Goal: Task Accomplishment & Management: Use online tool/utility

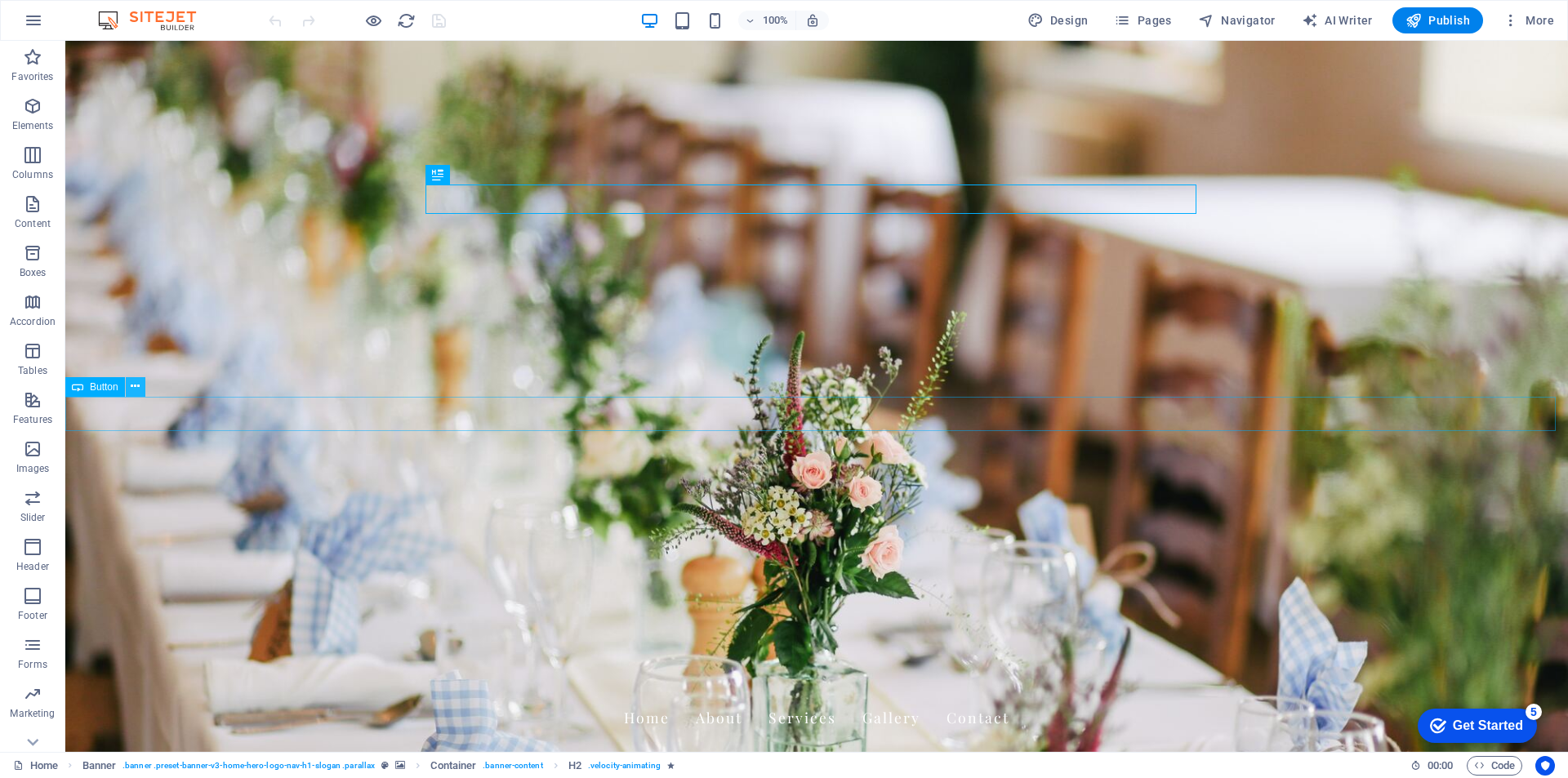
click at [128, 388] on button at bounding box center [136, 387] width 19 height 19
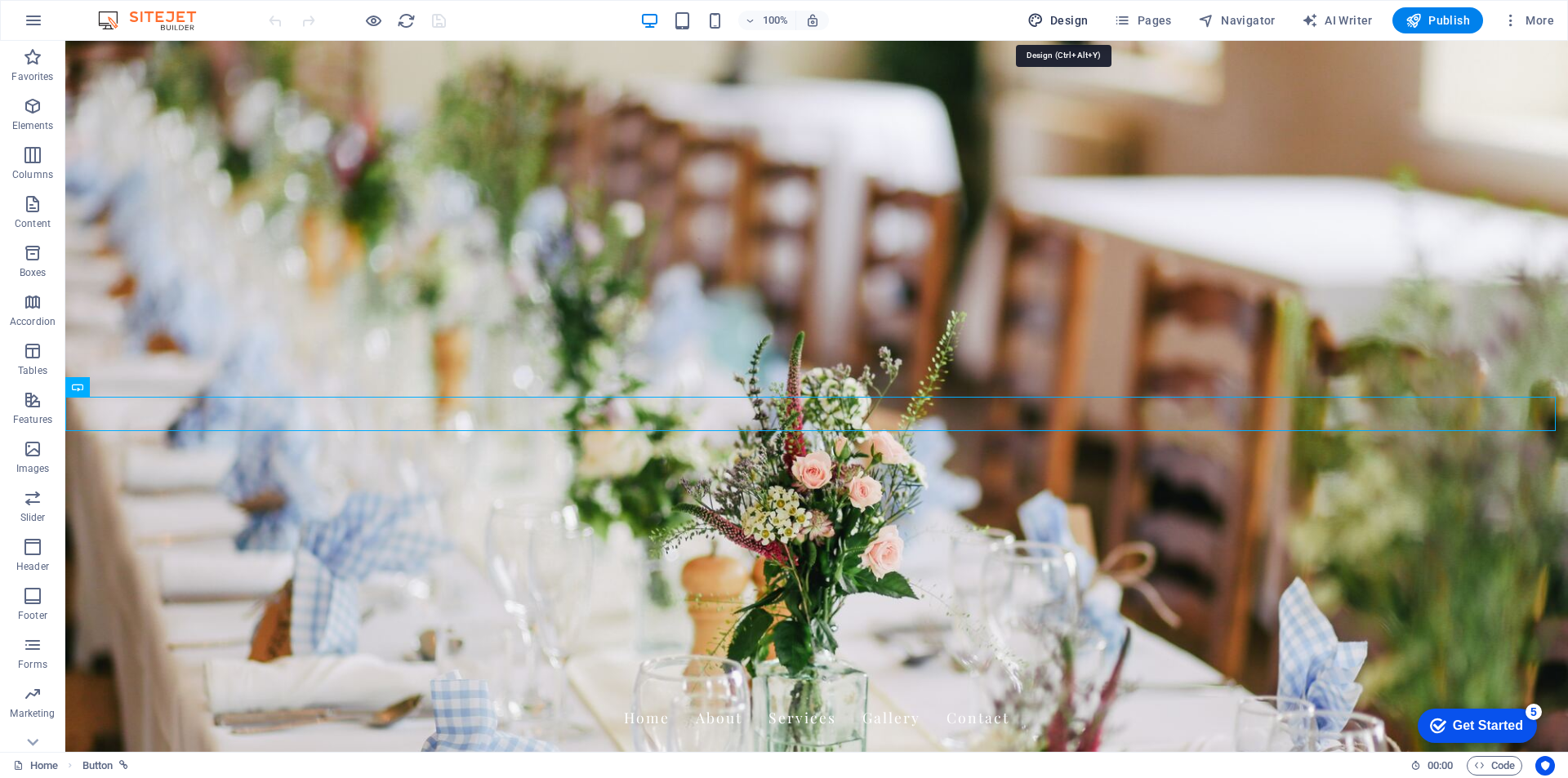
click at [1065, 19] on span "Design" at bounding box center [1058, 20] width 61 height 16
select select "px"
select select "200"
select select "px"
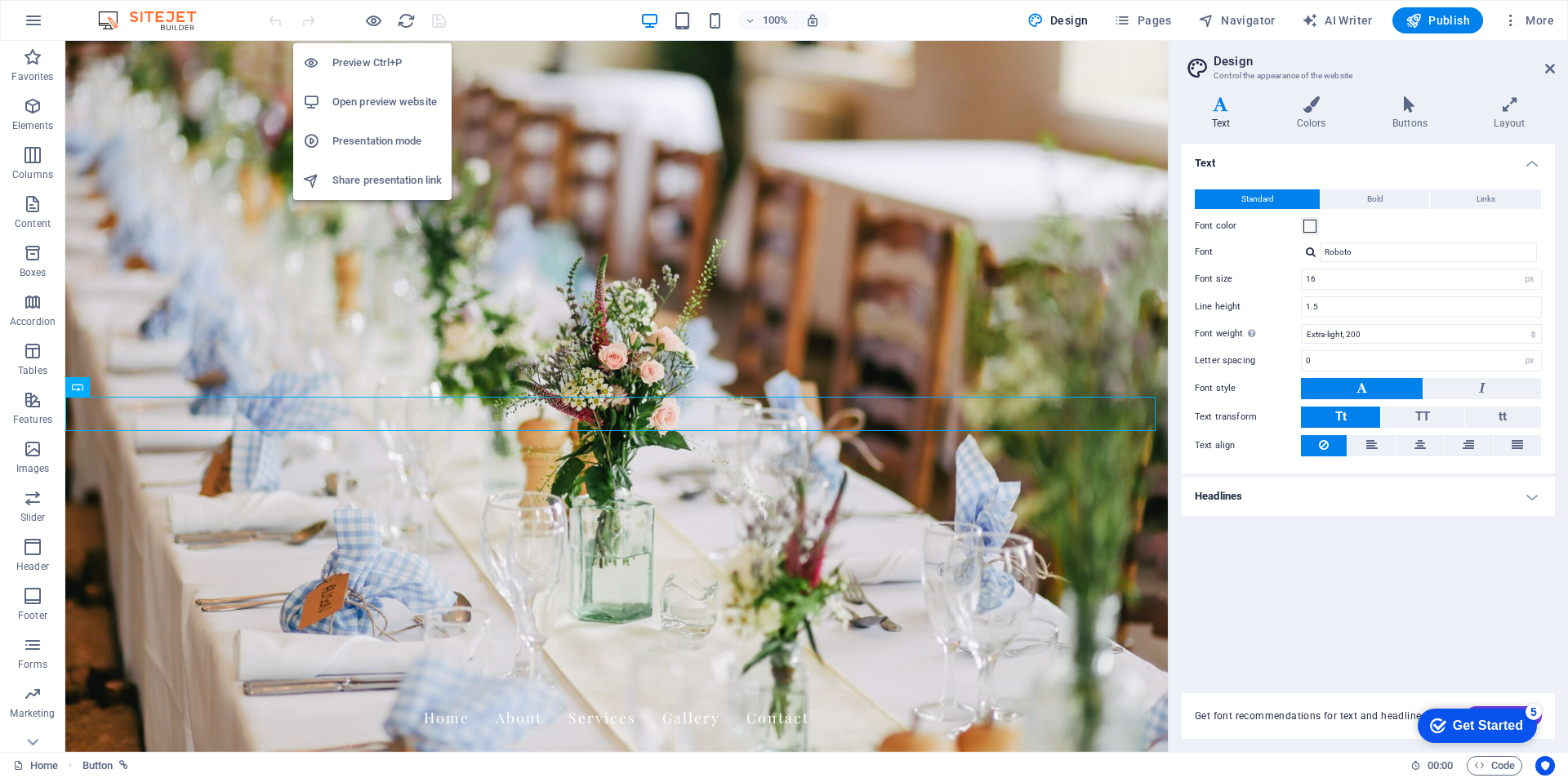
click at [389, 96] on h6 "Open preview website" at bounding box center [386, 102] width 110 height 19
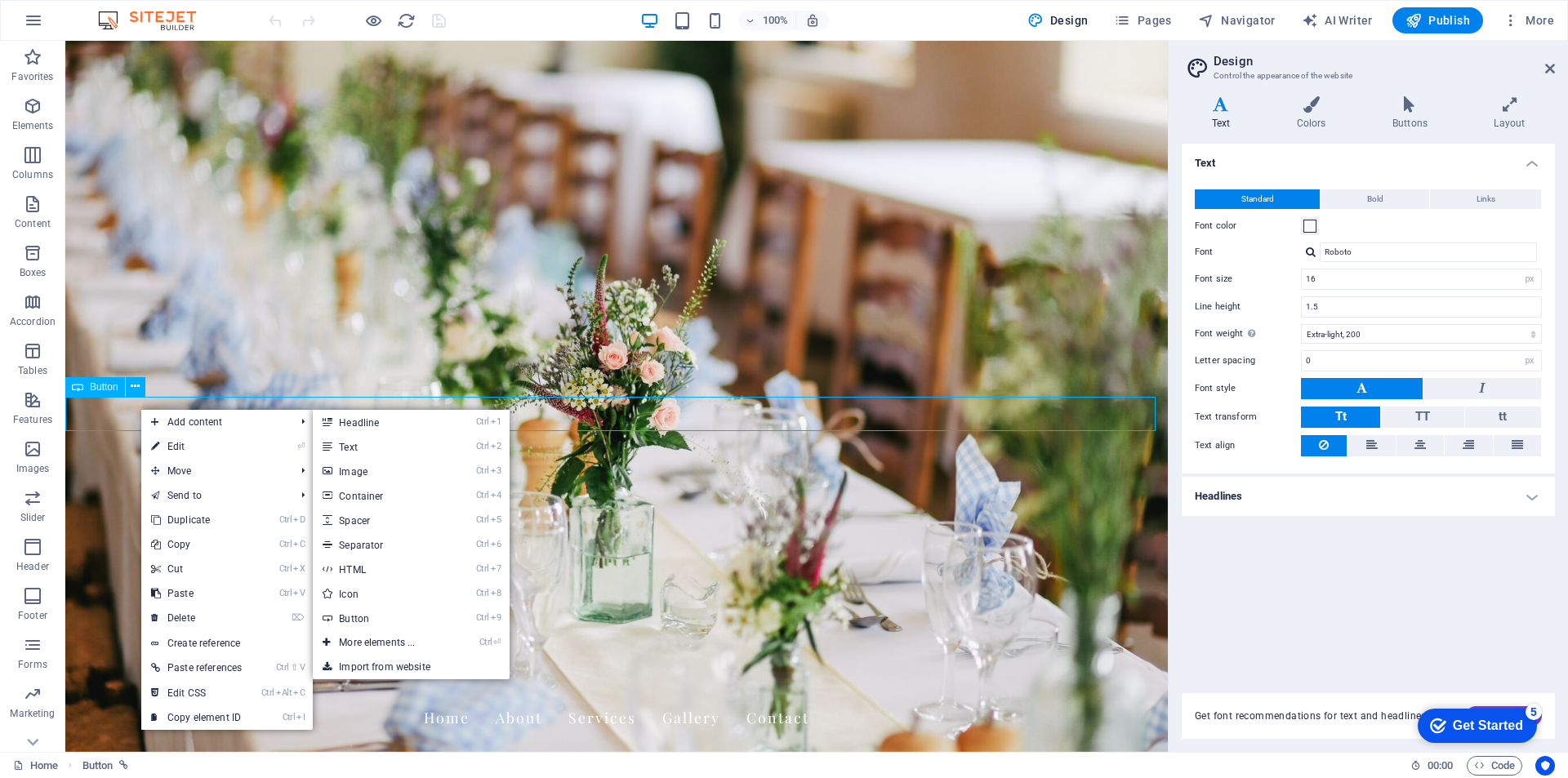
drag, startPoint x: 236, startPoint y: 467, endPoint x: 106, endPoint y: 396, distance: 148.1
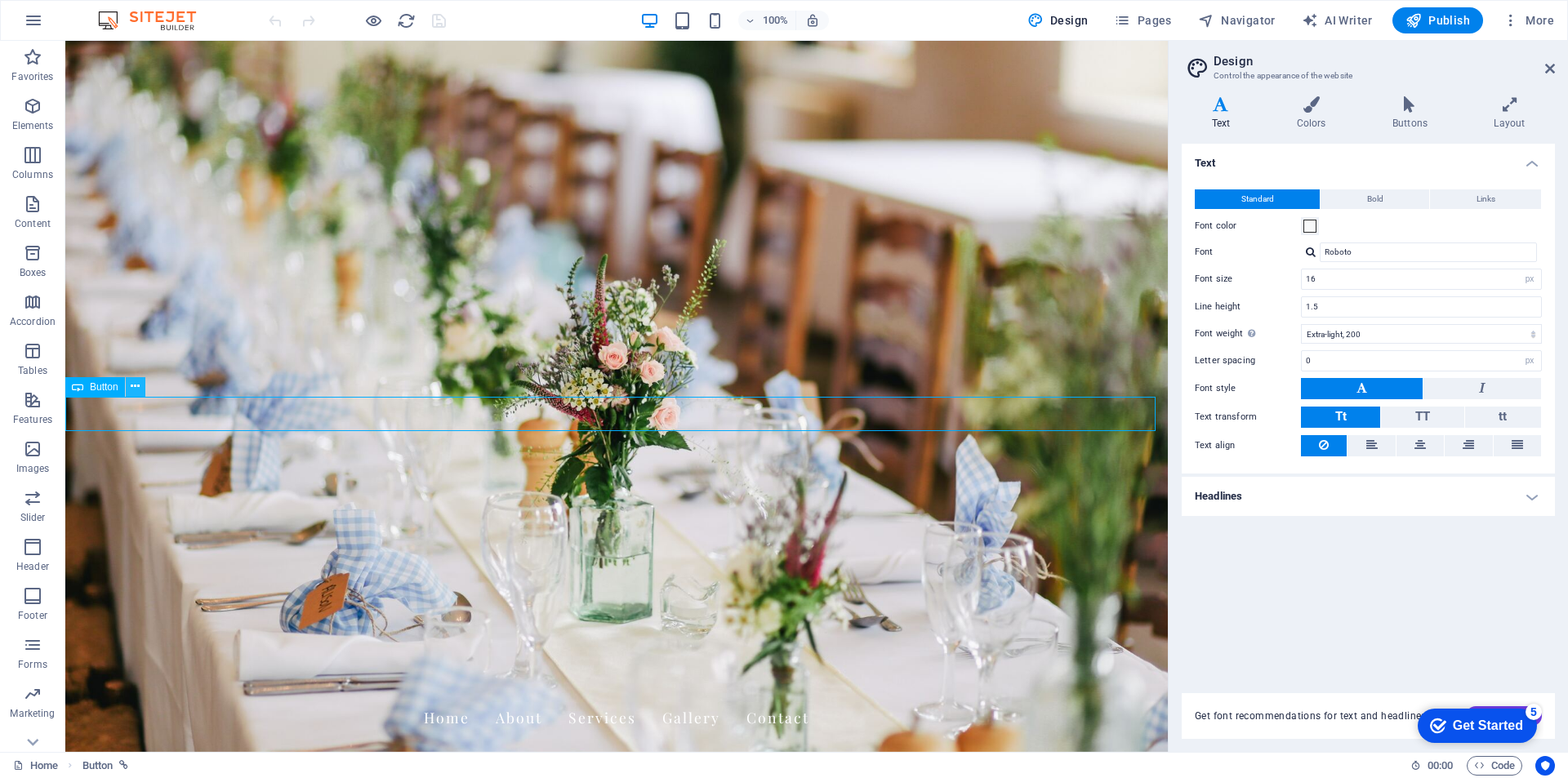
click at [134, 384] on icon at bounding box center [135, 387] width 9 height 17
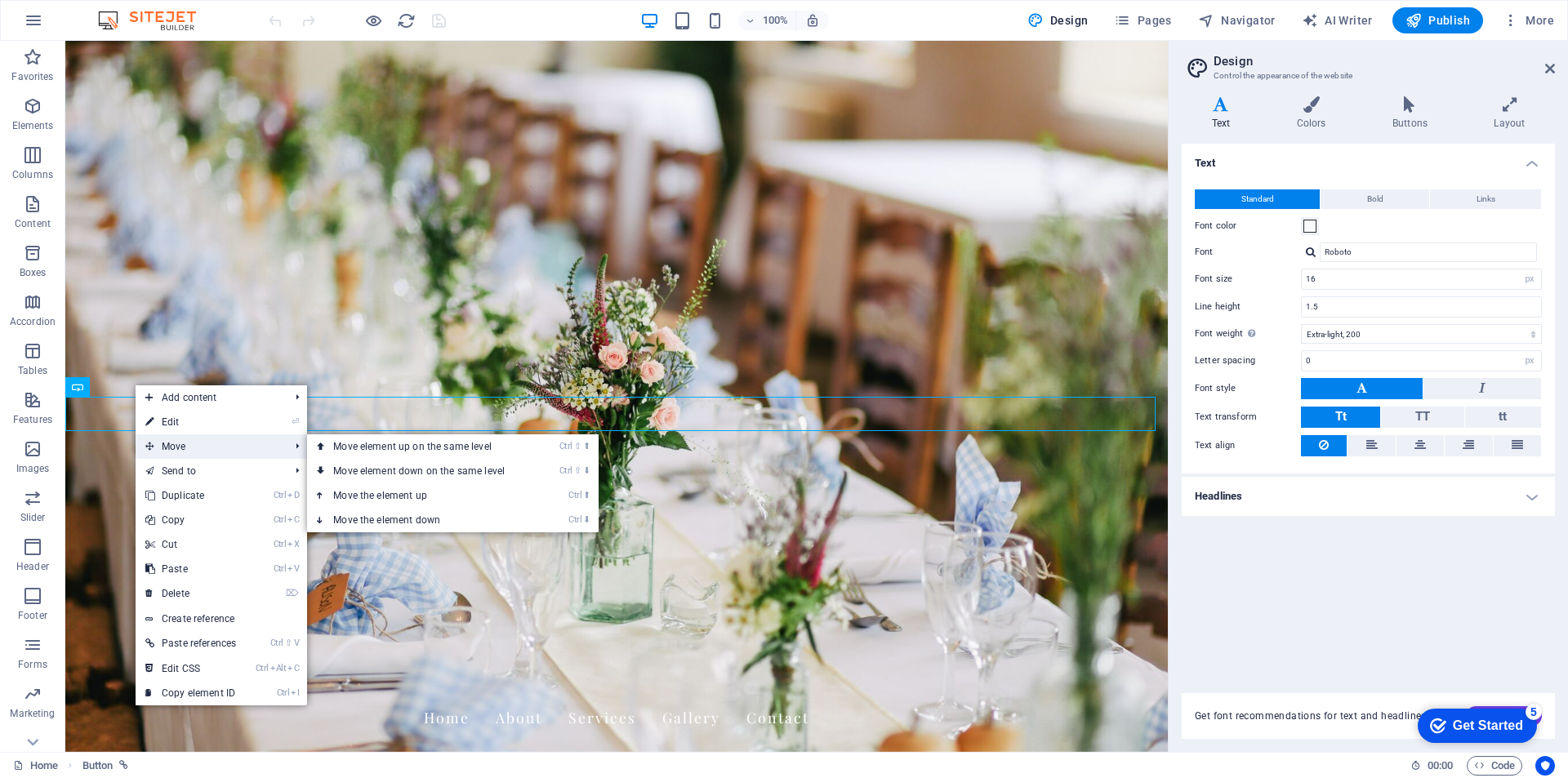
click at [190, 448] on span "Move" at bounding box center [209, 446] width 147 height 24
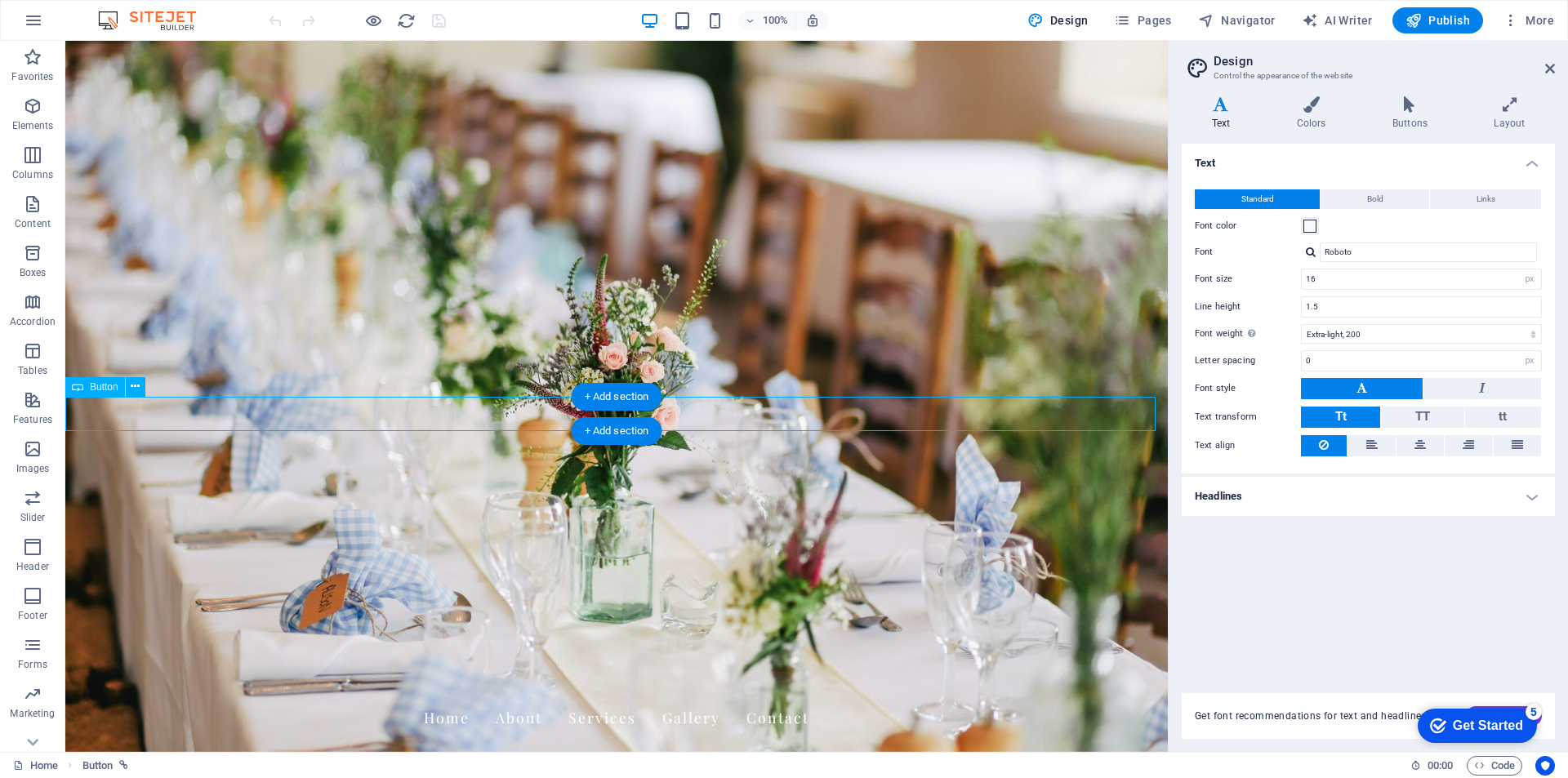
drag, startPoint x: 181, startPoint y: 410, endPoint x: 271, endPoint y: 414, distance: 90.1
drag, startPoint x: 183, startPoint y: 407, endPoint x: 693, endPoint y: 419, distance: 510.1
click at [626, 399] on div "+ Add section" at bounding box center [616, 397] width 90 height 28
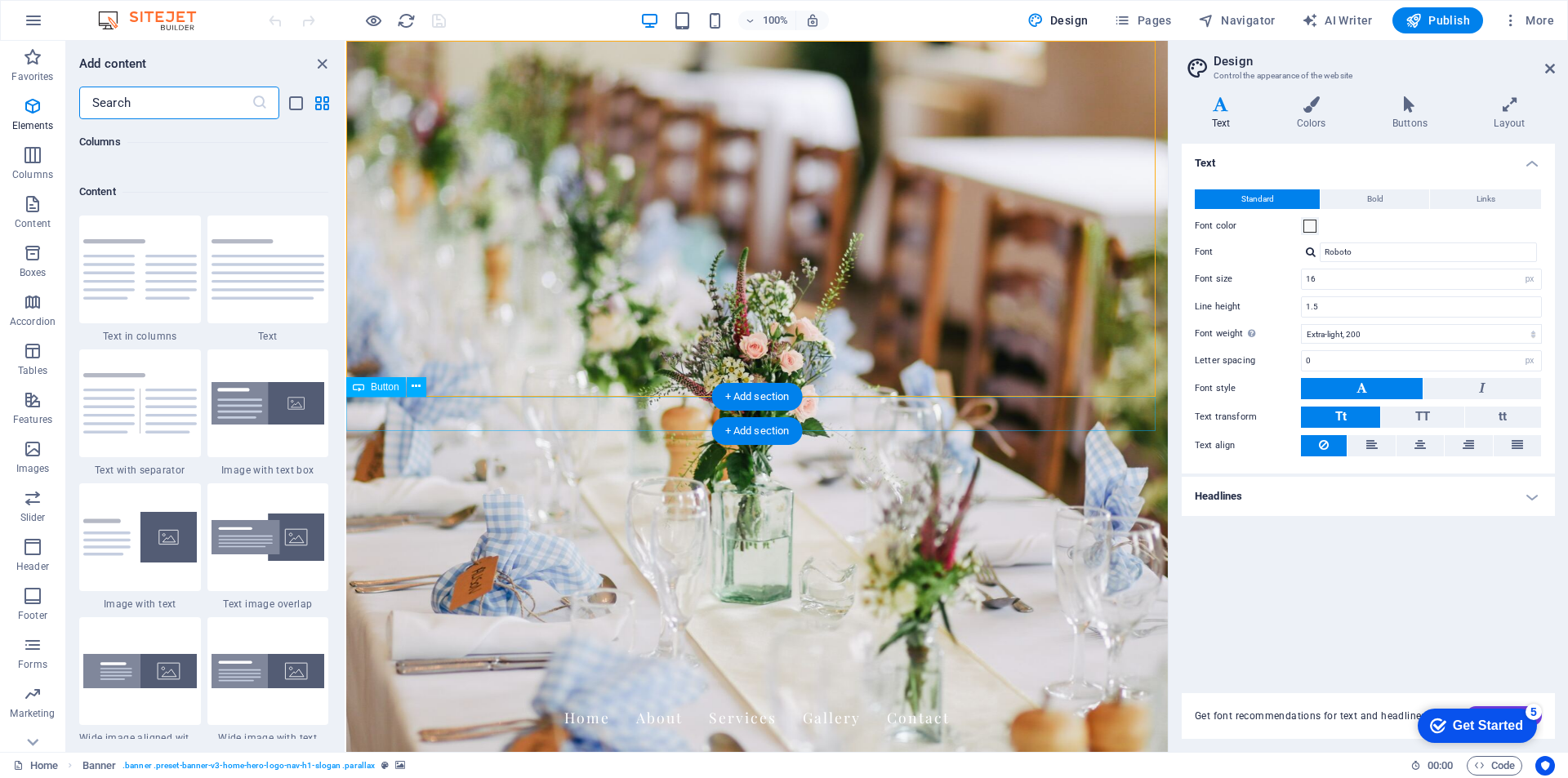
scroll to position [2856, 0]
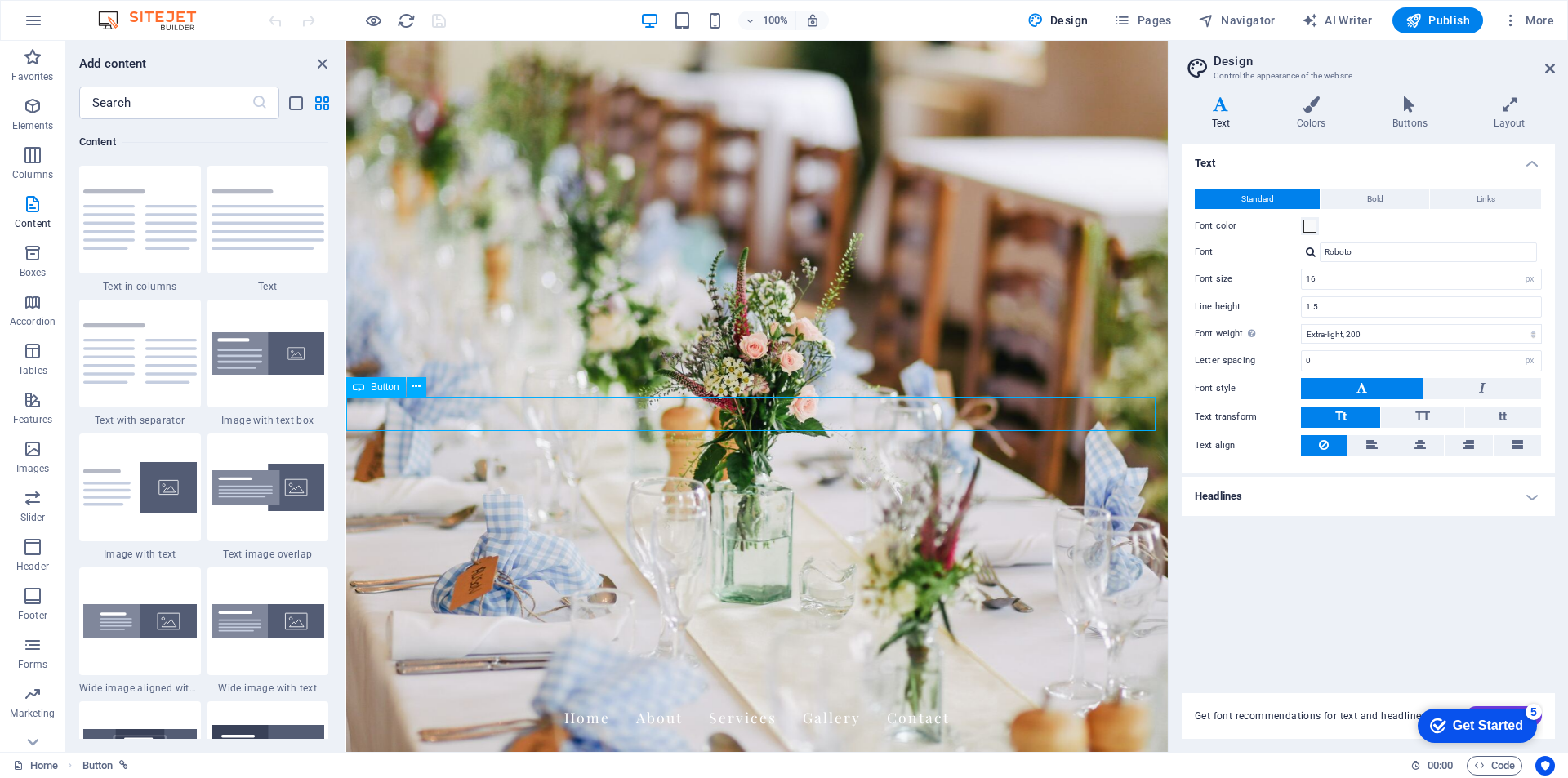
click at [374, 388] on span "Button" at bounding box center [384, 387] width 28 height 10
click at [416, 389] on icon at bounding box center [415, 387] width 9 height 17
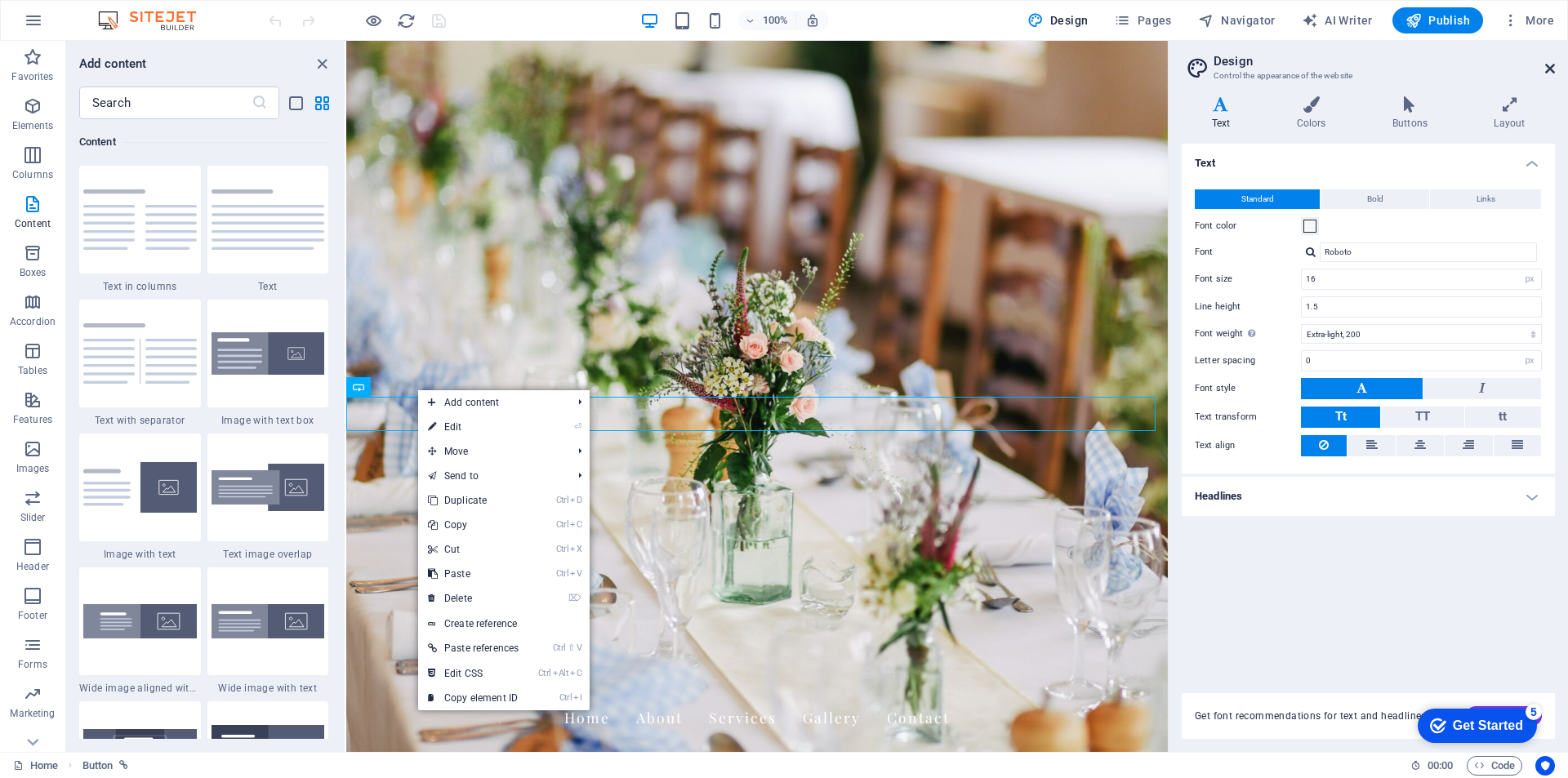
click at [1549, 66] on icon at bounding box center [1550, 68] width 10 height 13
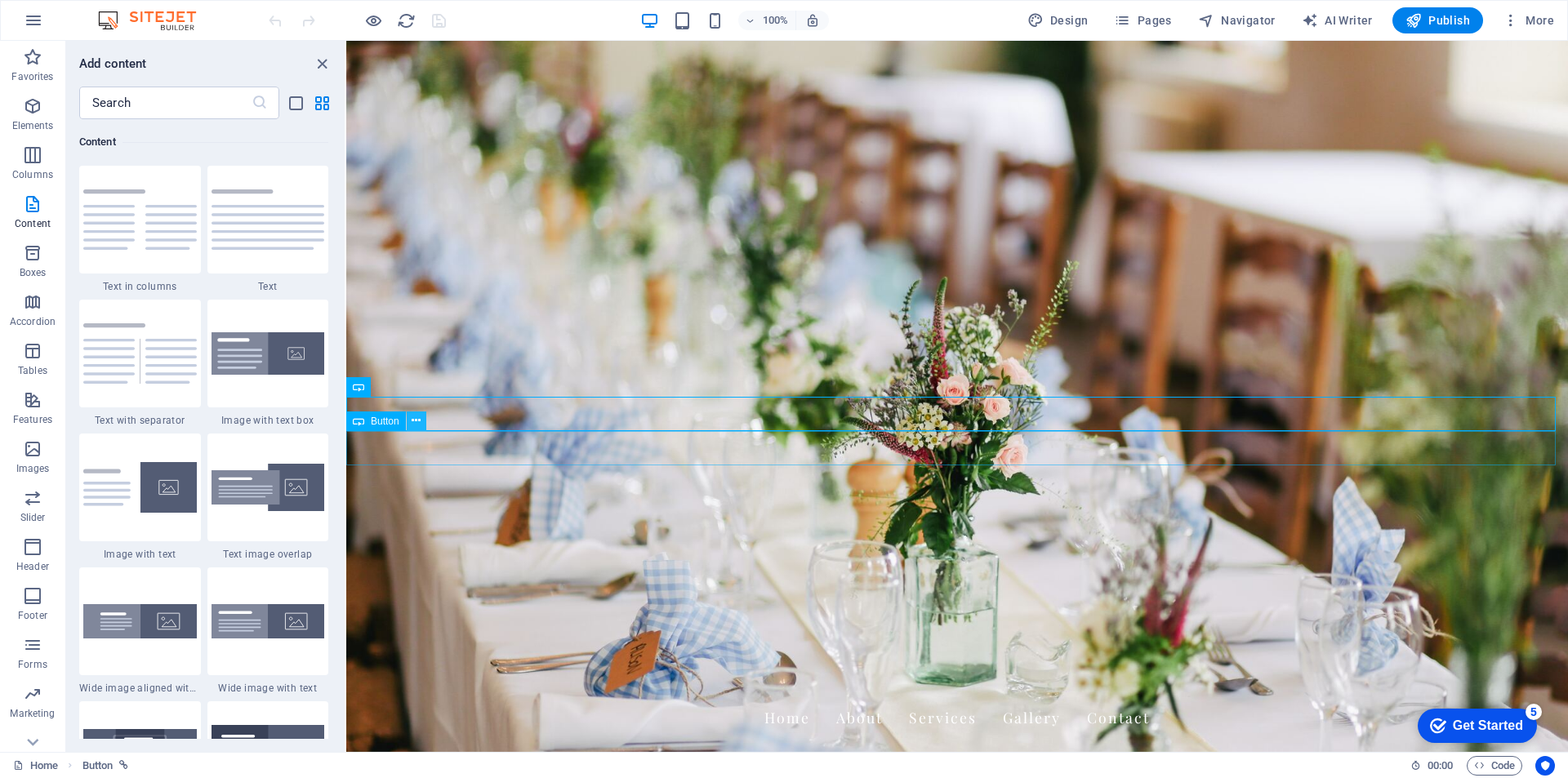
click at [409, 417] on button at bounding box center [416, 421] width 19 height 19
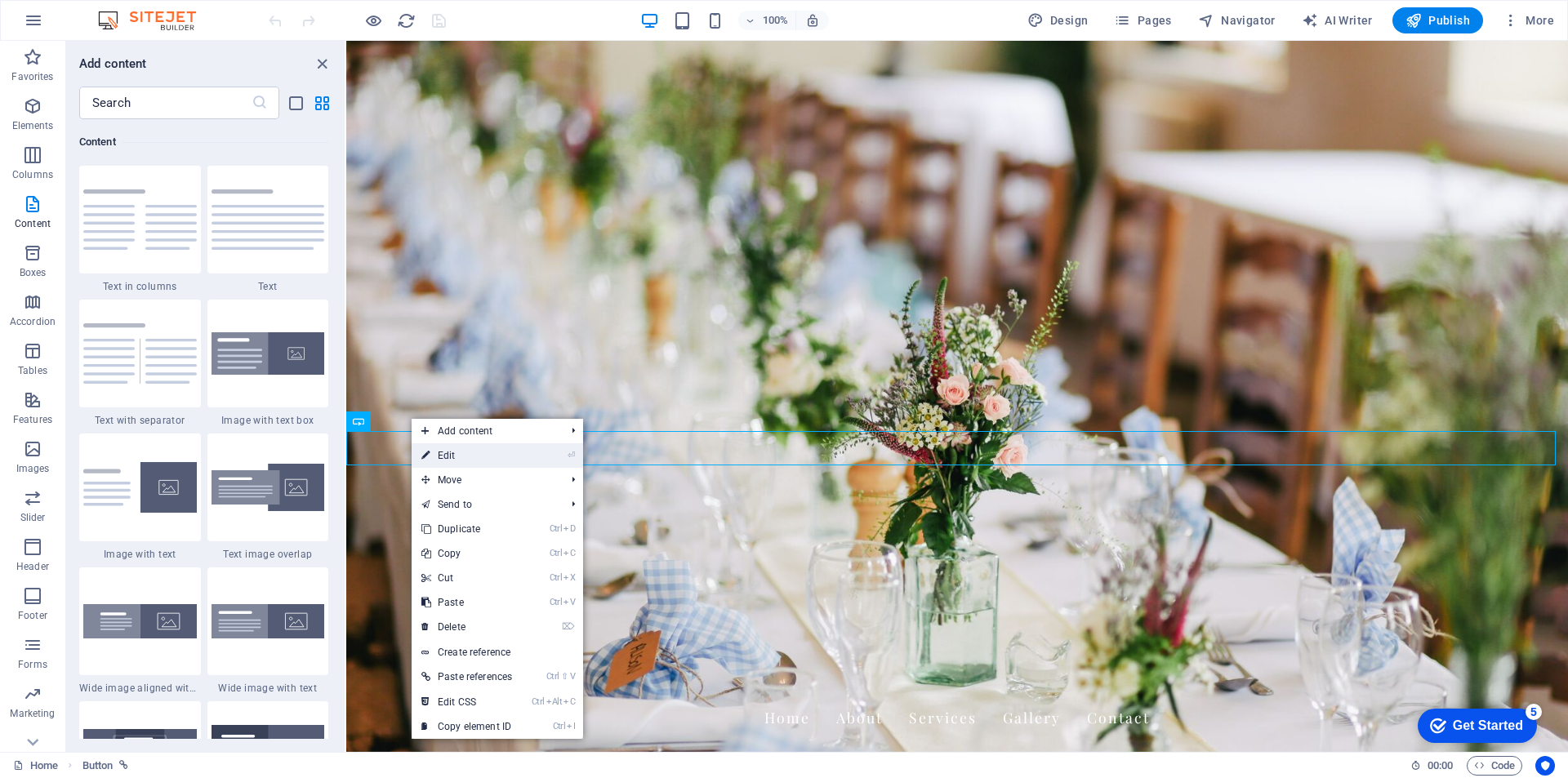
click at [458, 458] on link "⏎ Edit" at bounding box center [467, 455] width 111 height 24
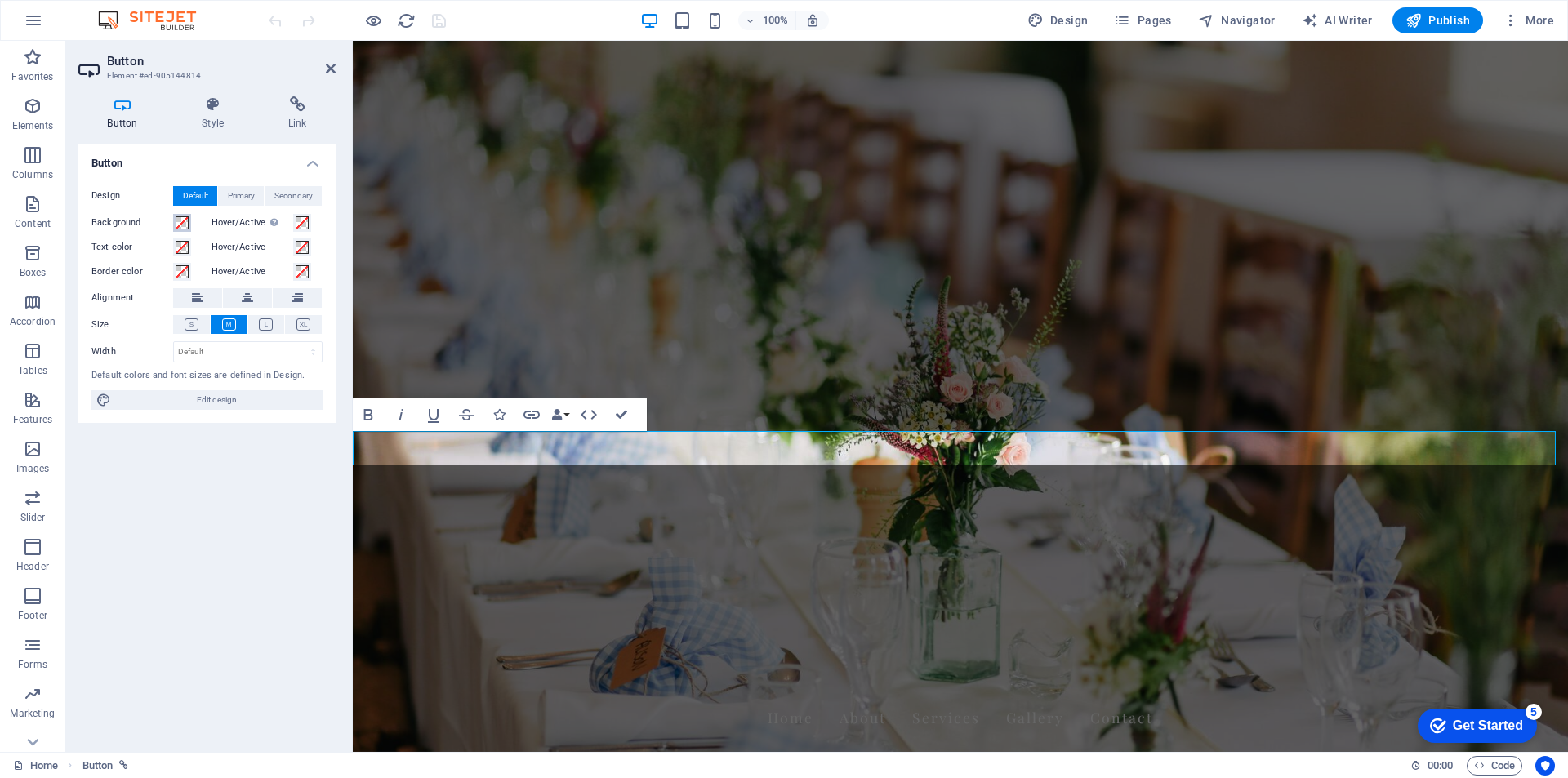
click at [186, 217] on span at bounding box center [181, 222] width 13 height 13
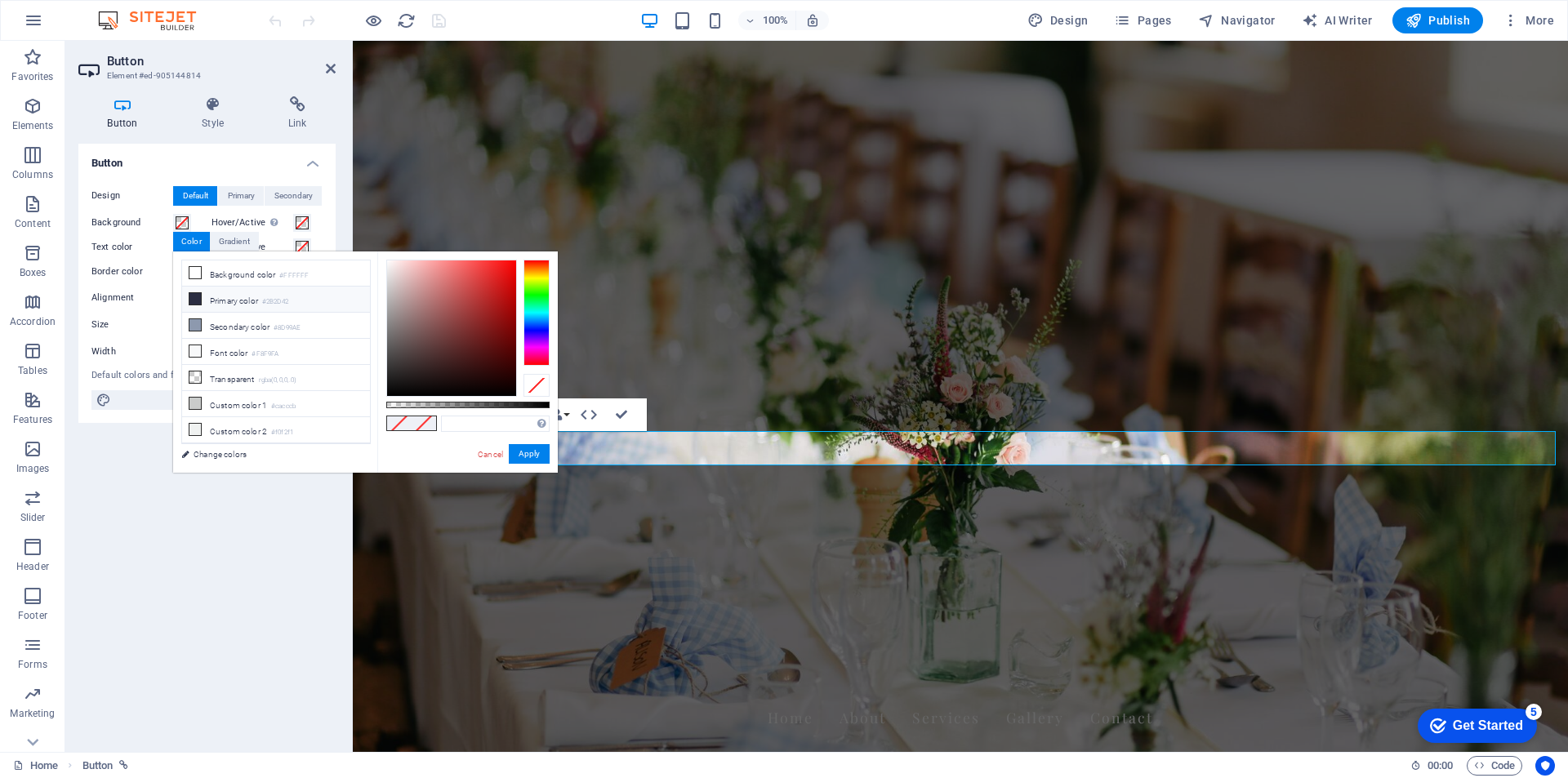
click at [204, 298] on li "Primary color #2B2D42" at bounding box center [277, 299] width 188 height 26
type input "#2b2d42"
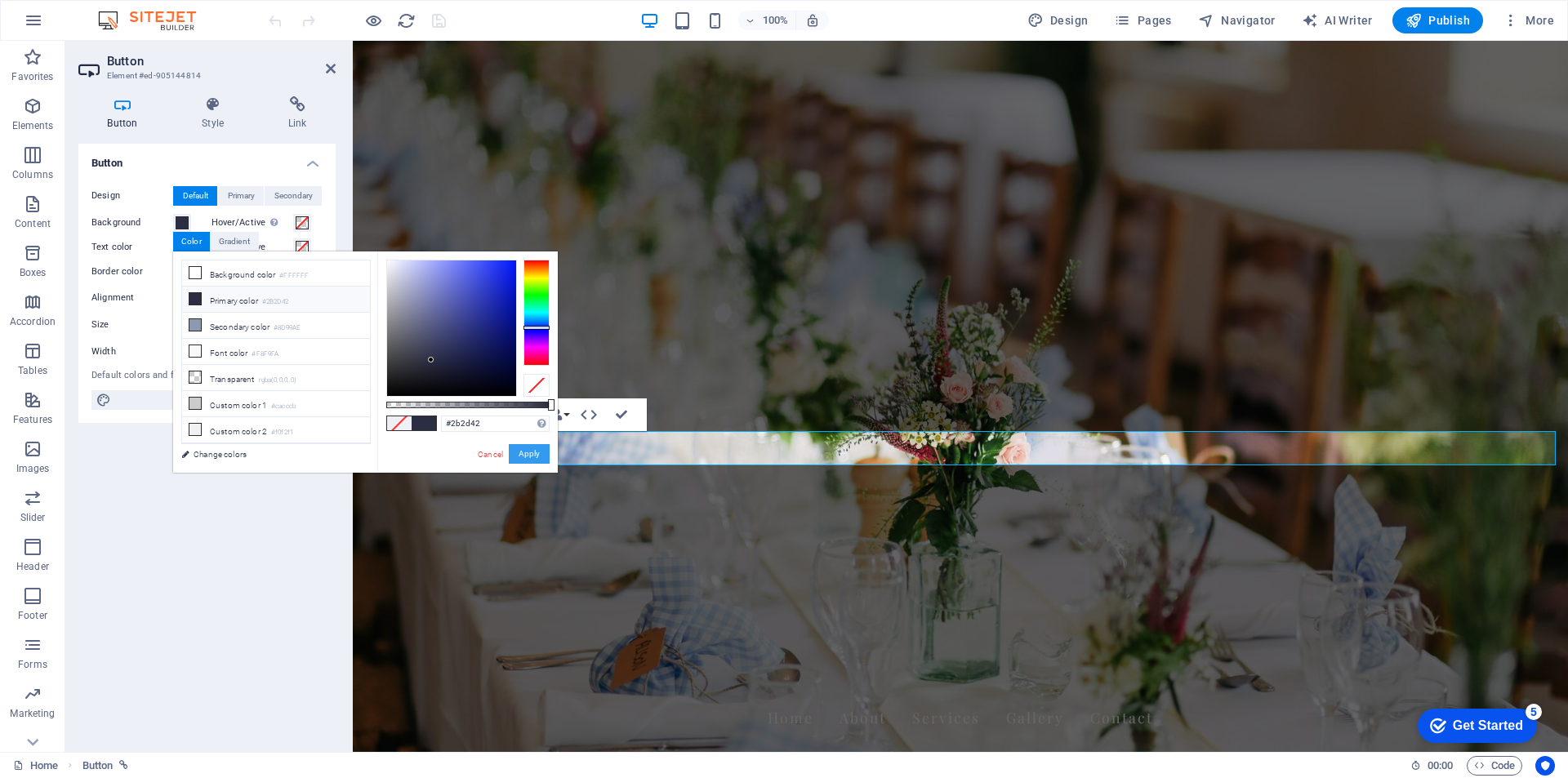
click at [536, 458] on button "Apply" at bounding box center [529, 454] width 41 height 19
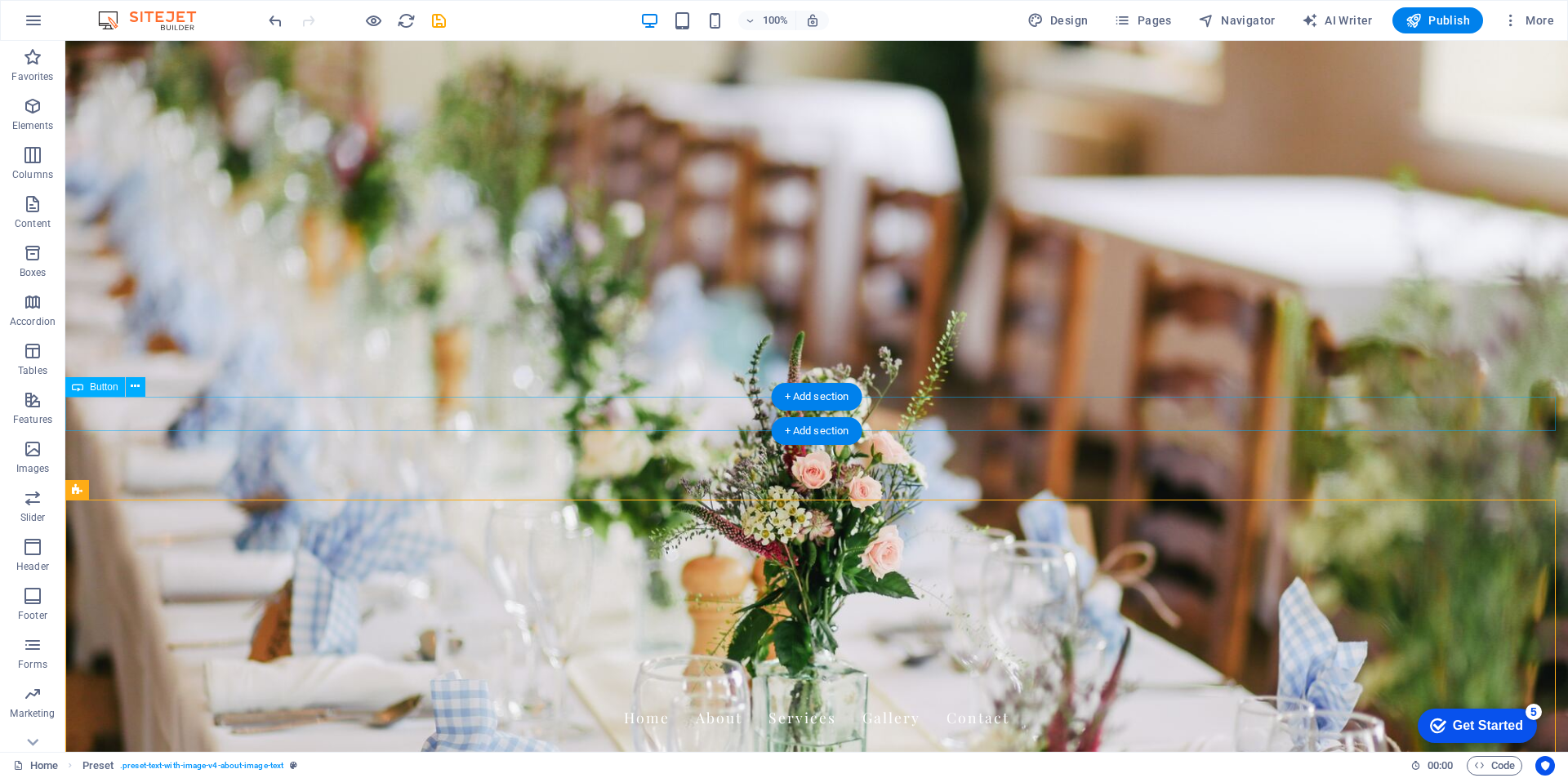
click at [135, 389] on icon at bounding box center [135, 387] width 9 height 17
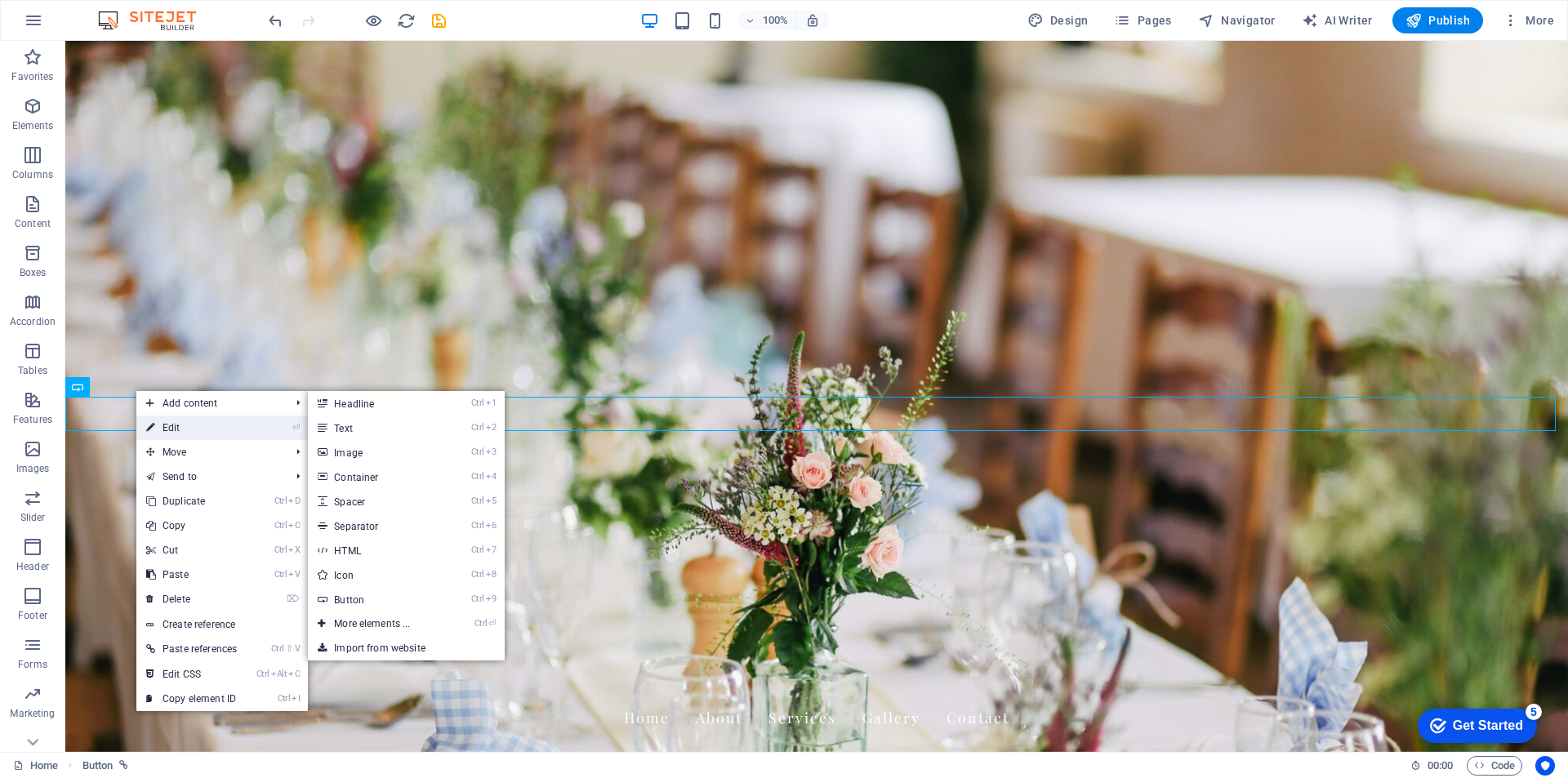
click at [182, 427] on link "⏎ Edit" at bounding box center [192, 427] width 111 height 24
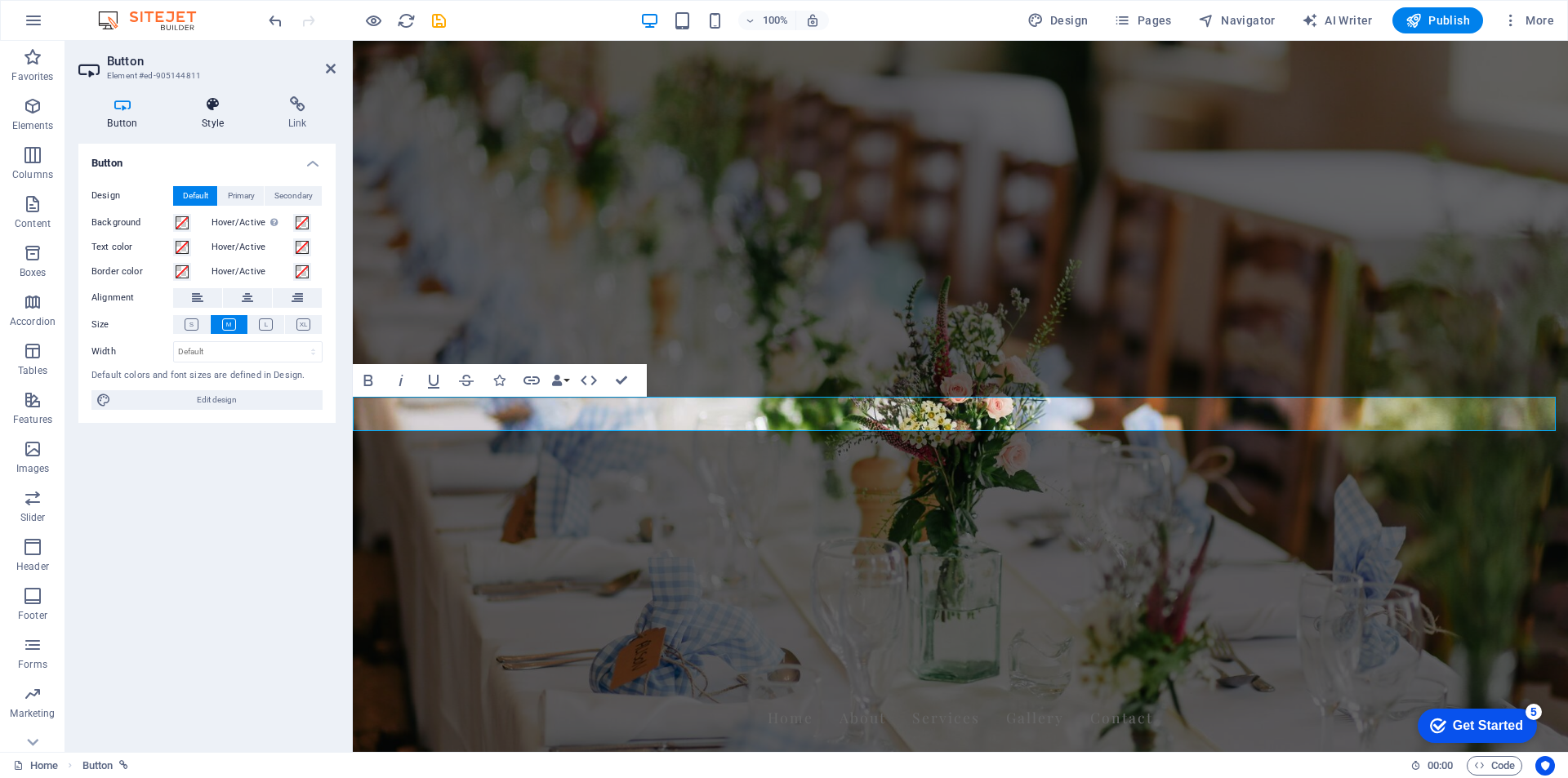
click at [214, 113] on h4 "Style" at bounding box center [215, 113] width 86 height 34
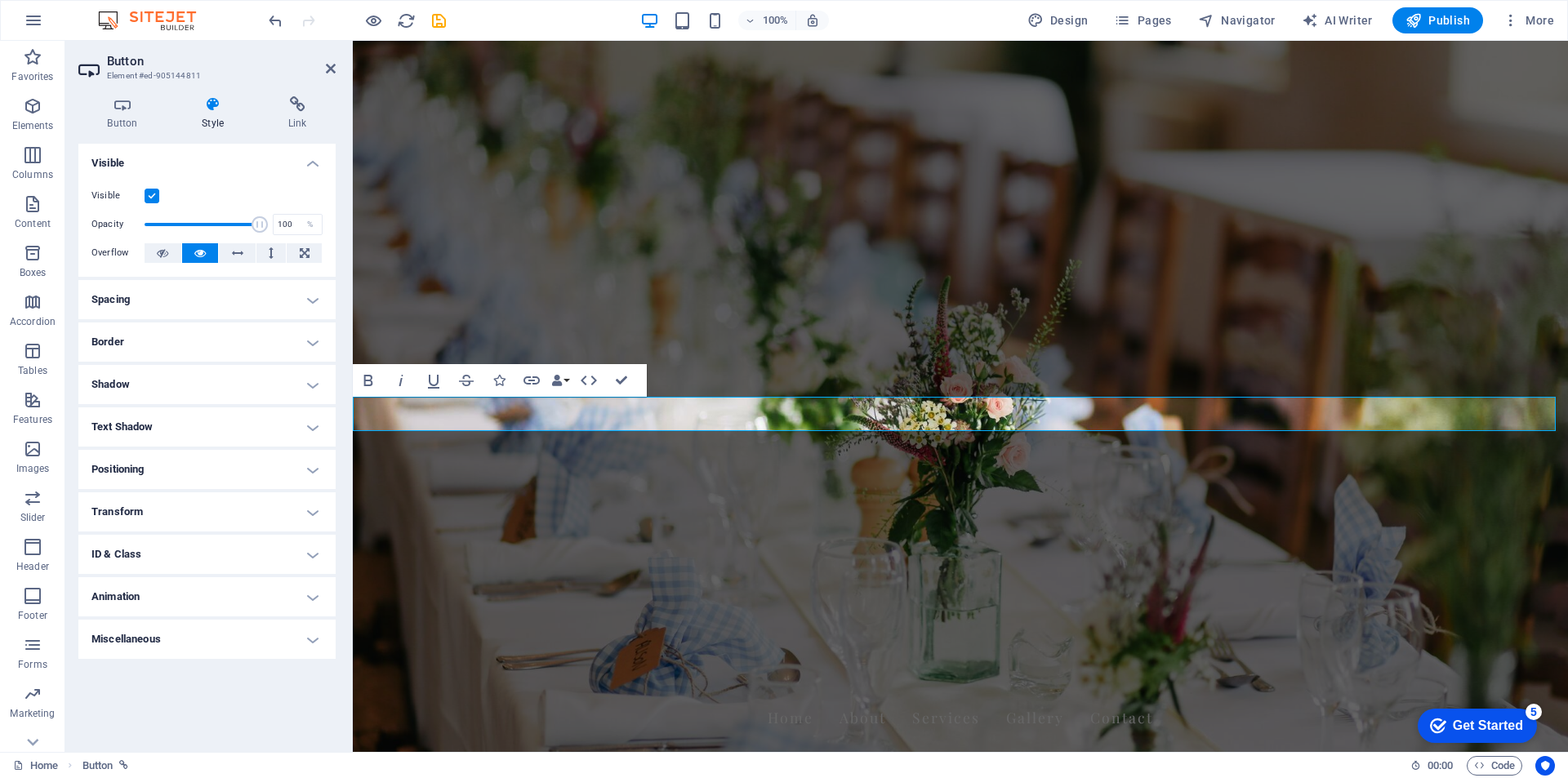
click at [271, 341] on h4 "Border" at bounding box center [207, 341] width 257 height 39
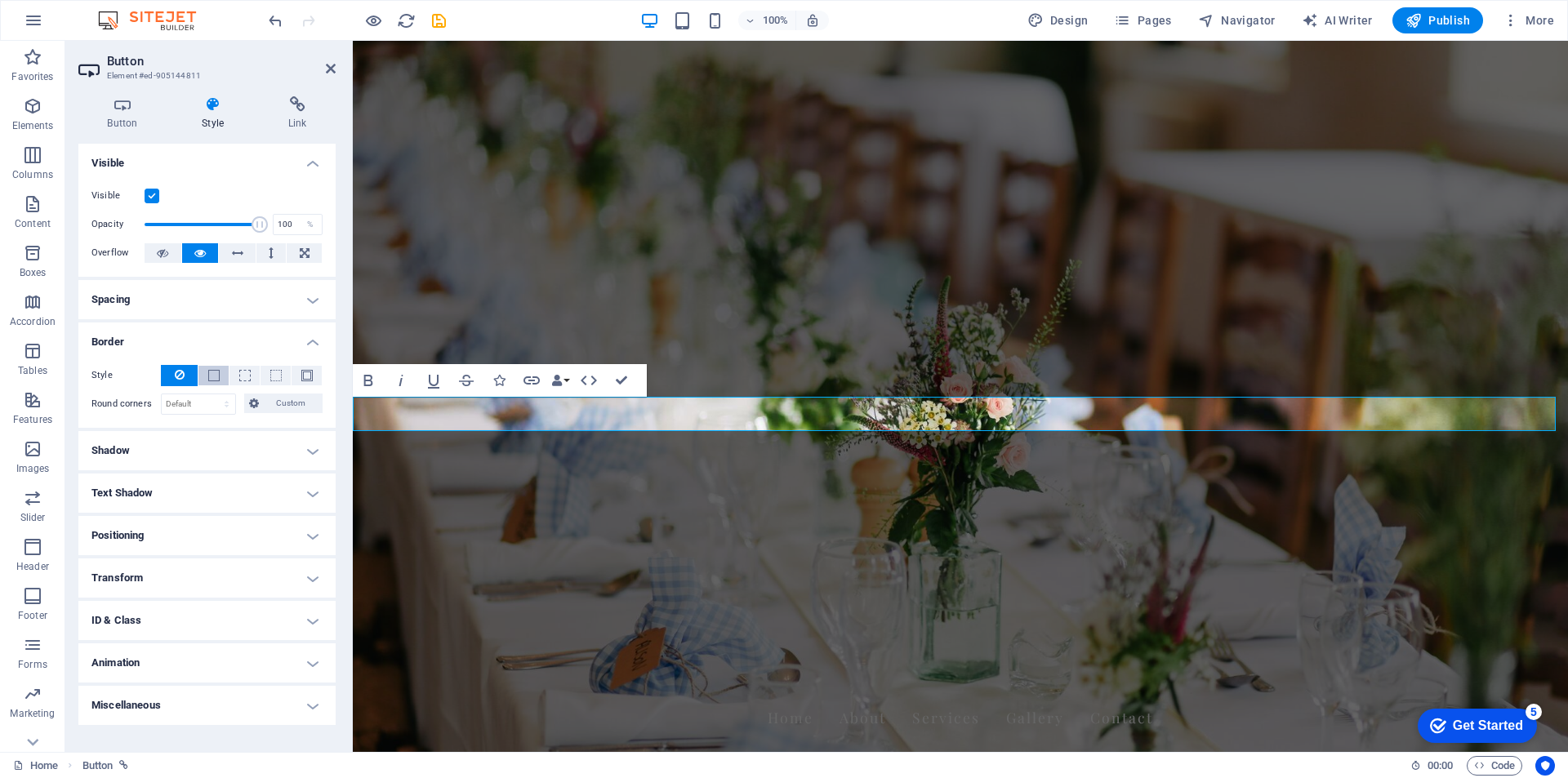
click at [216, 379] on span at bounding box center [214, 375] width 12 height 12
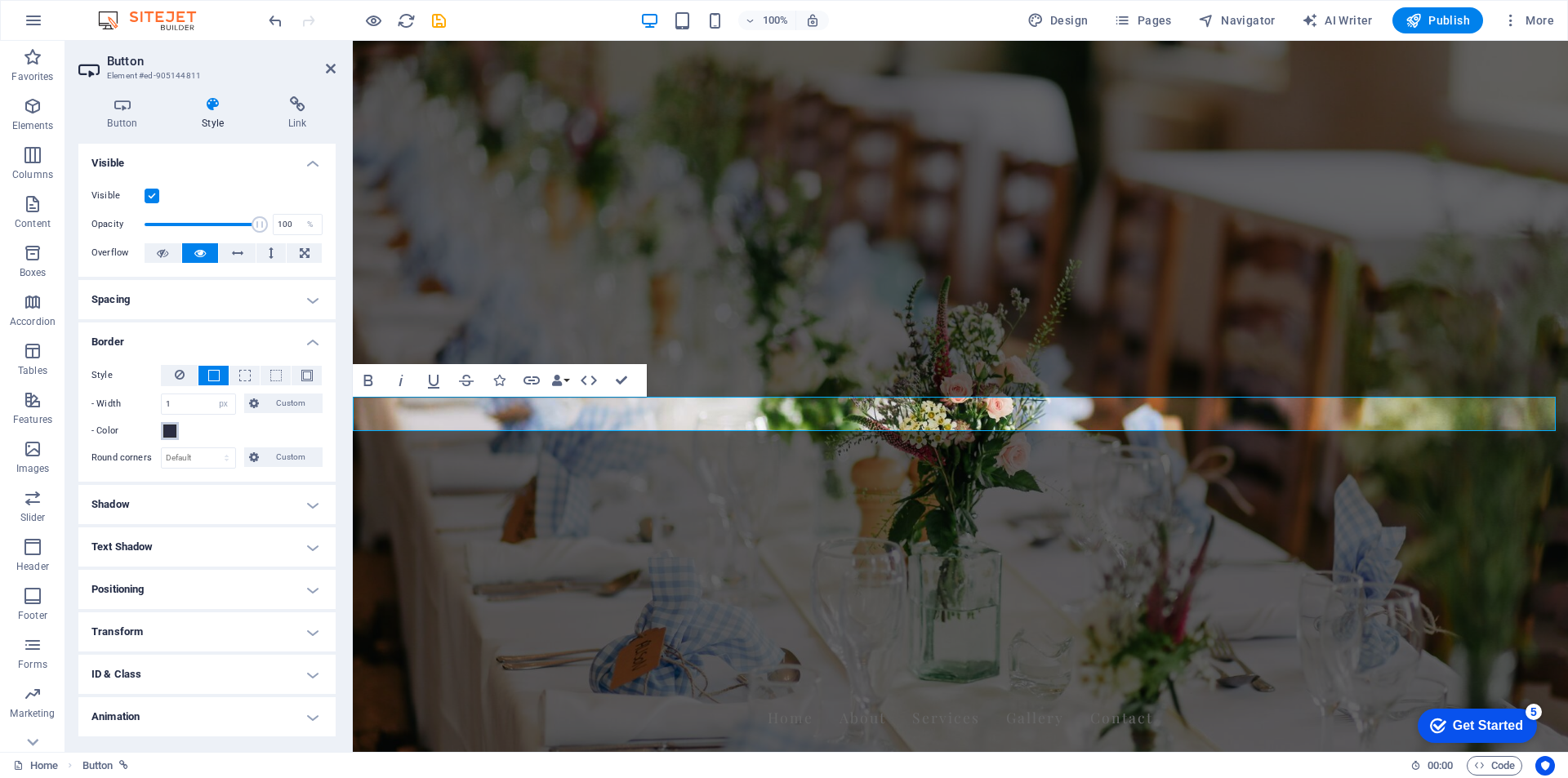
click at [171, 430] on span at bounding box center [169, 431] width 13 height 13
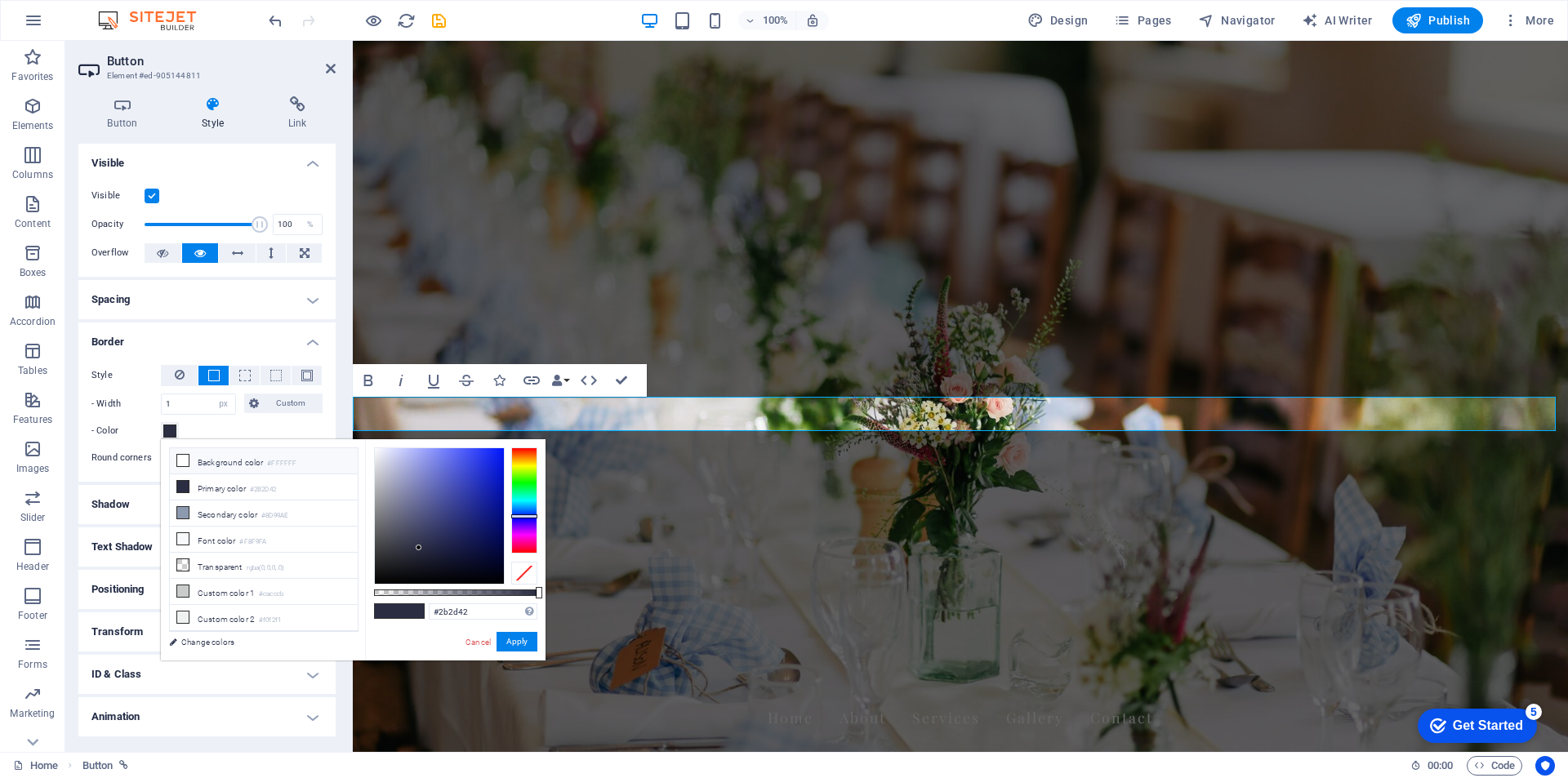
click at [181, 457] on icon at bounding box center [183, 461] width 12 height 12
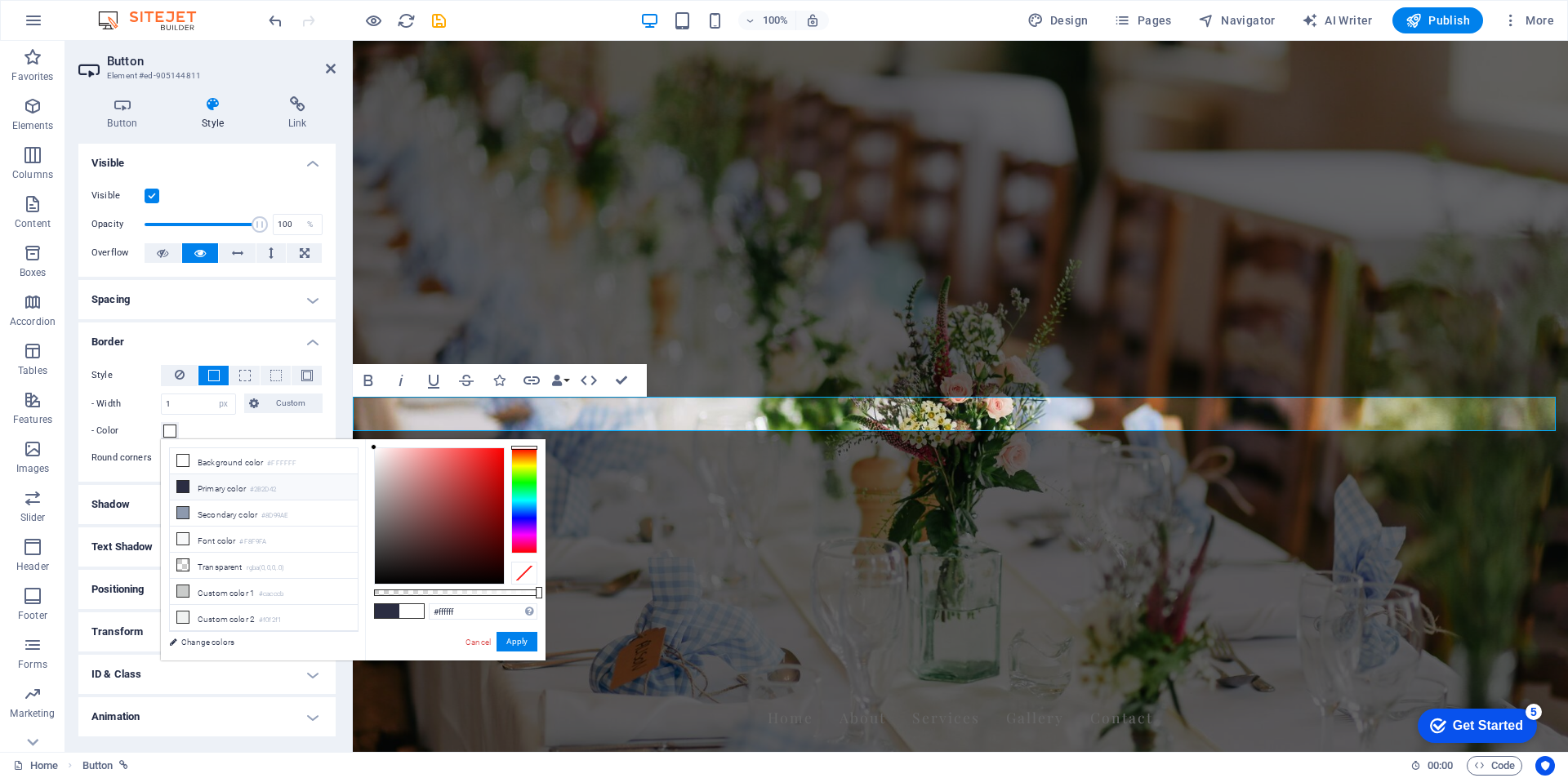
click at [188, 482] on span at bounding box center [182, 486] width 13 height 13
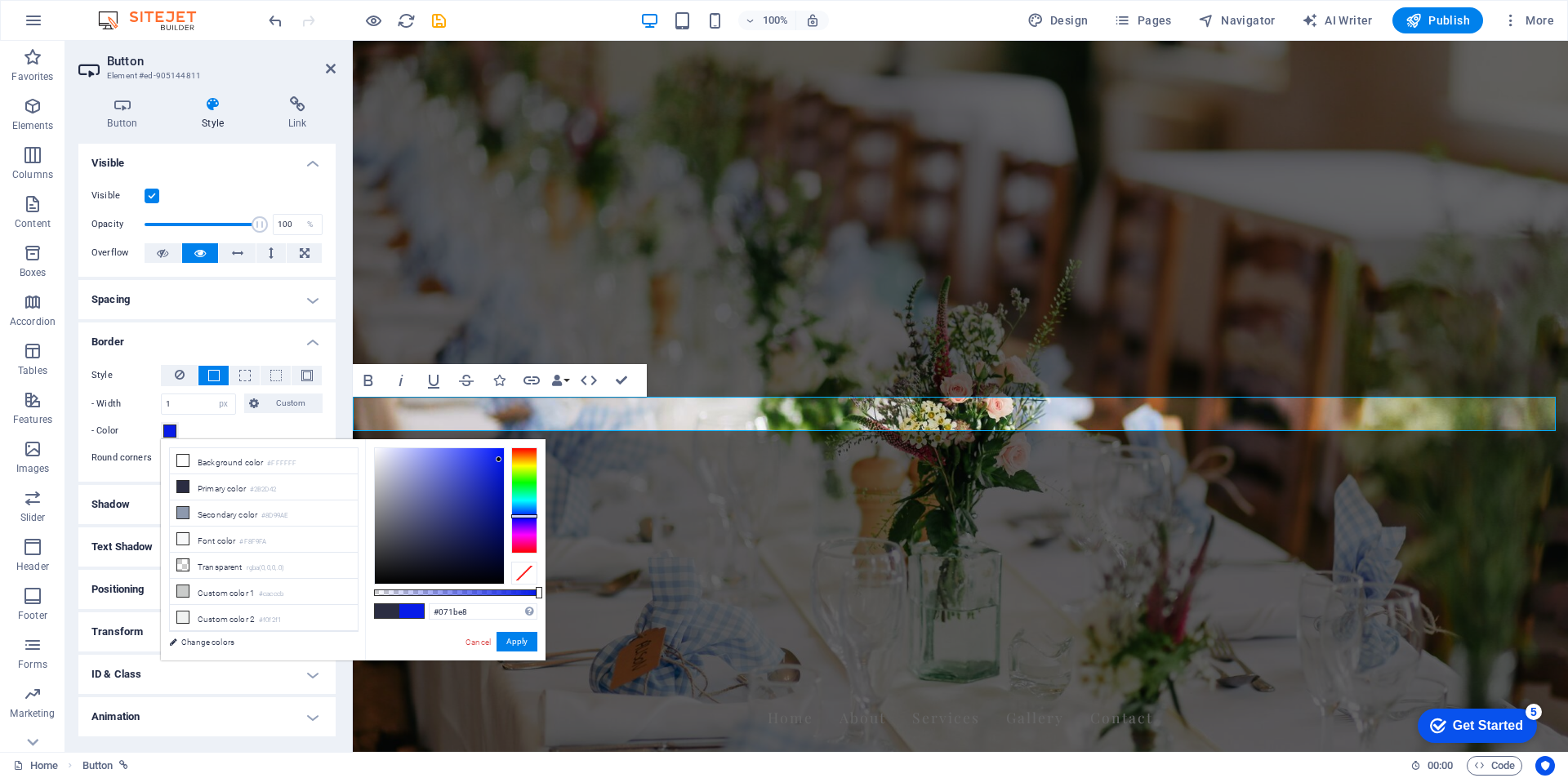
type input "#0317eb"
drag, startPoint x: 448, startPoint y: 473, endPoint x: 502, endPoint y: 458, distance: 56.0
click at [502, 458] on div at bounding box center [439, 516] width 129 height 136
click at [517, 642] on button "Apply" at bounding box center [517, 641] width 41 height 19
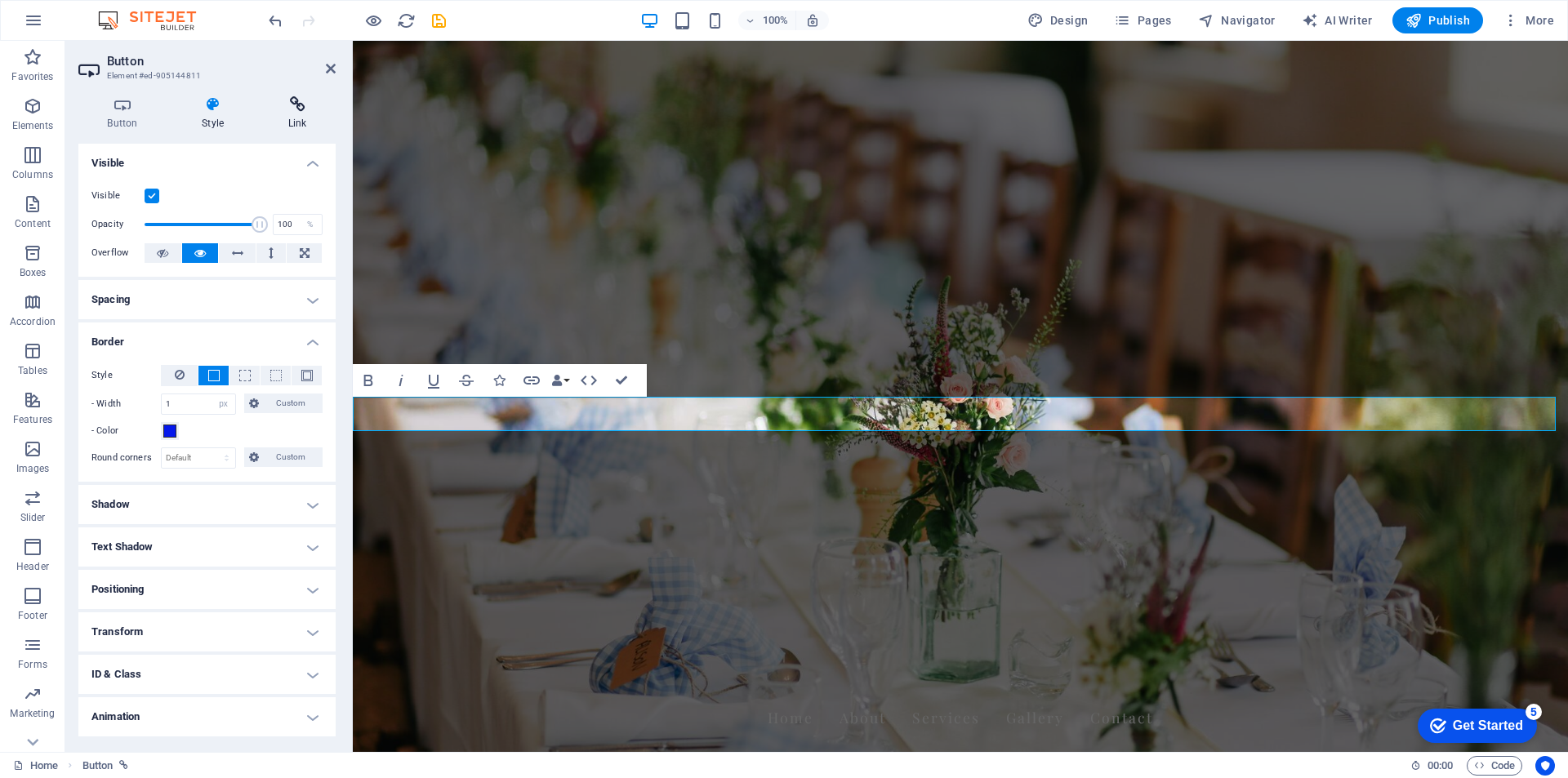
click at [294, 106] on icon at bounding box center [297, 104] width 77 height 16
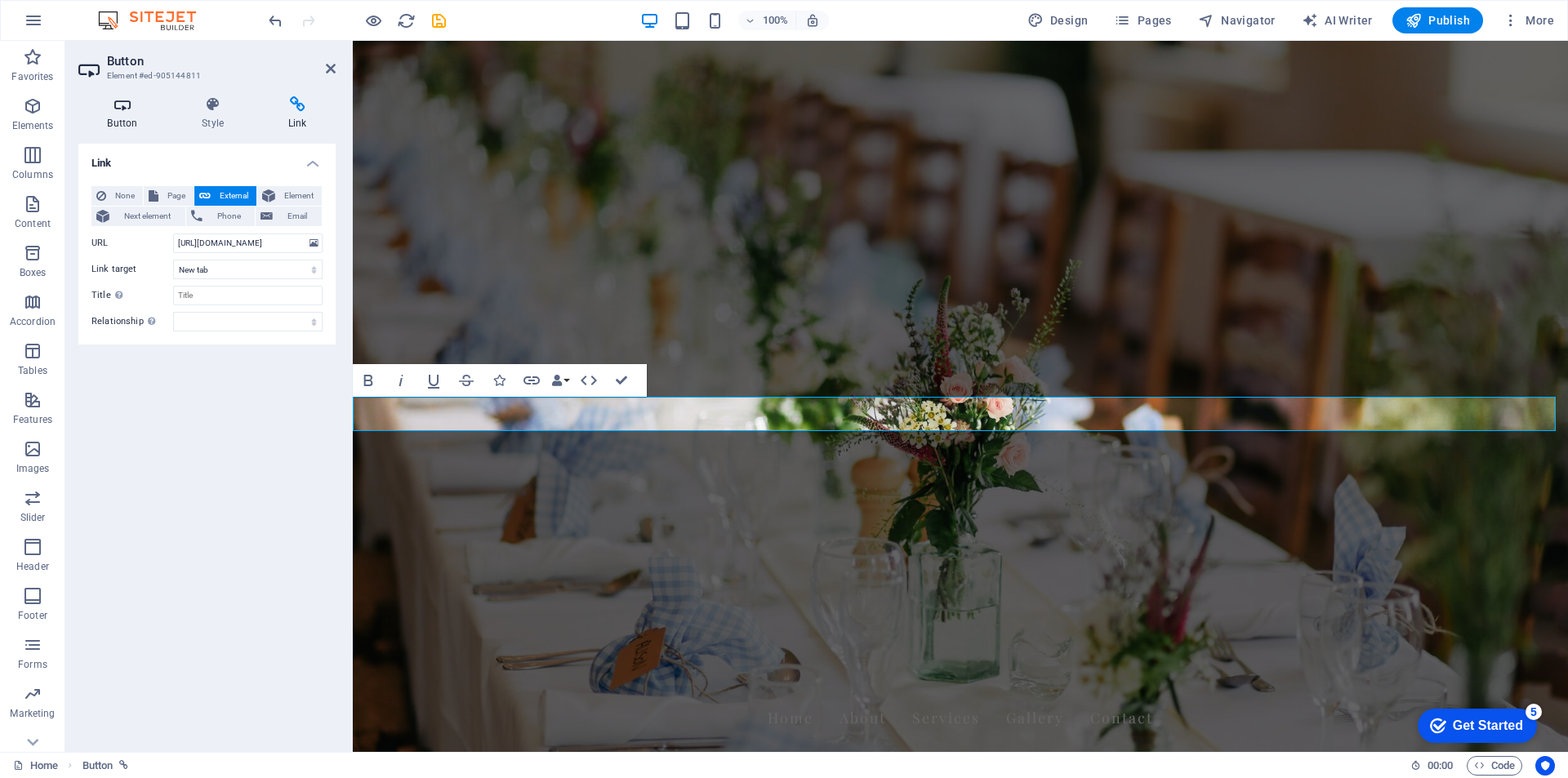
click at [115, 116] on h4 "Button" at bounding box center [126, 113] width 95 height 34
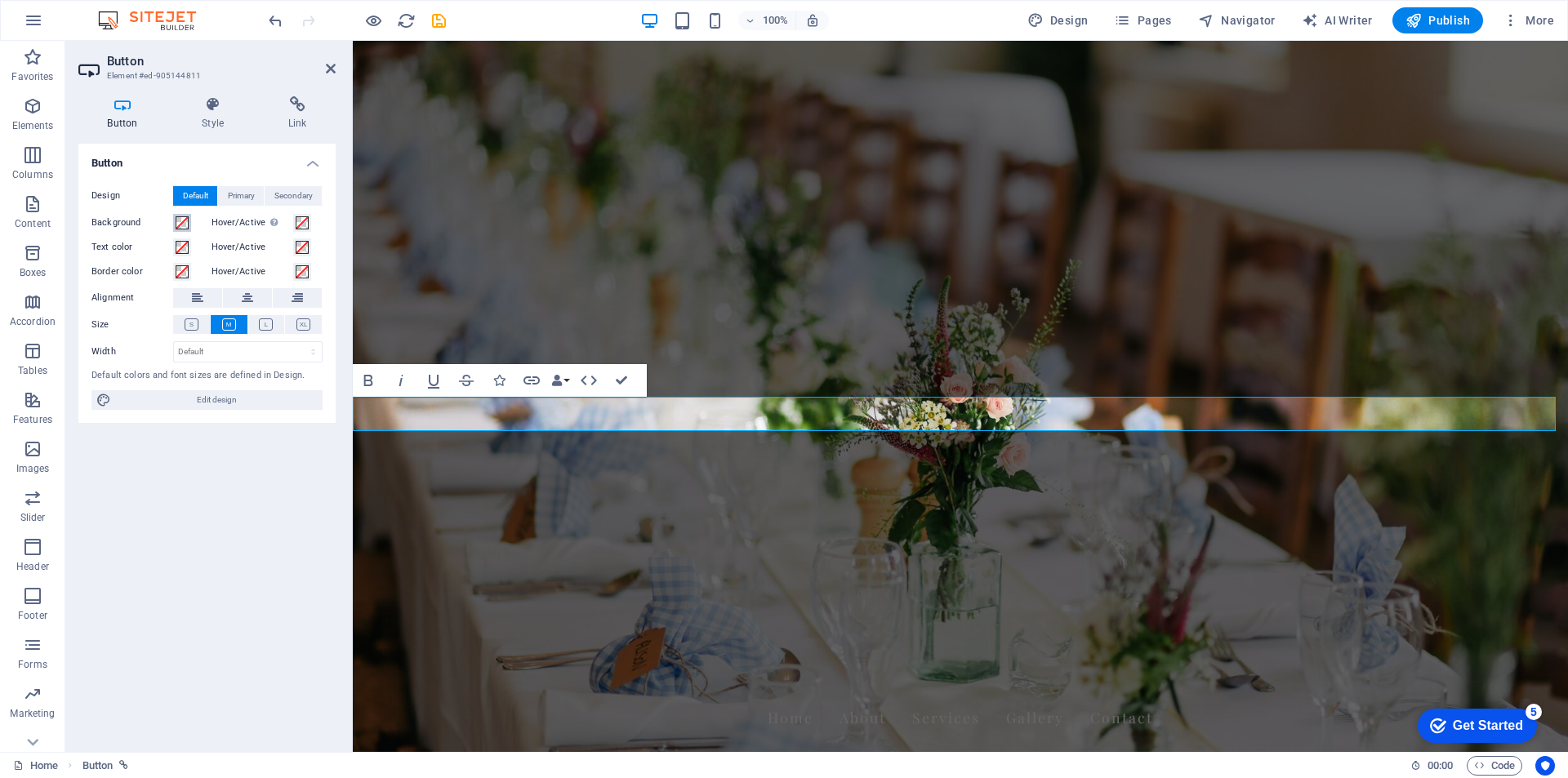
click at [181, 225] on span at bounding box center [181, 222] width 13 height 13
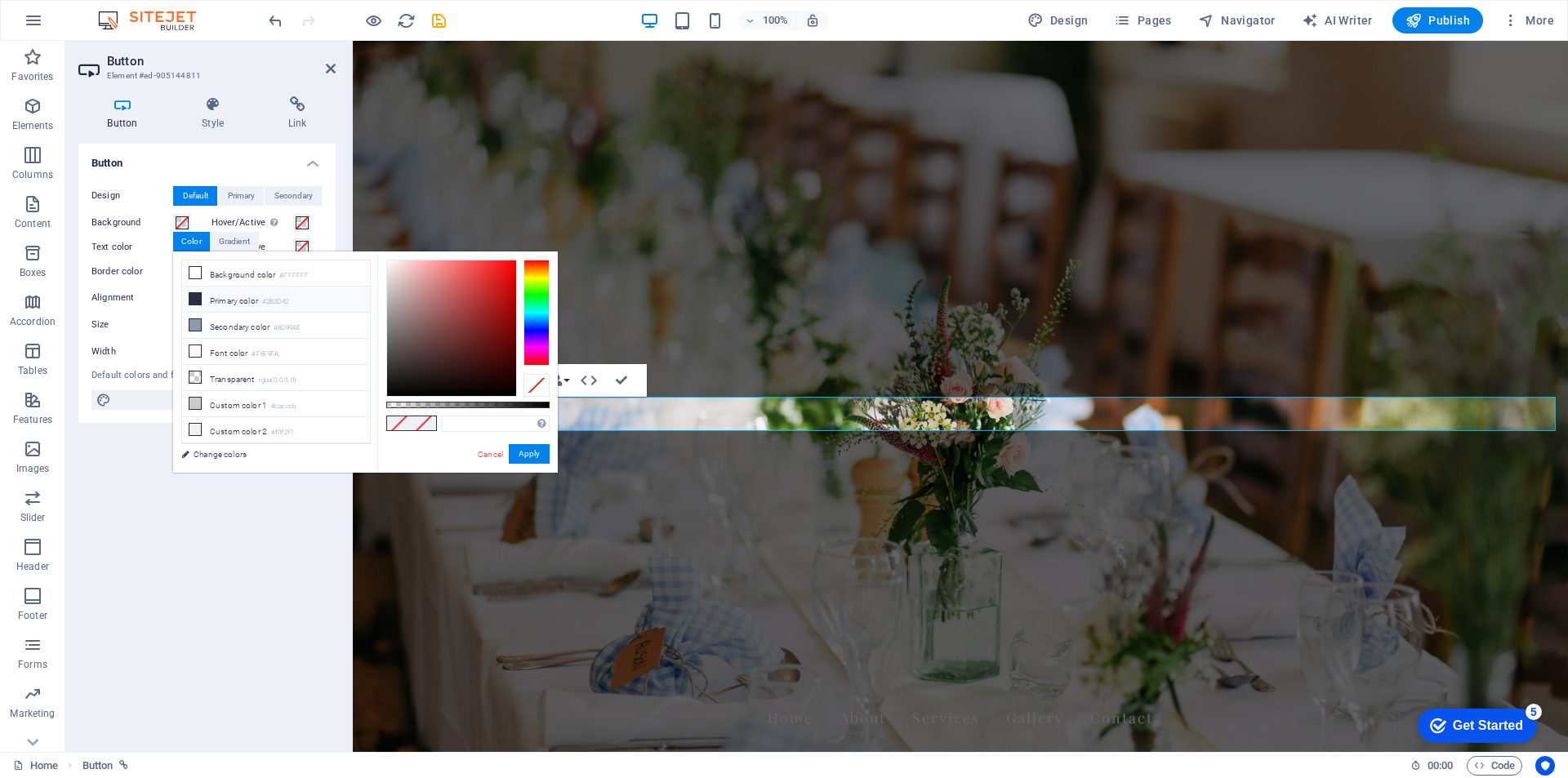
click at [198, 299] on icon at bounding box center [195, 299] width 12 height 12
type input "#2b2d42"
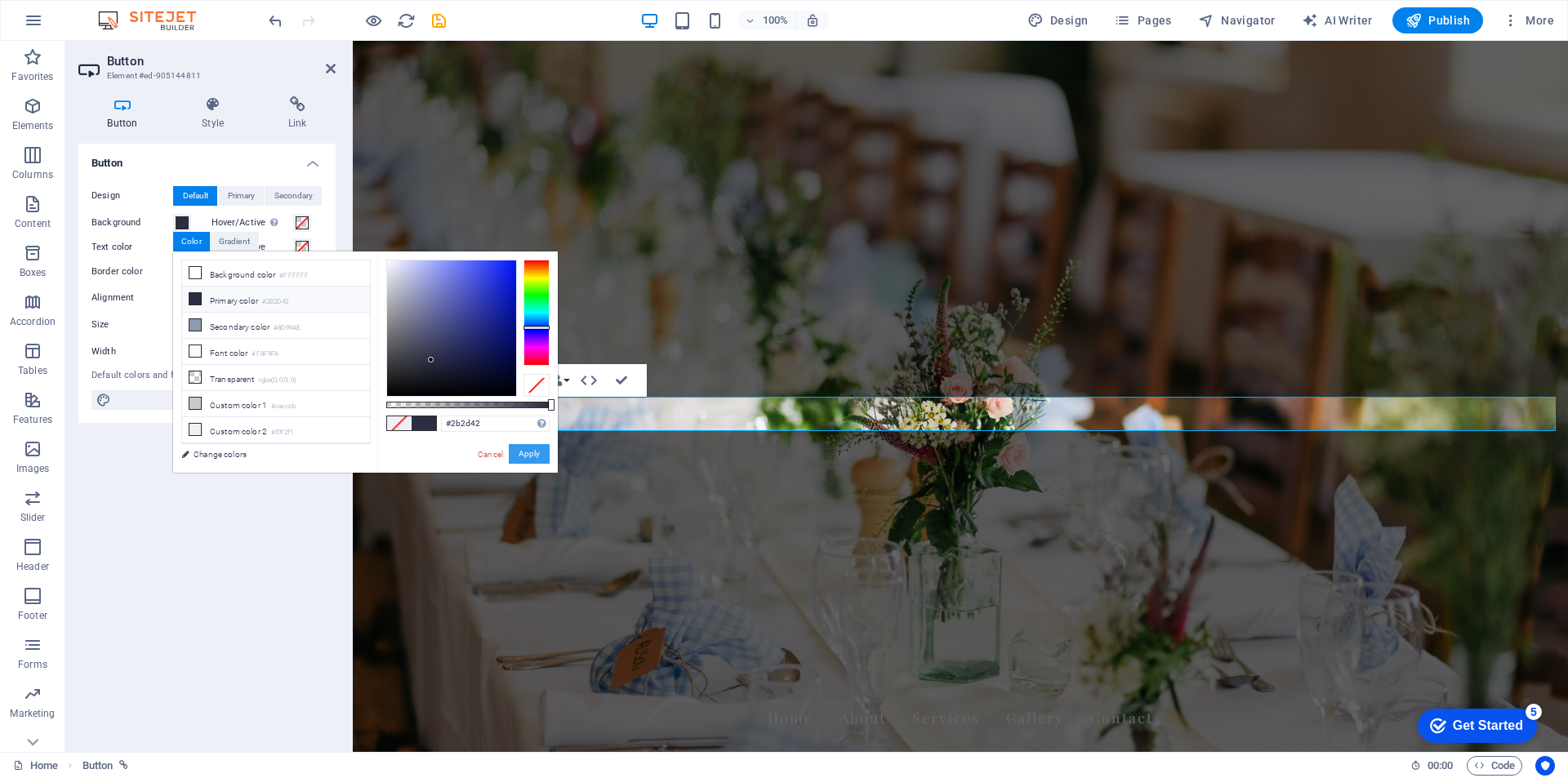
click at [526, 449] on button "Apply" at bounding box center [529, 454] width 41 height 19
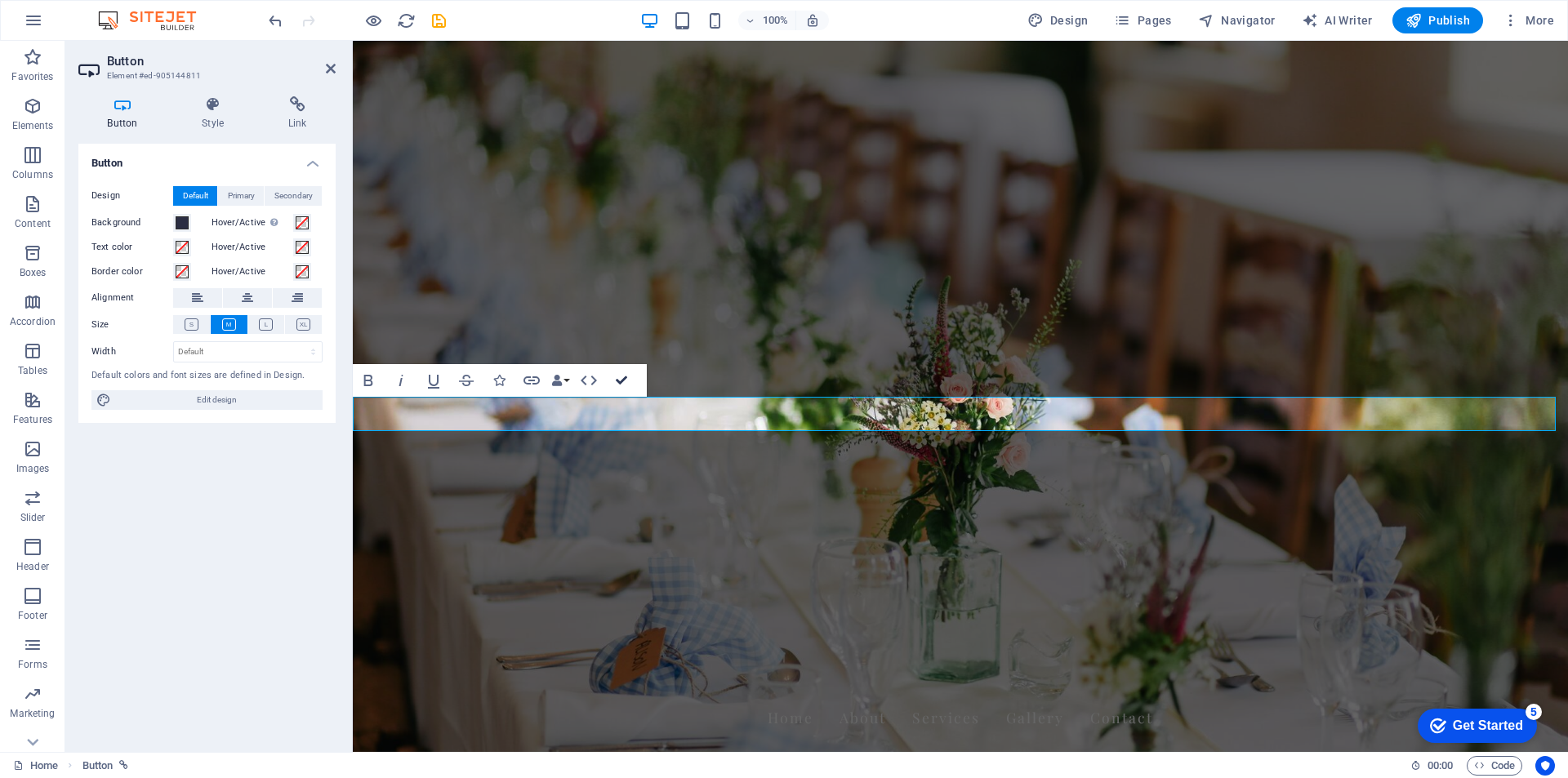
drag, startPoint x: 617, startPoint y: 376, endPoint x: 552, endPoint y: 336, distance: 76.3
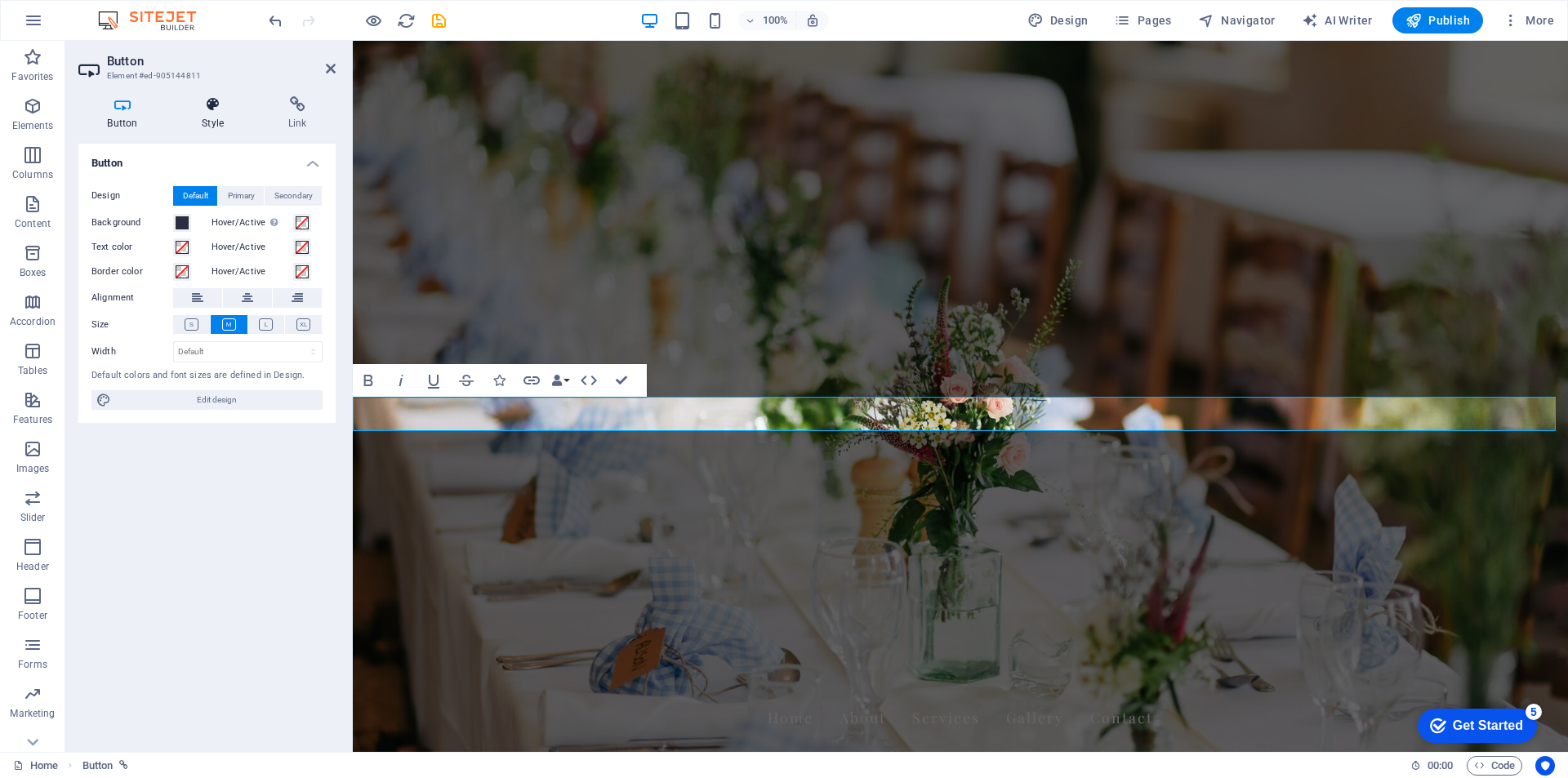
click at [212, 115] on h4 "Style" at bounding box center [215, 113] width 86 height 34
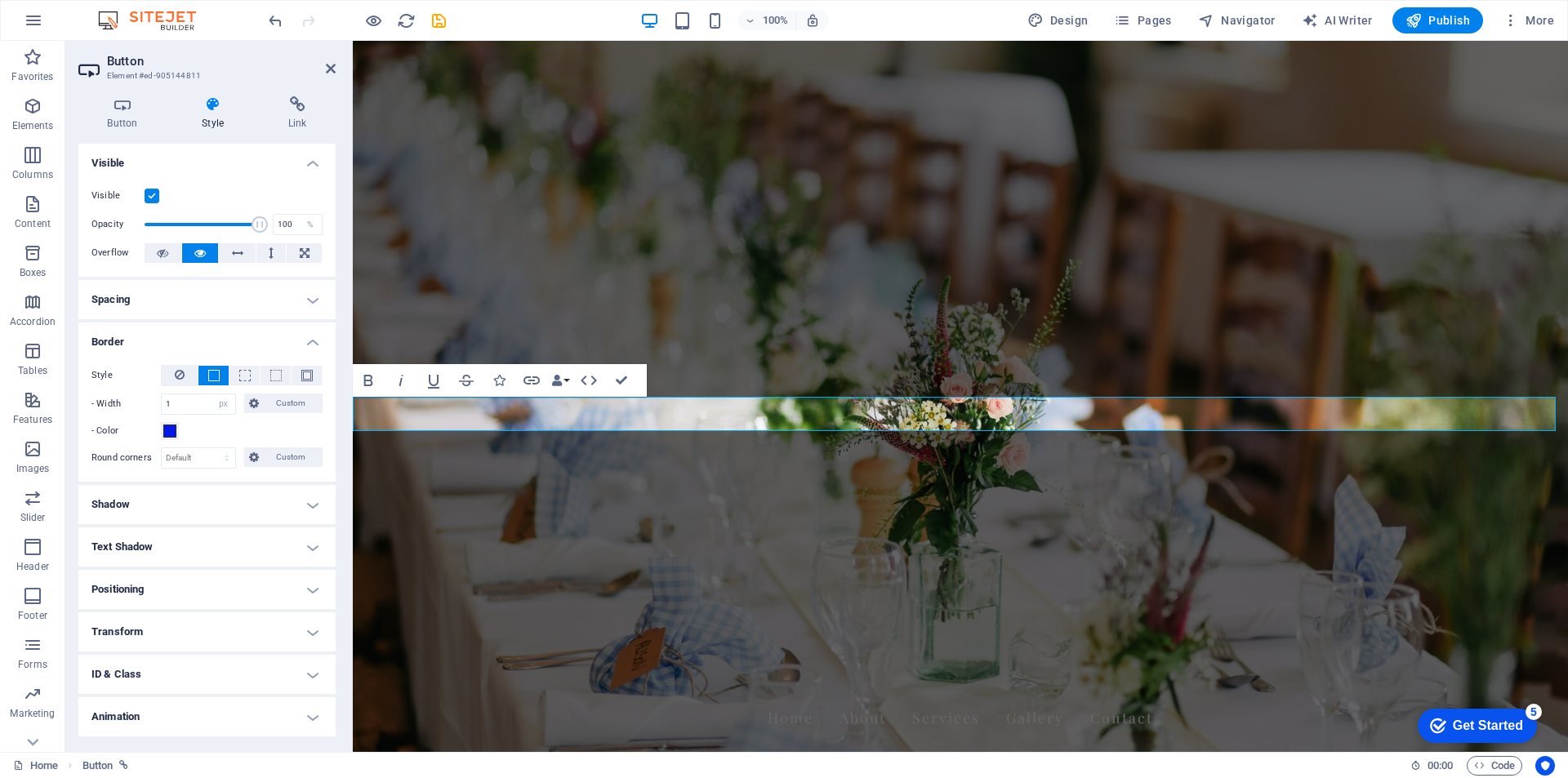
click at [157, 194] on label at bounding box center [151, 195] width 15 height 15
click at [0, 0] on input "Visible" at bounding box center [0, 0] width 0 height 0
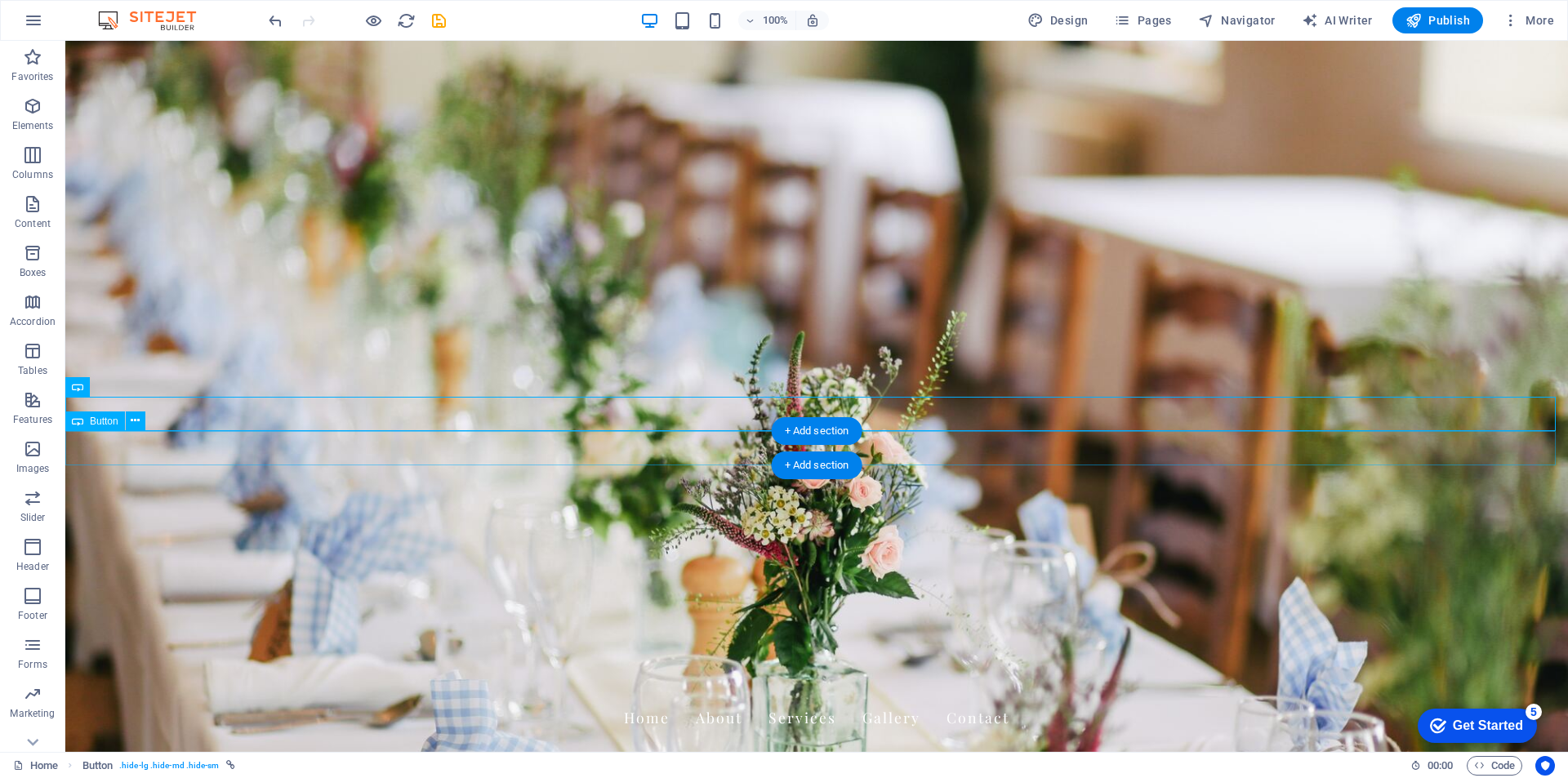
select select "px"
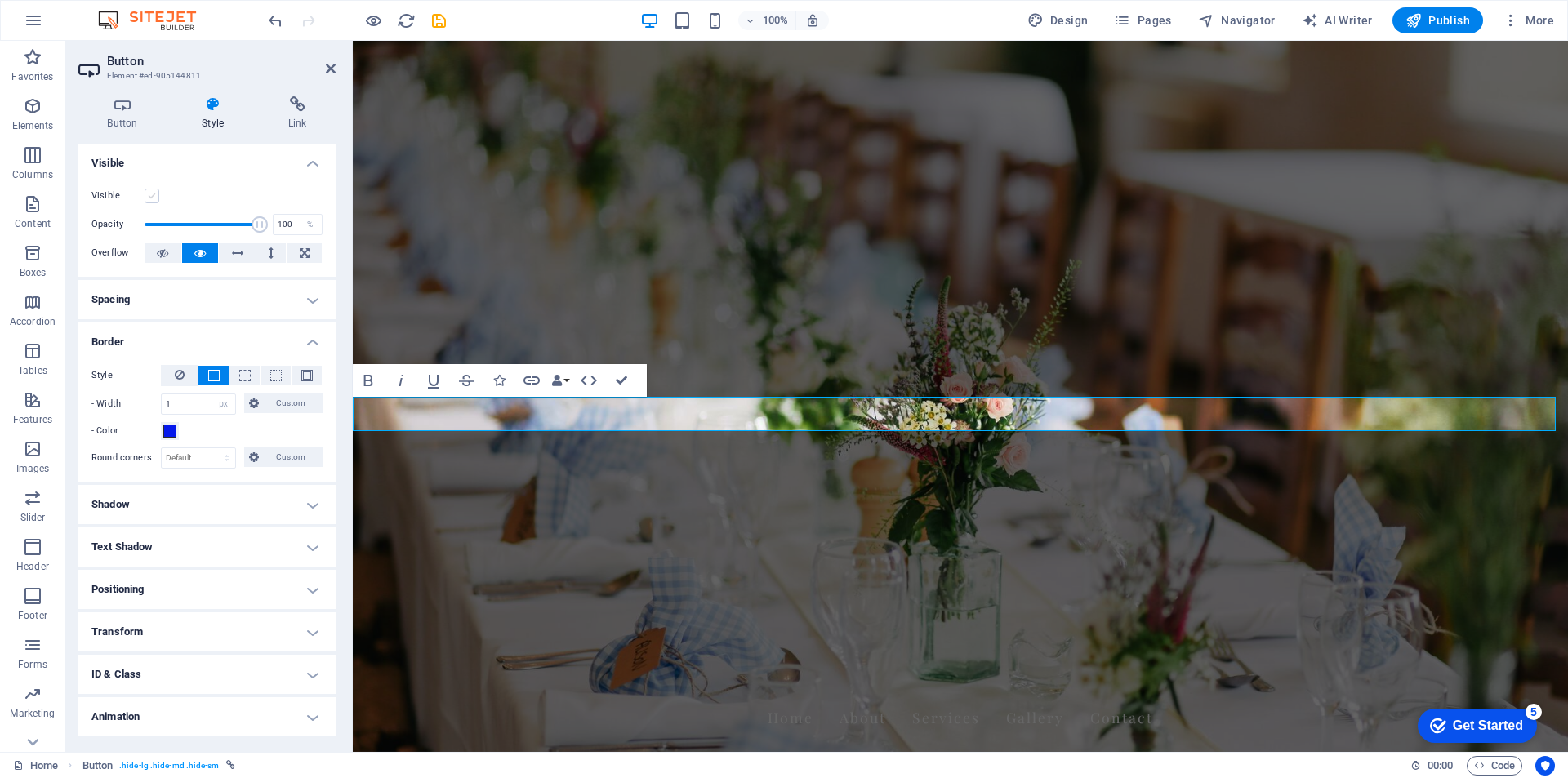
click at [152, 198] on label at bounding box center [151, 195] width 15 height 15
click at [0, 0] on input "Visible" at bounding box center [0, 0] width 0 height 0
click at [173, 430] on span at bounding box center [169, 431] width 13 height 13
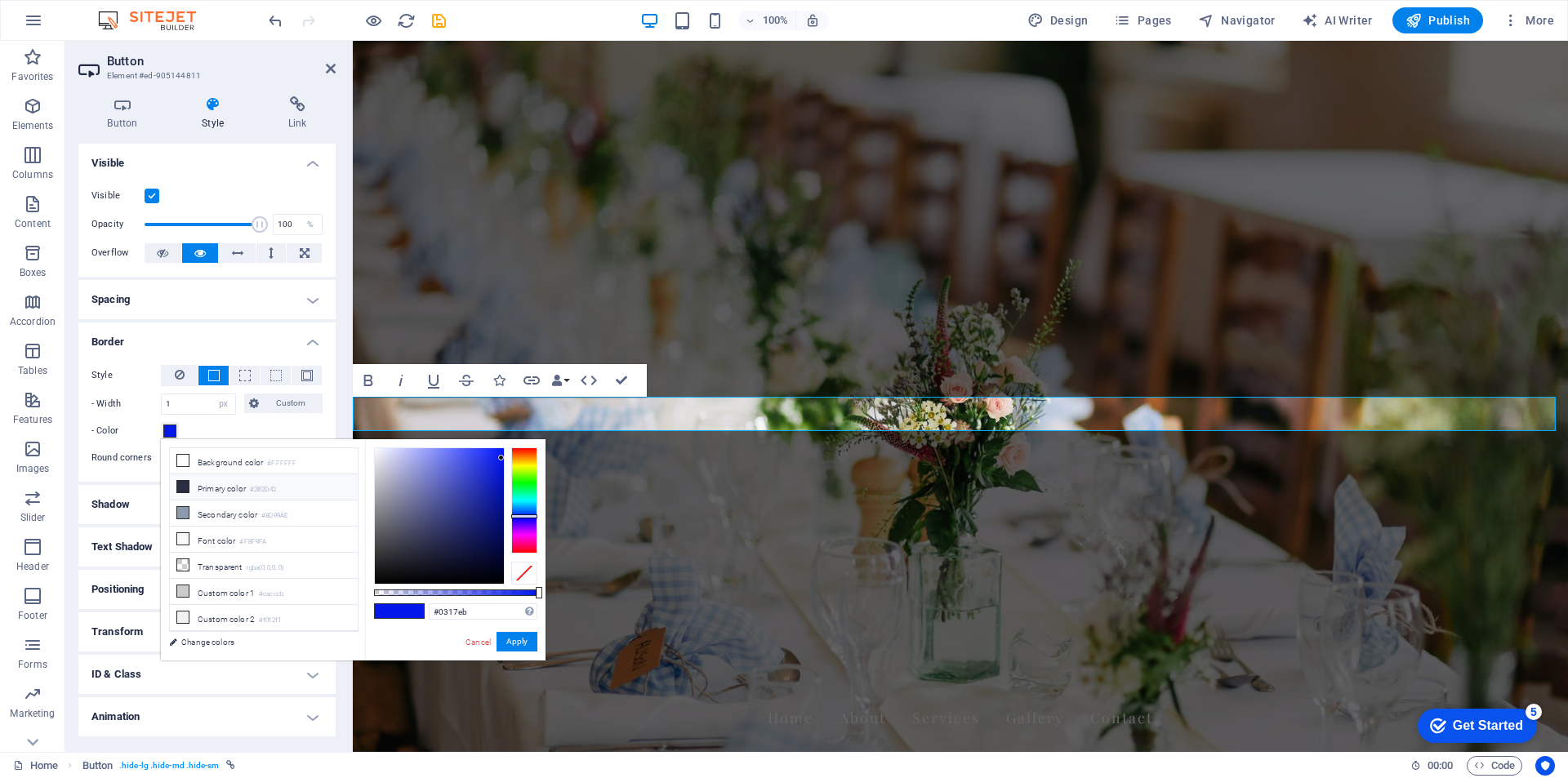
click at [183, 487] on icon at bounding box center [183, 487] width 12 height 12
type input "#2b2d42"
click at [130, 115] on h4 "Button" at bounding box center [126, 113] width 95 height 34
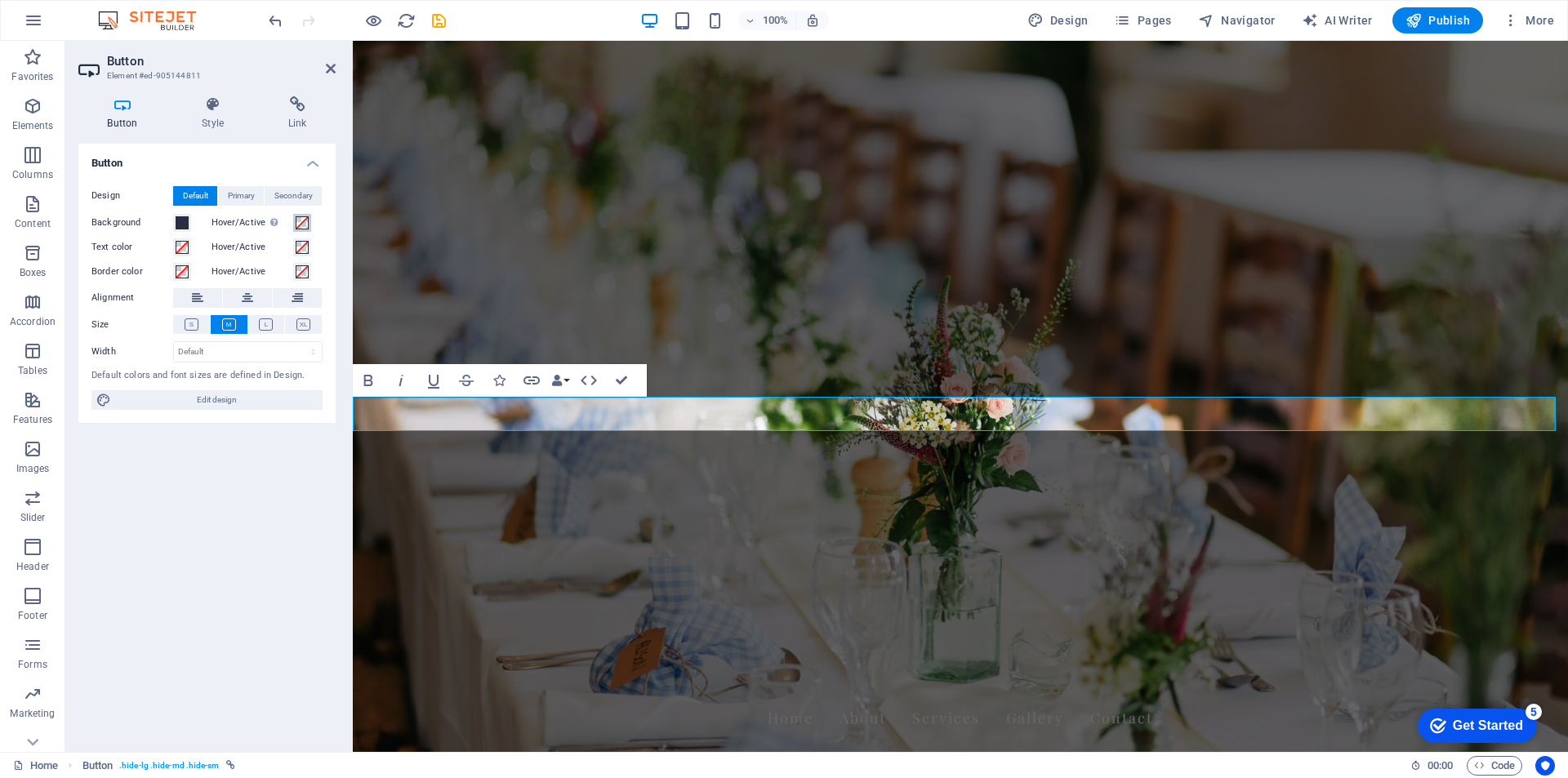
click at [304, 222] on span at bounding box center [302, 222] width 13 height 13
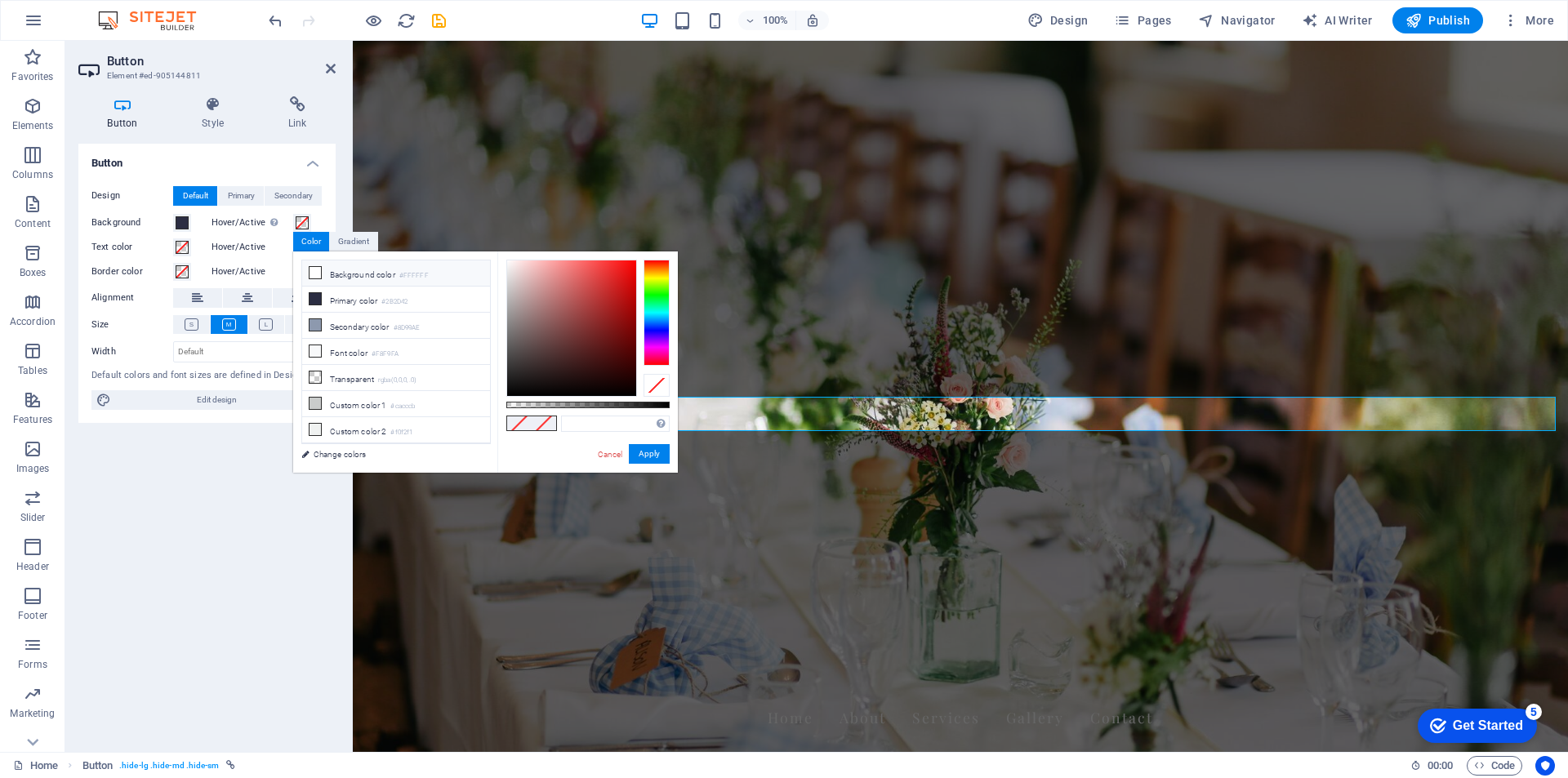
click at [311, 272] on icon at bounding box center [315, 273] width 12 height 12
type input "#ffffff"
click at [654, 461] on button "Apply" at bounding box center [649, 454] width 41 height 19
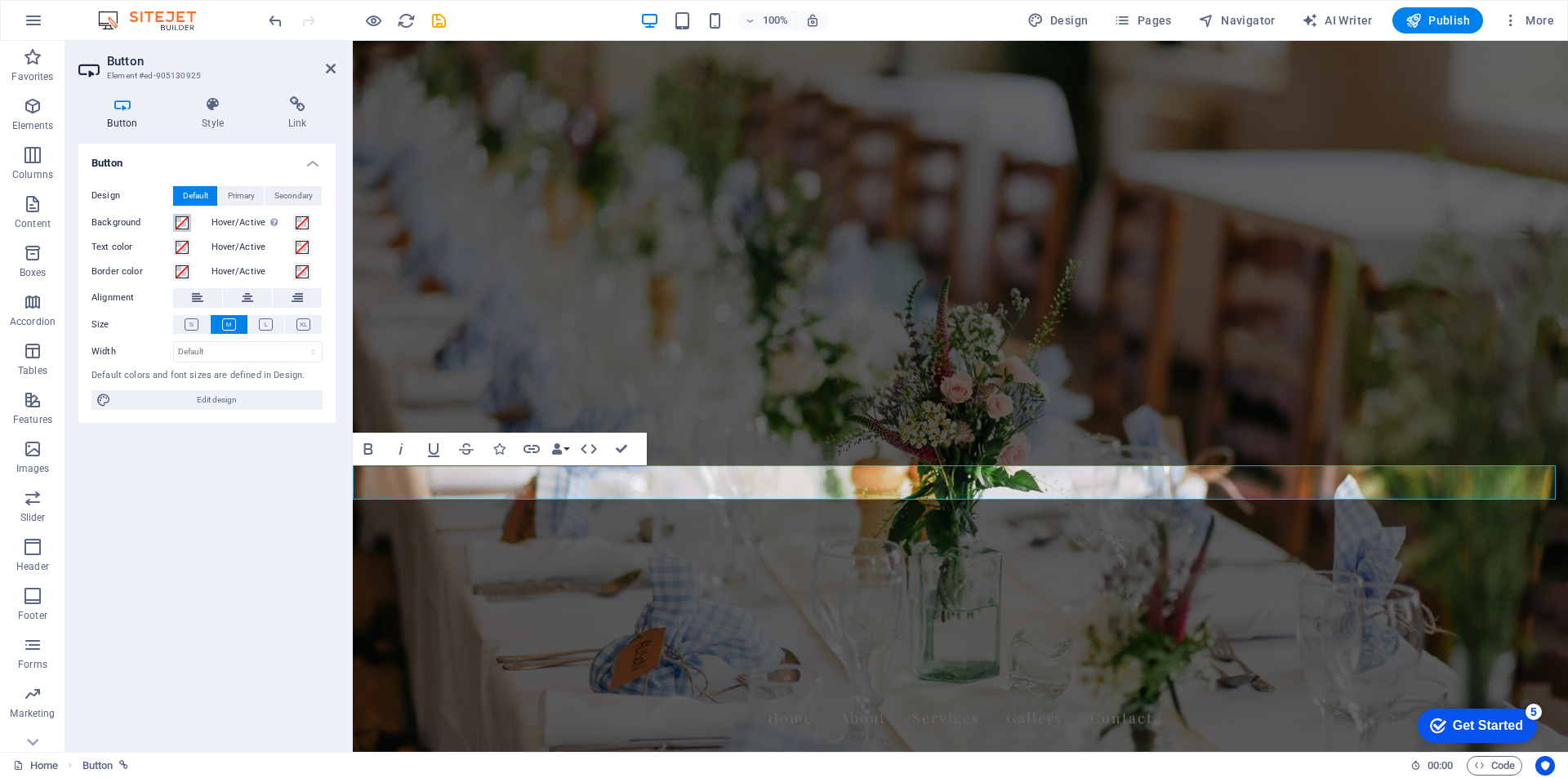
click at [185, 219] on span at bounding box center [181, 222] width 13 height 13
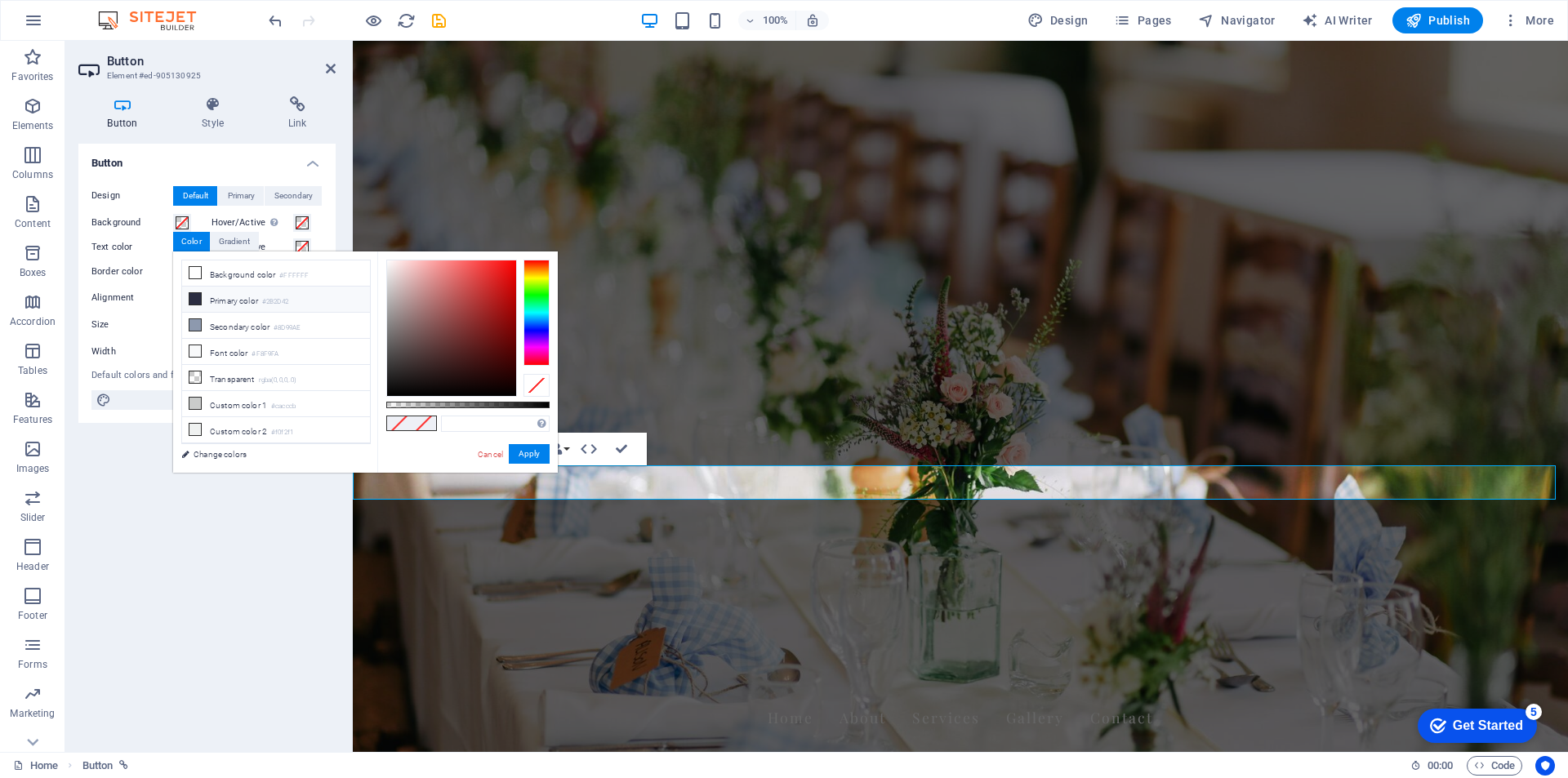
click at [195, 296] on icon at bounding box center [195, 299] width 12 height 12
type input "#2b2d42"
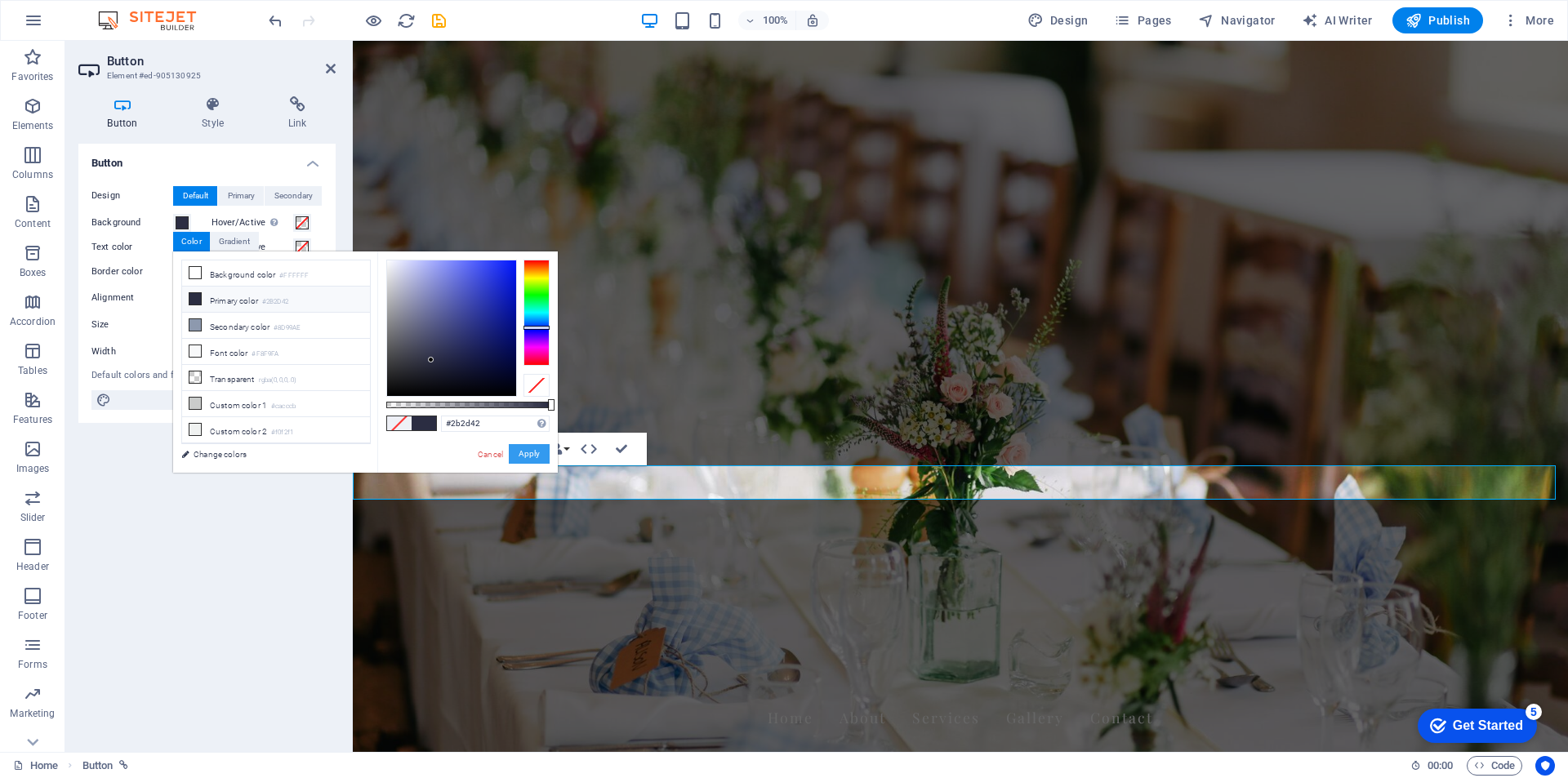
click at [529, 451] on button "Apply" at bounding box center [529, 454] width 41 height 19
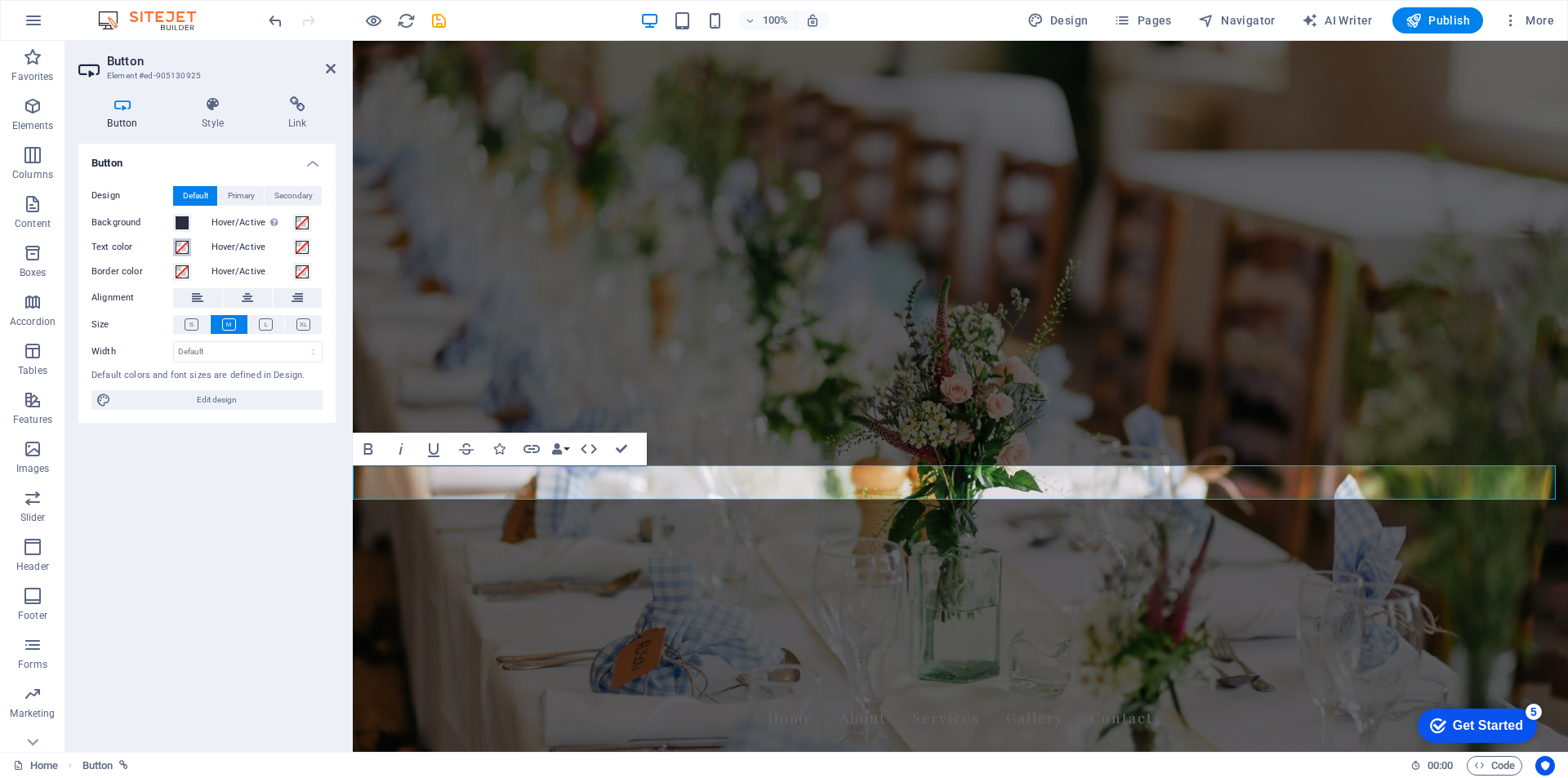
click at [178, 244] on span at bounding box center [181, 246] width 13 height 13
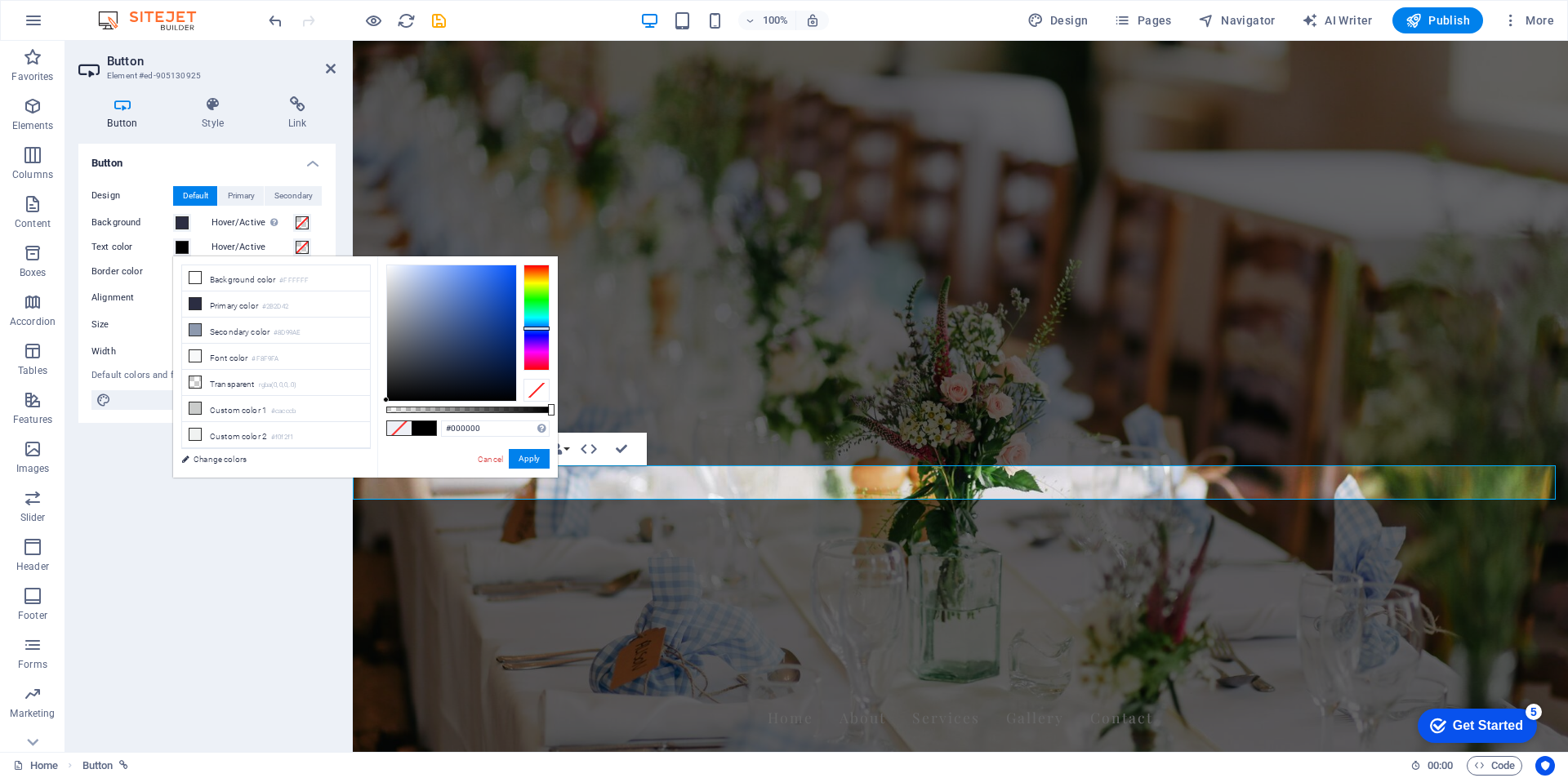
click at [539, 328] on div at bounding box center [536, 317] width 26 height 106
type input "#ffffff"
drag, startPoint x: 421, startPoint y: 271, endPoint x: 374, endPoint y: 260, distance: 48.3
click at [374, 260] on div "less Background color #FFFFFF Primary color #2B2D42 Secondary color #8D99AE Fon…" at bounding box center [365, 367] width 384 height 221
click at [533, 456] on button "Apply" at bounding box center [529, 459] width 41 height 19
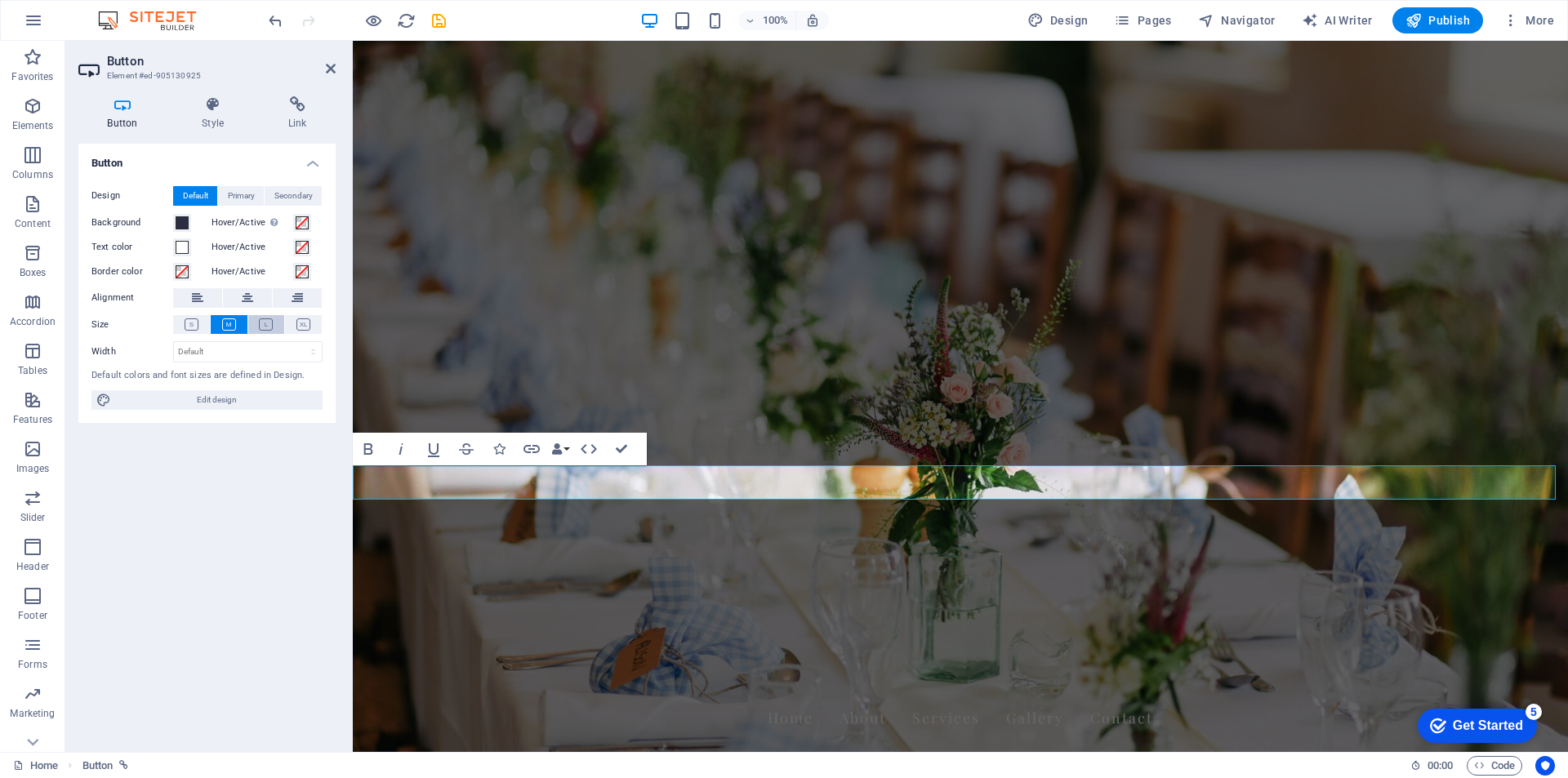
click at [270, 319] on icon at bounding box center [266, 324] width 14 height 13
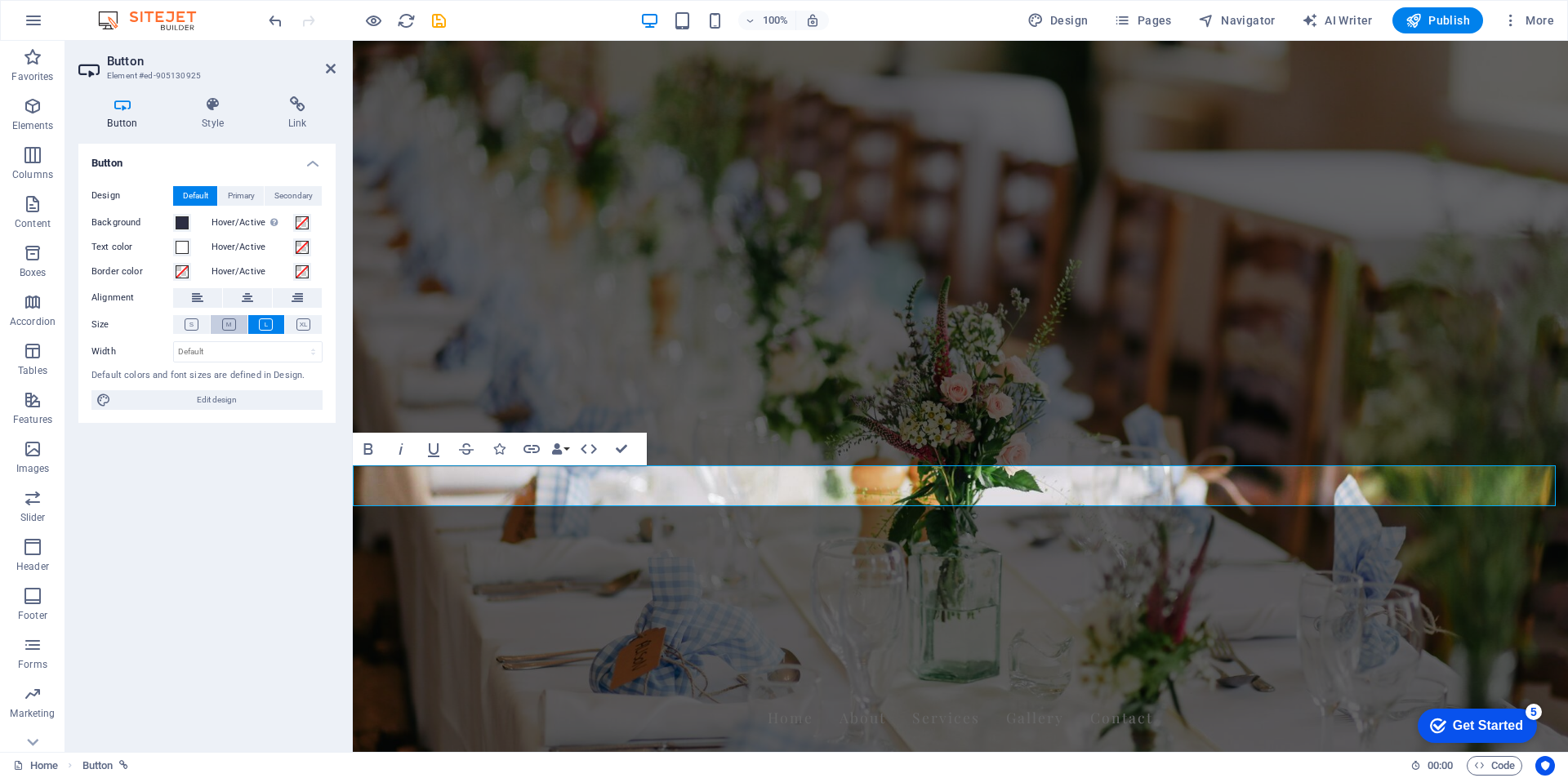
click at [242, 322] on button at bounding box center [229, 324] width 37 height 18
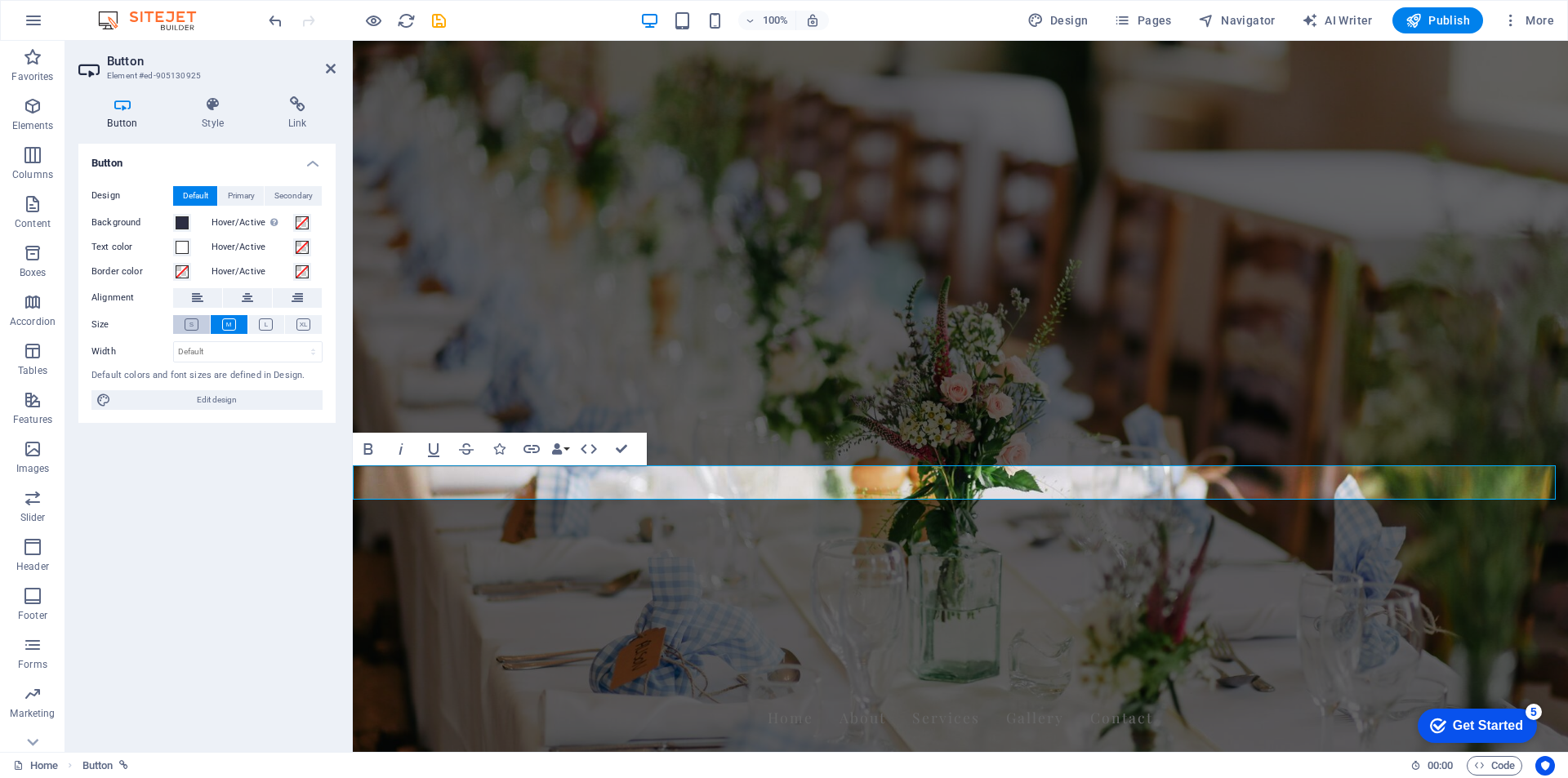
click at [192, 319] on icon at bounding box center [191, 324] width 14 height 13
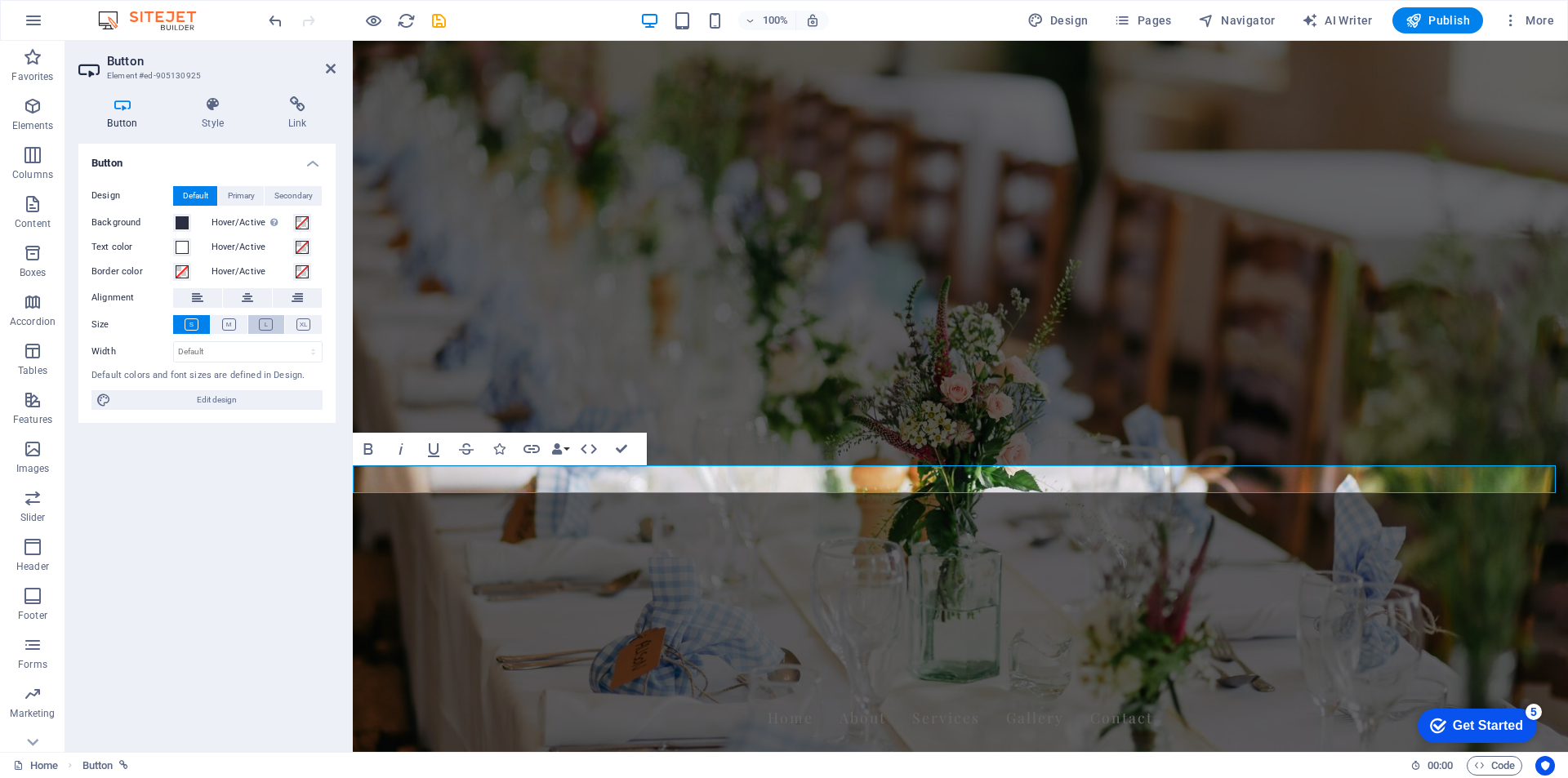
click at [265, 326] on icon at bounding box center [266, 324] width 14 height 13
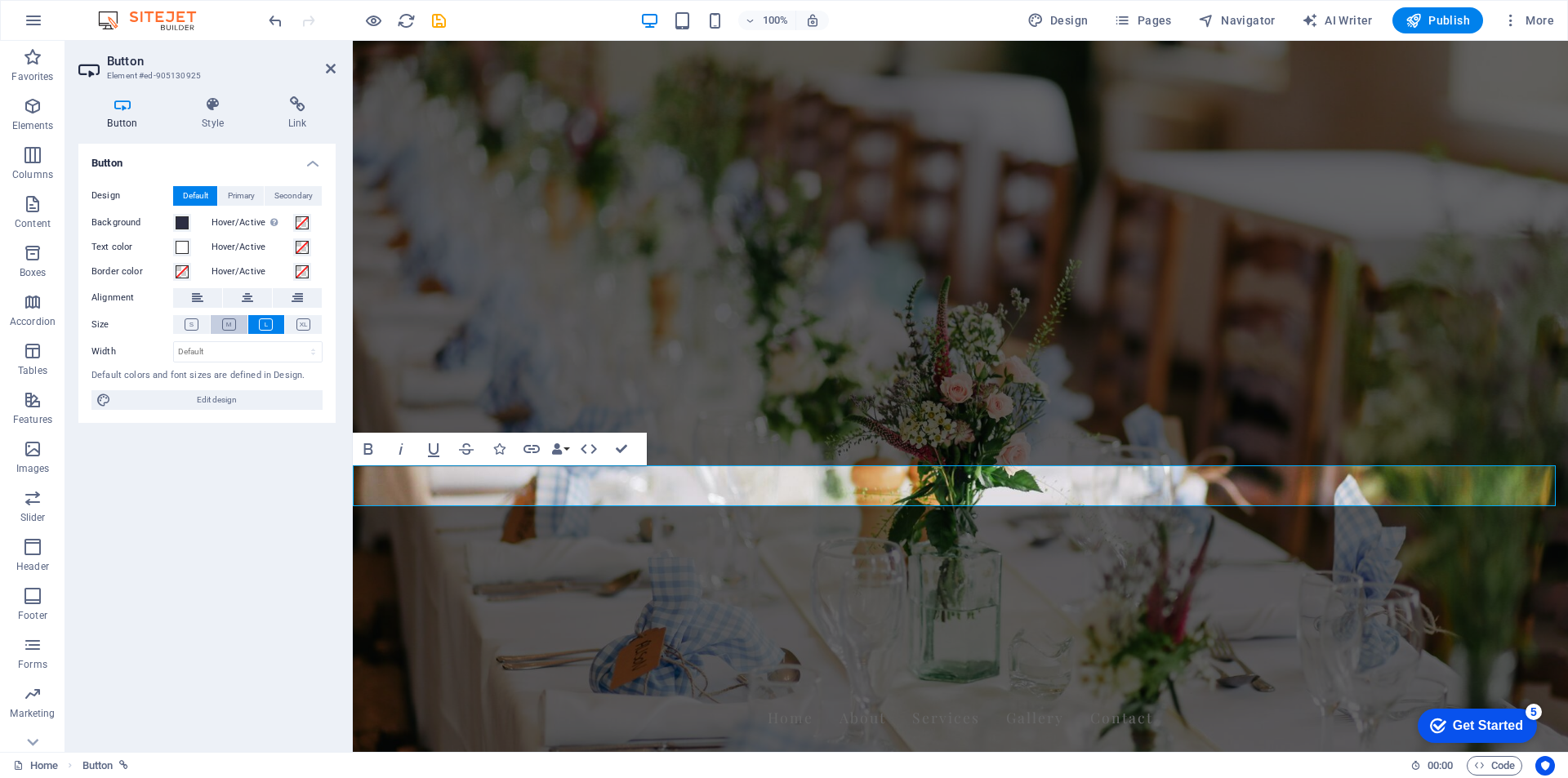
click at [234, 327] on icon at bounding box center [229, 324] width 14 height 13
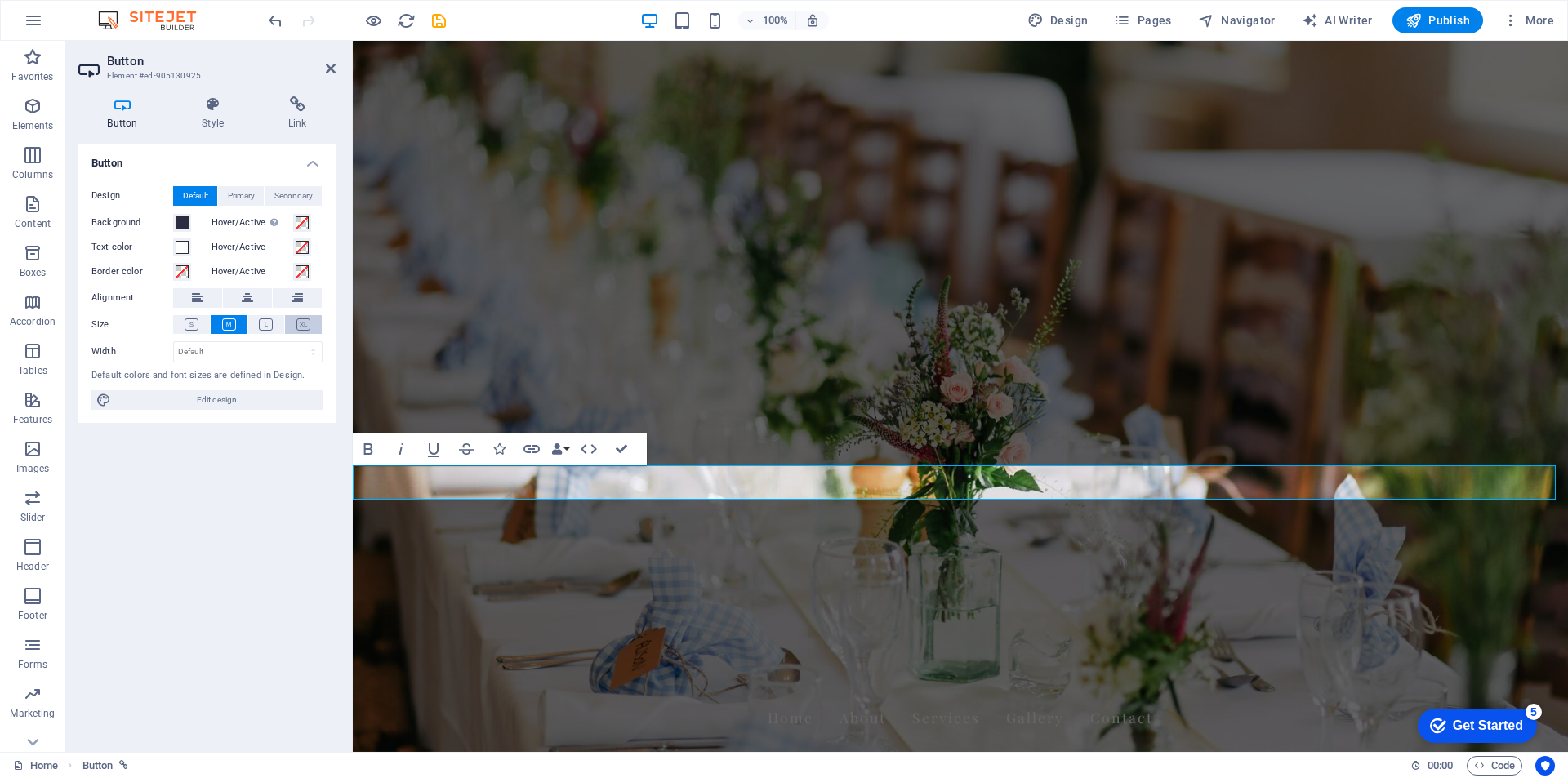
click at [300, 331] on button at bounding box center [304, 324] width 37 height 18
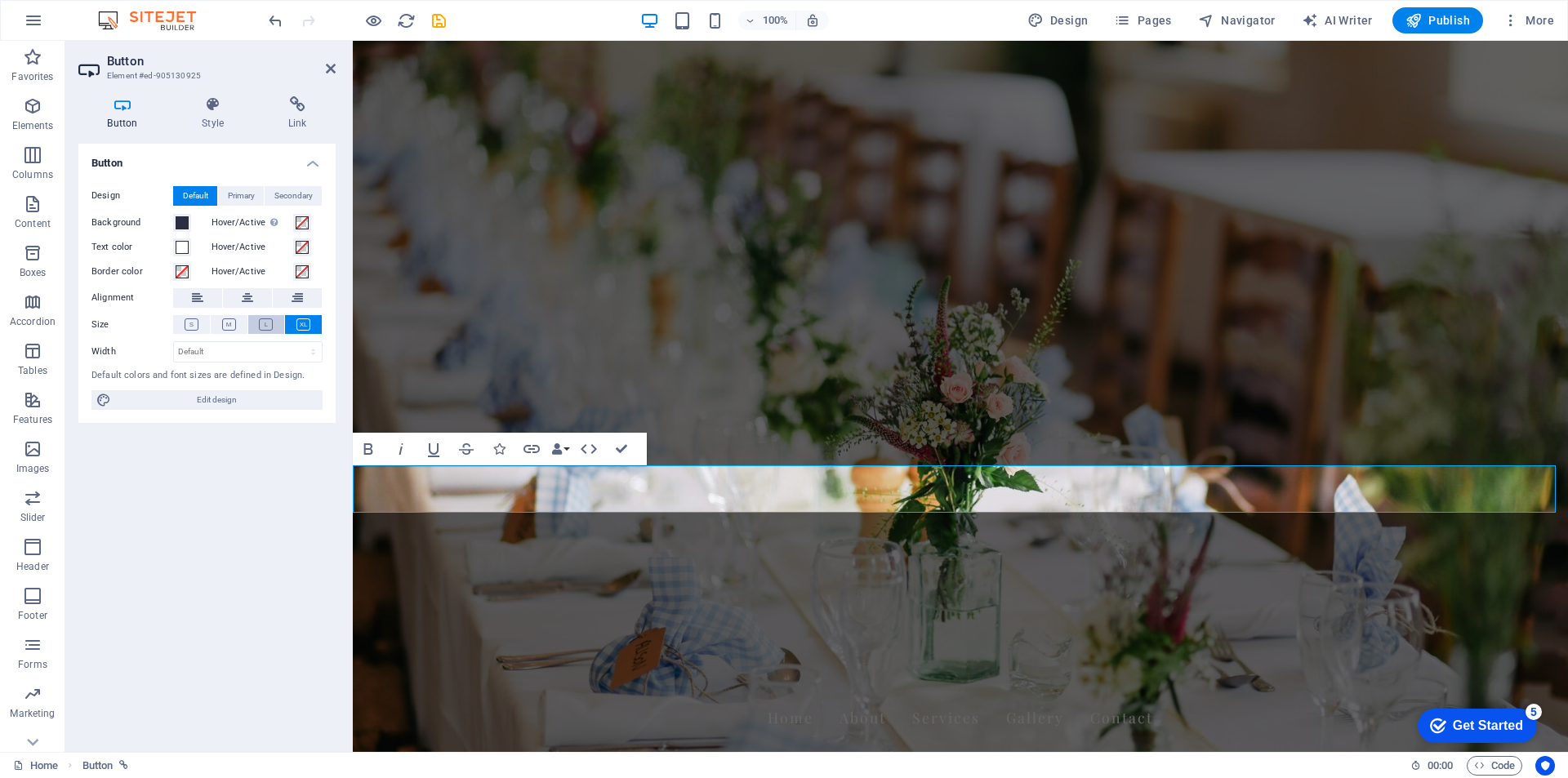
click at [266, 324] on icon at bounding box center [266, 324] width 14 height 13
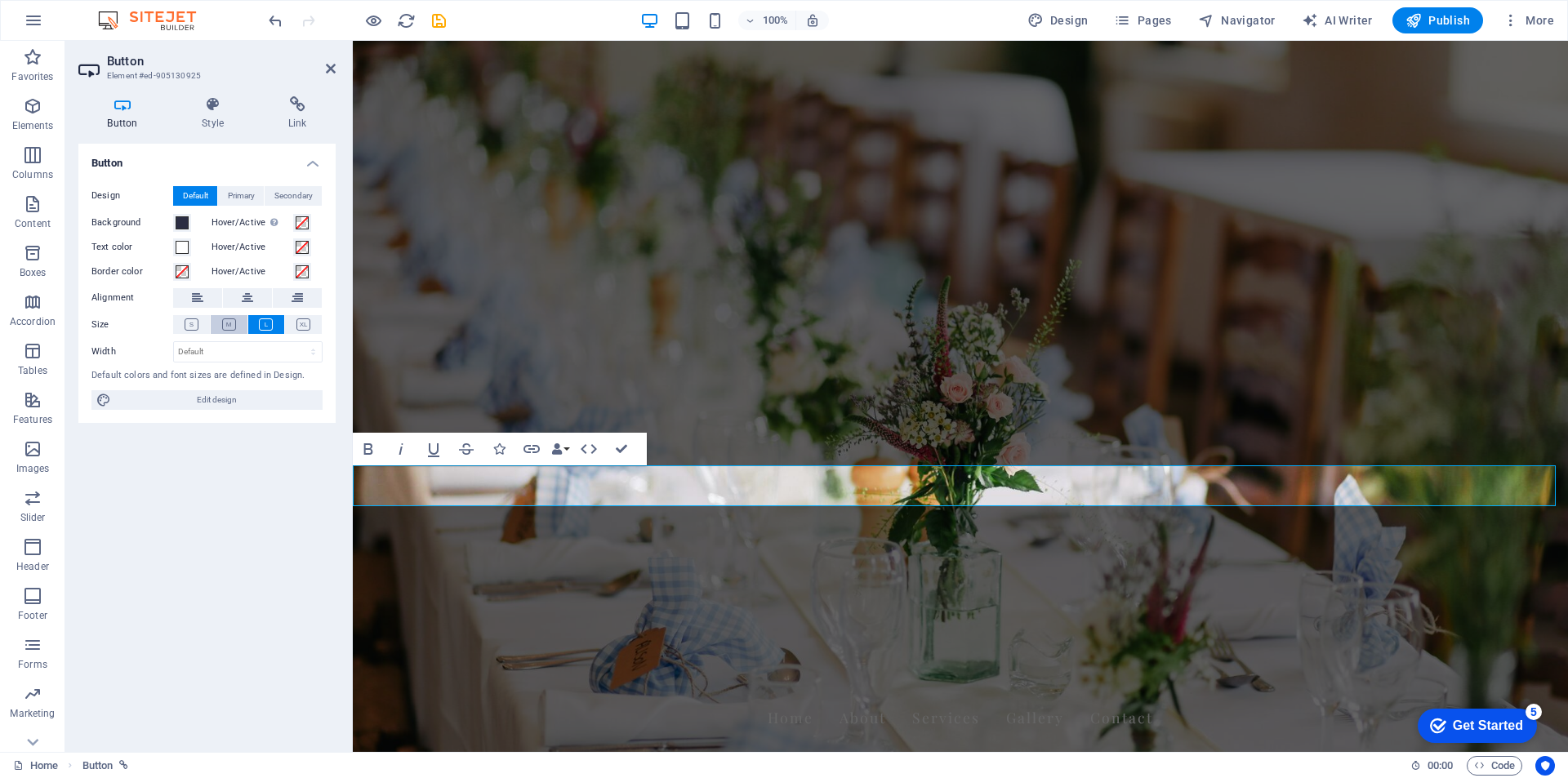
click at [233, 323] on icon at bounding box center [229, 324] width 14 height 13
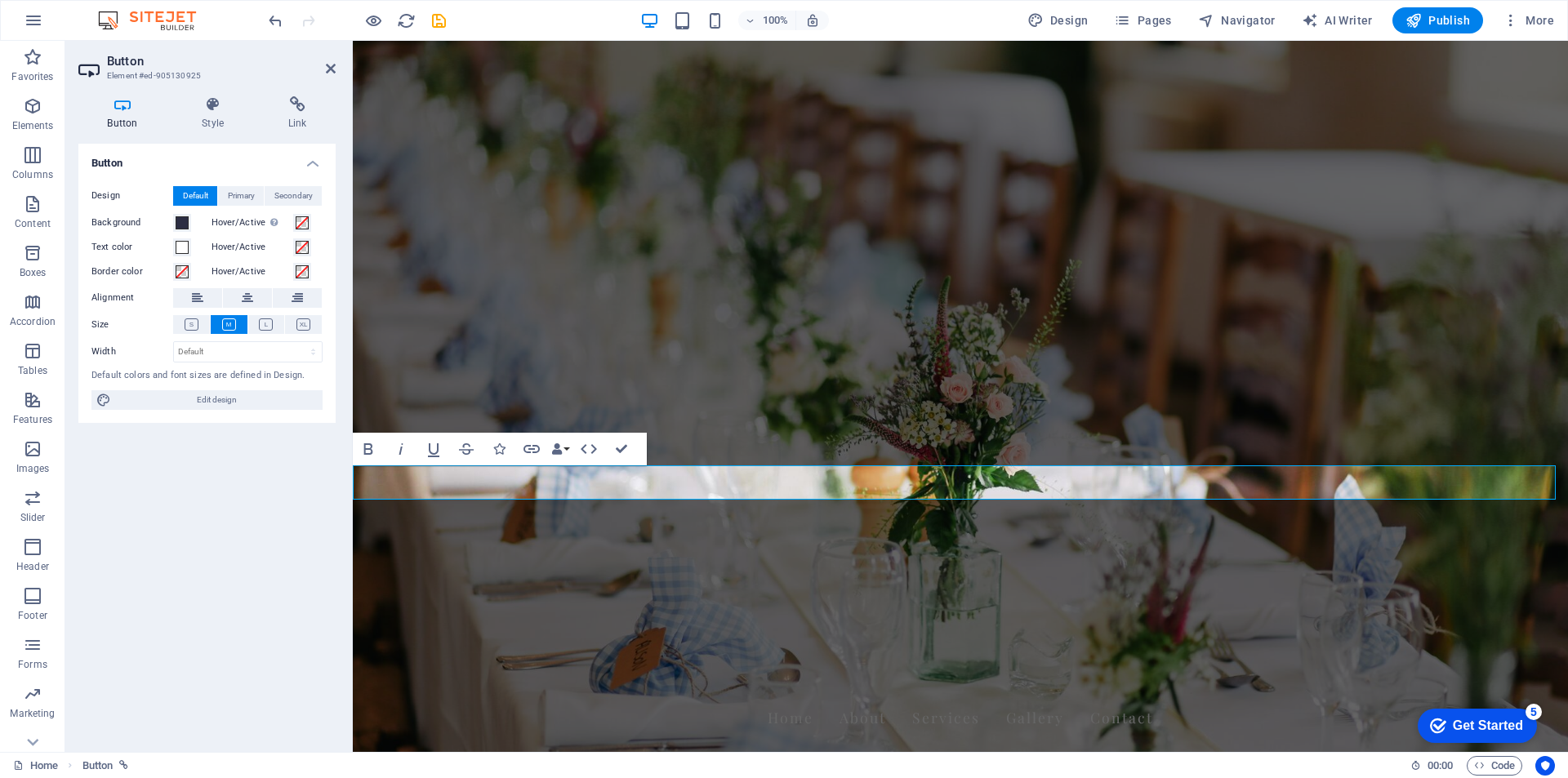
click at [245, 484] on div "Button Design Default Primary Secondary Background Hover/Active Switch to previ…" at bounding box center [207, 440] width 257 height 595
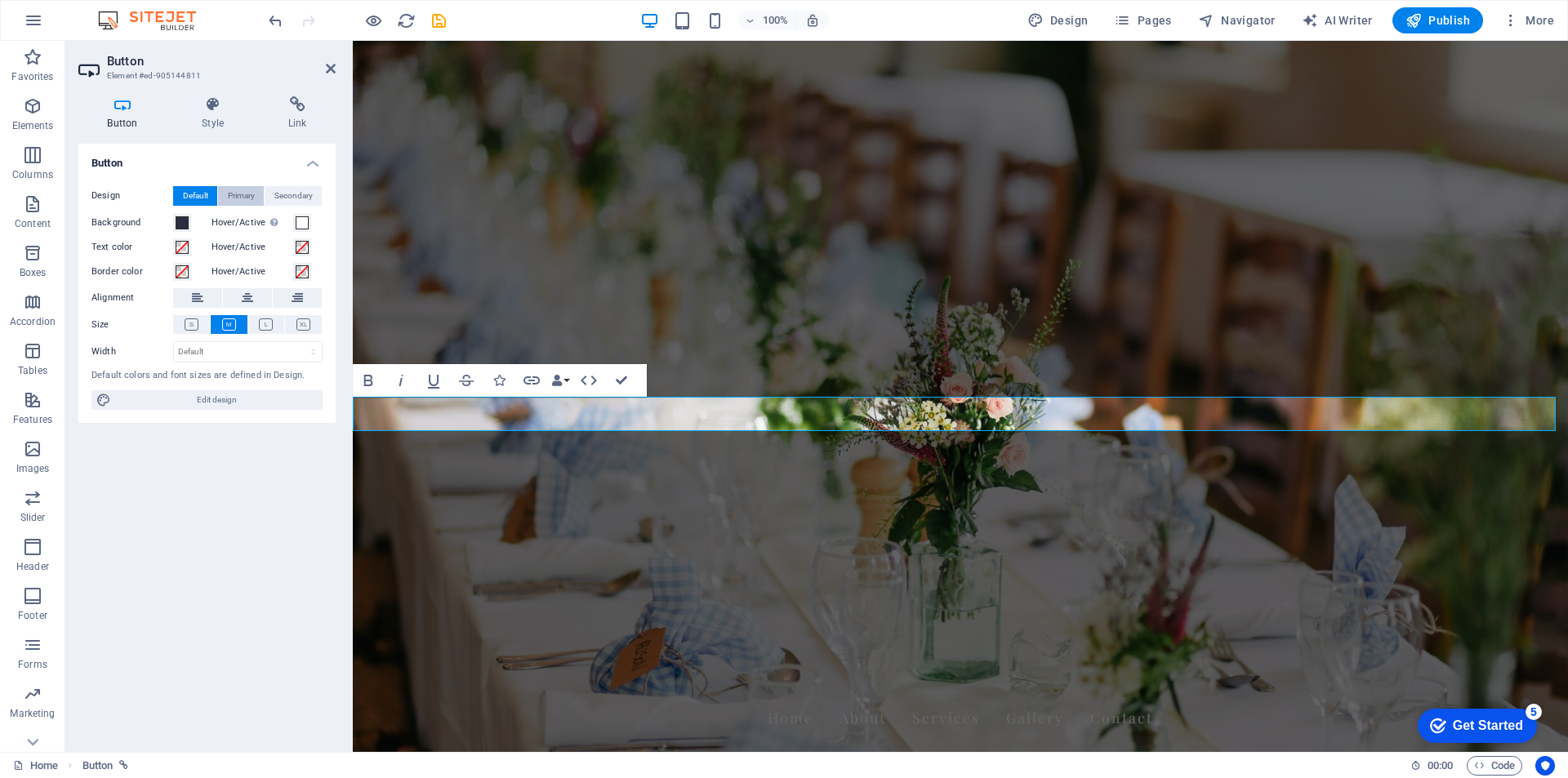
click at [244, 202] on span "Primary" at bounding box center [242, 196] width 27 height 19
click at [305, 199] on span "Secondary" at bounding box center [294, 196] width 39 height 19
click at [205, 197] on span "Default" at bounding box center [195, 196] width 25 height 19
click at [182, 249] on span at bounding box center [181, 246] width 13 height 13
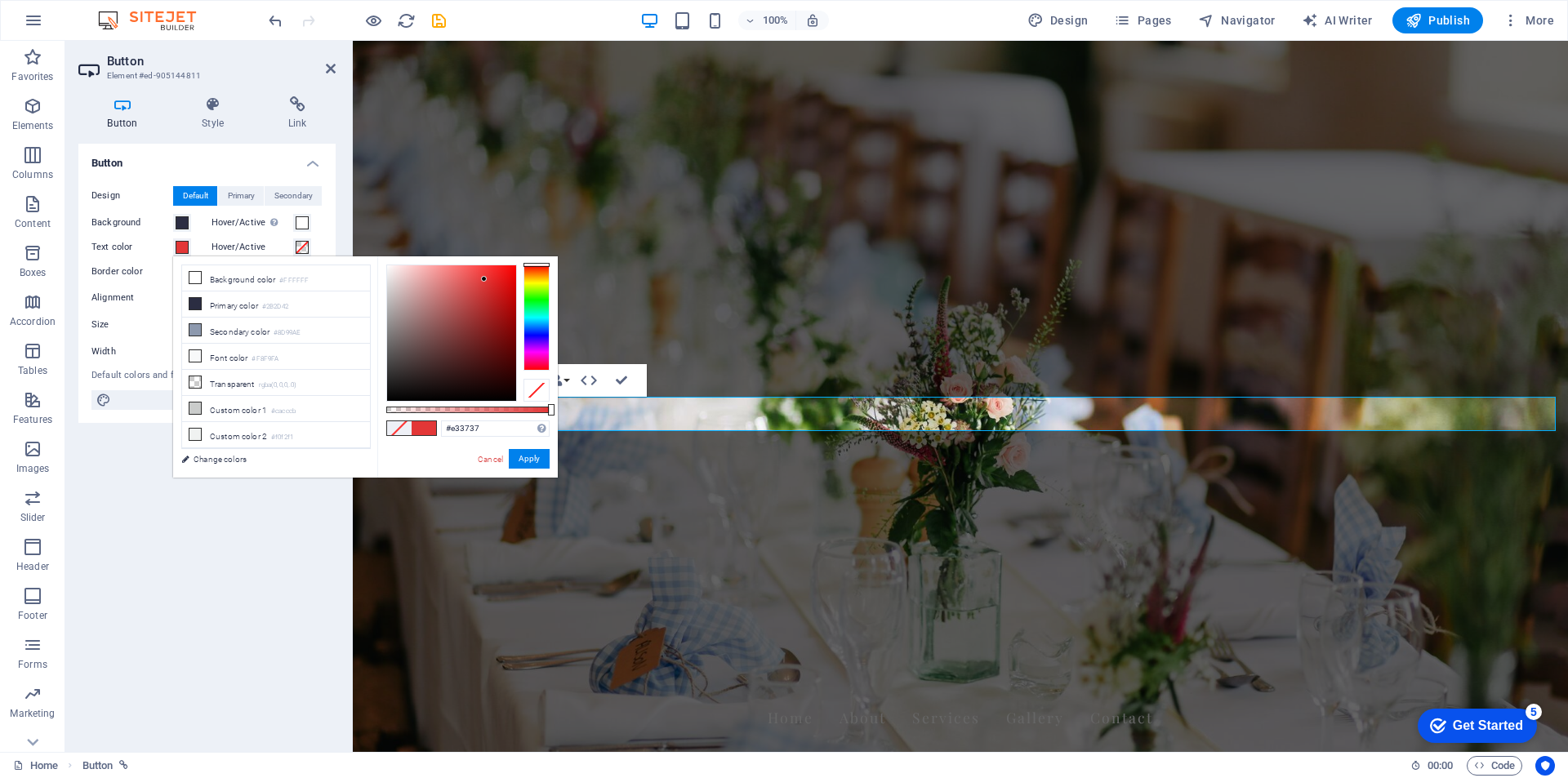
drag, startPoint x: 474, startPoint y: 301, endPoint x: 484, endPoint y: 279, distance: 24.2
click at [484, 279] on div at bounding box center [451, 333] width 129 height 136
click at [537, 462] on button "Apply" at bounding box center [529, 459] width 41 height 19
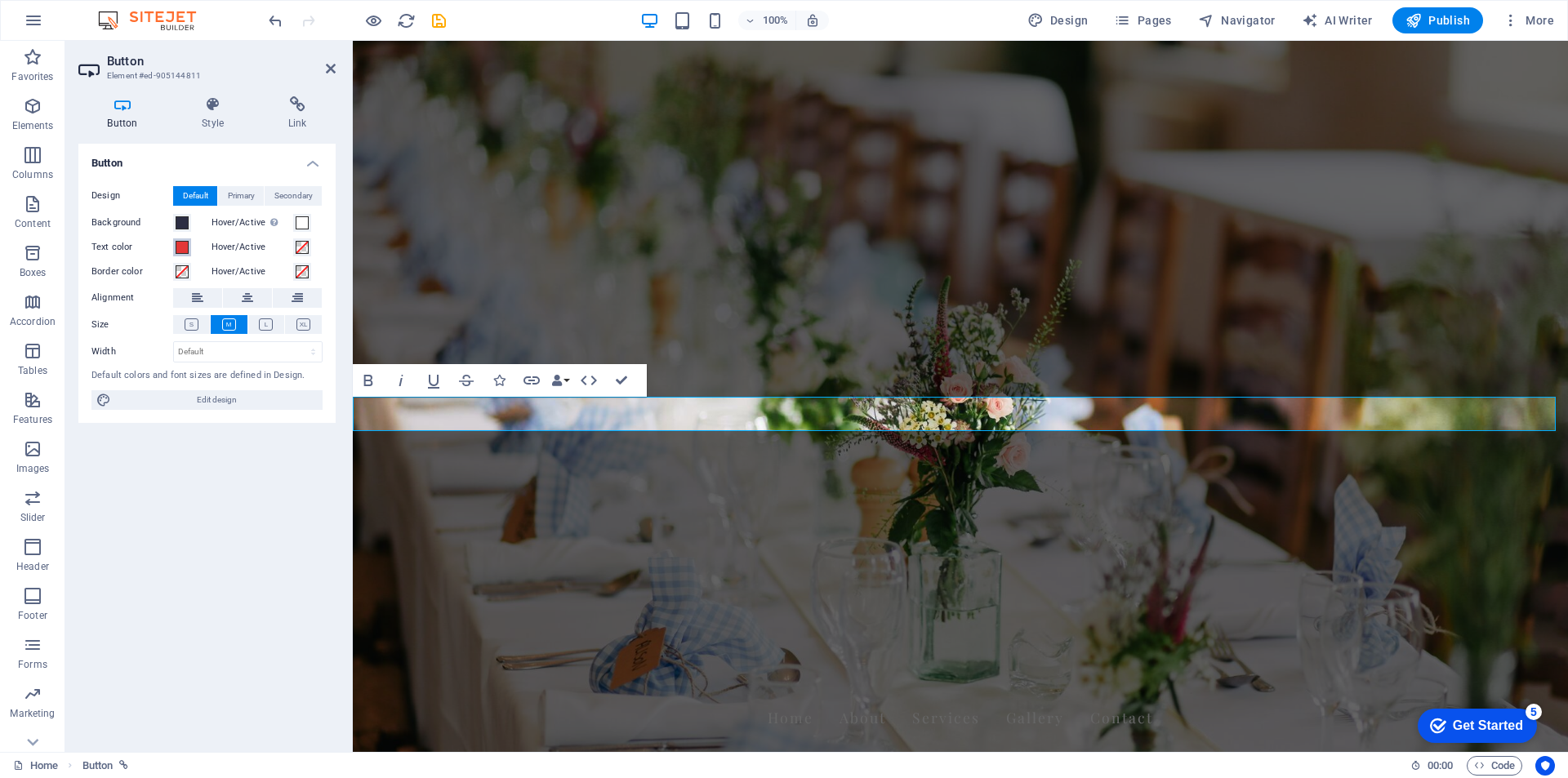
click at [182, 246] on span at bounding box center [181, 246] width 13 height 13
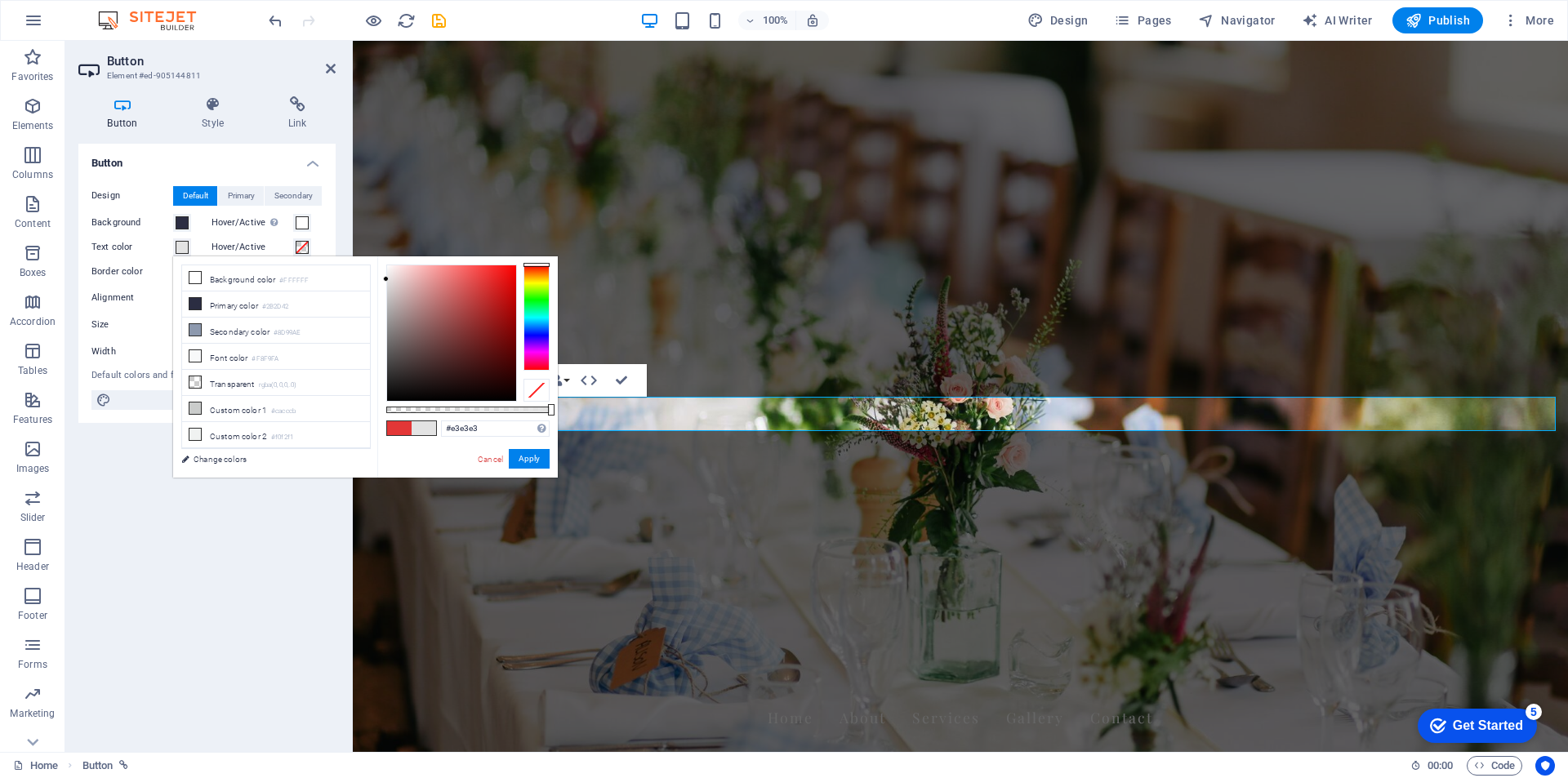
drag, startPoint x: 472, startPoint y: 280, endPoint x: 384, endPoint y: 279, distance: 88.0
click at [387, 279] on div at bounding box center [451, 333] width 129 height 136
drag, startPoint x: 534, startPoint y: 282, endPoint x: 534, endPoint y: 269, distance: 13.0
click at [534, 269] on div at bounding box center [536, 317] width 26 height 106
type input "#fdfdfd"
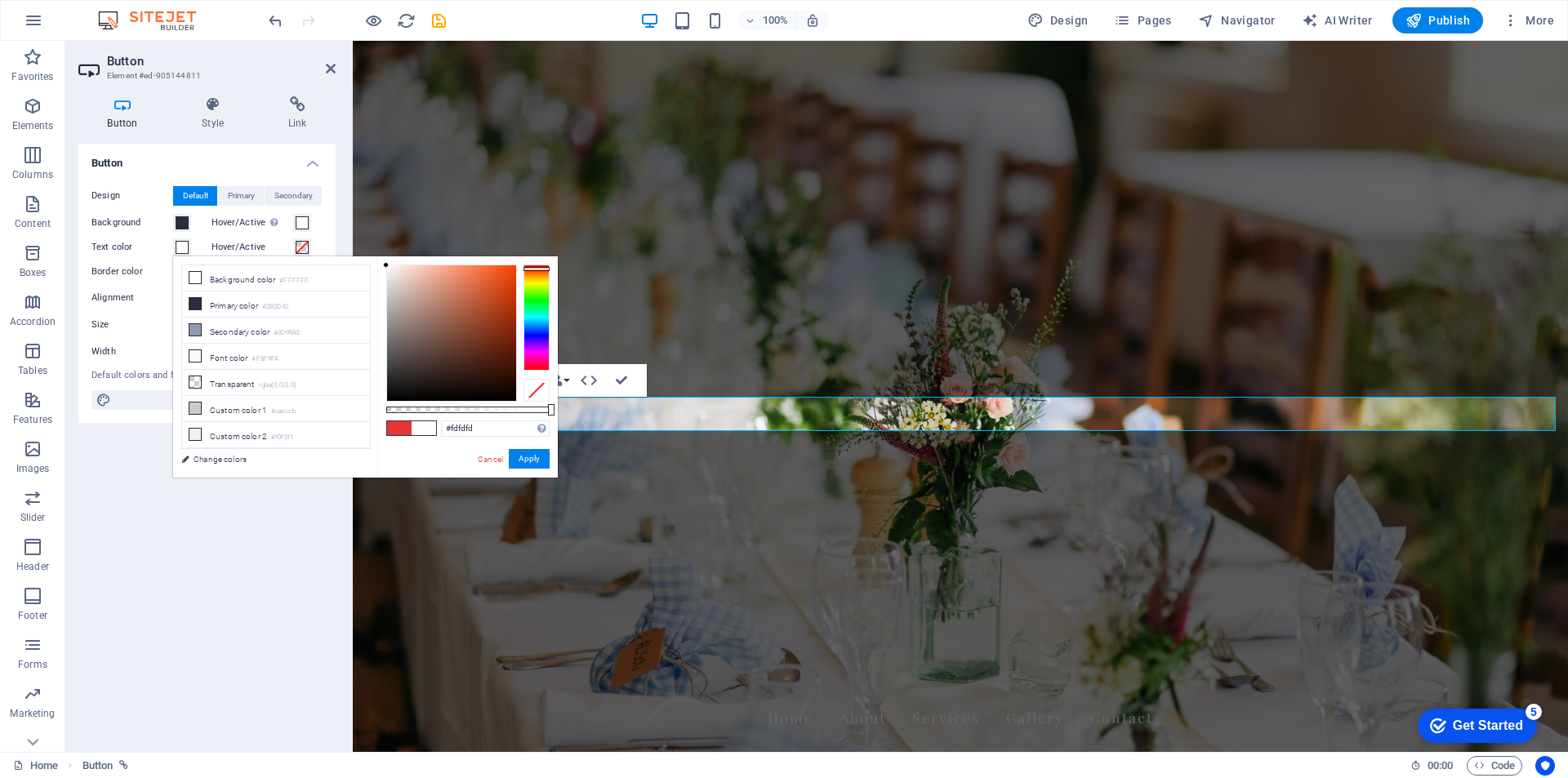
drag, startPoint x: 424, startPoint y: 276, endPoint x: 372, endPoint y: 265, distance: 53.2
click at [372, 265] on div "less Background color #FFFFFF Primary color #2B2D42 Secondary color #8D99AE Fon…" at bounding box center [365, 367] width 384 height 221
click at [539, 458] on button "Apply" at bounding box center [529, 459] width 41 height 19
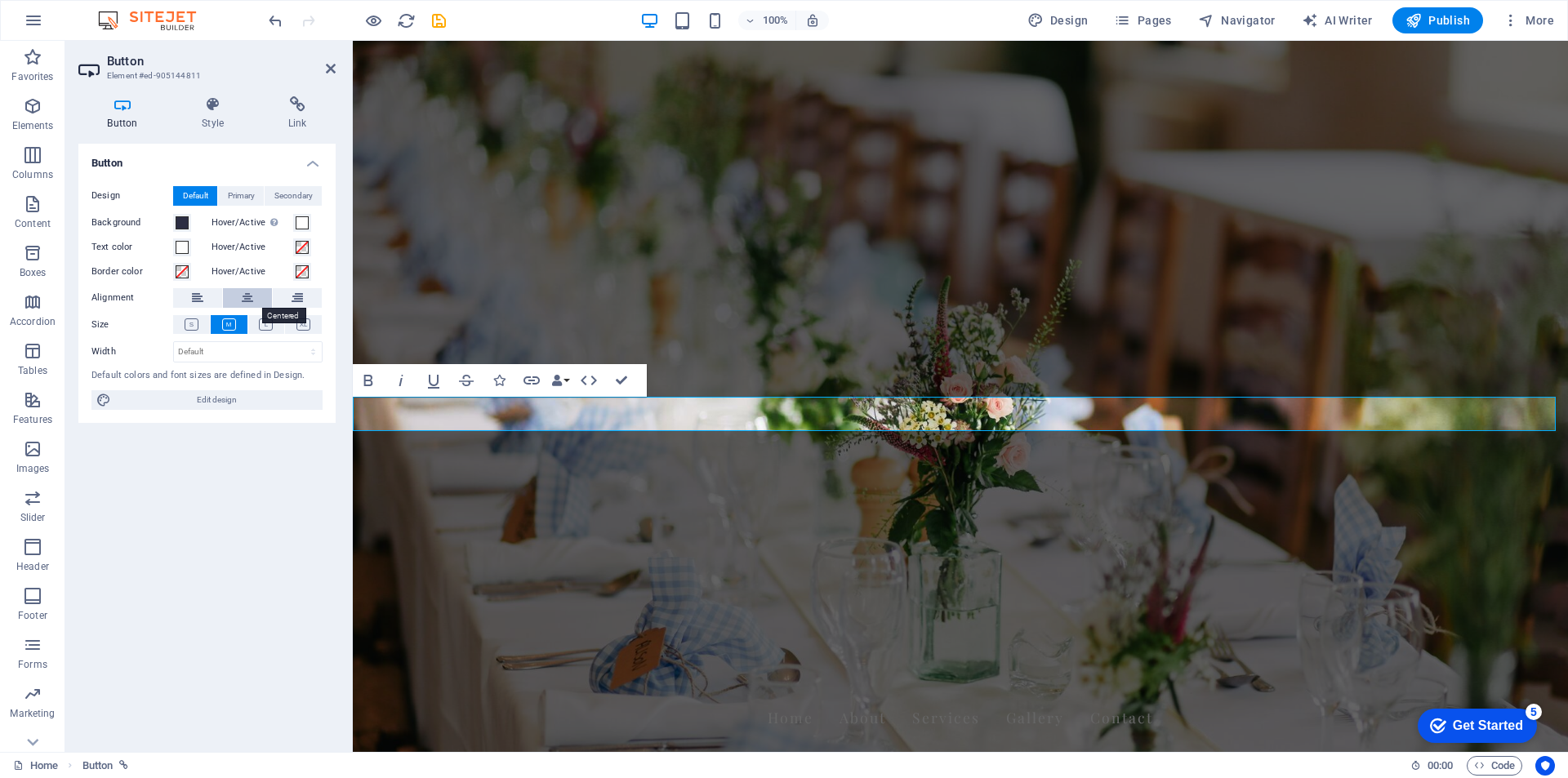
click at [251, 299] on icon at bounding box center [247, 298] width 12 height 19
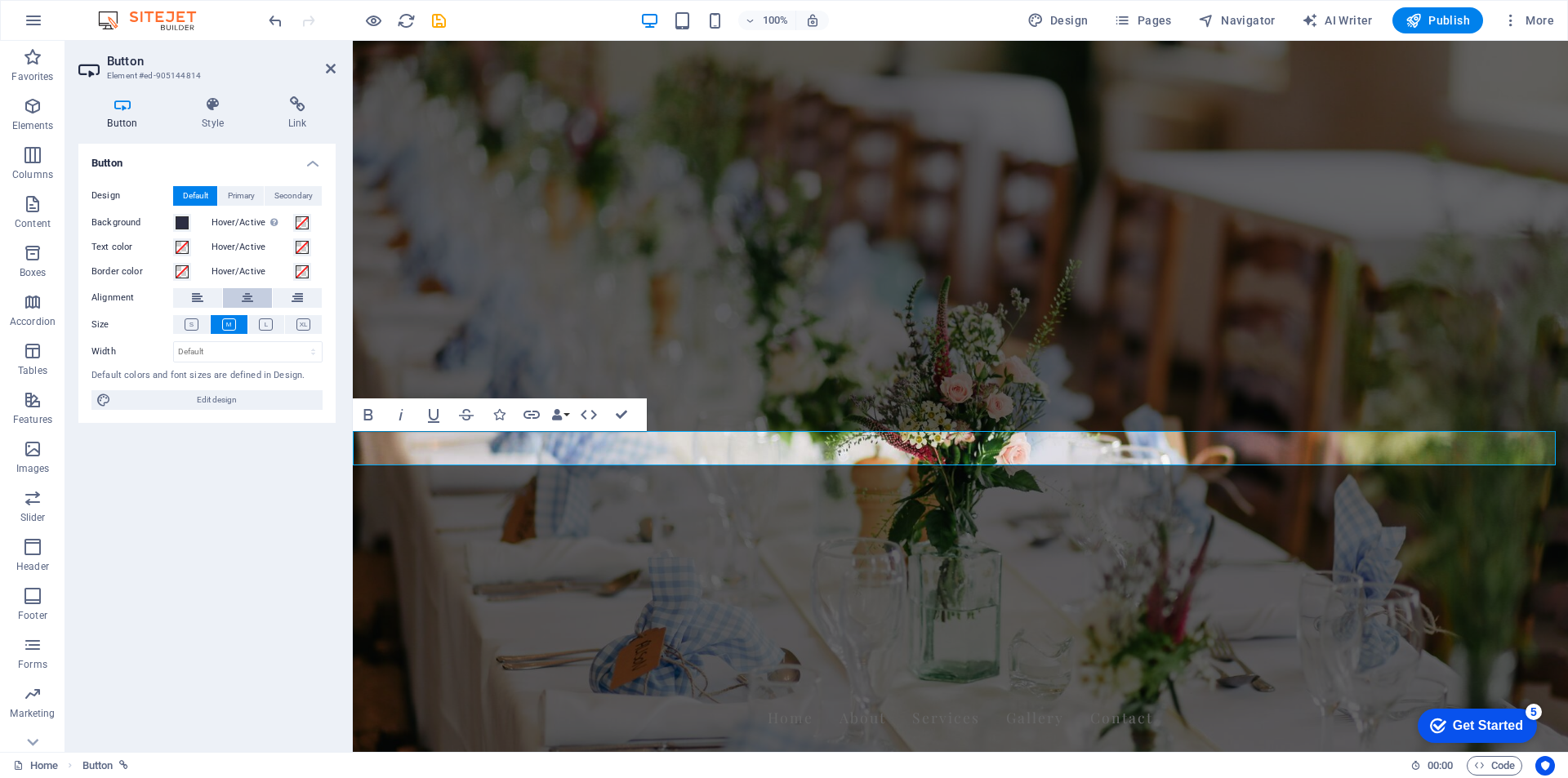
click at [247, 297] on icon at bounding box center [247, 298] width 12 height 19
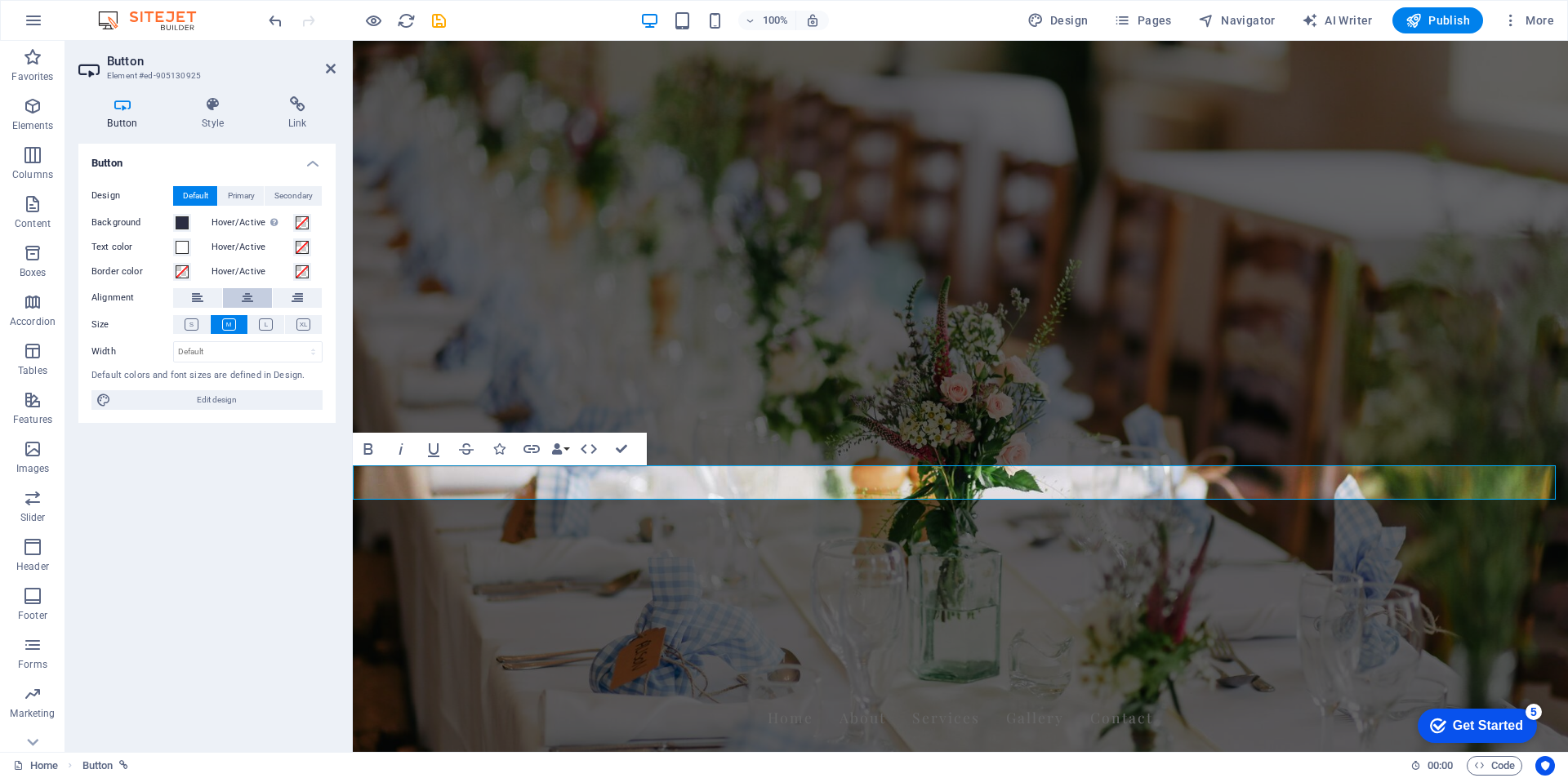
click at [247, 299] on icon at bounding box center [247, 298] width 12 height 19
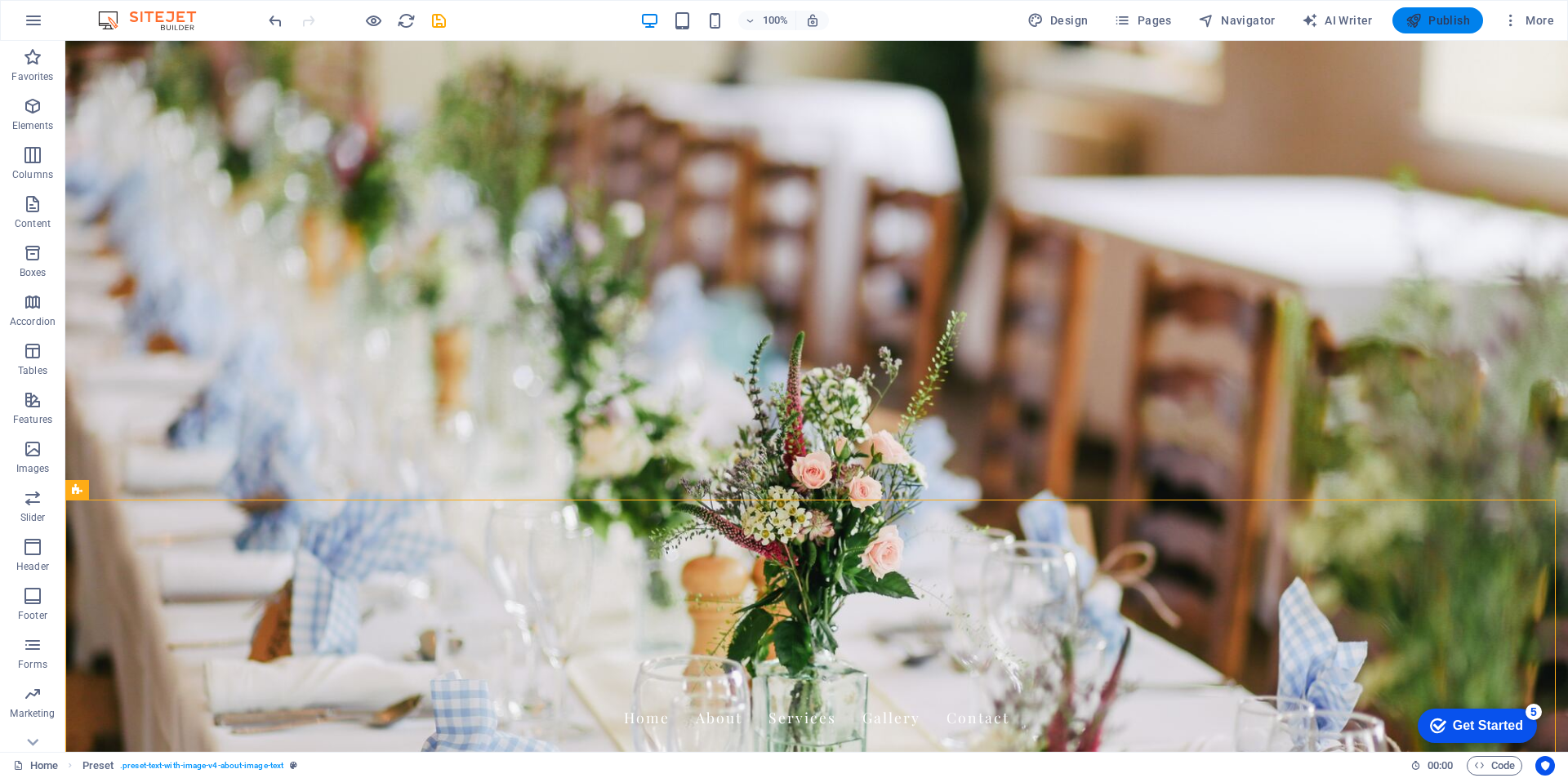
click at [1459, 19] on span "Publish" at bounding box center [1437, 20] width 64 height 16
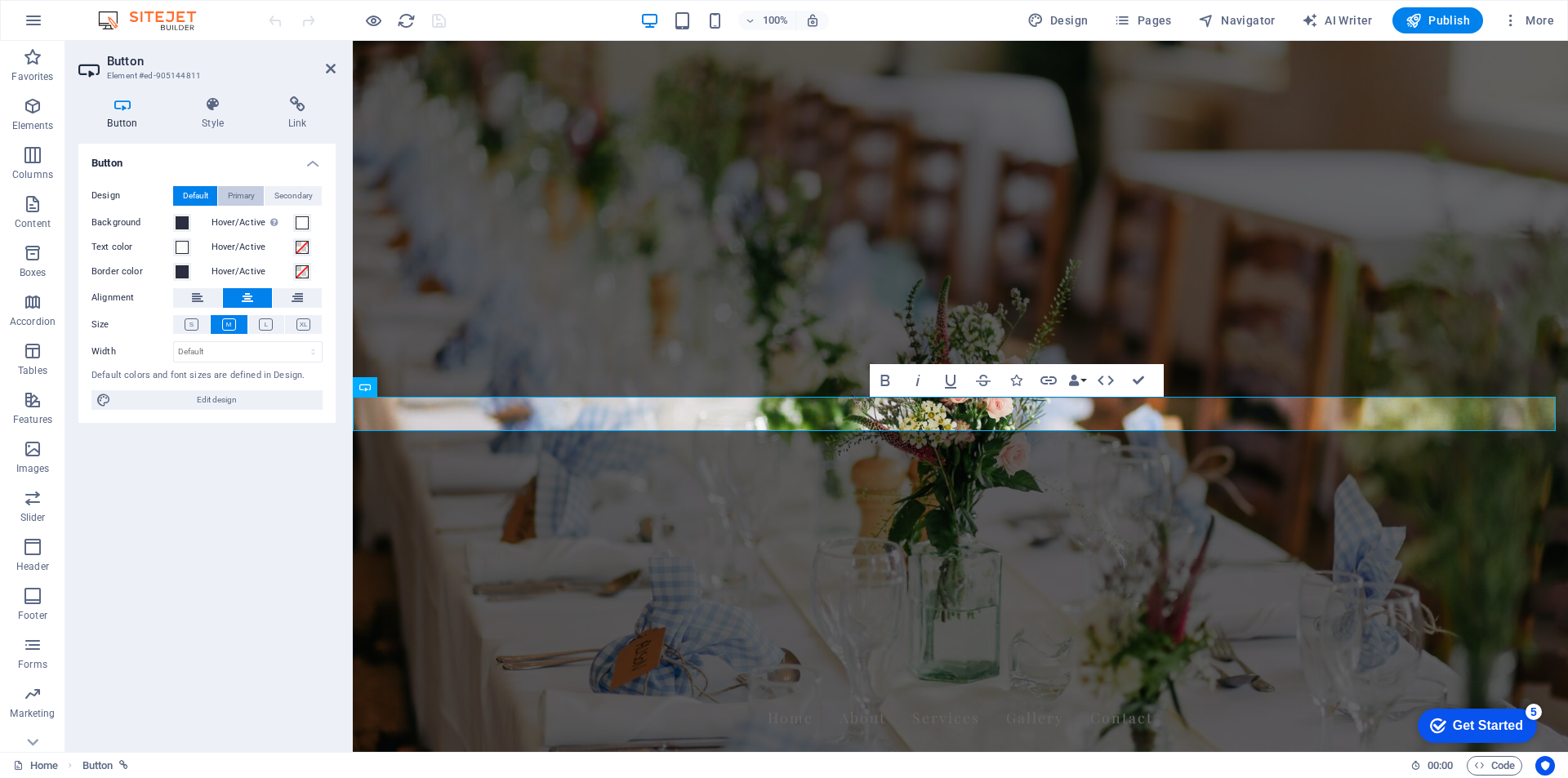
click at [241, 198] on span "Primary" at bounding box center [242, 196] width 27 height 19
click at [282, 193] on span "Secondary" at bounding box center [294, 196] width 39 height 19
click at [193, 198] on span "Default" at bounding box center [195, 196] width 25 height 19
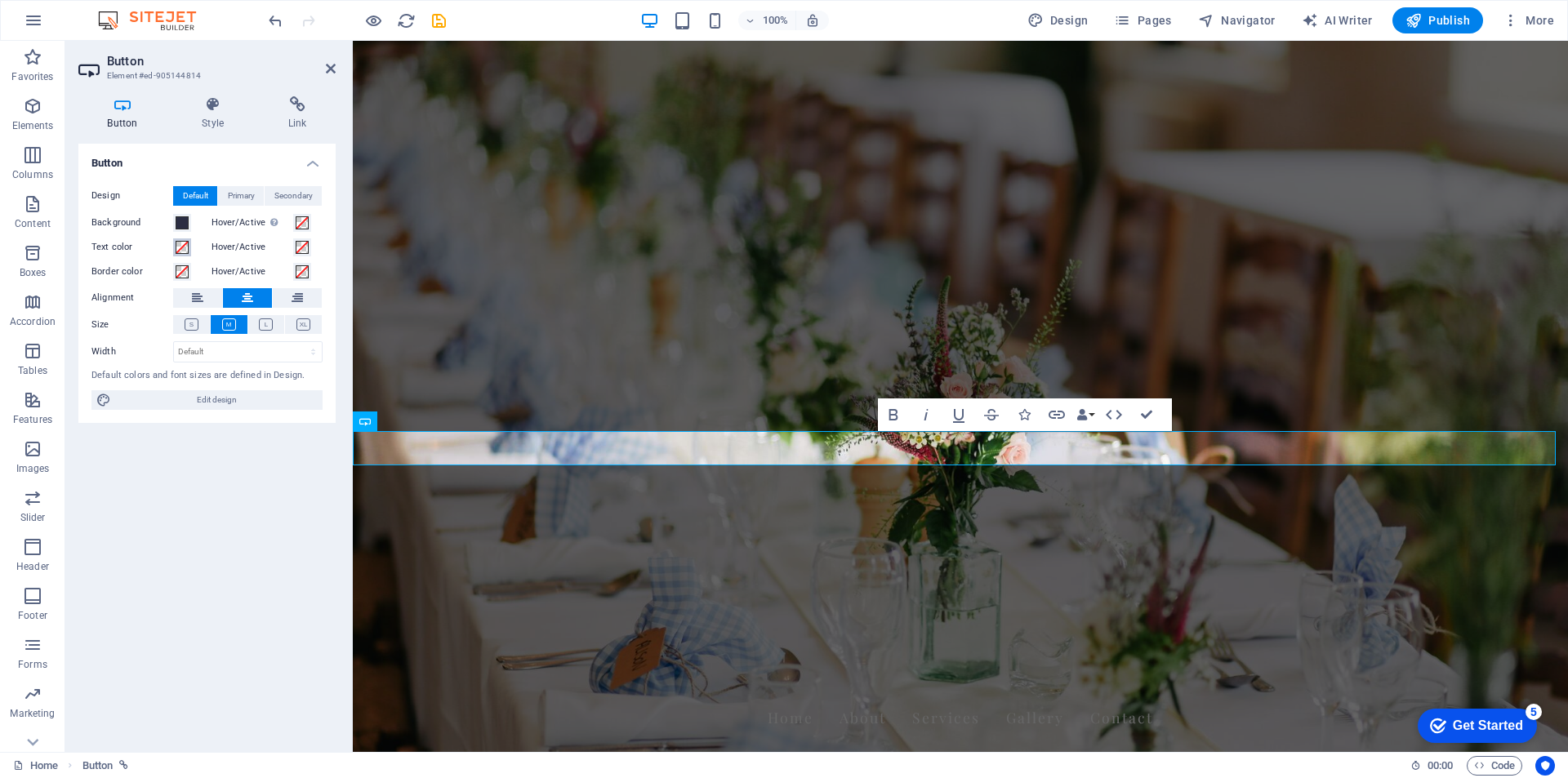
click at [179, 244] on span at bounding box center [181, 246] width 13 height 13
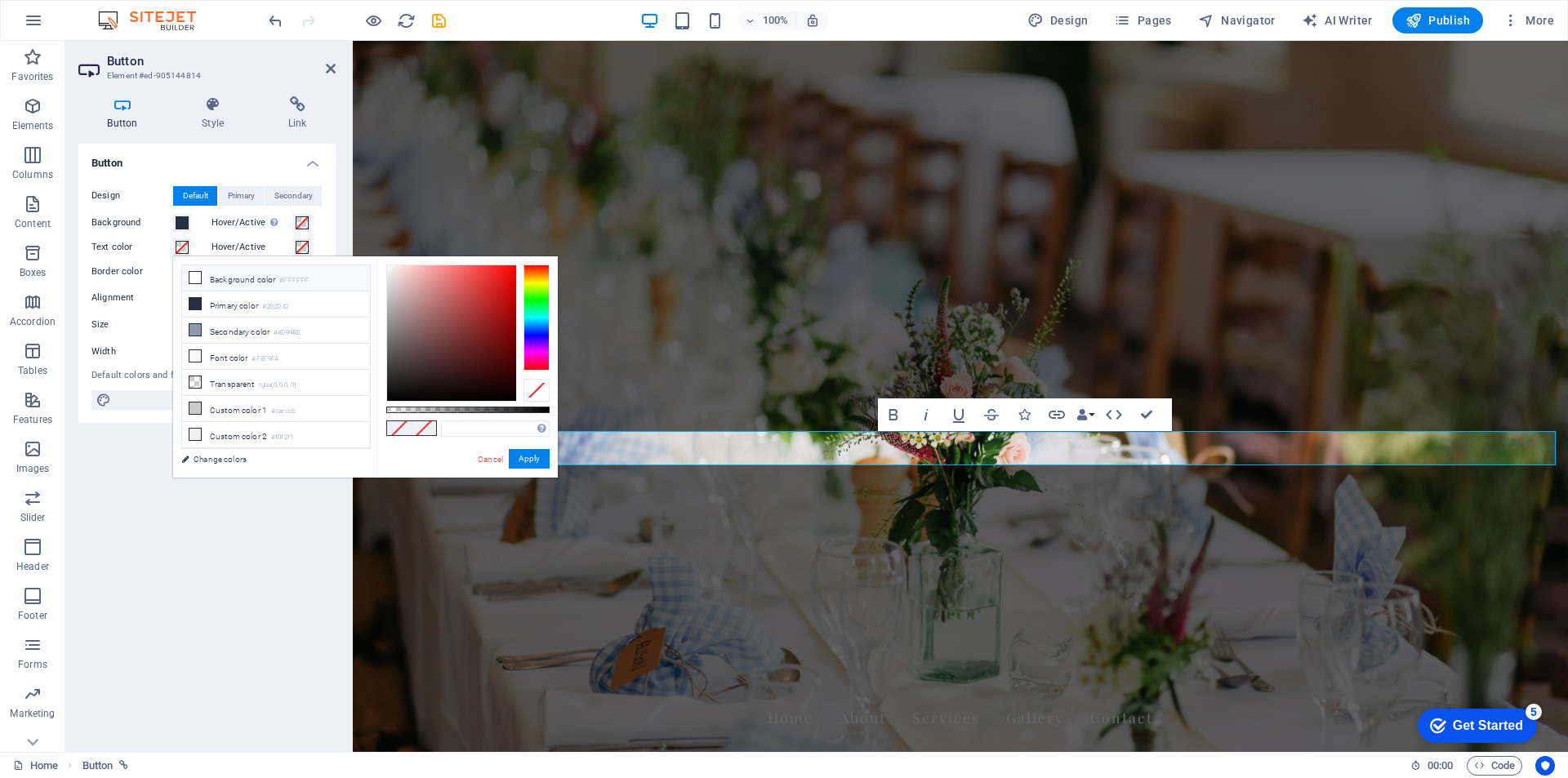
click at [197, 280] on icon at bounding box center [195, 277] width 12 height 12
type input "#ffffff"
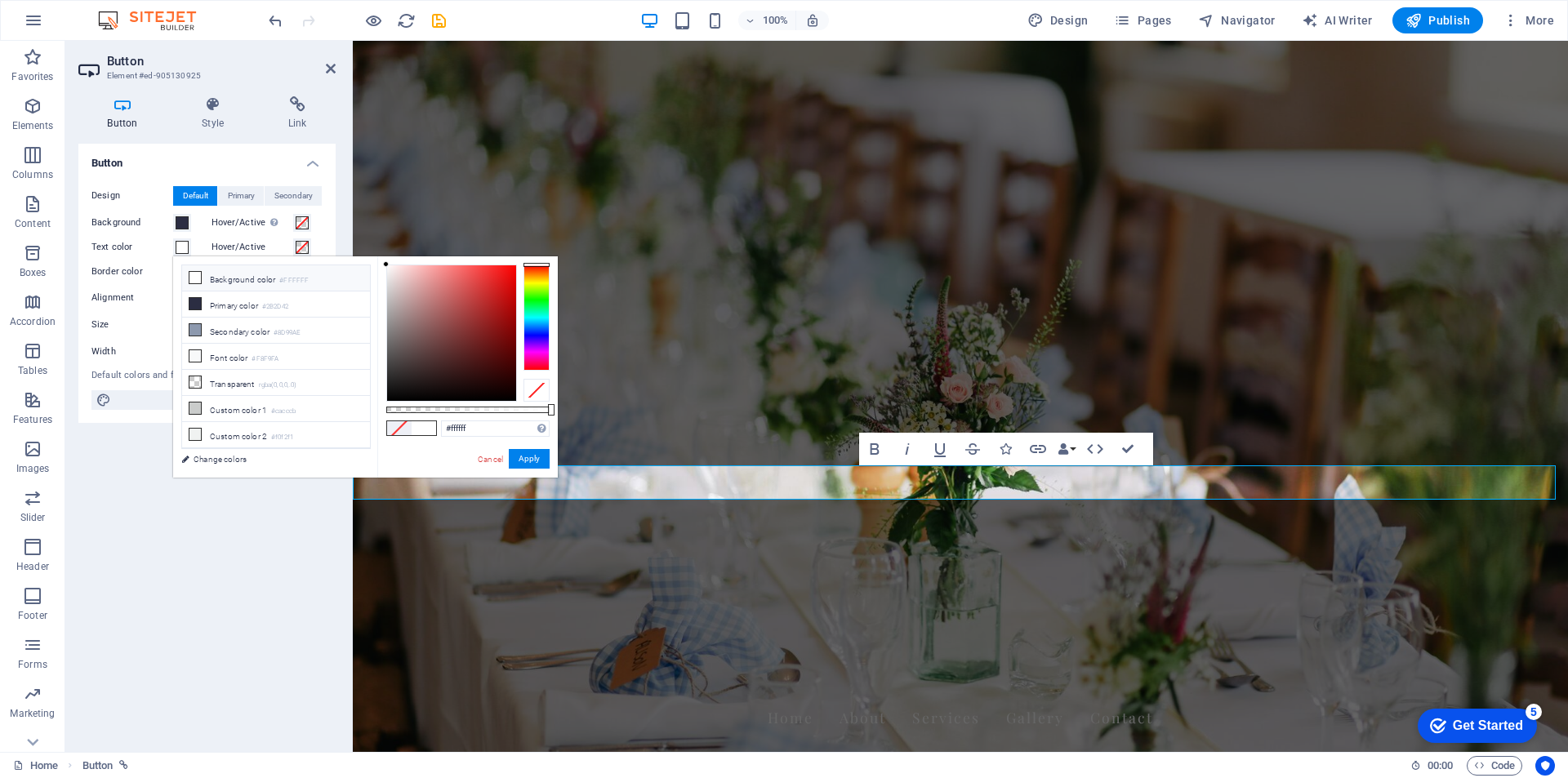
click at [193, 275] on icon at bounding box center [195, 277] width 12 height 12
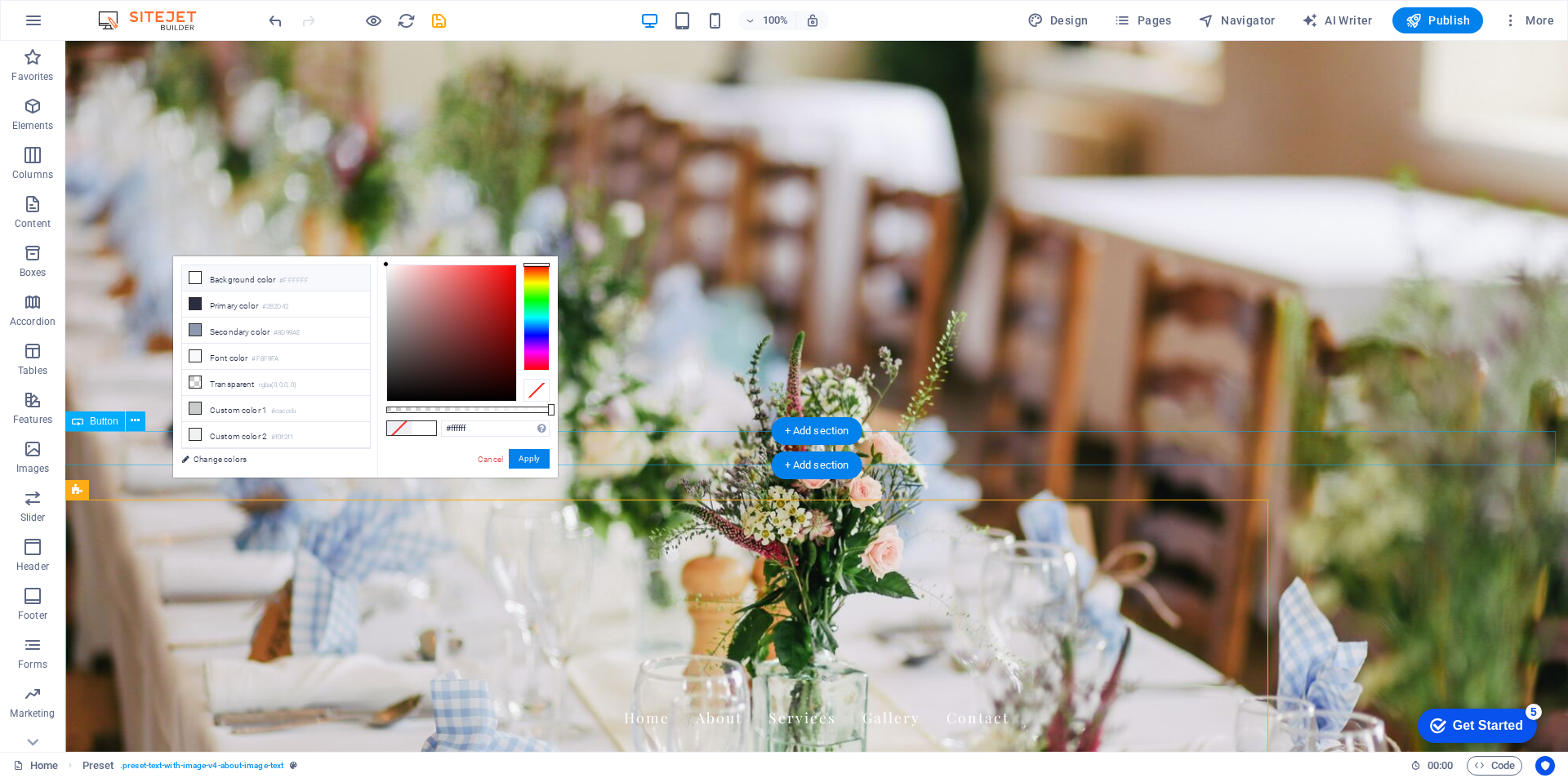
click at [853, 440] on div "+ Add section" at bounding box center [816, 431] width 90 height 28
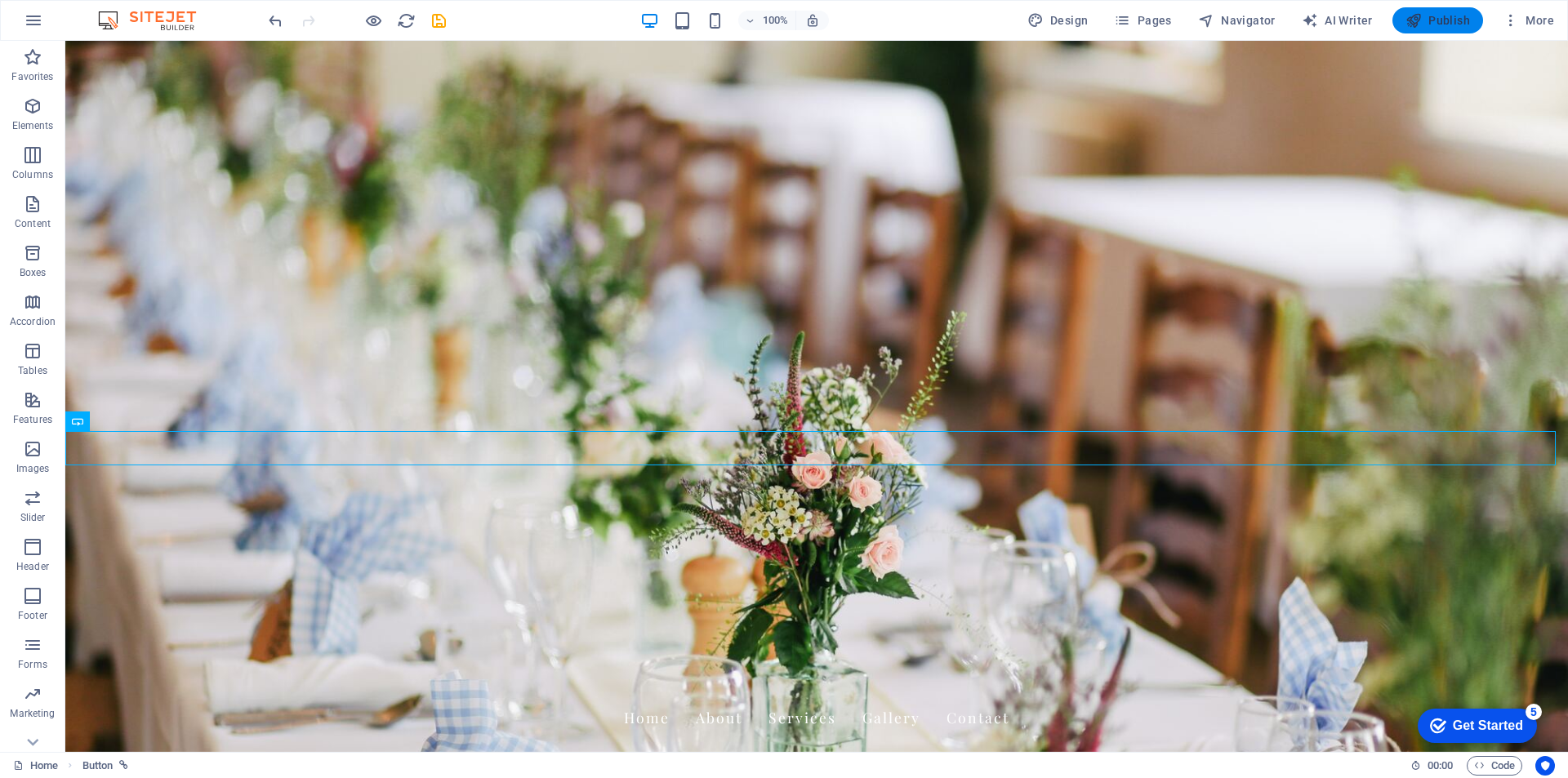
click at [1445, 12] on button "Publish" at bounding box center [1437, 20] width 90 height 26
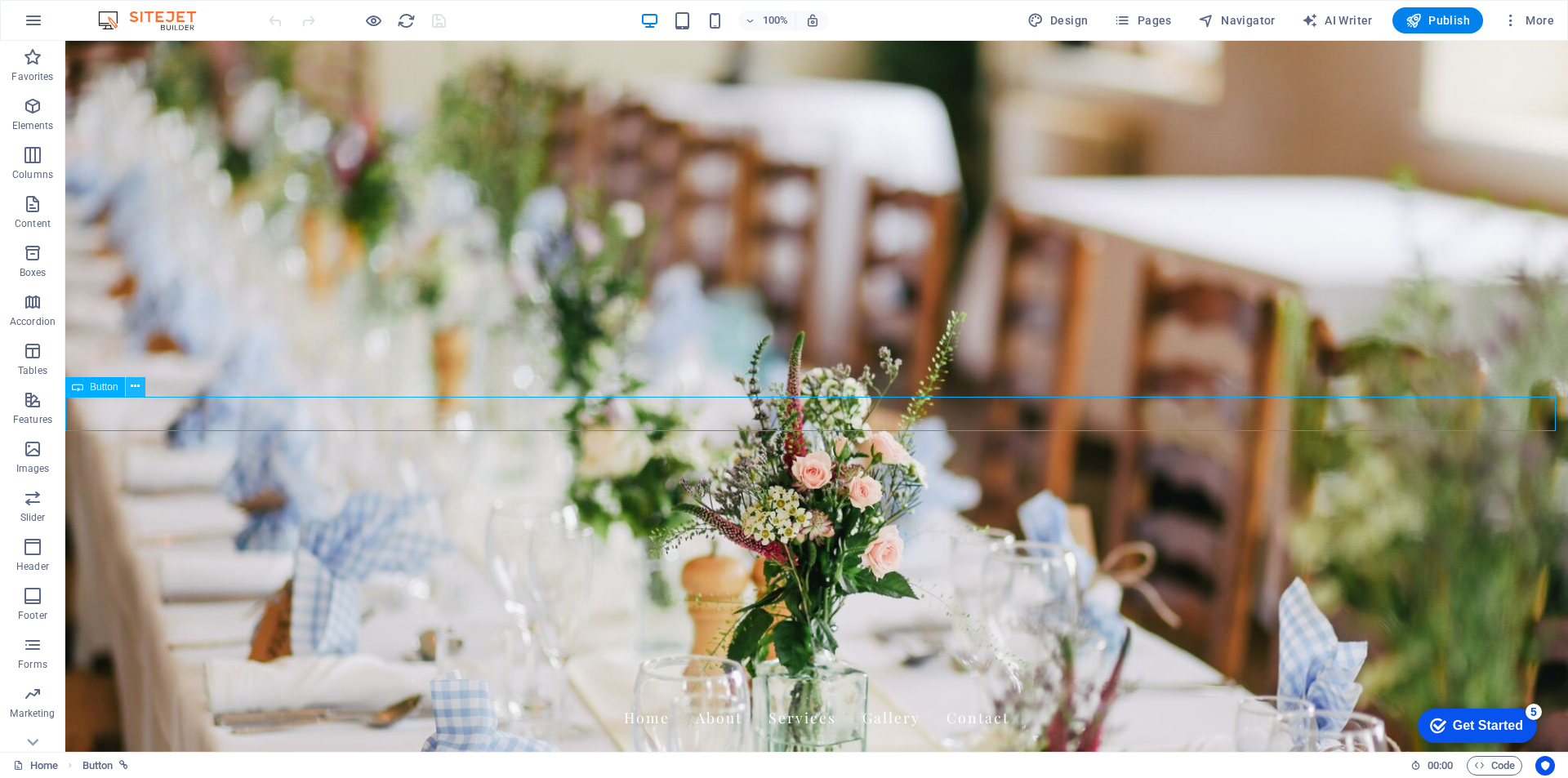
click at [134, 386] on icon at bounding box center [135, 387] width 9 height 17
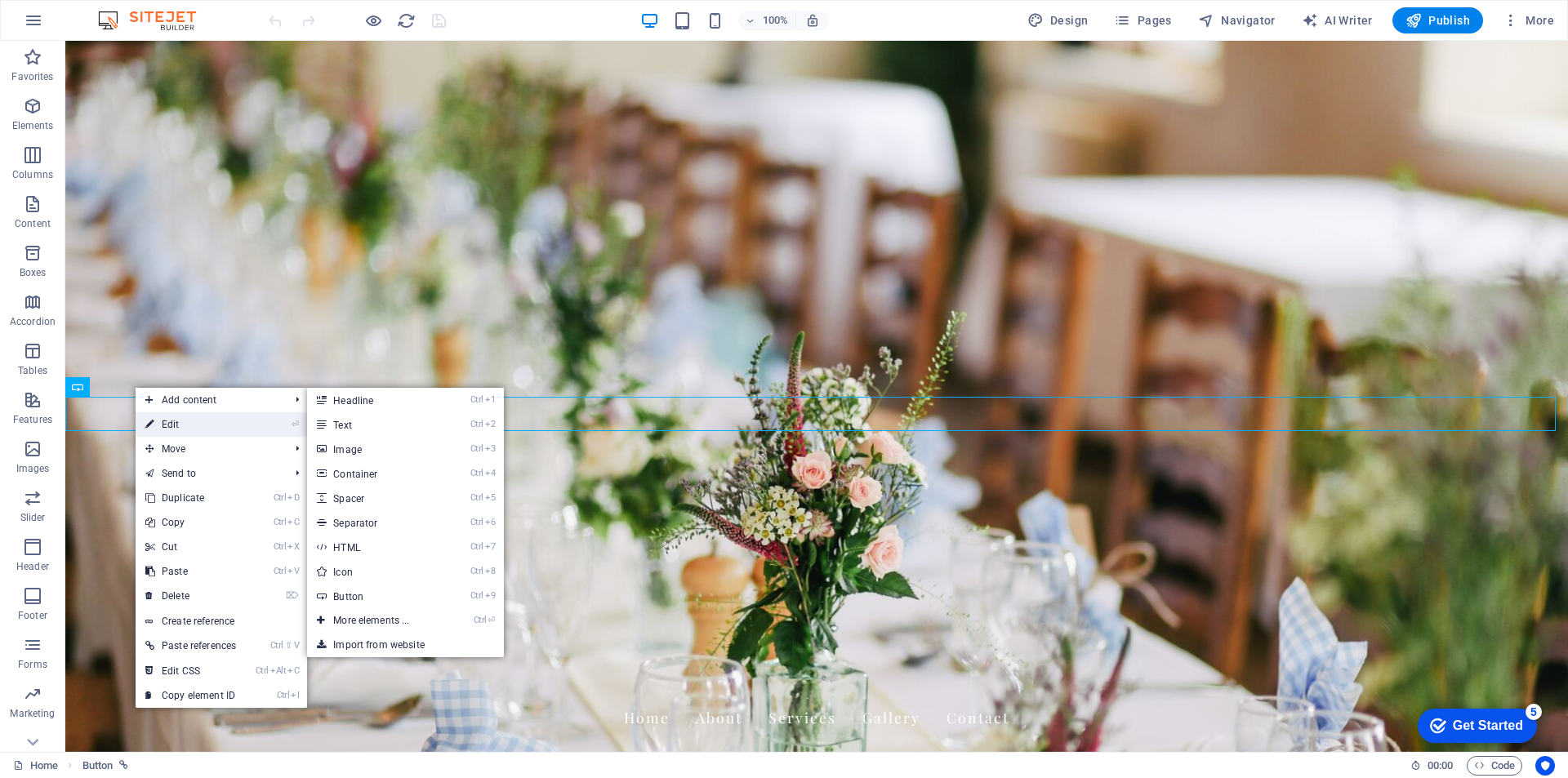
click at [177, 429] on link "⏎ Edit" at bounding box center [191, 424] width 111 height 24
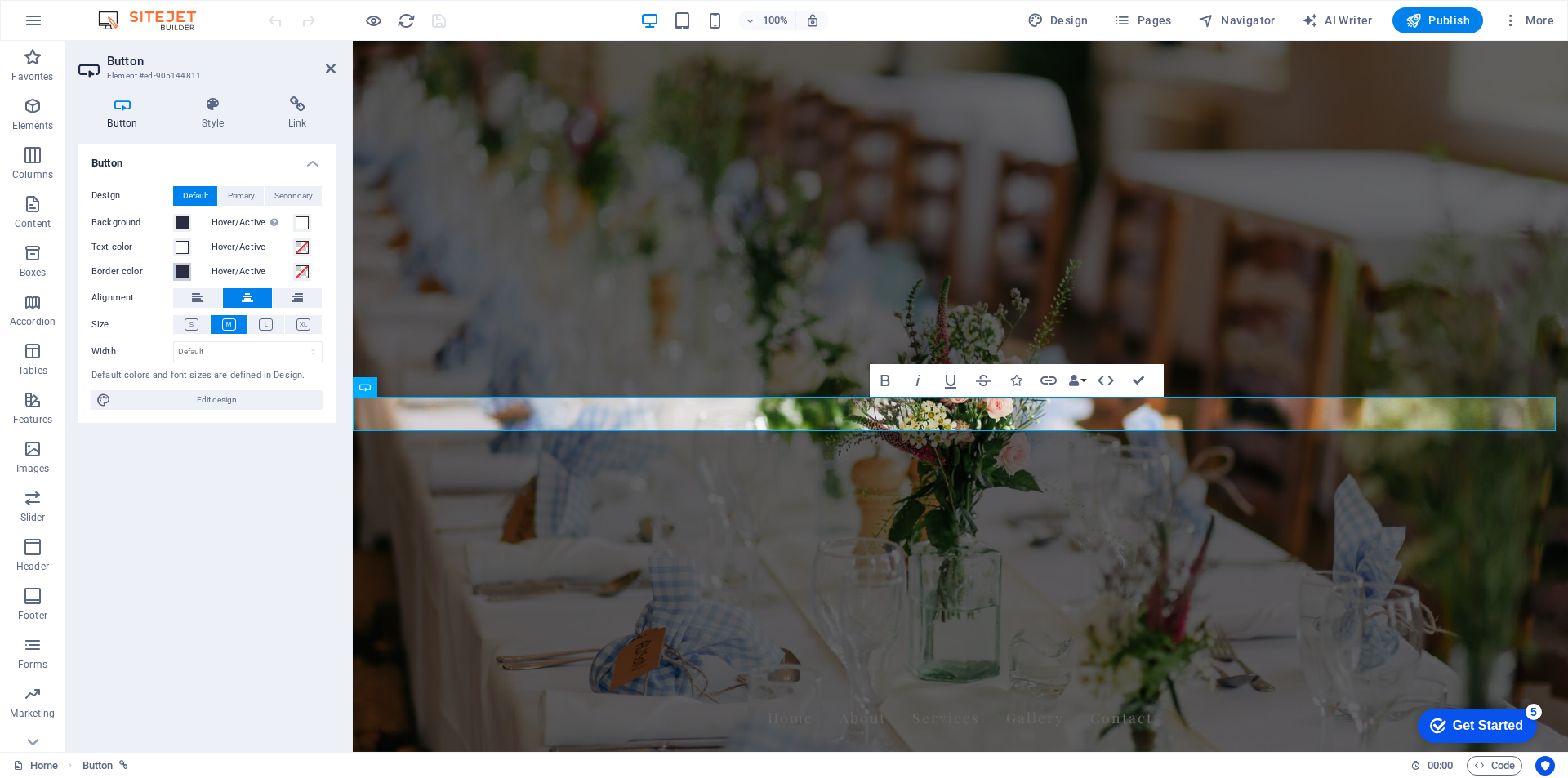
click at [182, 271] on span at bounding box center [181, 271] width 13 height 13
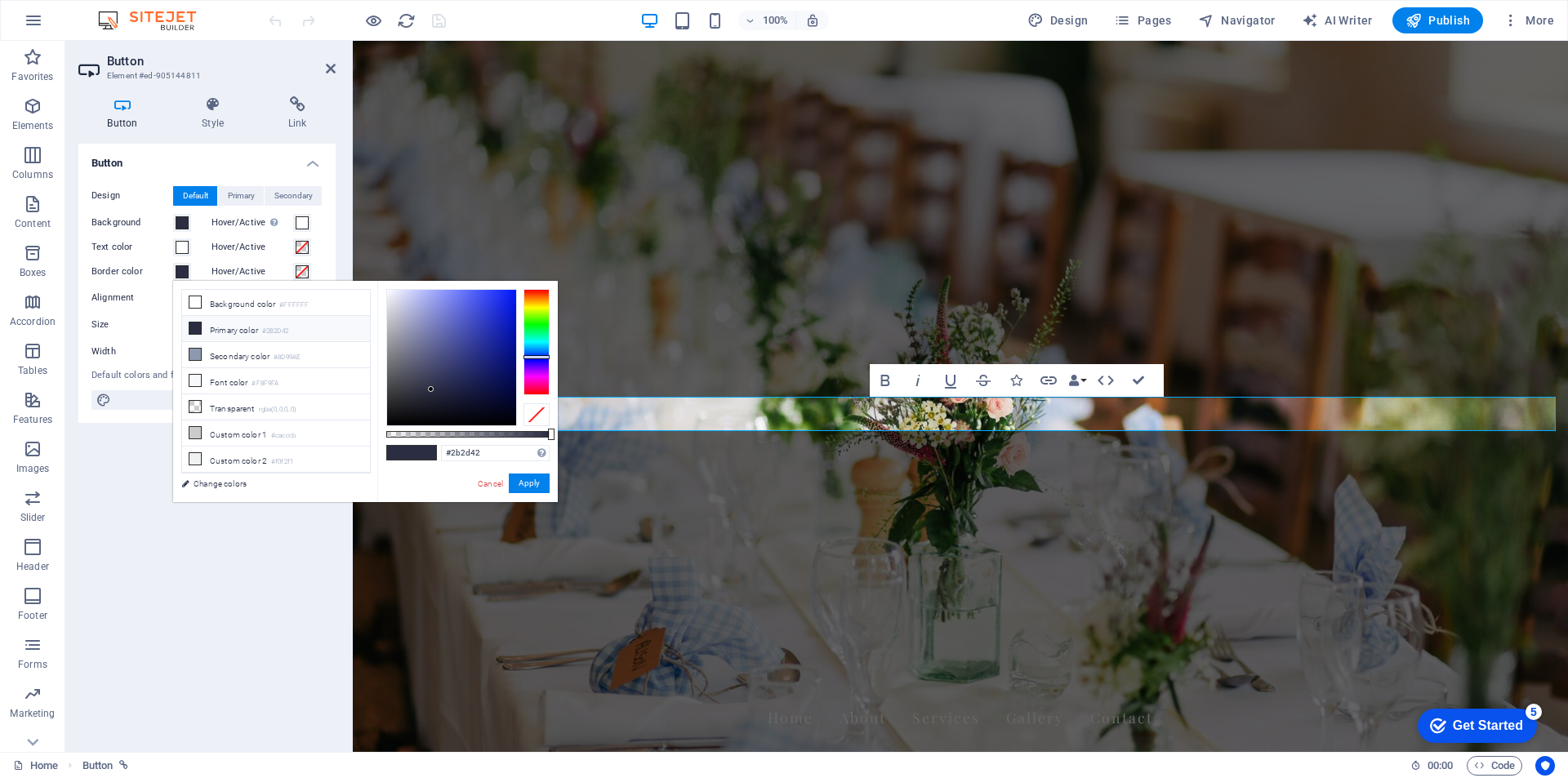
click at [250, 269] on label "Hover/Active" at bounding box center [252, 272] width 82 height 19
click at [293, 269] on button "Hover/Active" at bounding box center [302, 272] width 18 height 18
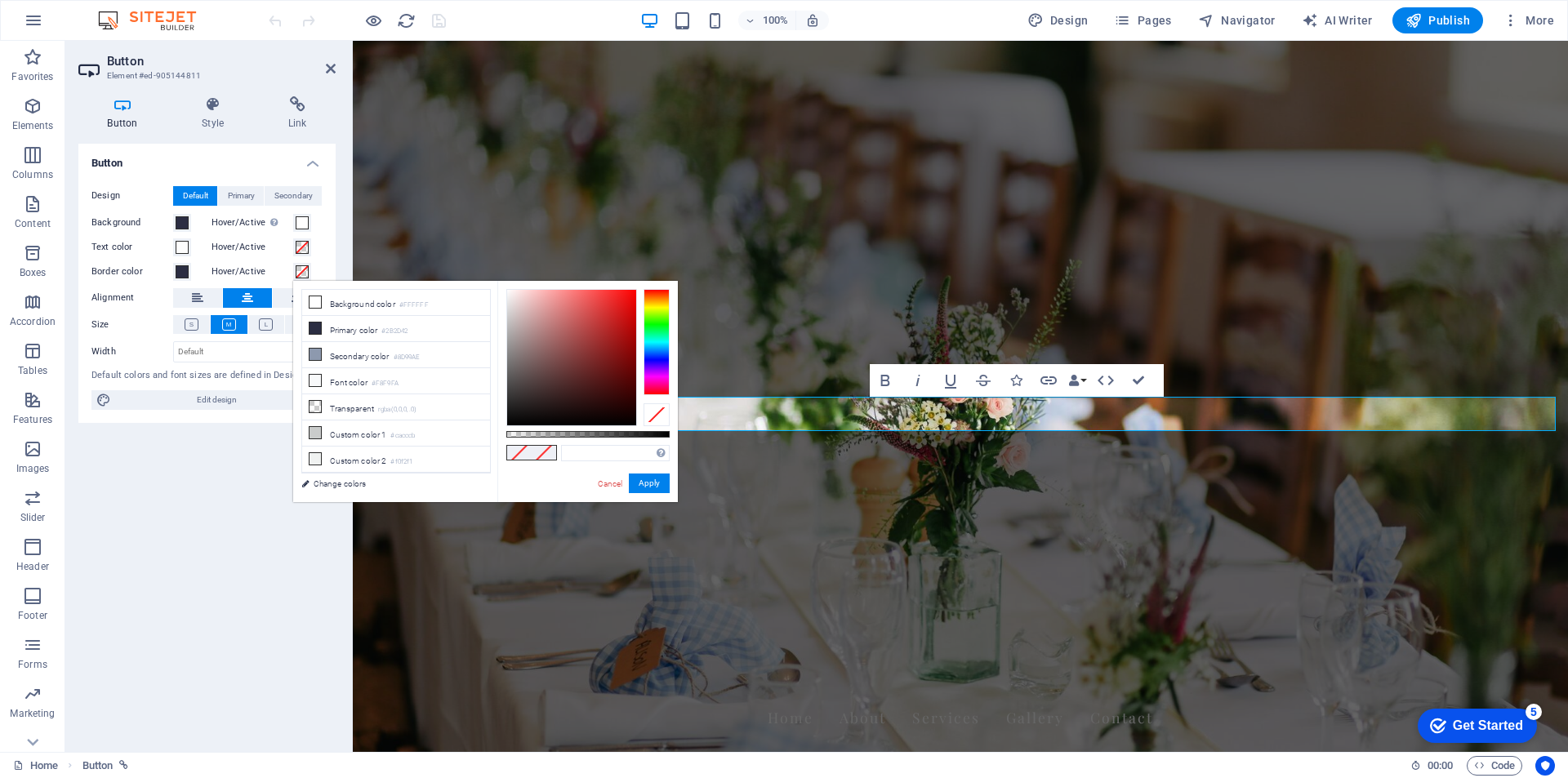
click at [298, 276] on span at bounding box center [302, 271] width 13 height 13
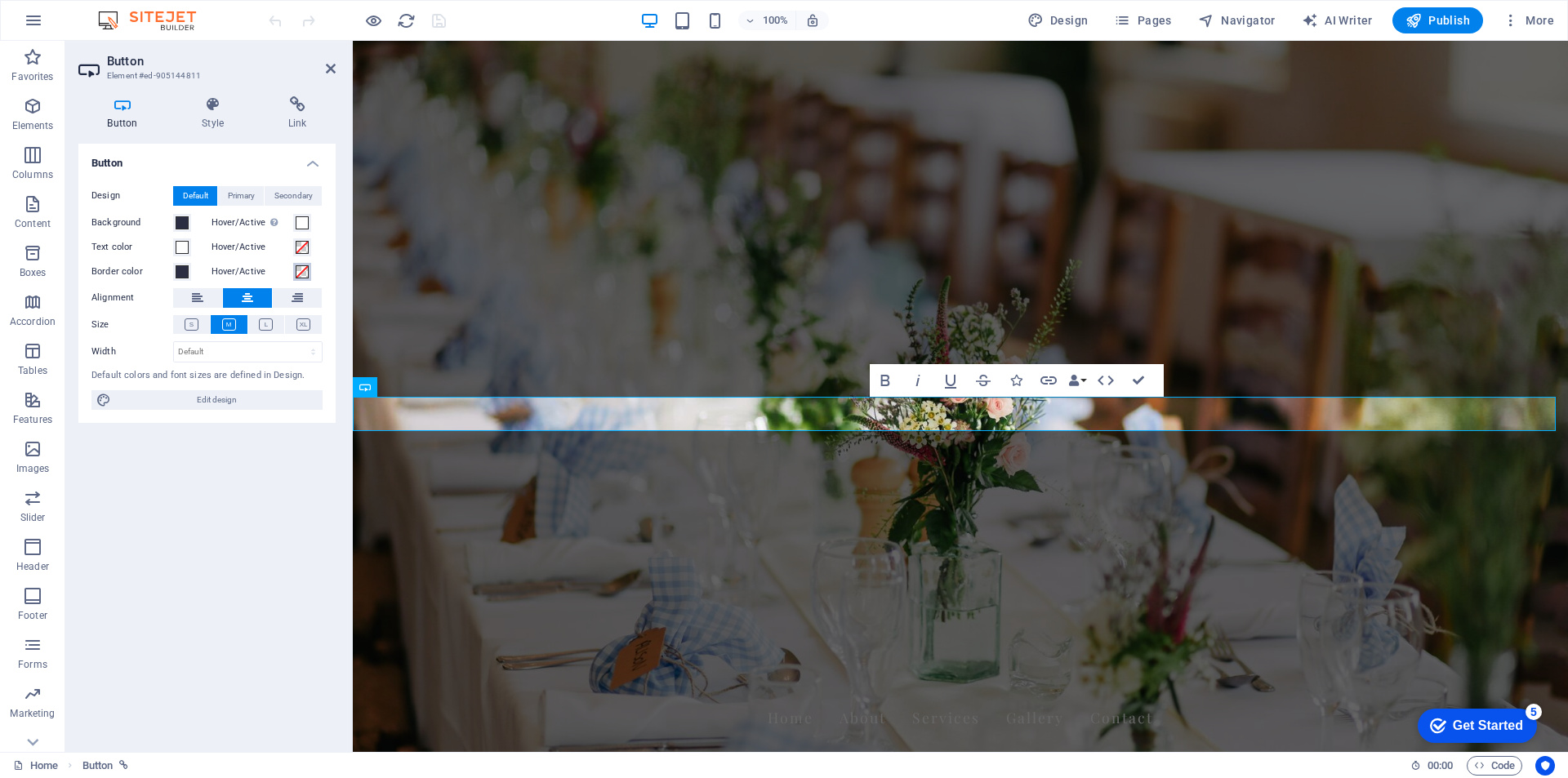
click at [300, 270] on span at bounding box center [302, 271] width 13 height 13
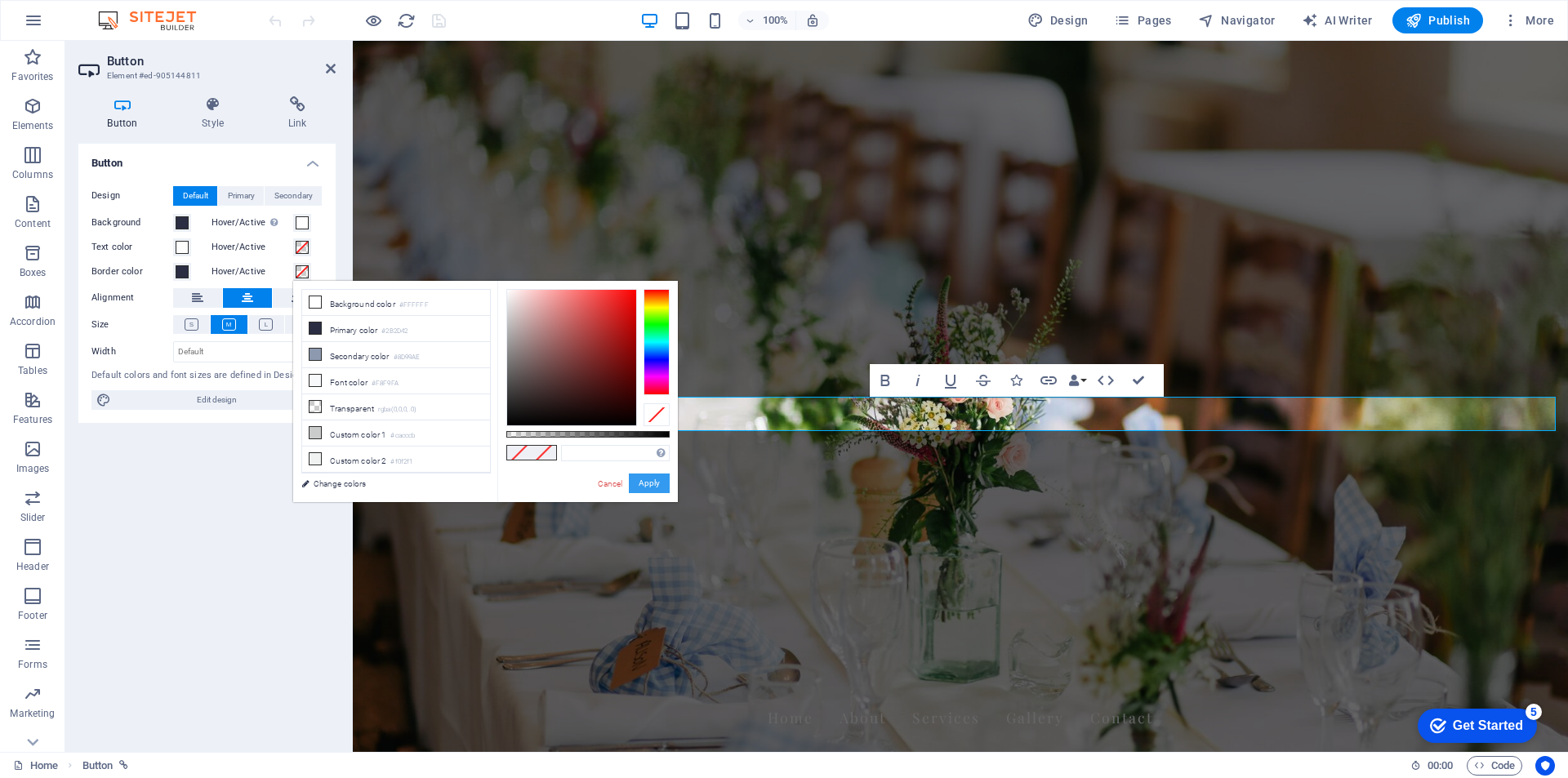
click at [651, 481] on button "Apply" at bounding box center [649, 483] width 41 height 19
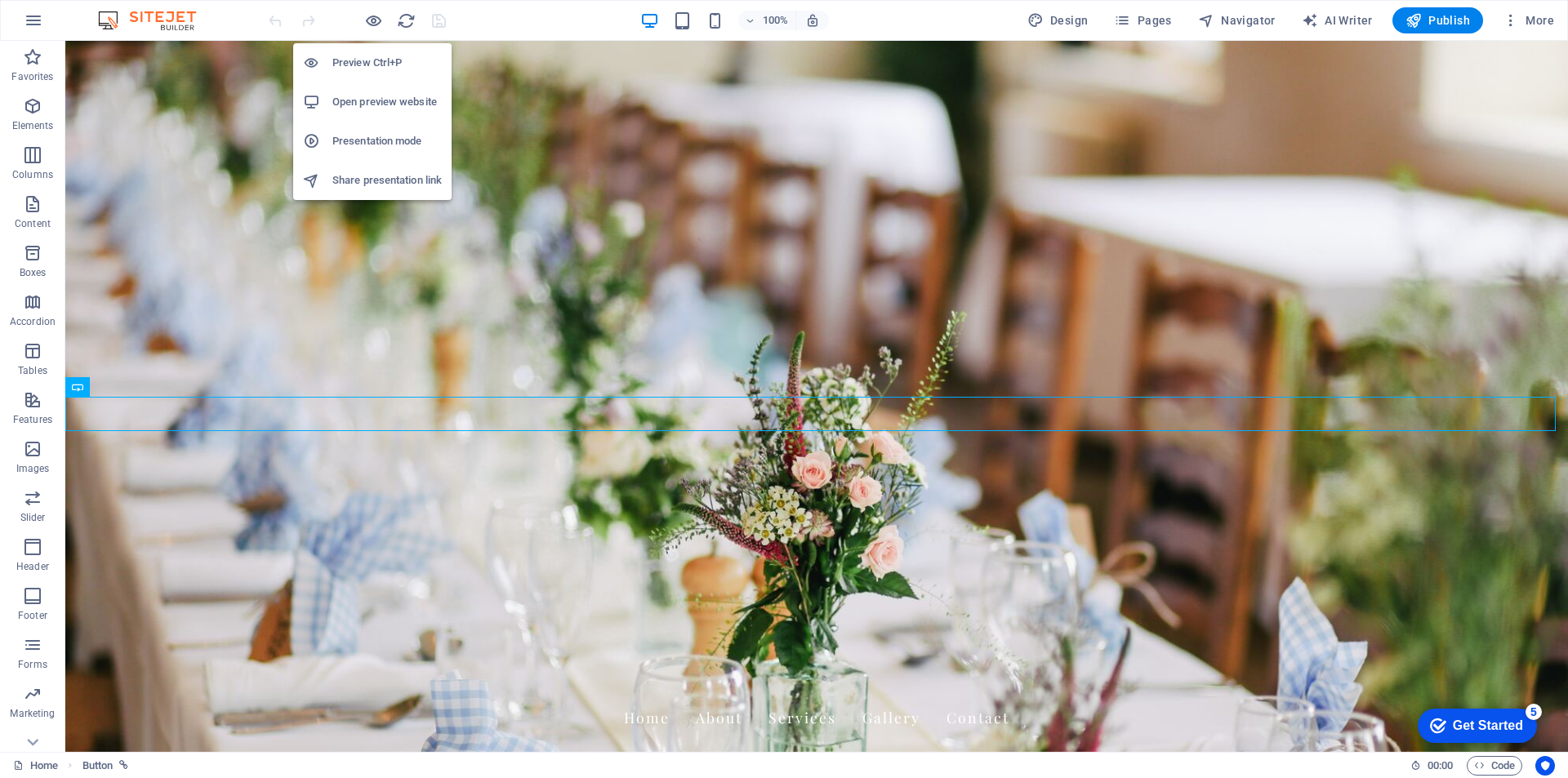
click at [366, 60] on h6 "Preview Ctrl+P" at bounding box center [386, 63] width 110 height 19
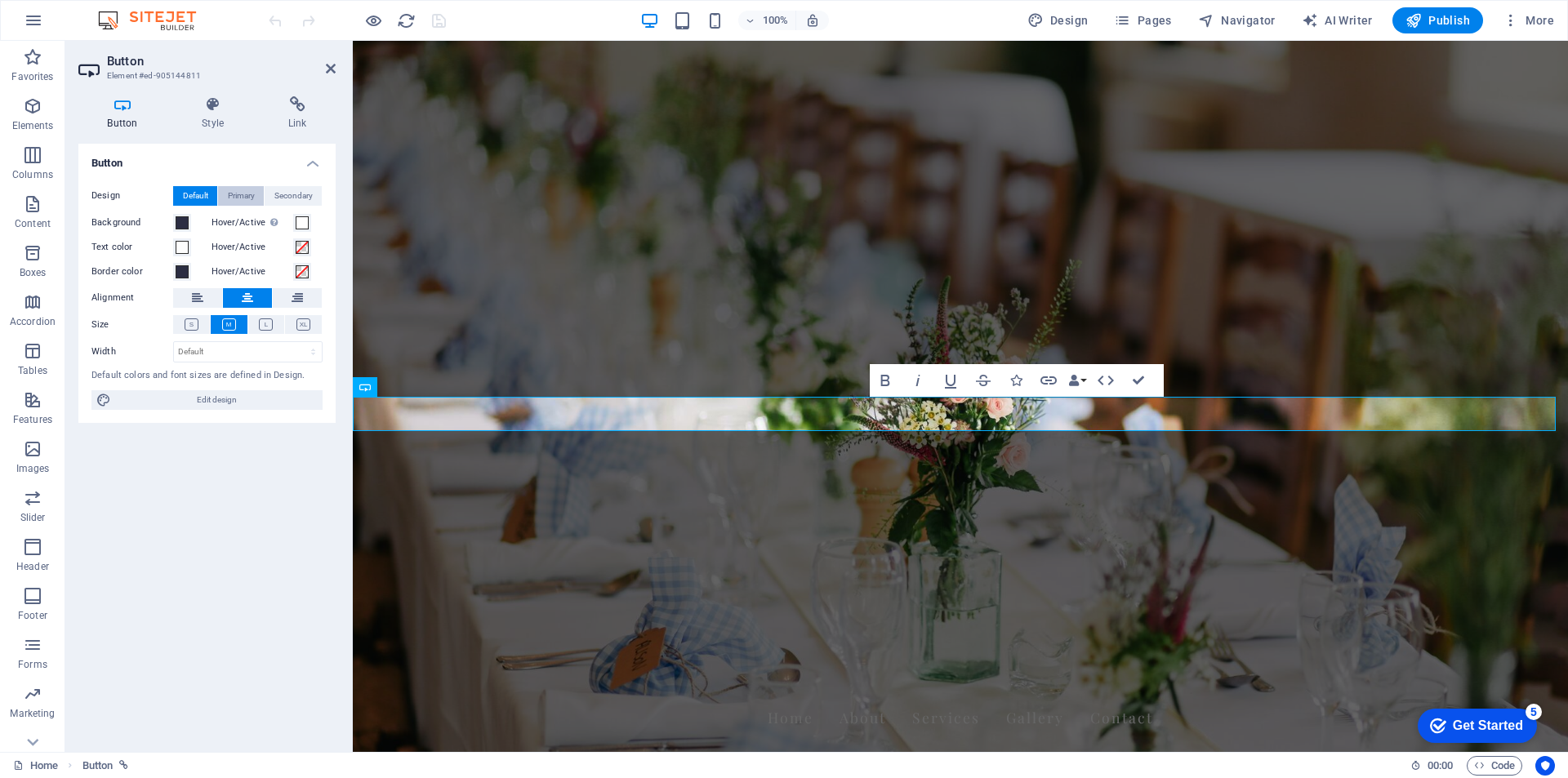
click at [245, 196] on span "Primary" at bounding box center [242, 196] width 27 height 19
click at [291, 195] on span "Secondary" at bounding box center [294, 196] width 39 height 19
click at [210, 117] on h4 "Style" at bounding box center [215, 113] width 86 height 34
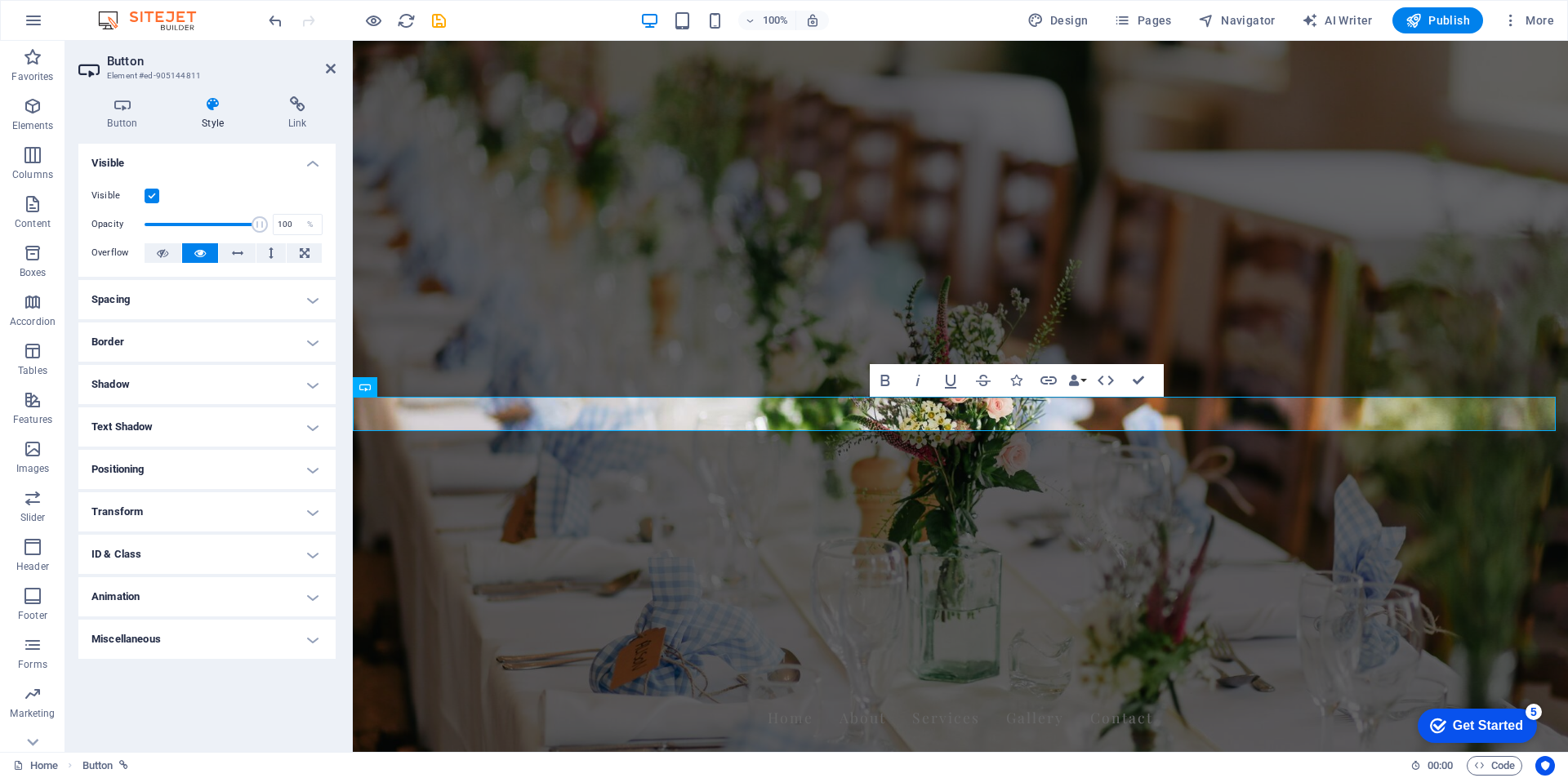
click at [185, 343] on h4 "Border" at bounding box center [207, 341] width 257 height 39
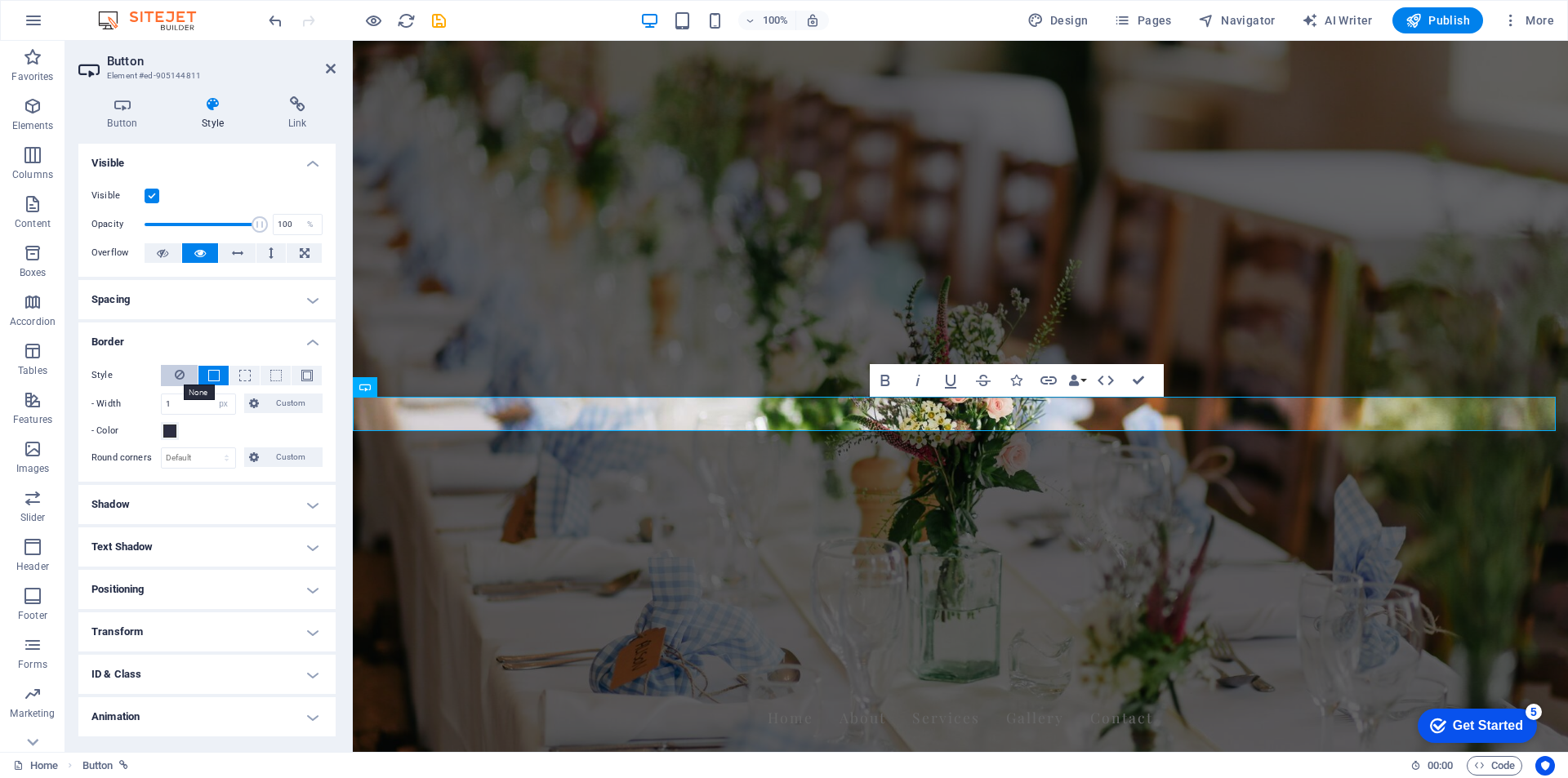
click at [182, 376] on icon at bounding box center [180, 374] width 10 height 19
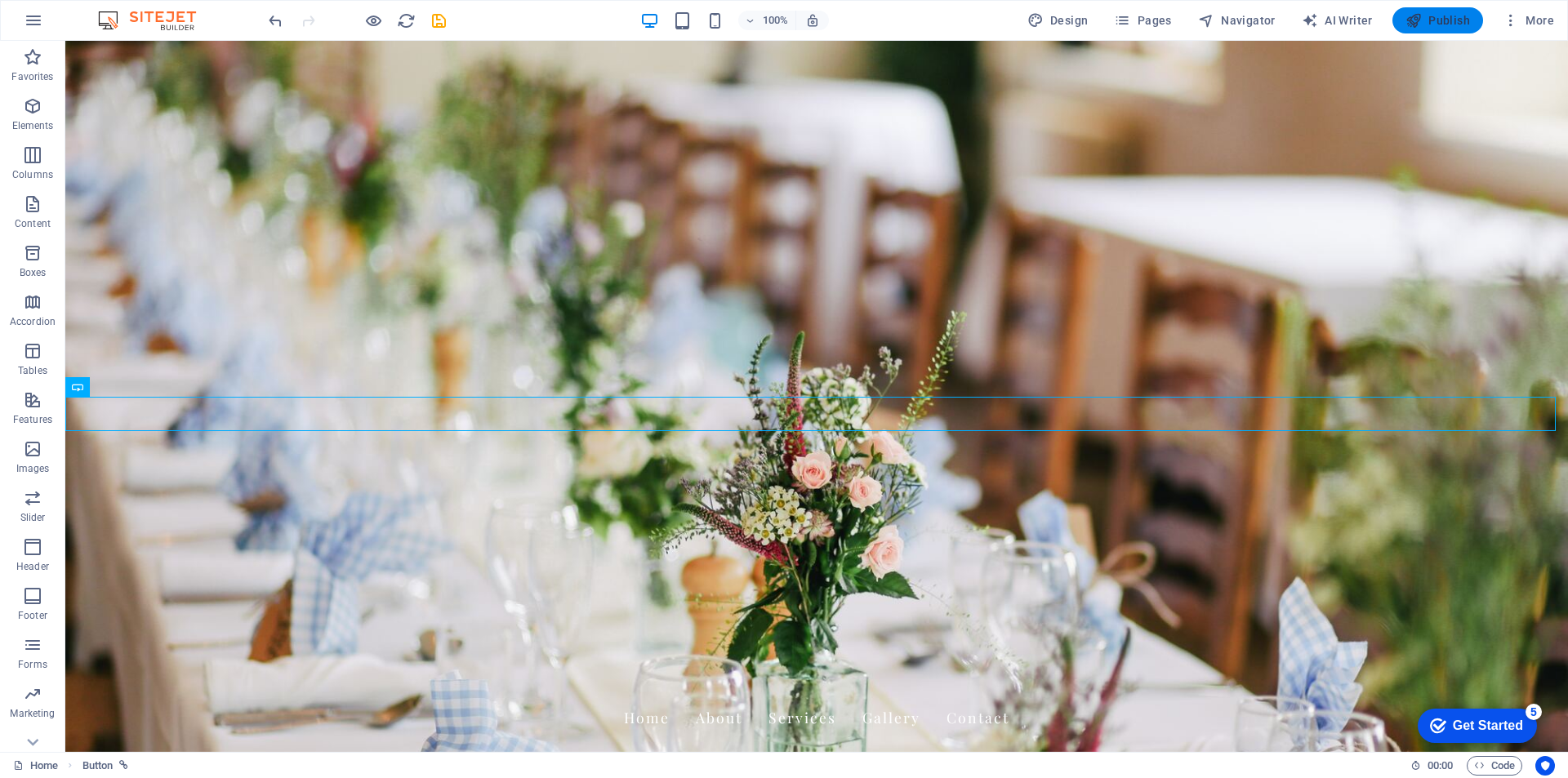
click at [1444, 20] on span "Publish" at bounding box center [1437, 20] width 64 height 16
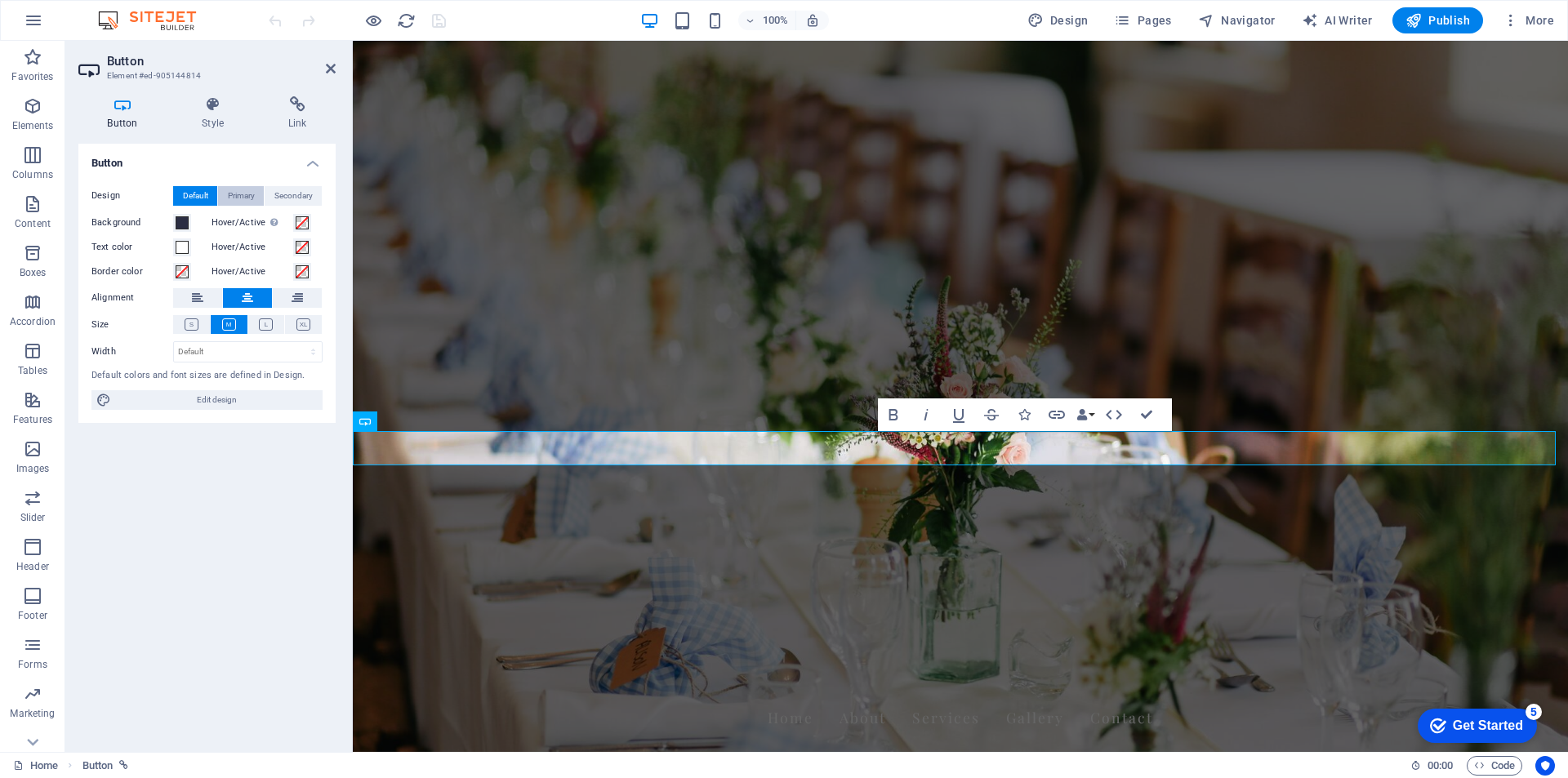
click at [243, 191] on span "Primary" at bounding box center [242, 196] width 27 height 19
click at [279, 191] on span "Secondary" at bounding box center [294, 196] width 39 height 19
click at [202, 194] on span "Default" at bounding box center [195, 196] width 25 height 19
click at [226, 139] on div "Button Style Link Button Design Default Primary Secondary Background Hover/Acti…" at bounding box center [207, 417] width 257 height 642
click at [219, 121] on h4 "Style" at bounding box center [215, 113] width 86 height 34
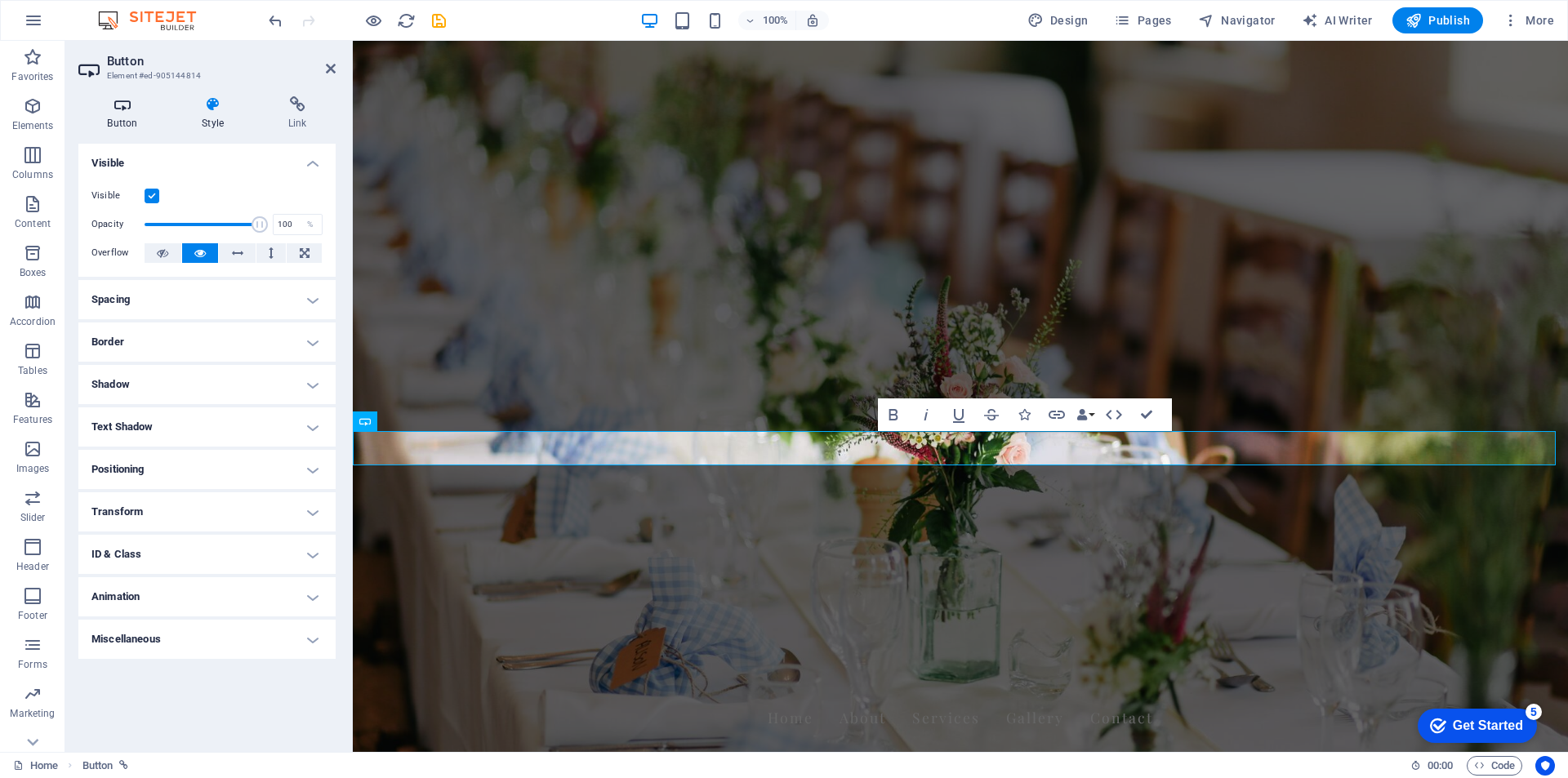
click at [116, 115] on h4 "Button" at bounding box center [126, 113] width 95 height 34
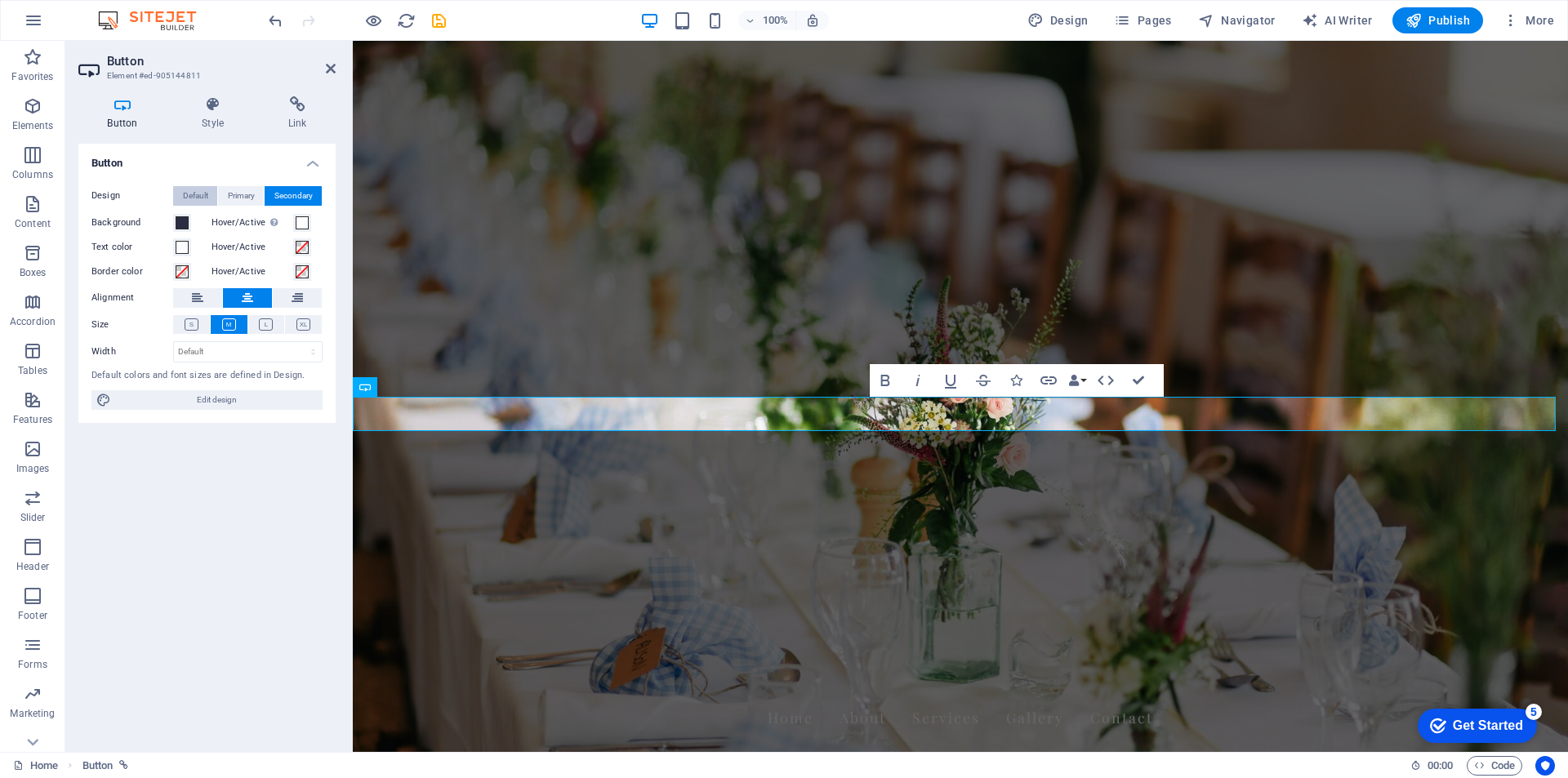
click at [195, 190] on span "Default" at bounding box center [195, 196] width 25 height 19
drag, startPoint x: 1141, startPoint y: 384, endPoint x: 1008, endPoint y: 372, distance: 133.5
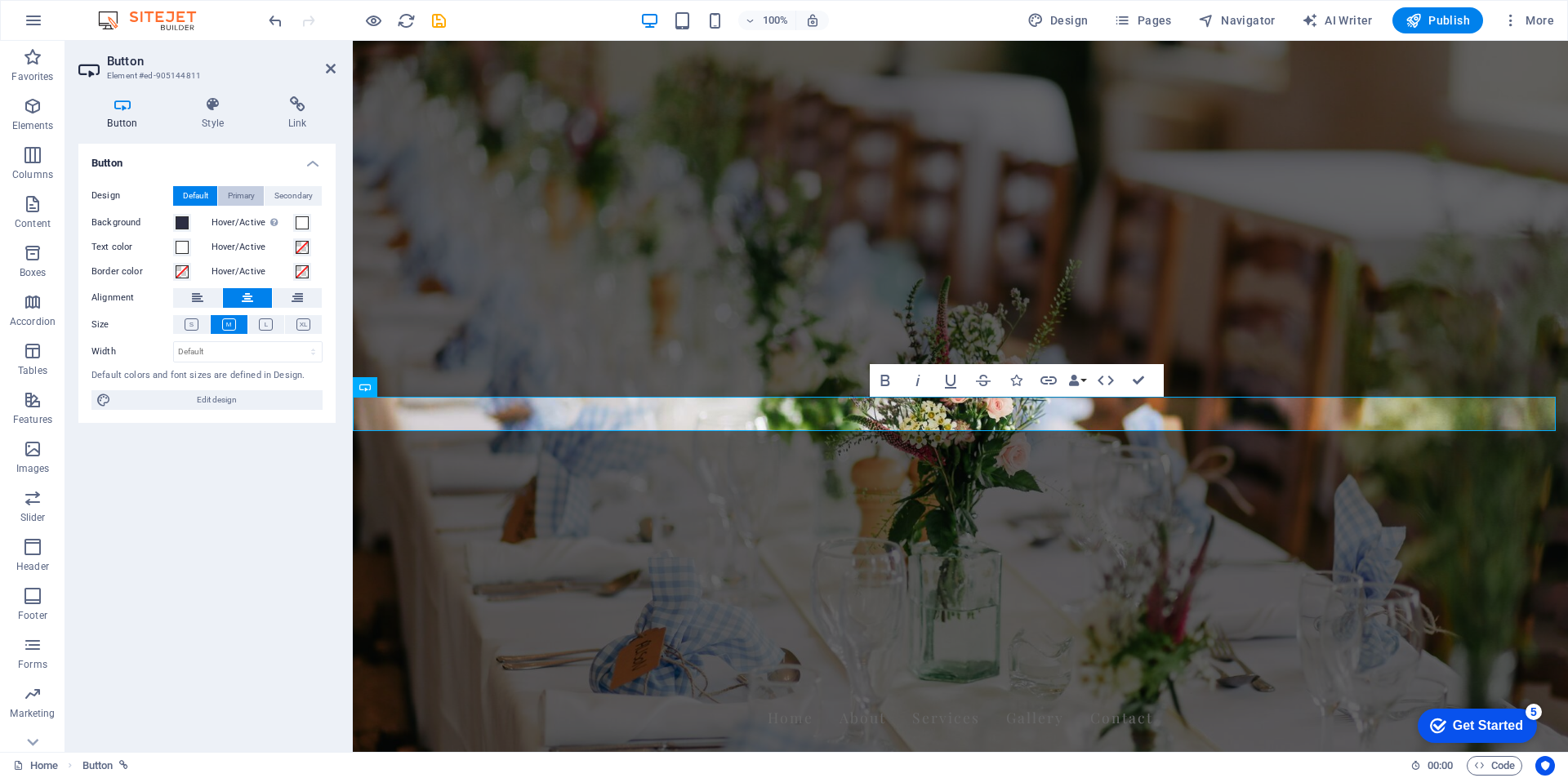
click at [244, 199] on span "Primary" at bounding box center [242, 196] width 27 height 19
drag, startPoint x: 1145, startPoint y: 377, endPoint x: 960, endPoint y: 401, distance: 186.6
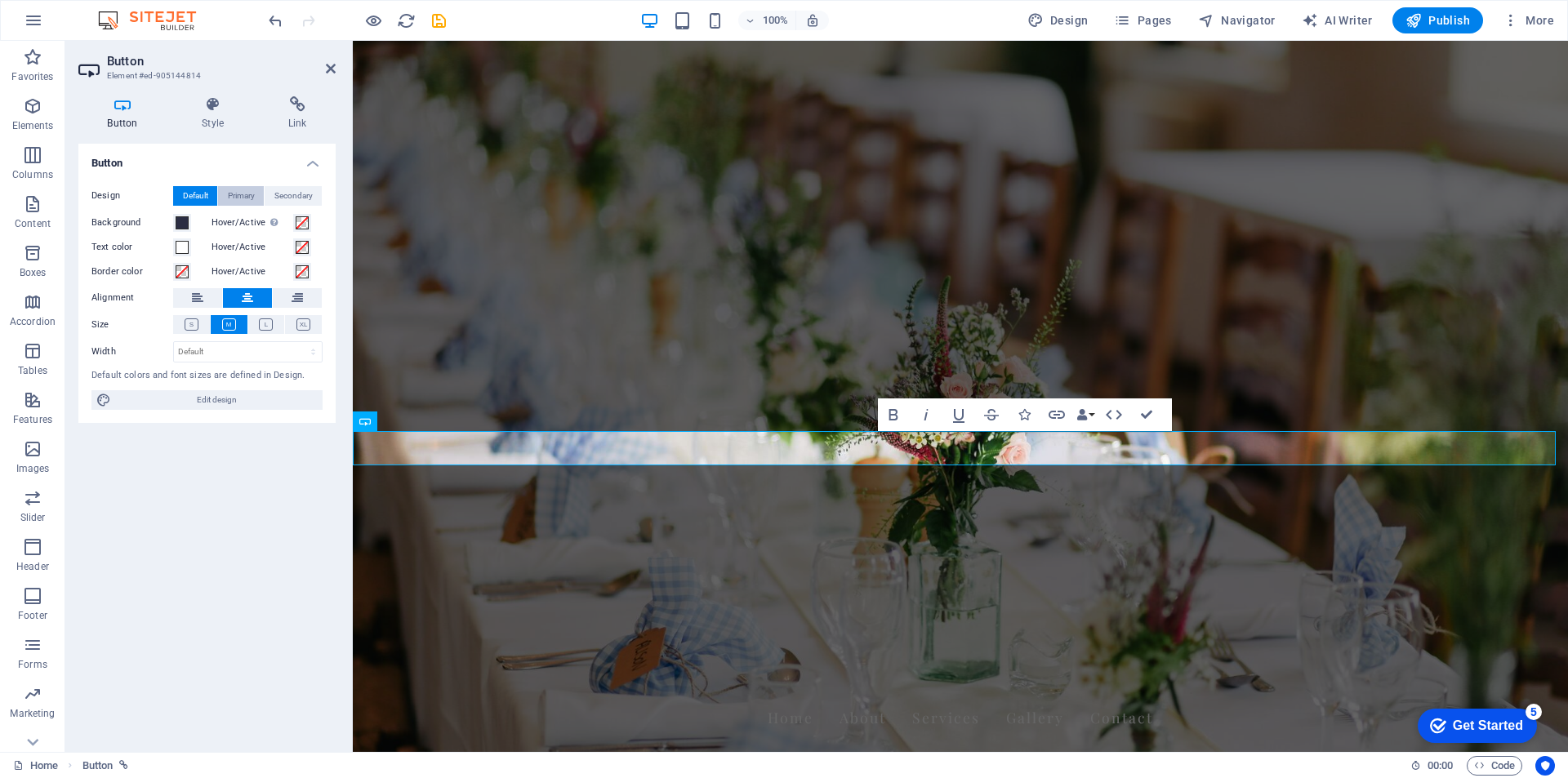
click at [252, 194] on span "Primary" at bounding box center [242, 196] width 27 height 19
click at [288, 195] on span "Secondary" at bounding box center [294, 196] width 39 height 19
click at [235, 194] on span "Primary" at bounding box center [242, 196] width 27 height 19
click at [213, 193] on button "Default" at bounding box center [194, 196] width 44 height 19
click at [224, 113] on h4 "Style" at bounding box center [215, 113] width 86 height 34
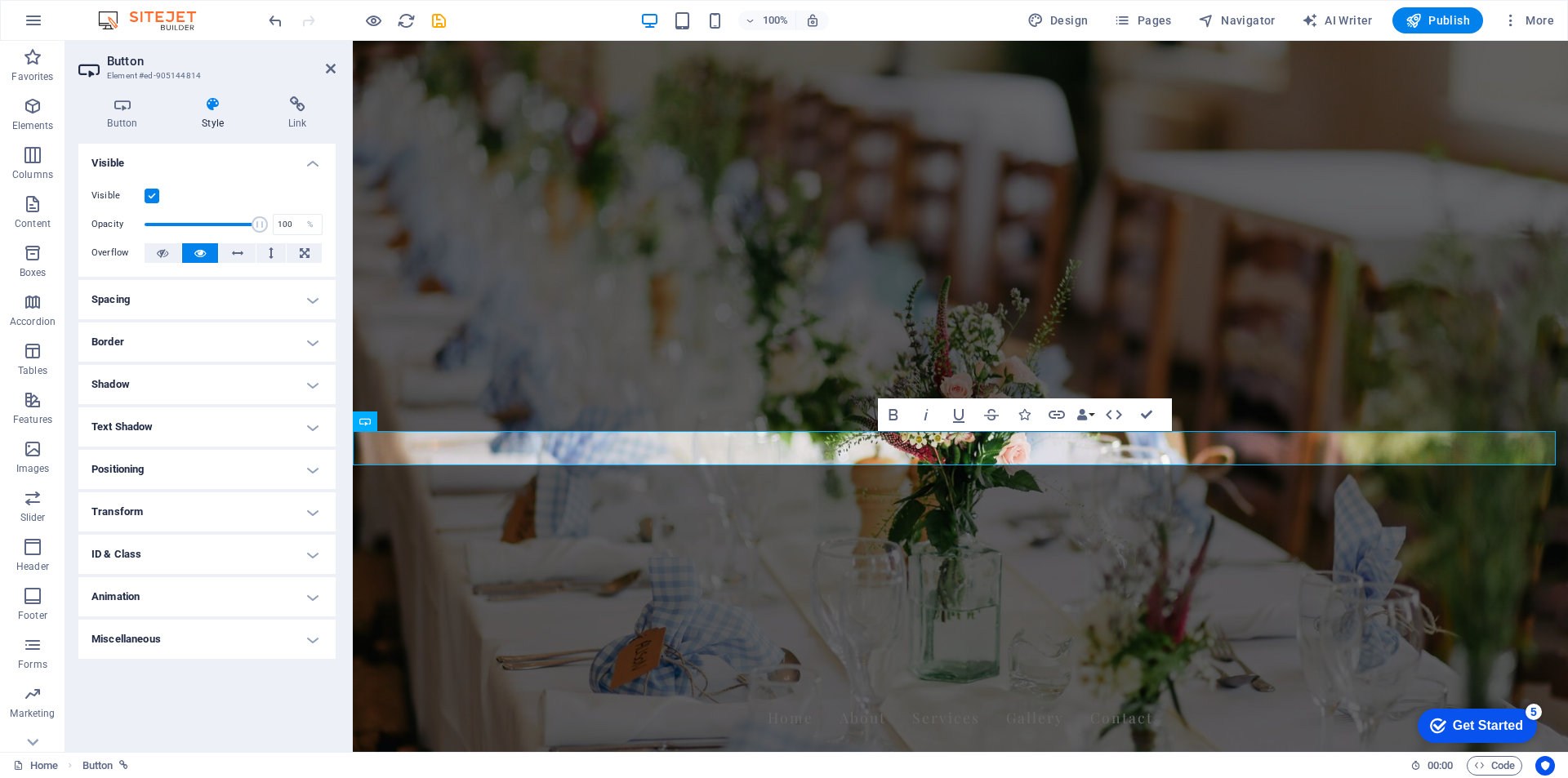
click at [306, 297] on h4 "Spacing" at bounding box center [207, 300] width 257 height 39
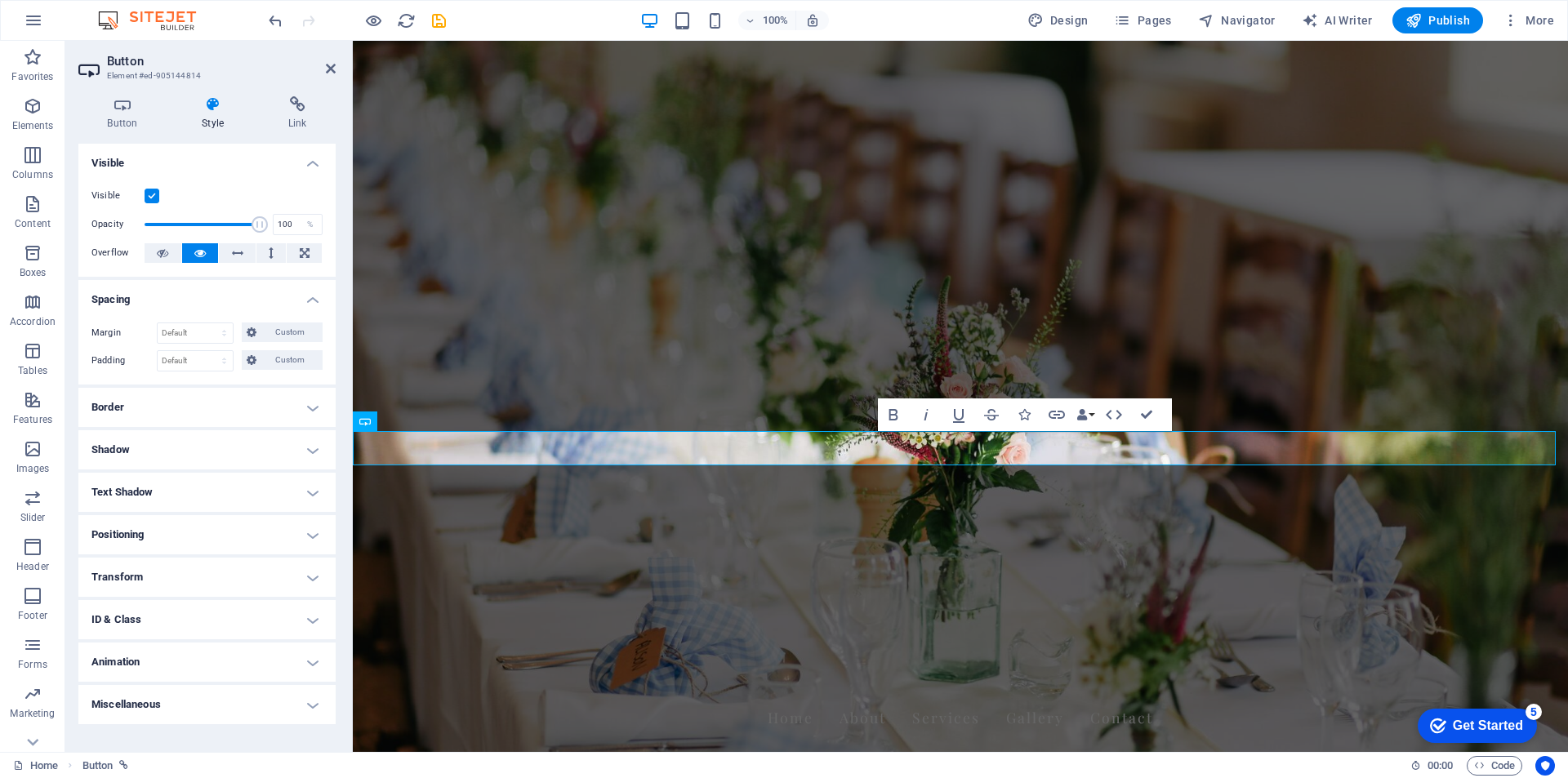
click at [306, 297] on h4 "Spacing" at bounding box center [207, 295] width 257 height 29
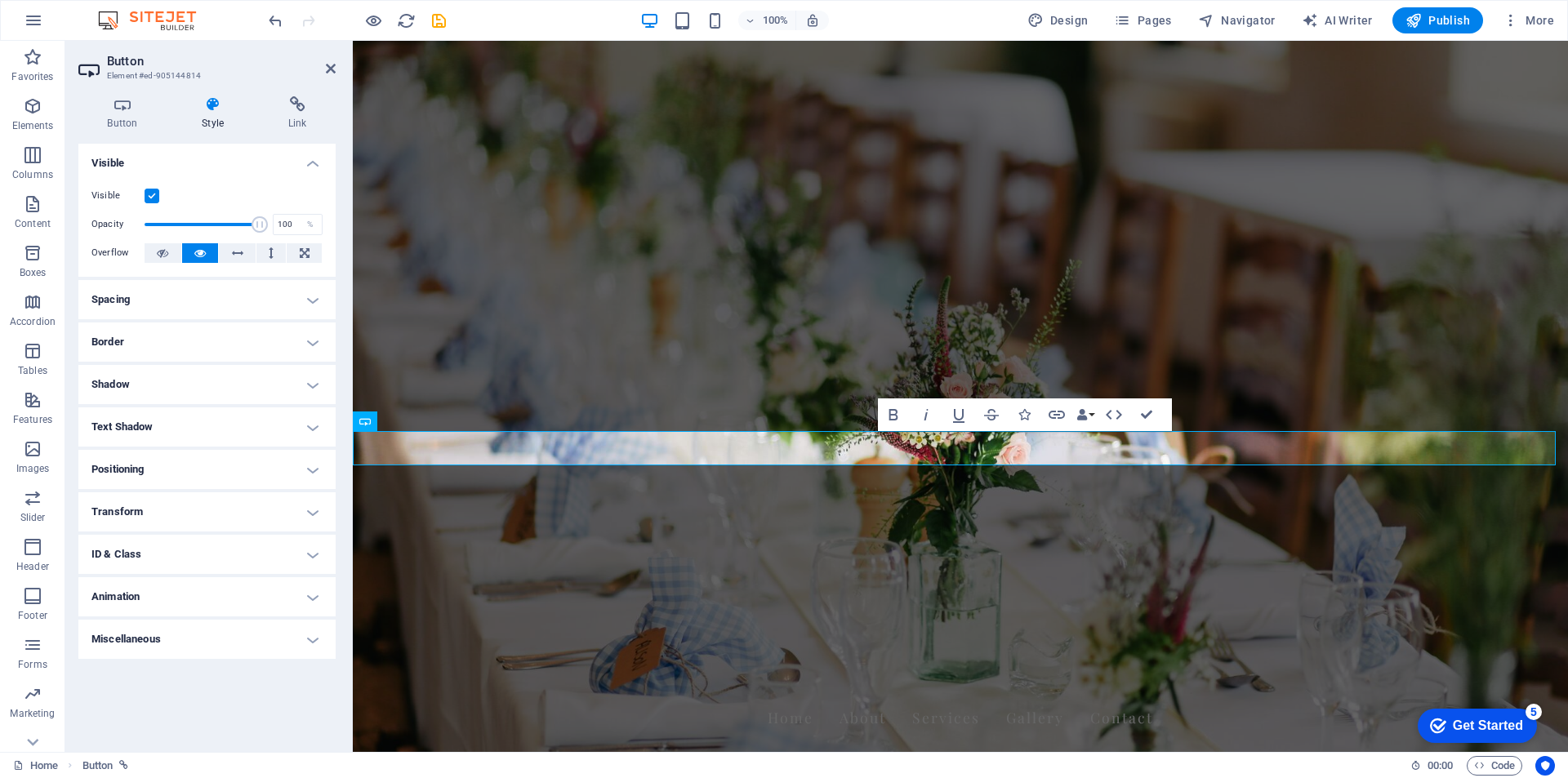
click at [311, 349] on h4 "Border" at bounding box center [207, 341] width 257 height 39
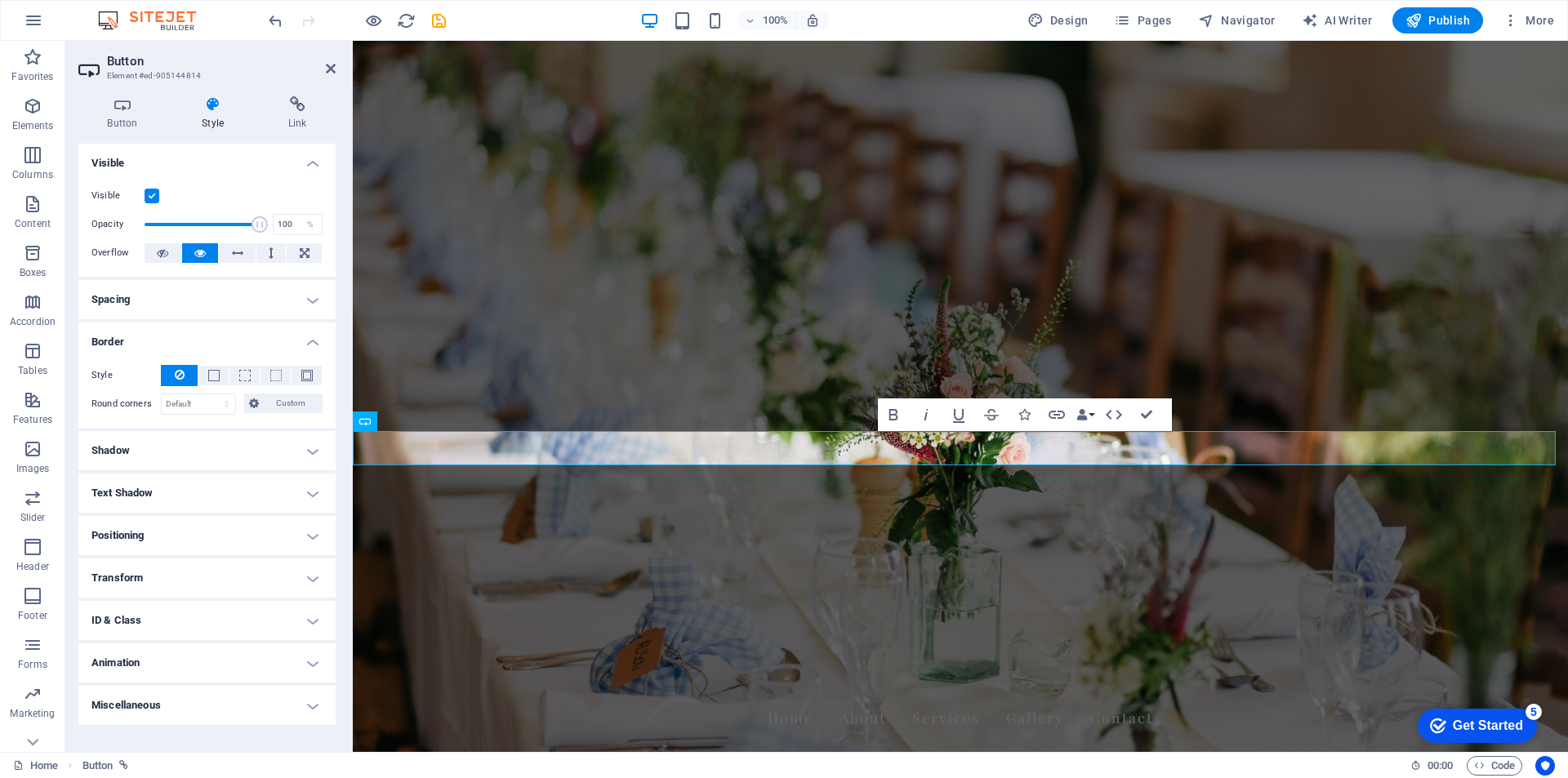
click at [312, 347] on h4 "Border" at bounding box center [207, 337] width 257 height 29
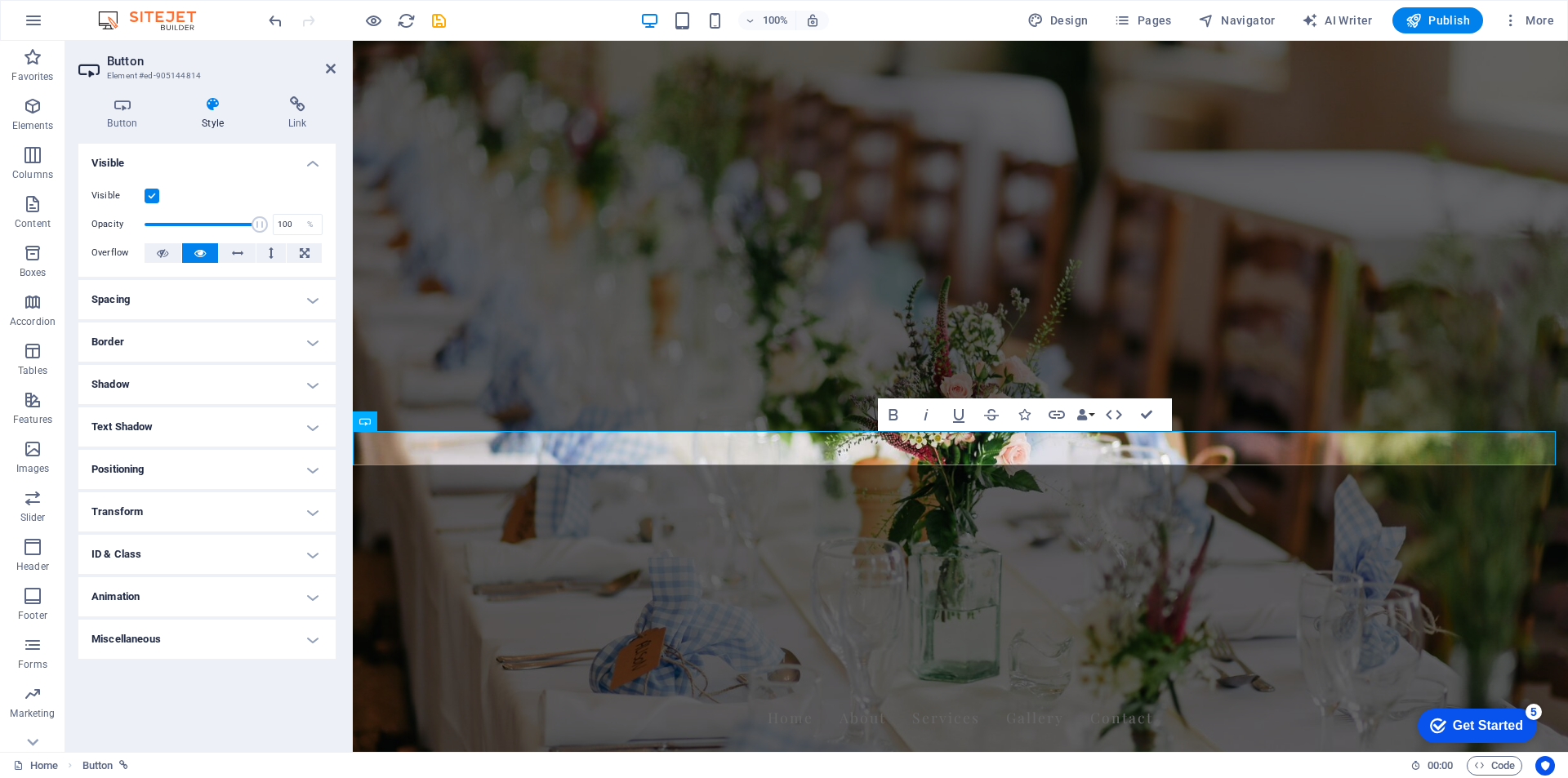
click at [312, 390] on h4 "Shadow" at bounding box center [207, 384] width 257 height 39
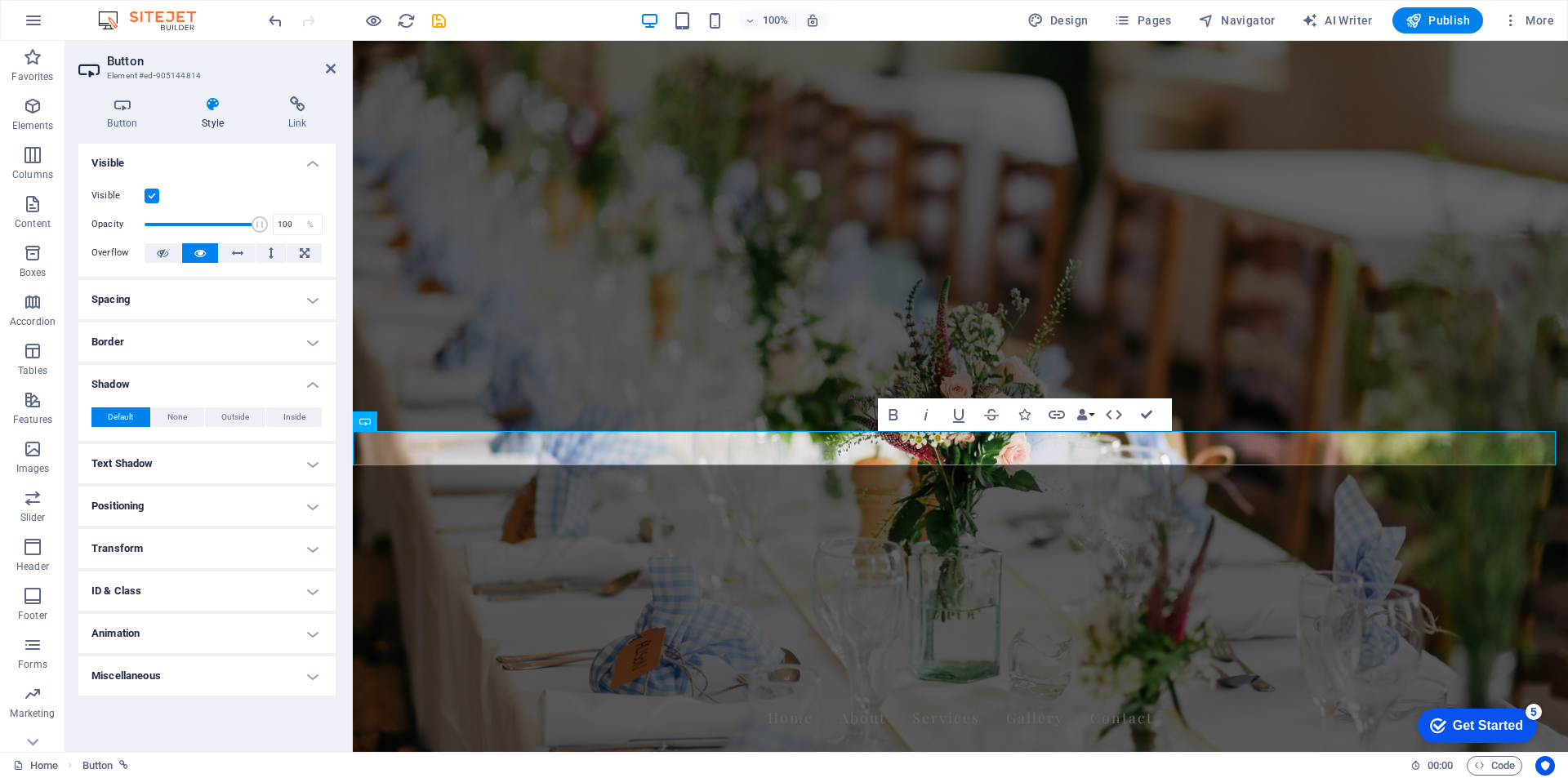
click at [312, 390] on h4 "Shadow" at bounding box center [207, 379] width 257 height 29
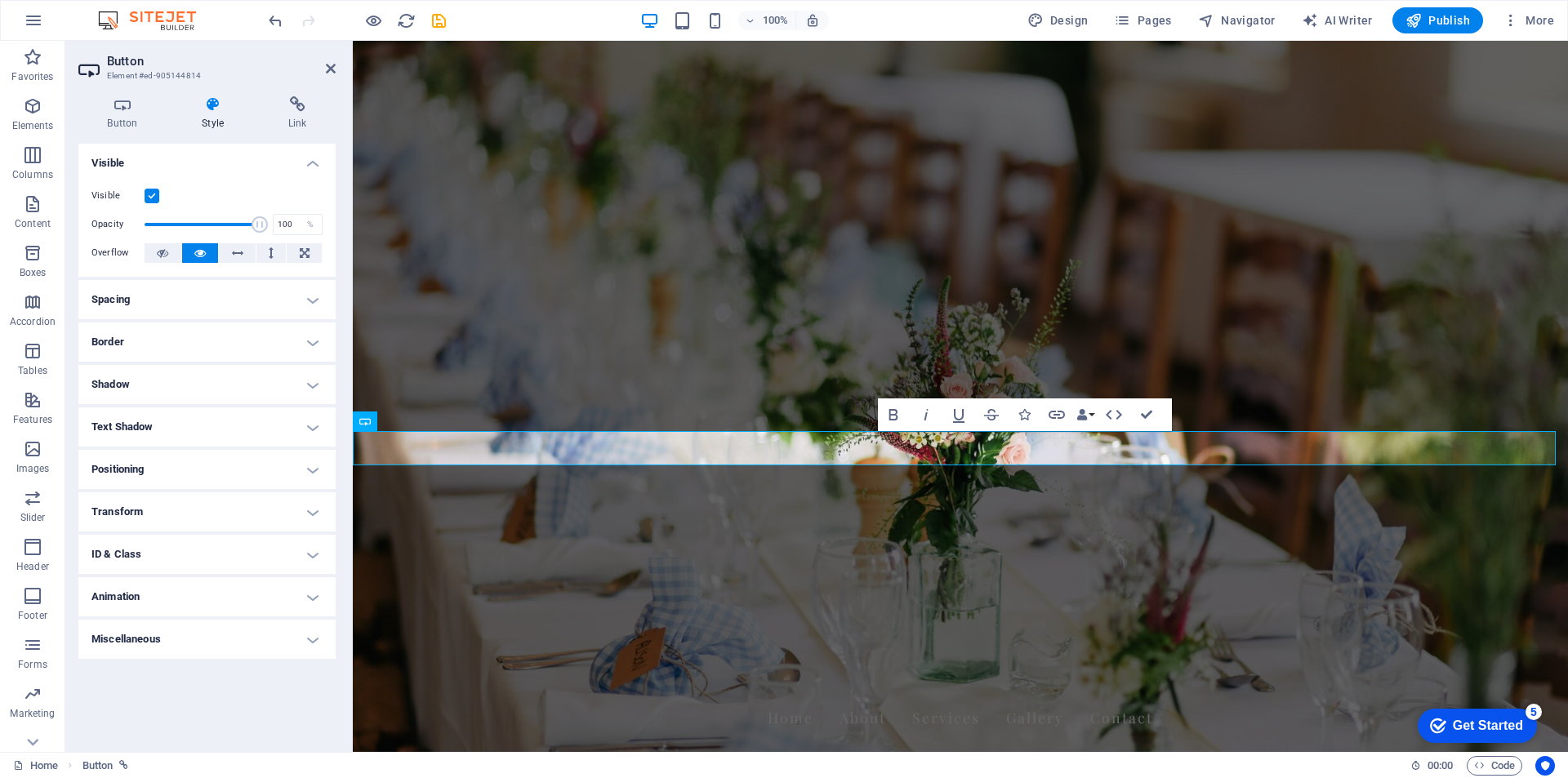
click at [310, 426] on h4 "Text Shadow" at bounding box center [207, 427] width 257 height 39
click at [310, 426] on h4 "Text Shadow" at bounding box center [207, 422] width 257 height 29
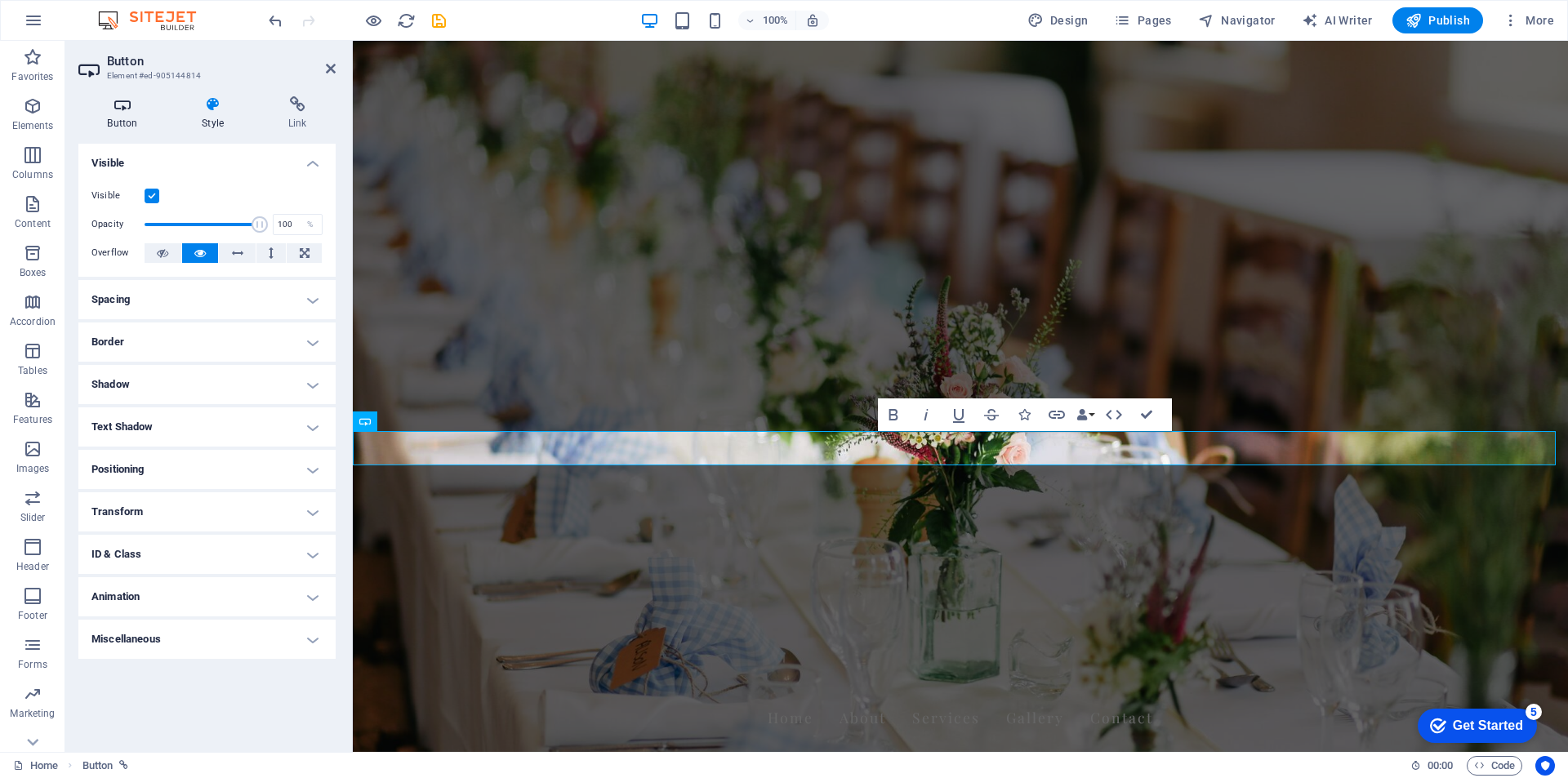
click at [121, 113] on h4 "Button" at bounding box center [126, 113] width 95 height 34
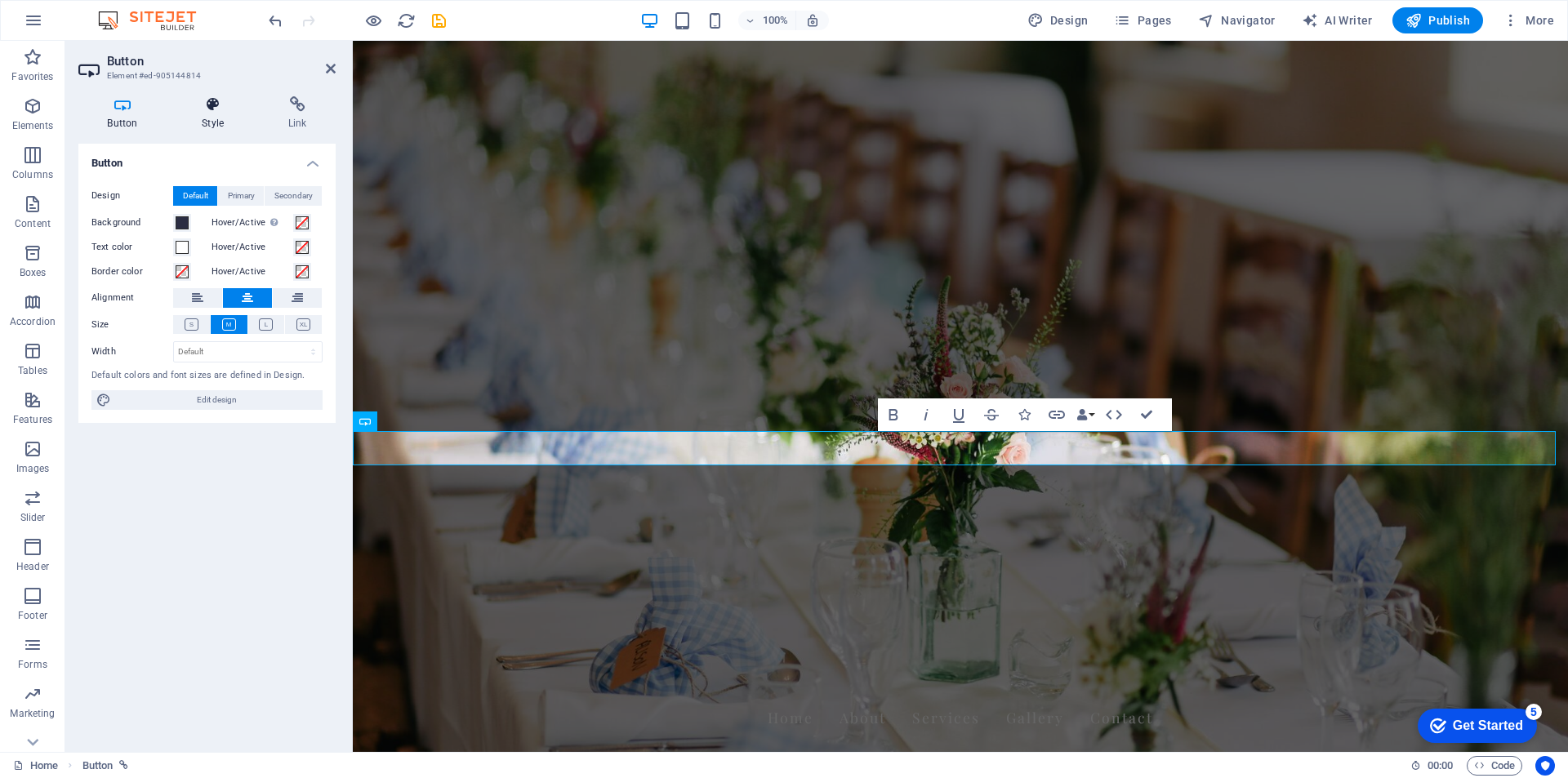
click at [212, 118] on h4 "Style" at bounding box center [215, 113] width 86 height 34
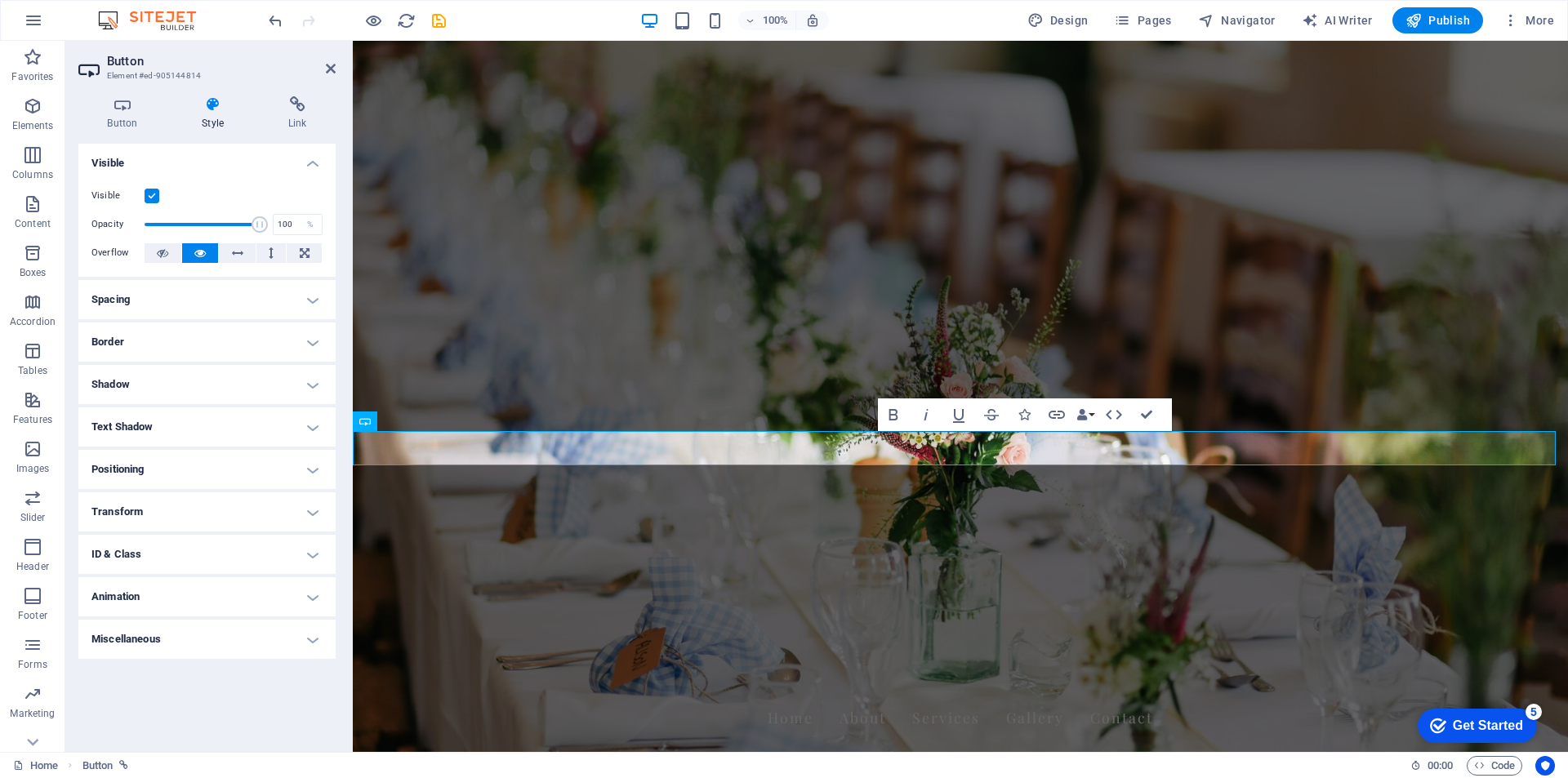
click at [250, 293] on h4 "Spacing" at bounding box center [207, 300] width 257 height 39
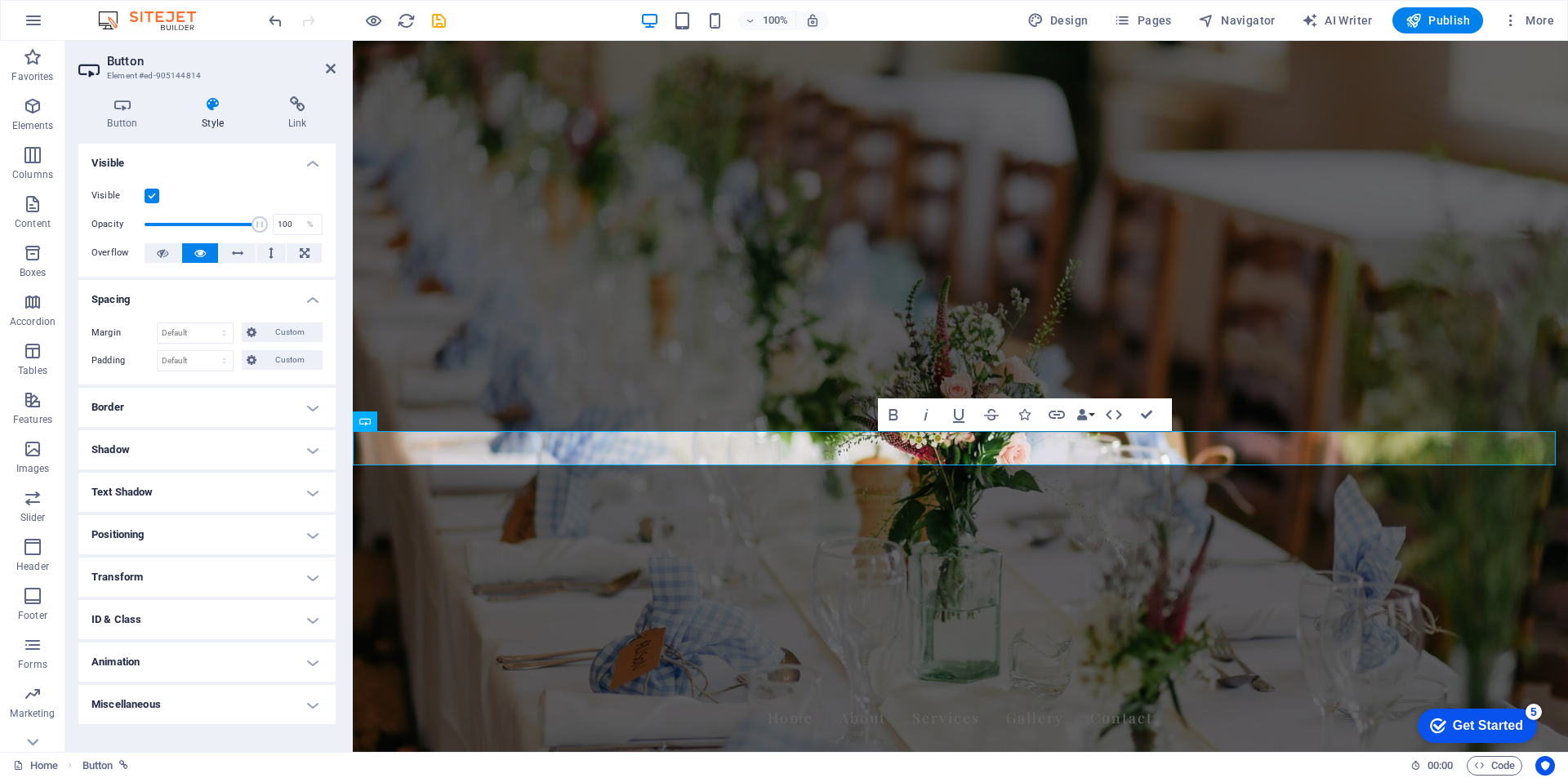
click at [250, 293] on h4 "Spacing" at bounding box center [207, 295] width 257 height 29
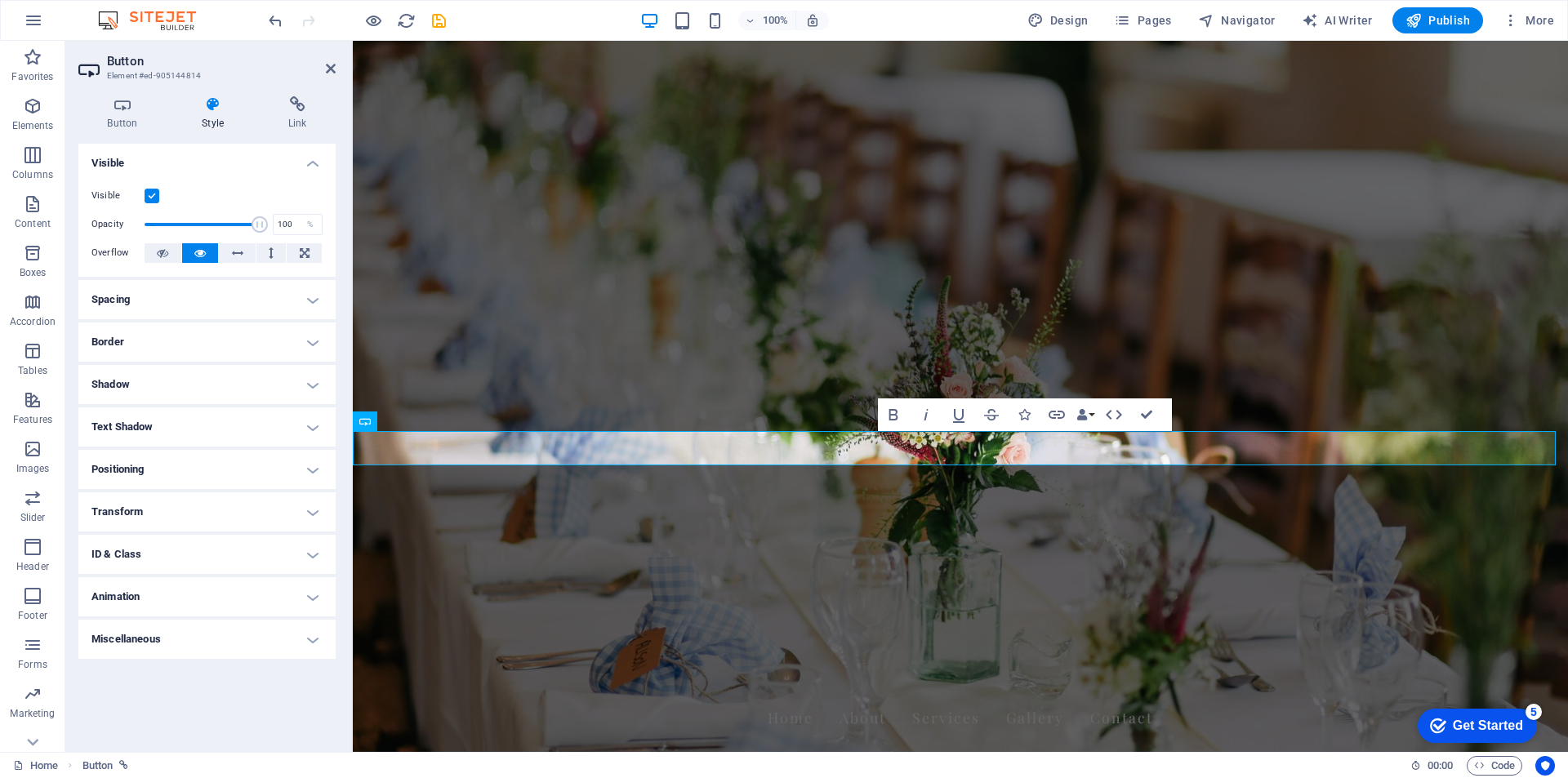
click at [238, 355] on h4 "Border" at bounding box center [207, 341] width 257 height 39
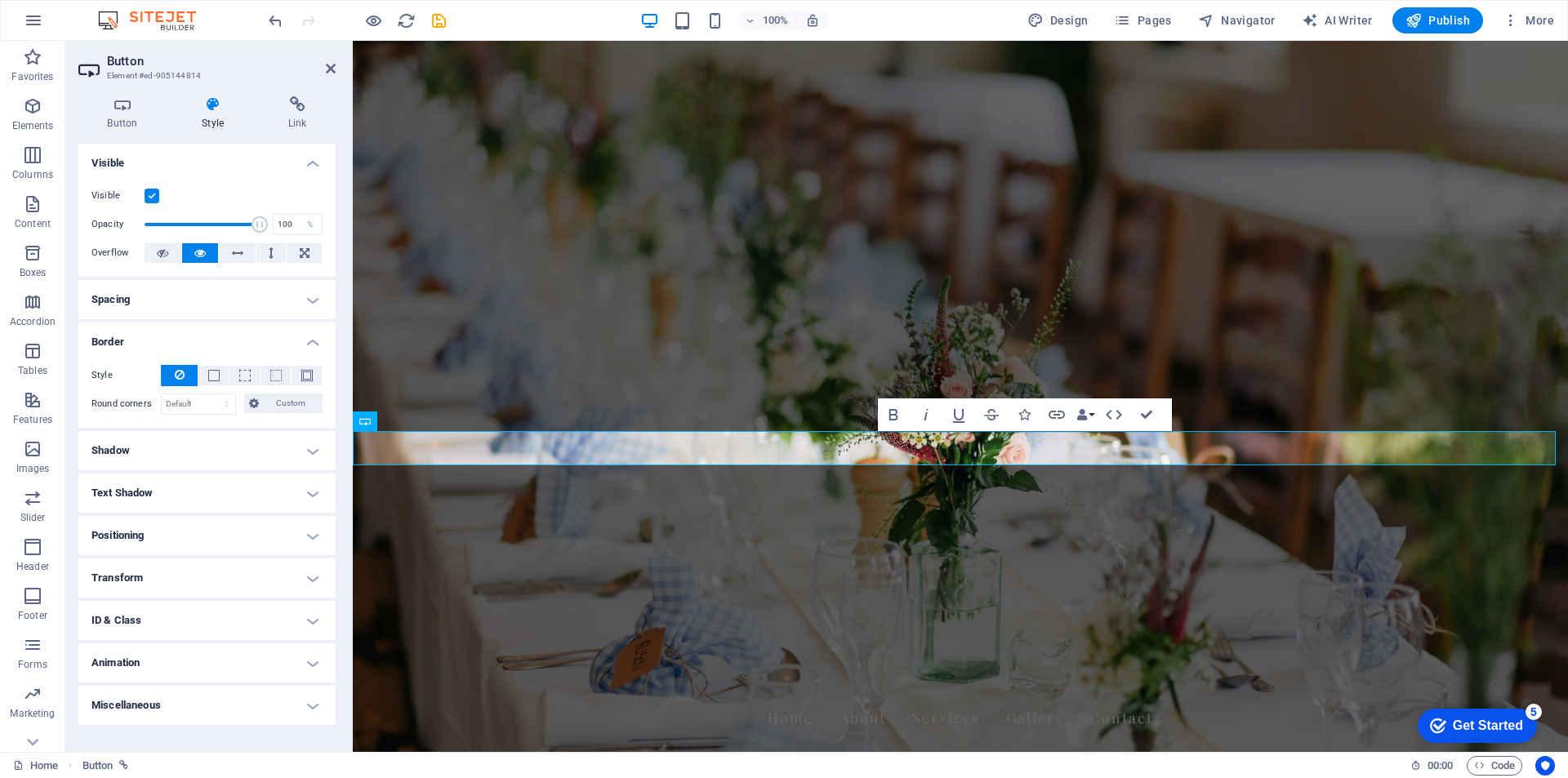
click at [240, 352] on div "Style - Width 1 auto px rem % vh vw Custom Custom 1 auto px rem % vh vw 1 auto …" at bounding box center [207, 390] width 257 height 76
click at [178, 445] on h4 "Shadow" at bounding box center [207, 450] width 257 height 39
click at [178, 445] on h4 "Shadow" at bounding box center [207, 445] width 257 height 29
click at [130, 118] on h4 "Button" at bounding box center [126, 113] width 95 height 34
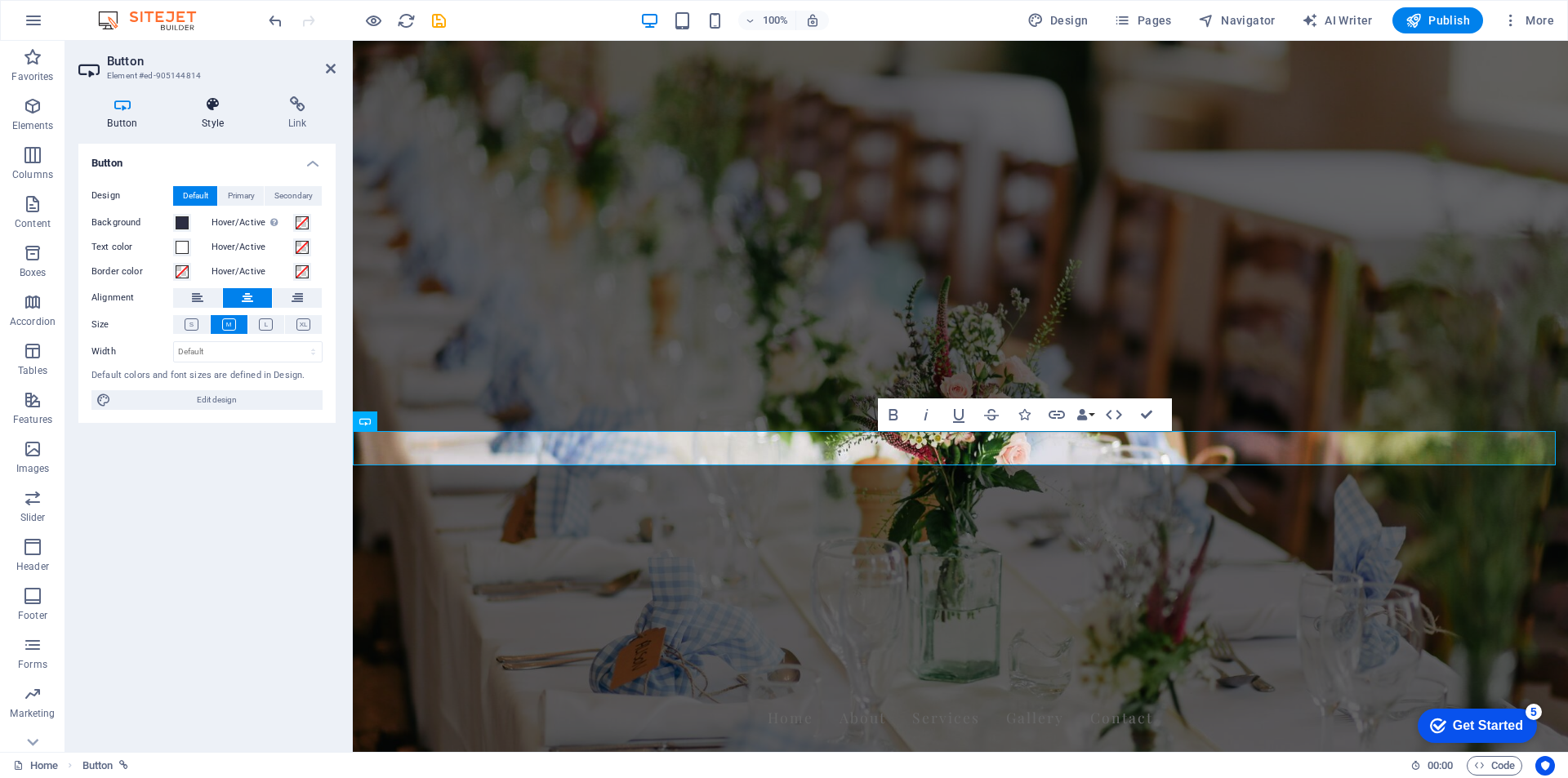
click at [219, 110] on icon at bounding box center [212, 104] width 80 height 16
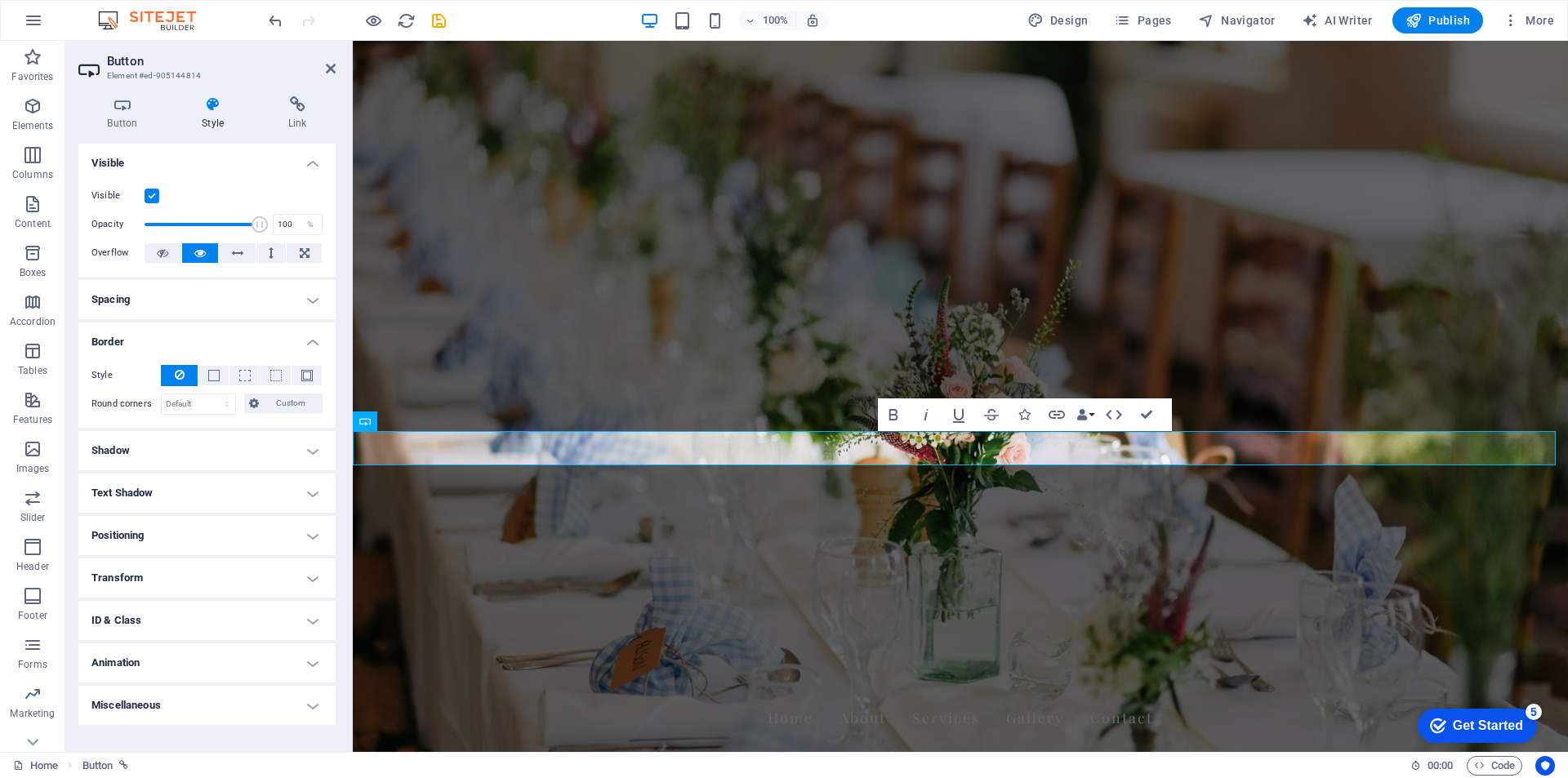
click at [313, 295] on h4 "Spacing" at bounding box center [207, 300] width 257 height 39
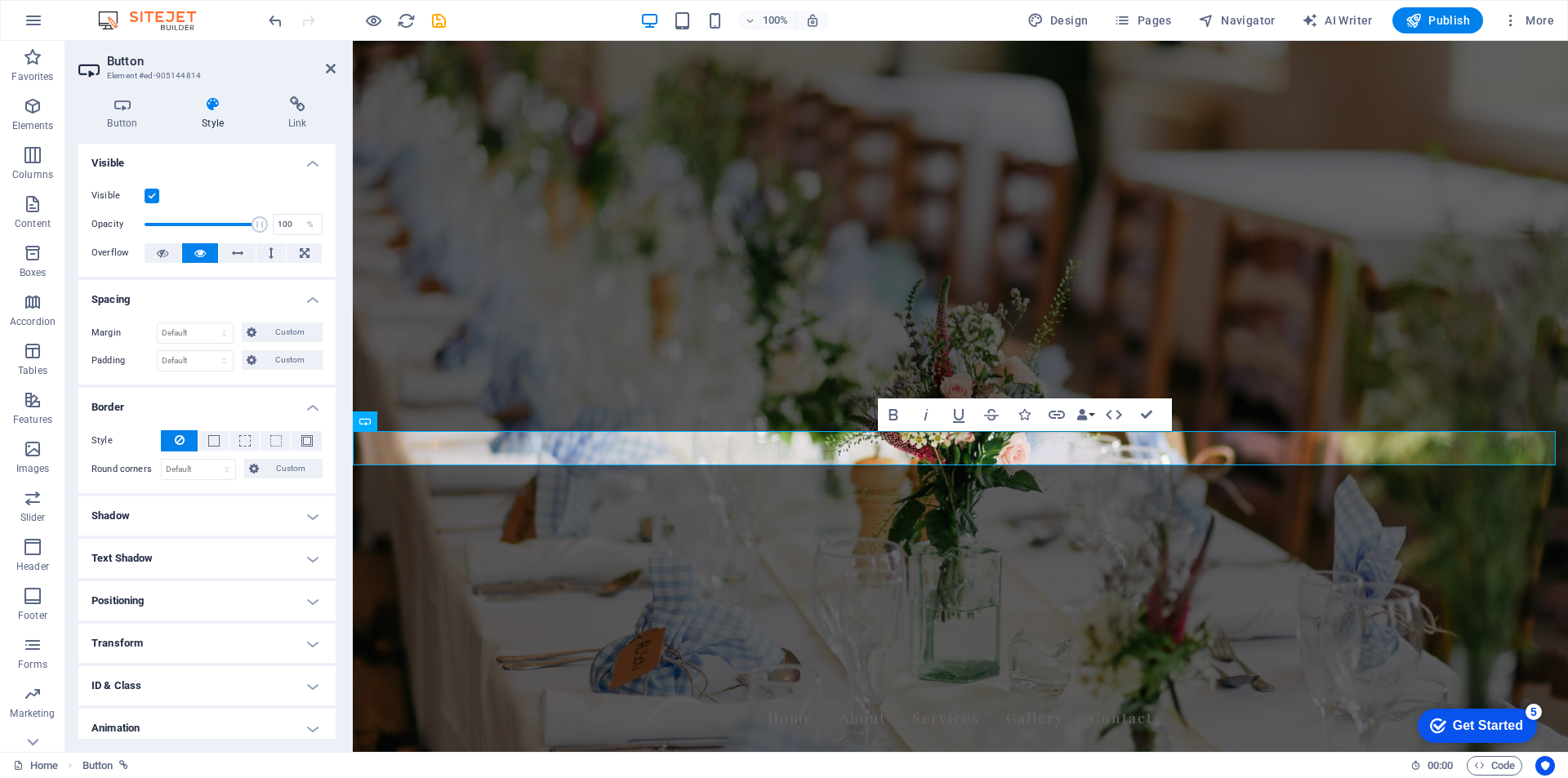
click at [313, 295] on h4 "Spacing" at bounding box center [207, 295] width 257 height 29
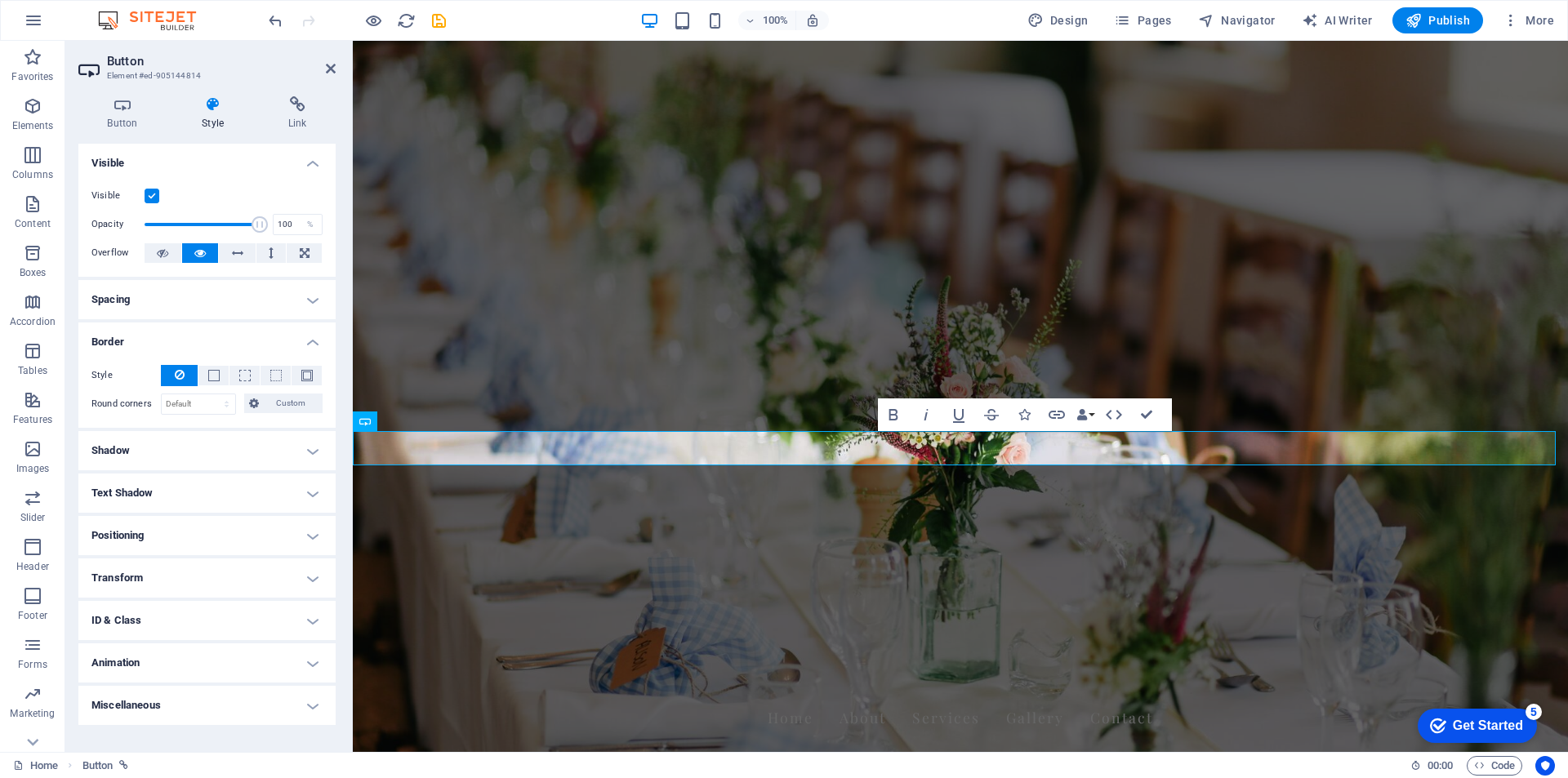
click at [314, 657] on h4 "Animation" at bounding box center [207, 663] width 257 height 39
click at [286, 708] on select "Don't animate Show / Hide Slide up/down Zoom in/out Slide left to right Slide r…" at bounding box center [207, 713] width 231 height 19
select select "shrink"
click at [91, 703] on select "Don't animate Show / Hide Slide up/down Zoom in/out Slide left to right Slide r…" at bounding box center [207, 713] width 231 height 19
select select "scroll"
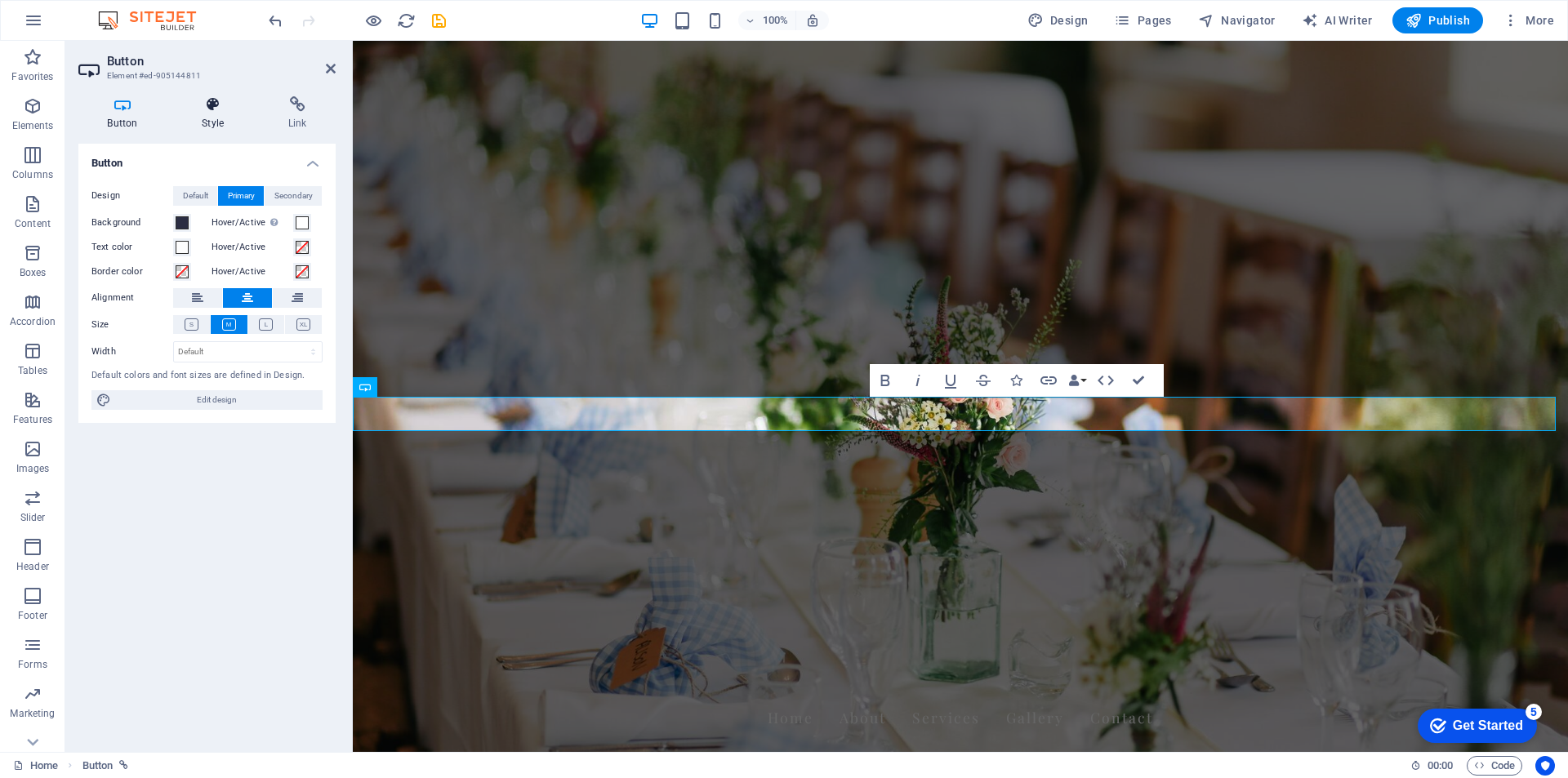
click at [229, 115] on h4 "Style" at bounding box center [215, 113] width 86 height 34
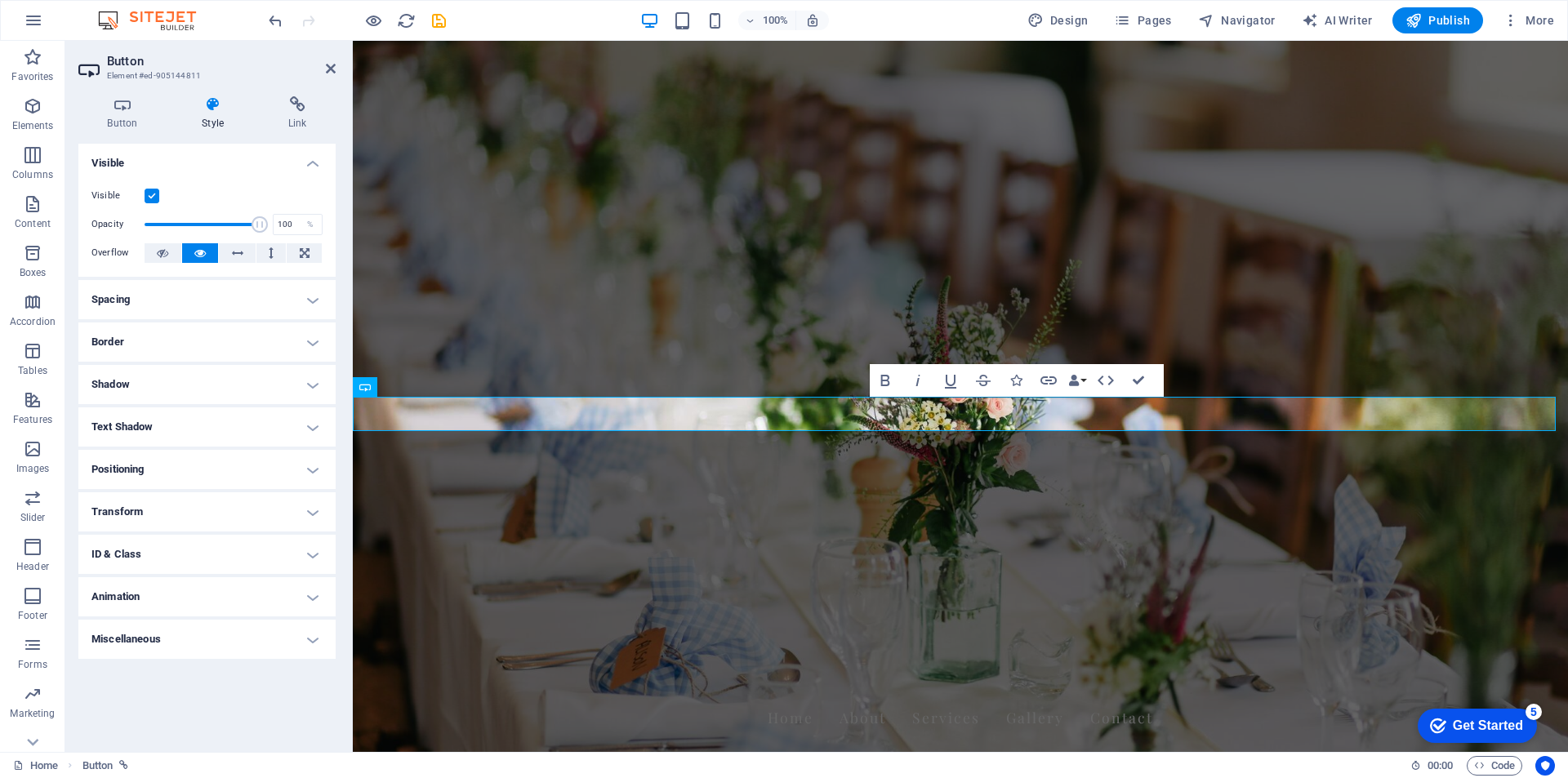
click at [177, 601] on h4 "Animation" at bounding box center [207, 597] width 257 height 39
click at [174, 650] on select "Don't animate Show / Hide Slide up/down Zoom in/out Slide left to right Slide r…" at bounding box center [207, 646] width 231 height 19
select select "pulse"
click at [91, 636] on select "Don't animate Show / Hide Slide up/down Zoom in/out Slide left to right Slide r…" at bounding box center [207, 646] width 231 height 19
select select "scroll"
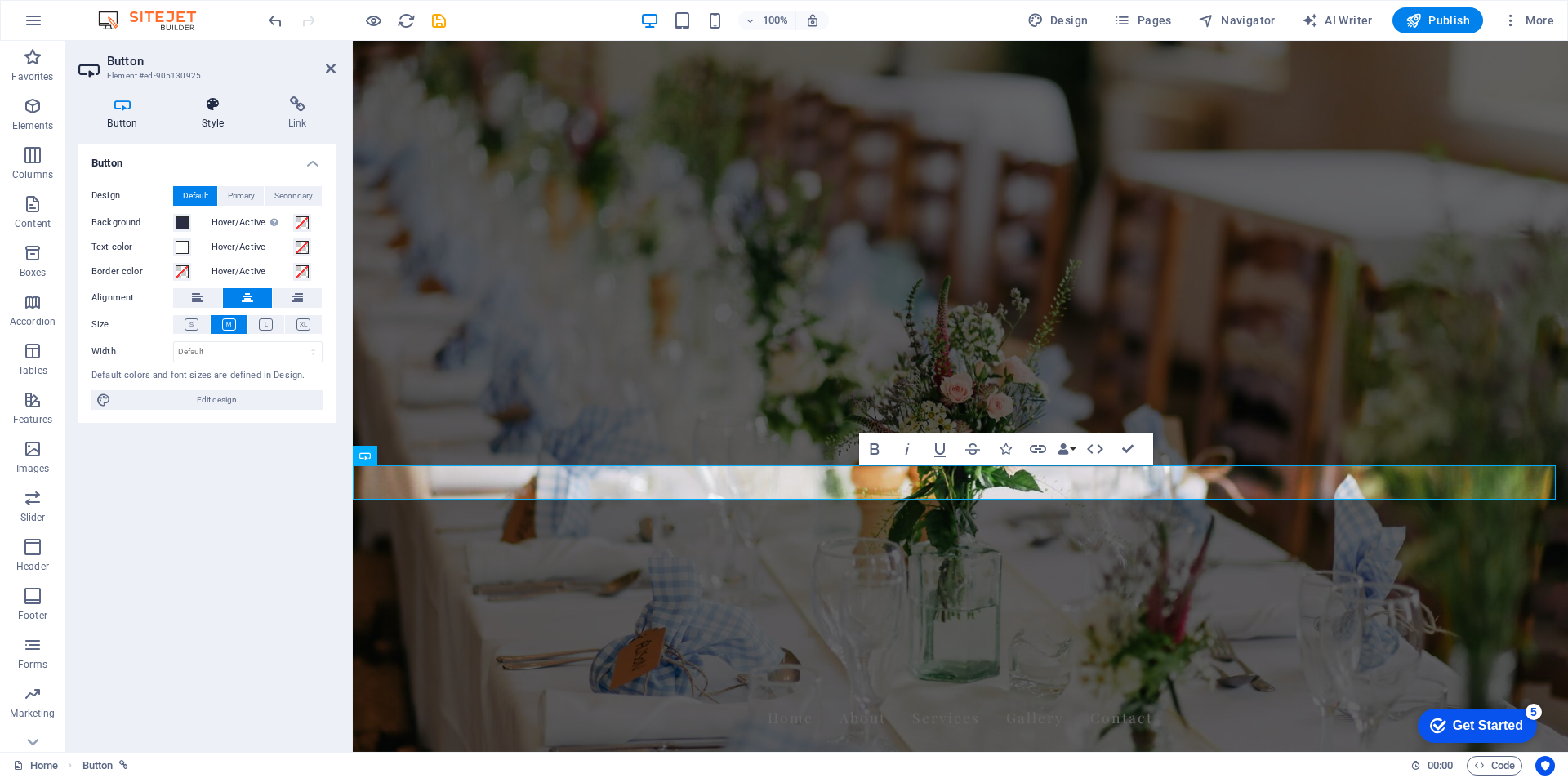
click at [220, 104] on icon at bounding box center [212, 104] width 80 height 16
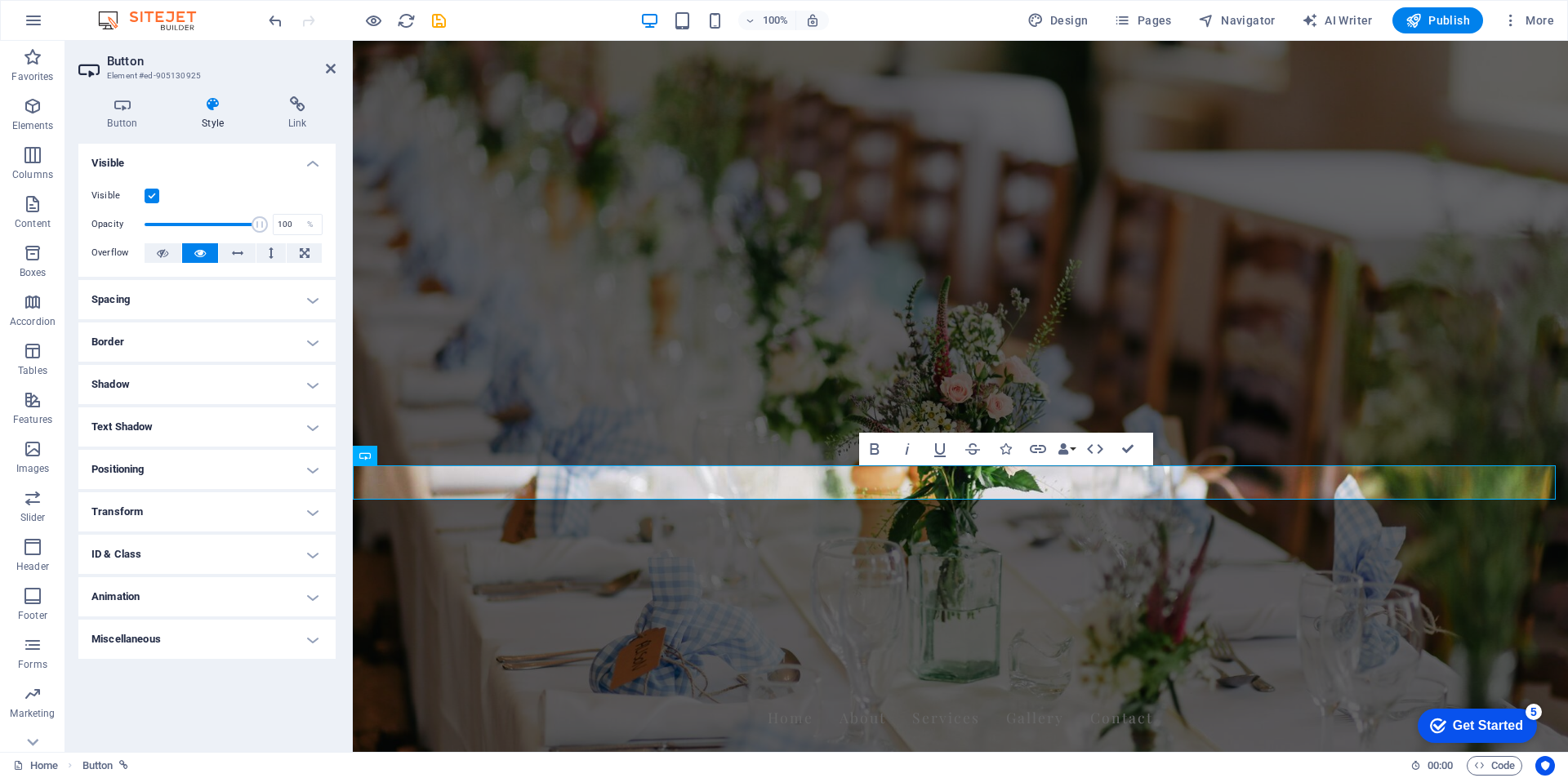
click at [227, 600] on h4 "Animation" at bounding box center [207, 597] width 257 height 39
click at [167, 651] on select "Don't animate Show / Hide Slide up/down Zoom in/out Slide left to right Slide r…" at bounding box center [207, 646] width 231 height 19
click at [91, 636] on select "Don't animate Show / Hide Slide up/down Zoom in/out Slide left to right Slide r…" at bounding box center [207, 646] width 231 height 19
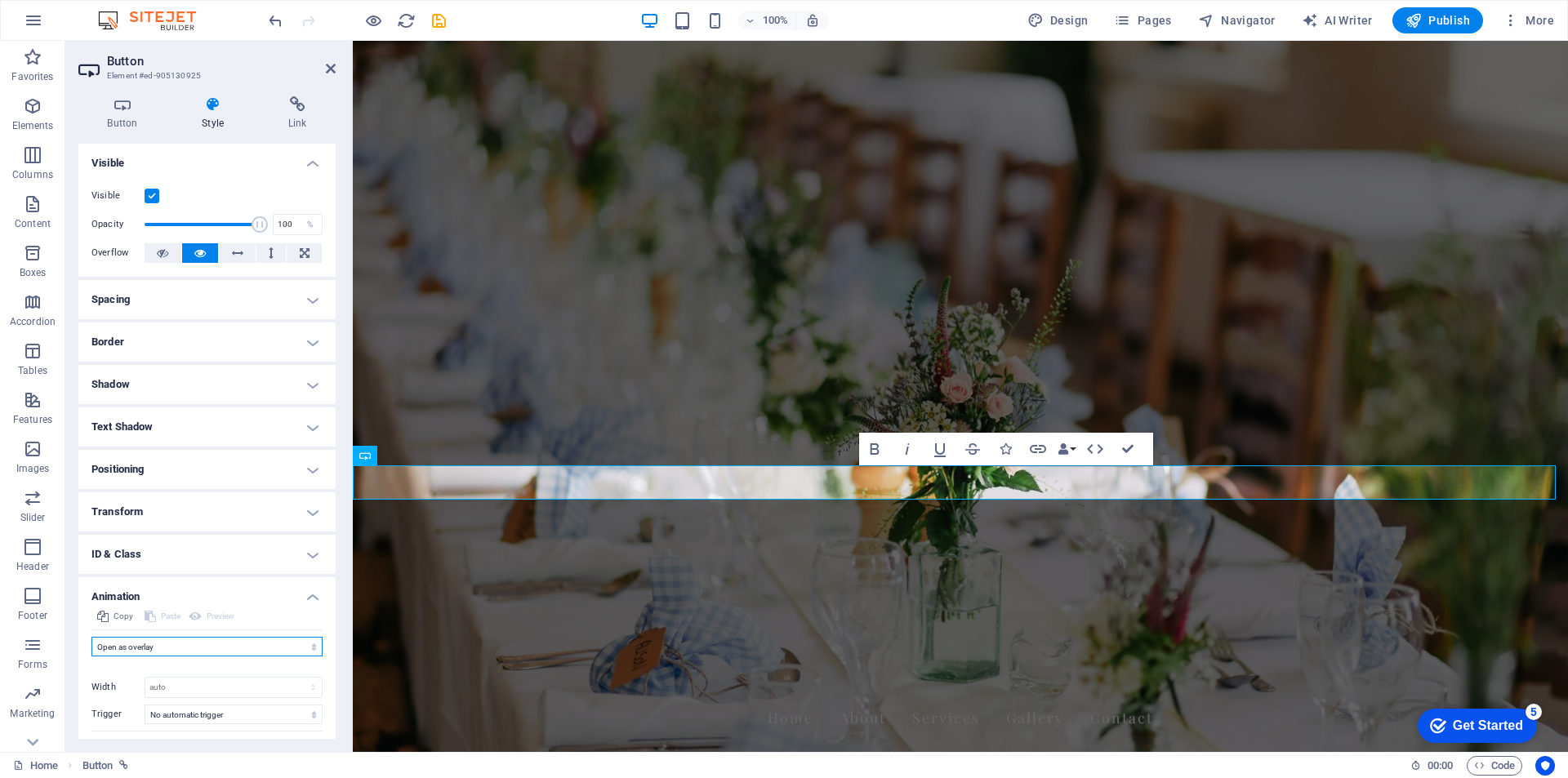
click at [166, 646] on select "Don't animate Show / Hide Slide up/down Zoom in/out Slide left to right Slide r…" at bounding box center [207, 646] width 231 height 19
select select "shrink"
click at [91, 636] on select "Don't animate Show / Hide Slide up/down Zoom in/out Slide left to right Slide r…" at bounding box center [207, 646] width 231 height 19
select select "scroll"
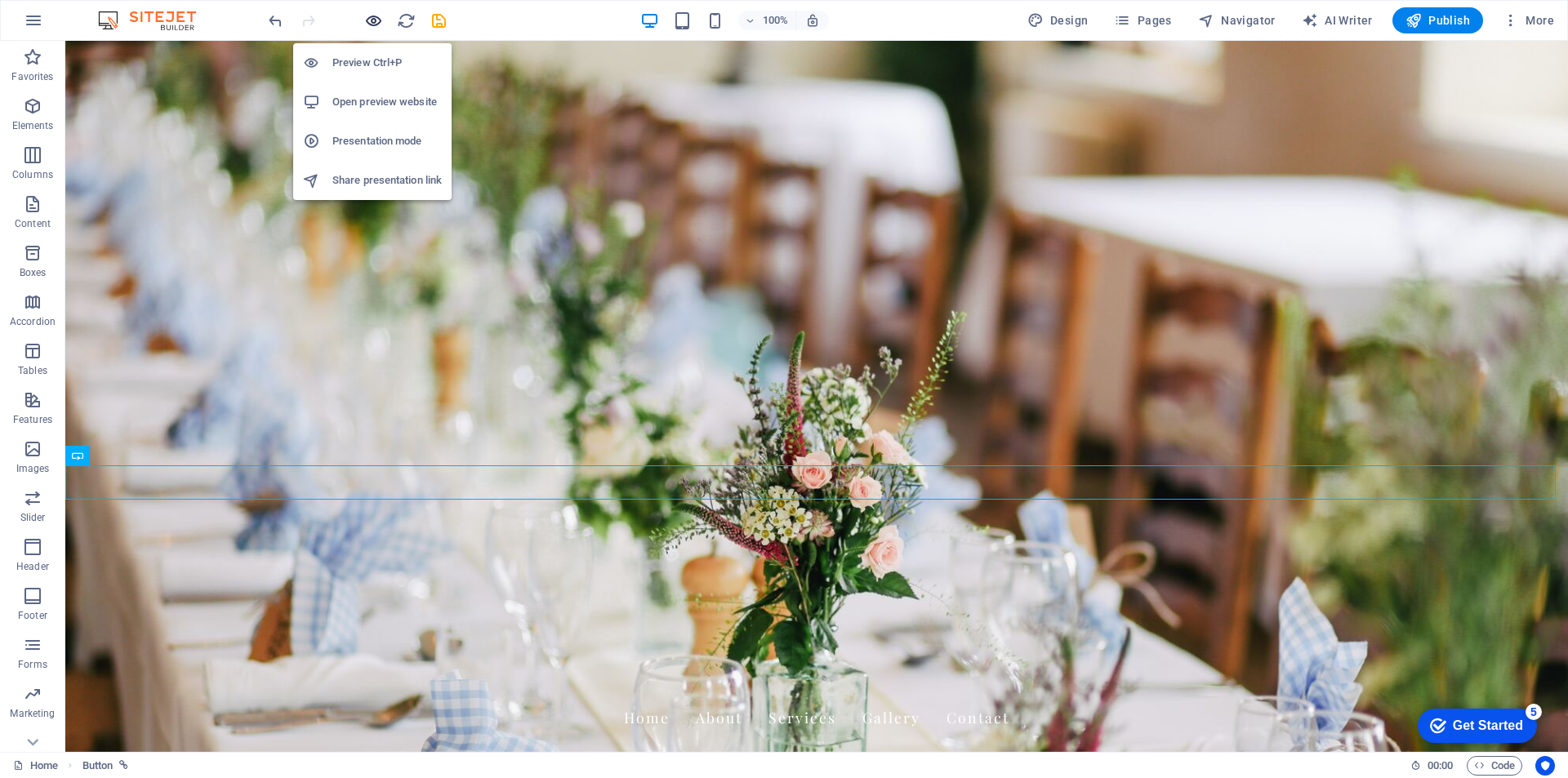
click at [366, 16] on icon "button" at bounding box center [373, 20] width 18 height 18
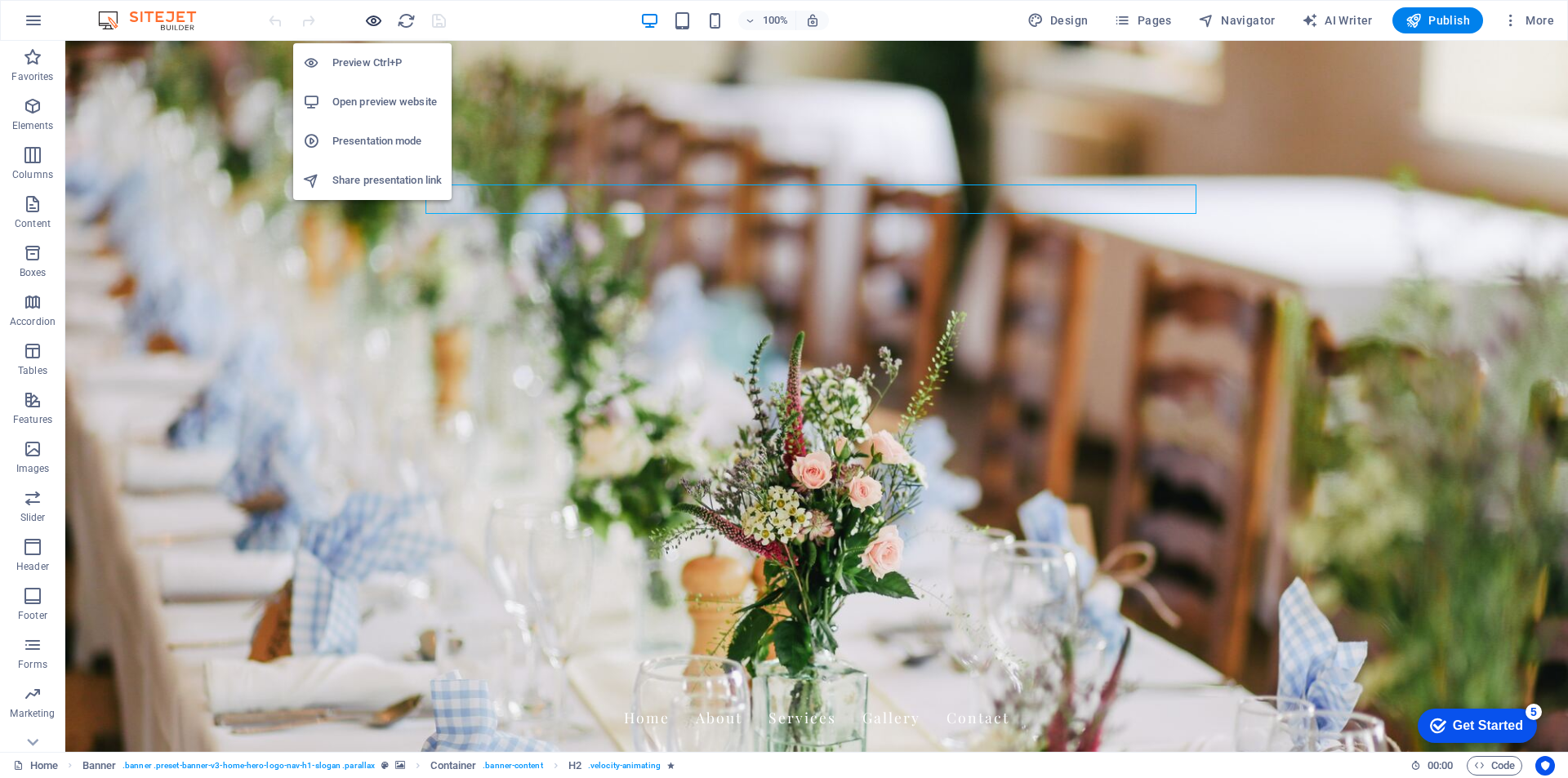
click at [373, 20] on icon "button" at bounding box center [373, 20] width 18 height 18
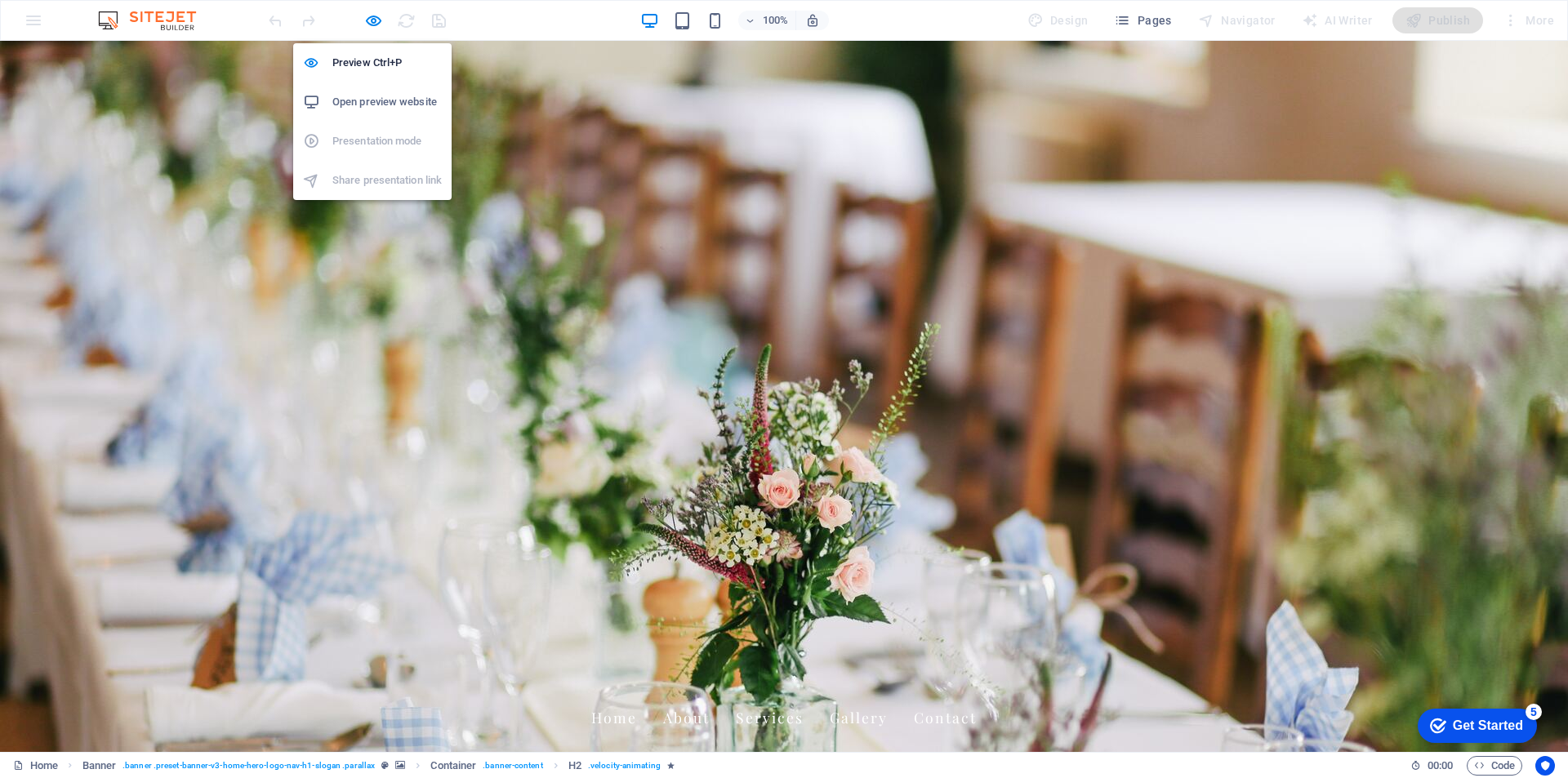
click at [396, 96] on h6 "Open preview website" at bounding box center [386, 102] width 110 height 19
click at [369, 18] on icon "button" at bounding box center [373, 20] width 18 height 18
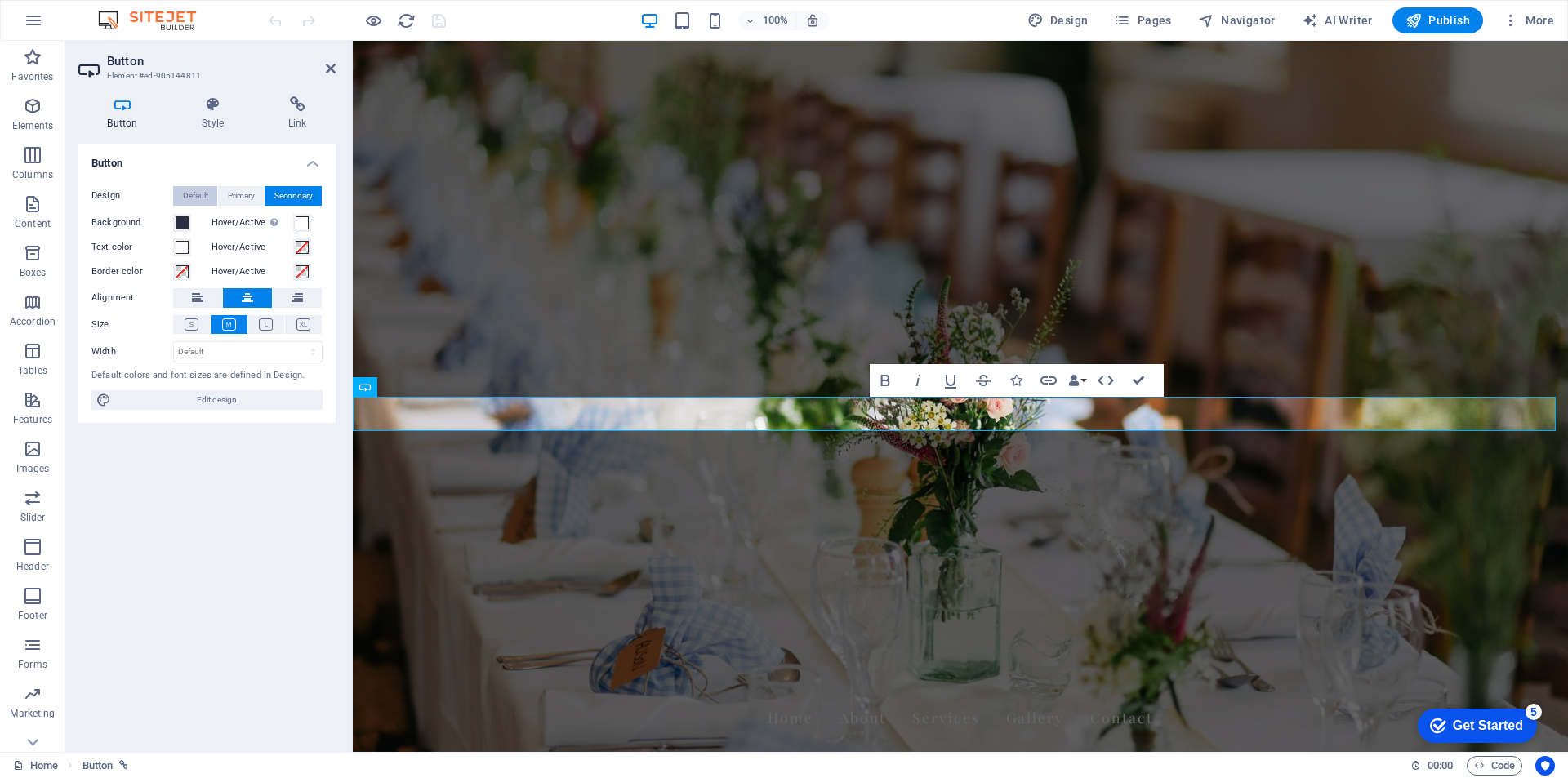
click at [208, 195] on span "Default" at bounding box center [195, 196] width 25 height 19
click at [302, 223] on span at bounding box center [302, 222] width 13 height 13
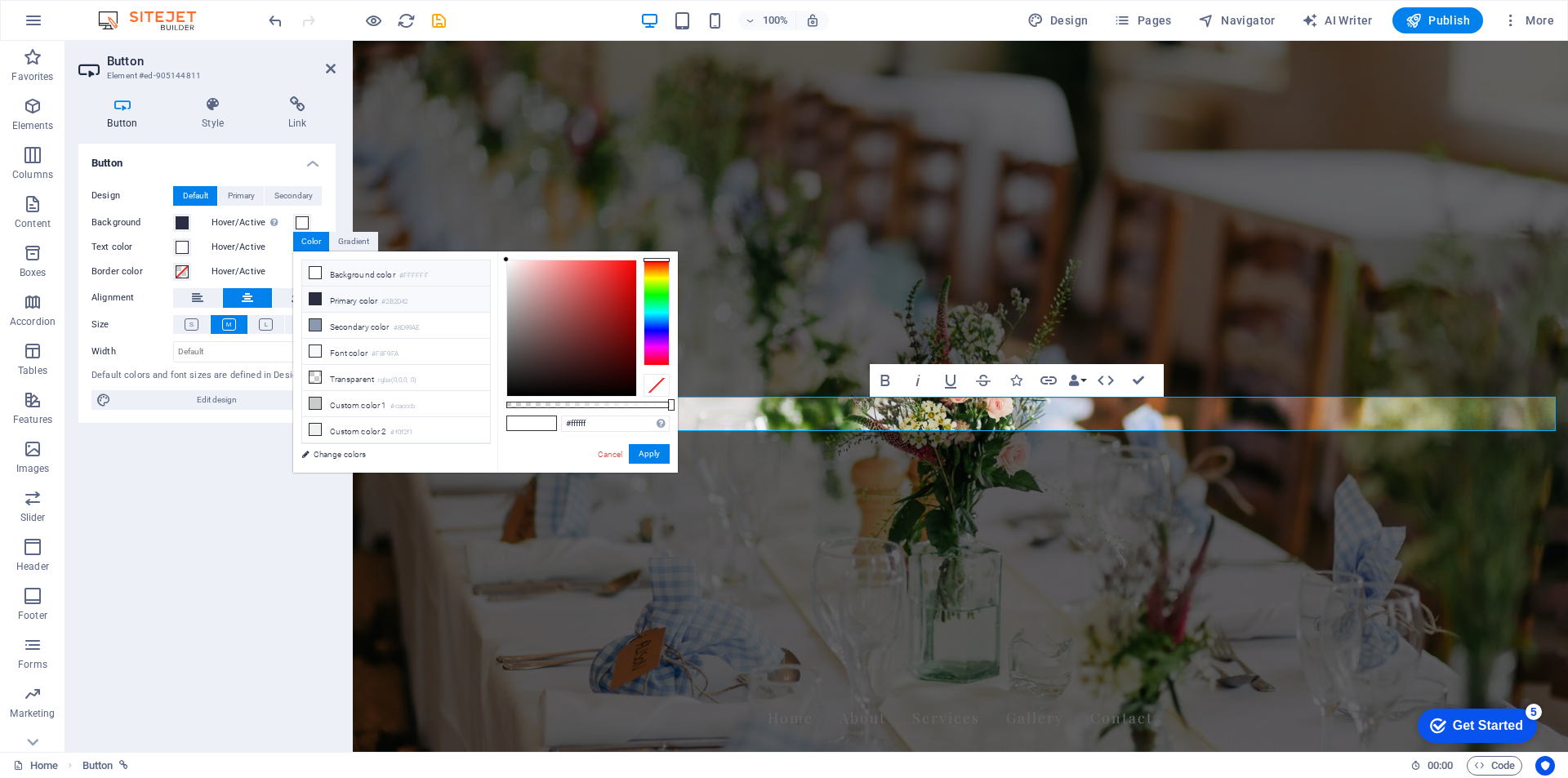
click at [314, 296] on icon at bounding box center [315, 299] width 12 height 12
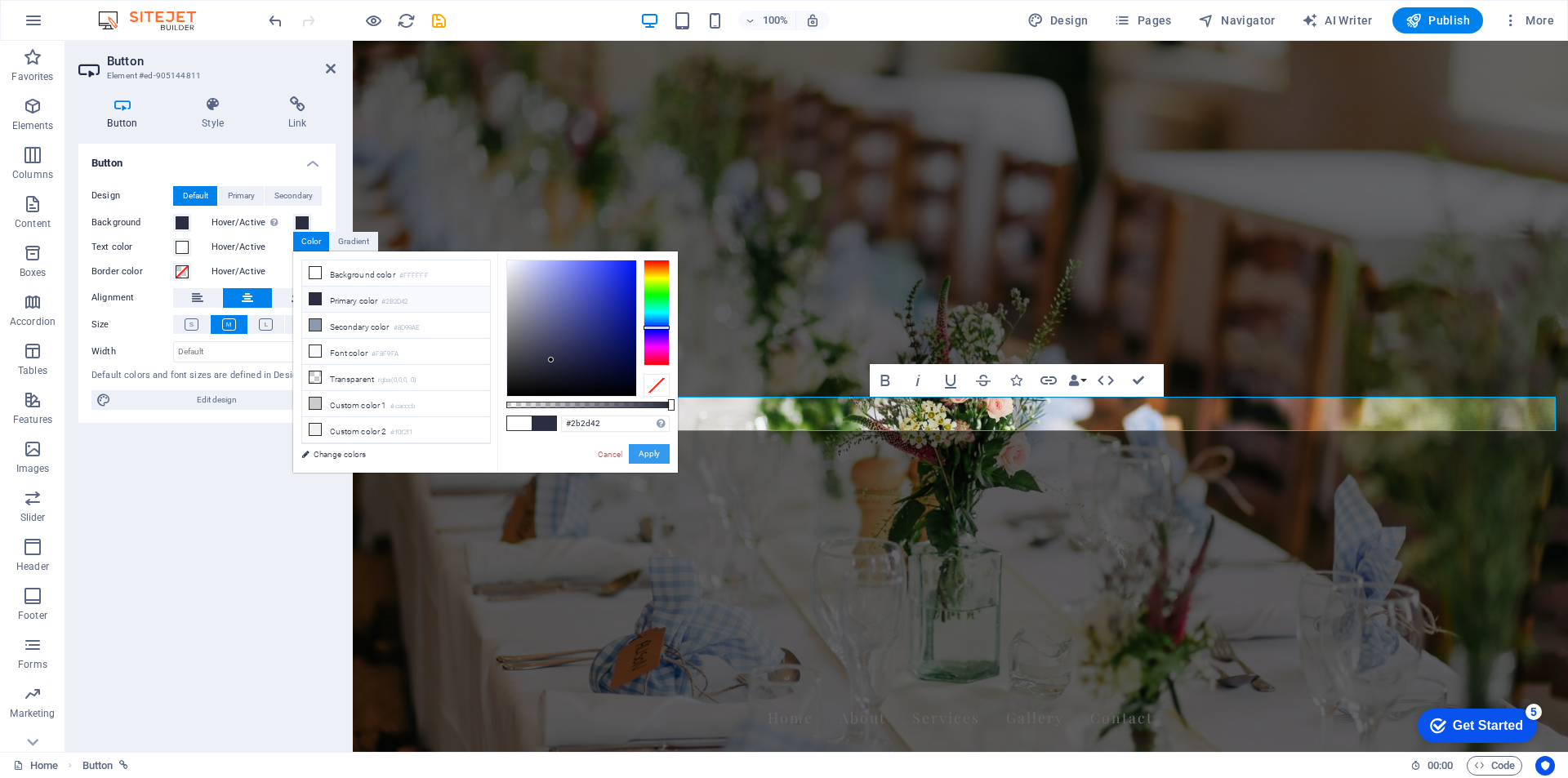
click at [653, 456] on button "Apply" at bounding box center [649, 454] width 41 height 19
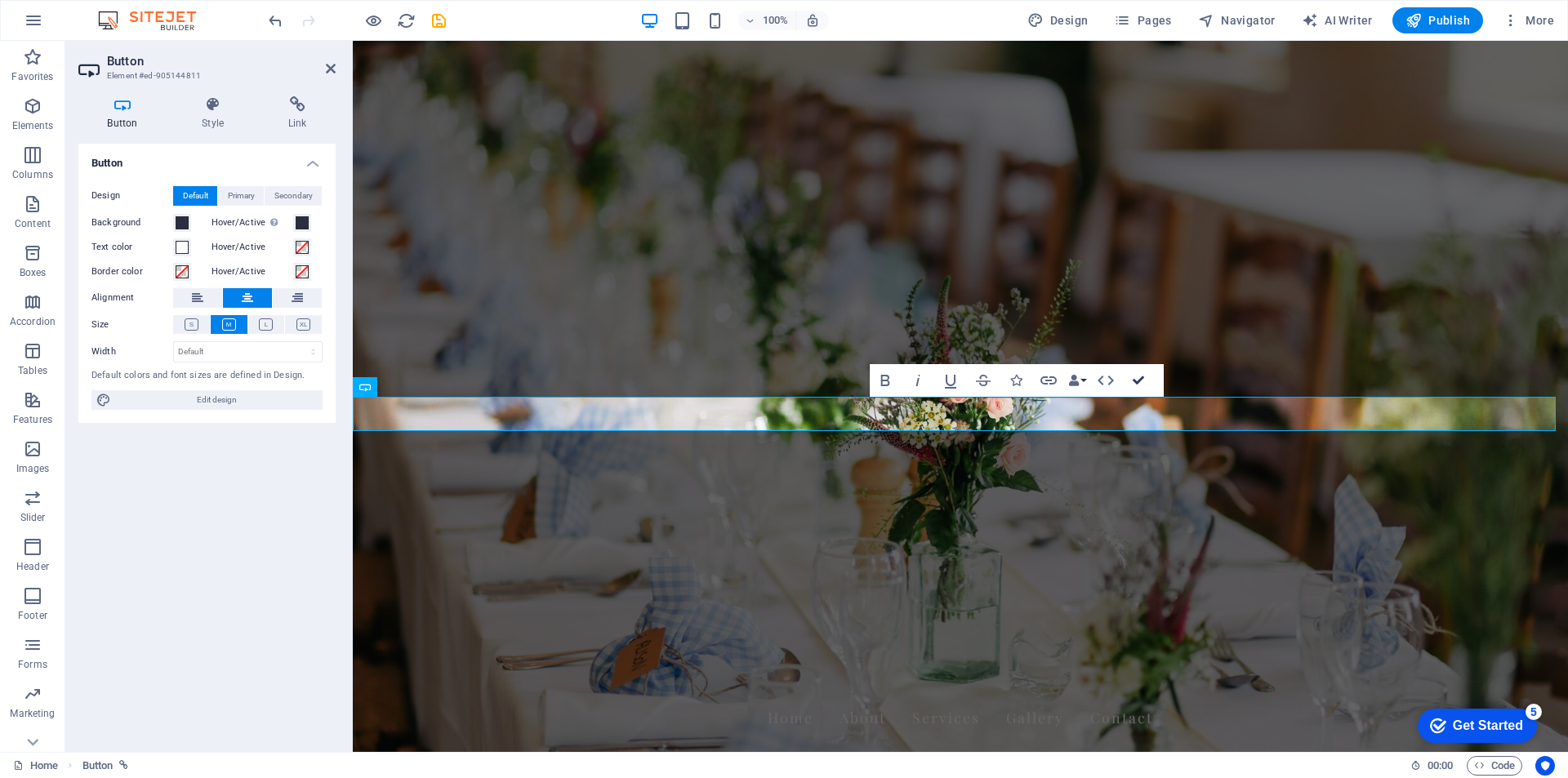
drag, startPoint x: 1135, startPoint y: 380, endPoint x: 1051, endPoint y: 417, distance: 91.8
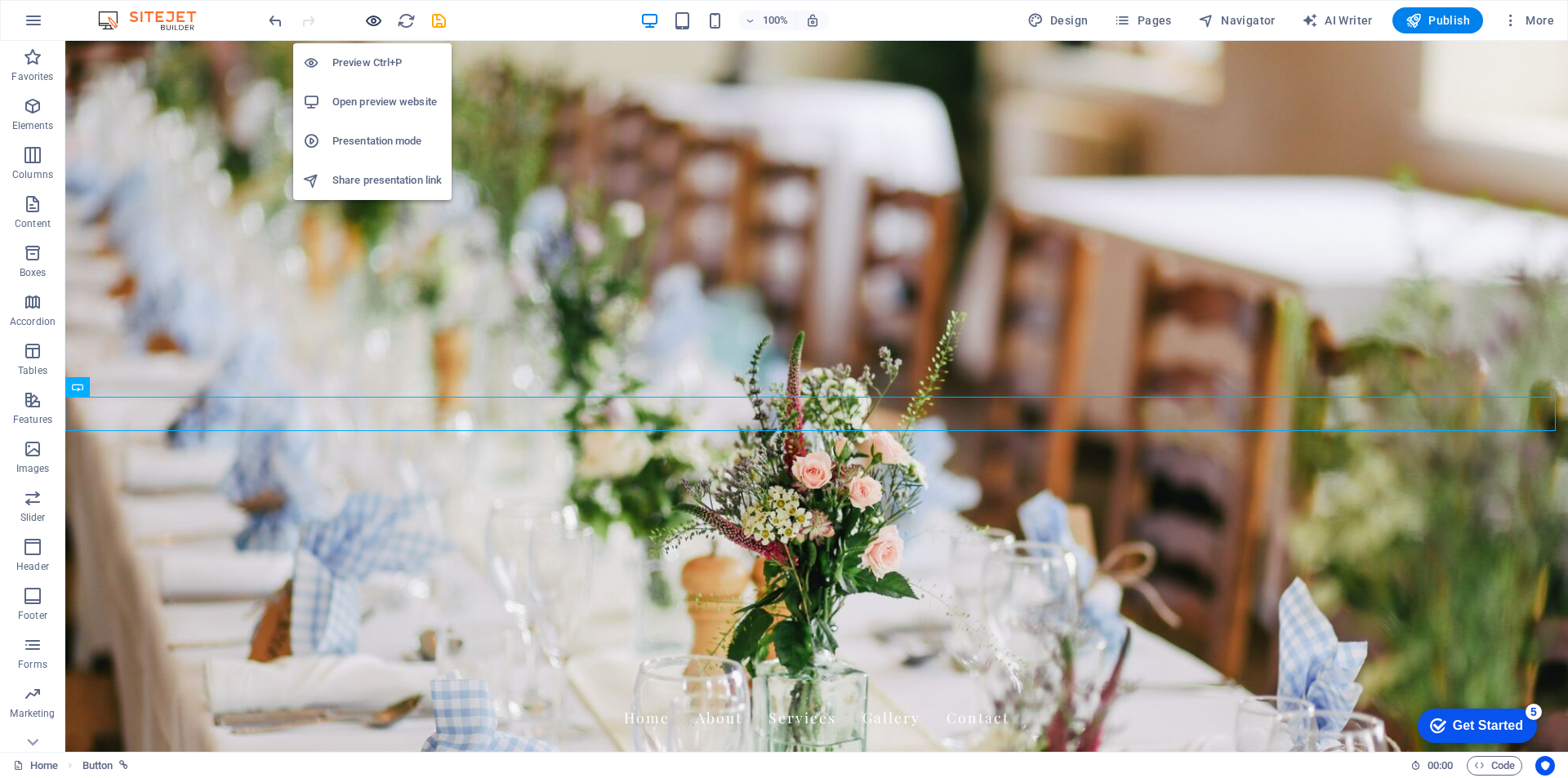
click at [372, 18] on icon "button" at bounding box center [373, 20] width 18 height 18
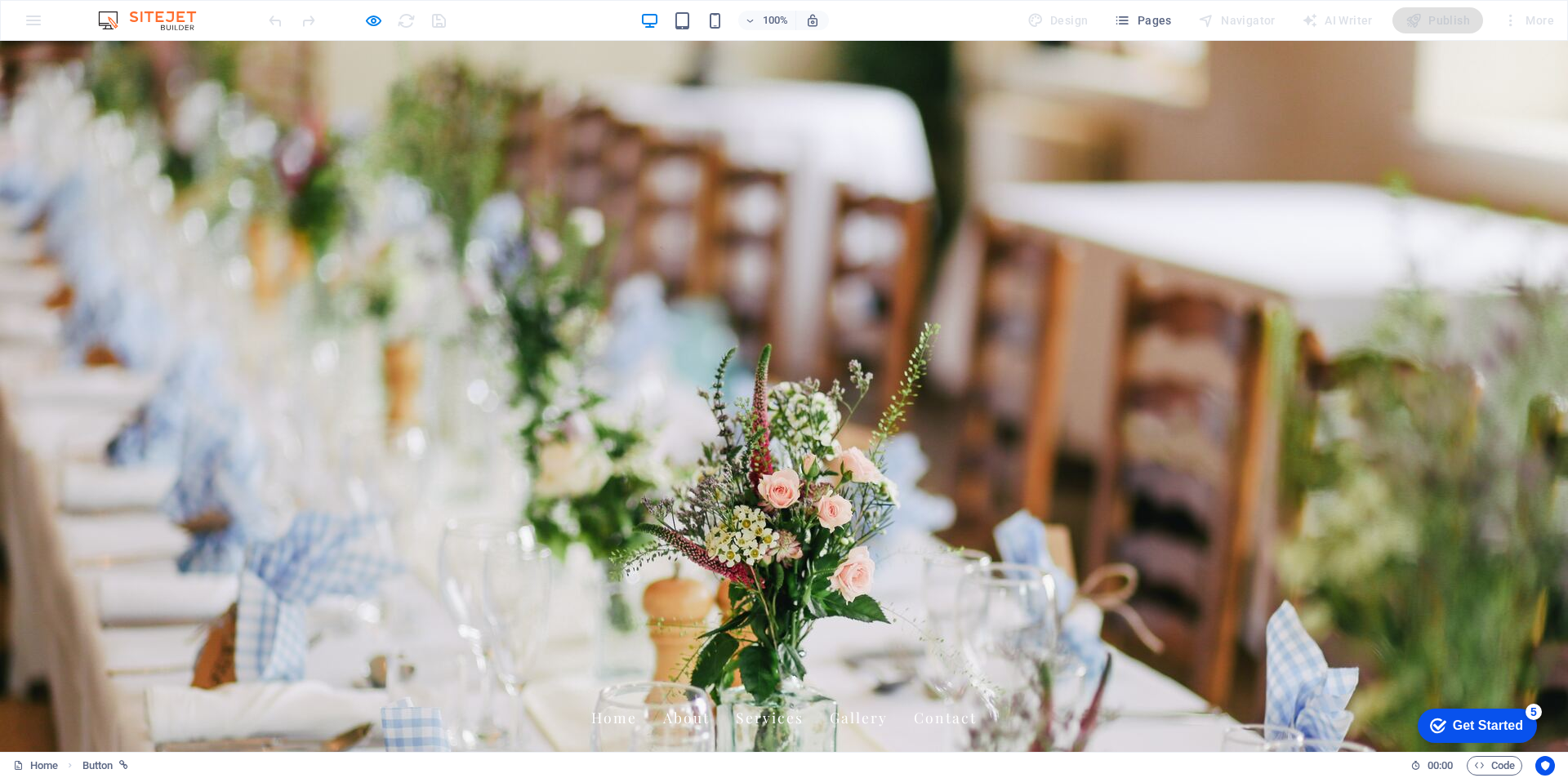
click at [374, 18] on icon "button" at bounding box center [373, 20] width 18 height 18
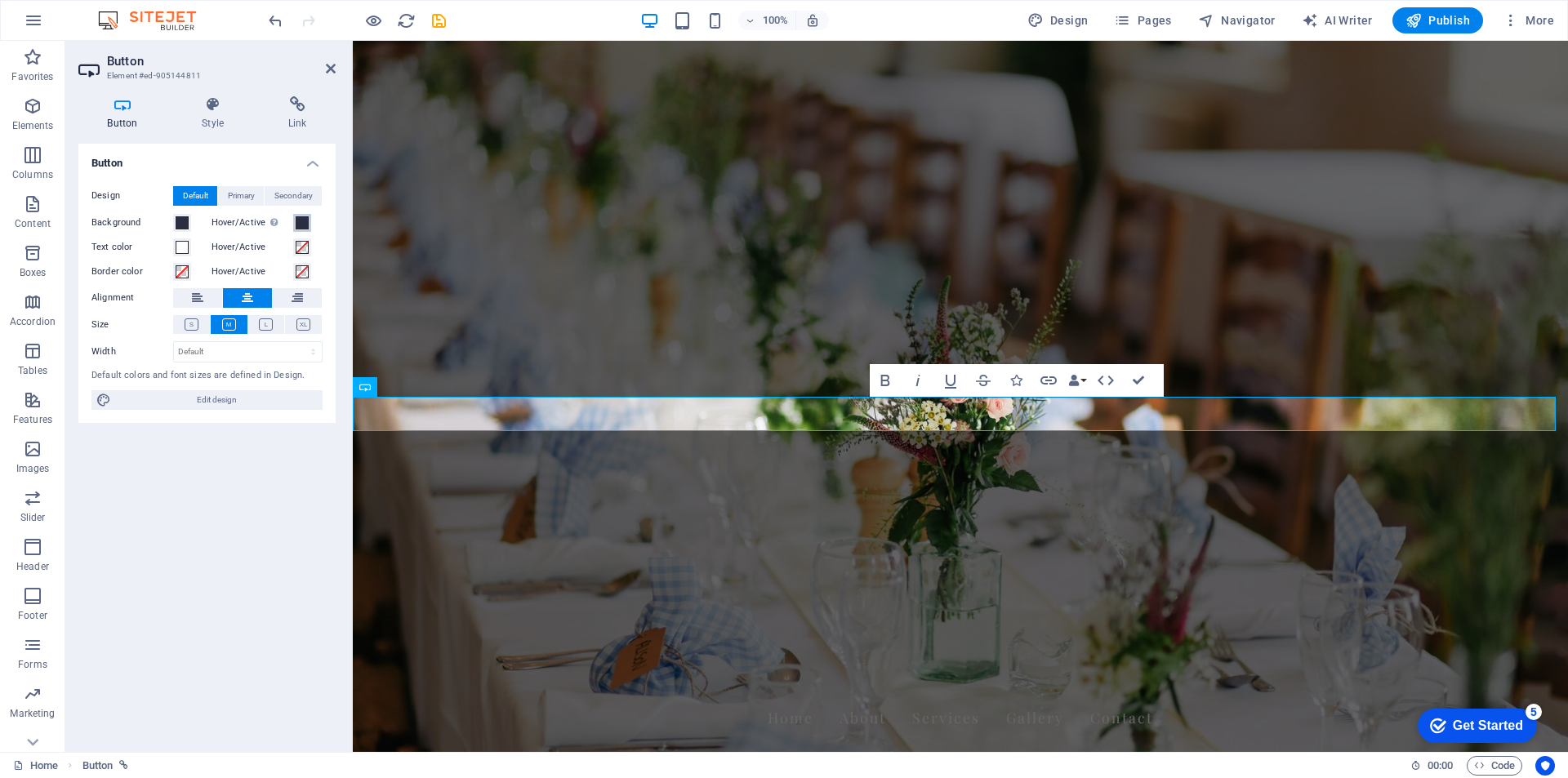
click at [303, 224] on span at bounding box center [302, 222] width 13 height 13
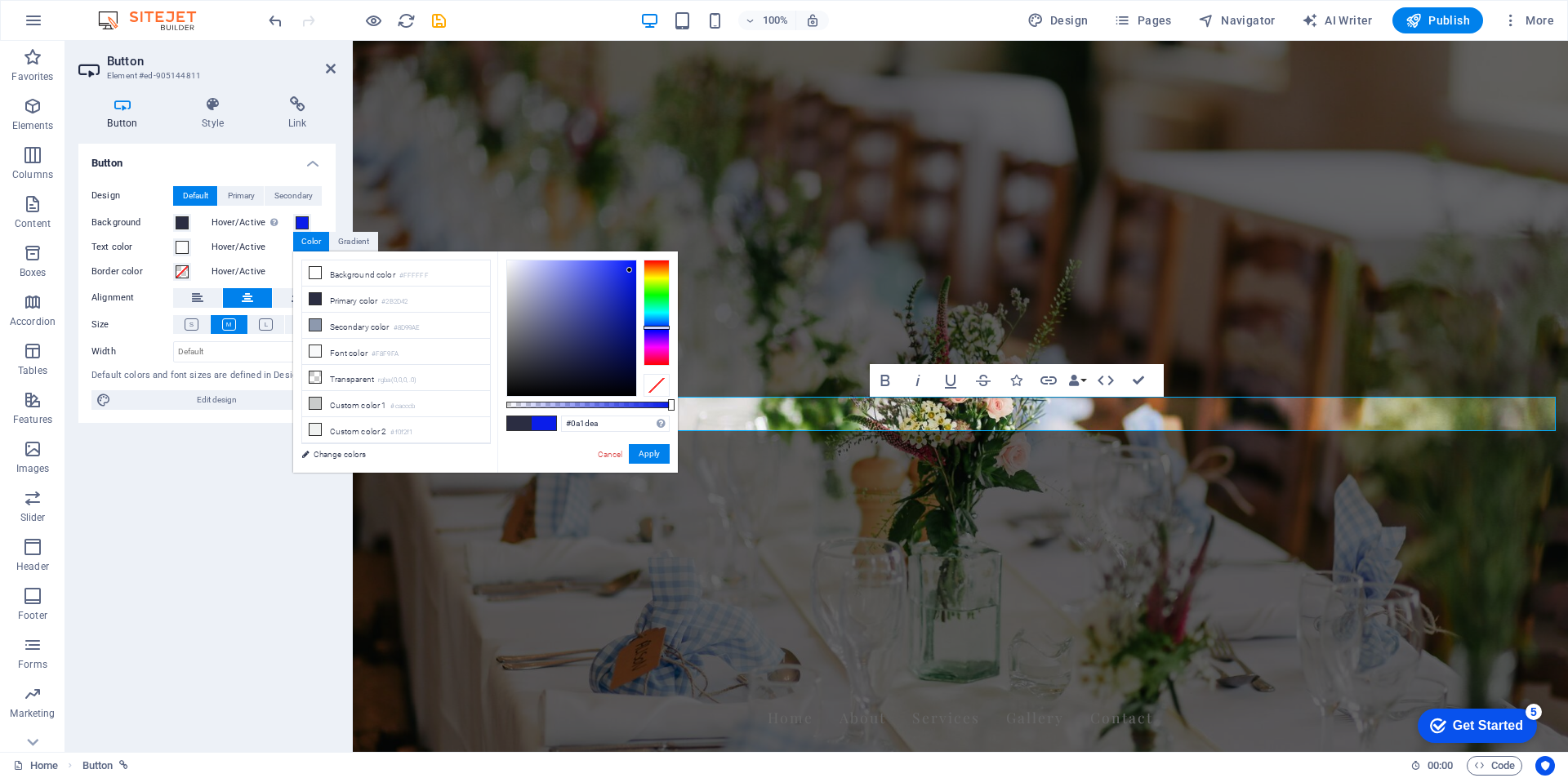
drag, startPoint x: 620, startPoint y: 270, endPoint x: 630, endPoint y: 271, distance: 10.0
click at [630, 271] on div at bounding box center [572, 328] width 129 height 136
click at [651, 451] on button "Apply" at bounding box center [649, 454] width 41 height 19
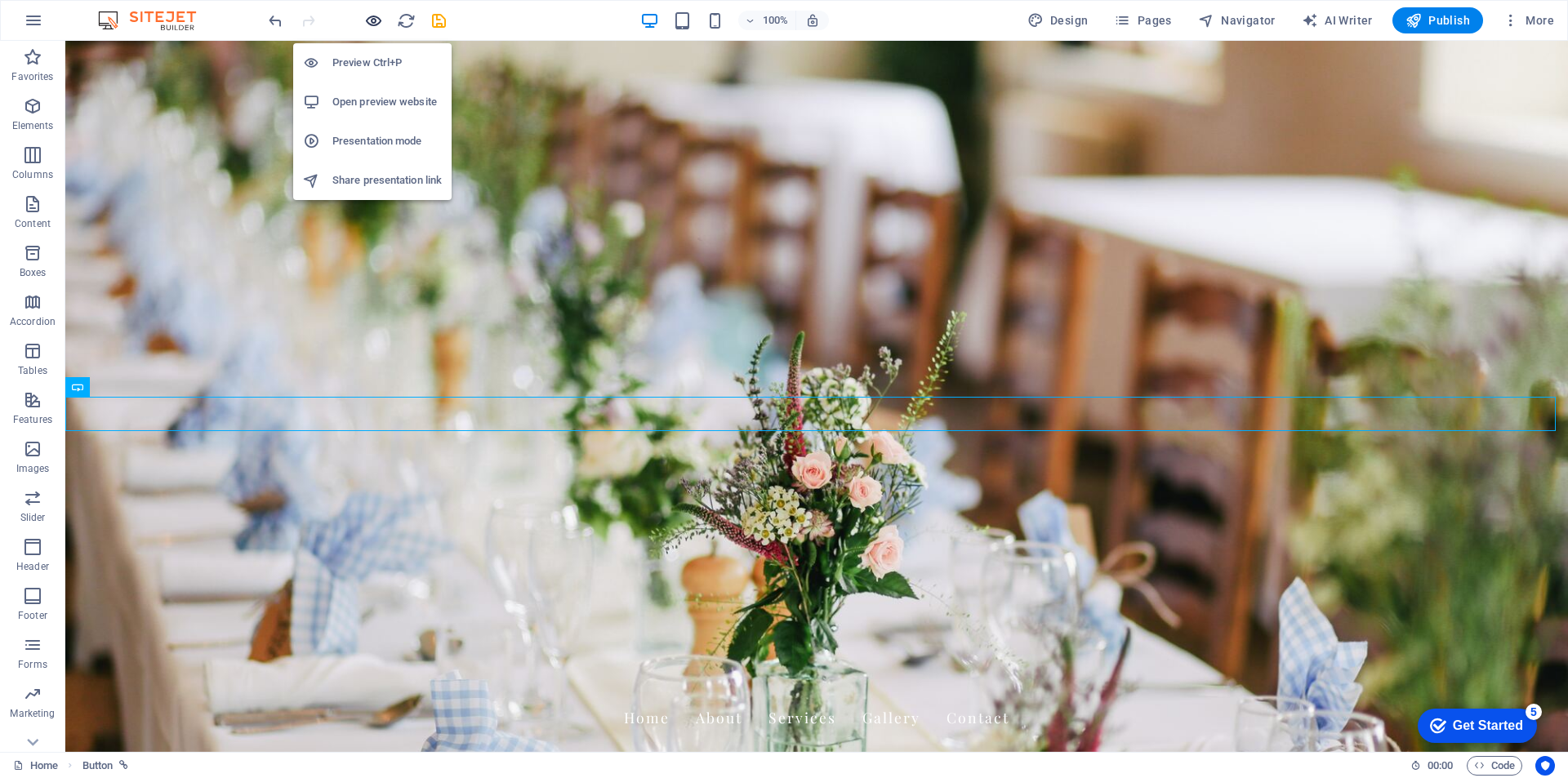
click at [374, 25] on icon "button" at bounding box center [373, 20] width 18 height 18
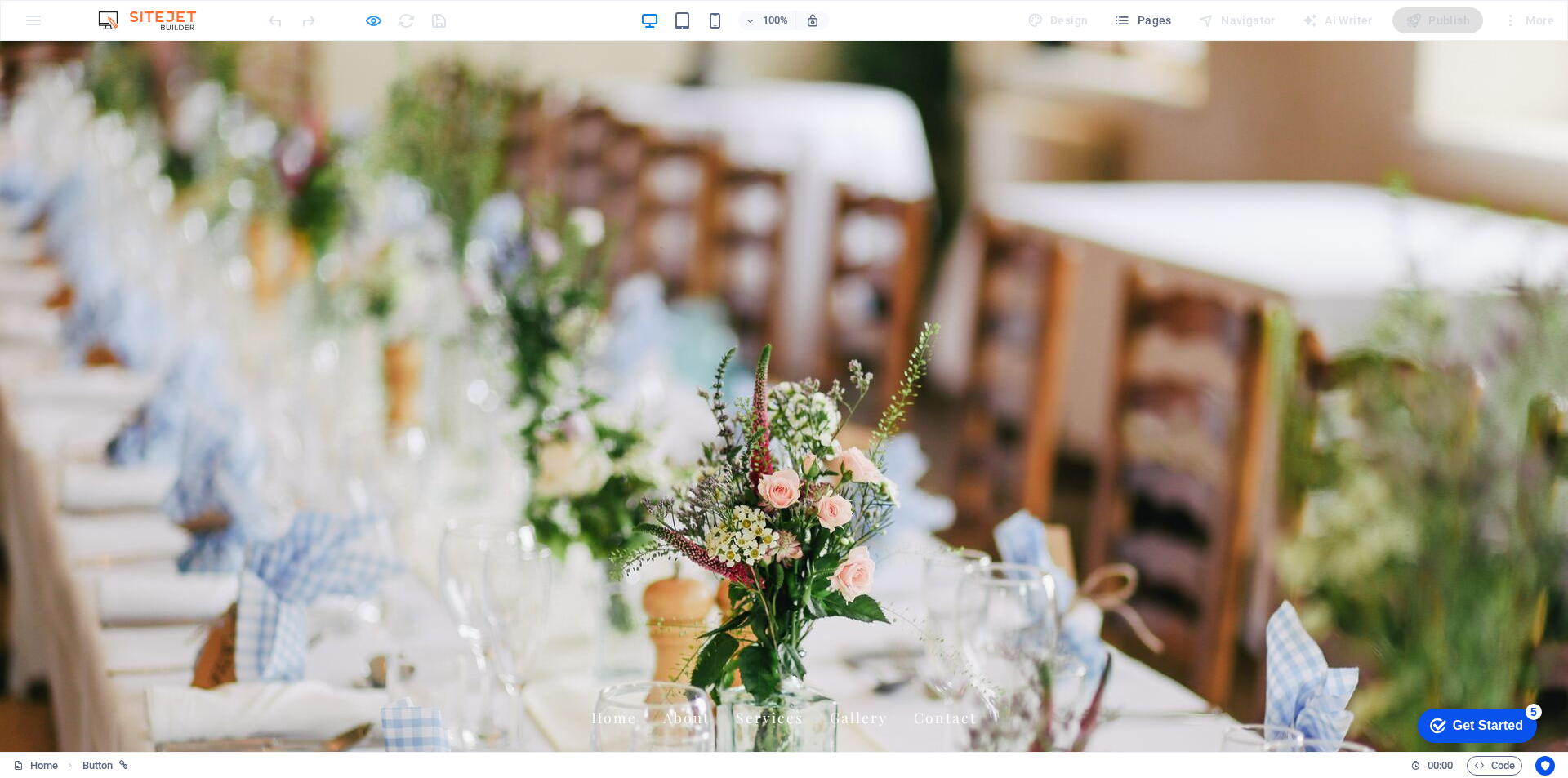
click at [380, 17] on icon "button" at bounding box center [373, 20] width 18 height 18
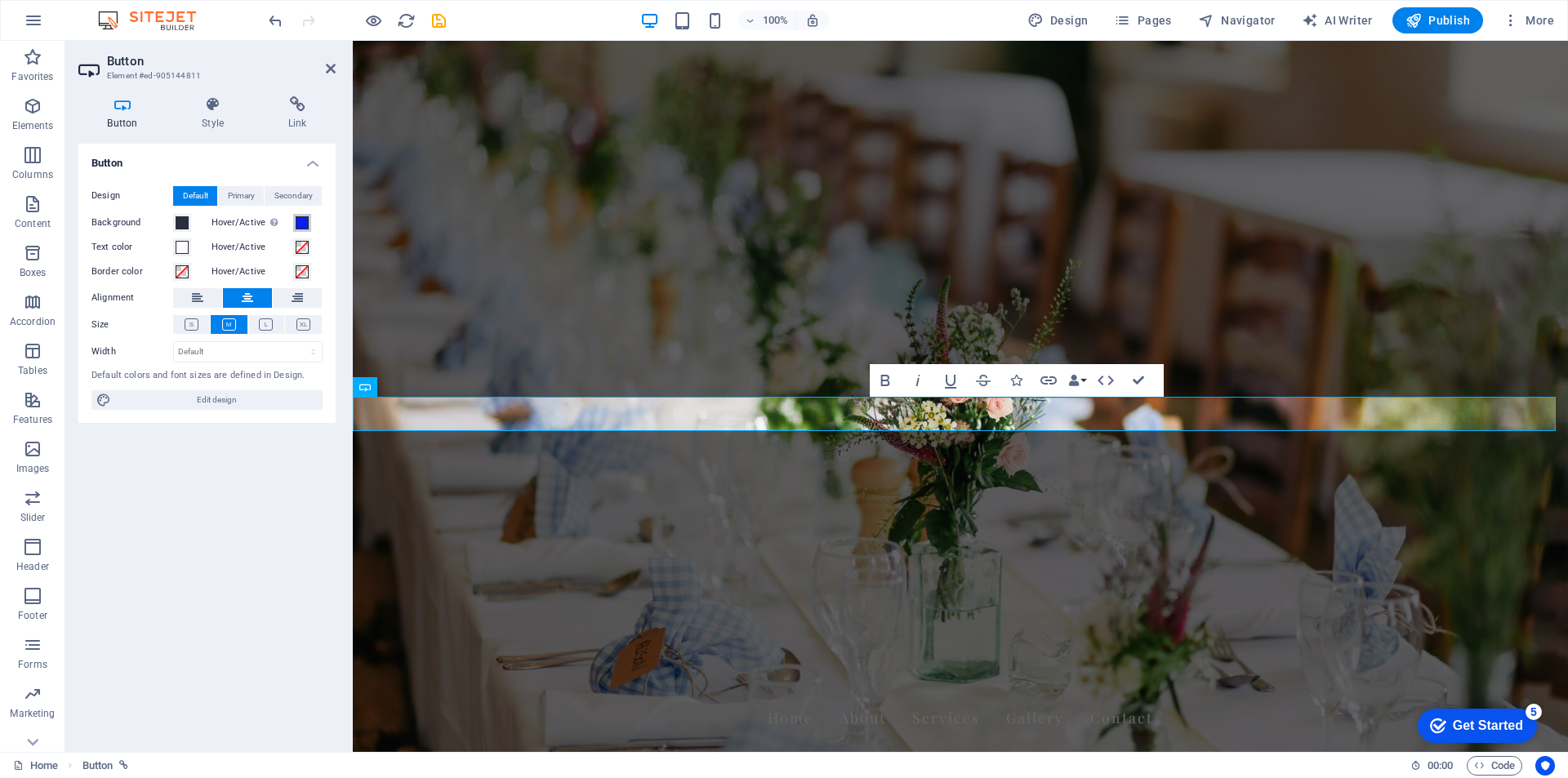
click at [302, 219] on span at bounding box center [302, 222] width 13 height 13
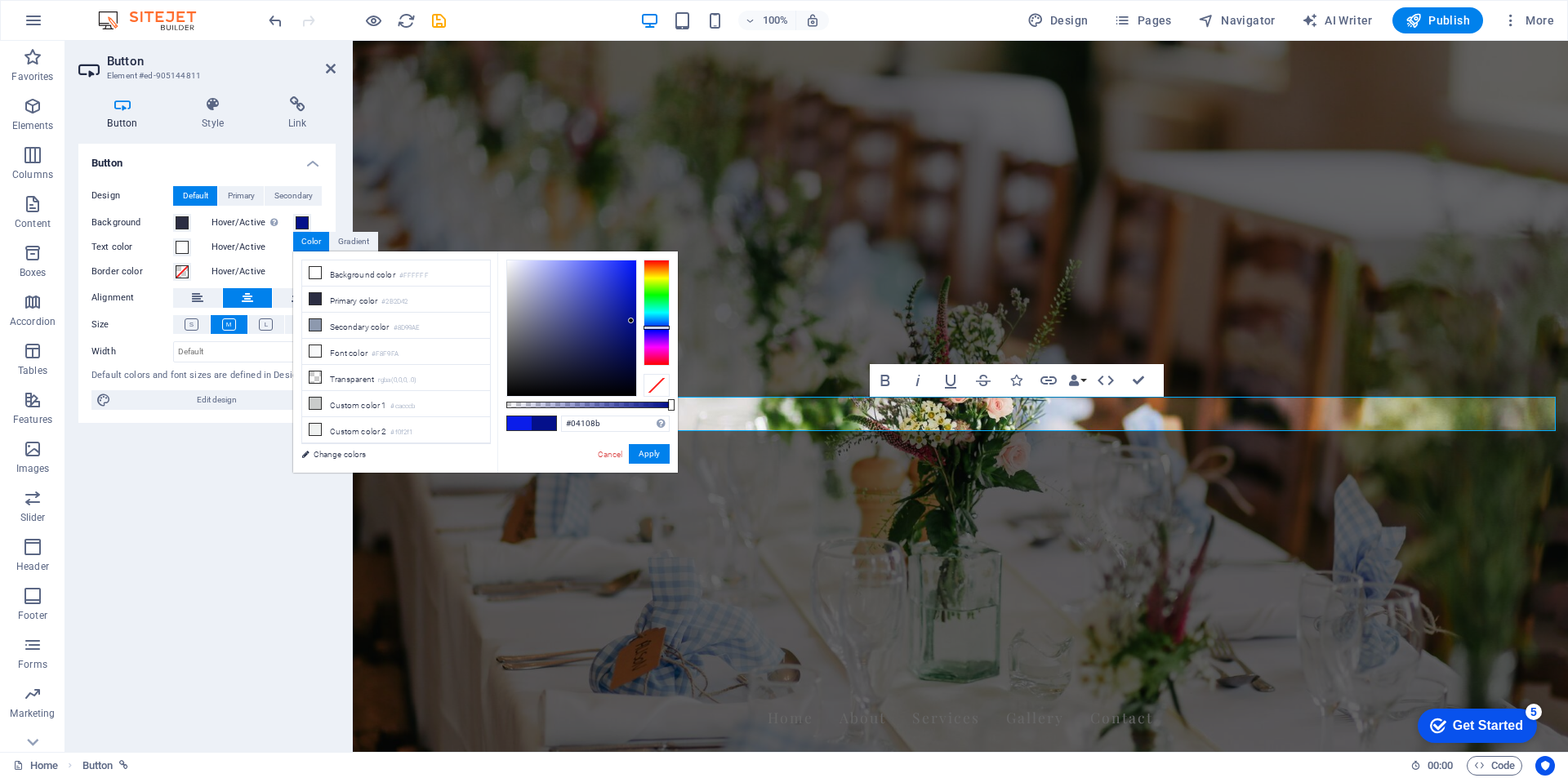
drag, startPoint x: 621, startPoint y: 317, endPoint x: 631, endPoint y: 321, distance: 10.8
click at [631, 321] on div at bounding box center [572, 328] width 129 height 136
drag, startPoint x: 629, startPoint y: 316, endPoint x: 631, endPoint y: 326, distance: 10.2
click at [631, 326] on div at bounding box center [631, 325] width 6 height 6
click at [368, 329] on li "Secondary color #8D99AE" at bounding box center [396, 325] width 188 height 26
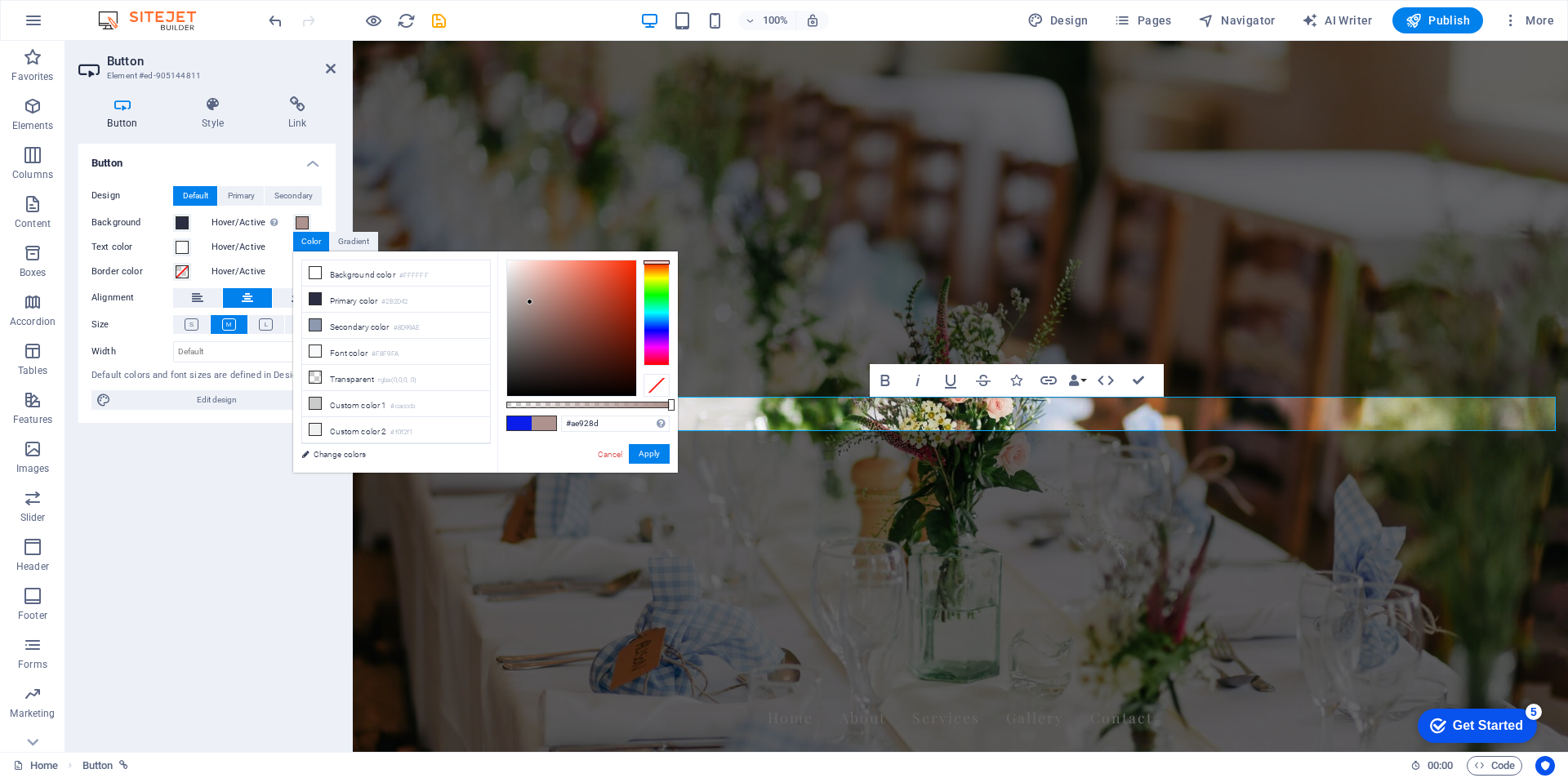
click at [657, 262] on div at bounding box center [656, 312] width 26 height 106
click at [662, 261] on div at bounding box center [656, 312] width 26 height 106
click at [655, 451] on button "Apply" at bounding box center [649, 454] width 41 height 19
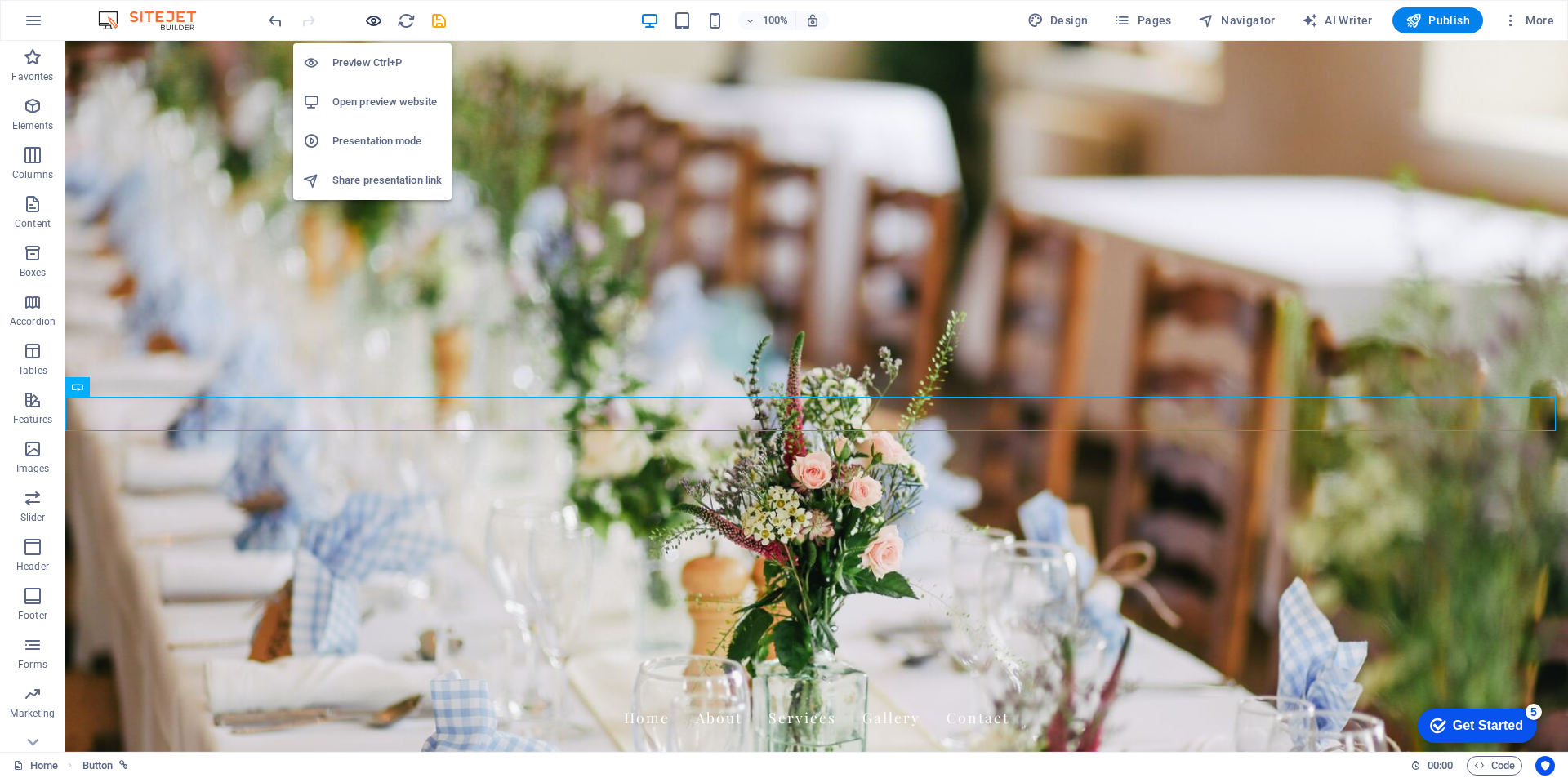
click at [371, 24] on icon "button" at bounding box center [373, 20] width 18 height 18
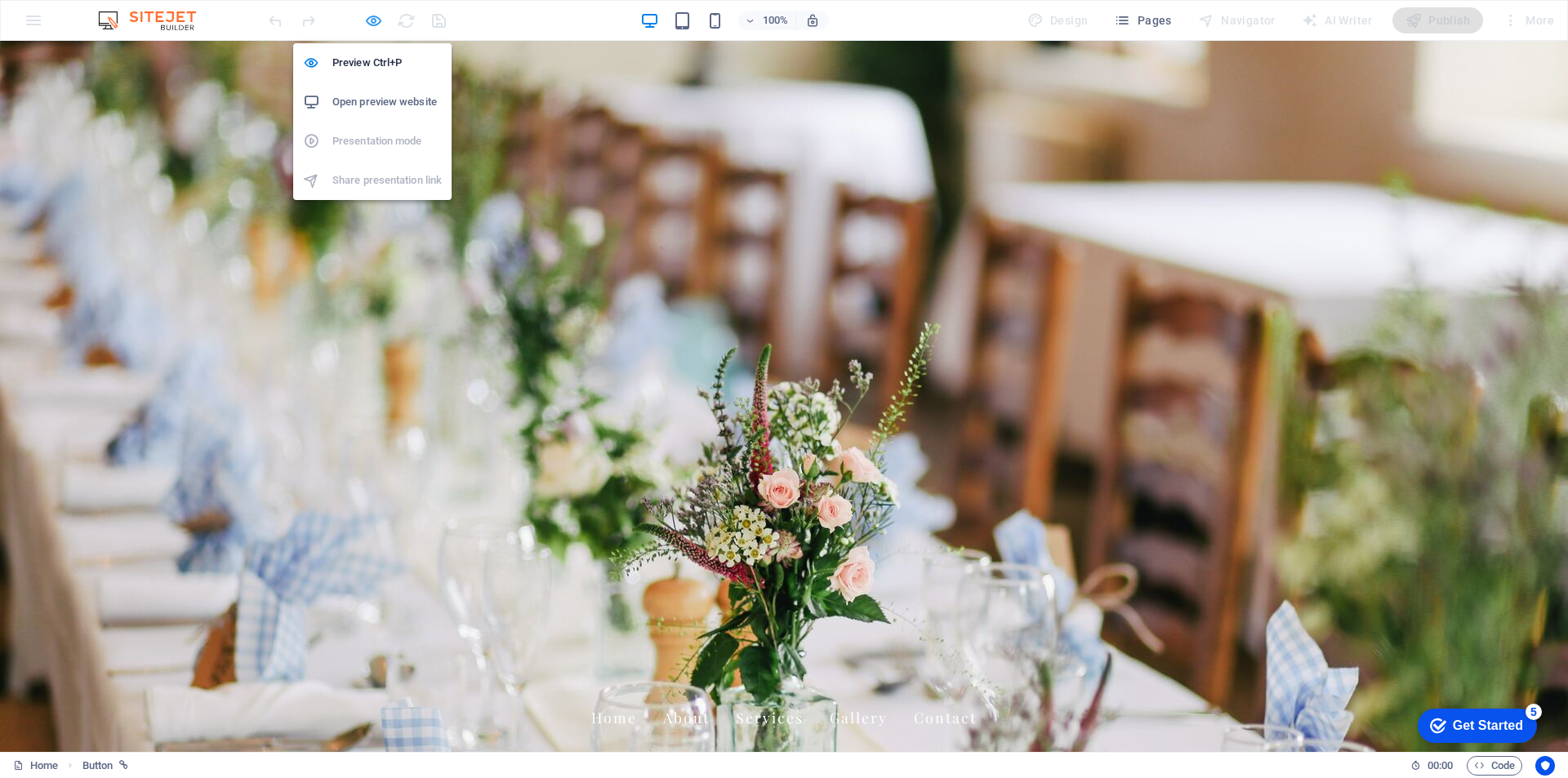
click at [374, 25] on icon "button" at bounding box center [373, 20] width 18 height 18
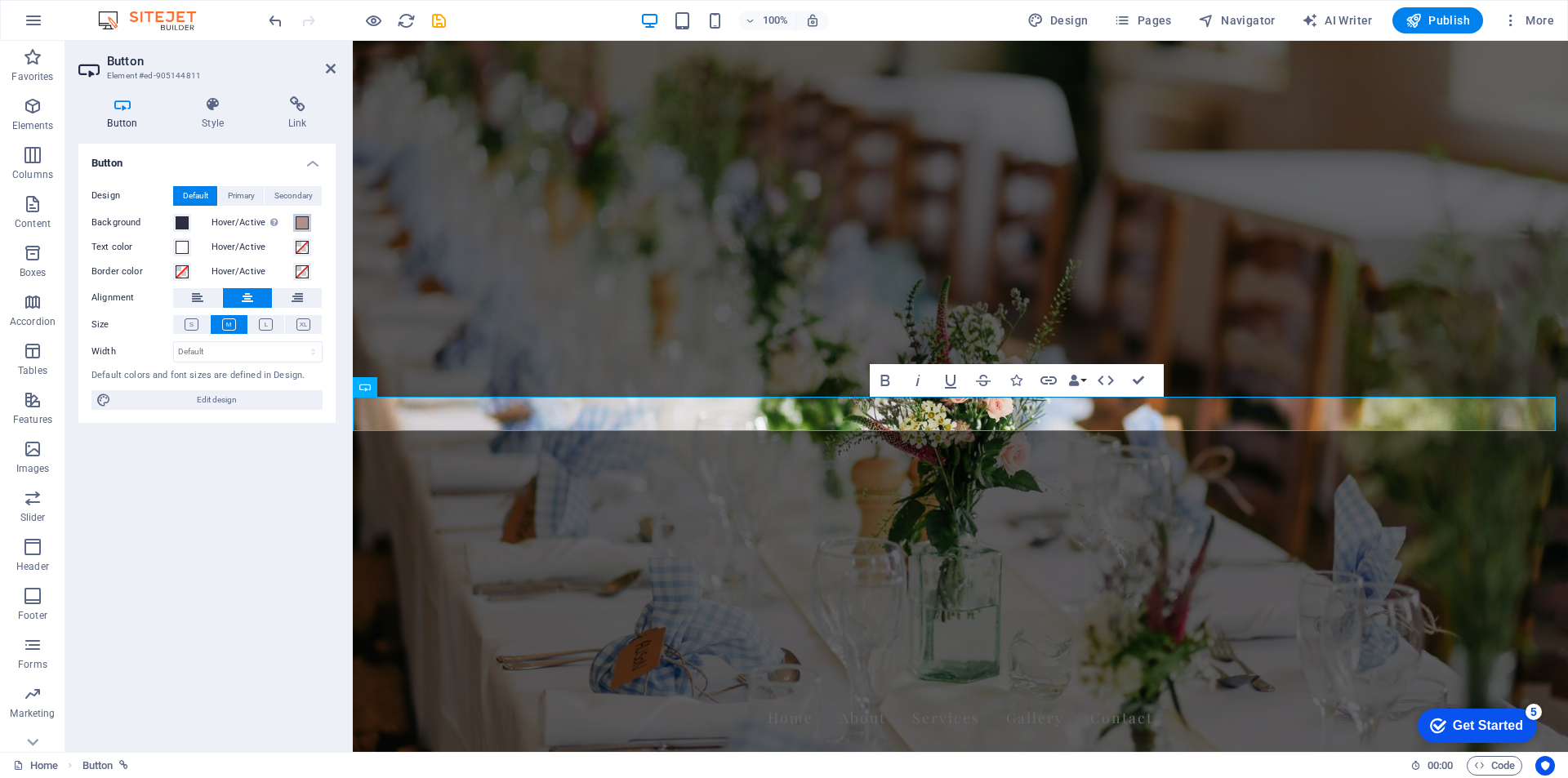
click at [305, 222] on span at bounding box center [302, 222] width 13 height 13
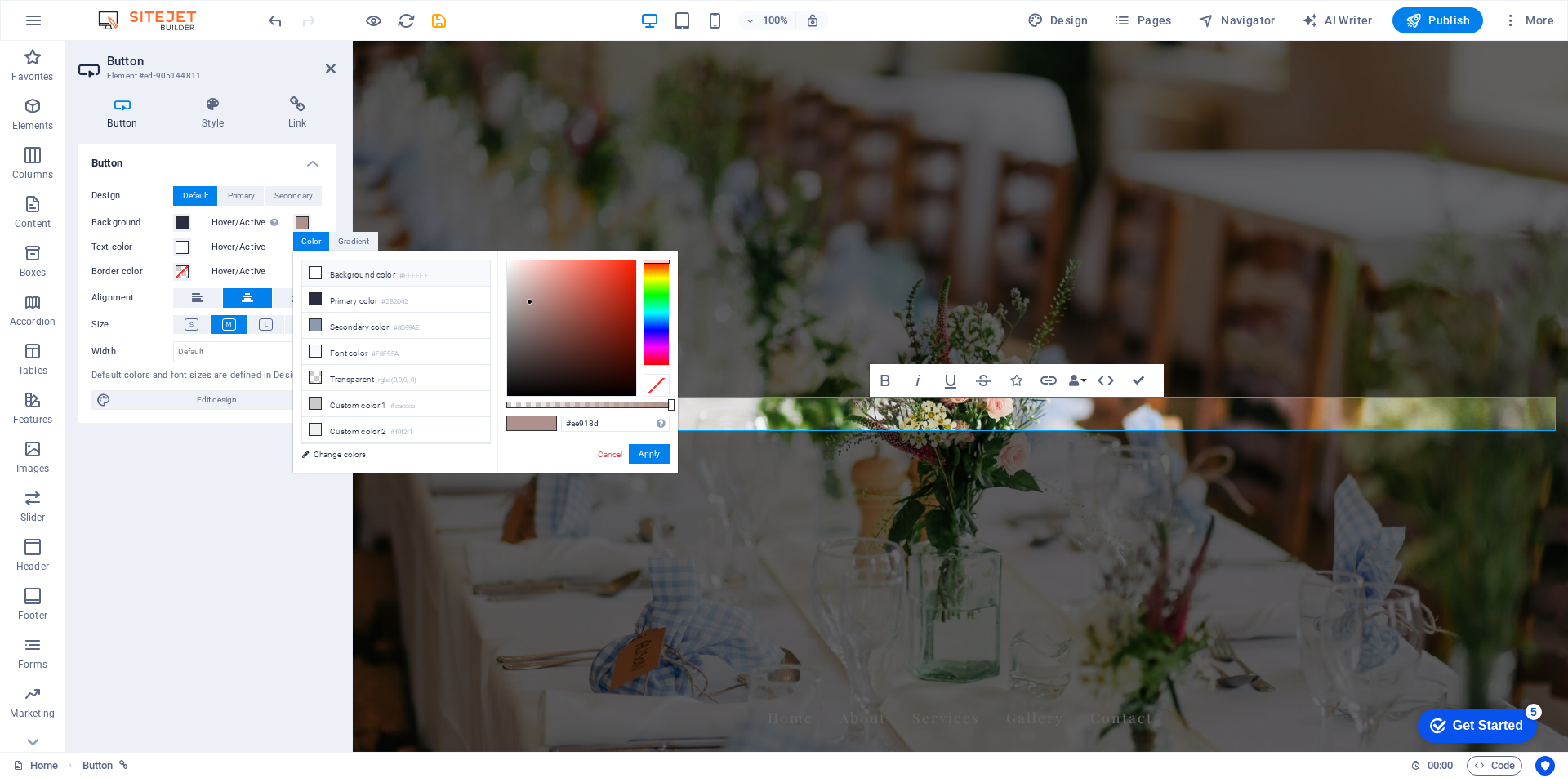
click at [311, 273] on icon at bounding box center [315, 273] width 12 height 12
click at [321, 298] on li "Primary color #2B2D42" at bounding box center [396, 299] width 188 height 26
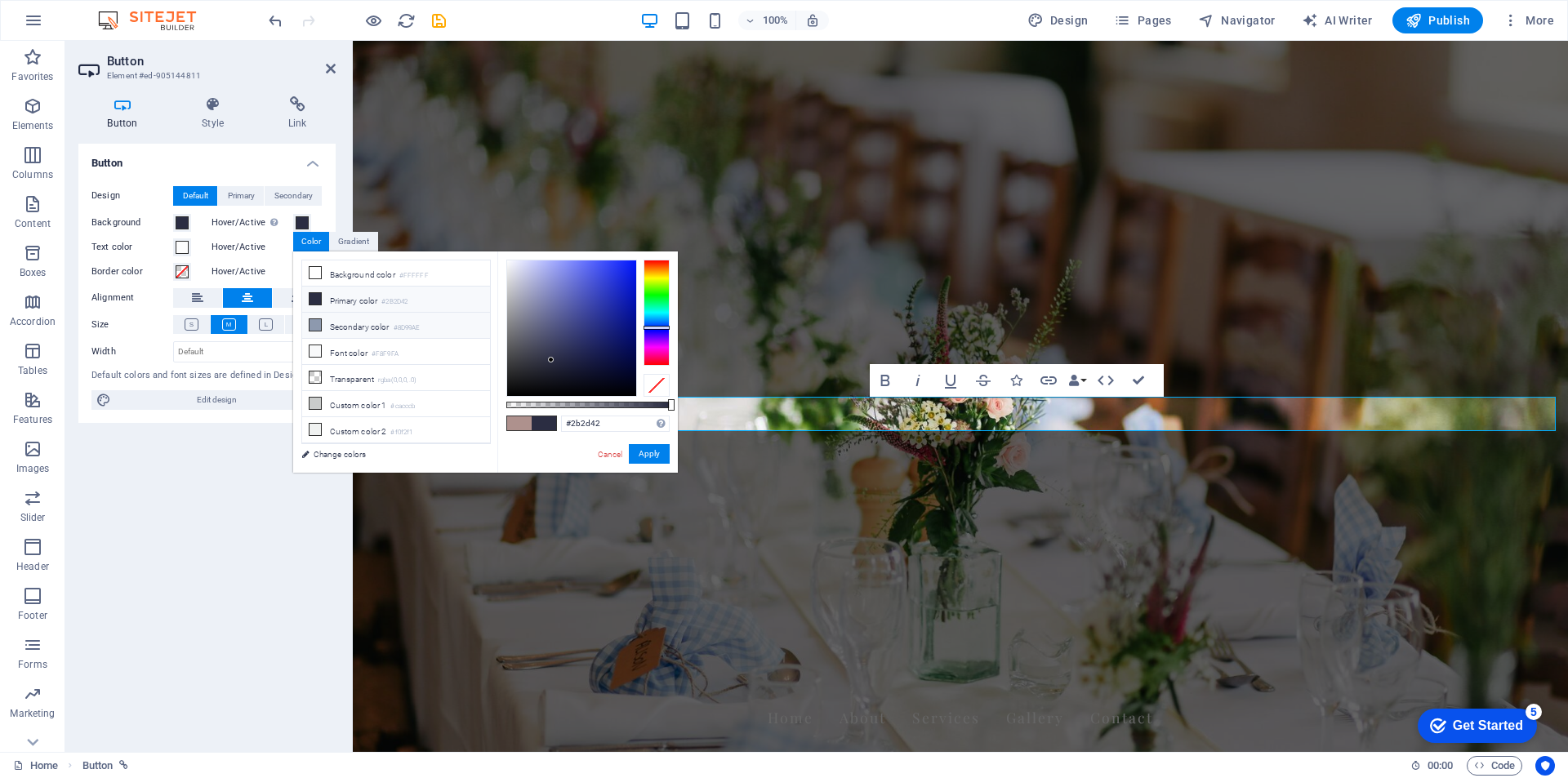
click at [332, 322] on li "Secondary color #8D99AE" at bounding box center [396, 325] width 188 height 26
click at [342, 307] on li "Primary color #2B2D42" at bounding box center [396, 299] width 188 height 26
drag, startPoint x: 548, startPoint y: 356, endPoint x: 632, endPoint y: 269, distance: 120.9
click at [632, 269] on div at bounding box center [572, 328] width 129 height 136
click at [382, 322] on li "Secondary color #8D99AE" at bounding box center [396, 325] width 188 height 26
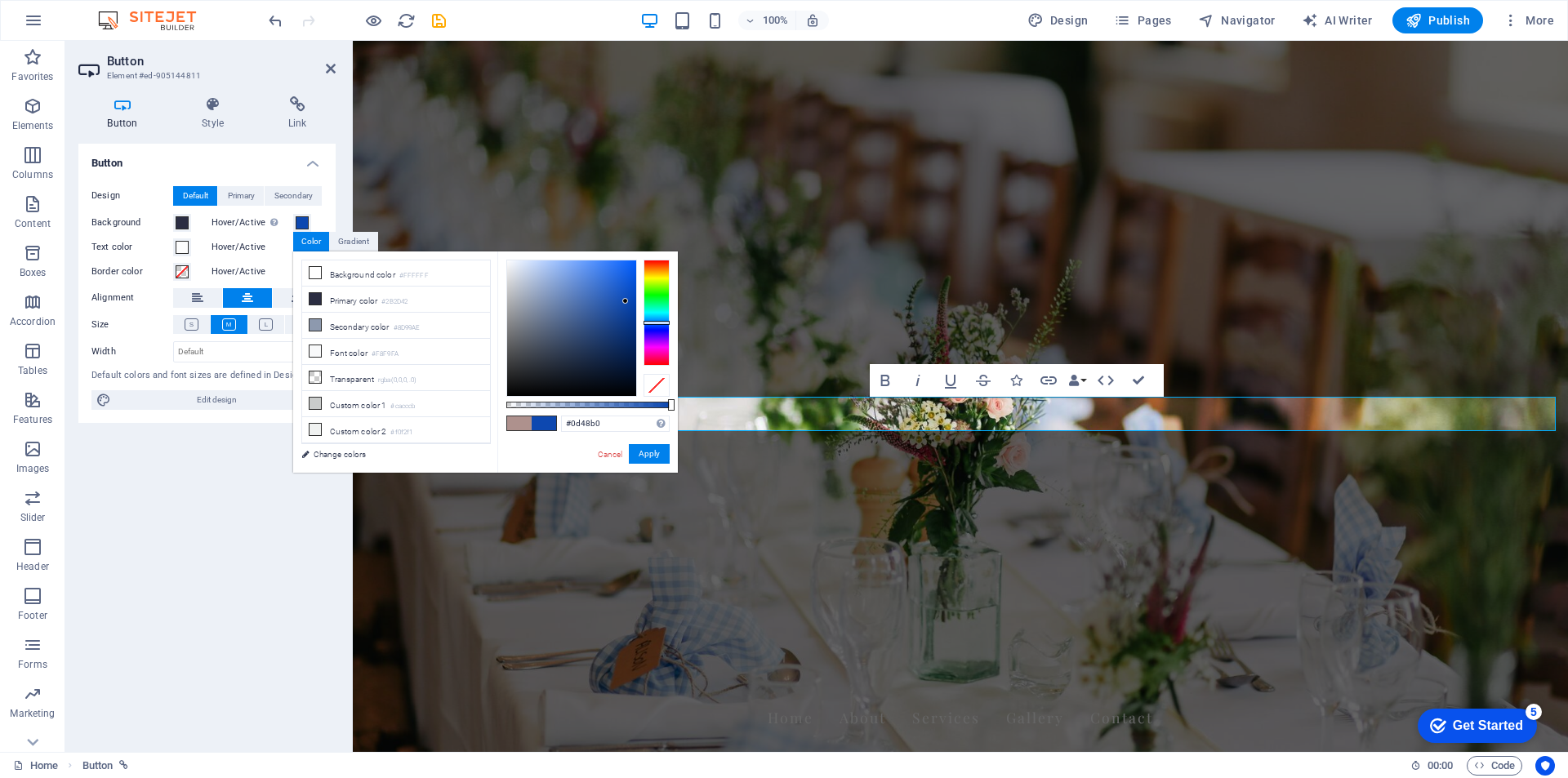
click at [626, 302] on div at bounding box center [572, 328] width 129 height 136
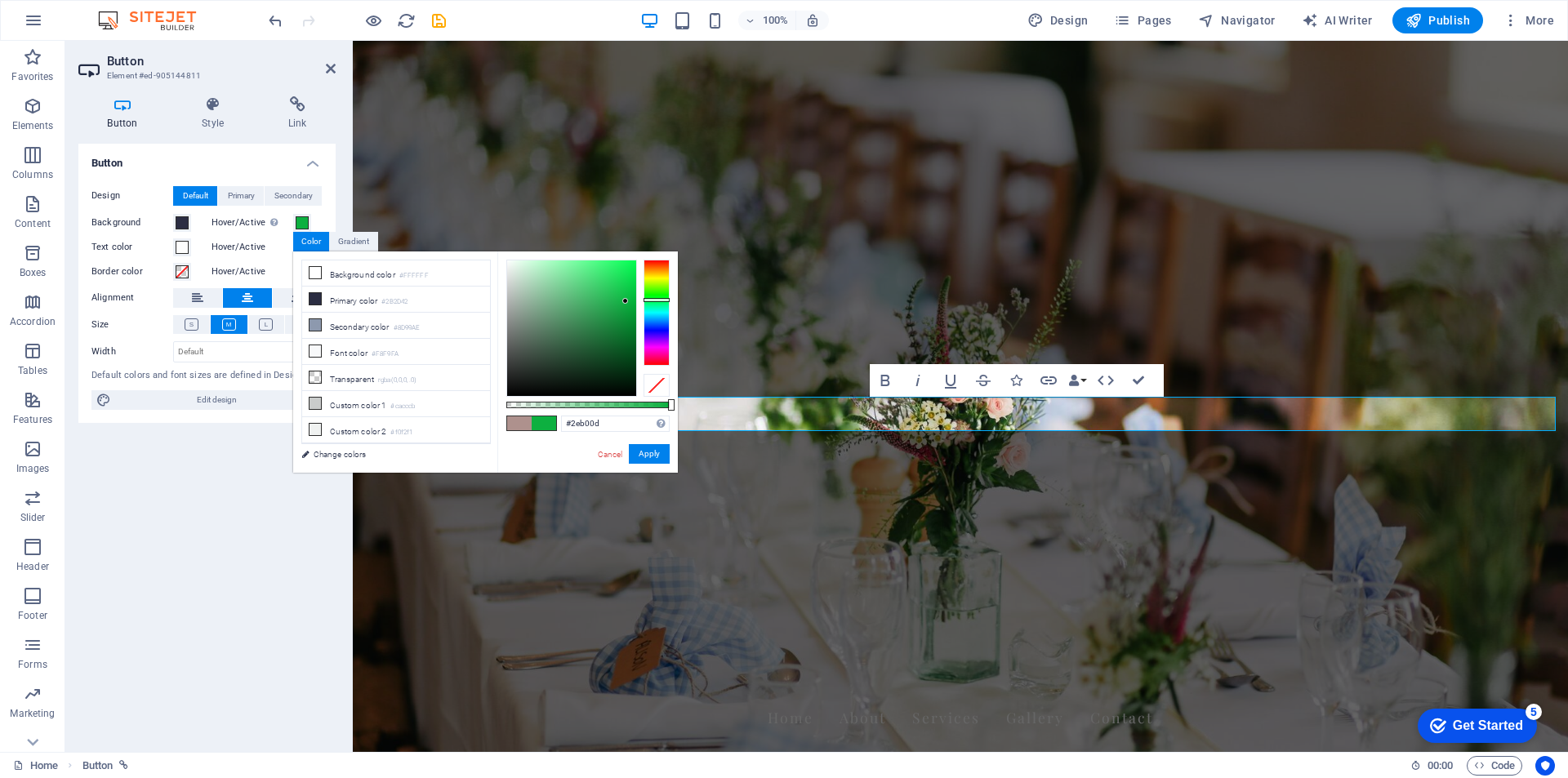
drag, startPoint x: 657, startPoint y: 317, endPoint x: 668, endPoint y: 291, distance: 28.2
click at [668, 291] on div at bounding box center [656, 312] width 26 height 106
click at [399, 300] on small "#2B2D42" at bounding box center [394, 302] width 26 height 12
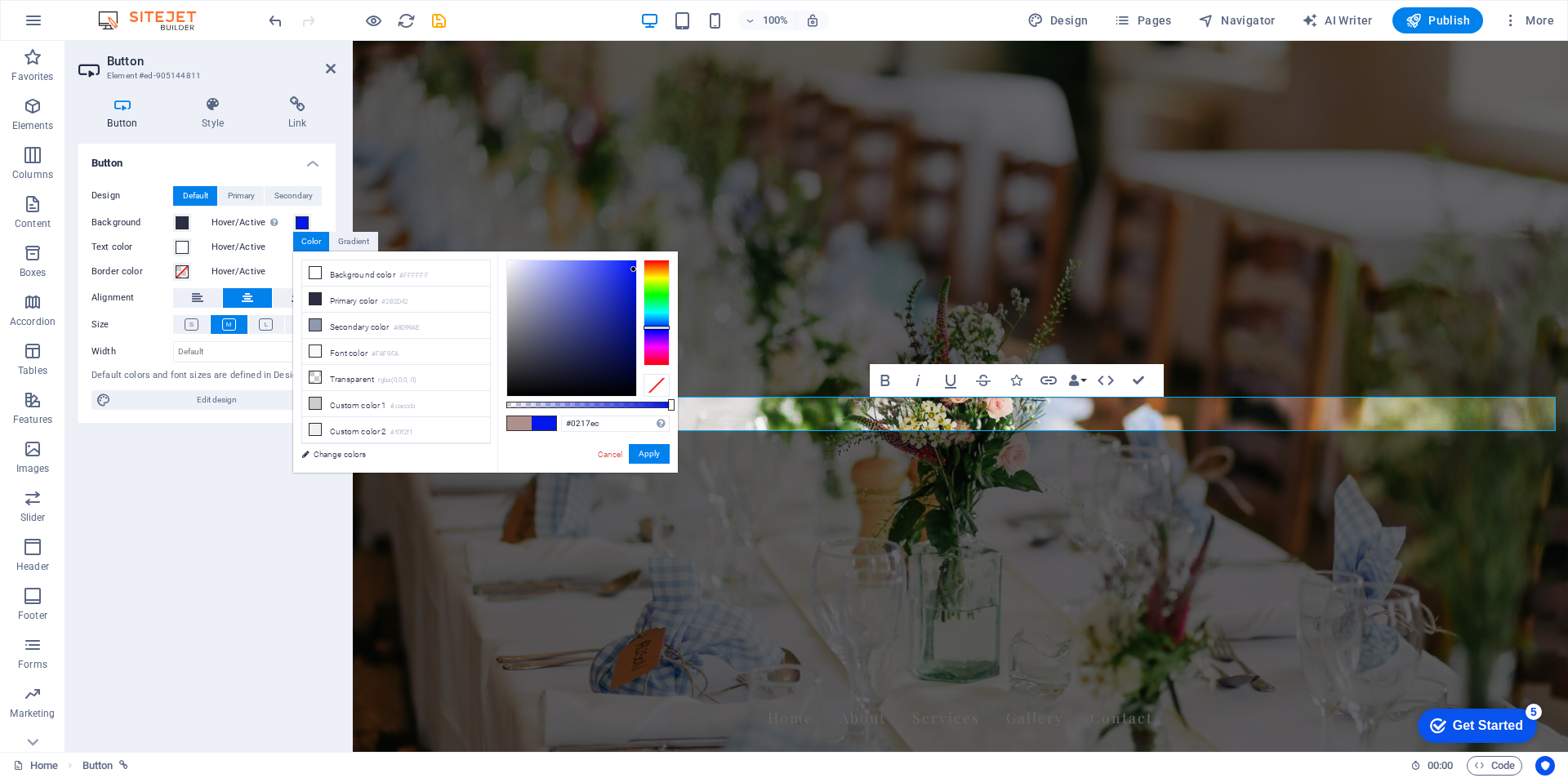
drag, startPoint x: 620, startPoint y: 276, endPoint x: 634, endPoint y: 270, distance: 15.2
click at [634, 270] on div at bounding box center [572, 328] width 129 height 136
click at [402, 299] on small "#2B2D42" at bounding box center [394, 302] width 26 height 12
click at [631, 272] on div at bounding box center [572, 328] width 129 height 136
click at [357, 299] on li "Primary color #2B2D42" at bounding box center [396, 299] width 188 height 26
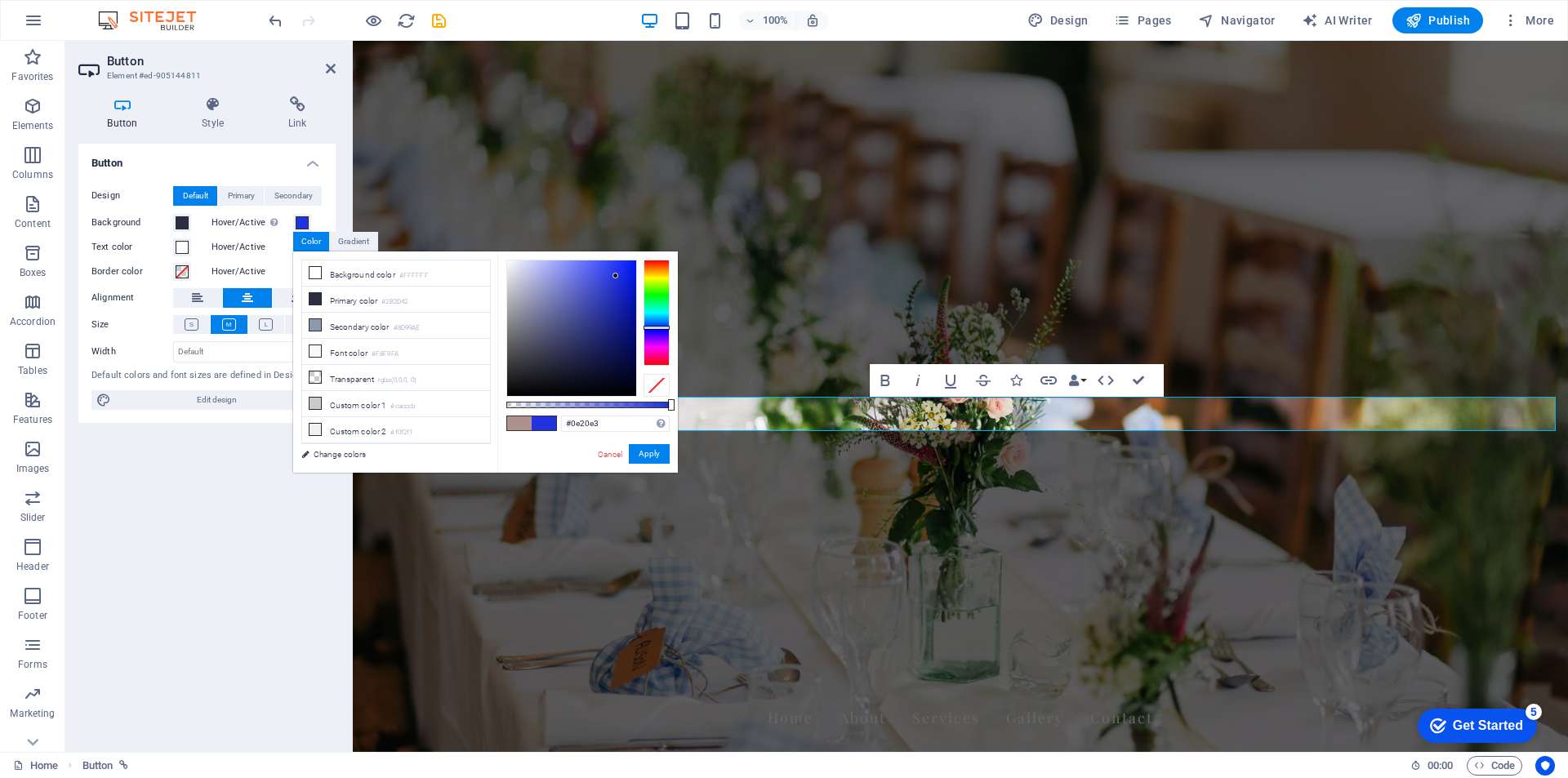
type input "#0c1fe4"
drag, startPoint x: 552, startPoint y: 353, endPoint x: 625, endPoint y: 287, distance: 98.4
click at [628, 274] on div at bounding box center [572, 328] width 129 height 136
click at [646, 451] on button "Apply" at bounding box center [649, 454] width 41 height 19
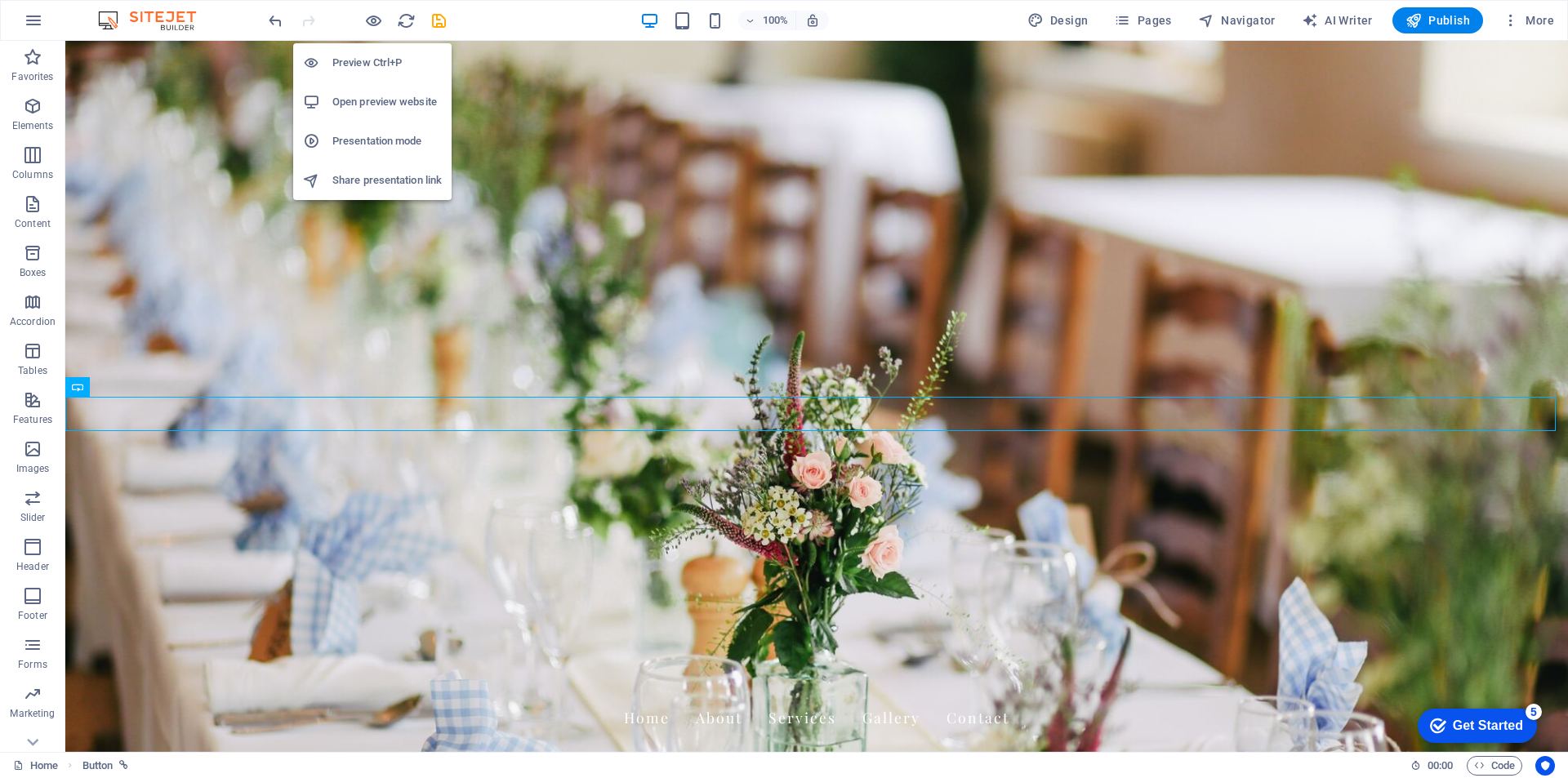
click at [367, 55] on h6 "Preview Ctrl+P" at bounding box center [386, 63] width 110 height 19
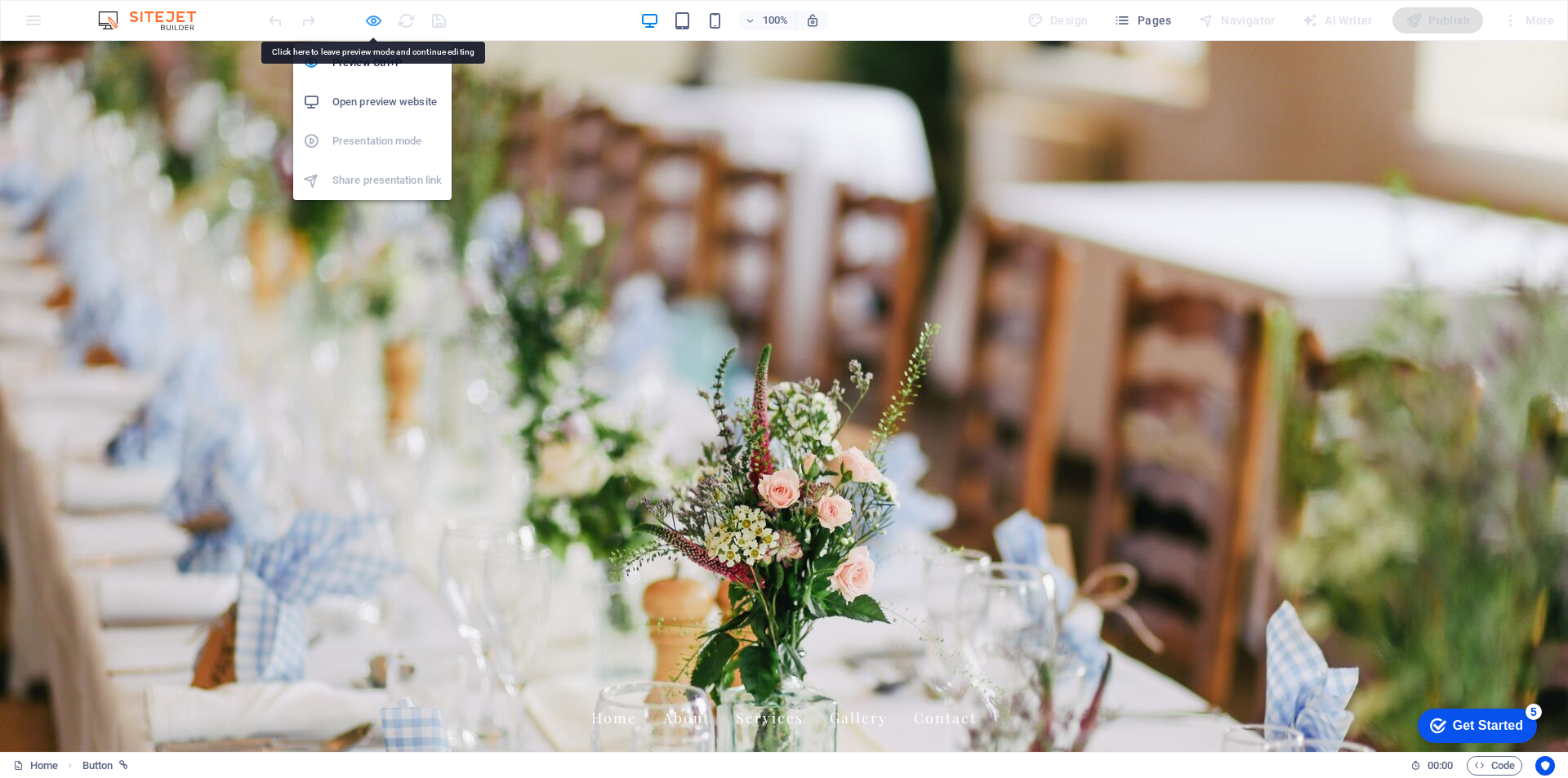
click at [374, 22] on icon "button" at bounding box center [373, 20] width 18 height 18
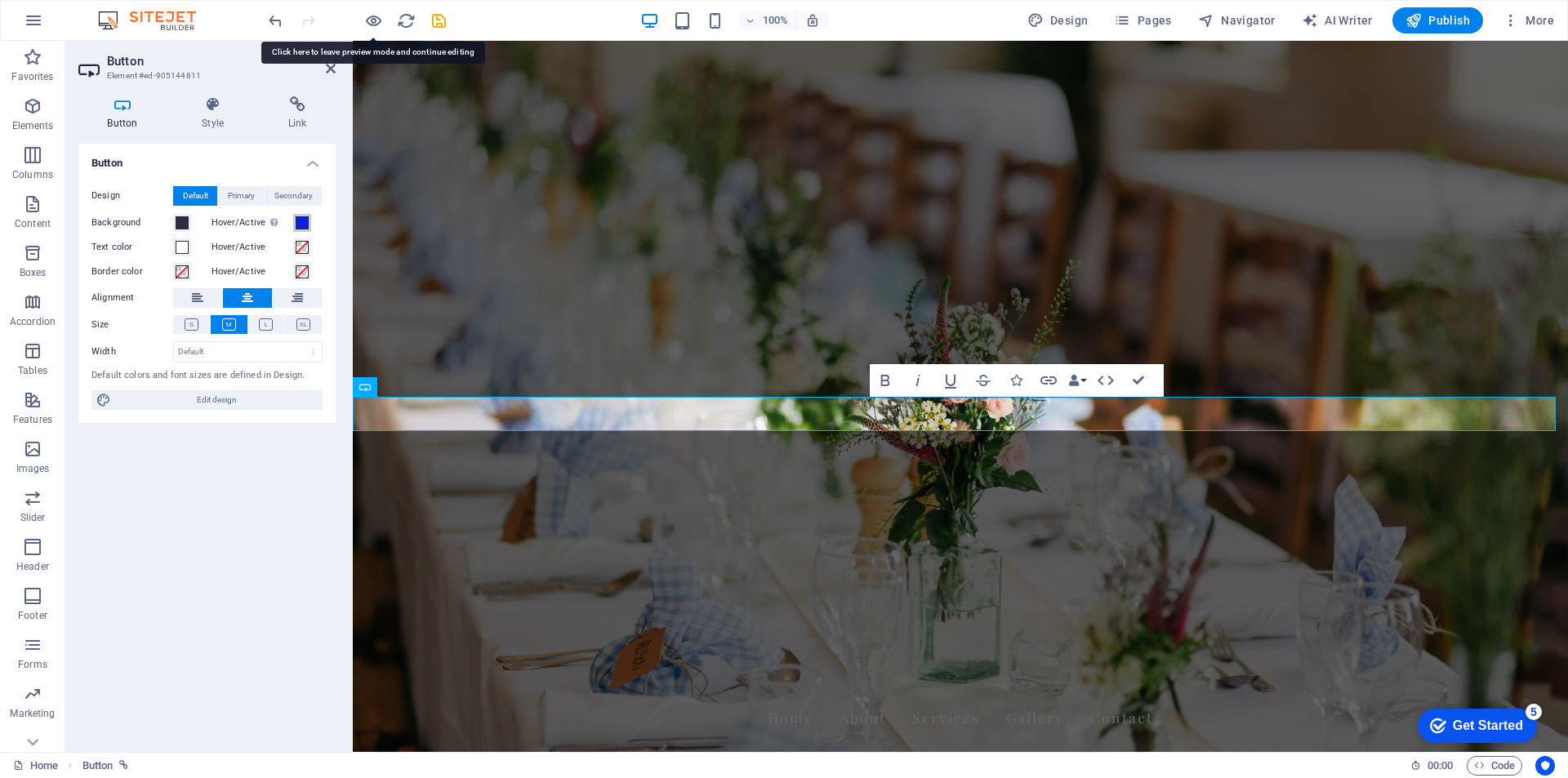
click at [308, 218] on button "Hover/Active Switch to preview mode to test the active/hover state" at bounding box center [302, 222] width 18 height 18
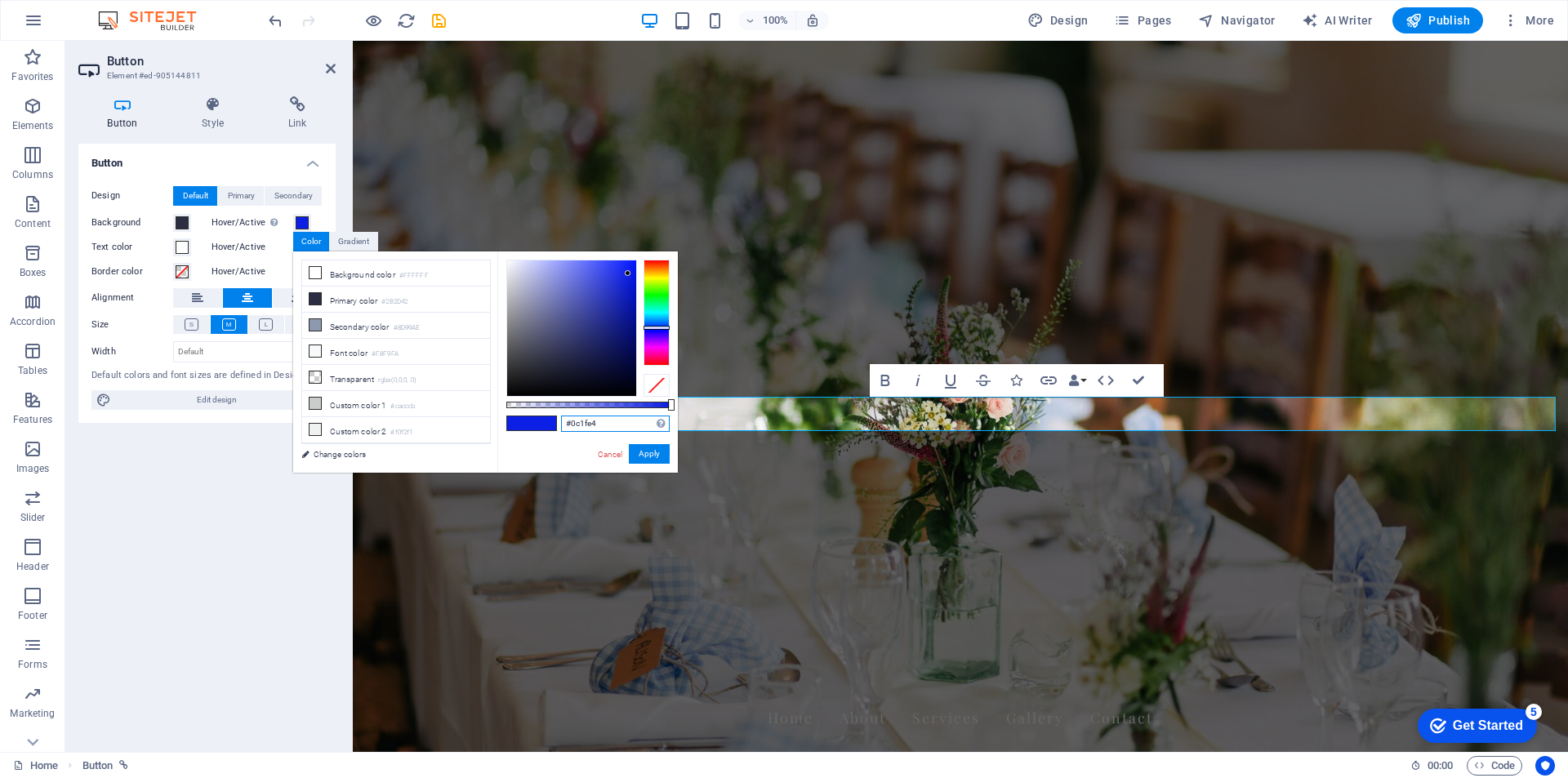
drag, startPoint x: 615, startPoint y: 424, endPoint x: 541, endPoint y: 423, distance: 74.0
click at [541, 423] on div "#0c1fe4 Supported formats #0852ed rgb(8, 82, 237) rgba(8, 82, 237, 90%) hsv(221…" at bounding box center [587, 480] width 180 height 458
click at [656, 450] on button "Apply" at bounding box center [649, 454] width 41 height 19
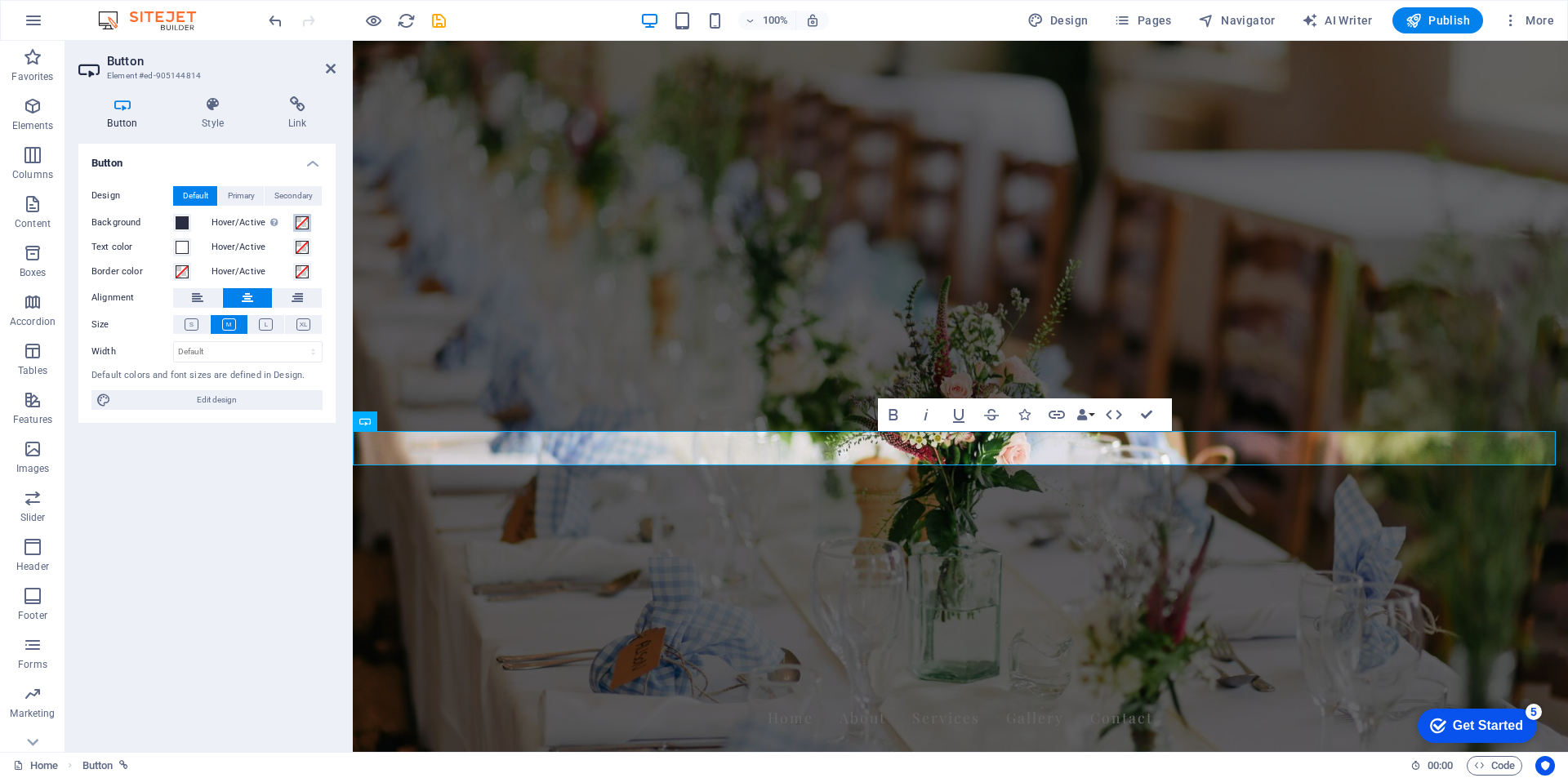
click at [305, 220] on span at bounding box center [302, 222] width 13 height 13
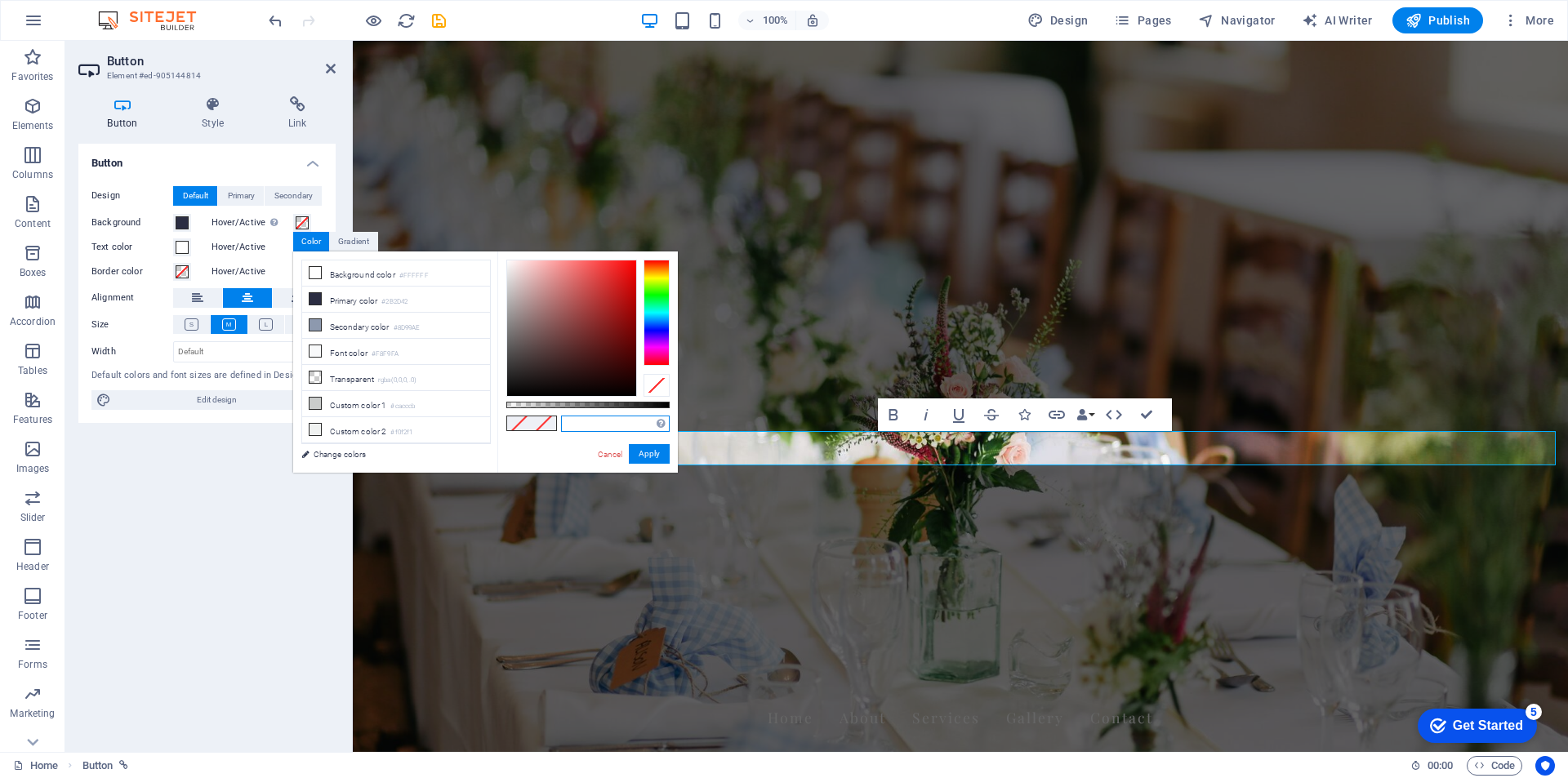
paste input "#0c1fe4"
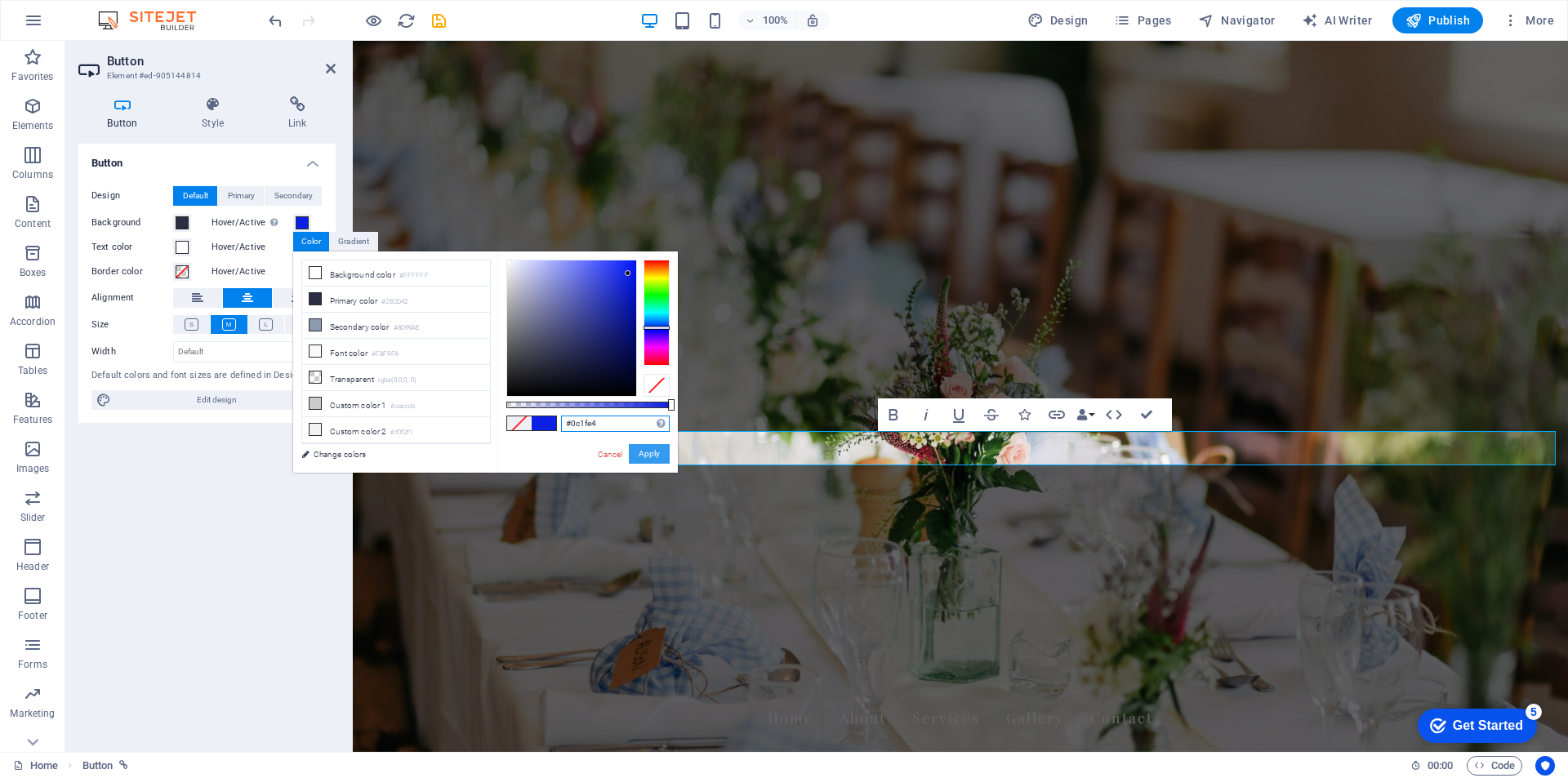
type input "#0c1fe4"
click at [648, 456] on button "Apply" at bounding box center [649, 454] width 41 height 19
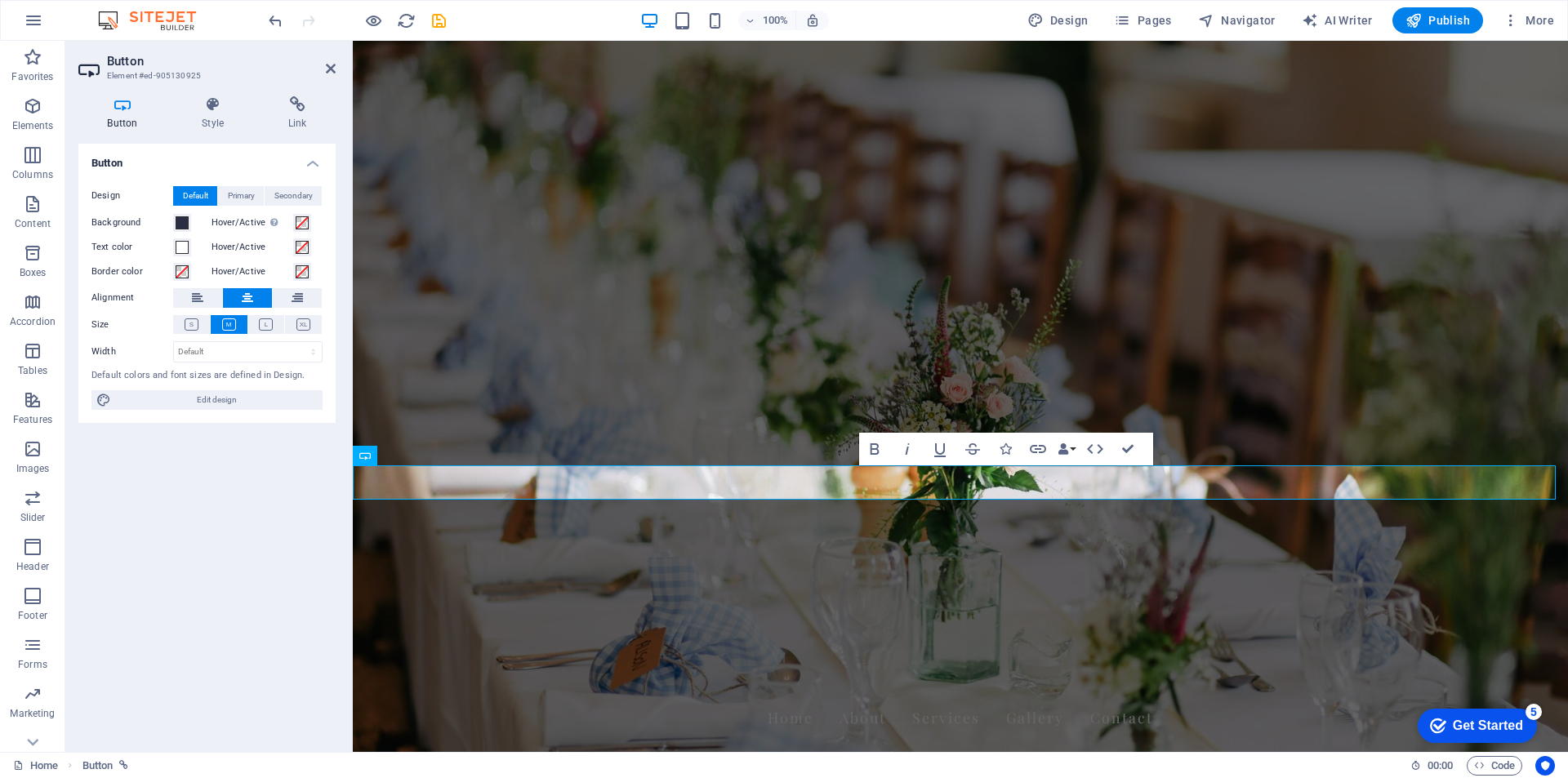
click at [311, 223] on div "Hover/Active Switch to preview mode to test the active/hover state" at bounding box center [267, 223] width 112 height 19
click at [308, 223] on button "Hover/Active Switch to preview mode to test the active/hover state" at bounding box center [302, 222] width 18 height 18
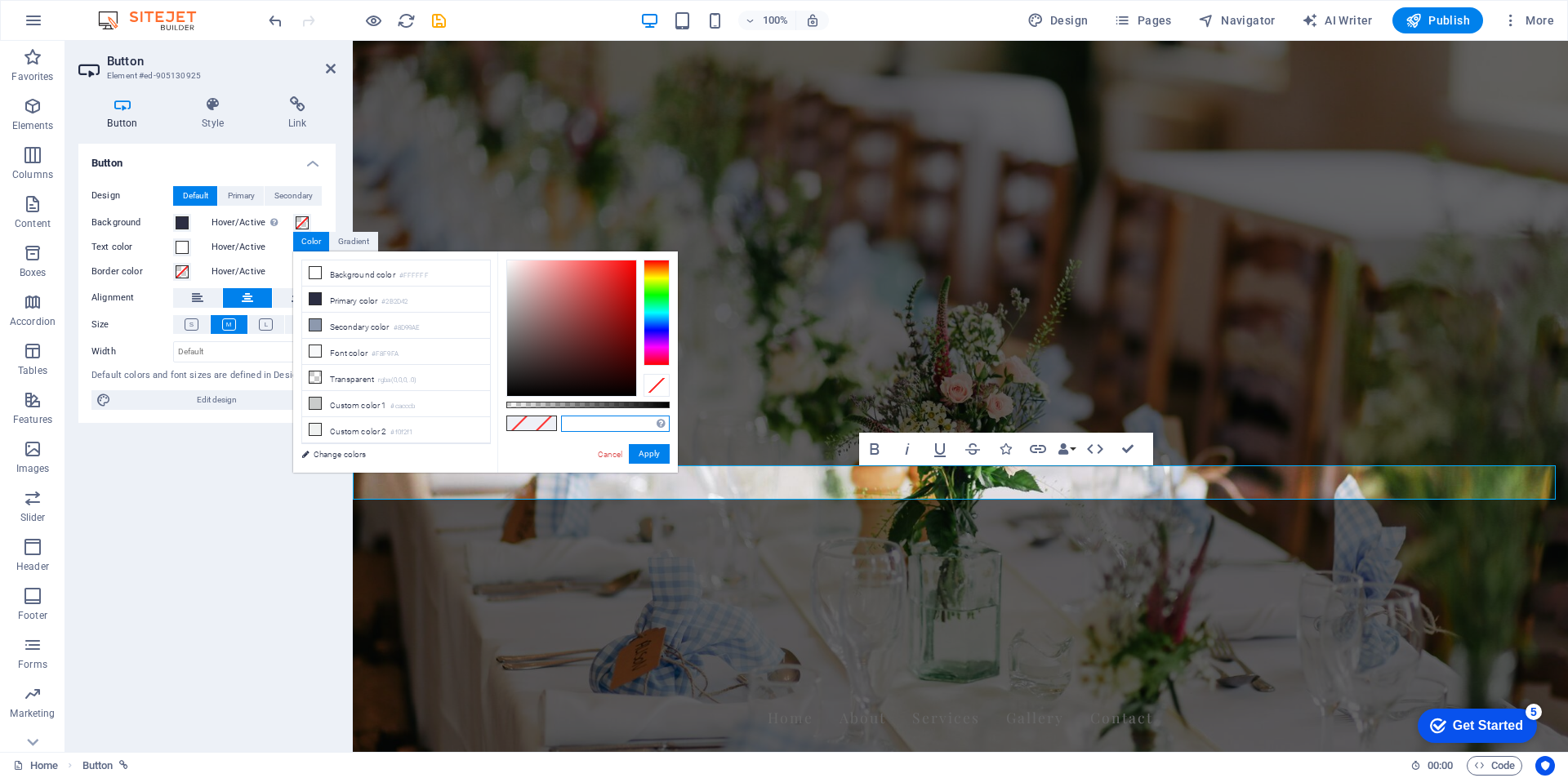
click at [604, 425] on input "text" at bounding box center [615, 423] width 109 height 16
paste input "#0c1fe4"
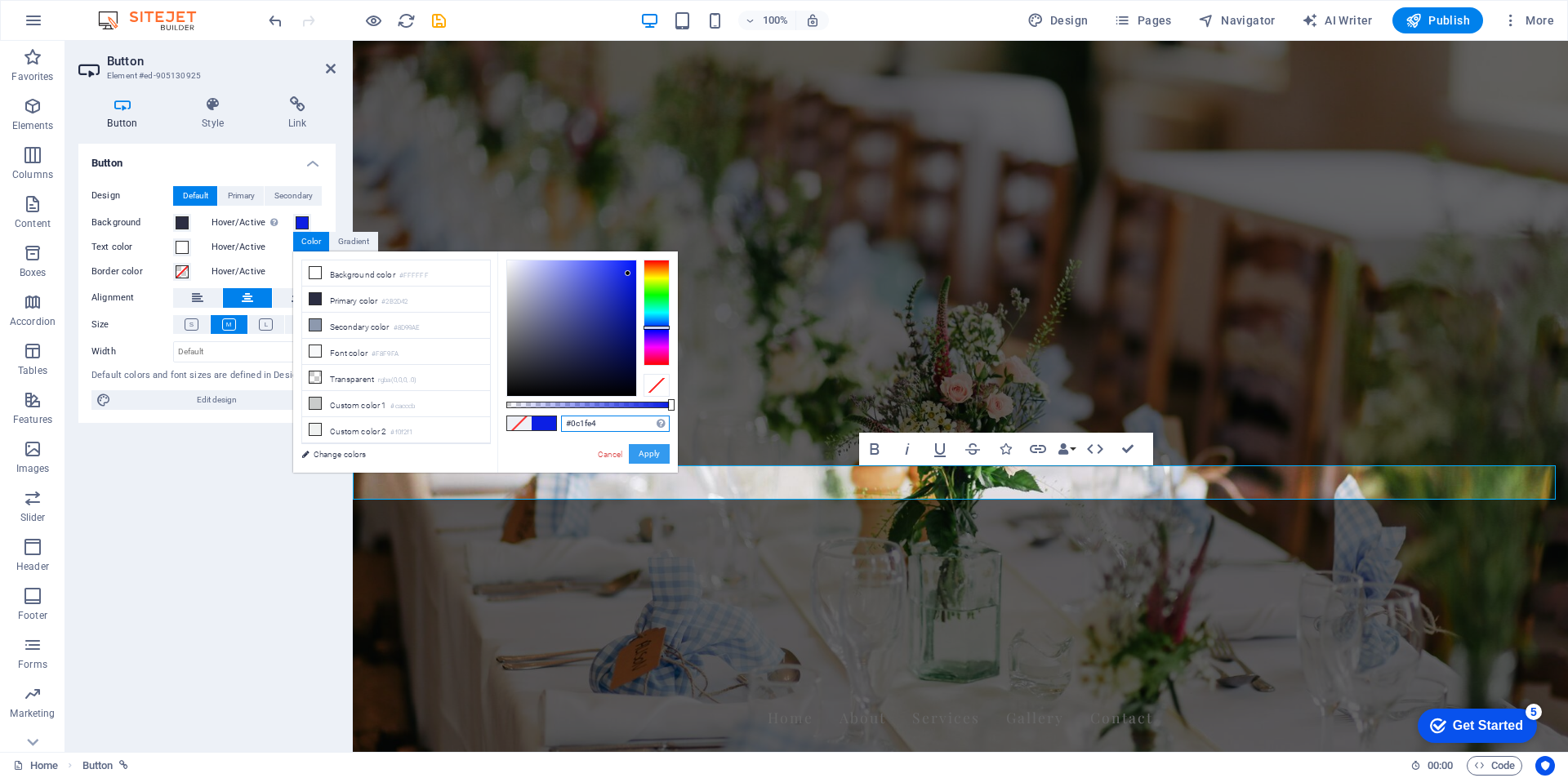
type input "#0c1fe4"
click at [646, 451] on button "Apply" at bounding box center [649, 454] width 41 height 19
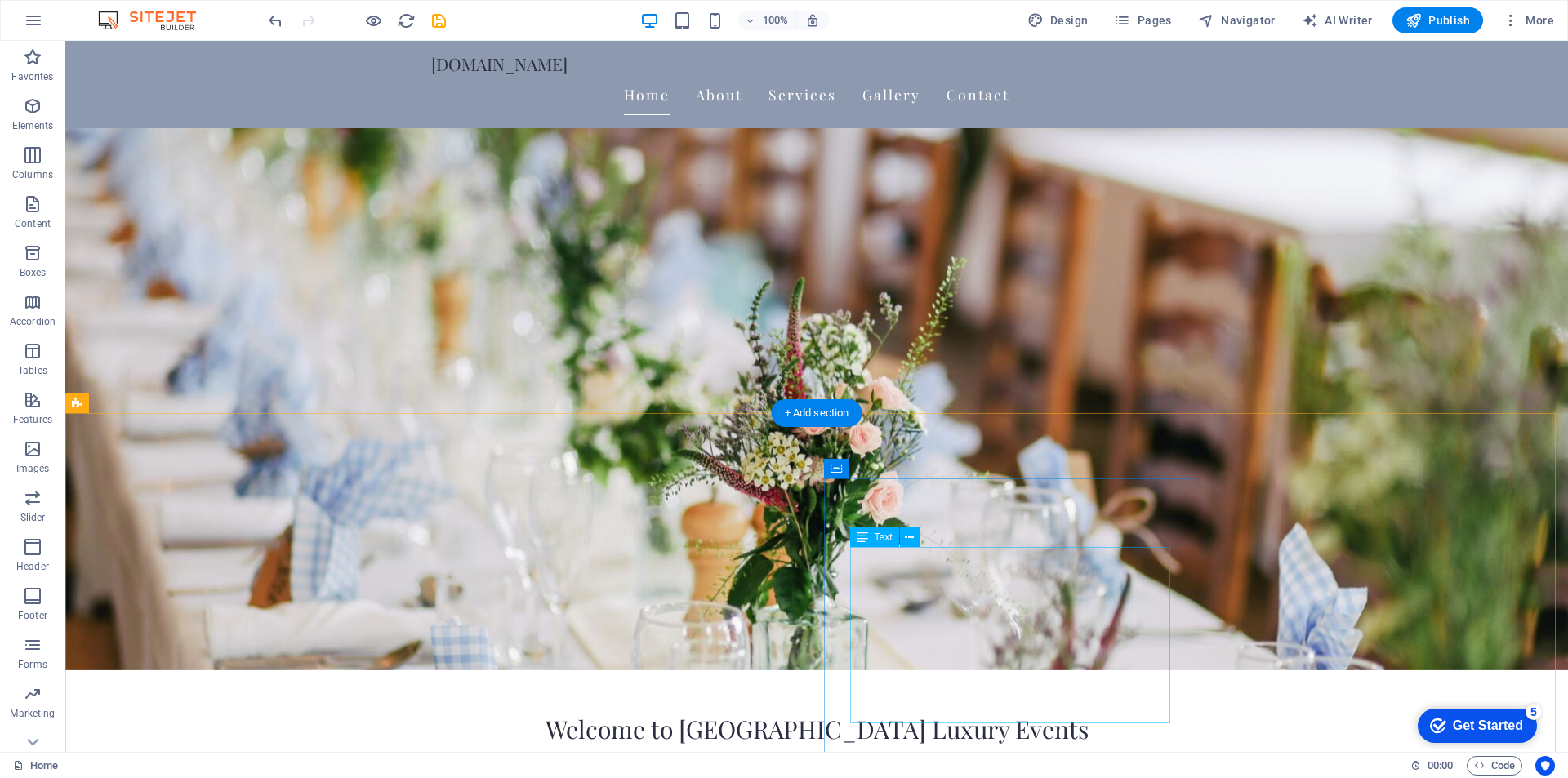
scroll to position [244, 0]
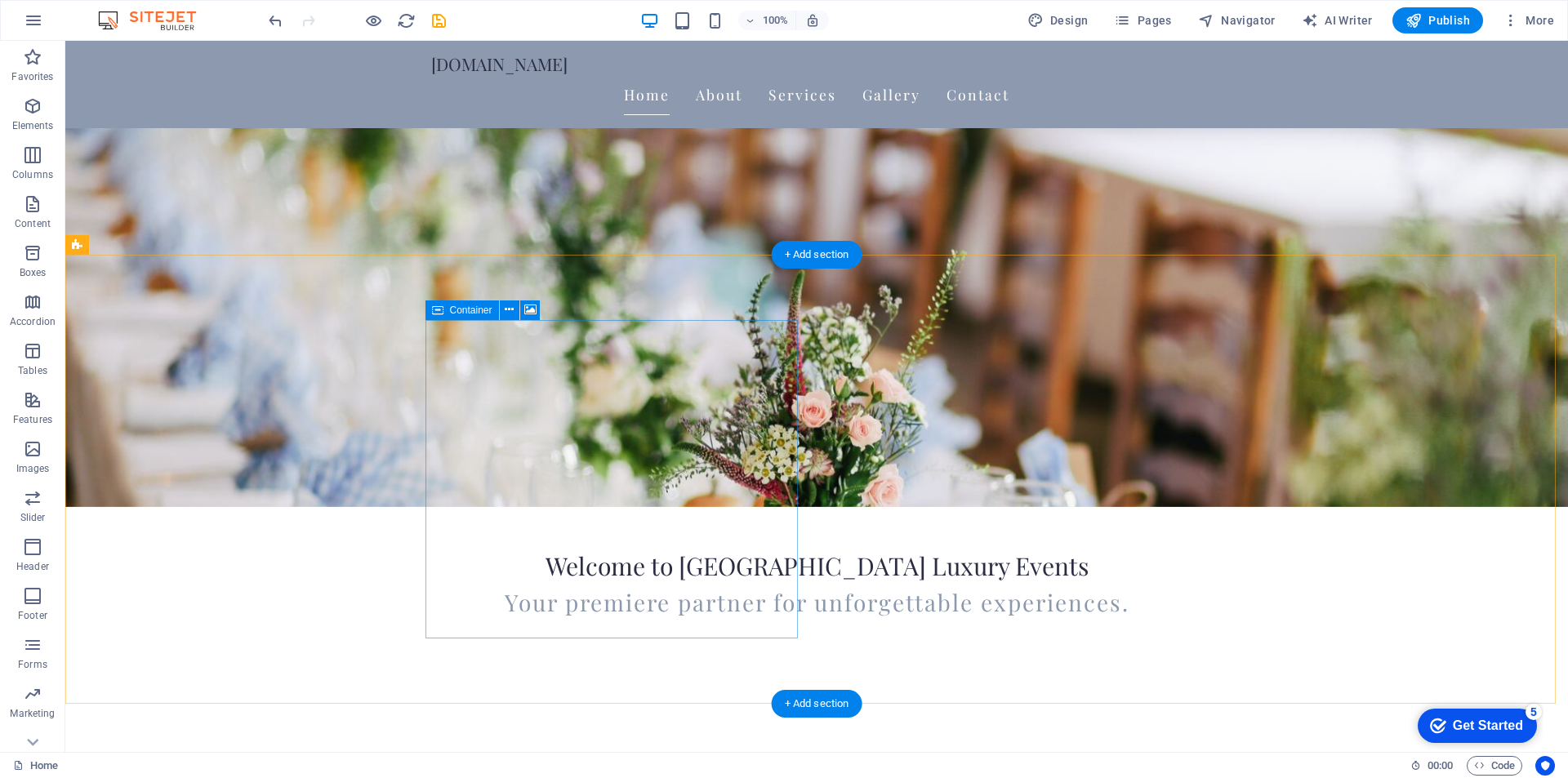
click at [524, 308] on icon at bounding box center [530, 310] width 13 height 17
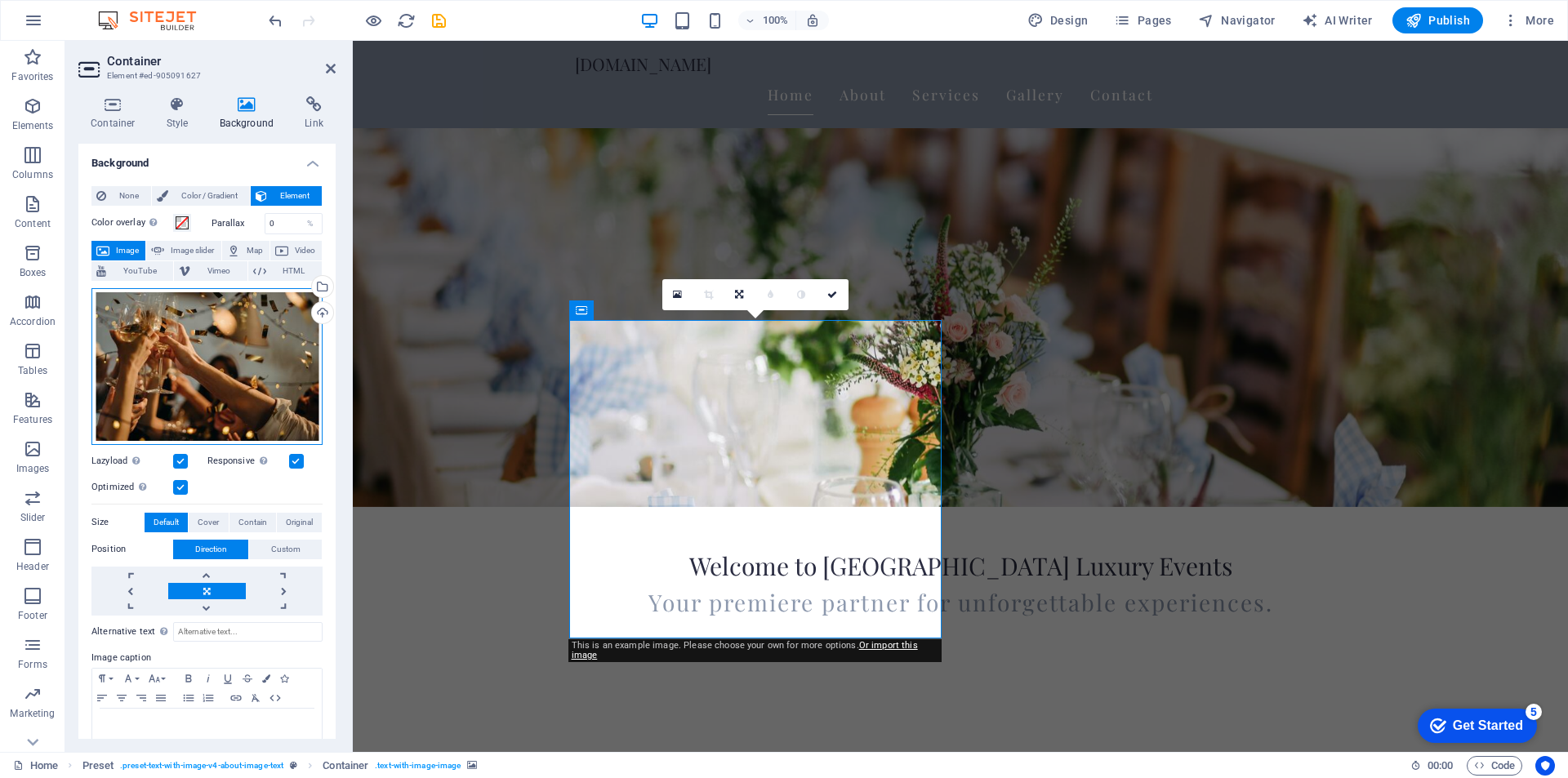
click at [169, 353] on div "Drag files here, click to choose files or select files from Files or our free s…" at bounding box center [207, 367] width 231 height 157
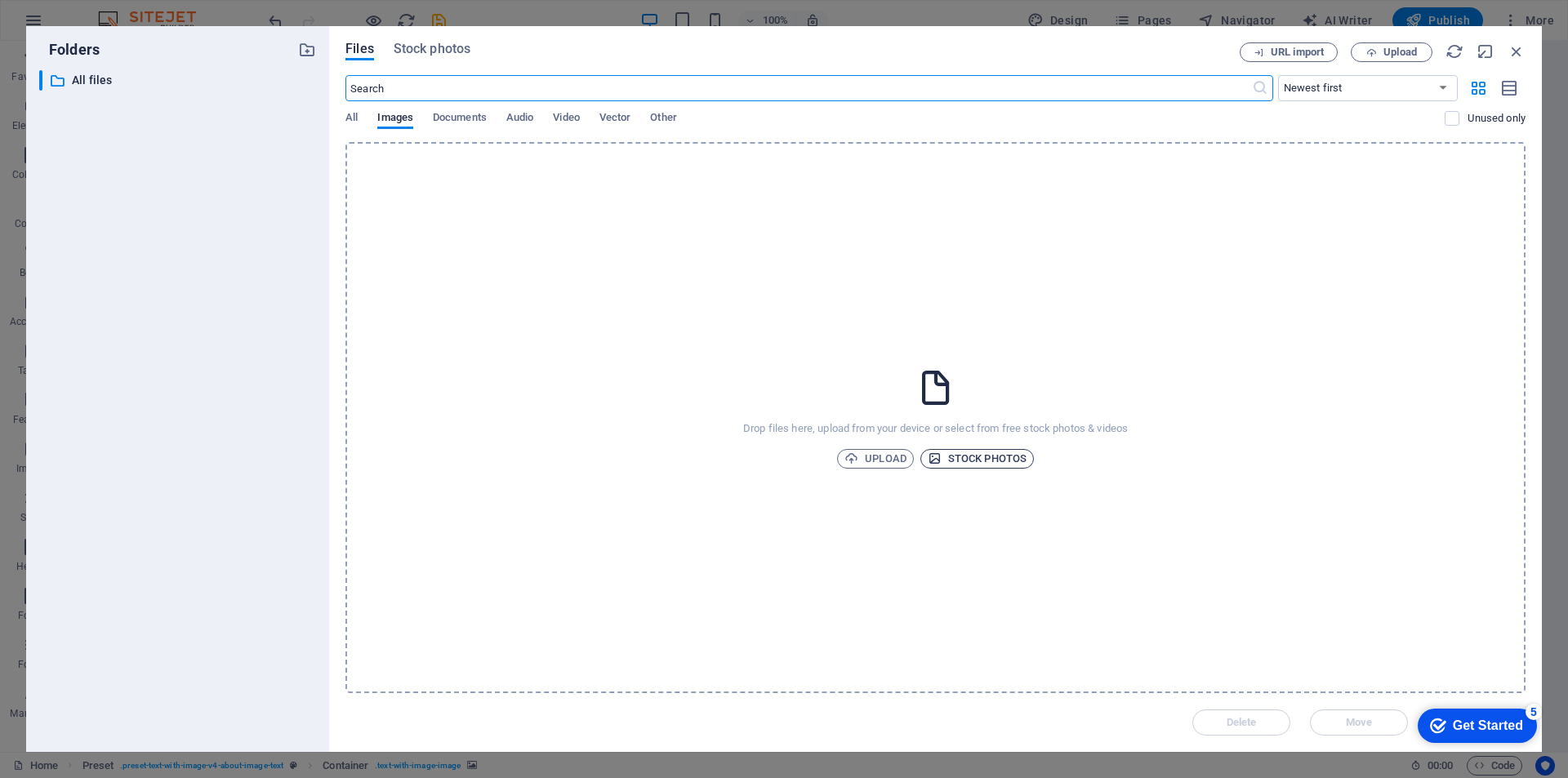
click at [981, 452] on span "Stock photos" at bounding box center [977, 459] width 99 height 19
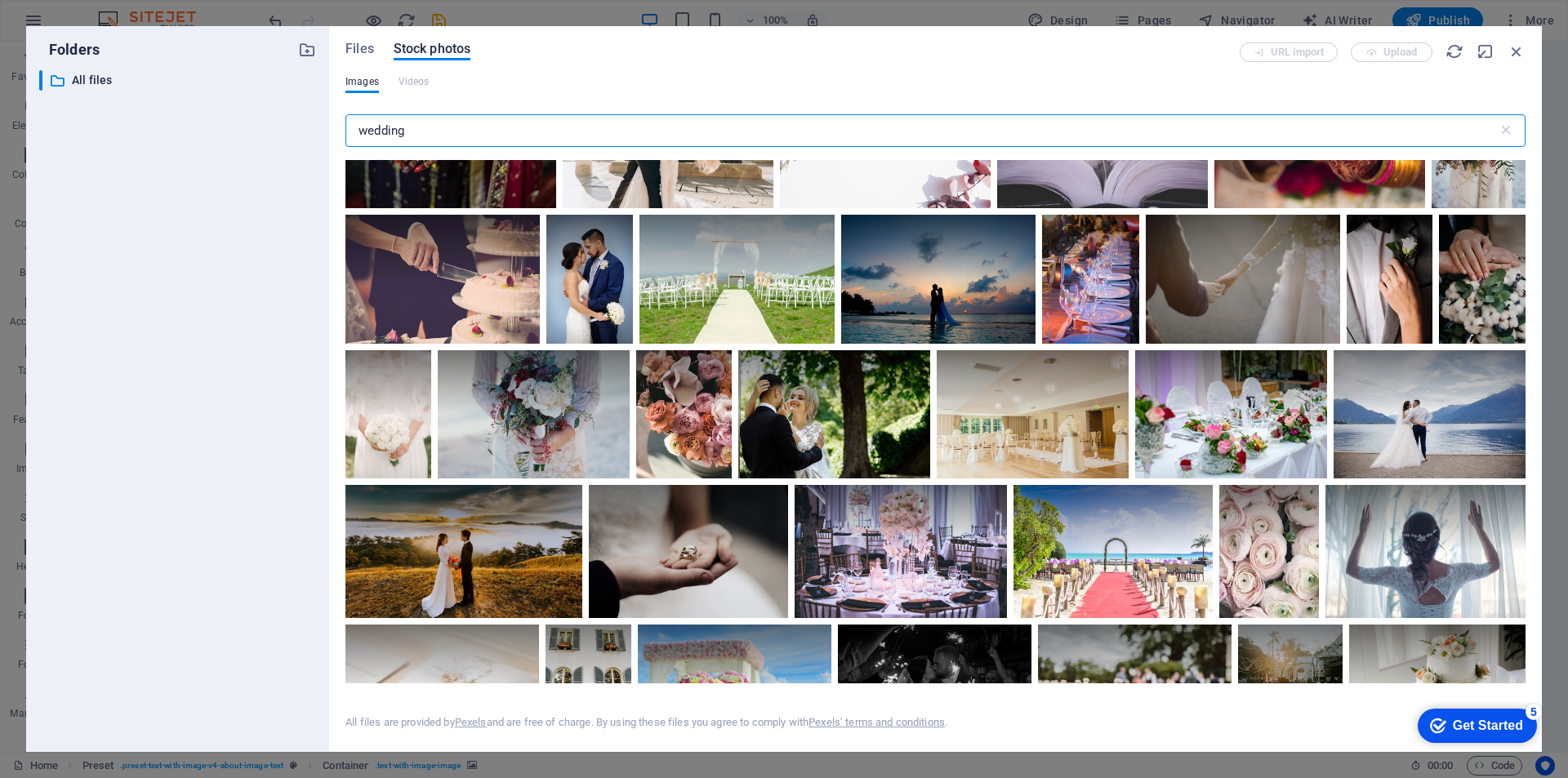
scroll to position [898, 0]
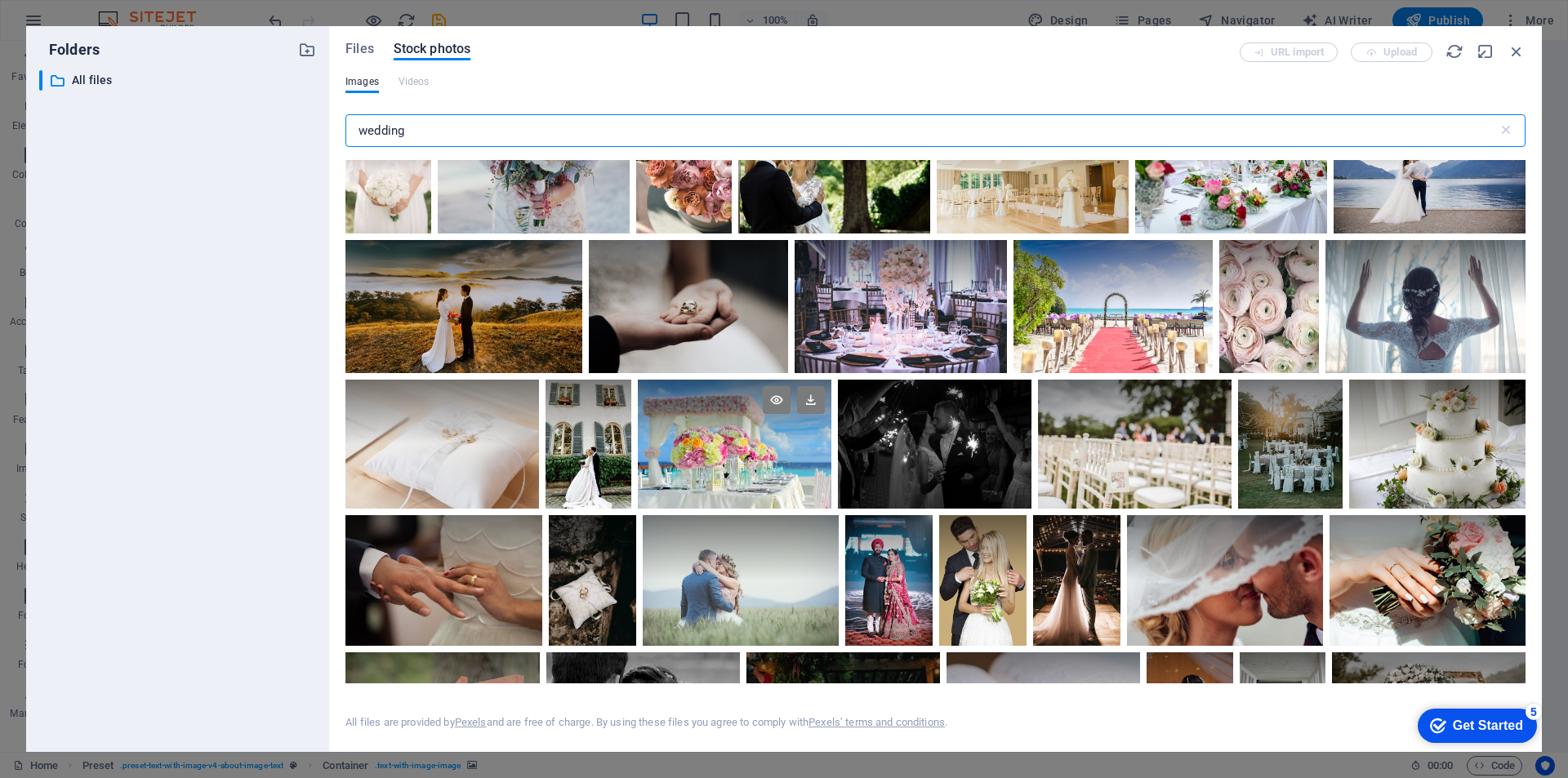
type input "wedding"
click at [740, 451] on div at bounding box center [734, 443] width 193 height 129
click at [769, 399] on icon at bounding box center [776, 400] width 28 height 28
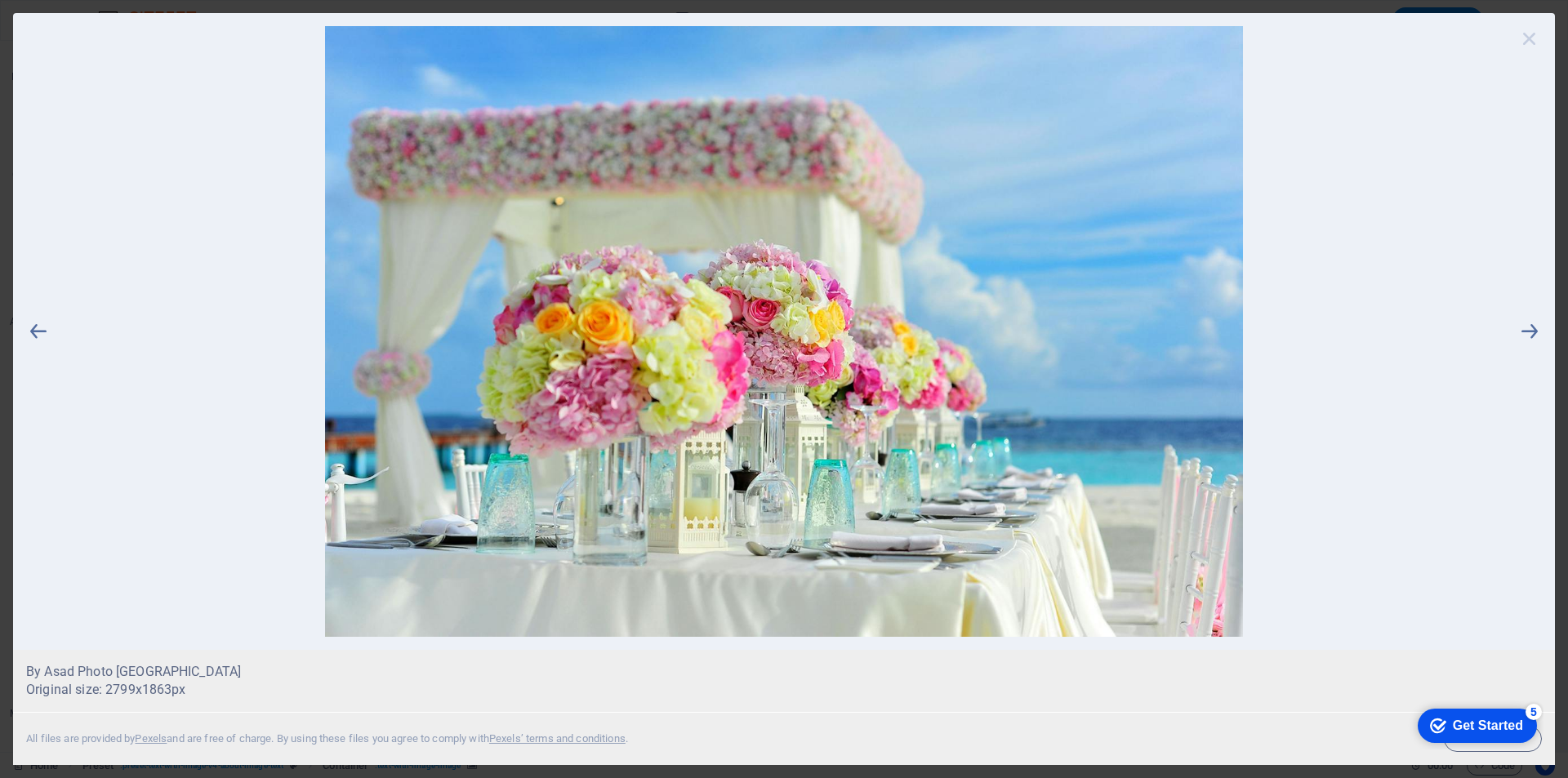
click at [1534, 37] on icon at bounding box center [1529, 38] width 24 height 24
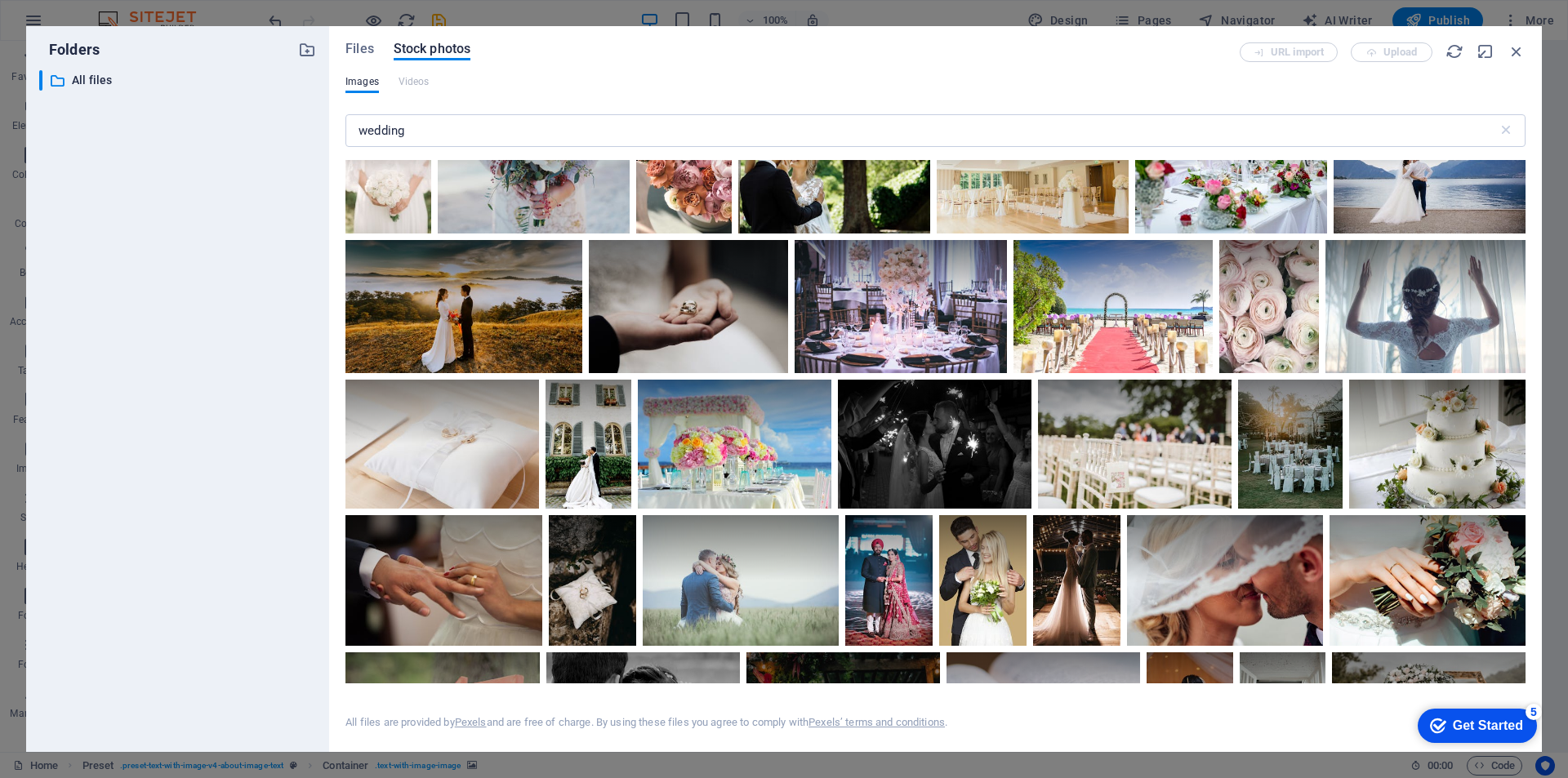
click at [1480, 719] on div "Get Started" at bounding box center [1487, 726] width 70 height 15
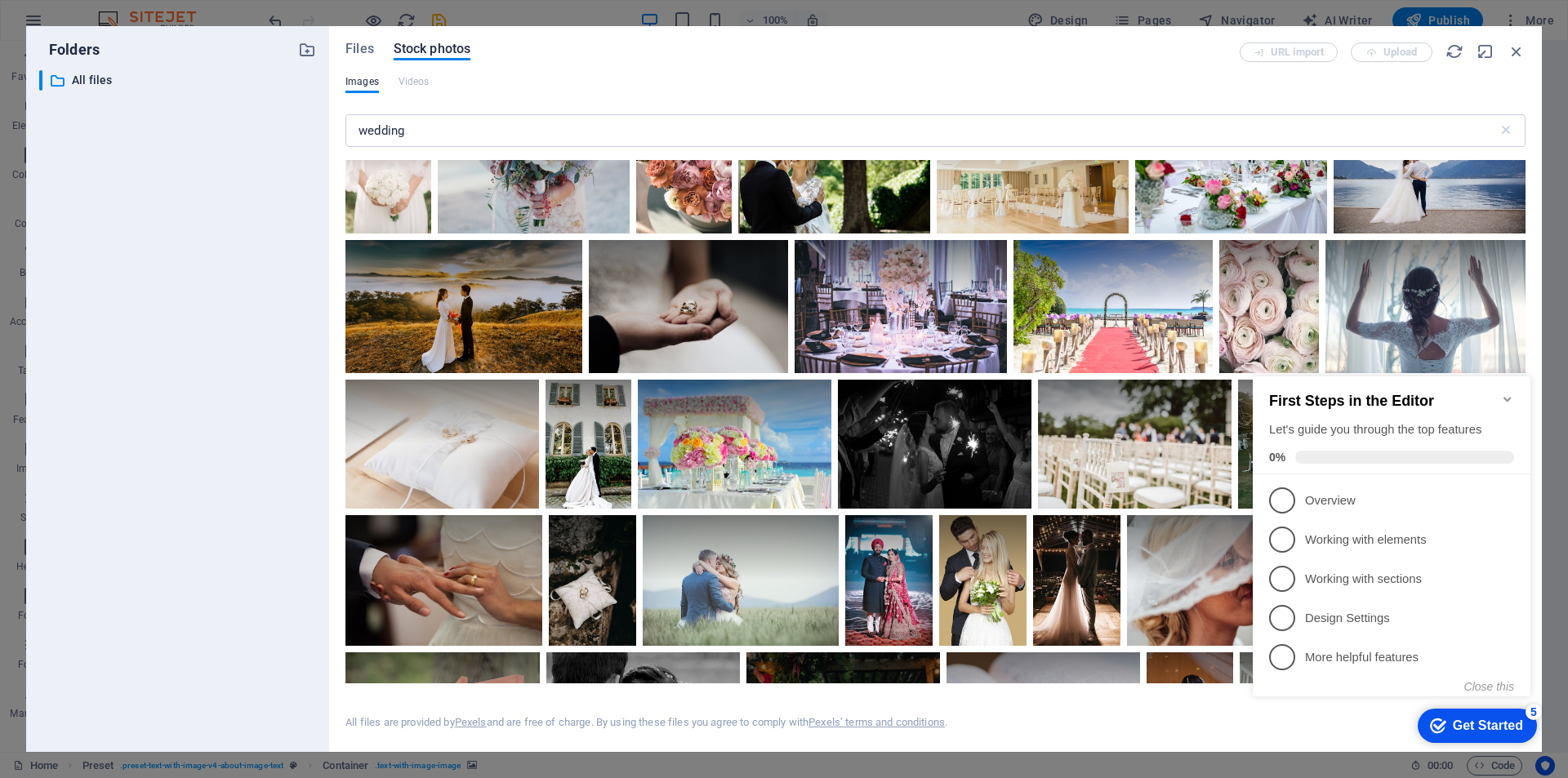
click at [1510, 397] on icon "Minimize checklist" at bounding box center [1507, 399] width 13 height 13
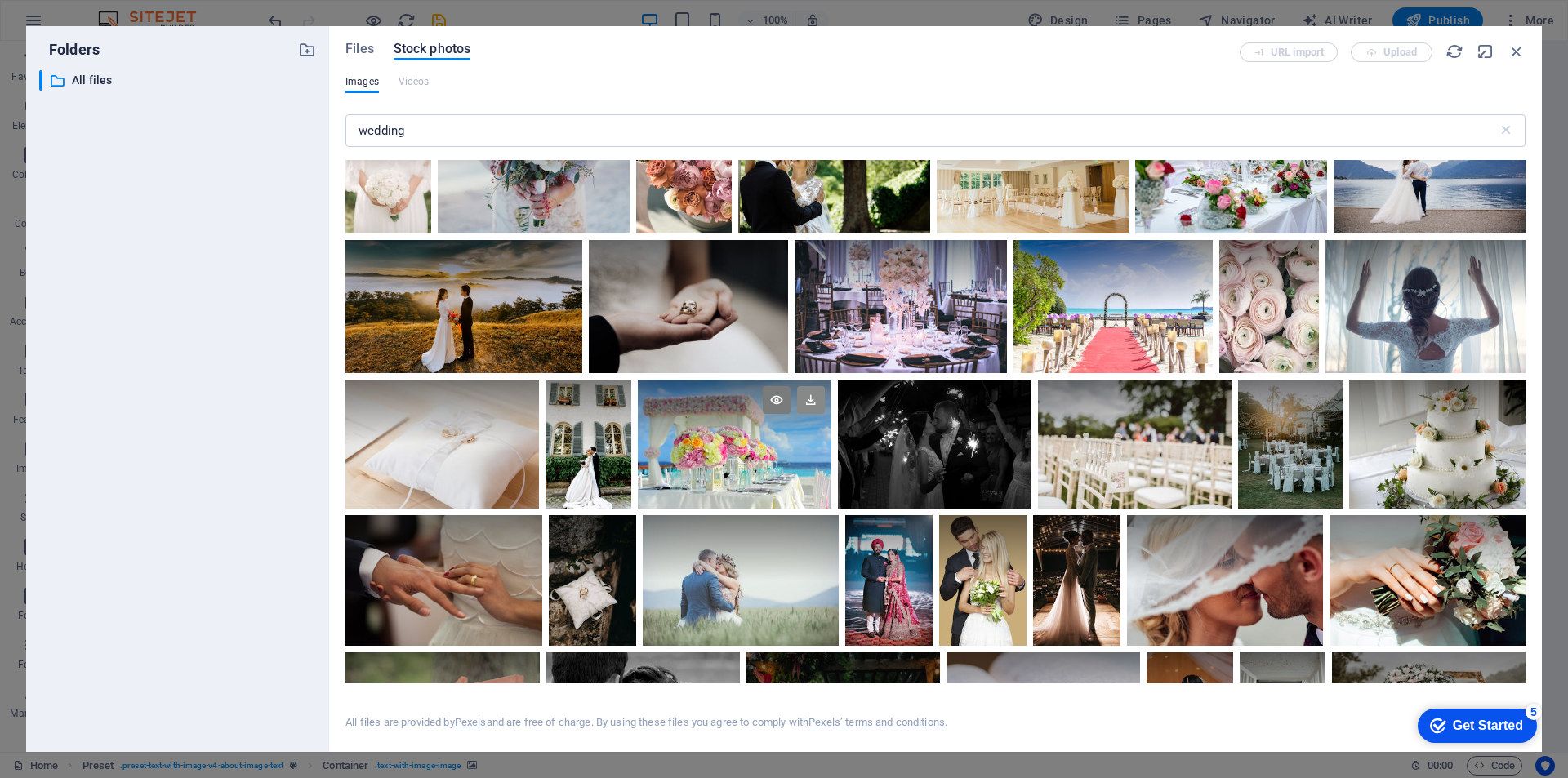
click at [806, 402] on icon at bounding box center [810, 400] width 28 height 28
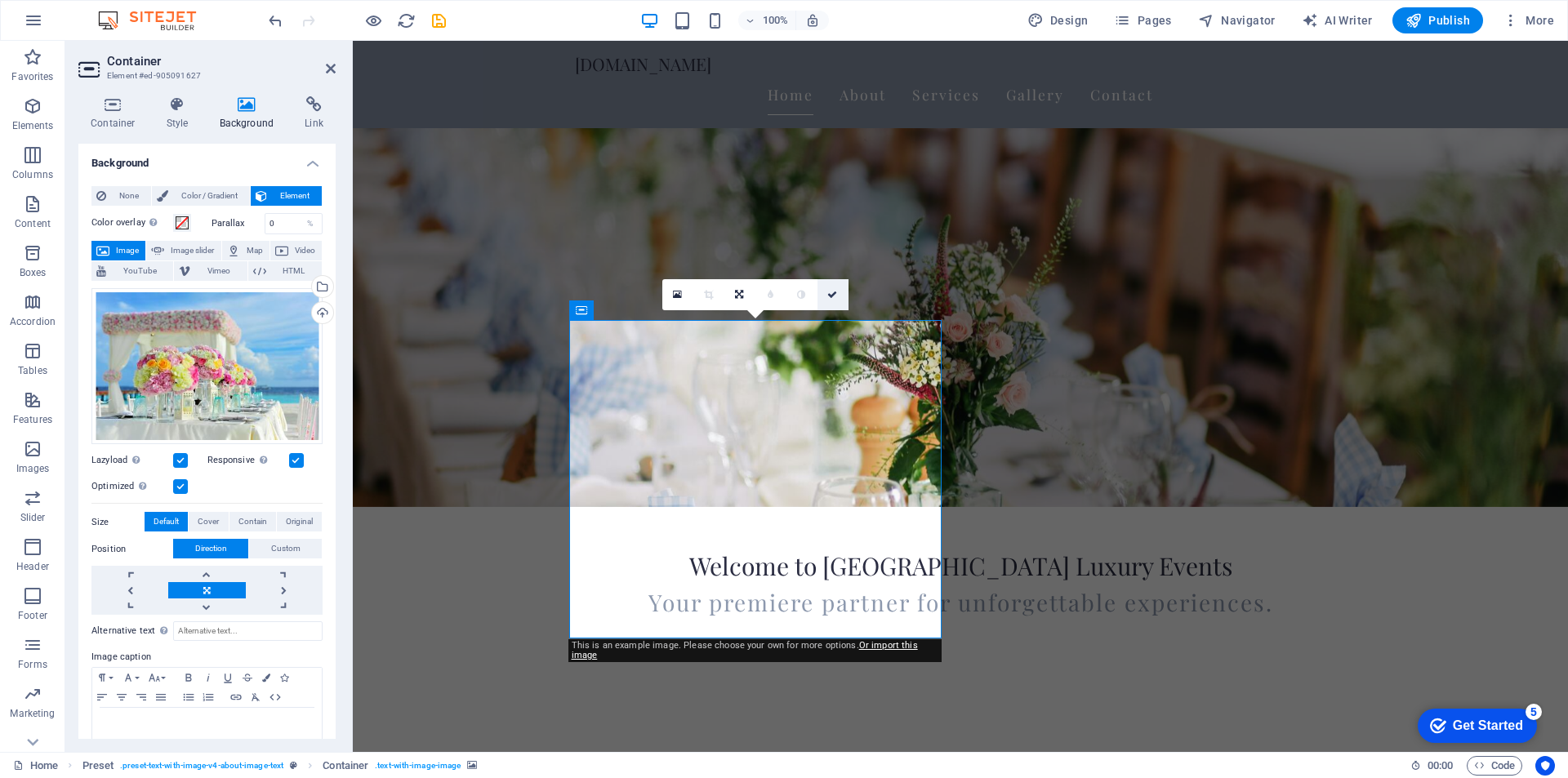
drag, startPoint x: 831, startPoint y: 292, endPoint x: 767, endPoint y: 252, distance: 75.5
click at [831, 292] on icon at bounding box center [832, 295] width 10 height 10
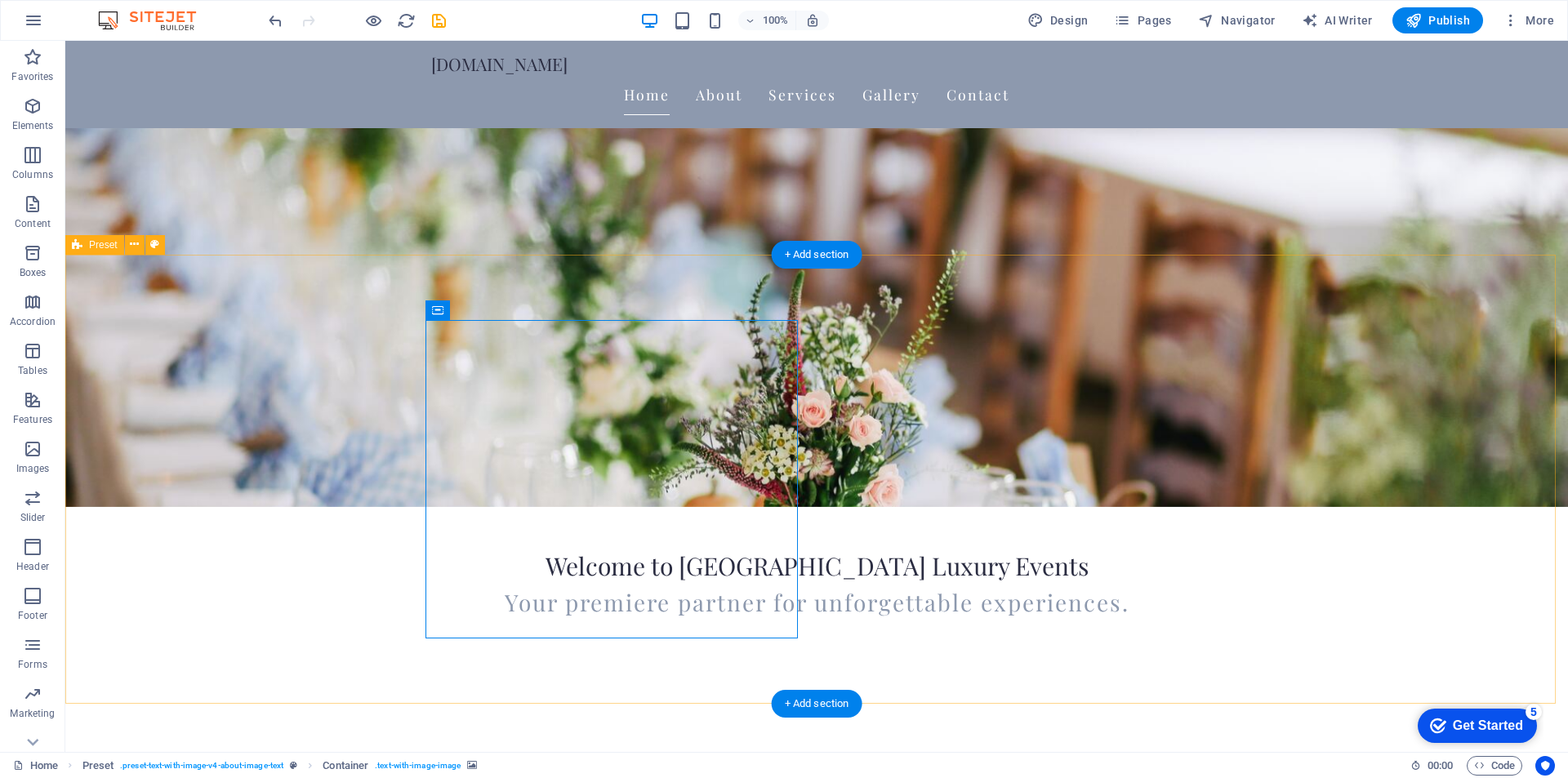
drag, startPoint x: 661, startPoint y: 532, endPoint x: 673, endPoint y: 530, distance: 12.2
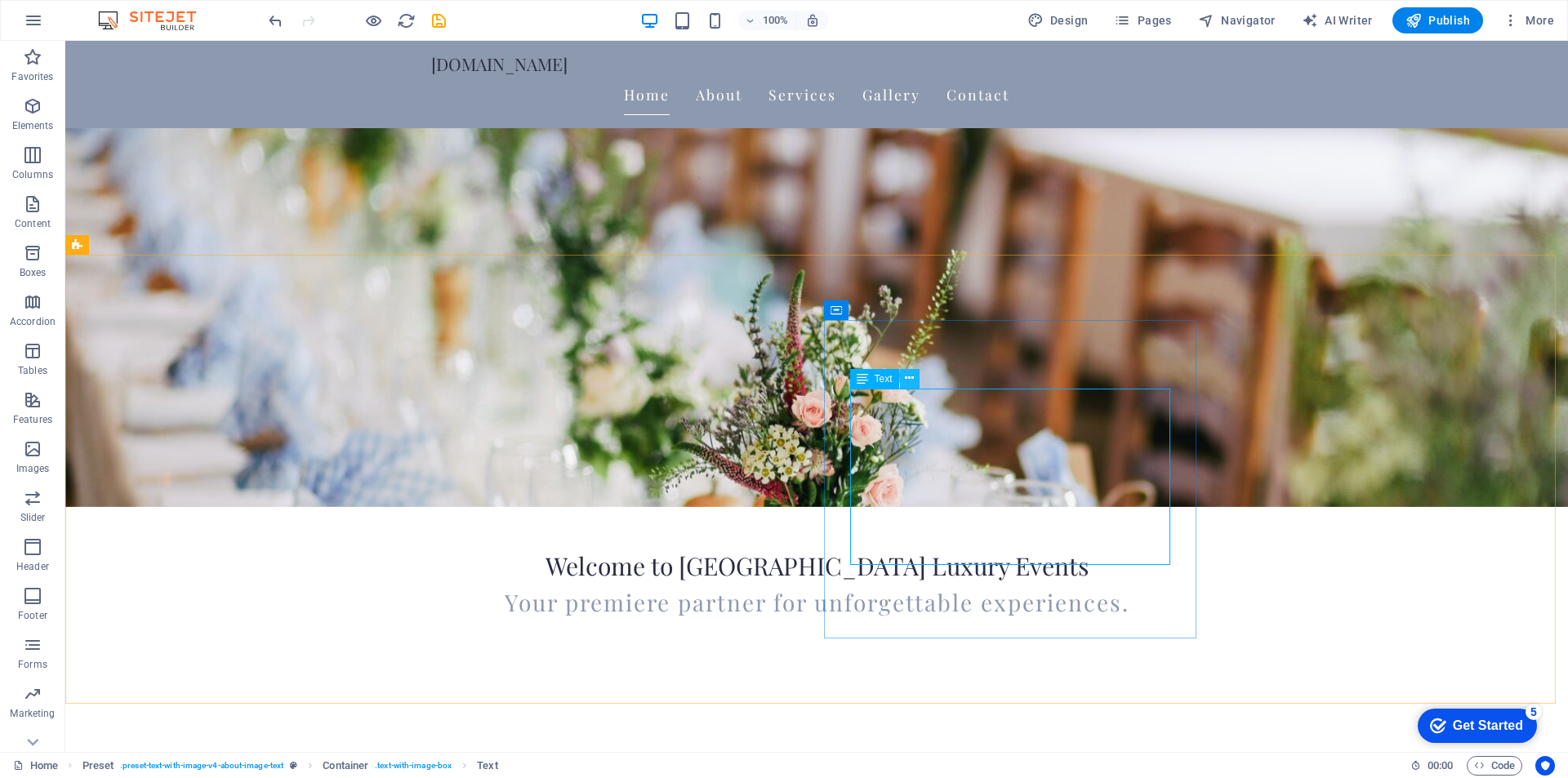
click at [908, 378] on icon at bounding box center [908, 378] width 9 height 17
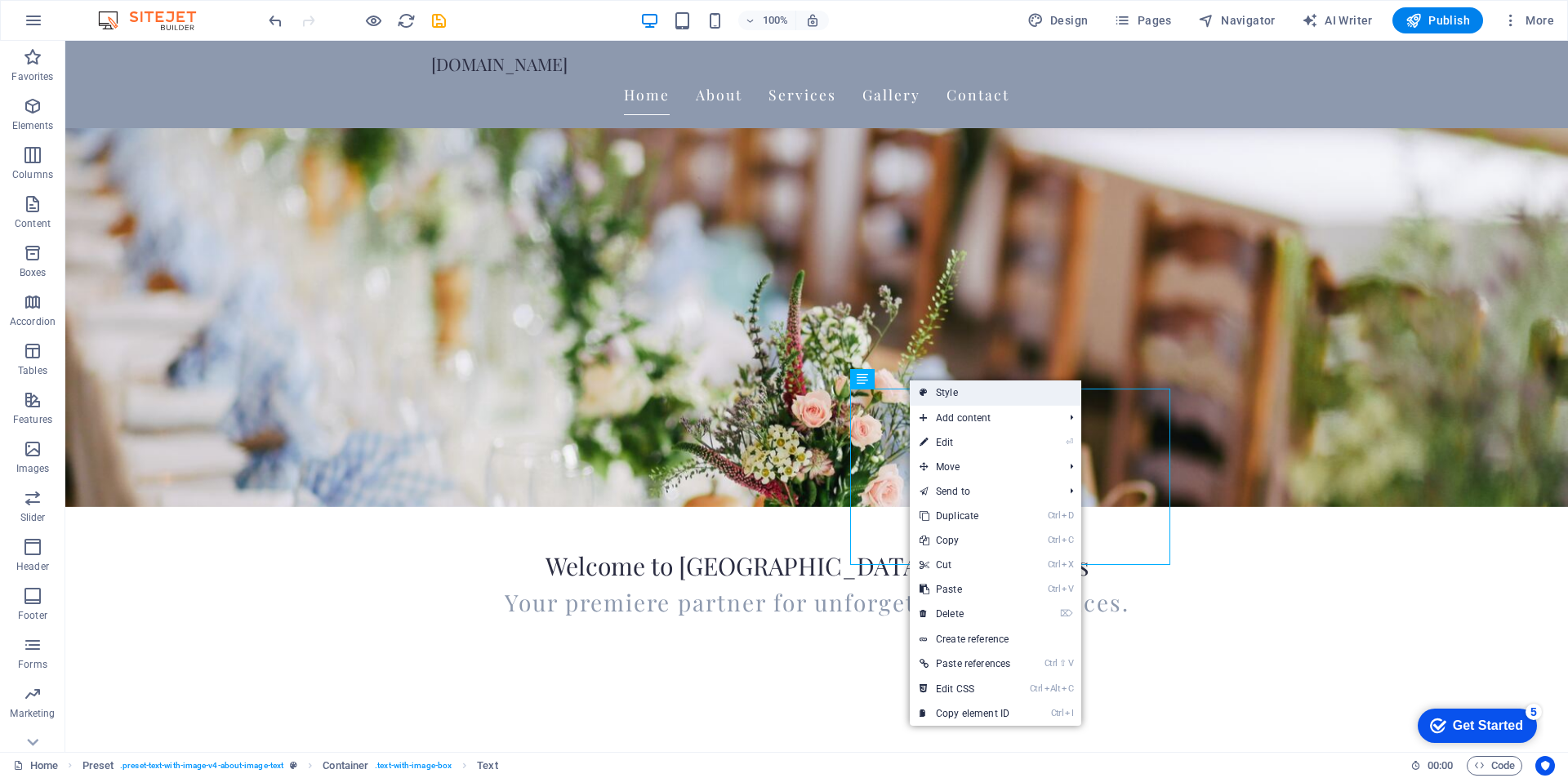
click at [965, 397] on link "Style" at bounding box center [995, 392] width 172 height 24
select select "rem"
select select "px"
select select "preset-text-with-image-v4-about-image-text"
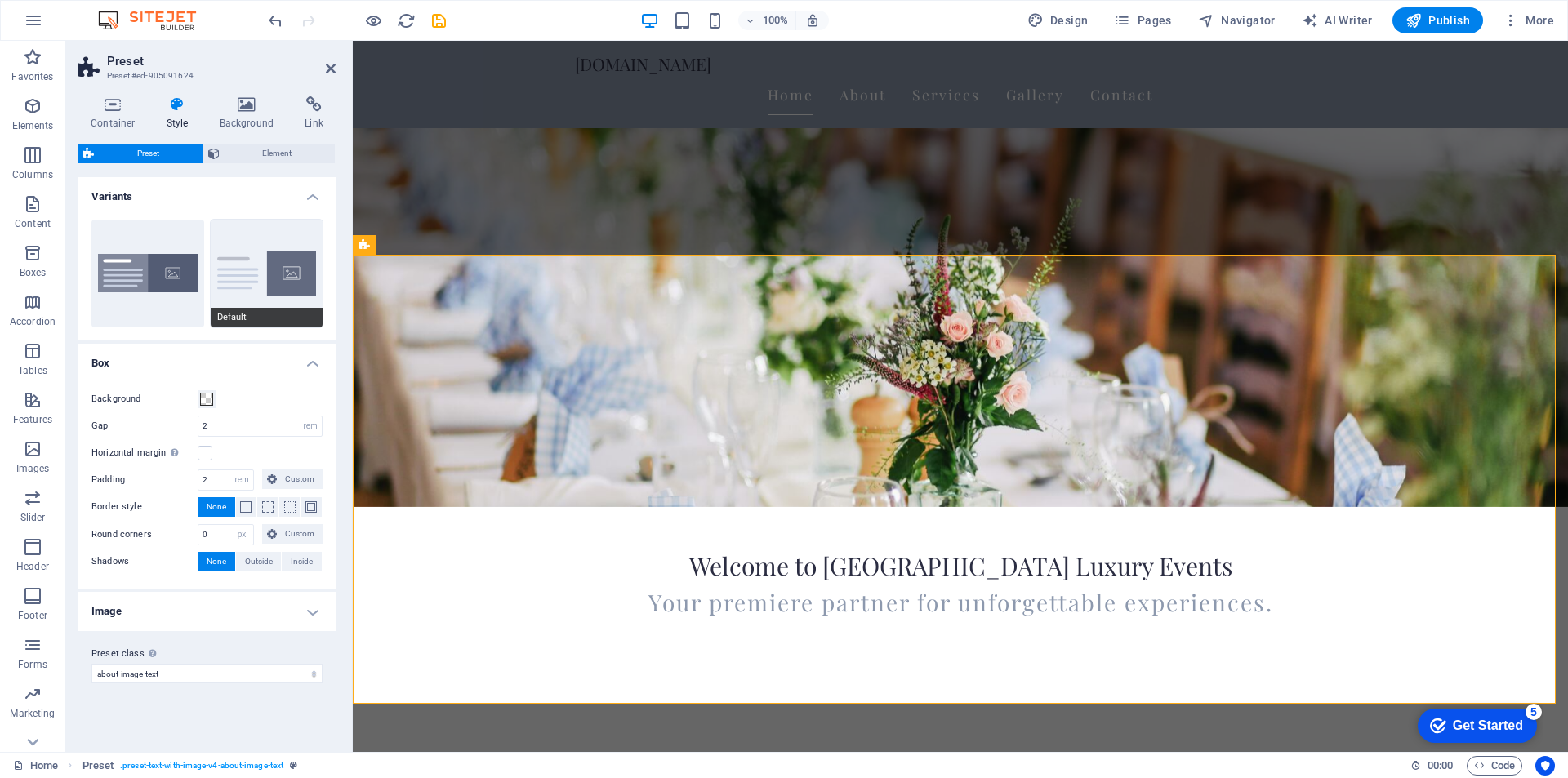
click at [246, 269] on button "Default" at bounding box center [267, 273] width 113 height 108
type input "0"
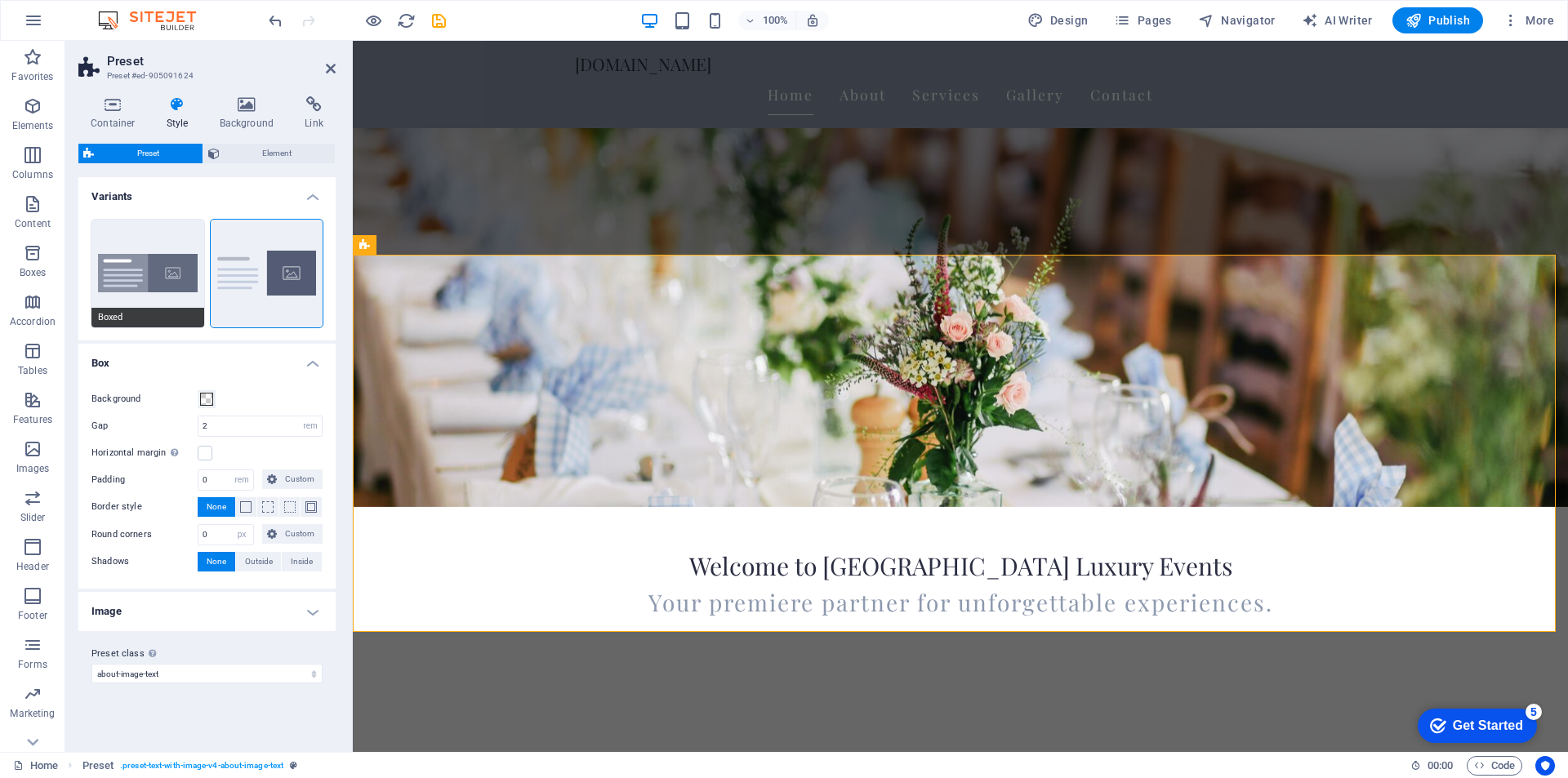
click at [126, 266] on button "Boxed" at bounding box center [147, 273] width 113 height 108
type input "0"
type input "2.5"
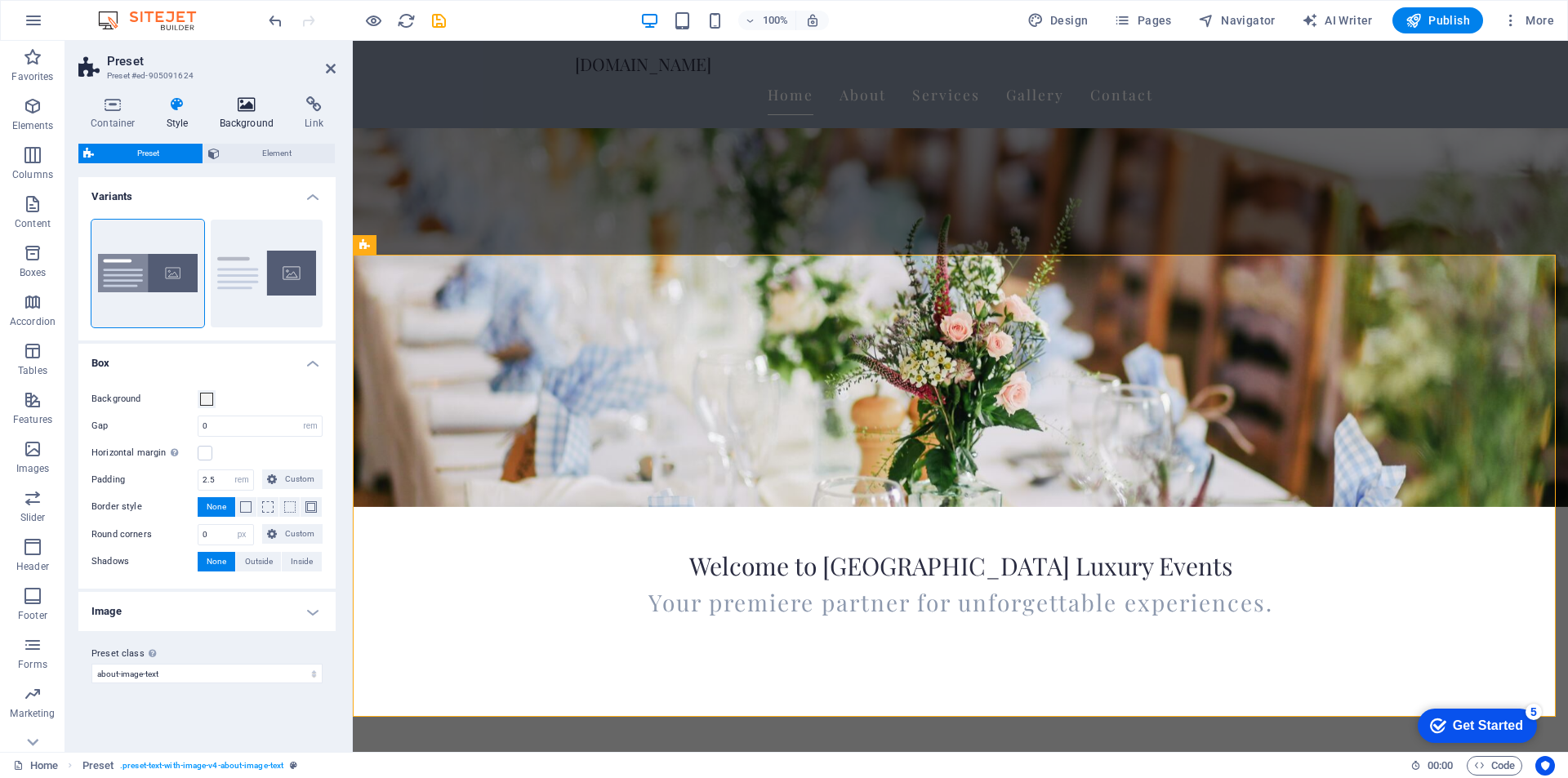
click at [252, 123] on h4 "Background" at bounding box center [250, 113] width 85 height 34
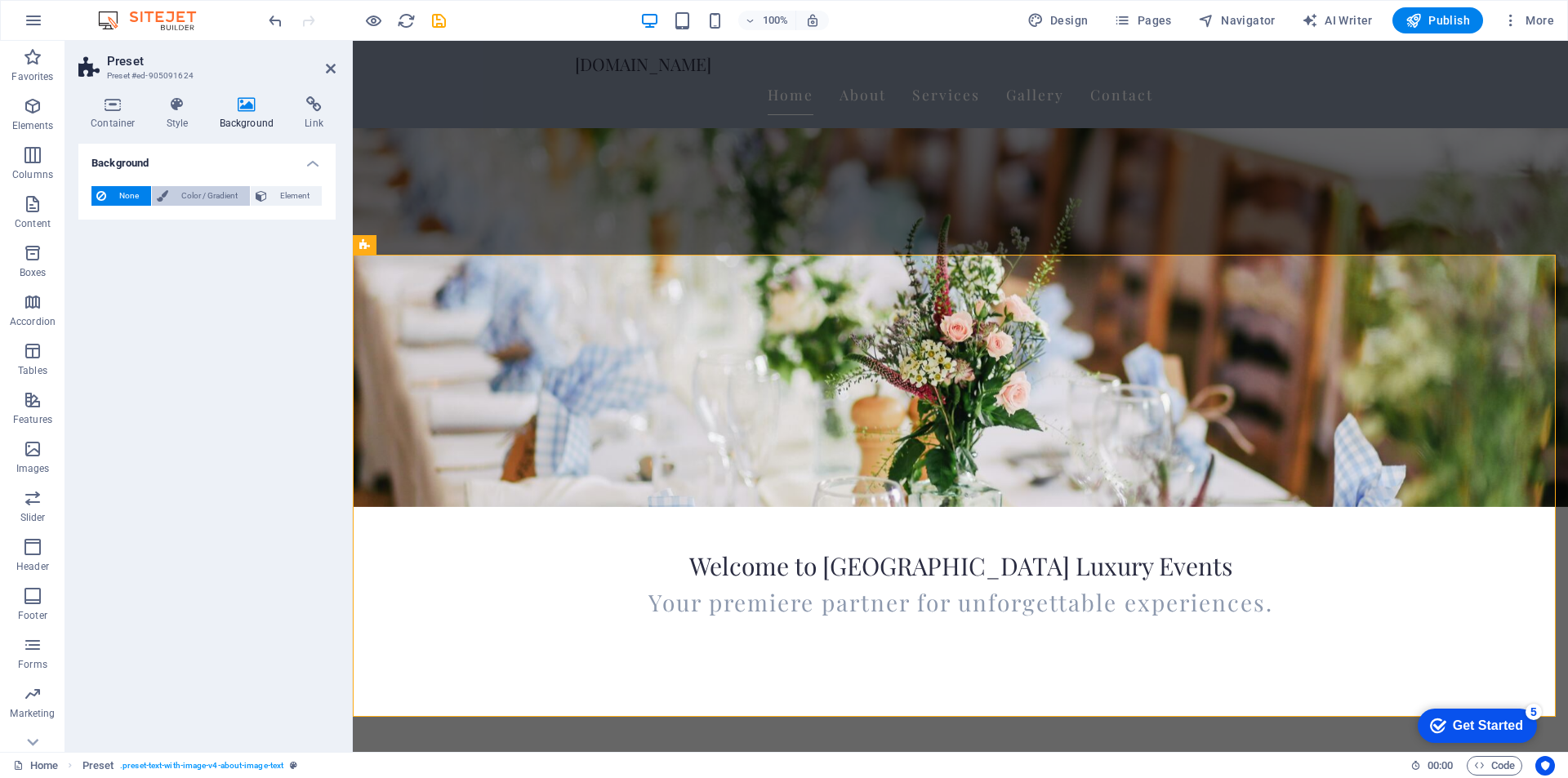
click at [212, 190] on span "Color / Gradient" at bounding box center [209, 196] width 72 height 19
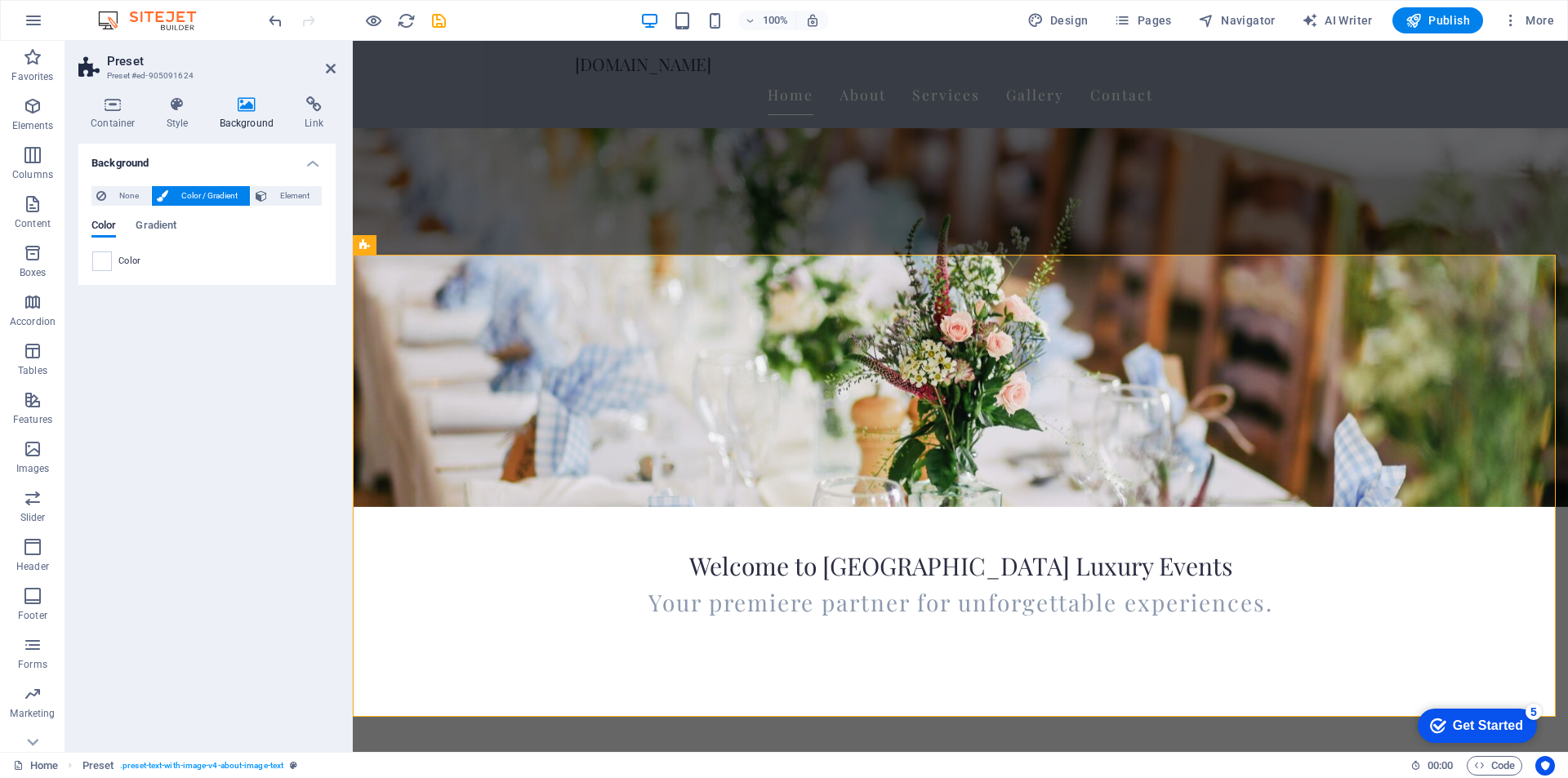
click at [108, 260] on span at bounding box center [102, 261] width 18 height 18
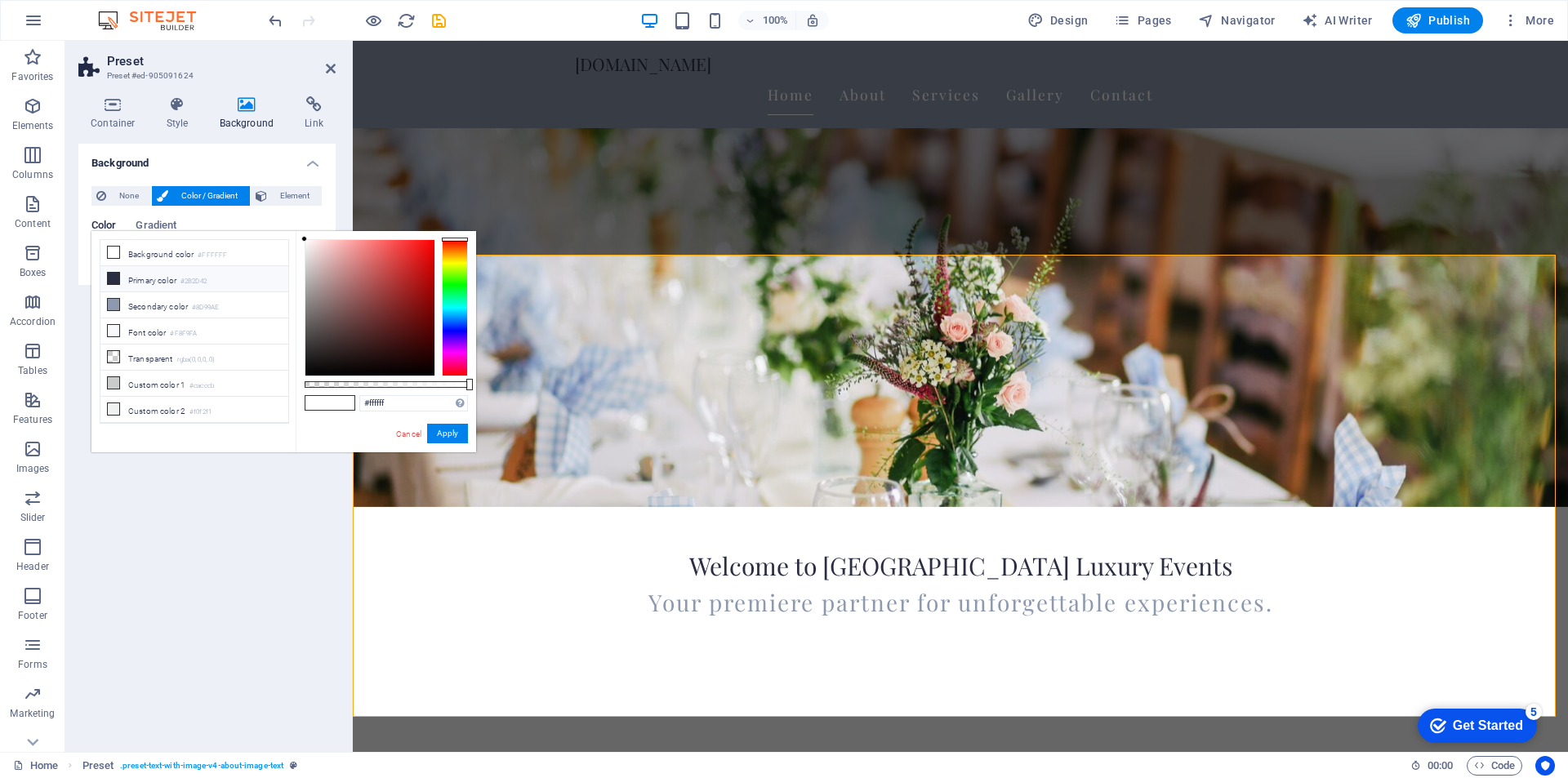
click at [129, 274] on li "Primary color #2B2D42" at bounding box center [195, 278] width 188 height 26
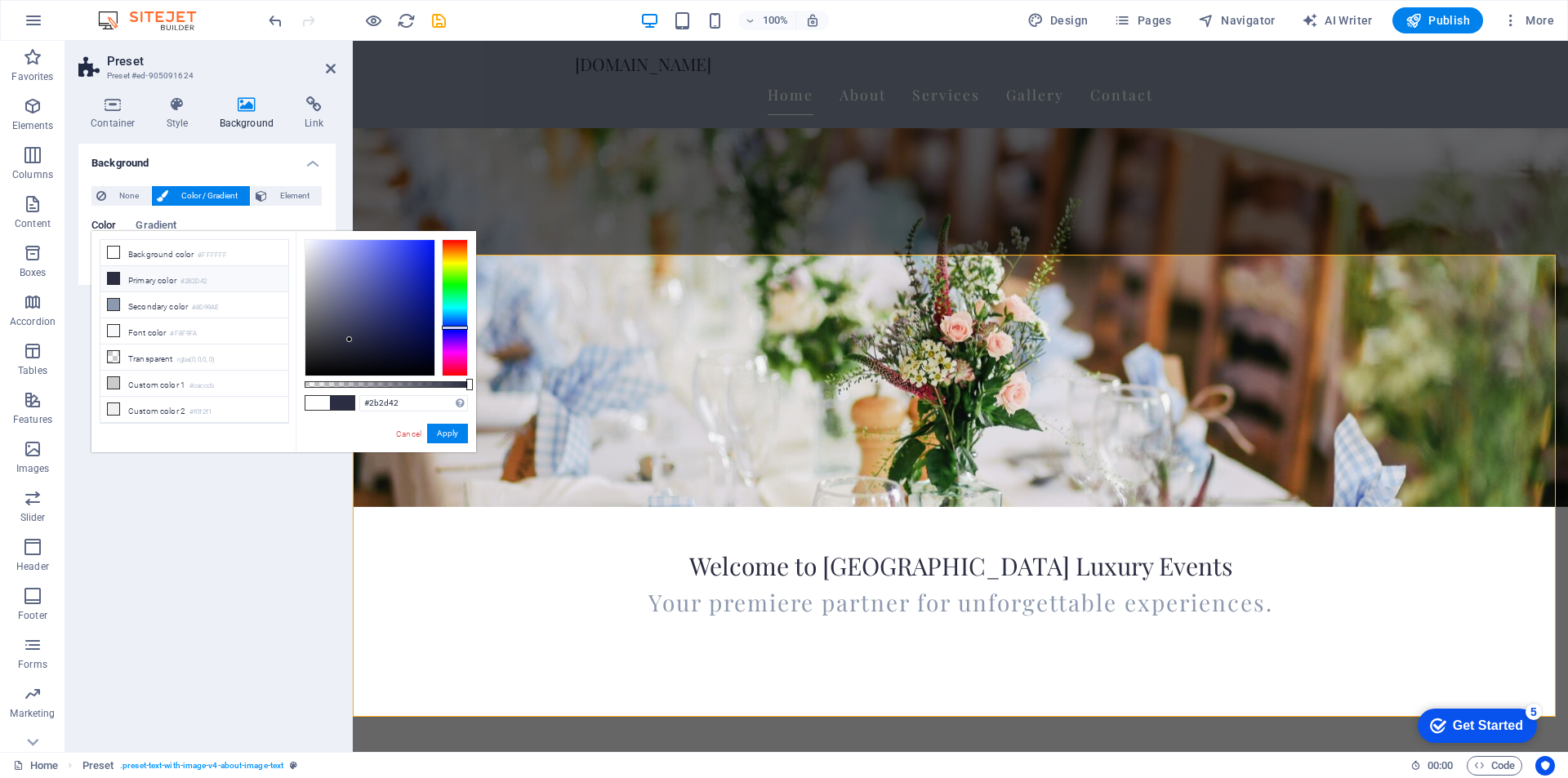
click at [129, 274] on li "Primary color #2B2D42" at bounding box center [195, 278] width 188 height 26
click at [126, 303] on li "Secondary color #8D99AE" at bounding box center [195, 305] width 188 height 26
click at [139, 282] on li "Primary color #2B2D42" at bounding box center [195, 278] width 188 height 26
drag, startPoint x: 451, startPoint y: 436, endPoint x: 98, endPoint y: 394, distance: 355.5
click at [451, 436] on button "Apply" at bounding box center [447, 434] width 41 height 19
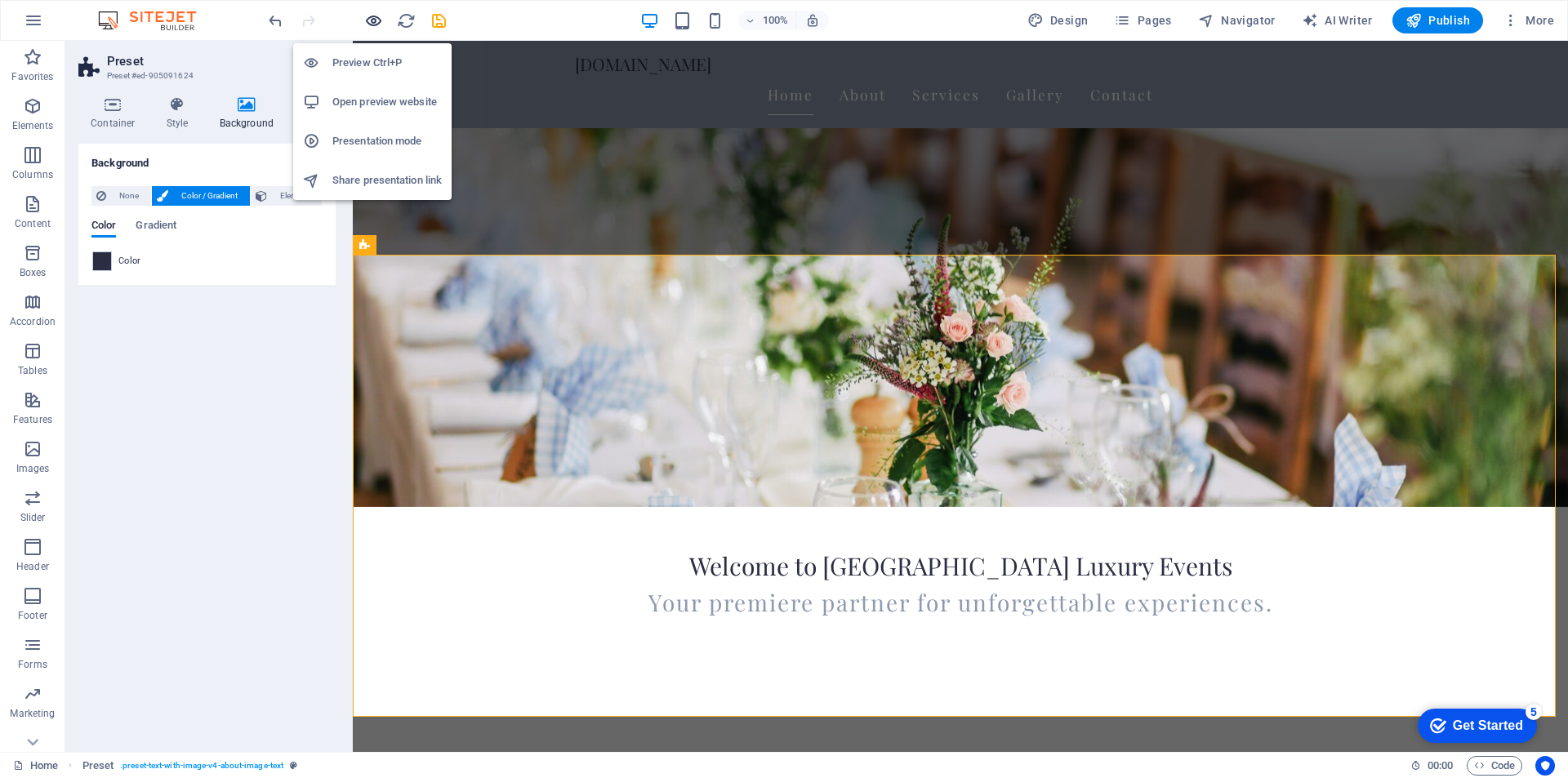
click at [376, 20] on icon "button" at bounding box center [373, 20] width 18 height 18
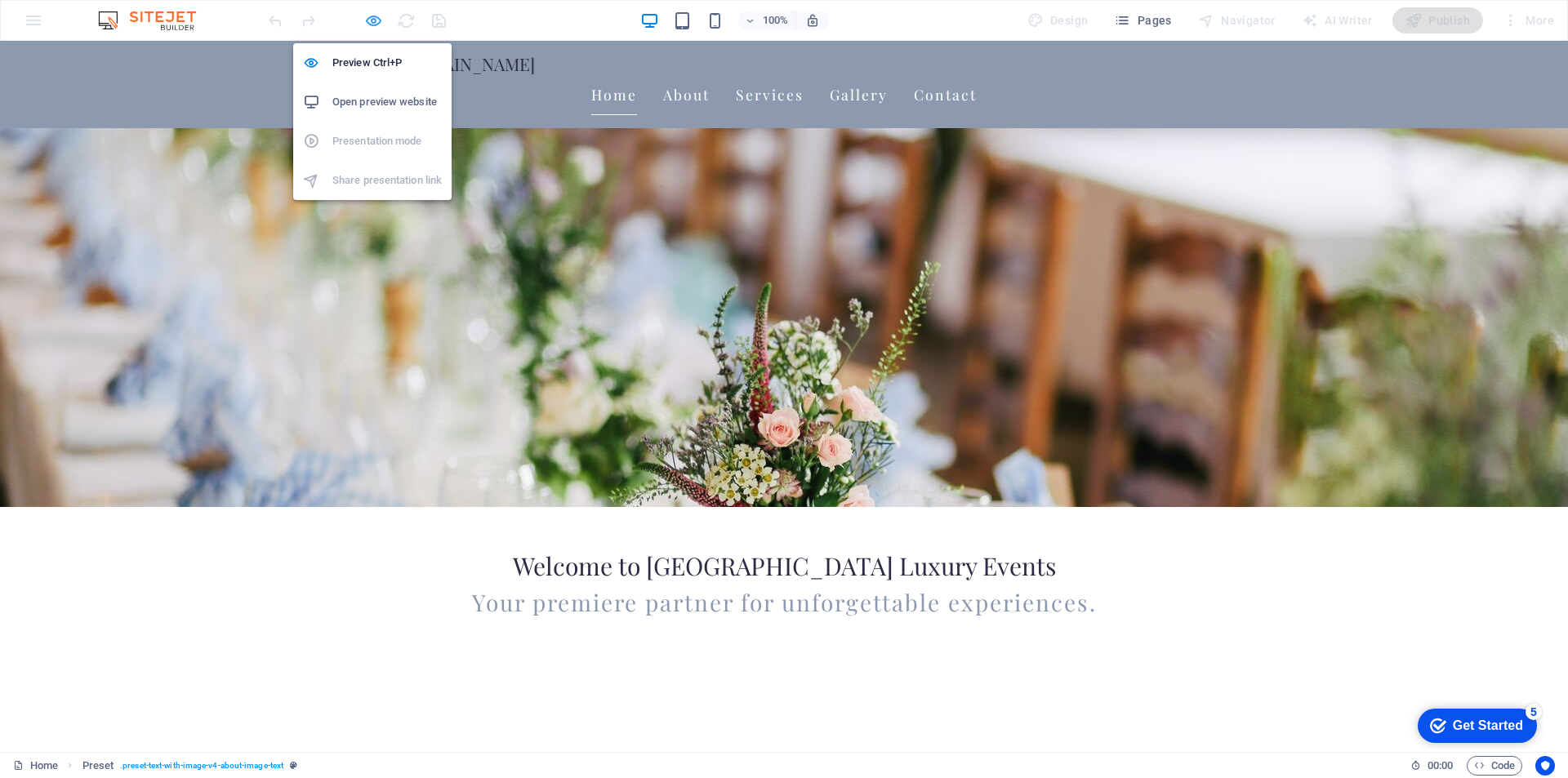
click at [372, 17] on icon "button" at bounding box center [373, 20] width 18 height 18
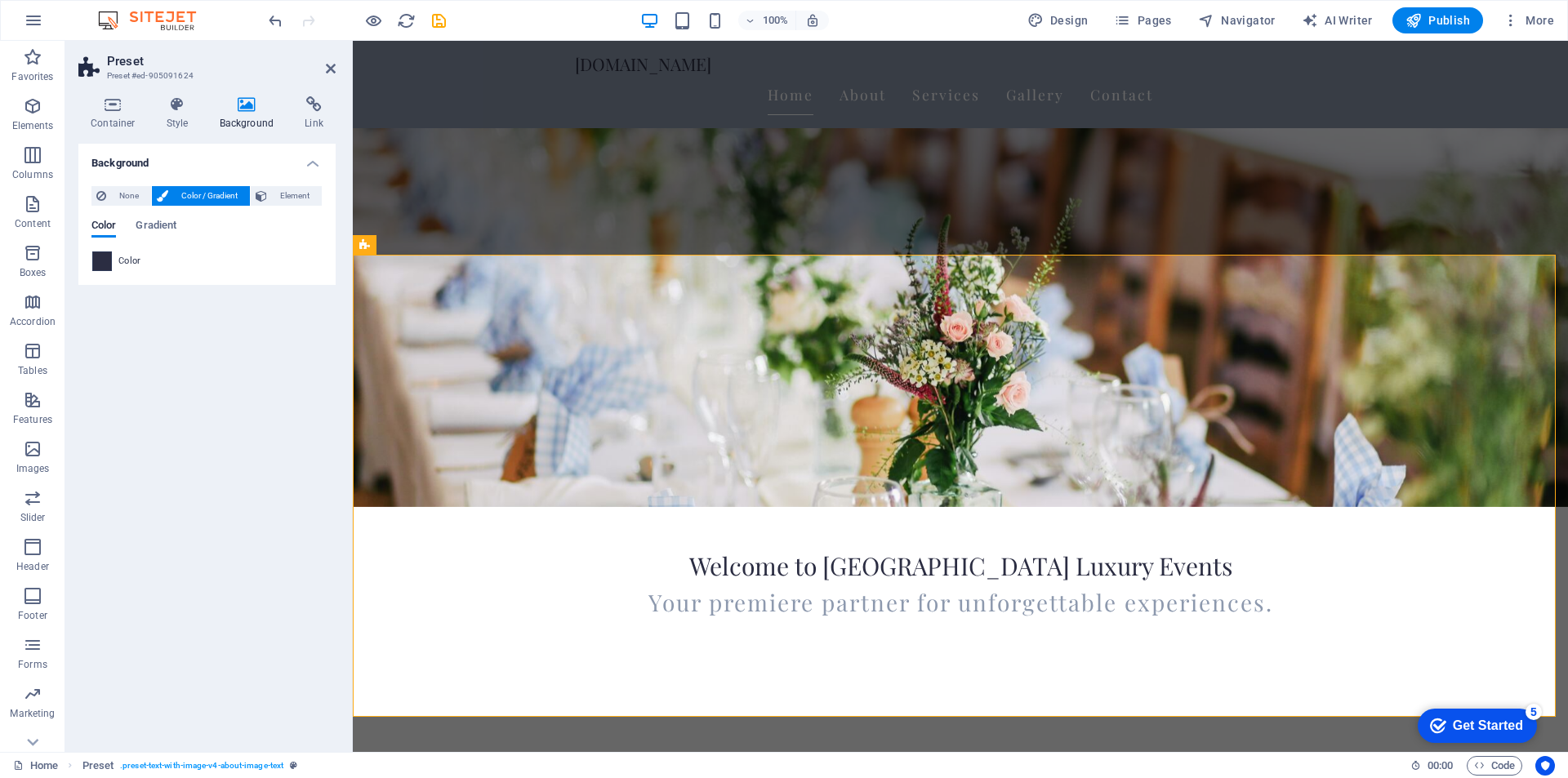
click at [99, 260] on span at bounding box center [102, 261] width 18 height 18
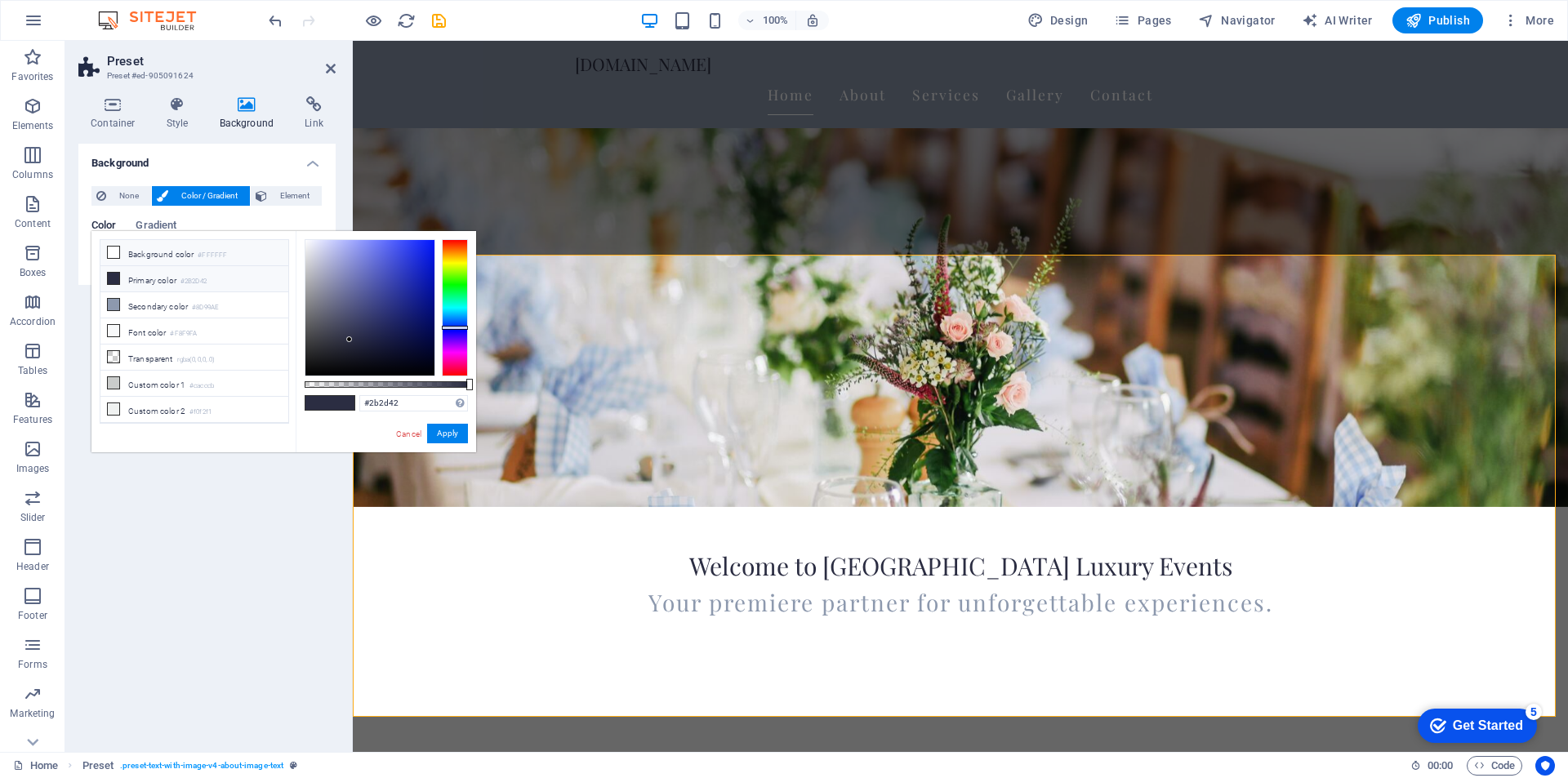
click at [131, 246] on li "Background color #FFFFFF" at bounding box center [195, 252] width 188 height 26
type input "#ffffff"
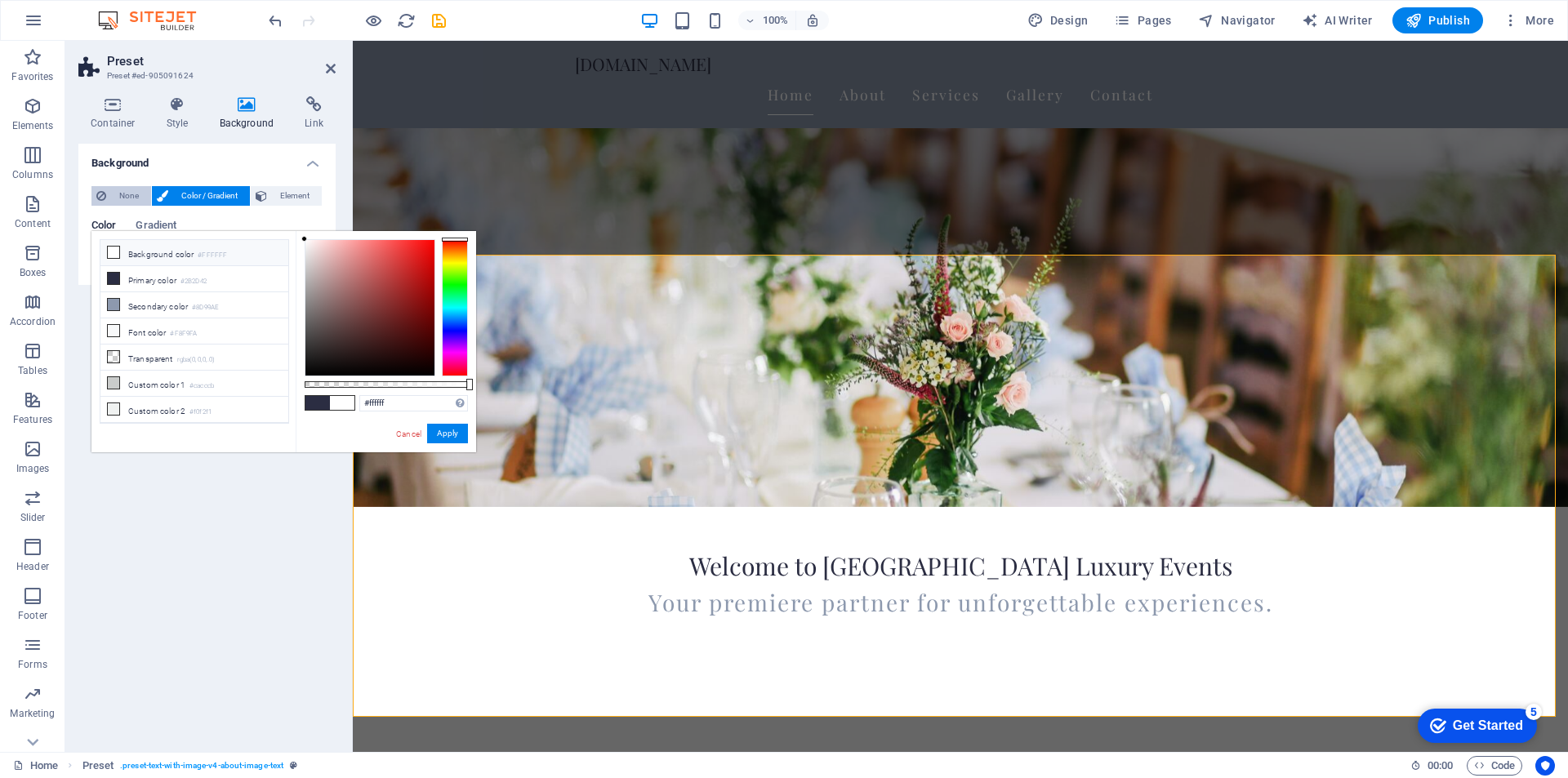
click at [128, 189] on span "None" at bounding box center [128, 196] width 35 height 19
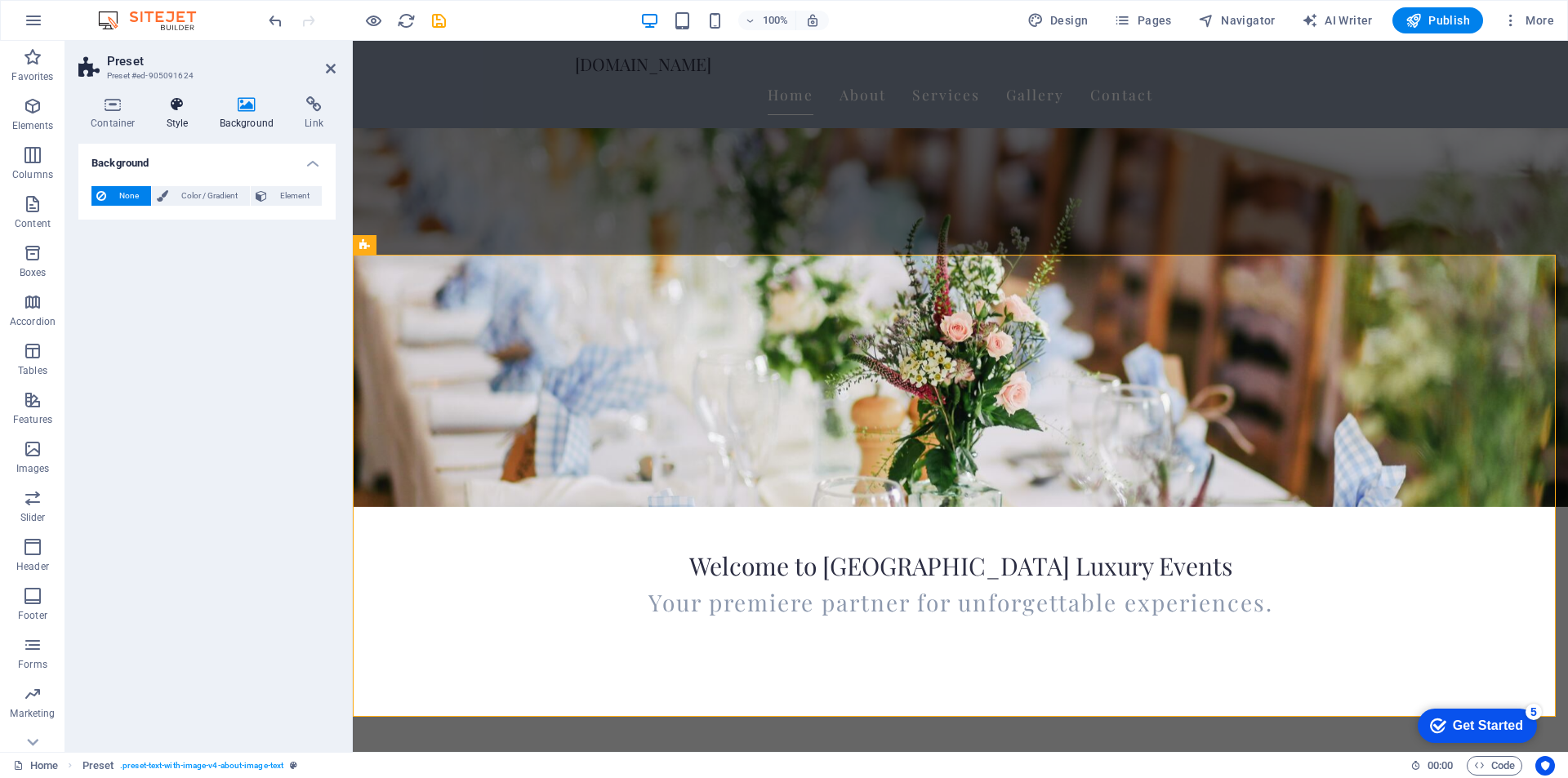
click at [175, 111] on icon at bounding box center [178, 104] width 47 height 16
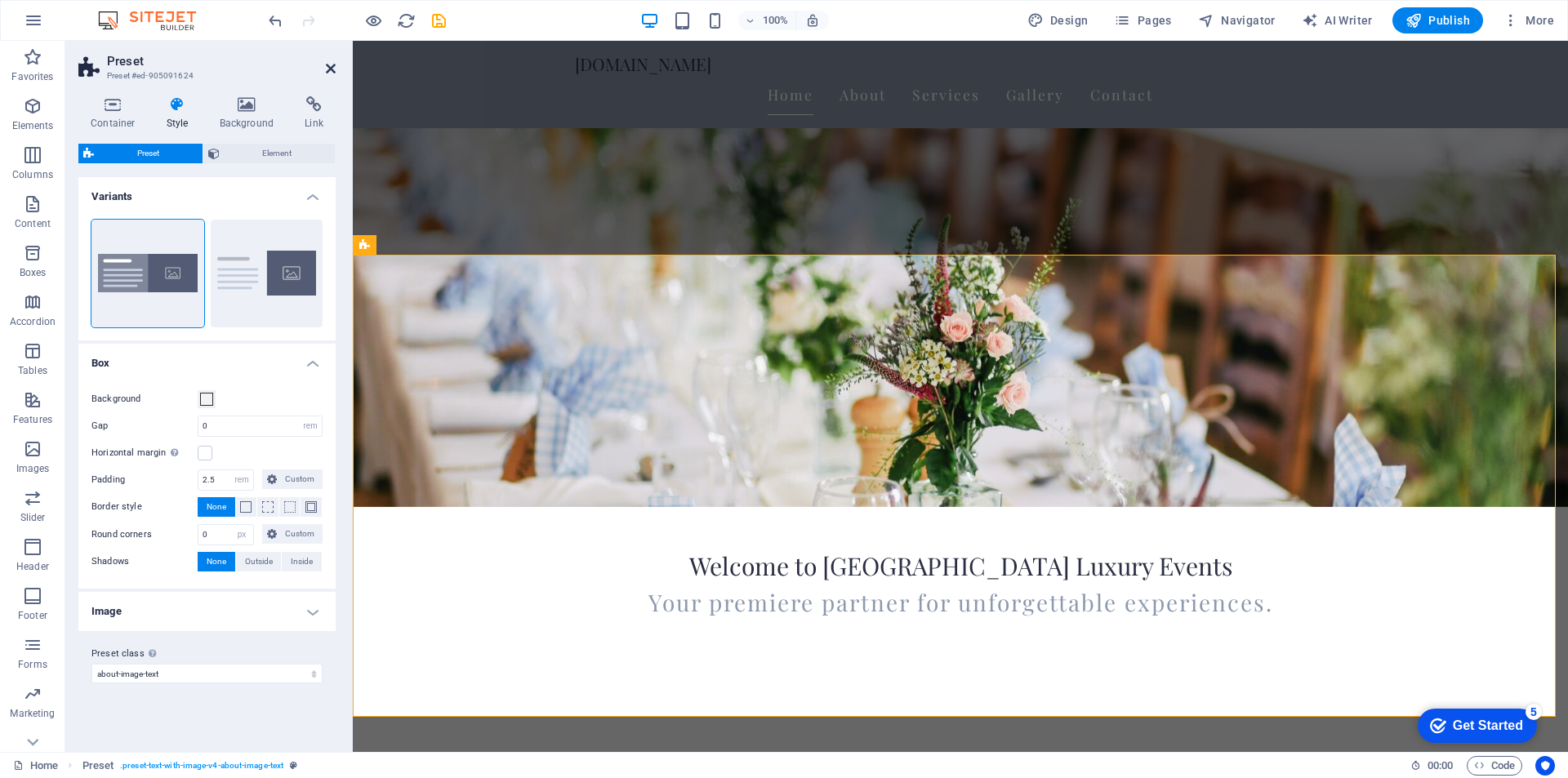
click at [333, 66] on icon at bounding box center [331, 68] width 10 height 13
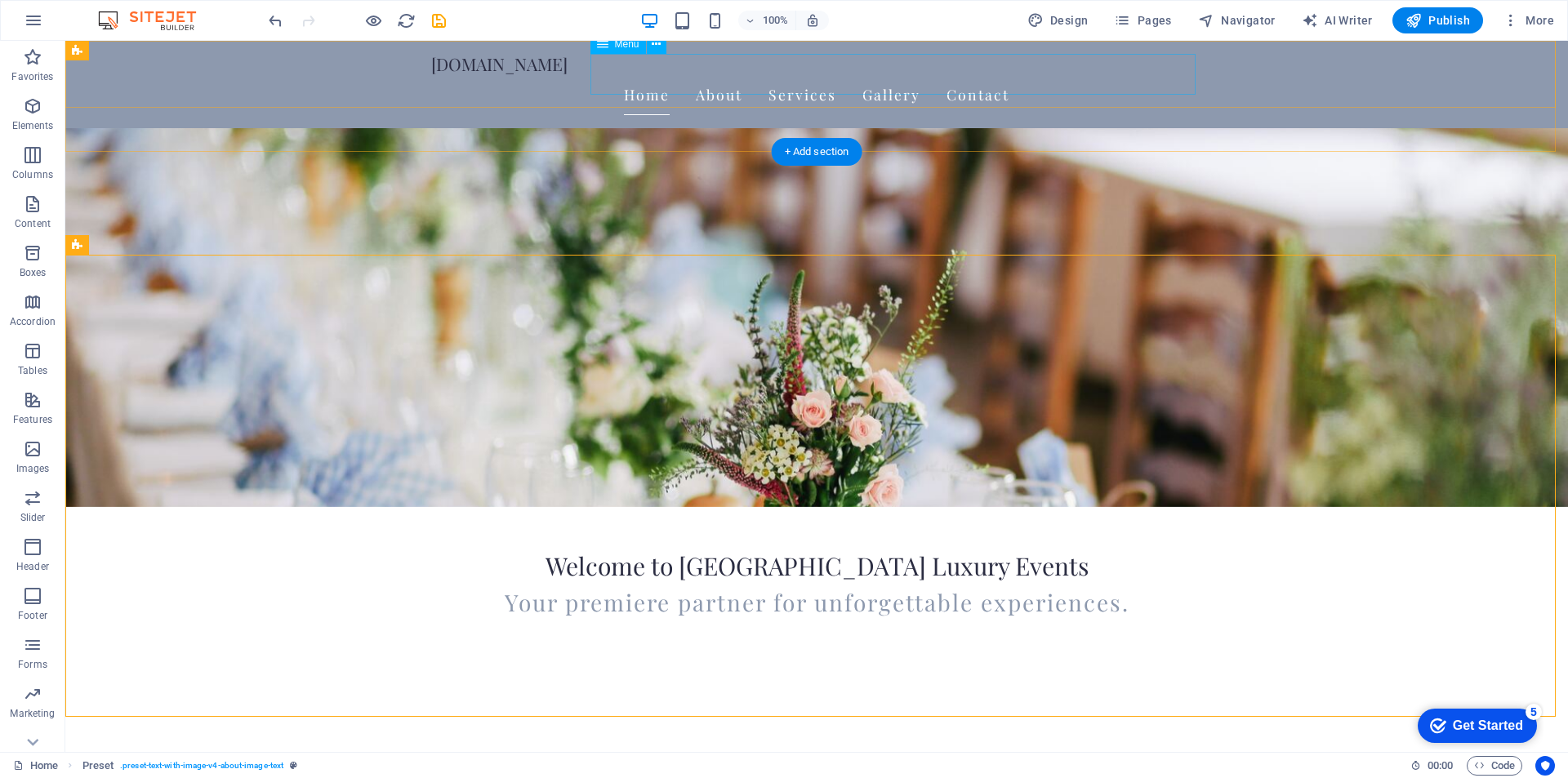
click at [795, 79] on nav "Home About Services Gallery Contact" at bounding box center [816, 95] width 770 height 41
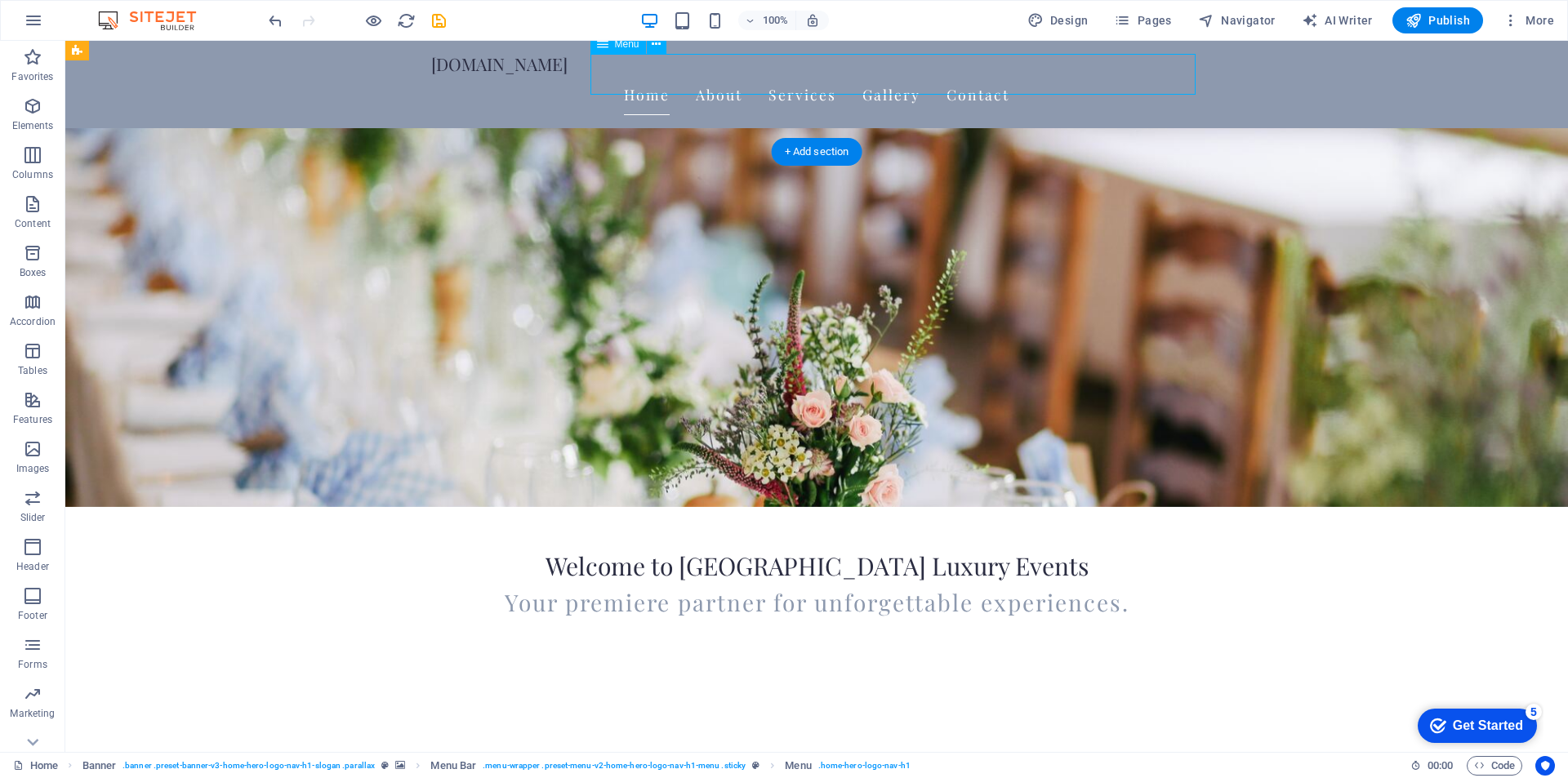
click at [873, 75] on nav "Home About Services Gallery Contact" at bounding box center [816, 95] width 770 height 41
click at [723, 77] on nav "Home About Services Gallery Contact" at bounding box center [816, 95] width 770 height 41
click at [1155, 21] on span "Pages" at bounding box center [1142, 20] width 57 height 16
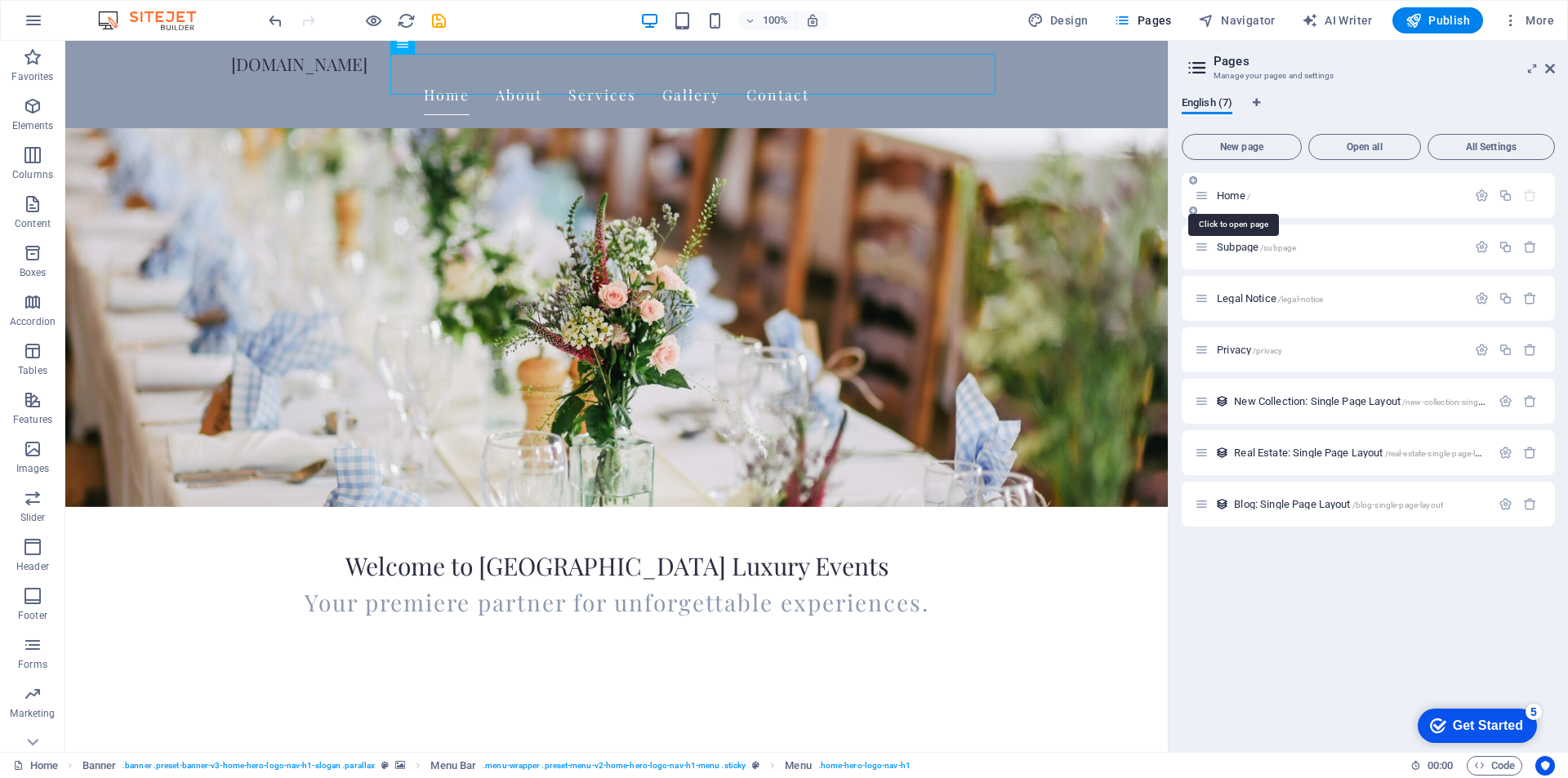
click at [1239, 194] on span "Home /" at bounding box center [1233, 195] width 34 height 13
click at [1201, 196] on icon at bounding box center [1201, 195] width 14 height 14
click at [1230, 246] on span "Subpage /subpage" at bounding box center [1257, 246] width 80 height 13
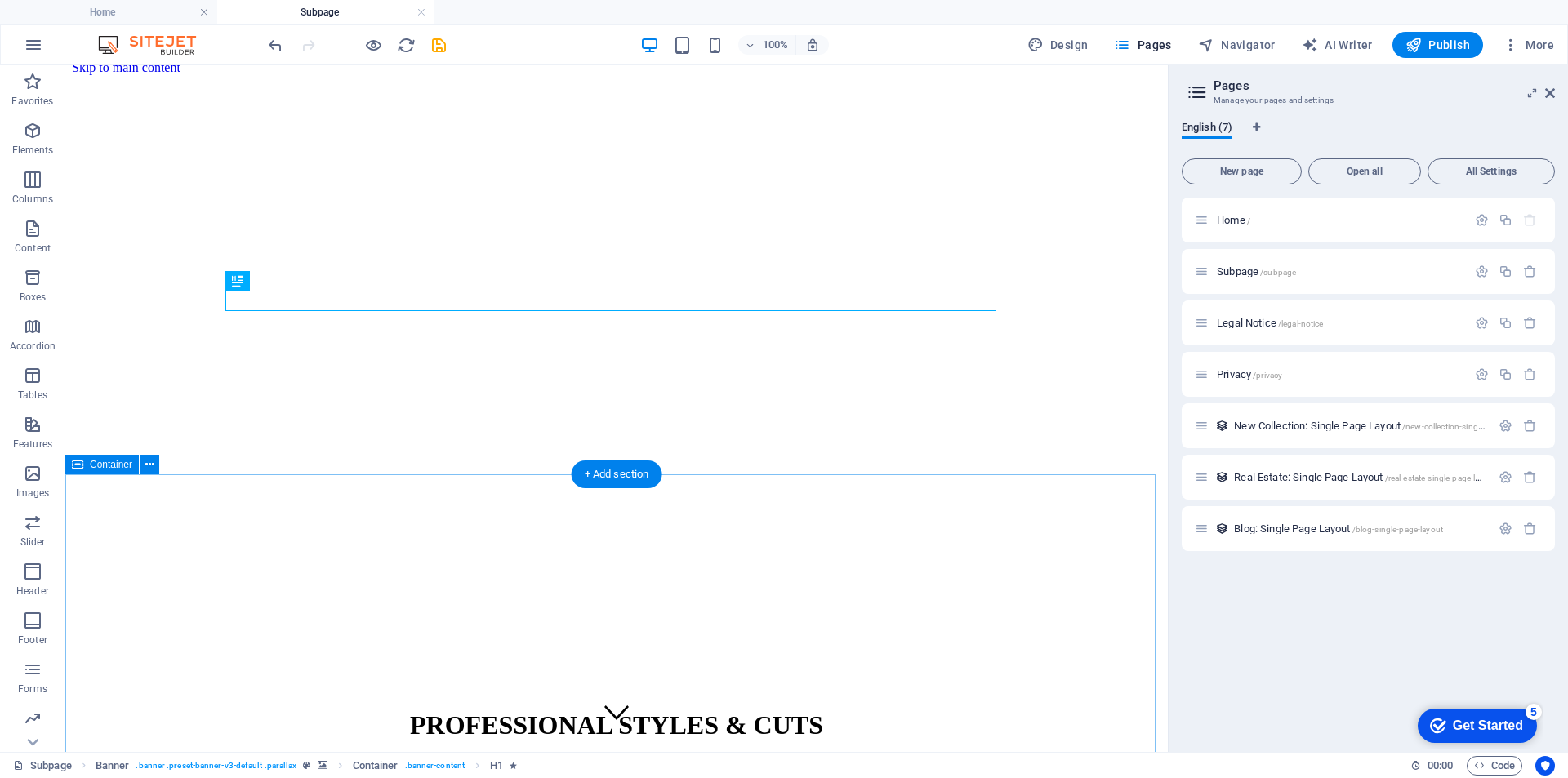
scroll to position [0, 0]
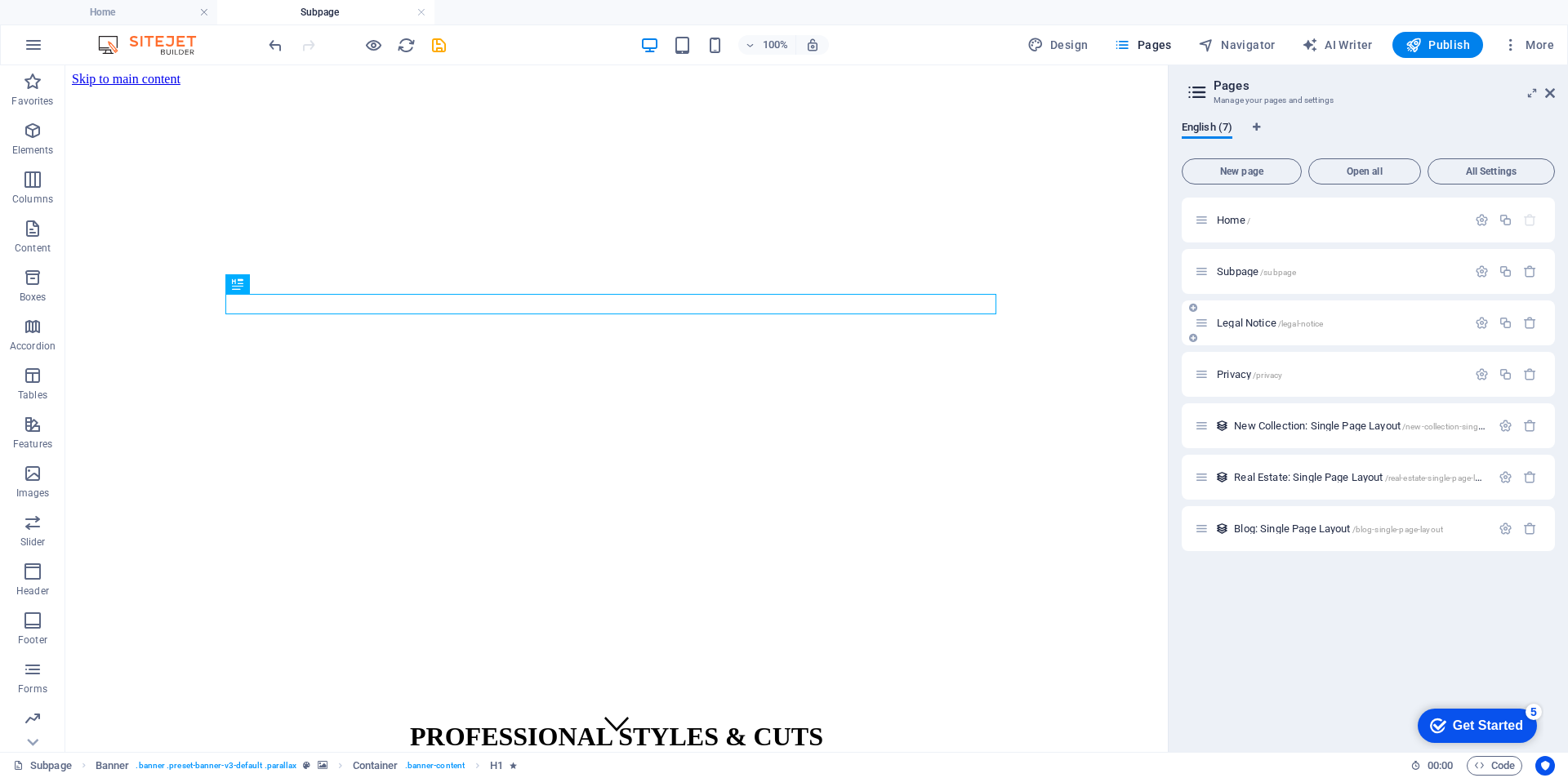
click at [1235, 322] on span "Legal Notice /legal-notice" at bounding box center [1269, 323] width 106 height 13
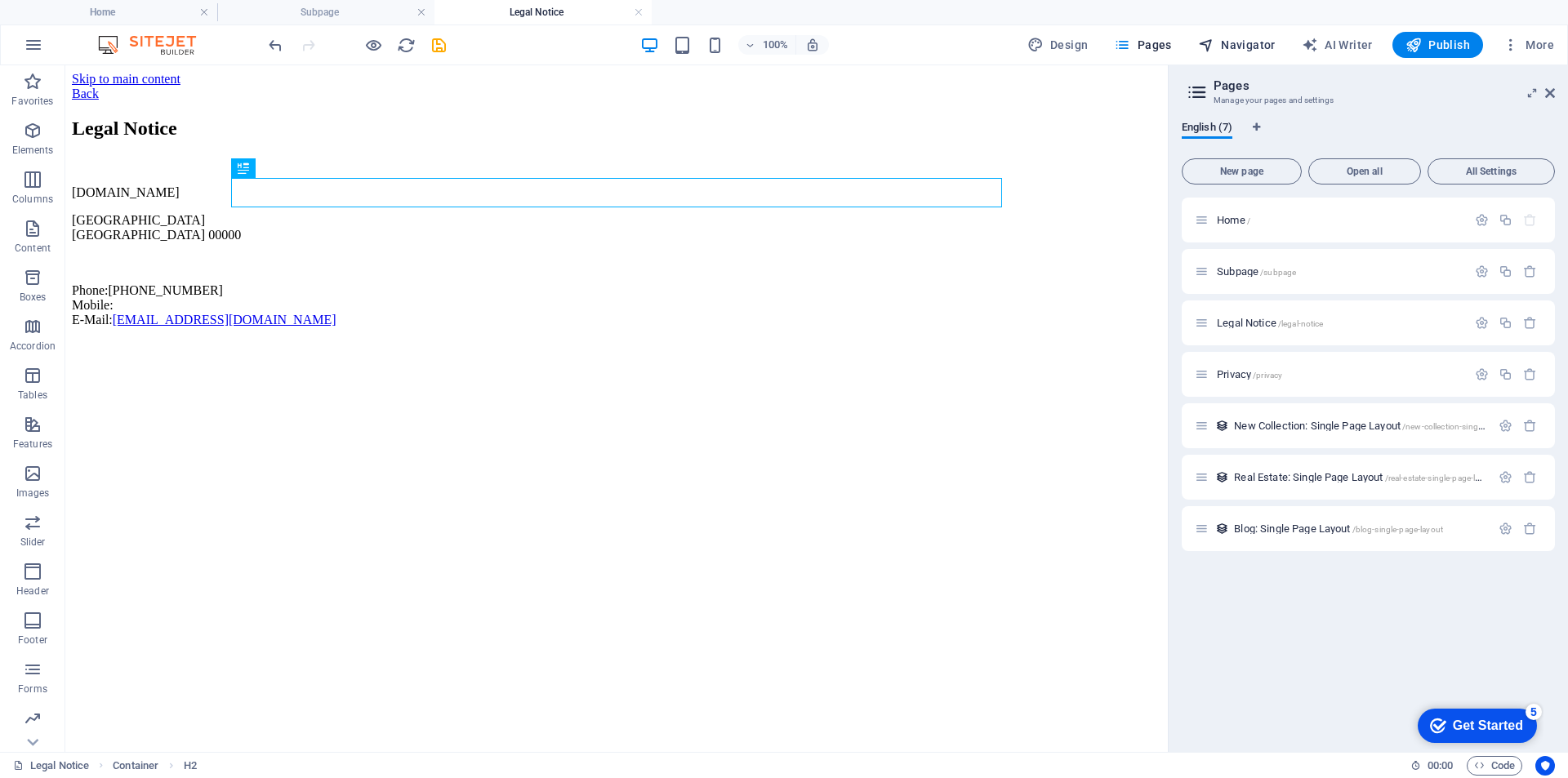
click at [1244, 49] on span "Navigator" at bounding box center [1236, 45] width 78 height 16
select select "16983192-en"
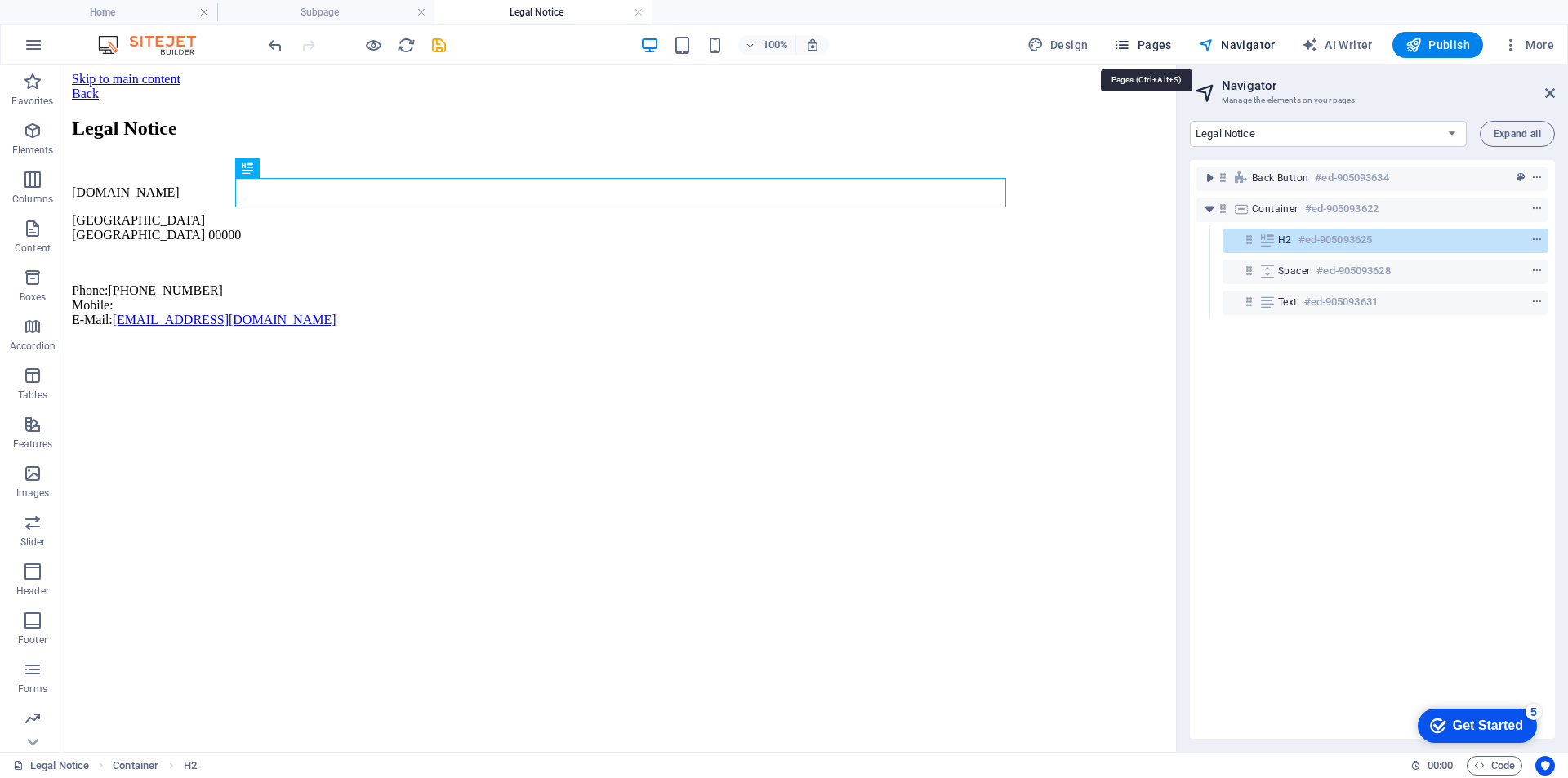
click at [1162, 41] on span "Pages" at bounding box center [1142, 45] width 57 height 16
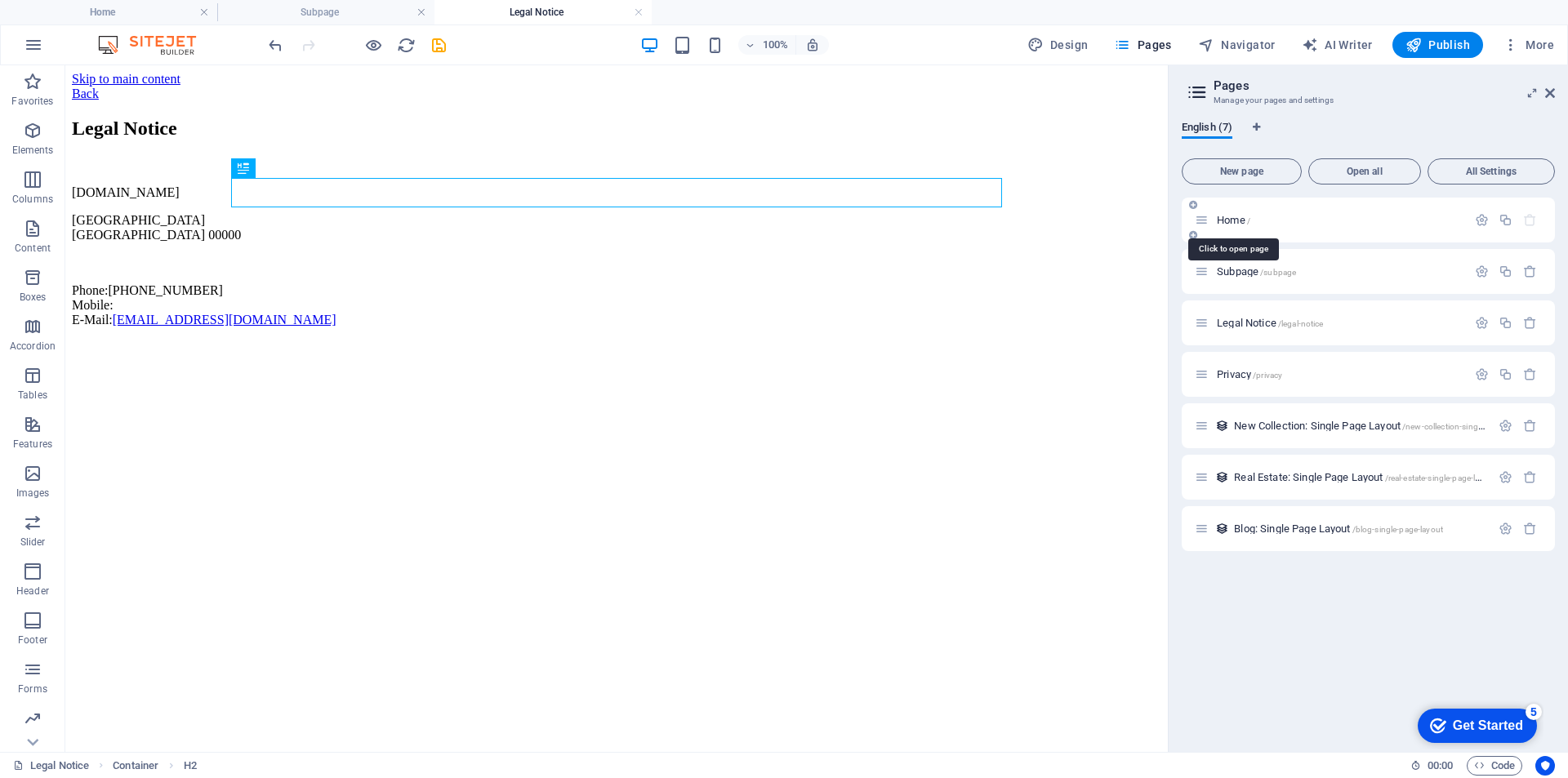
click at [1219, 220] on span "Home /" at bounding box center [1233, 219] width 34 height 13
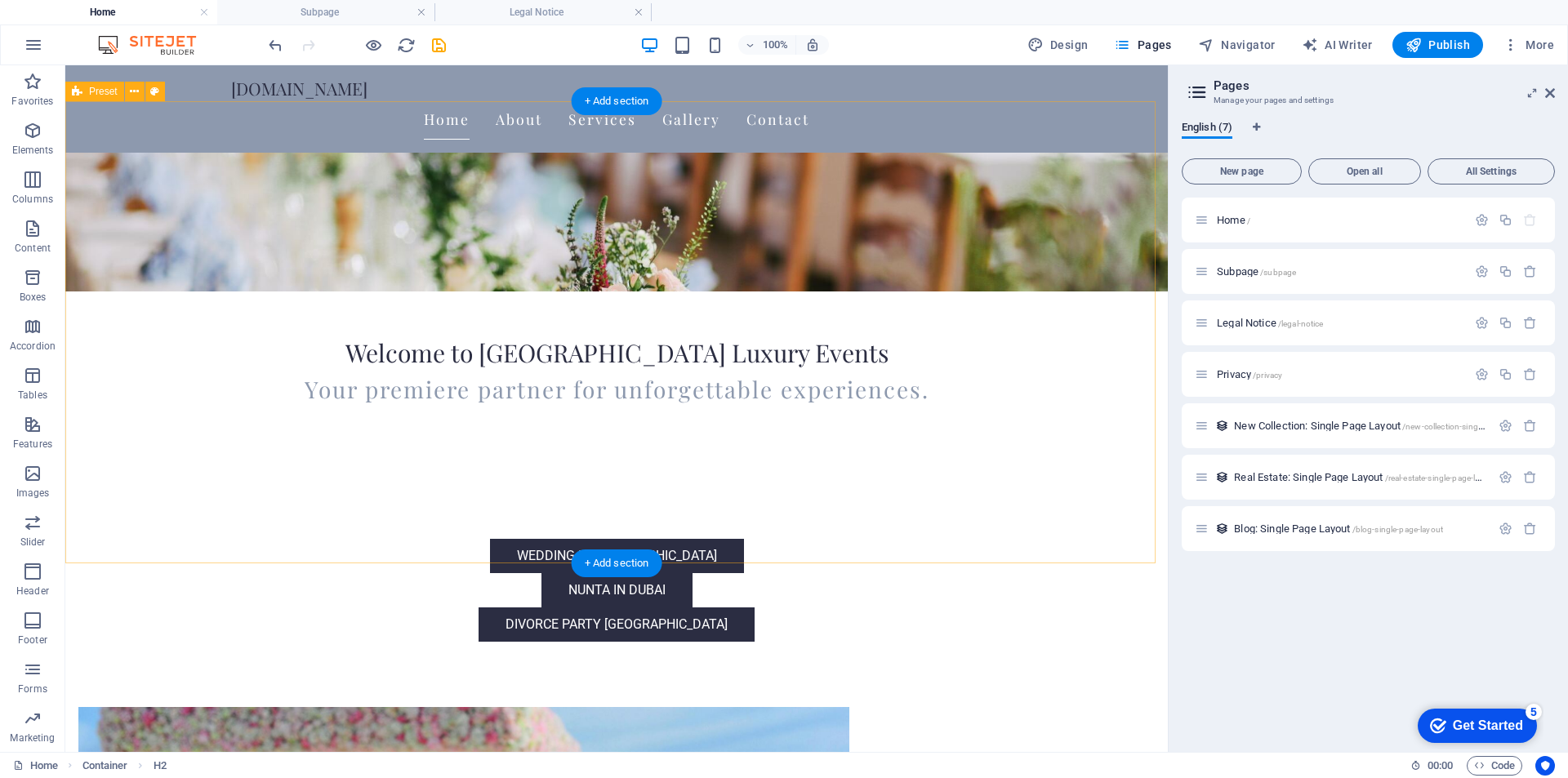
scroll to position [490, 0]
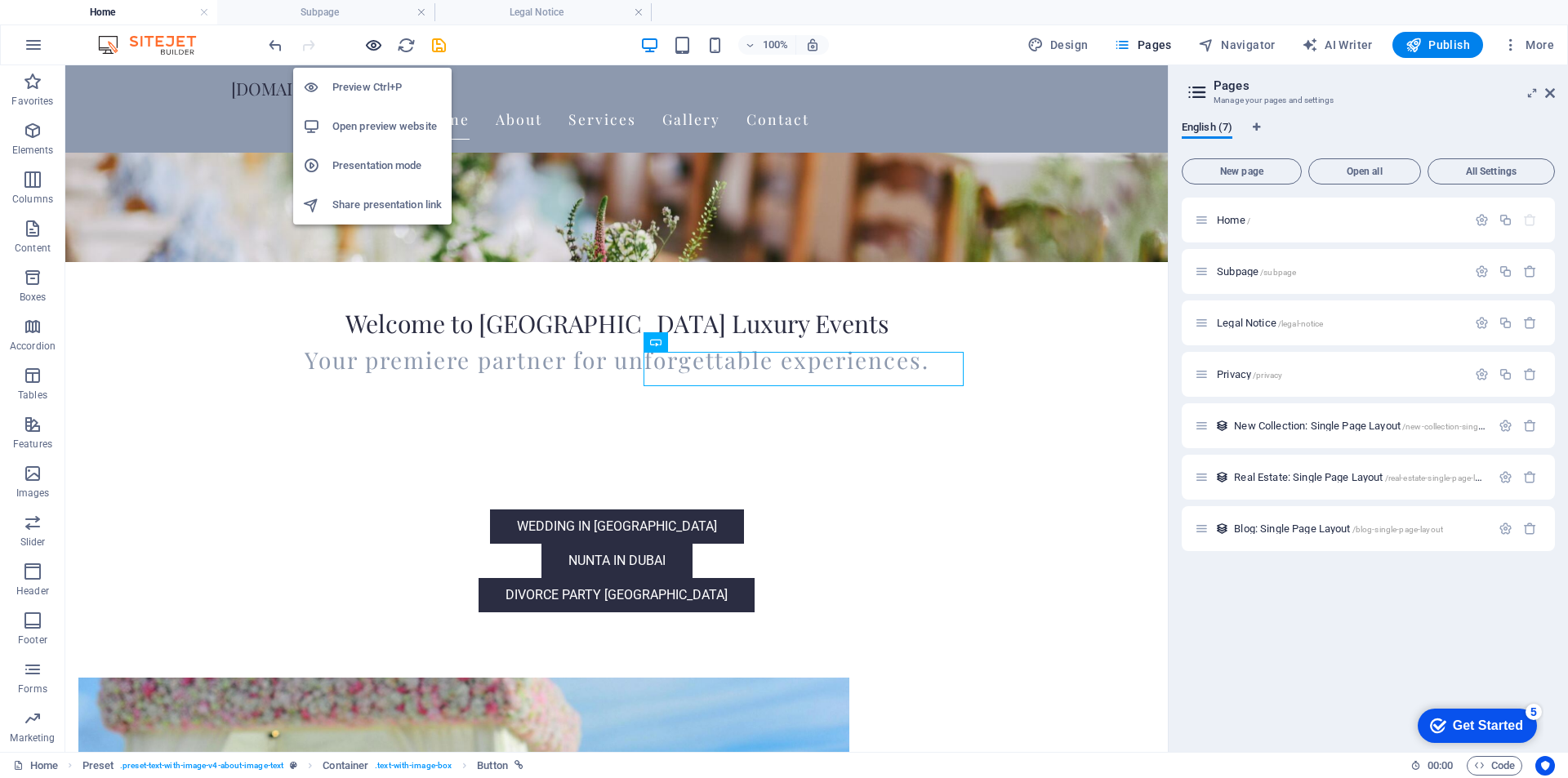
click at [372, 47] on icon "button" at bounding box center [373, 45] width 18 height 18
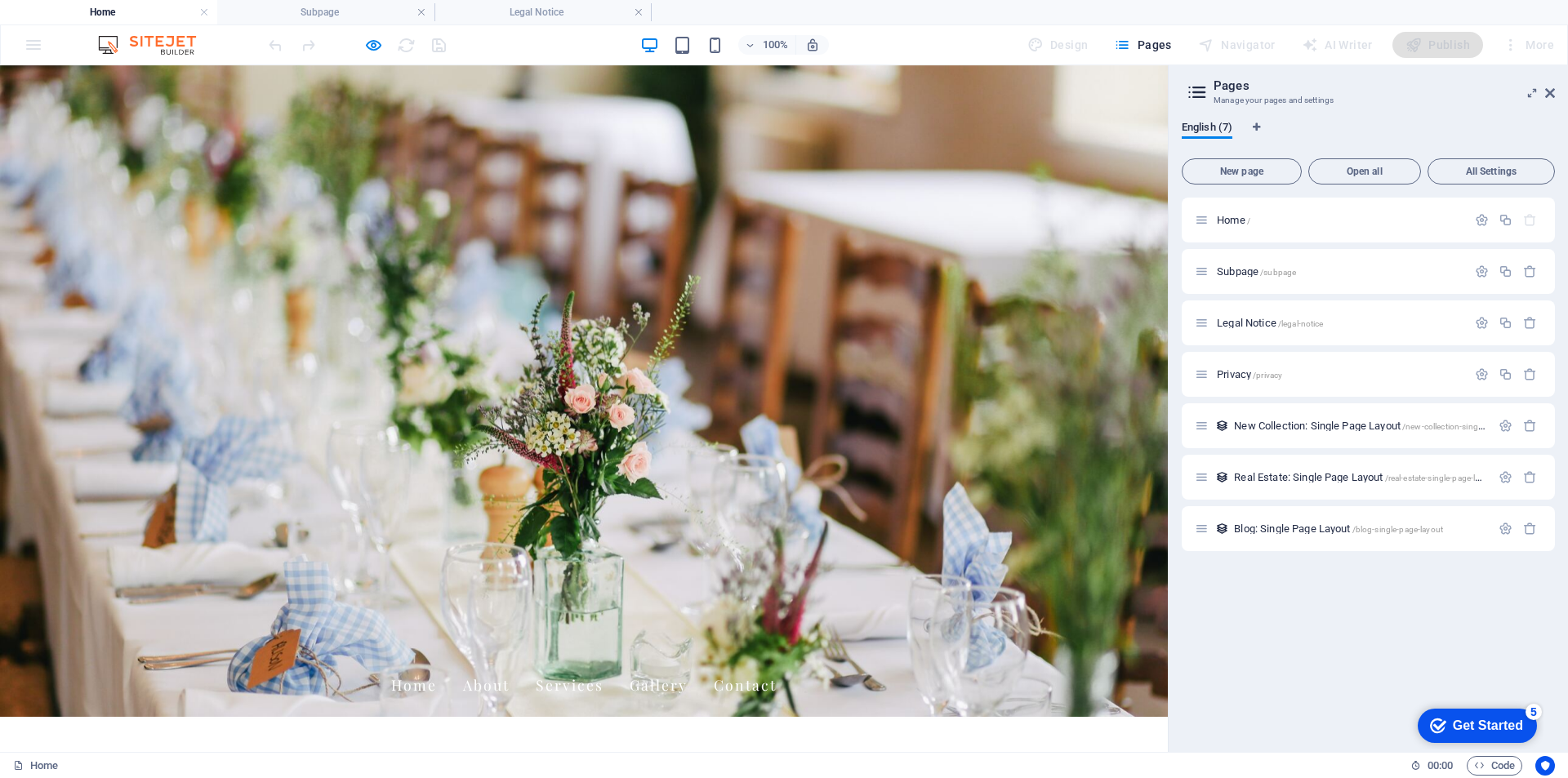
scroll to position [0, 0]
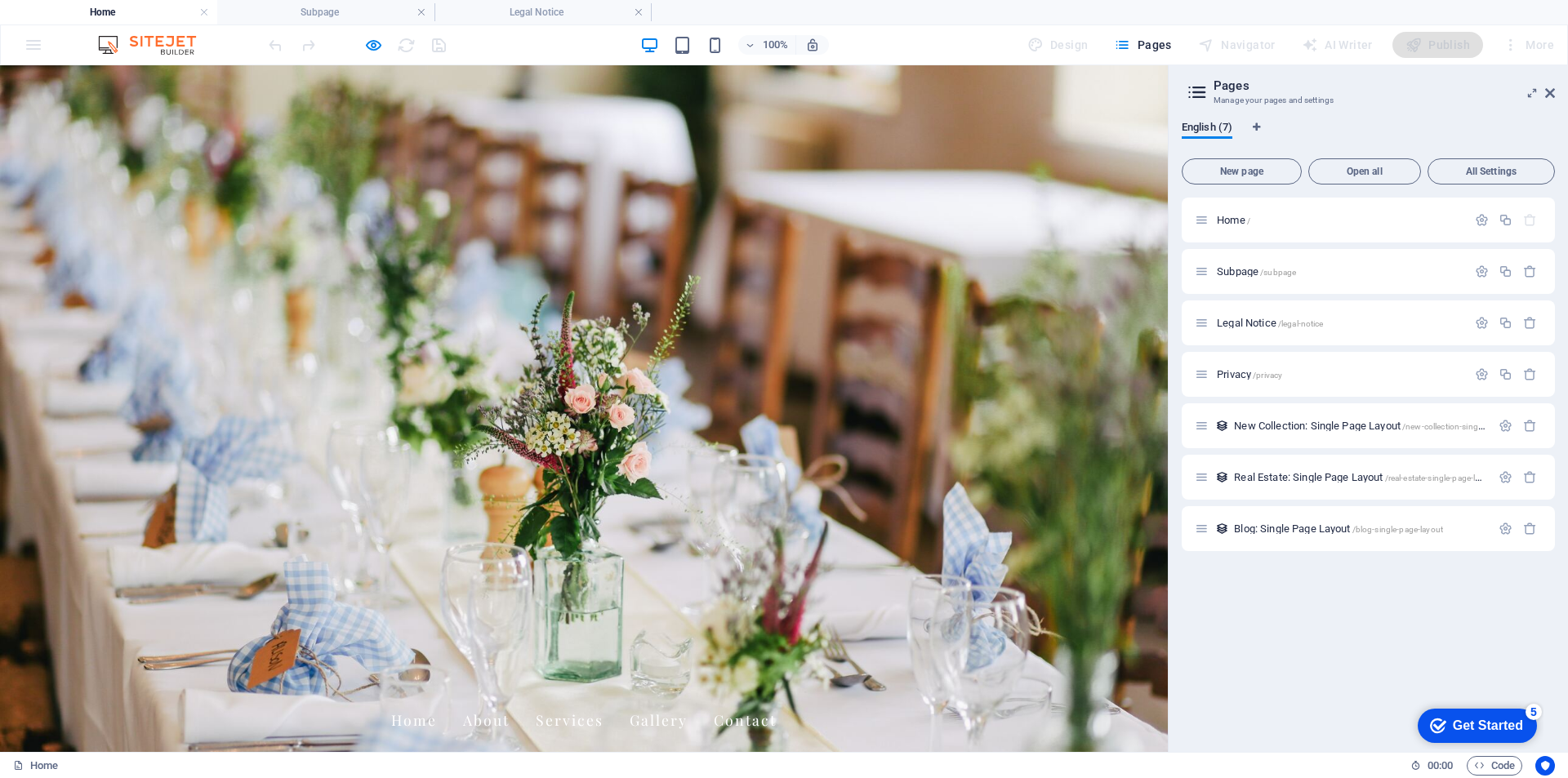
click at [437, 699] on link "Home" at bounding box center [413, 720] width 46 height 41
click at [509, 699] on link "About" at bounding box center [486, 720] width 47 height 41
click at [604, 699] on link "Services" at bounding box center [570, 720] width 68 height 41
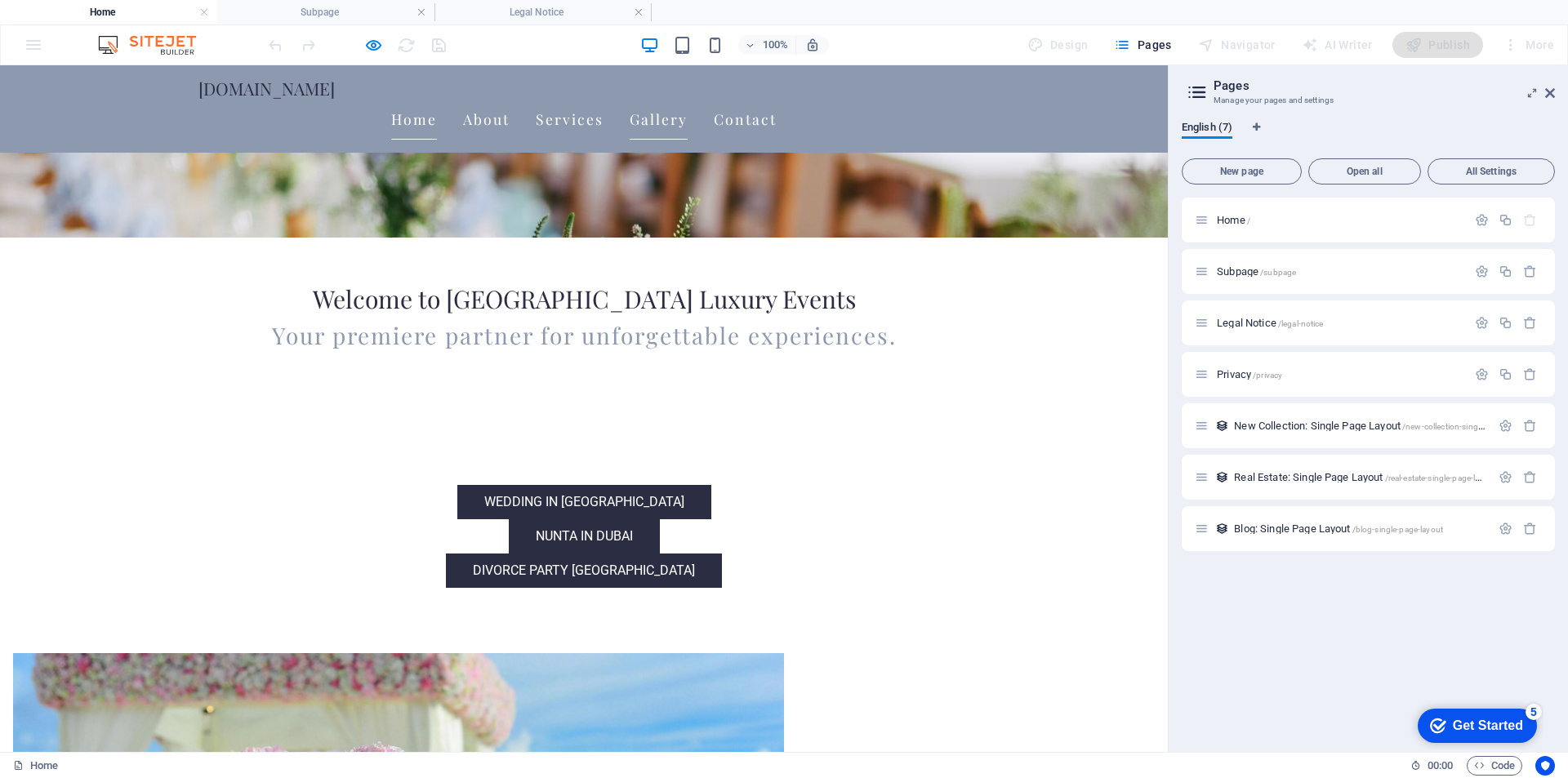
click at [688, 99] on link "Gallery" at bounding box center [659, 119] width 58 height 41
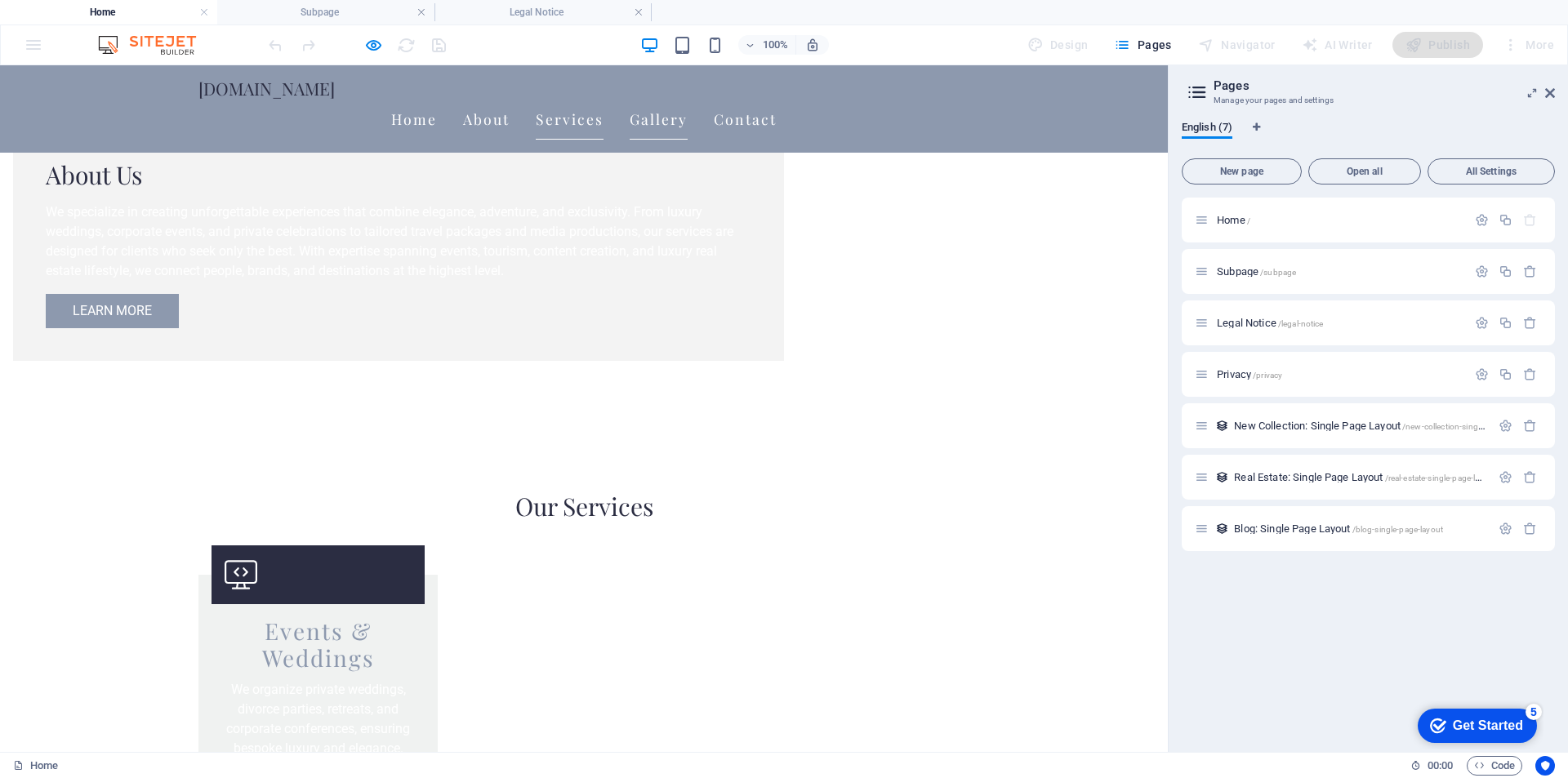
scroll to position [1502, 0]
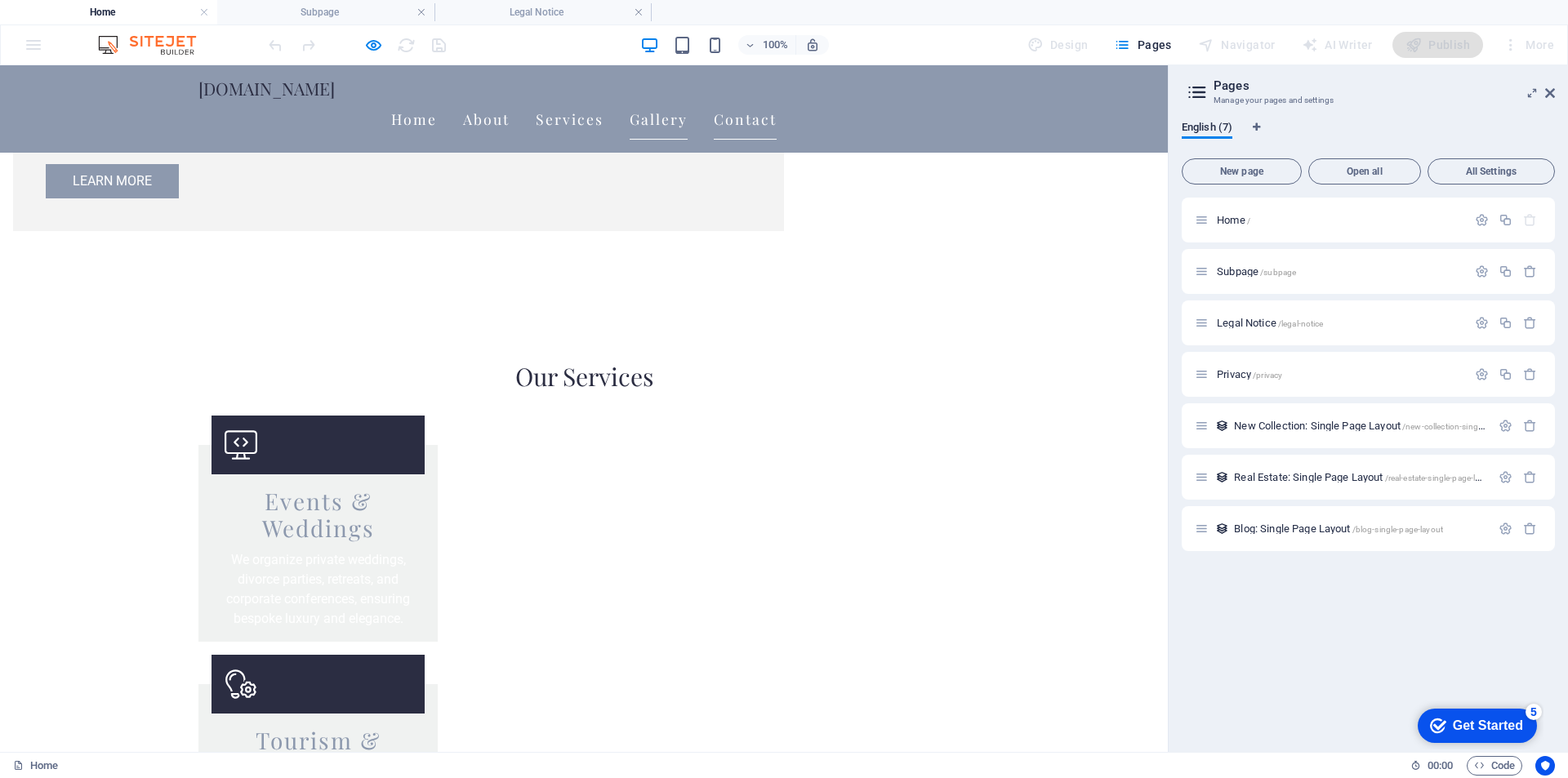
click at [776, 99] on link "Contact" at bounding box center [744, 119] width 63 height 41
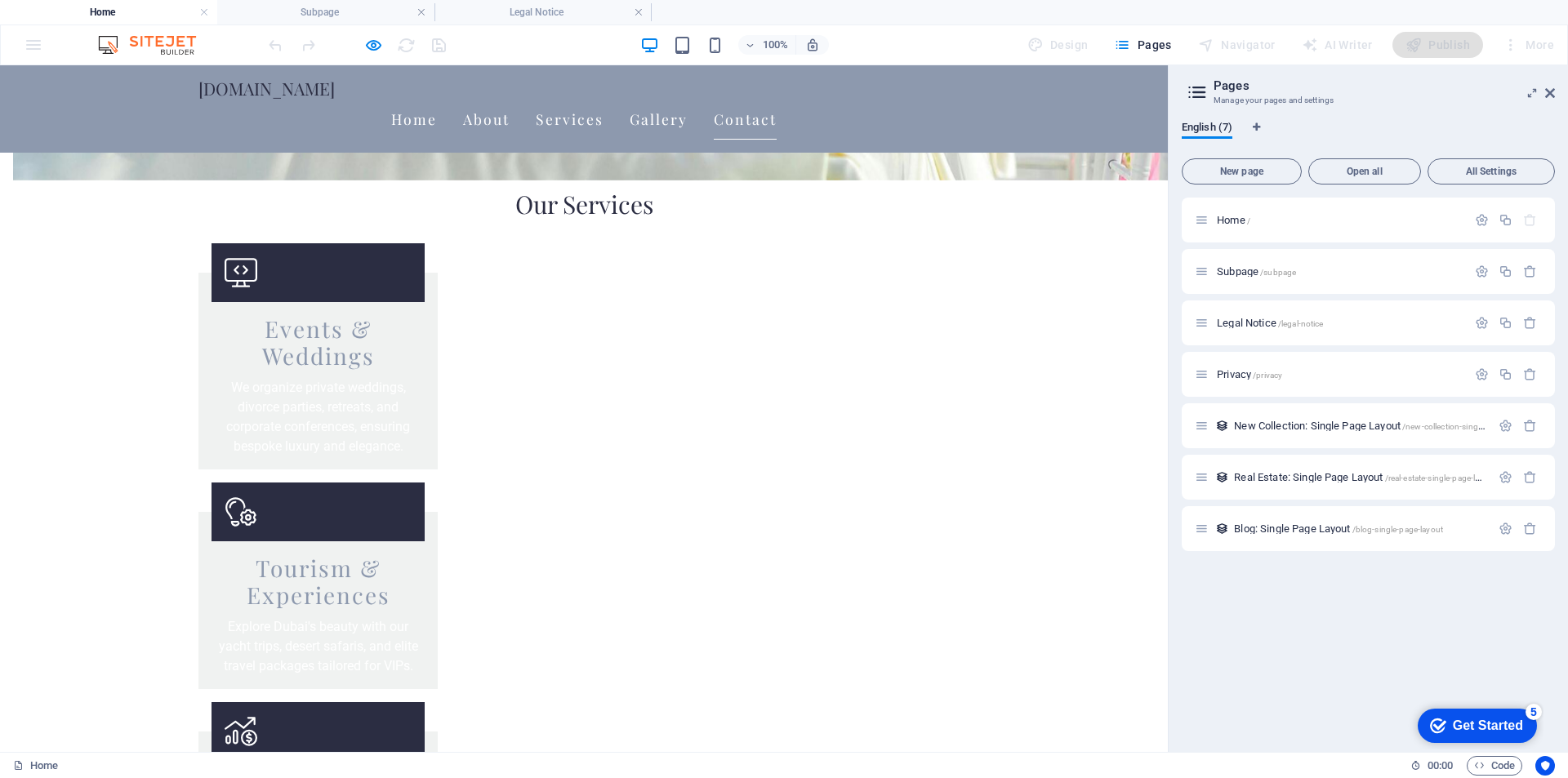
scroll to position [1730, 0]
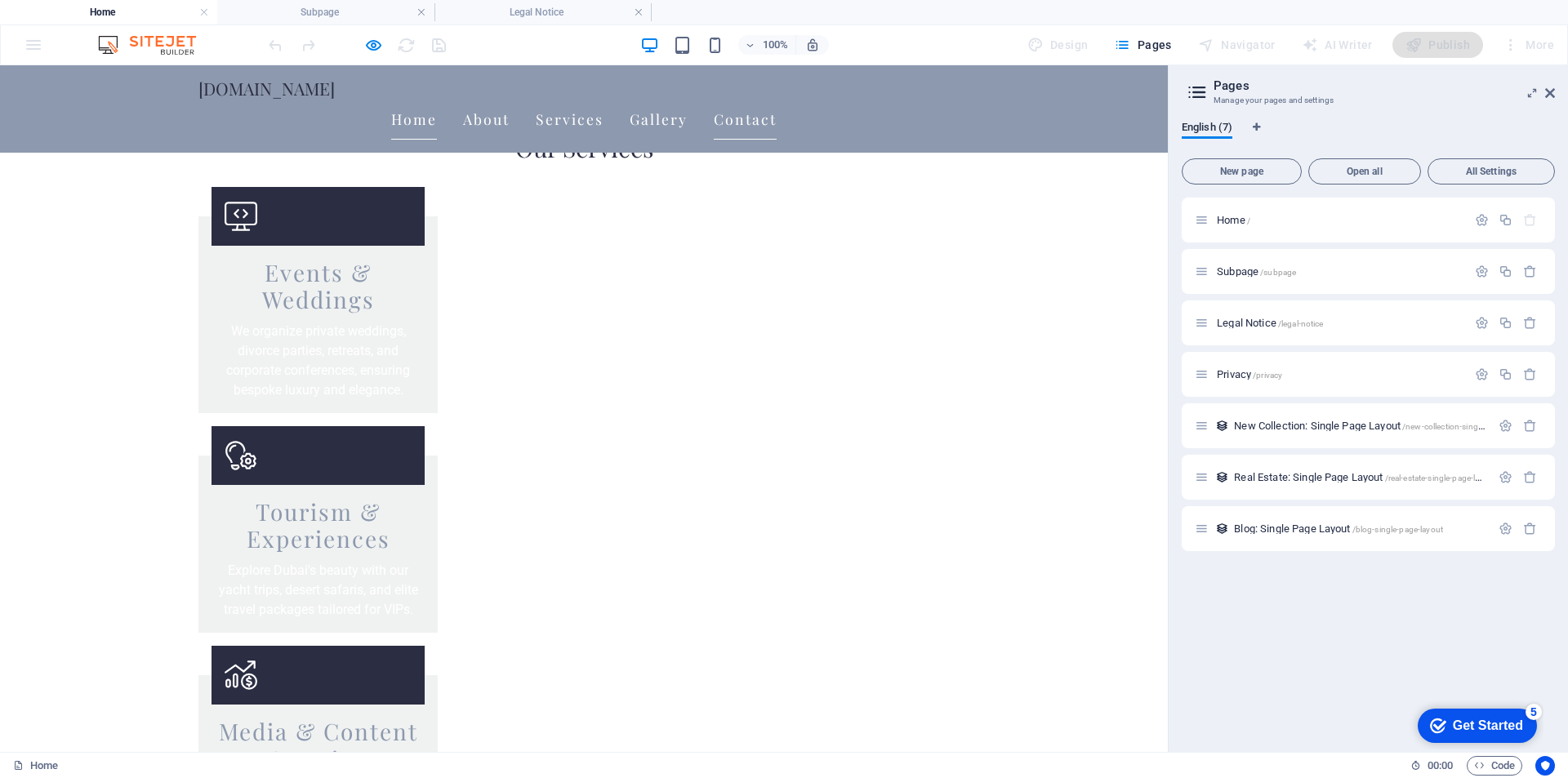
click at [437, 99] on link "Home" at bounding box center [413, 119] width 46 height 41
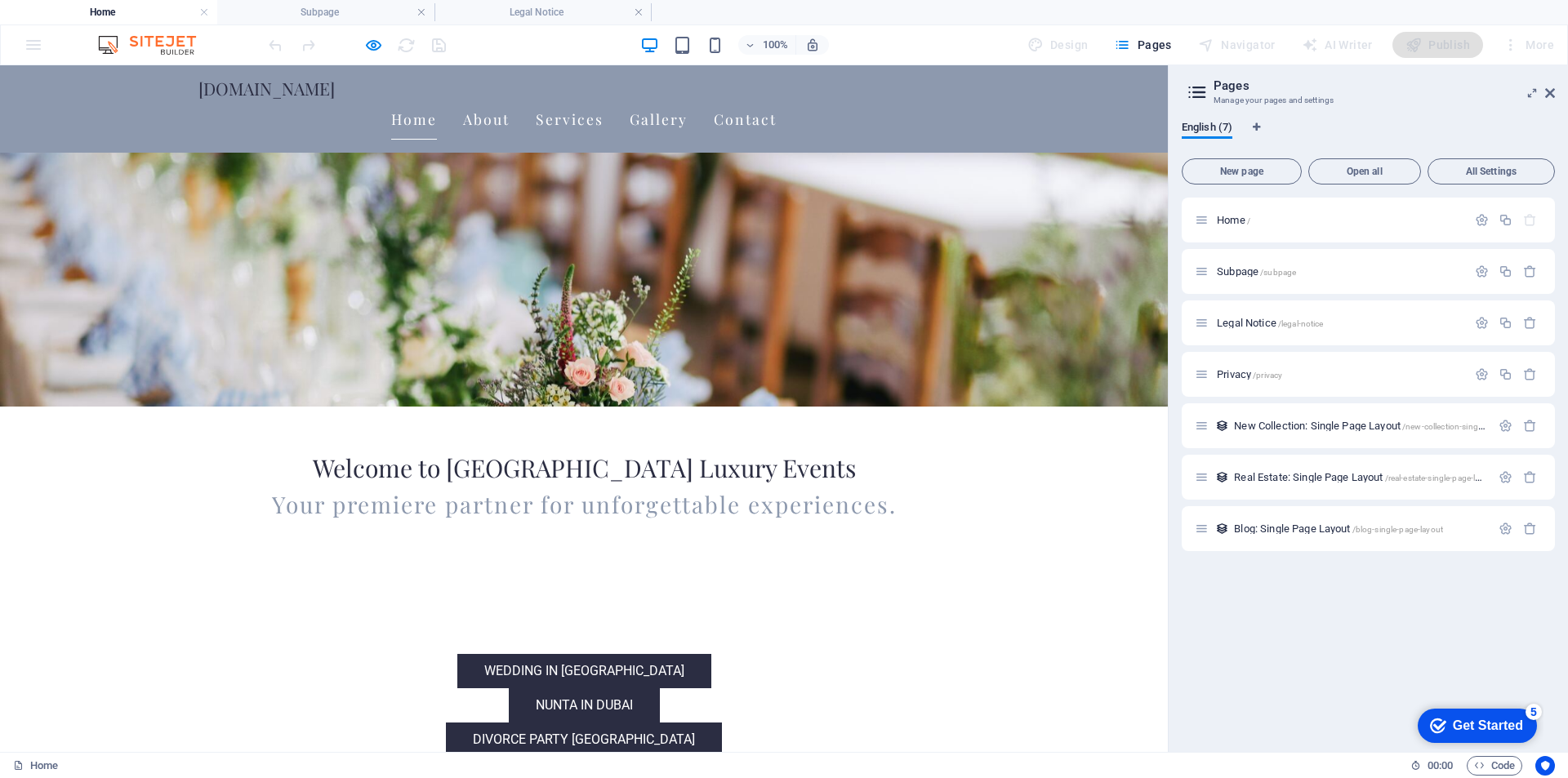
scroll to position [0, 0]
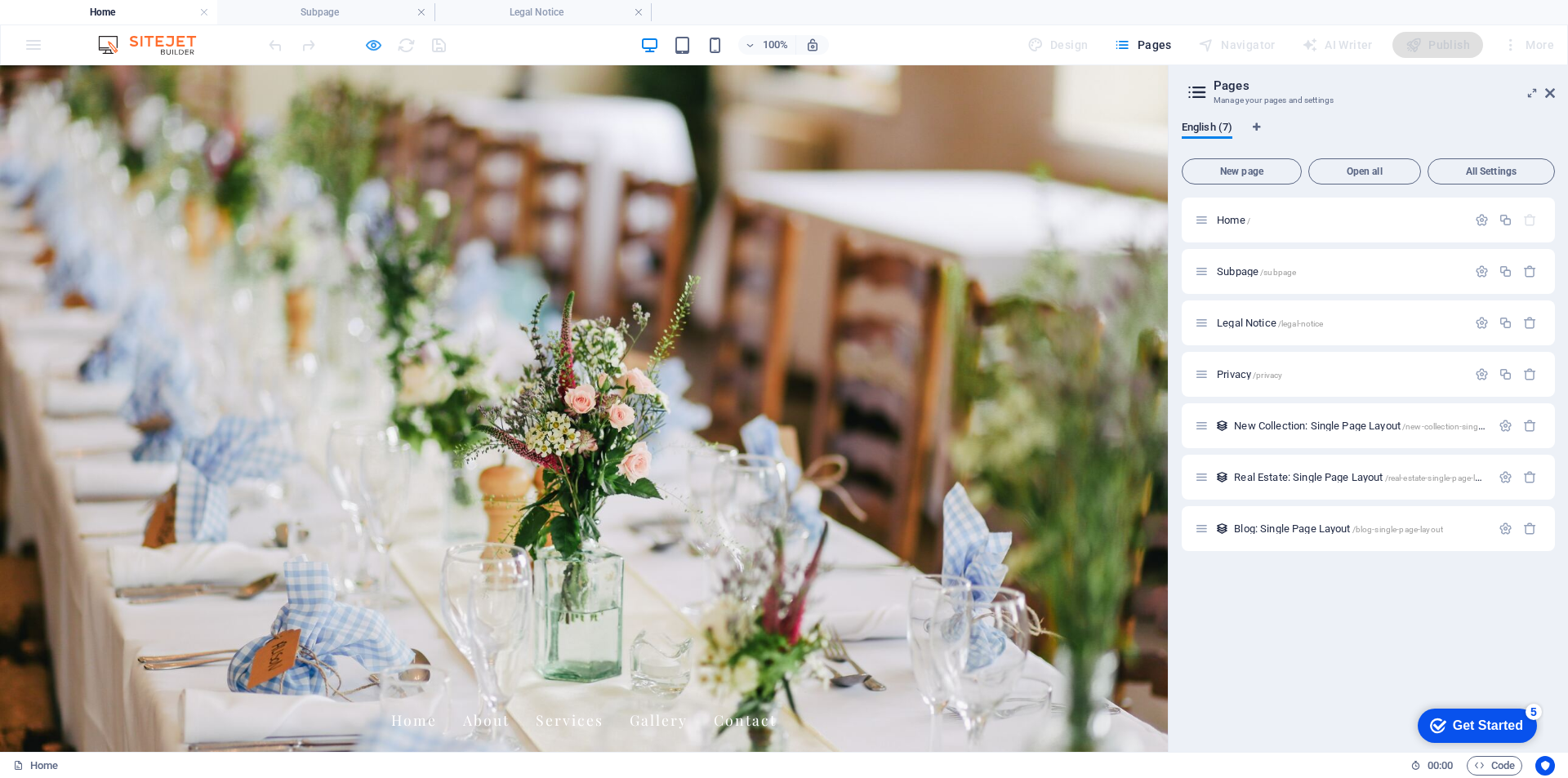
click at [376, 43] on icon "button" at bounding box center [373, 45] width 18 height 18
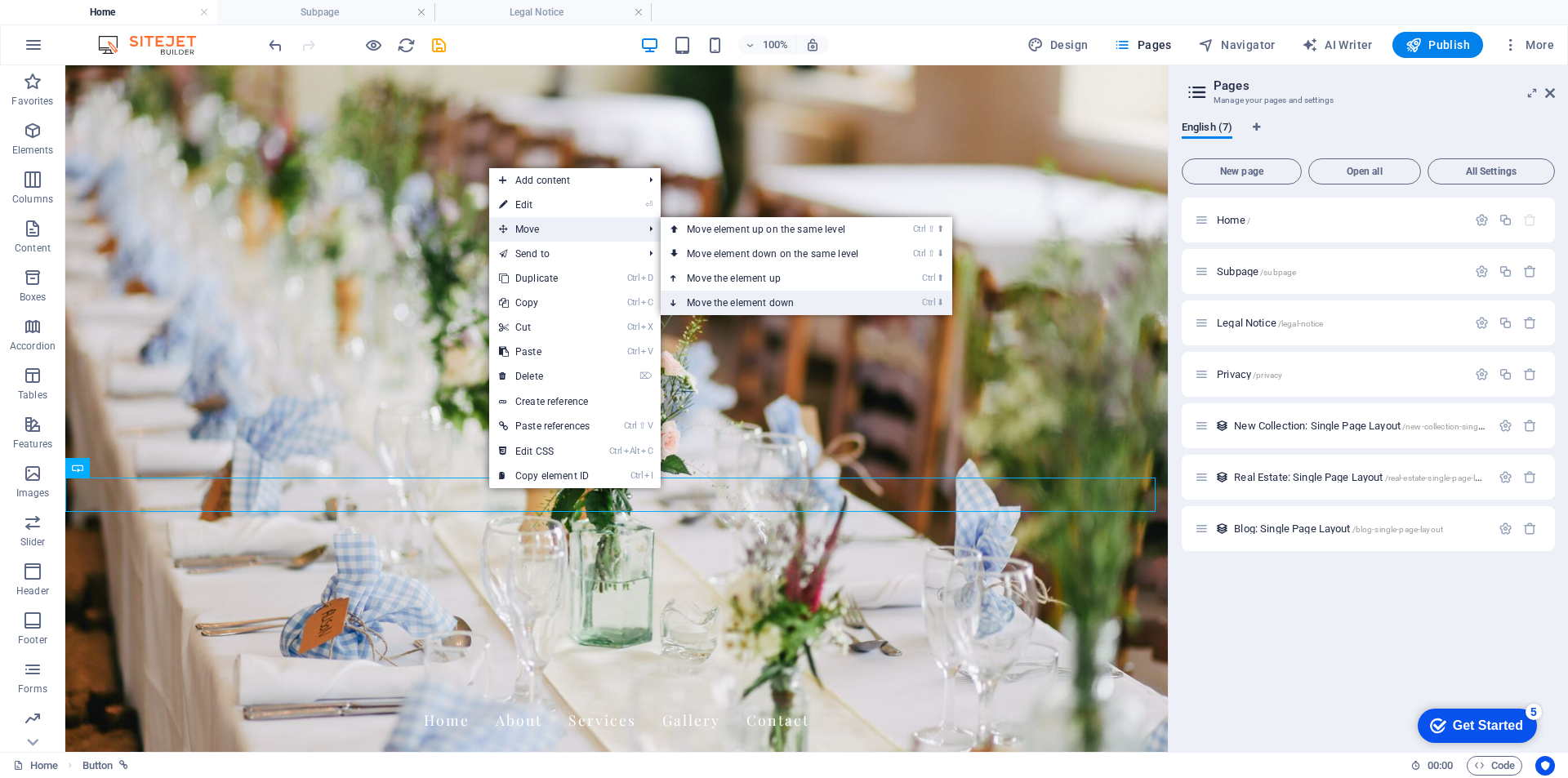
click at [732, 305] on link "Ctrl ⬇ Move the element down" at bounding box center [775, 303] width 230 height 24
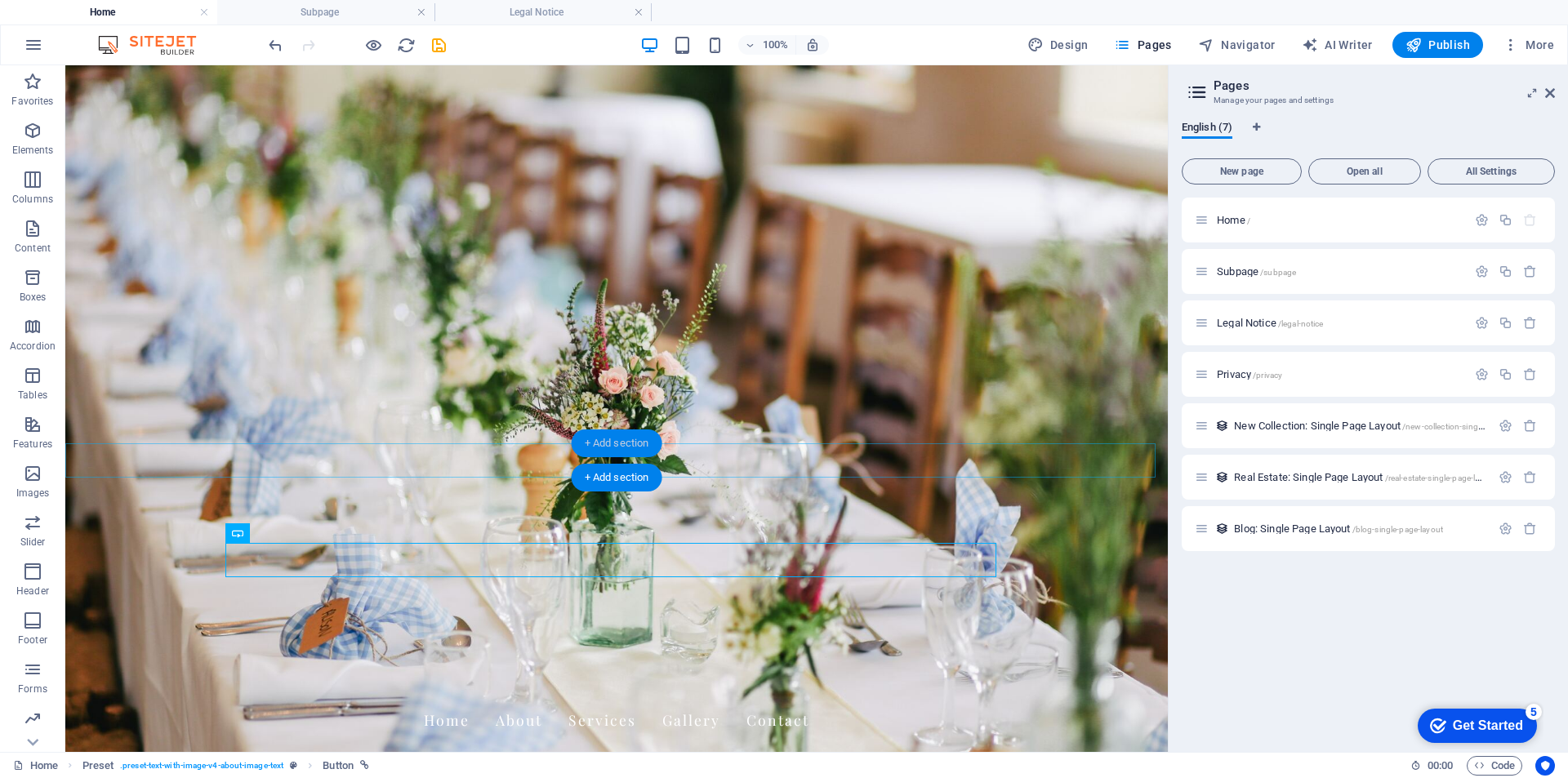
click at [636, 456] on div "+ Add section" at bounding box center [616, 443] width 90 height 28
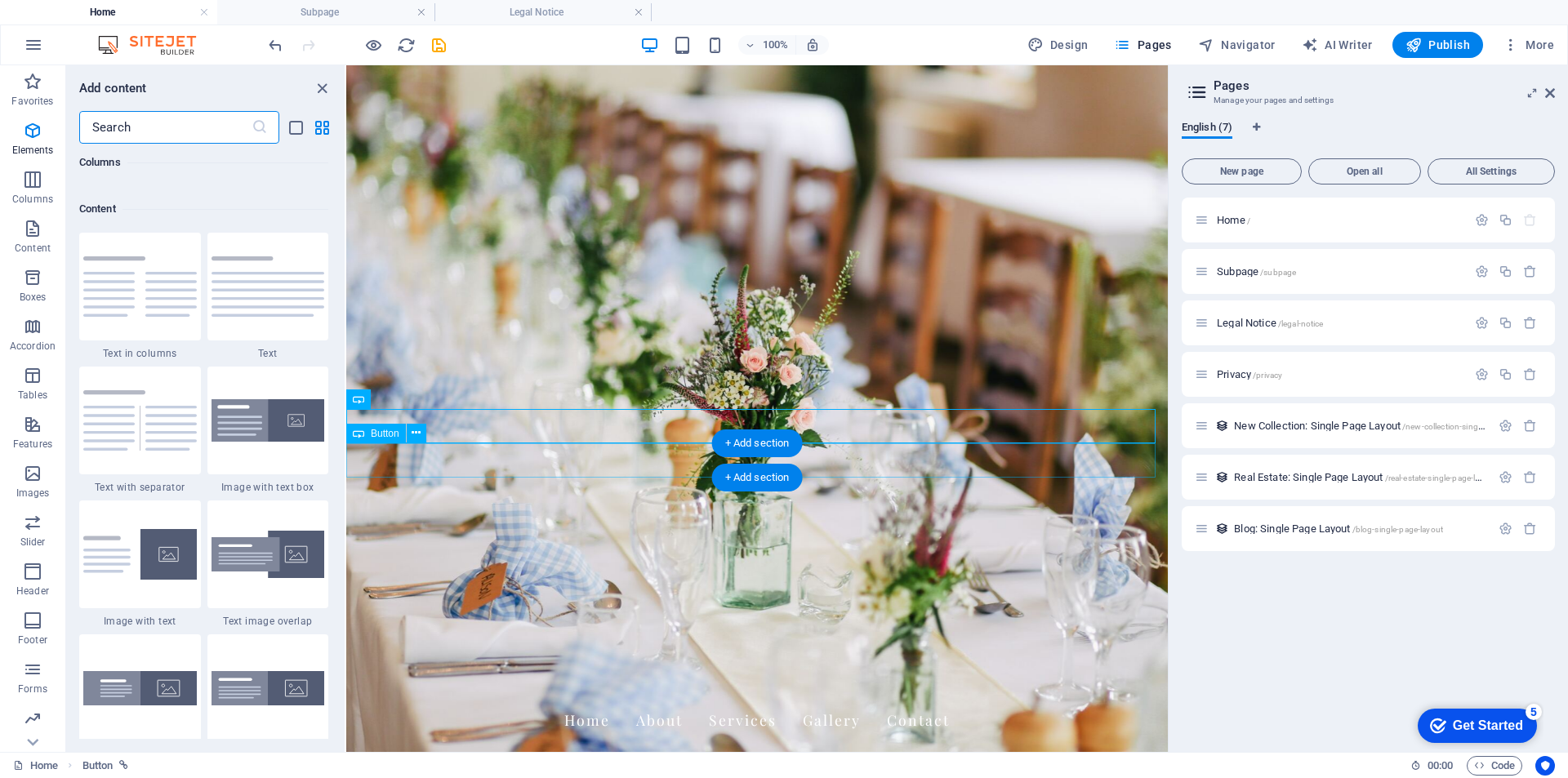
scroll to position [2856, 0]
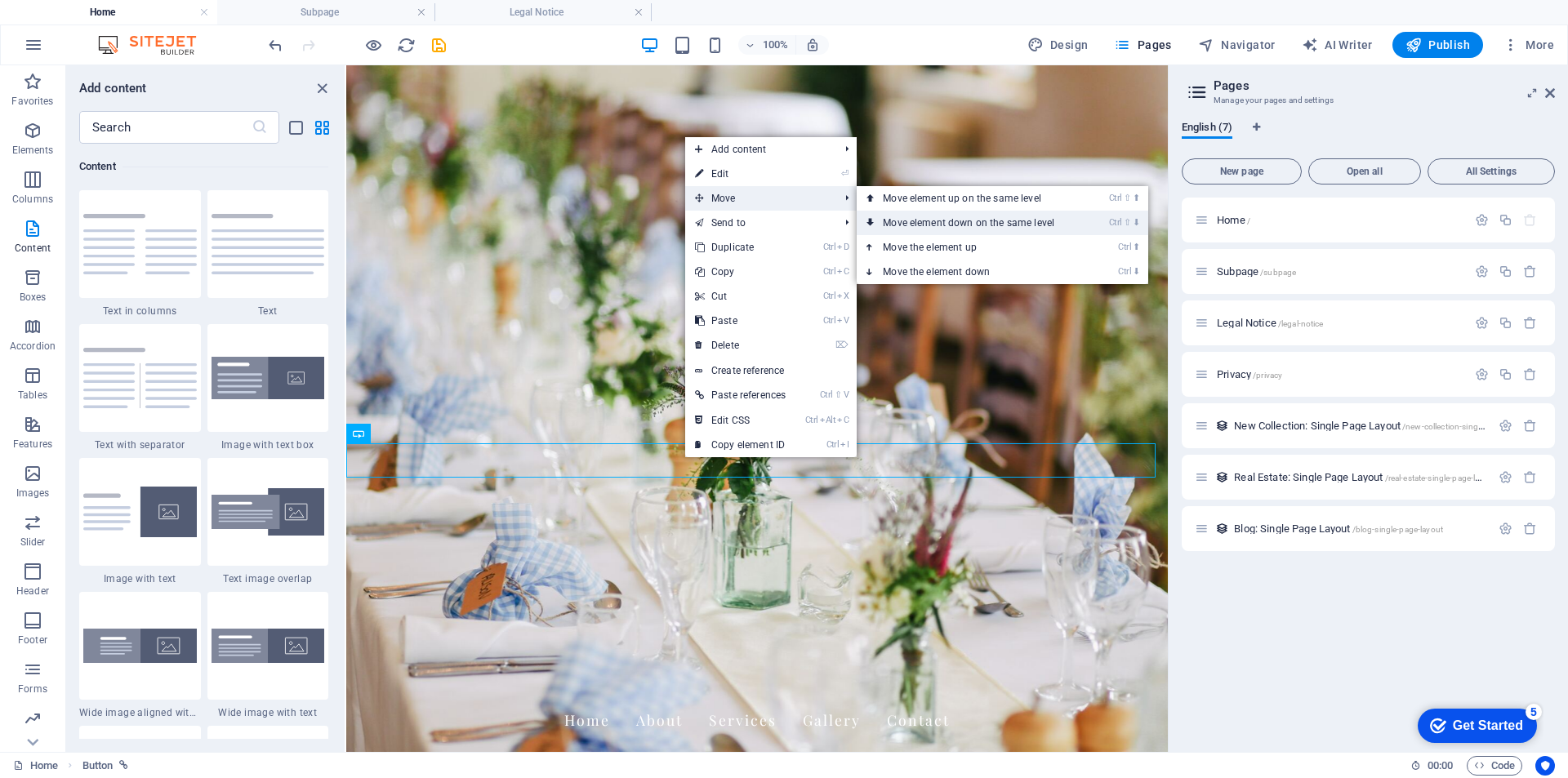
drag, startPoint x: 771, startPoint y: 199, endPoint x: 948, endPoint y: 229, distance: 179.5
click at [857, 211] on li "Move Ctrl ⇧ ⬆ Move element up on the same level Ctrl ⇧ ⬇ Move element down on t…" at bounding box center [770, 198] width 172 height 24
click at [950, 274] on link "Ctrl ⬇ Move the element down" at bounding box center [971, 272] width 230 height 24
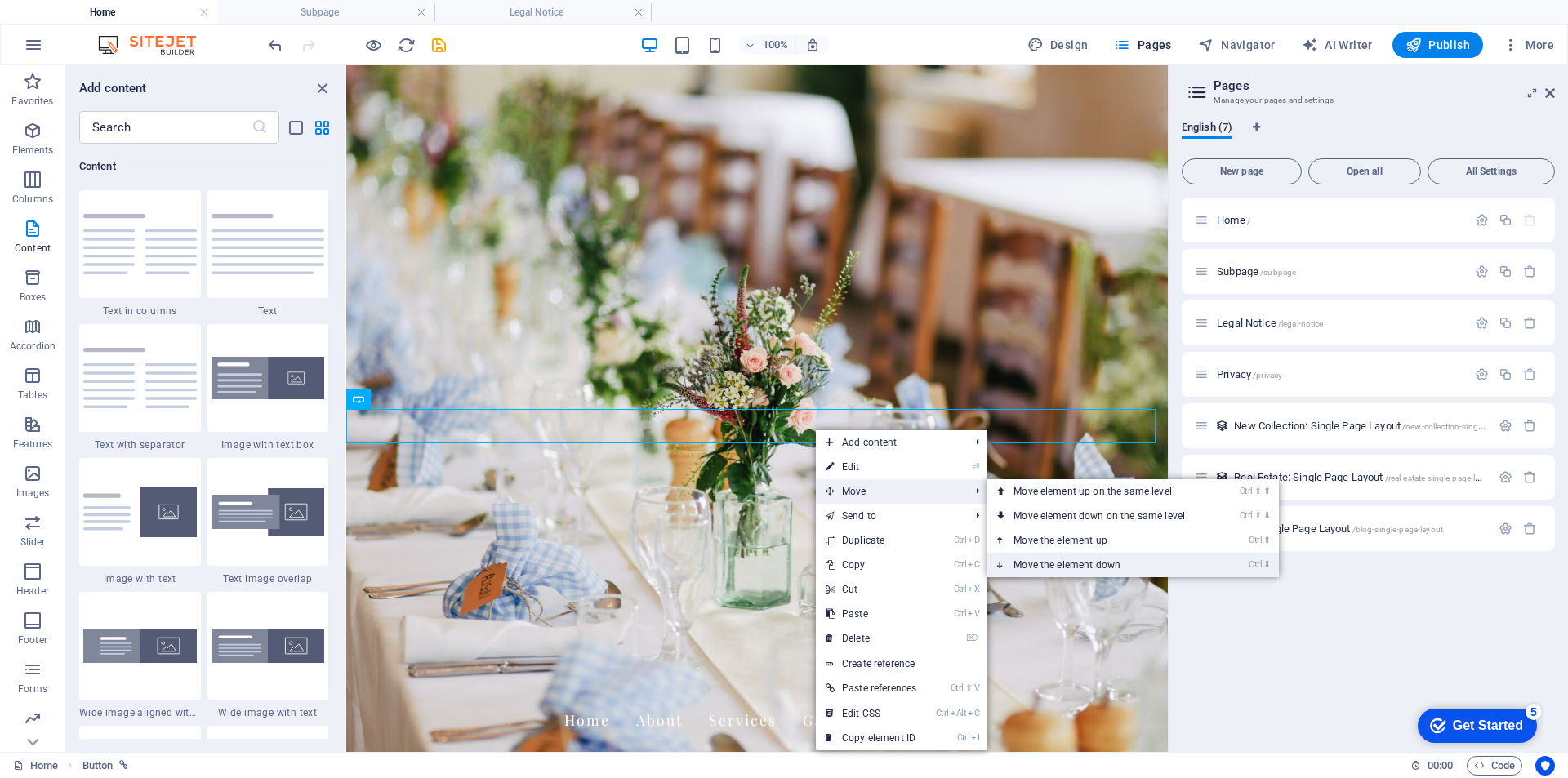
click at [1076, 561] on link "Ctrl ⬇ Move the element down" at bounding box center [1101, 565] width 230 height 24
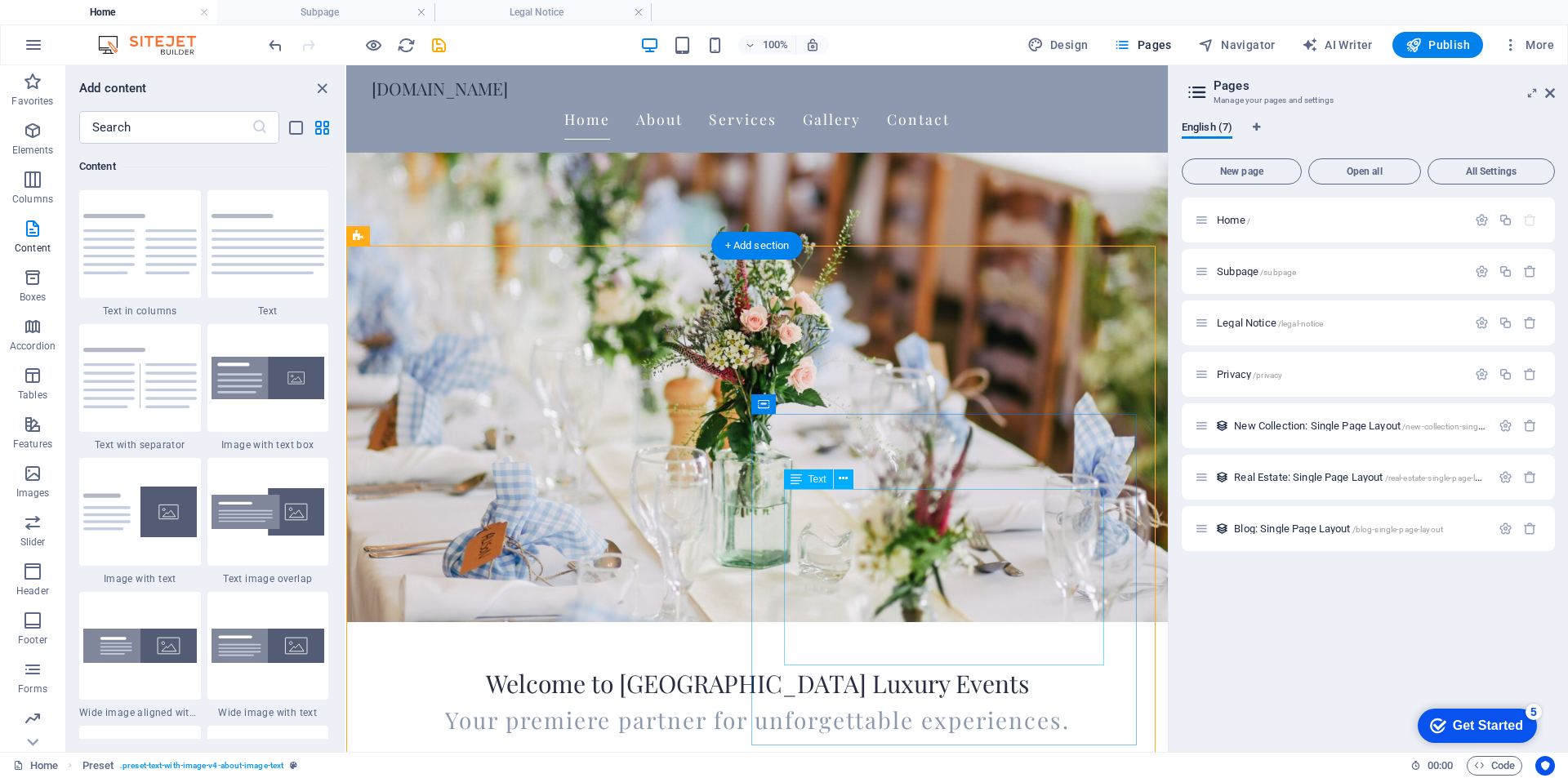
scroll to position [163, 0]
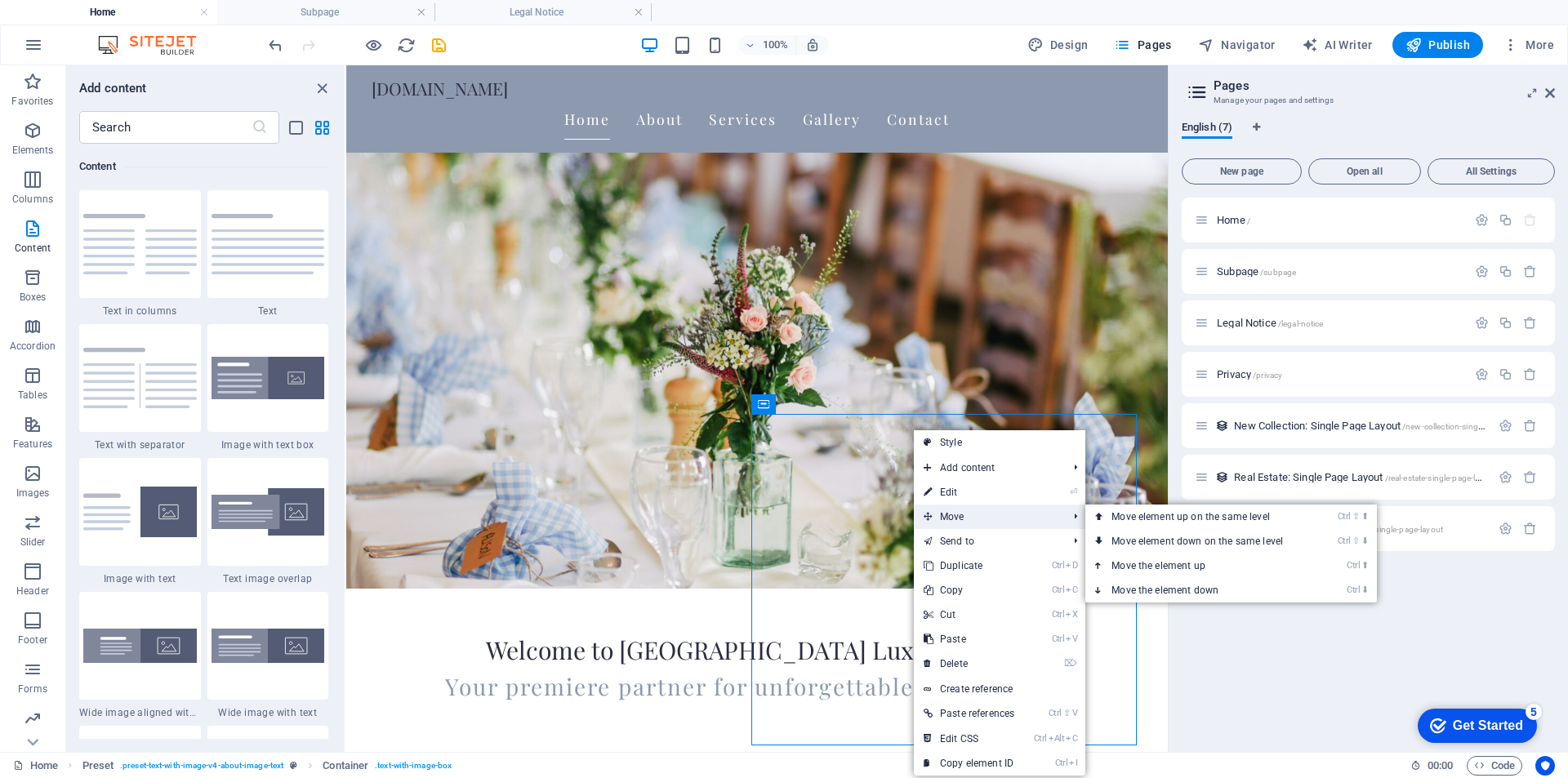
click at [965, 518] on span "Move" at bounding box center [987, 516] width 147 height 24
click at [1174, 586] on link "Ctrl ⬇ Move the element down" at bounding box center [1199, 590] width 230 height 24
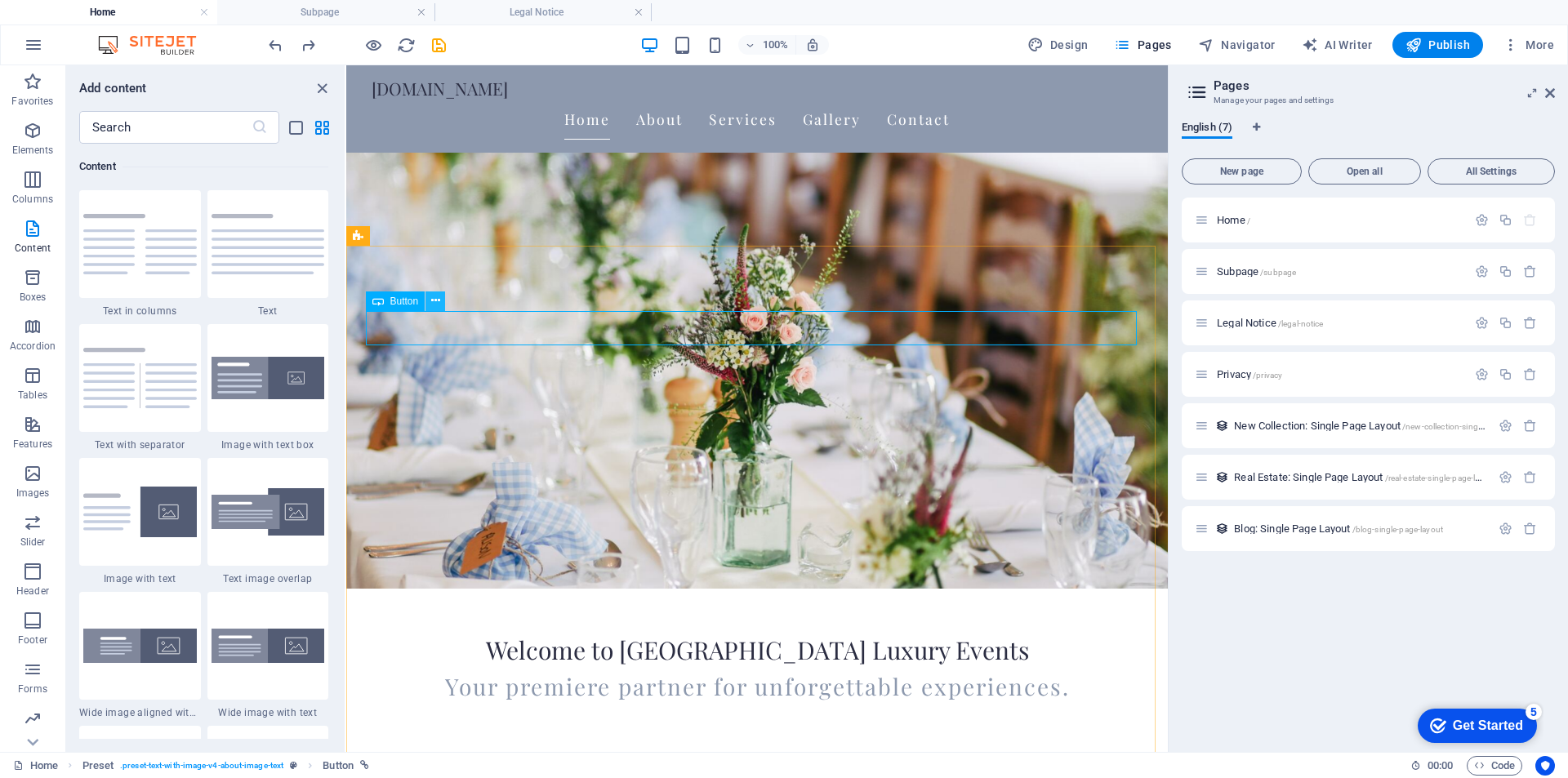
click at [439, 302] on icon at bounding box center [435, 301] width 9 height 17
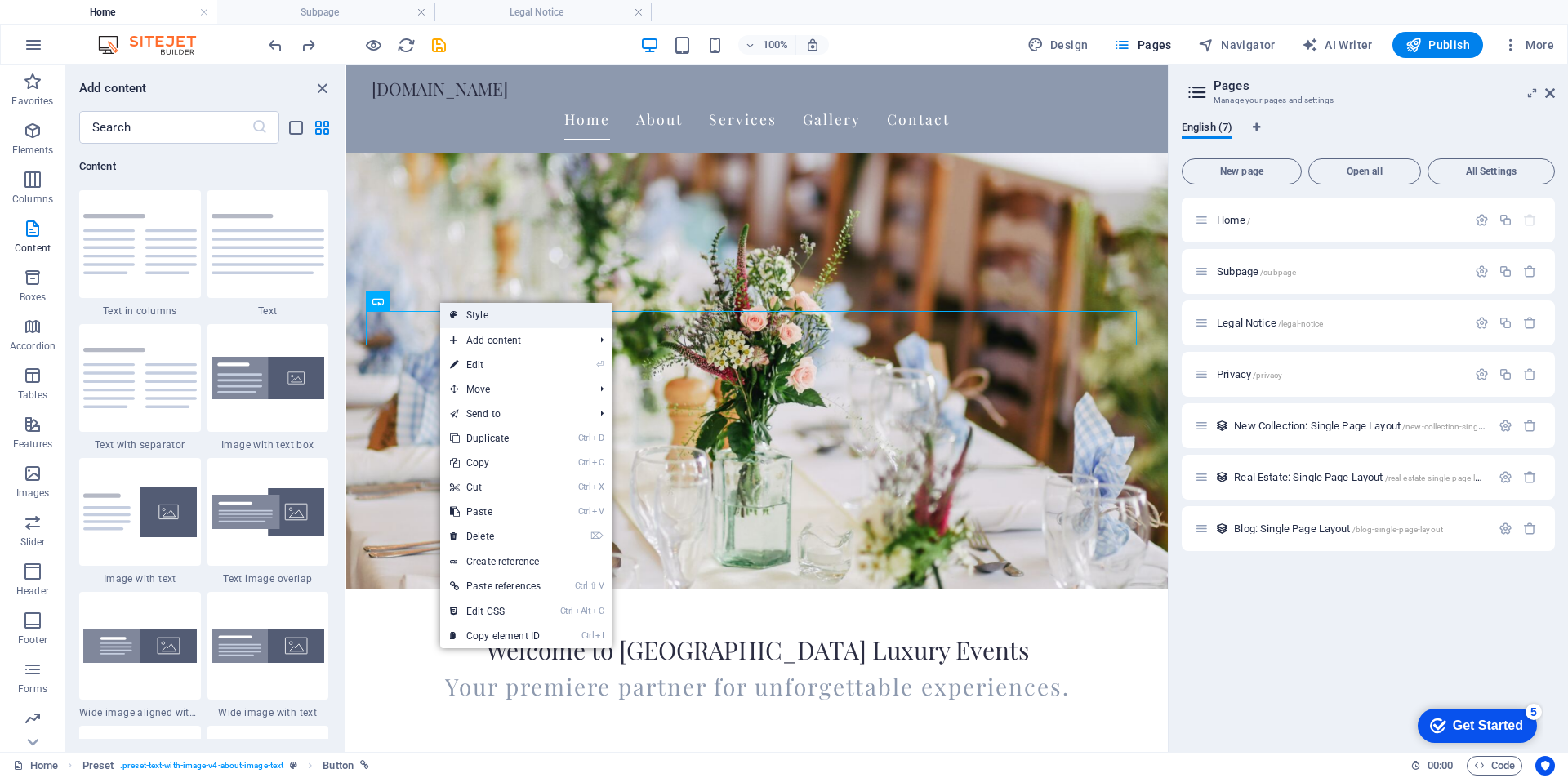
click at [480, 311] on link "Style" at bounding box center [526, 314] width 172 height 24
select select "rem"
select select "px"
select select "preset-text-with-image-v4-about-image-text"
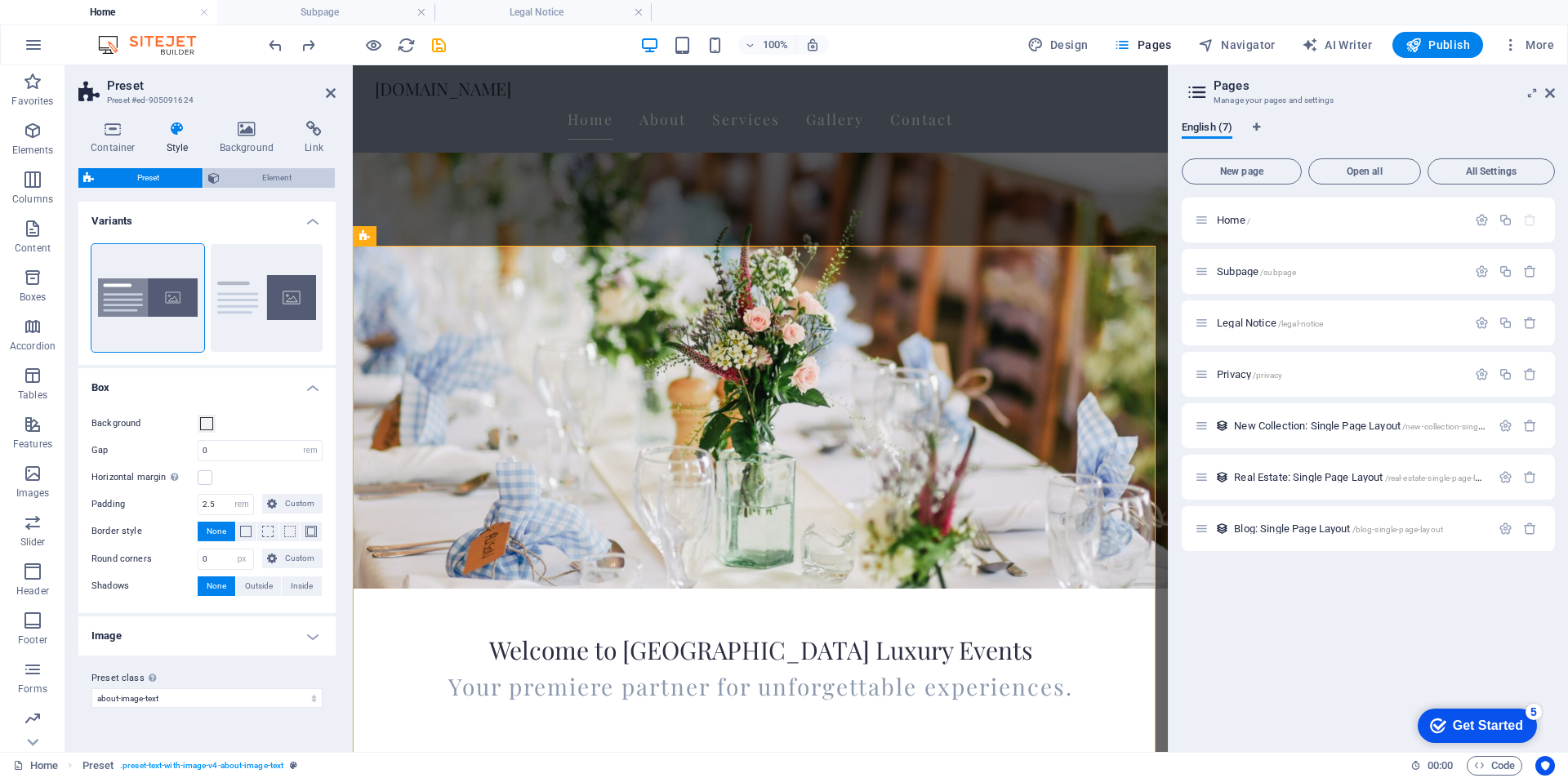
click at [278, 178] on span "Element" at bounding box center [277, 178] width 106 height 19
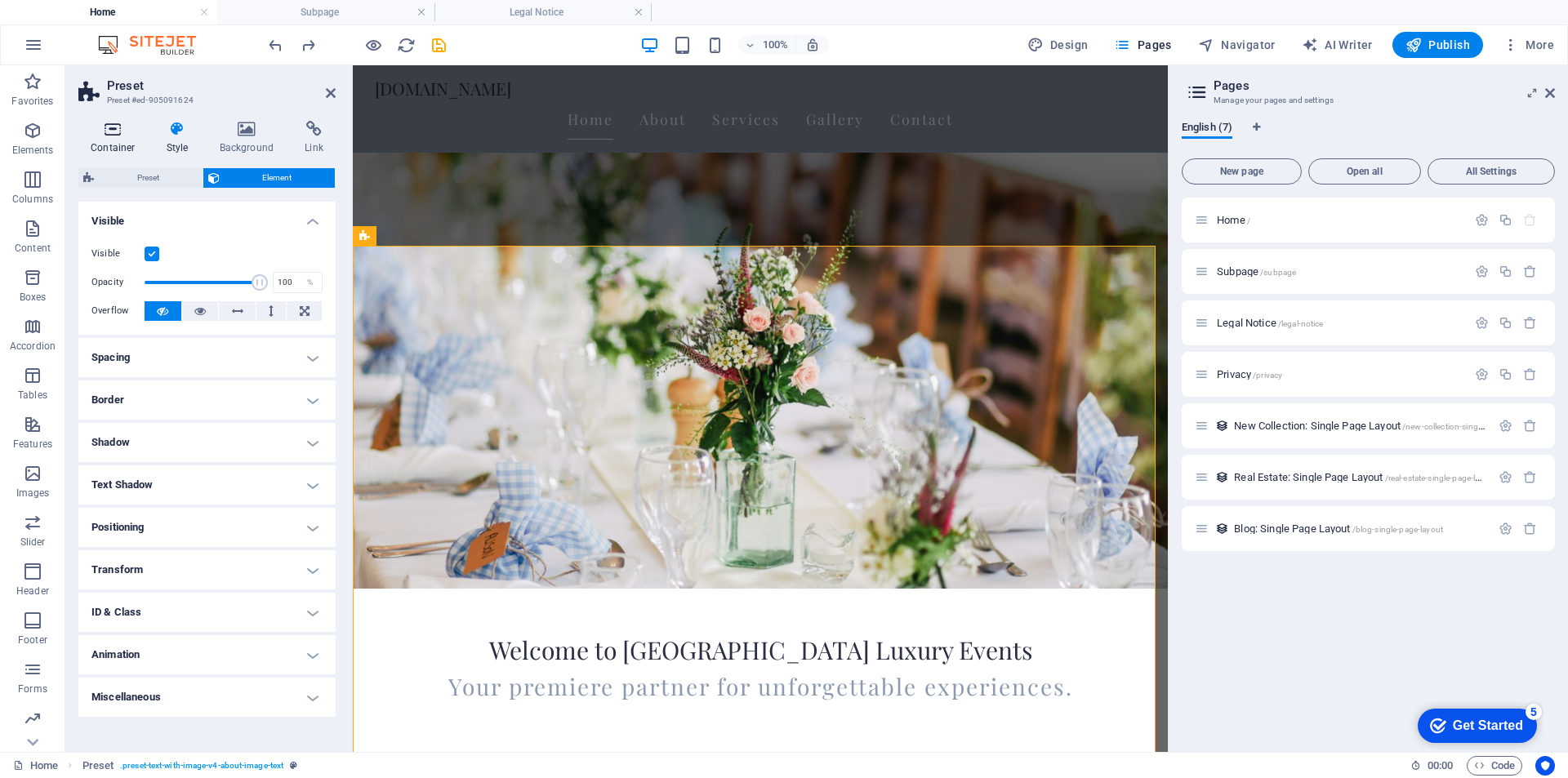
click at [113, 146] on h4 "Container" at bounding box center [116, 138] width 76 height 34
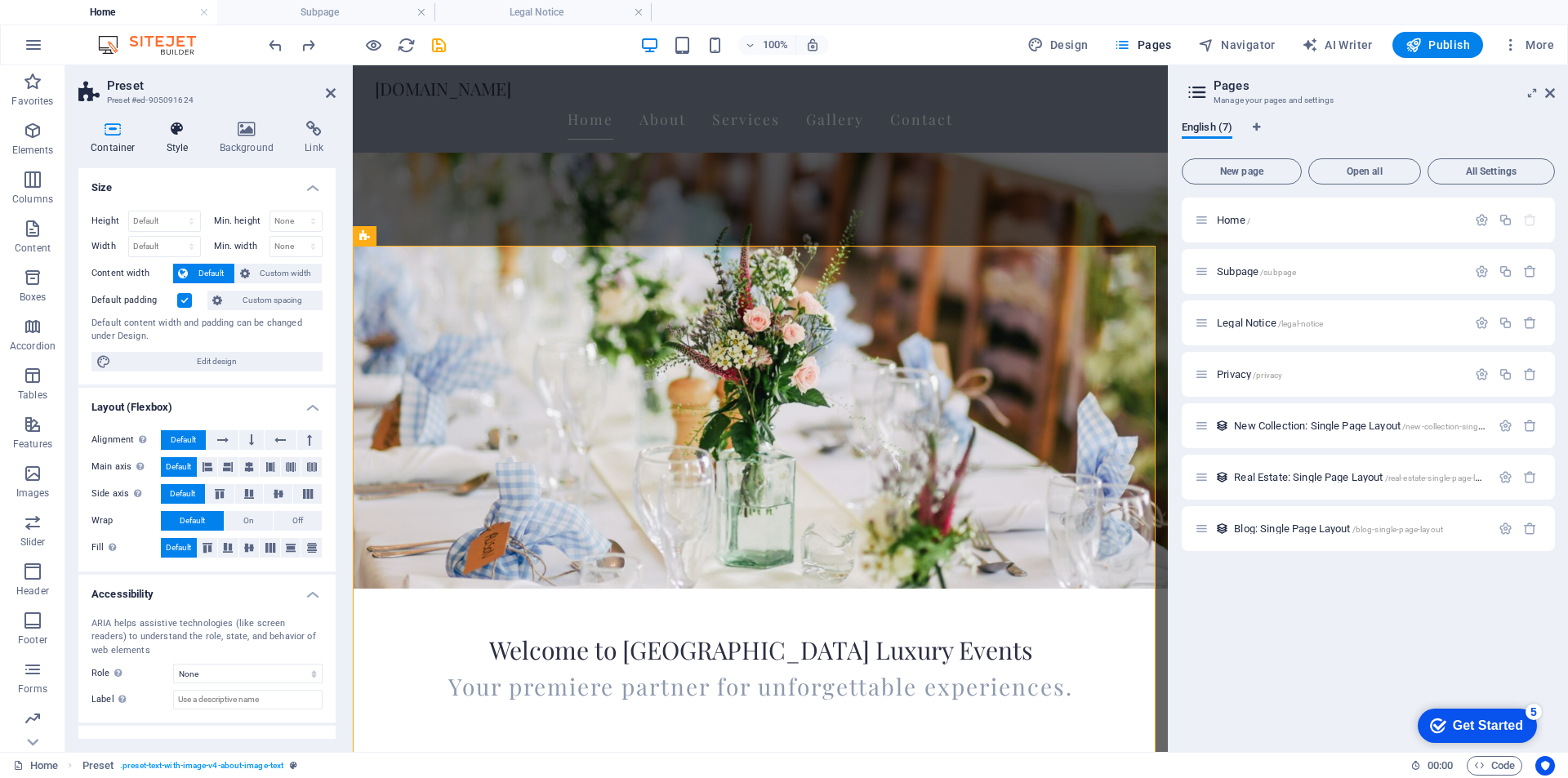
click at [188, 144] on h4 "Style" at bounding box center [180, 138] width 53 height 34
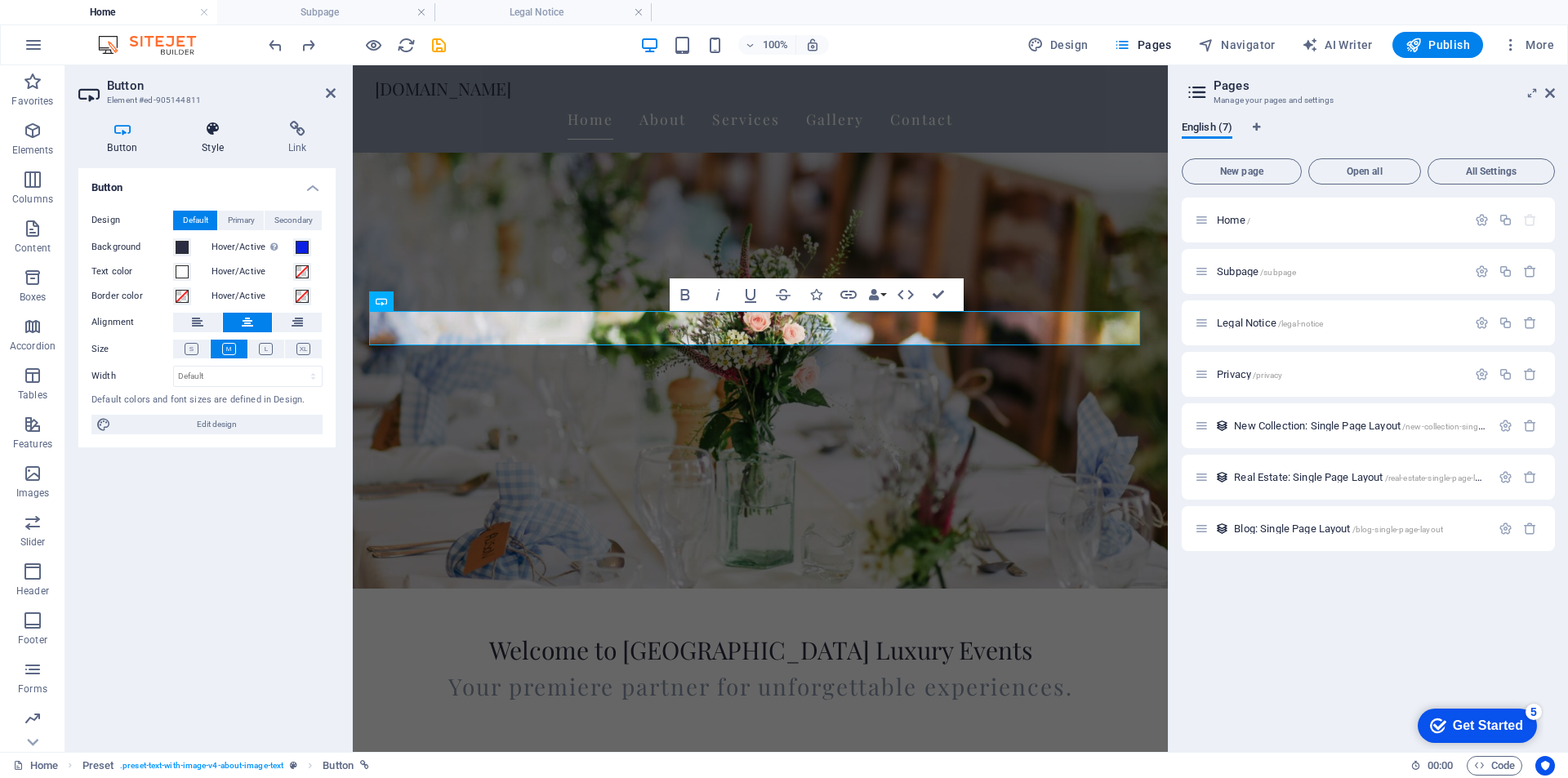
click at [209, 126] on icon at bounding box center [212, 129] width 80 height 16
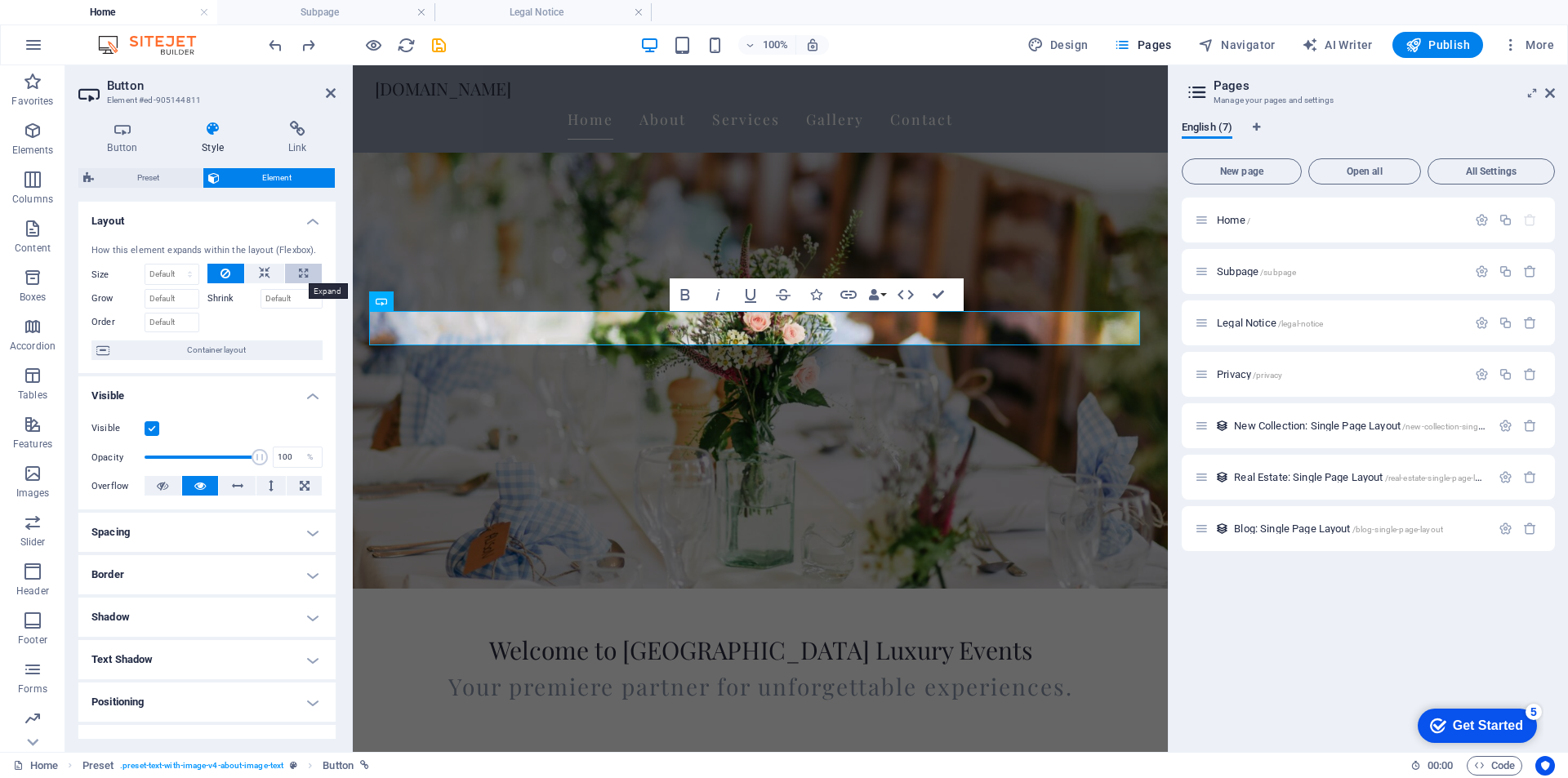
click at [299, 272] on icon at bounding box center [303, 274] width 9 height 19
type input "100"
select select "%"
click at [259, 271] on icon at bounding box center [265, 274] width 12 height 19
select select "DISABLED_OPTION_VALUE"
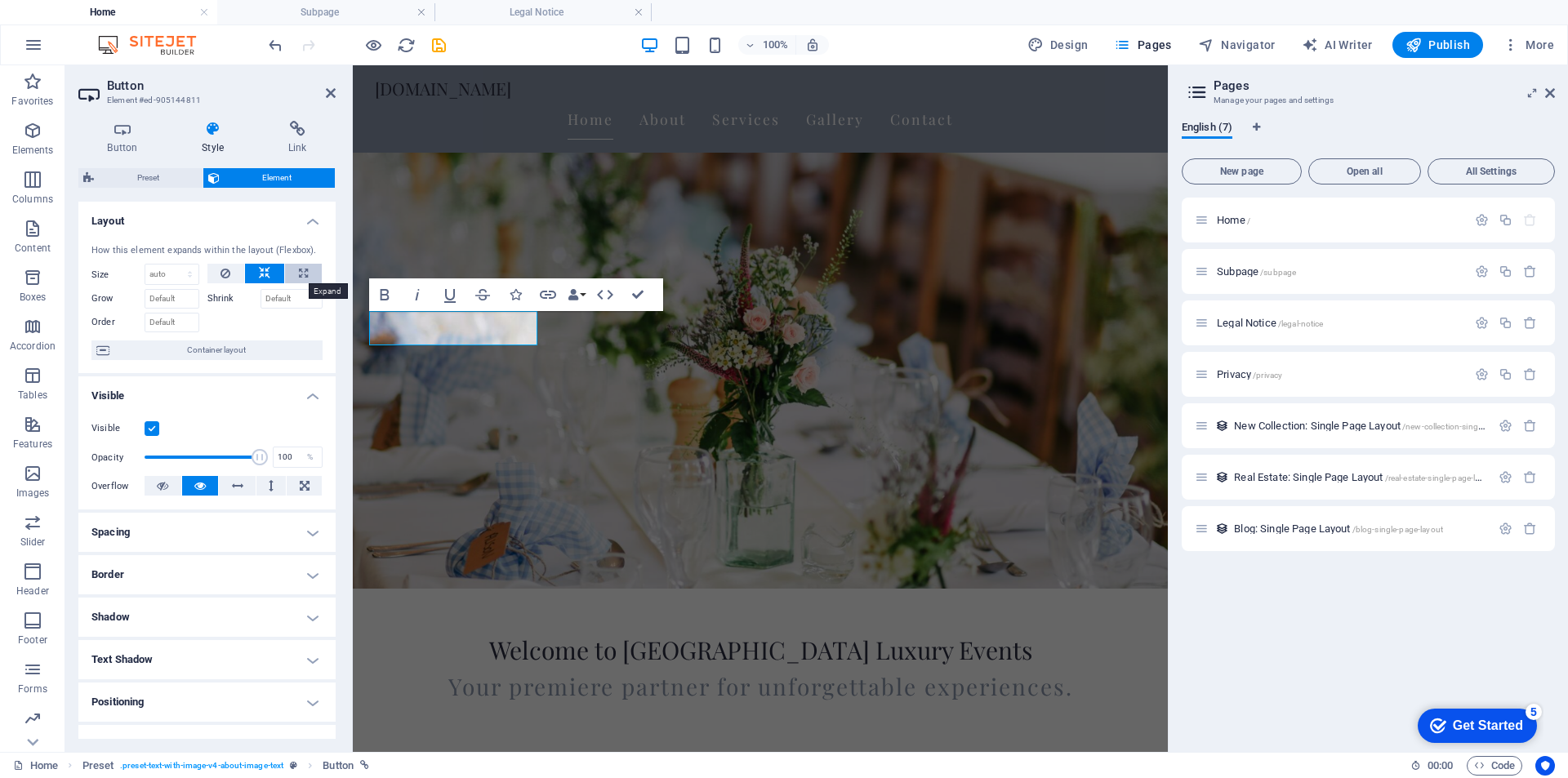
click at [299, 276] on icon at bounding box center [303, 274] width 9 height 19
type input "100"
select select "%"
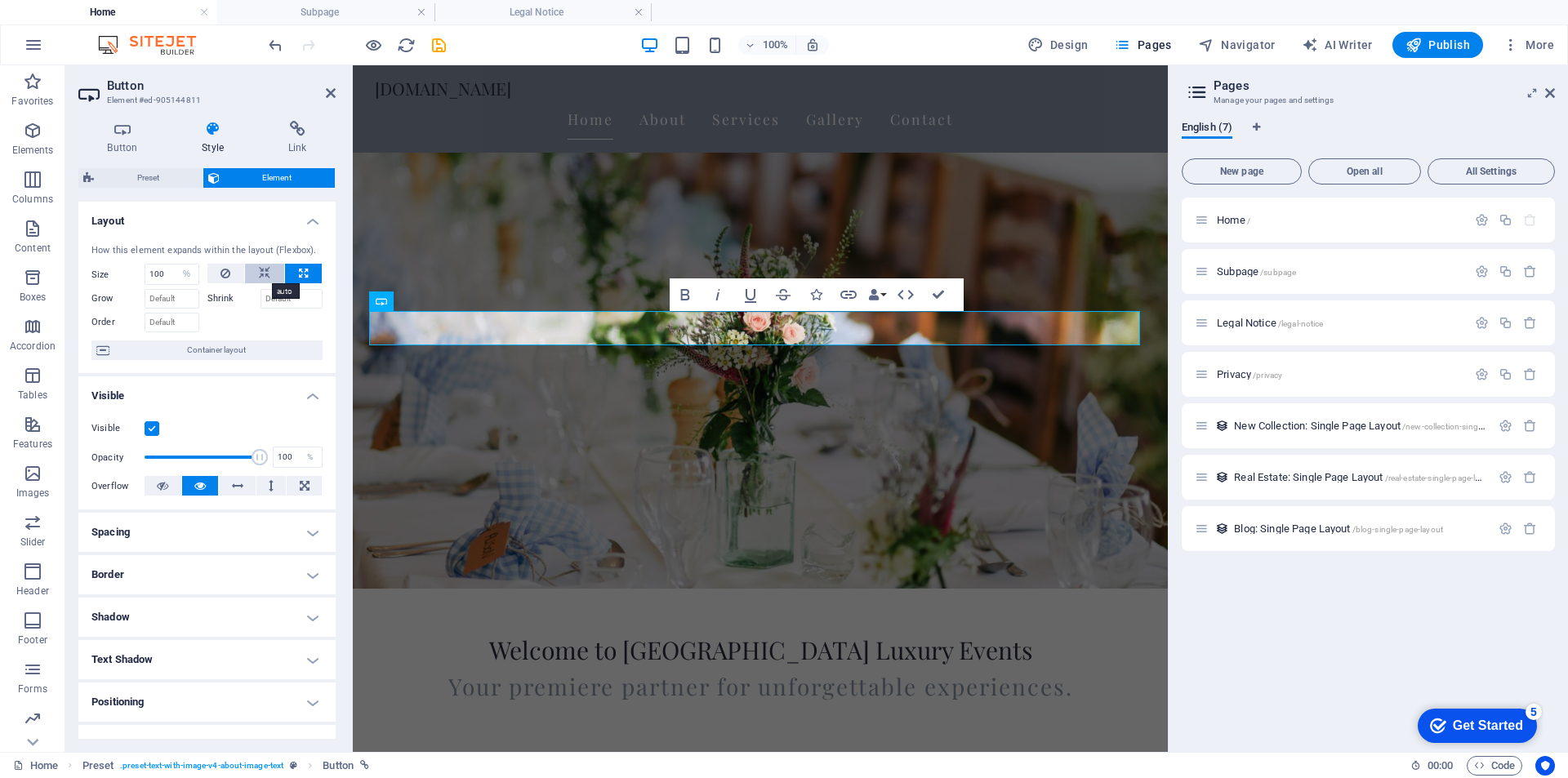
click at [262, 275] on icon at bounding box center [265, 274] width 12 height 19
select select "DISABLED_OPTION_VALUE"
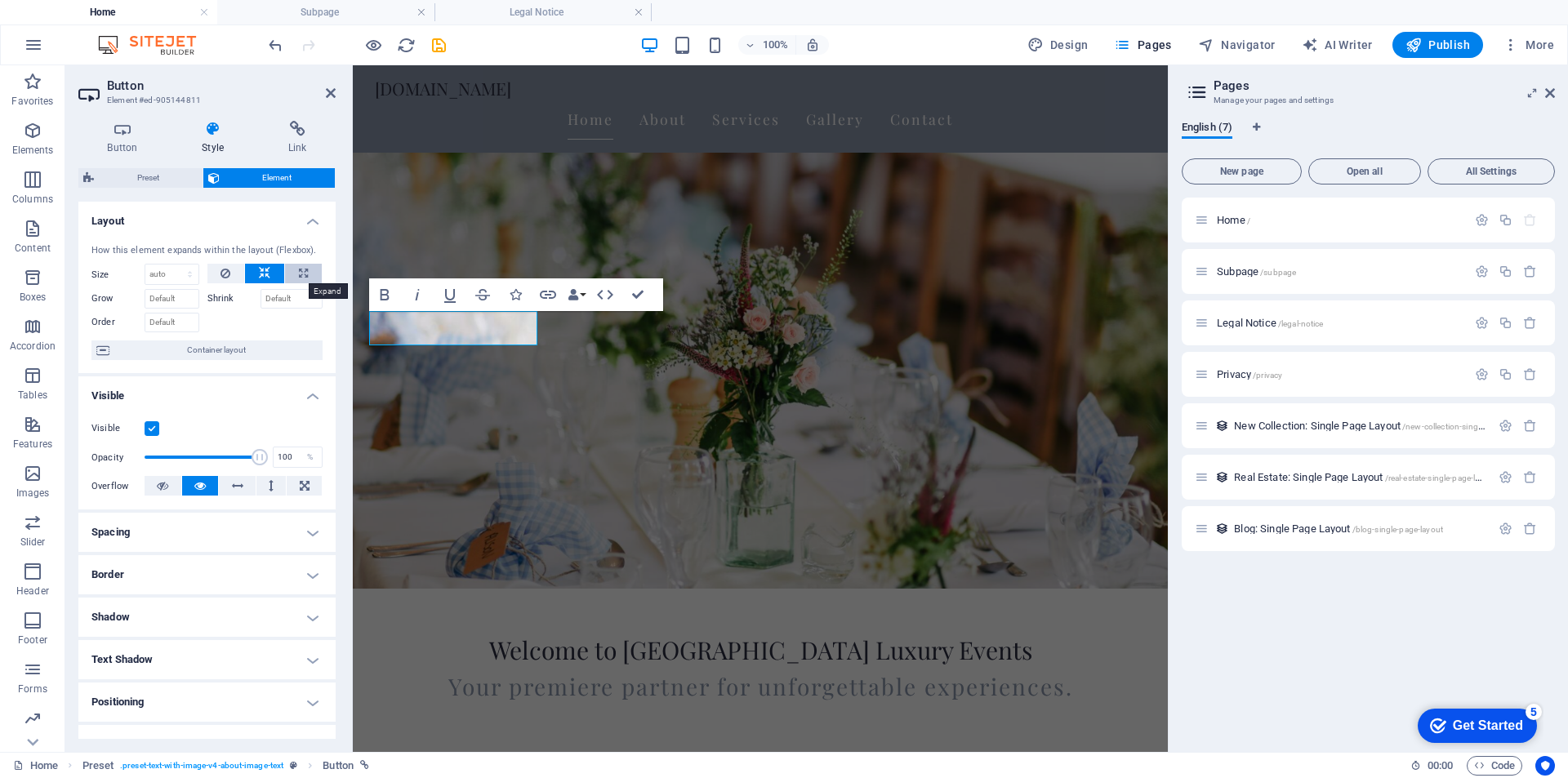
click at [299, 273] on icon at bounding box center [303, 274] width 9 height 19
type input "100"
select select "%"
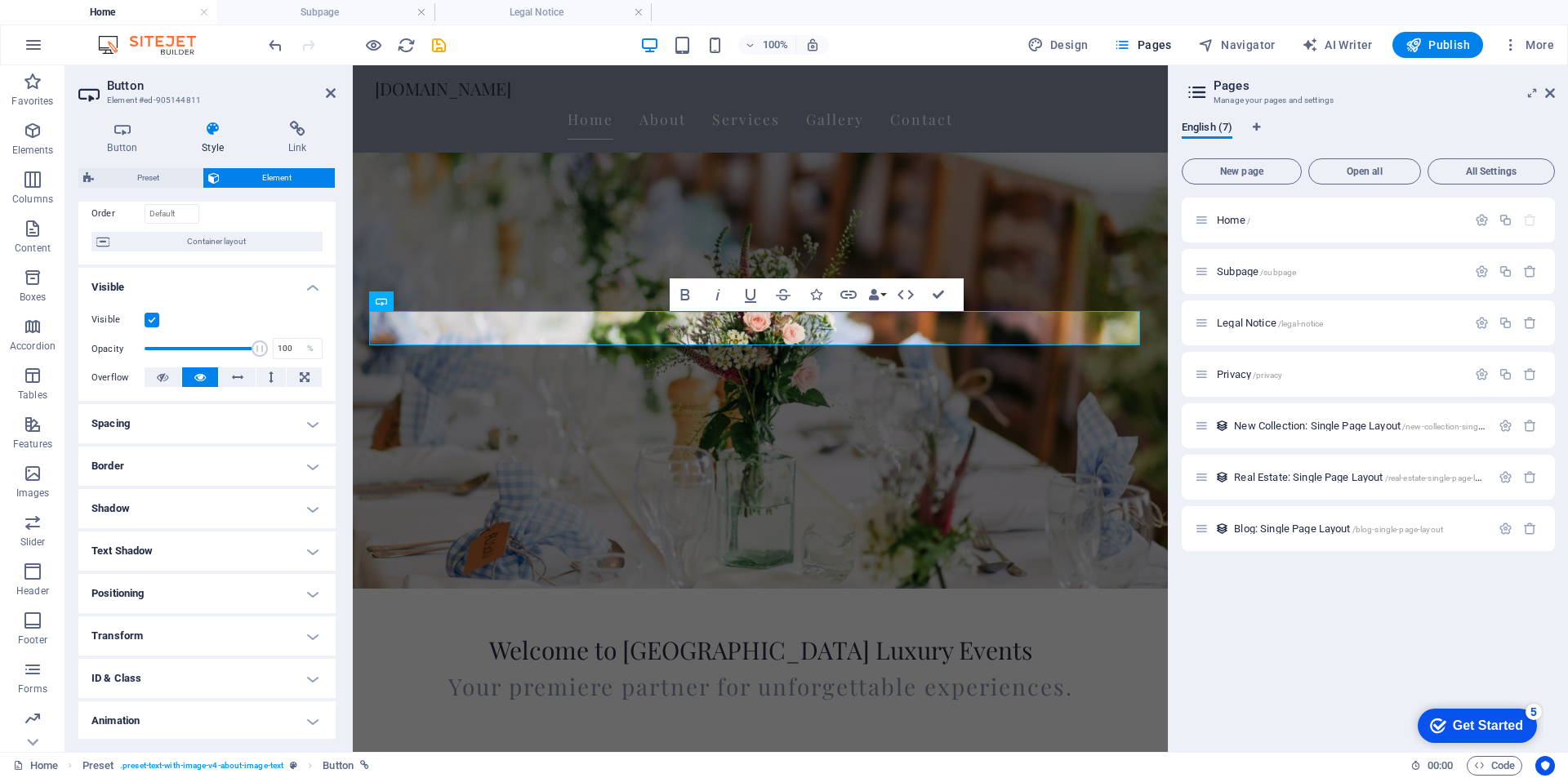
scroll to position [152, 0]
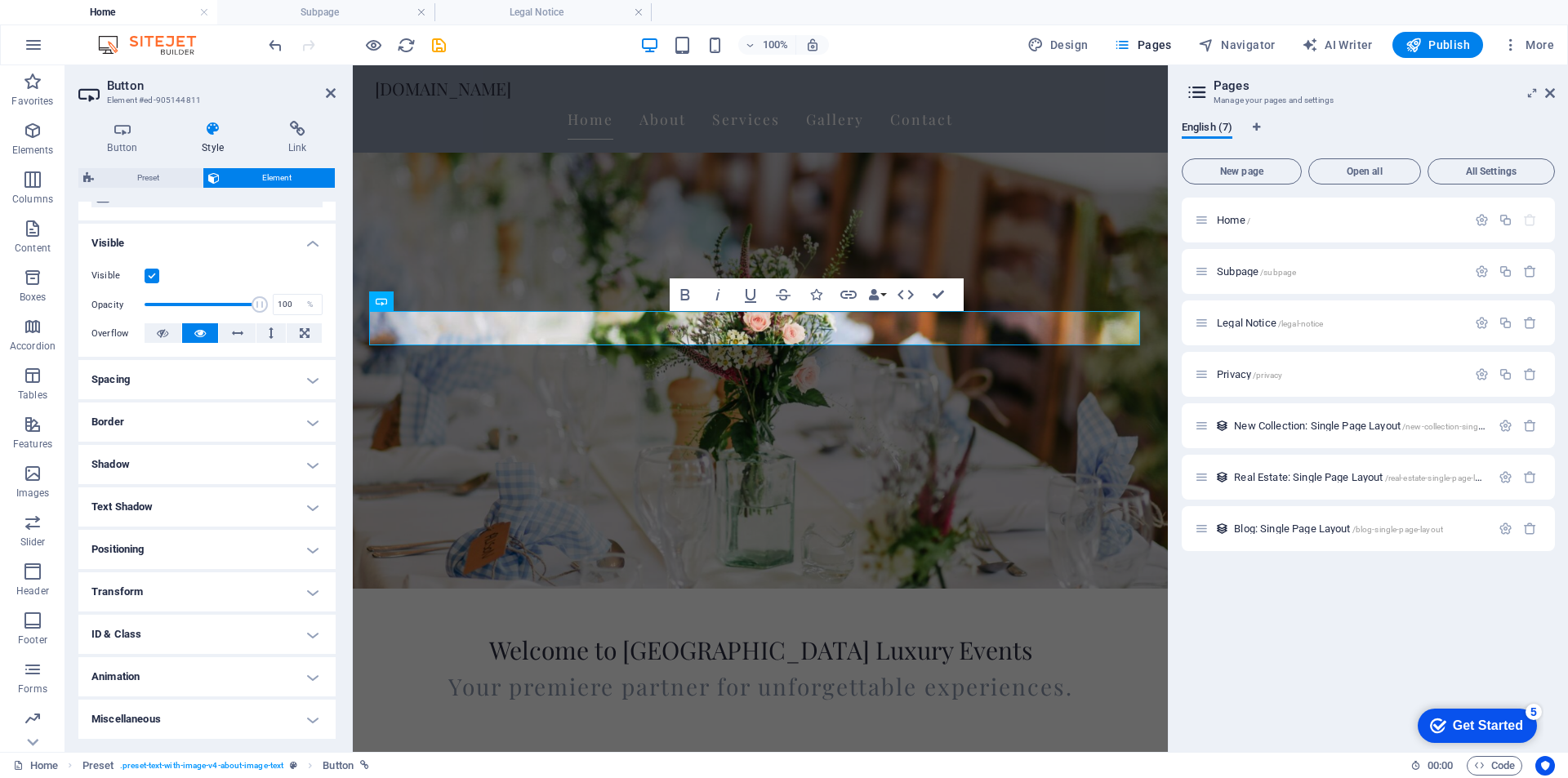
click at [315, 541] on h4 "Positioning" at bounding box center [207, 549] width 257 height 39
click at [147, 581] on span "Static" at bounding box center [147, 582] width 19 height 19
click at [182, 582] on span "Relative" at bounding box center [185, 582] width 27 height 19
click at [223, 581] on span "Absolute" at bounding box center [230, 582] width 33 height 19
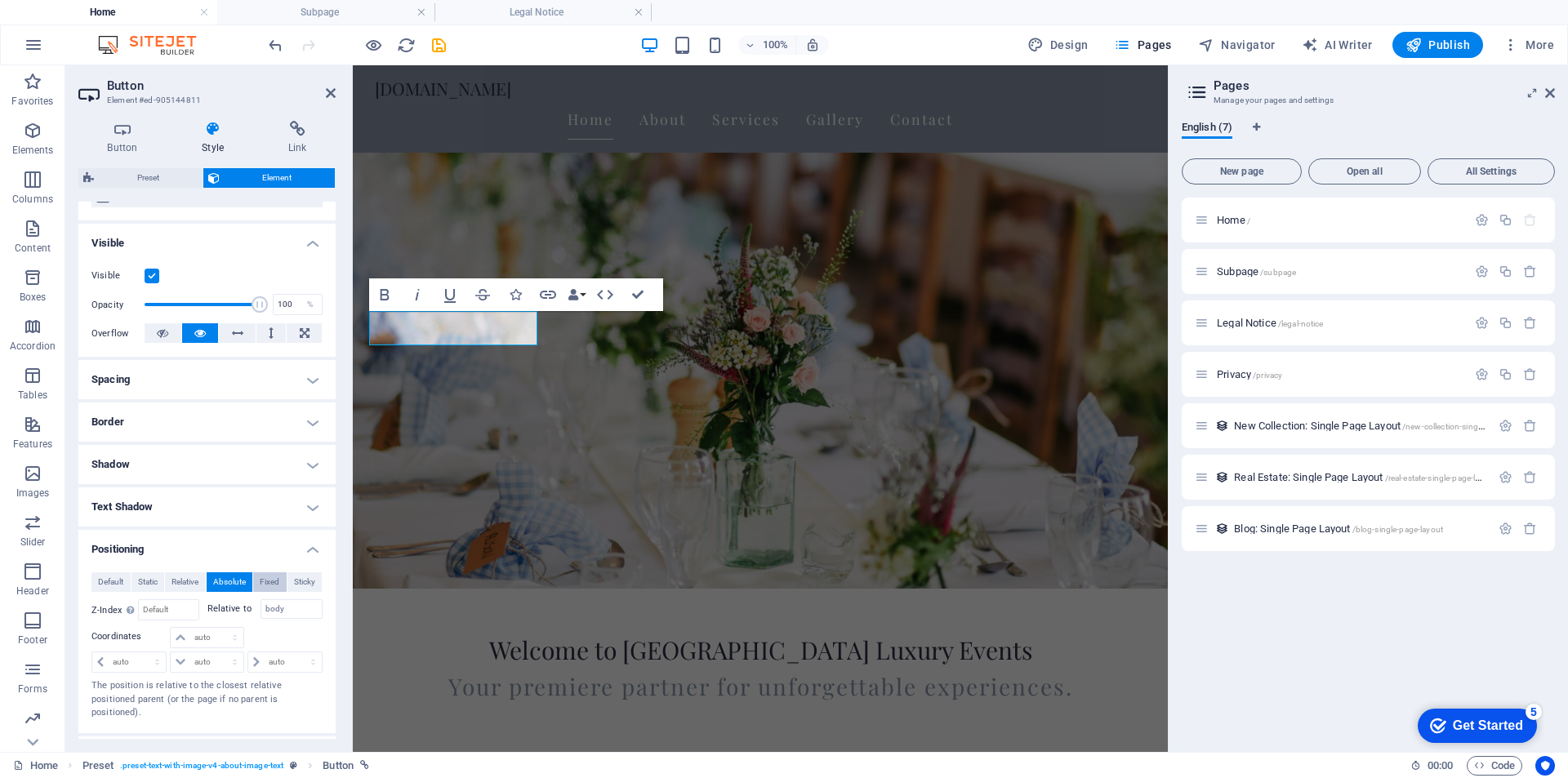
click at [262, 579] on span "Fixed" at bounding box center [270, 582] width 19 height 19
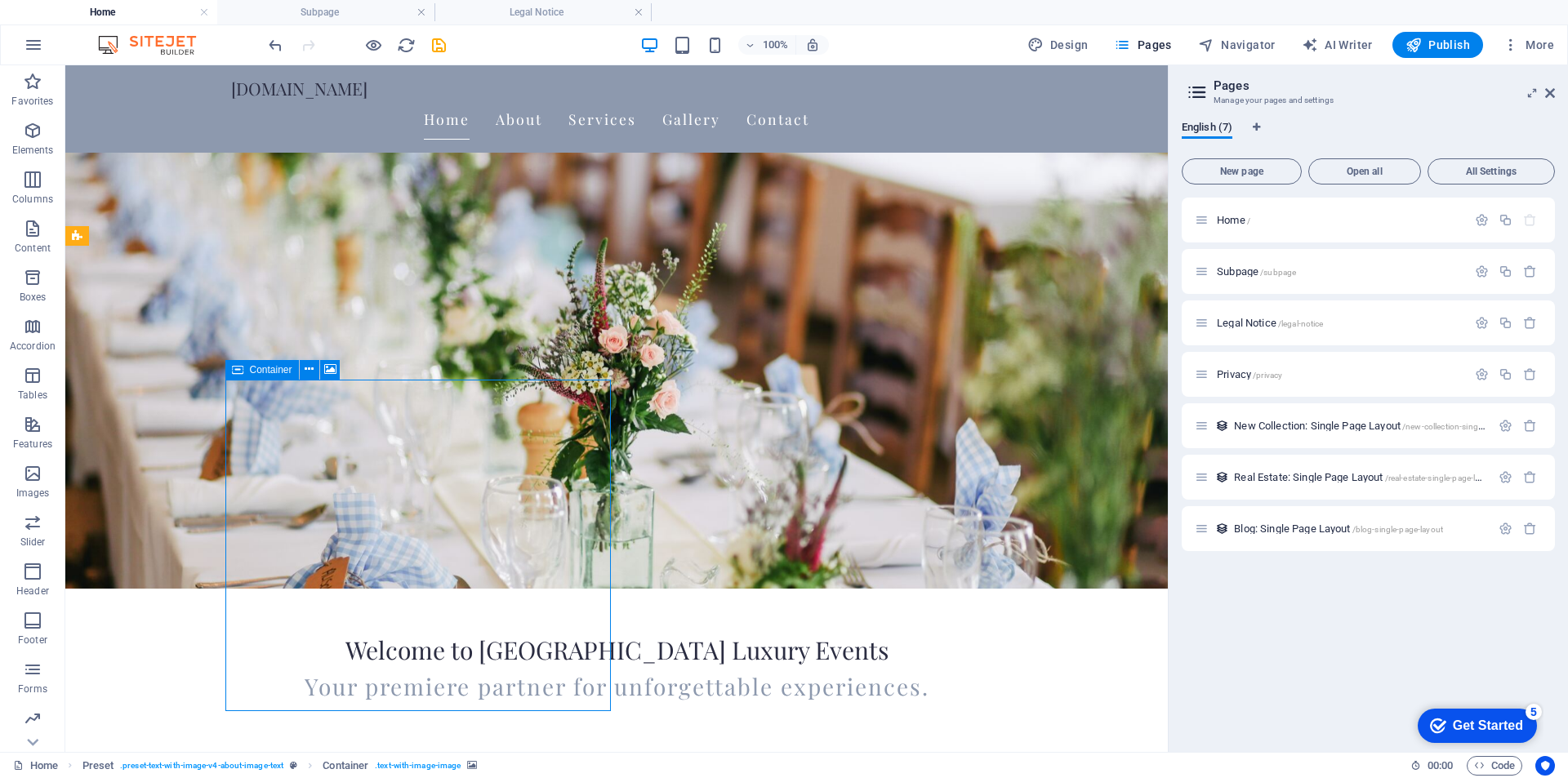
drag, startPoint x: 222, startPoint y: 481, endPoint x: 532, endPoint y: 386, distance: 324.2
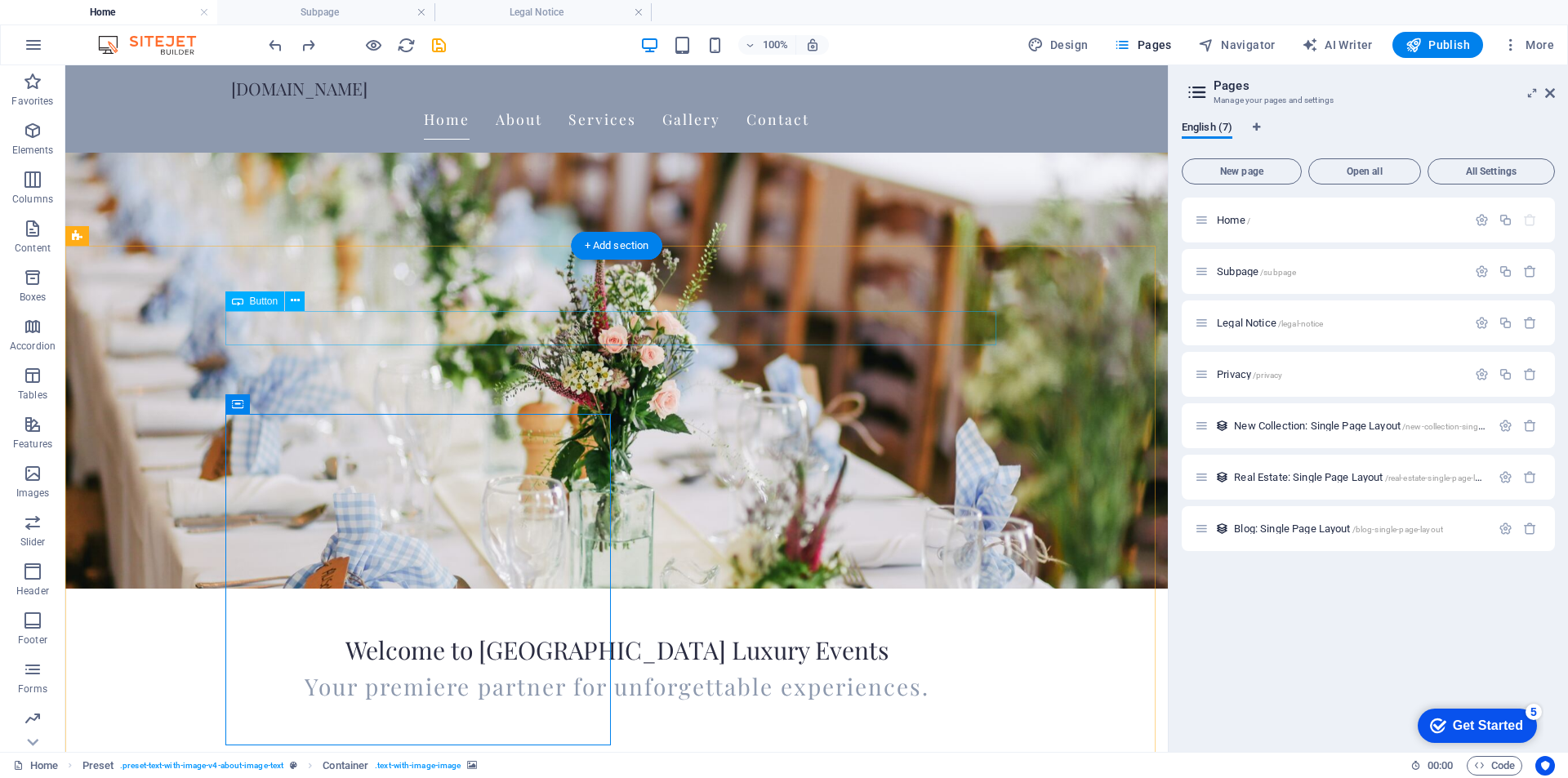
select select "%"
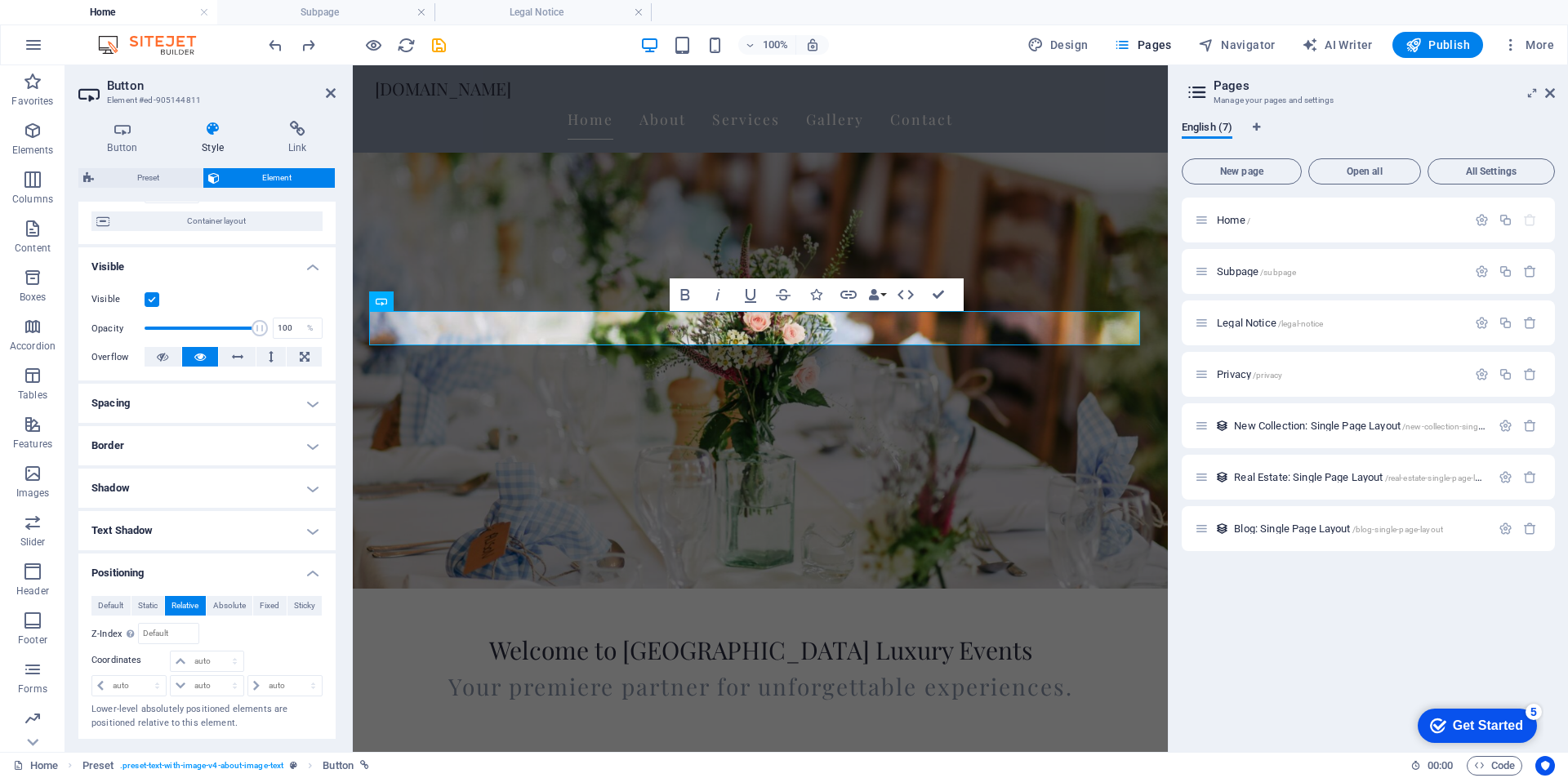
scroll to position [163, 0]
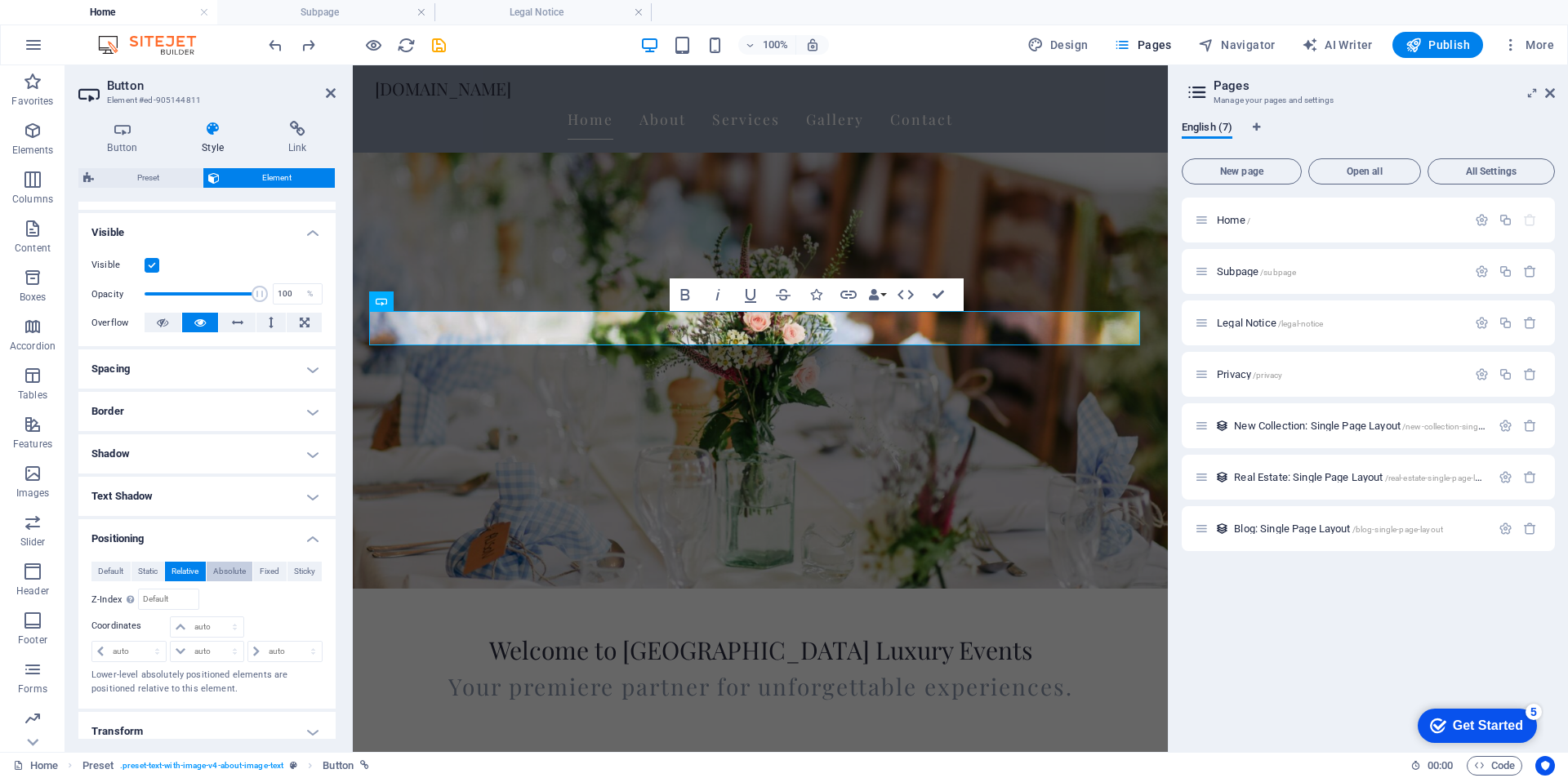
click at [236, 567] on span "Absolute" at bounding box center [230, 571] width 33 height 19
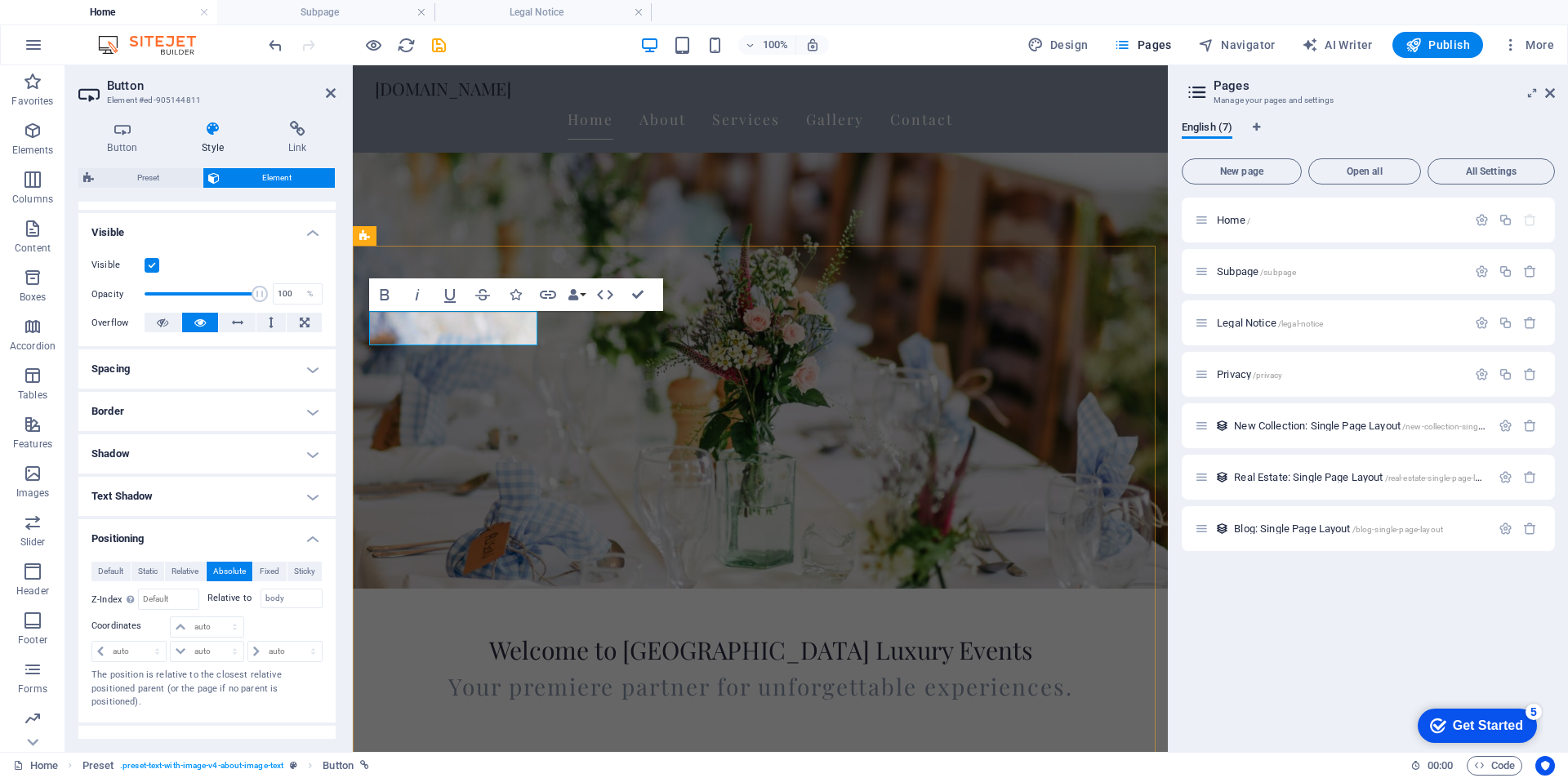
click at [273, 568] on span "Fixed" at bounding box center [270, 571] width 19 height 19
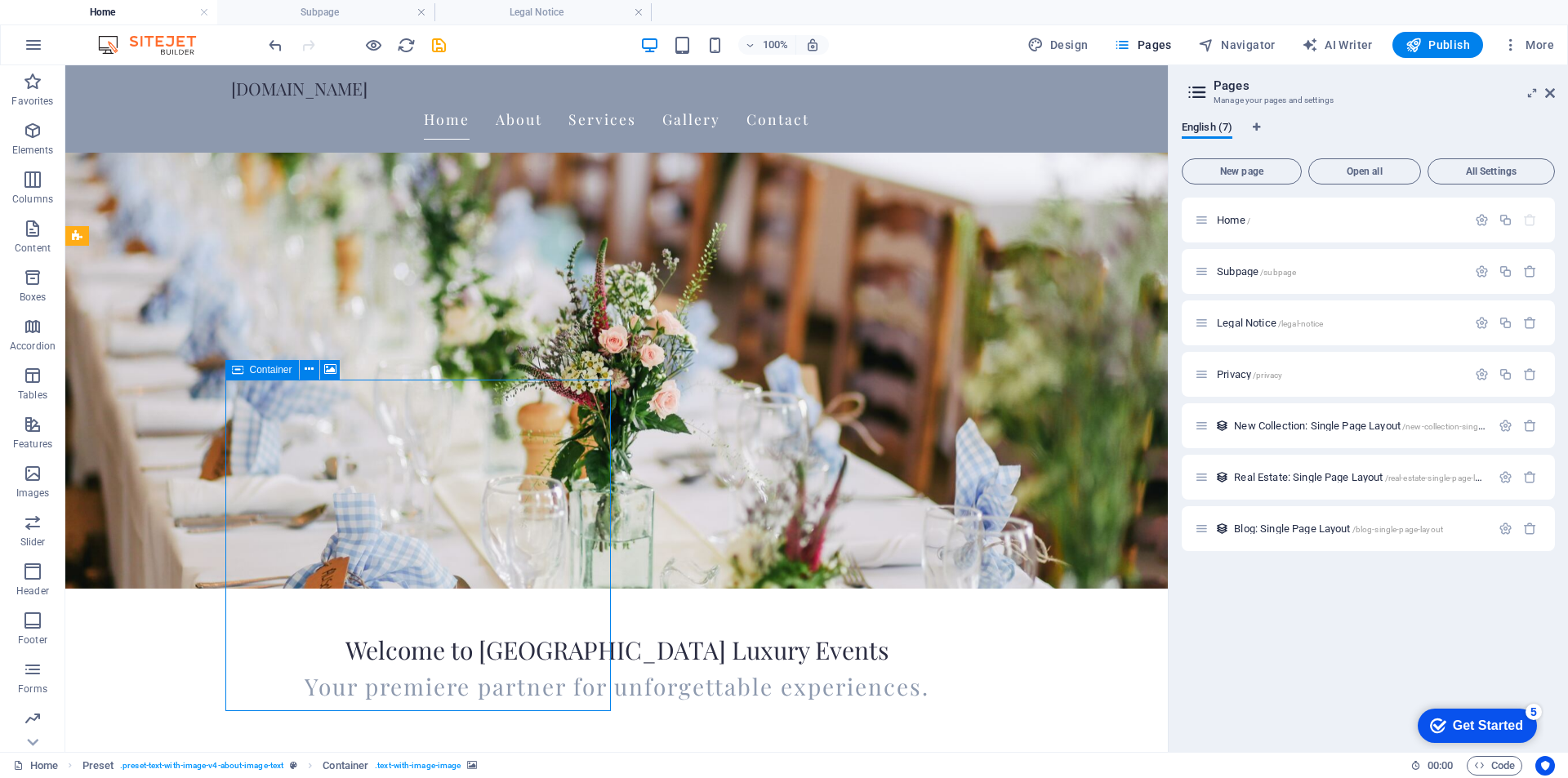
drag, startPoint x: 219, startPoint y: 487, endPoint x: 506, endPoint y: 479, distance: 287.1
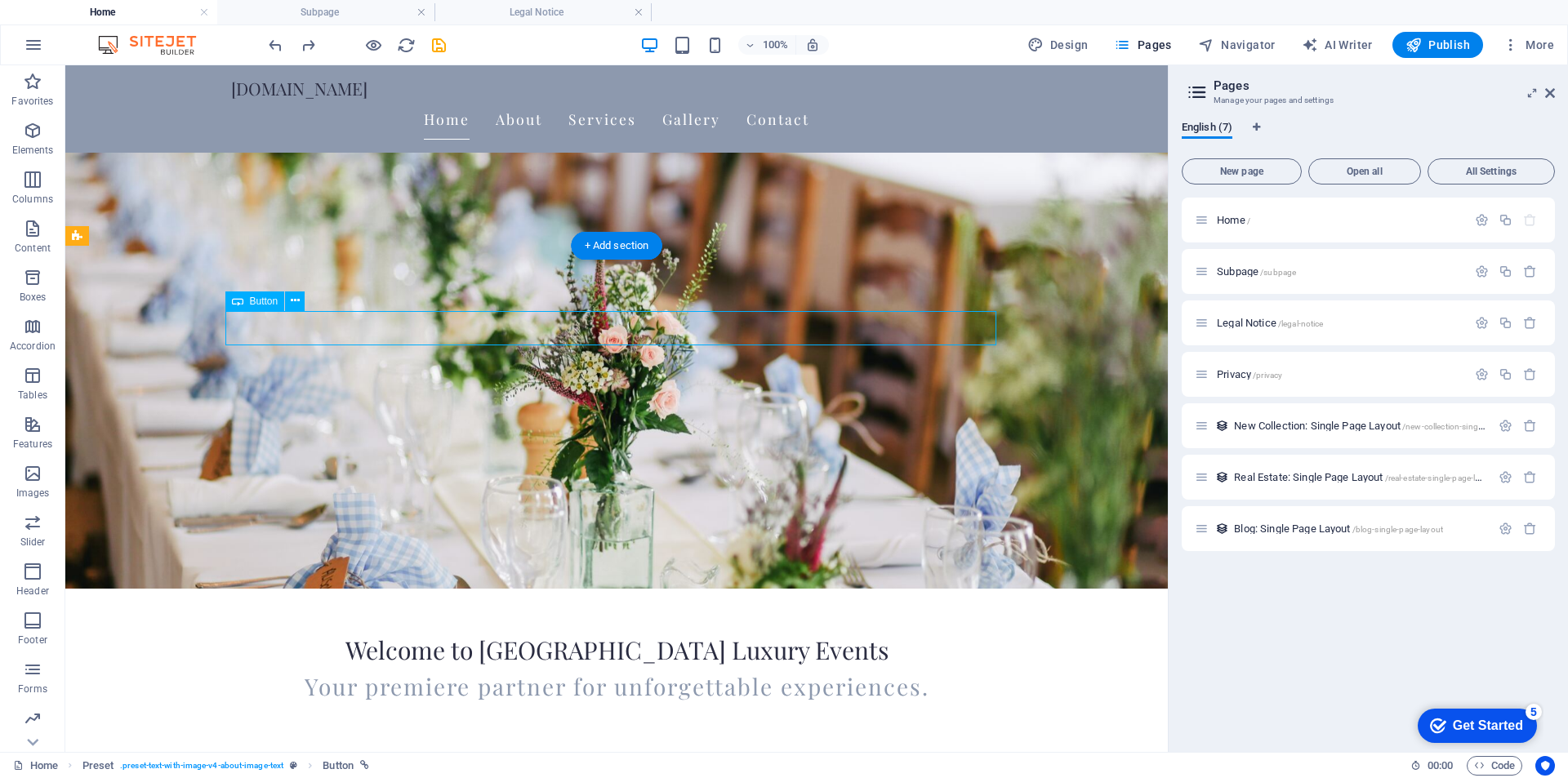
select select "%"
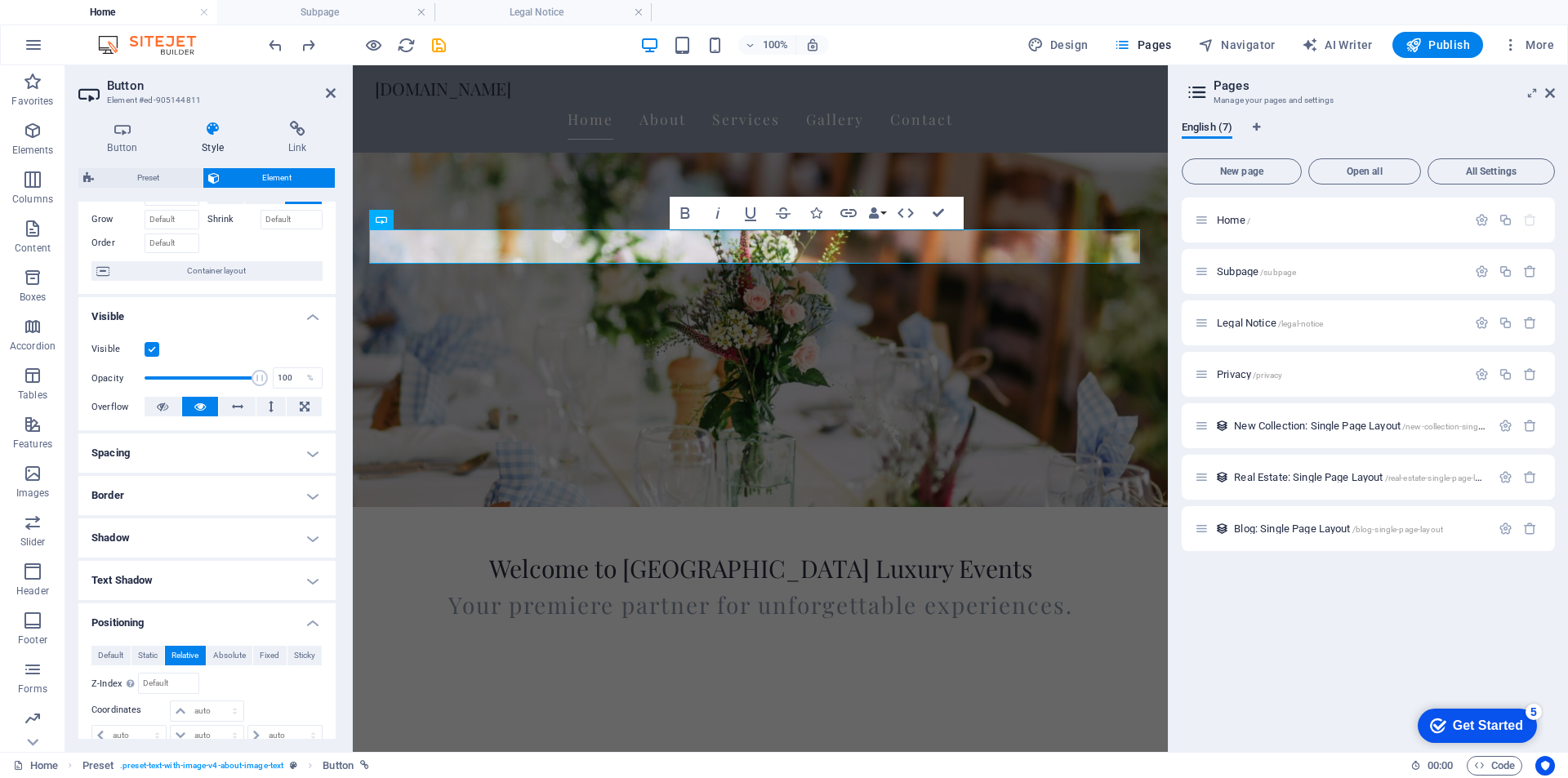
scroll to position [81, 0]
click at [298, 654] on span "Sticky" at bounding box center [305, 653] width 21 height 19
drag, startPoint x: 937, startPoint y: 216, endPoint x: 863, endPoint y: 160, distance: 92.8
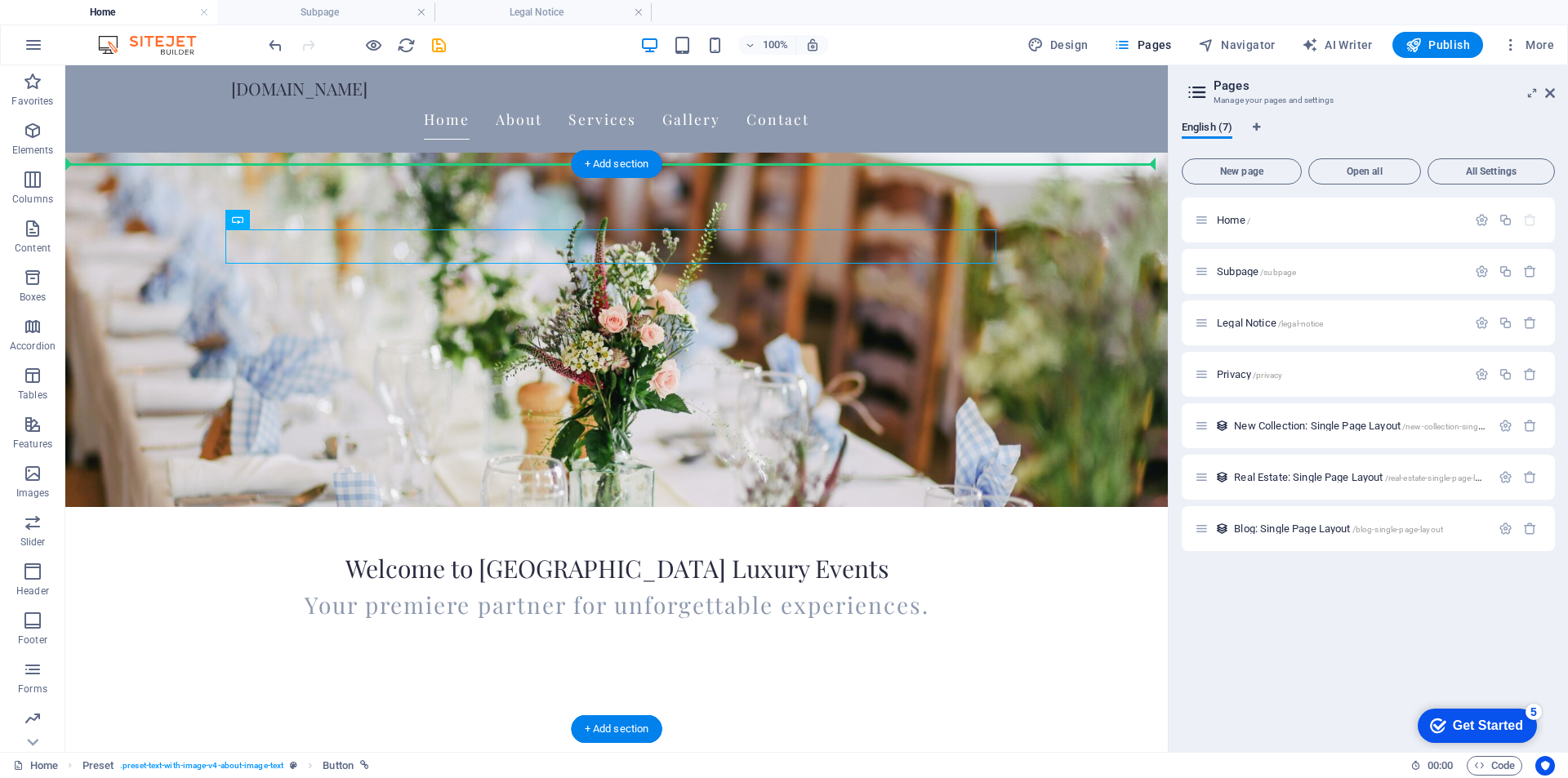
drag, startPoint x: 633, startPoint y: 245, endPoint x: 643, endPoint y: 224, distance: 23.3
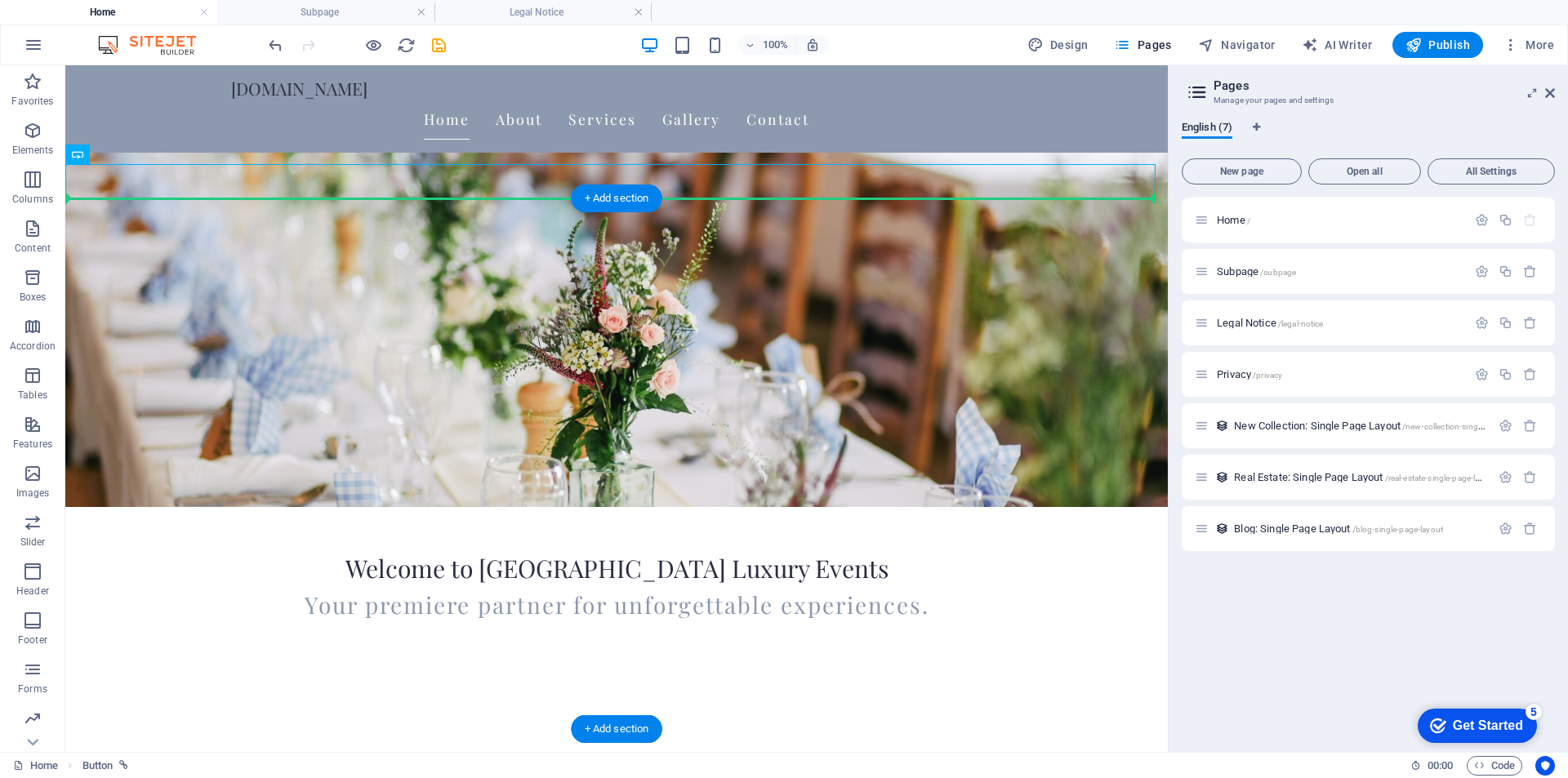
drag, startPoint x: 672, startPoint y: 175, endPoint x: 674, endPoint y: 219, distance: 44.0
drag, startPoint x: 673, startPoint y: 193, endPoint x: 673, endPoint y: 240, distance: 47.0
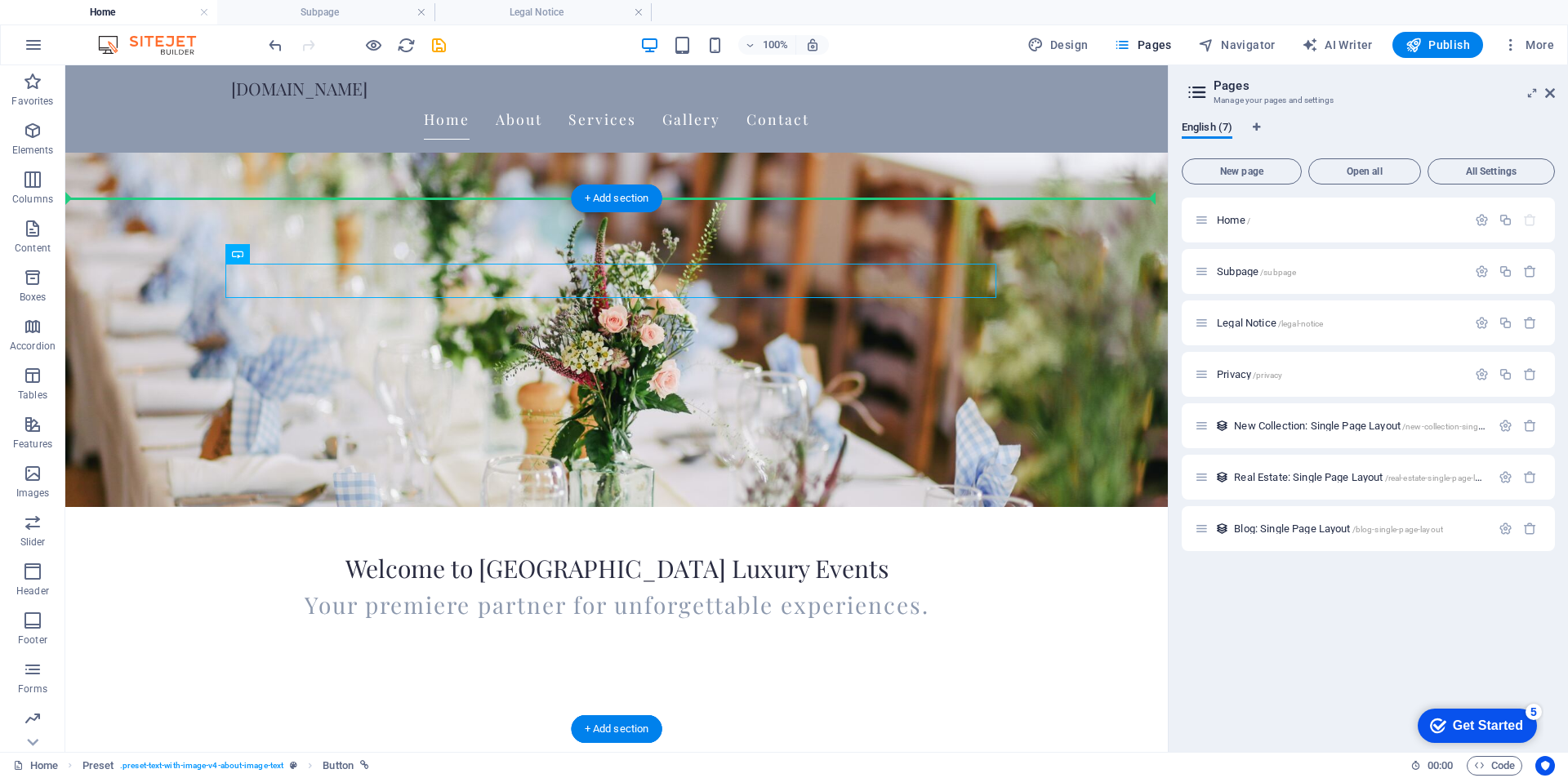
drag, startPoint x: 650, startPoint y: 276, endPoint x: 720, endPoint y: 296, distance: 72.8
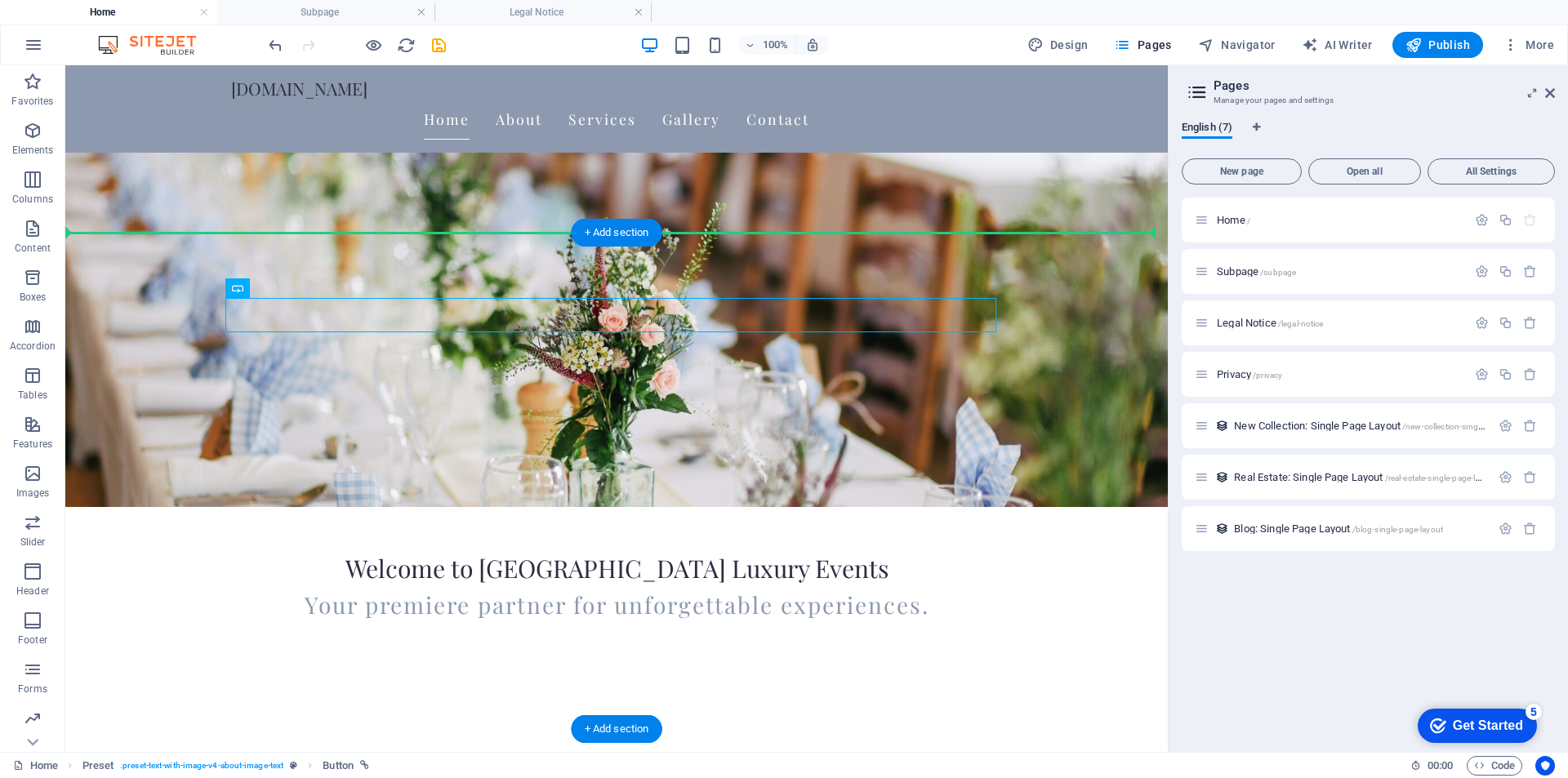
drag, startPoint x: 635, startPoint y: 304, endPoint x: 698, endPoint y: 332, distance: 68.9
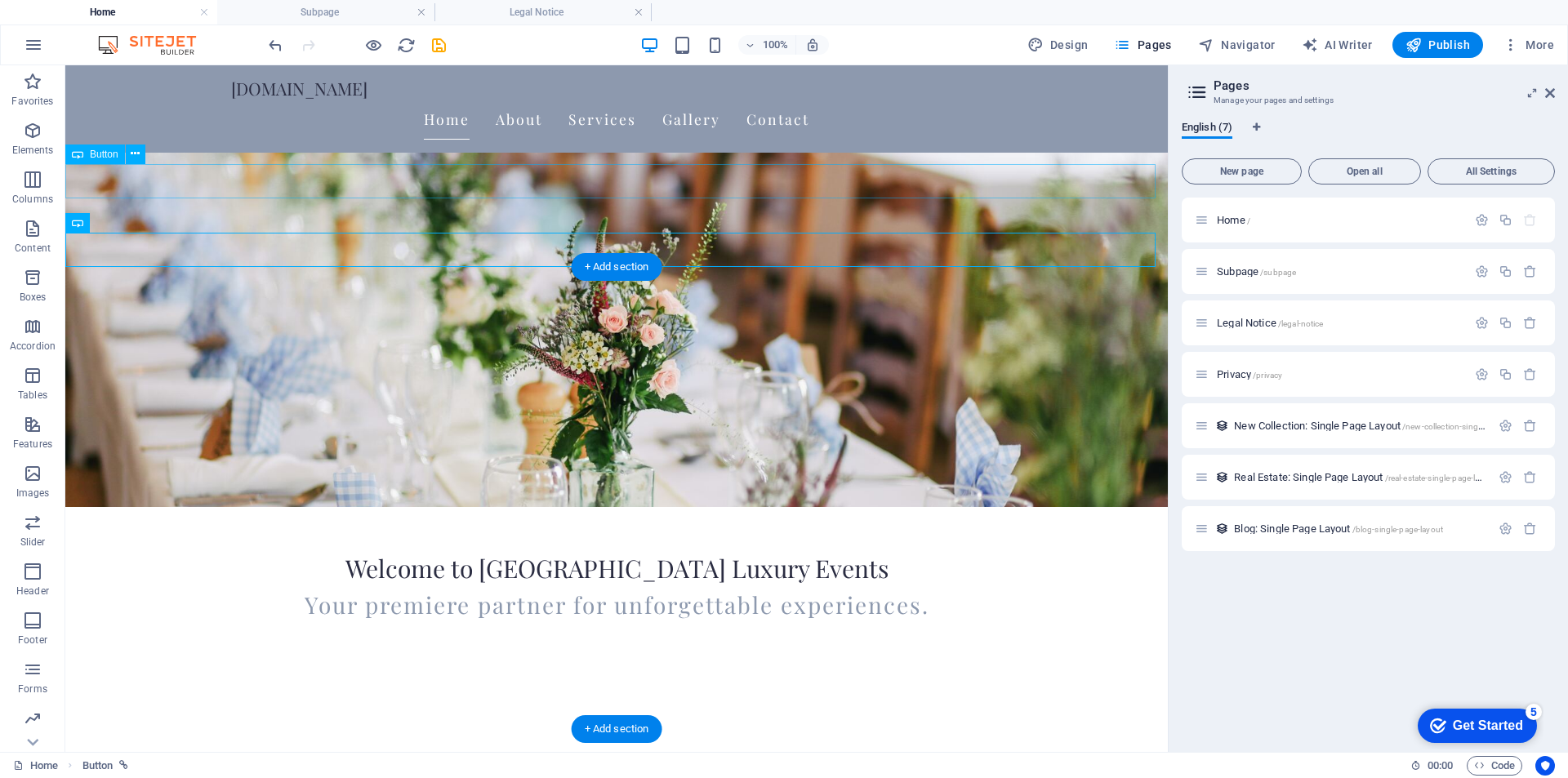
click at [642, 755] on div "Wedding In [GEOGRAPHIC_DATA]" at bounding box center [616, 771] width 1102 height 34
click at [639, 755] on div "Wedding In [GEOGRAPHIC_DATA]" at bounding box center [616, 771] width 1102 height 34
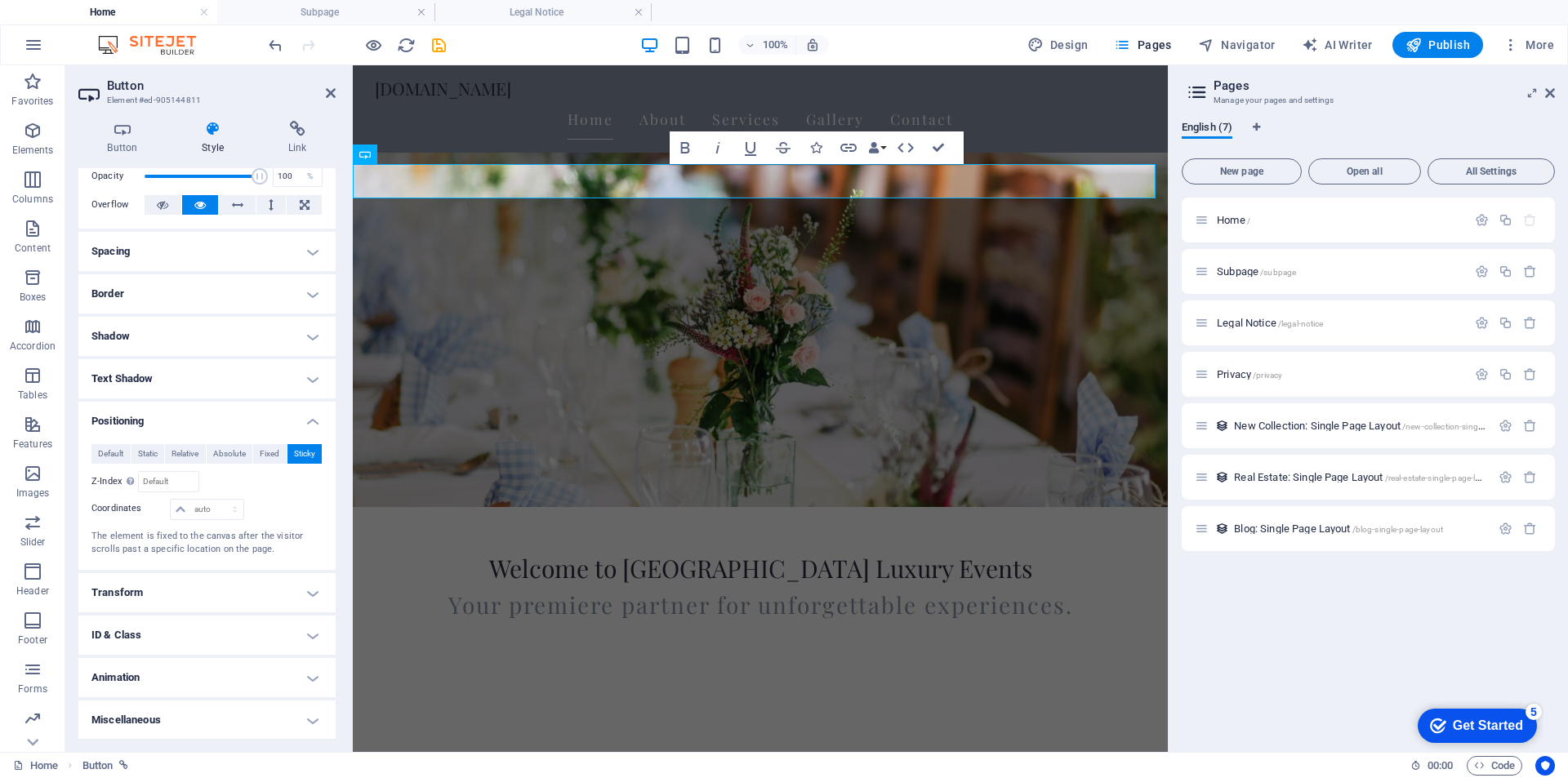
scroll to position [73, 0]
click at [307, 595] on h4 "Transform" at bounding box center [207, 593] width 257 height 39
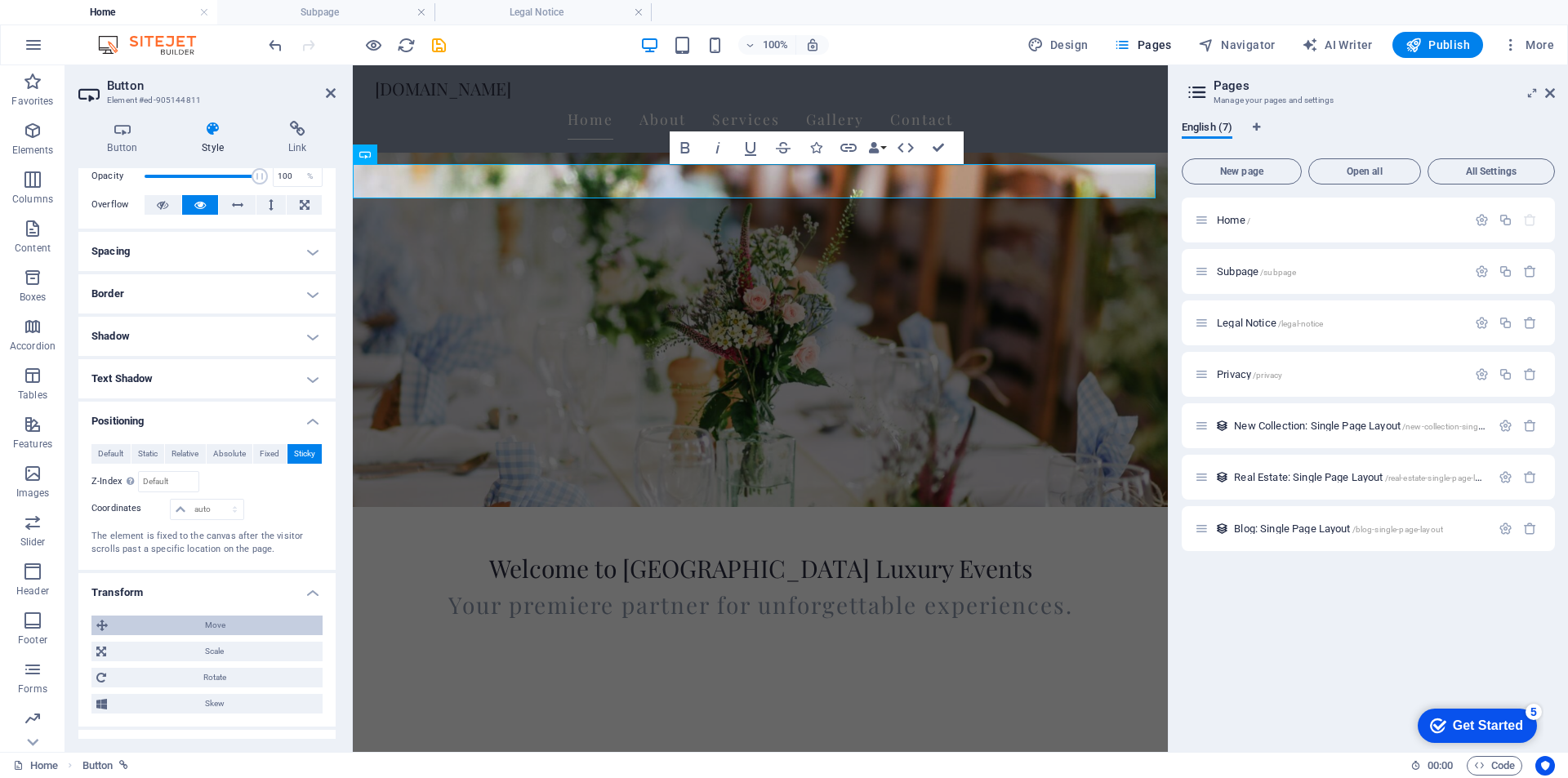
click at [224, 631] on span "Move" at bounding box center [214, 625] width 205 height 19
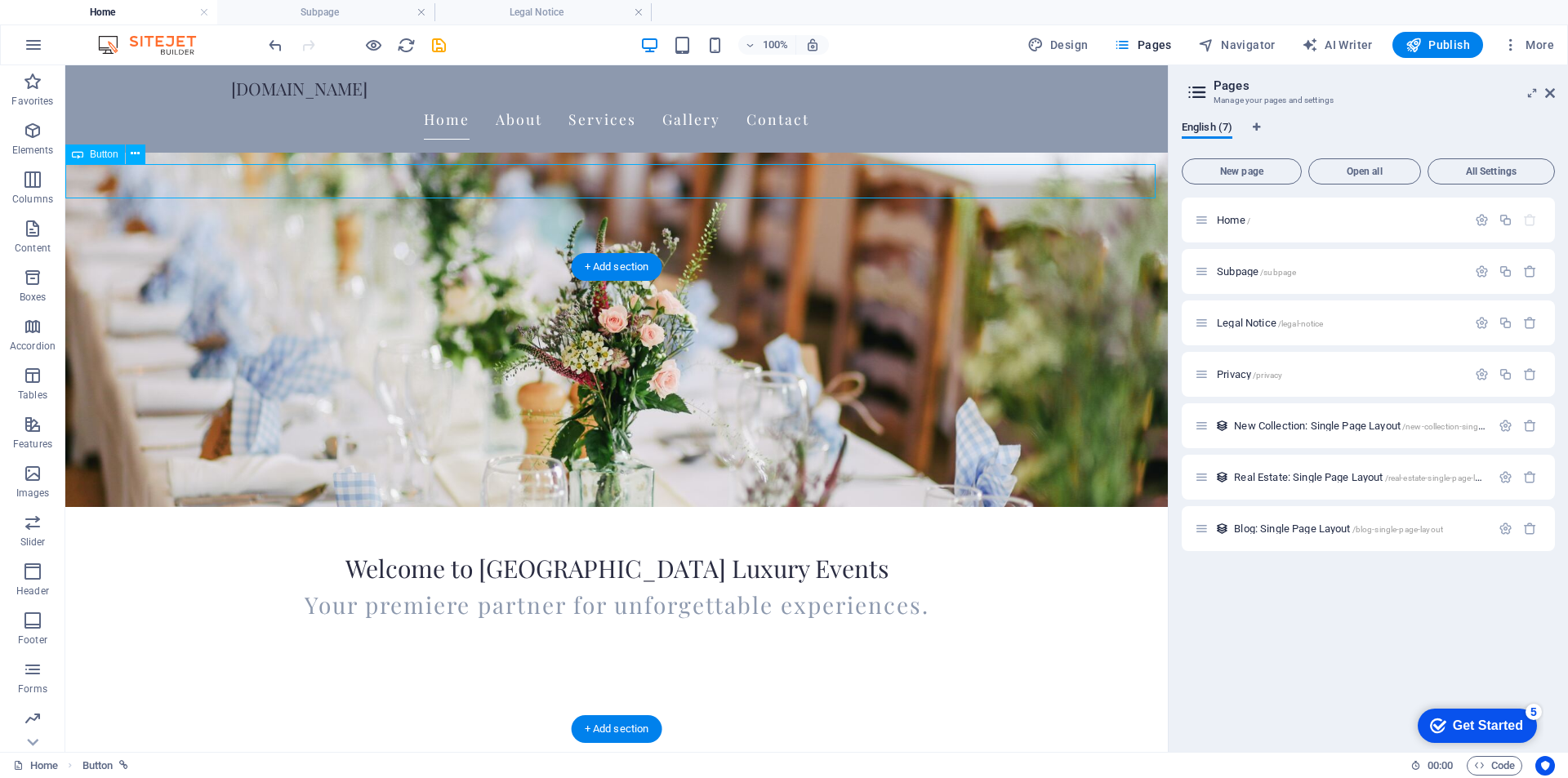
drag, startPoint x: 653, startPoint y: 179, endPoint x: 693, endPoint y: 179, distance: 40.0
click at [693, 755] on div "Wedding In [GEOGRAPHIC_DATA]" at bounding box center [616, 771] width 1102 height 34
click at [630, 755] on div "Wedding In [GEOGRAPHIC_DATA]" at bounding box center [616, 771] width 1102 height 34
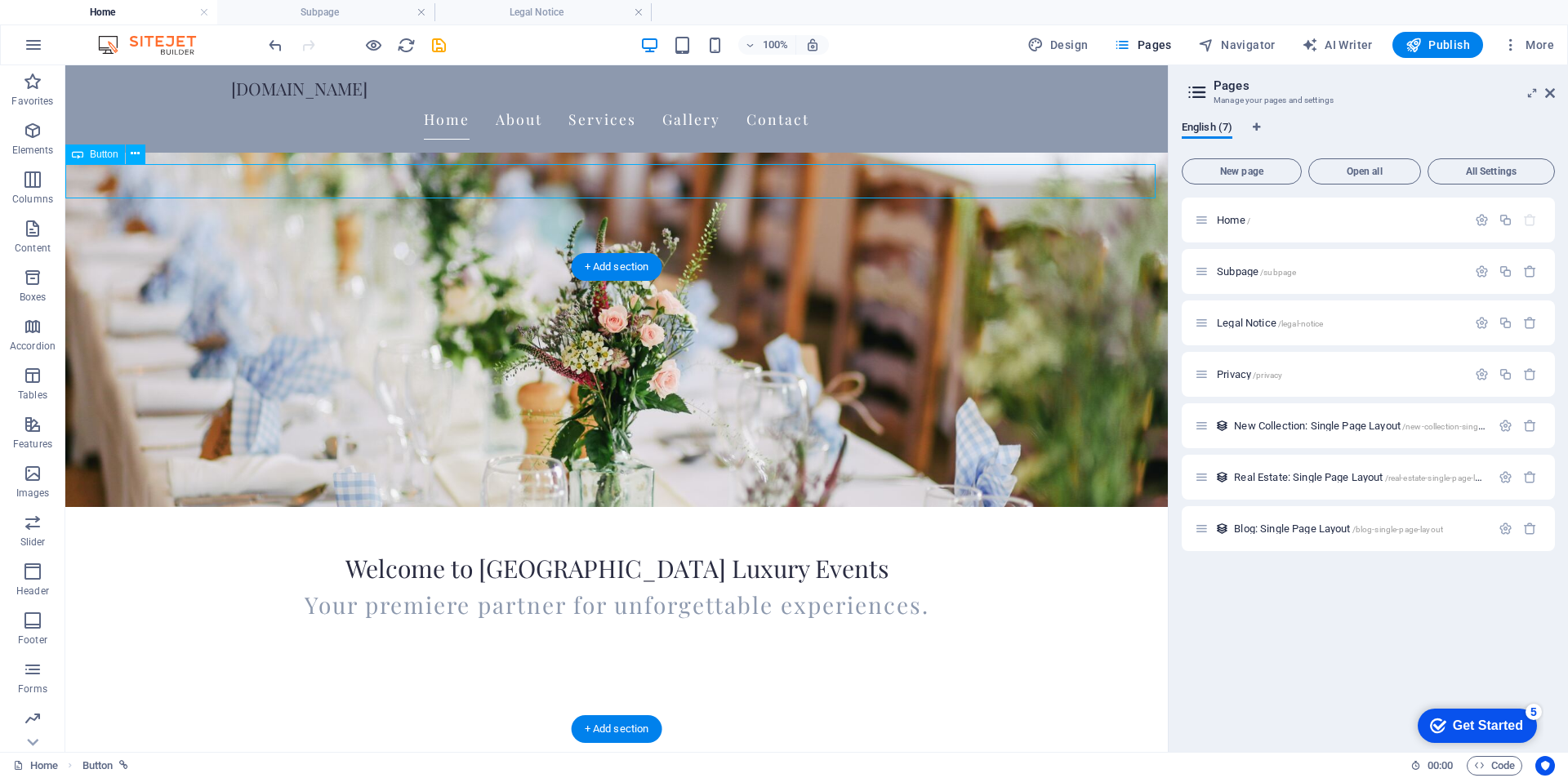
click at [630, 755] on div "Wedding In [GEOGRAPHIC_DATA]" at bounding box center [616, 771] width 1102 height 34
select select "px"
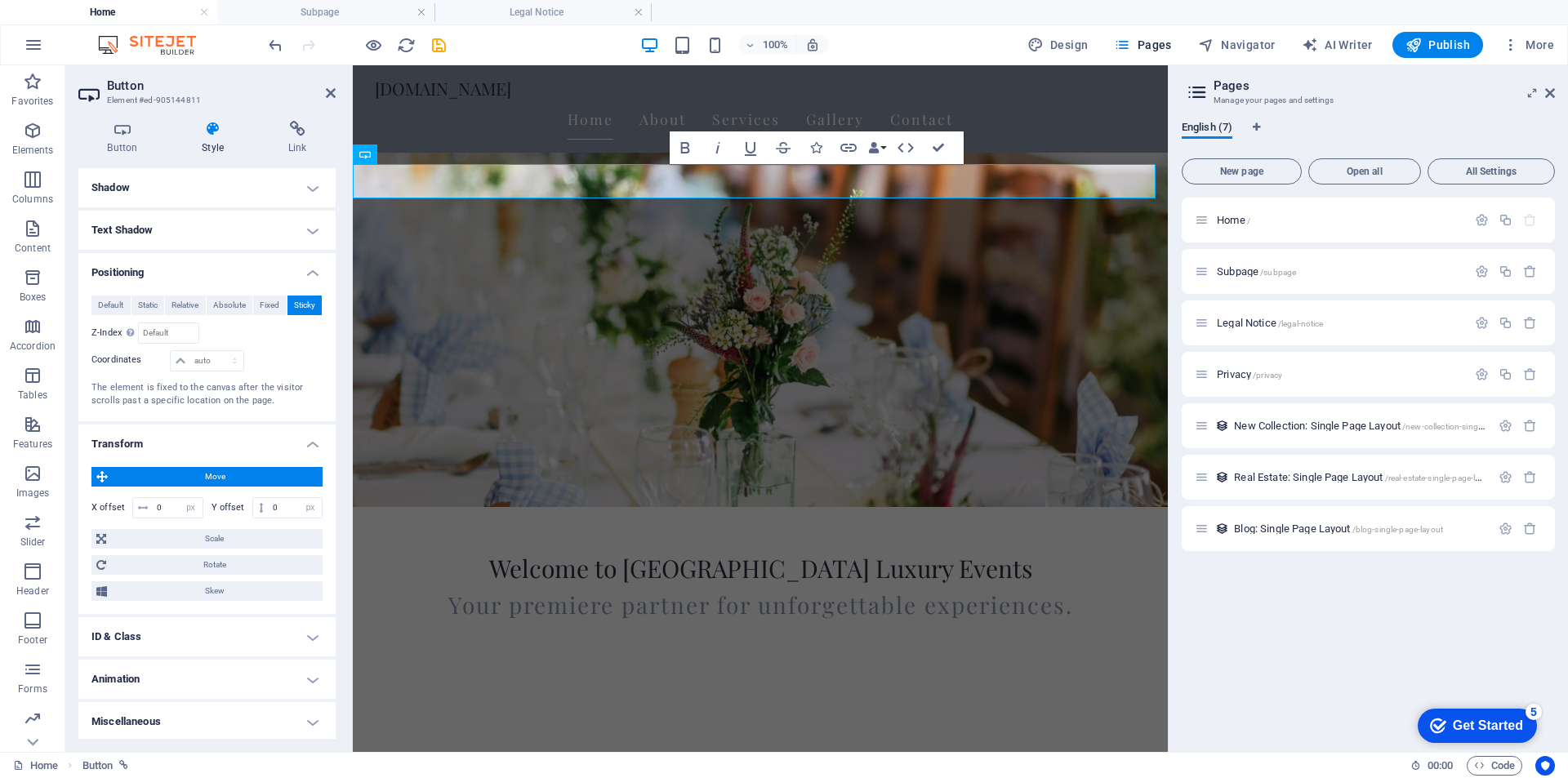
scroll to position [223, 0]
click at [293, 677] on h4 "Animation" at bounding box center [207, 677] width 257 height 39
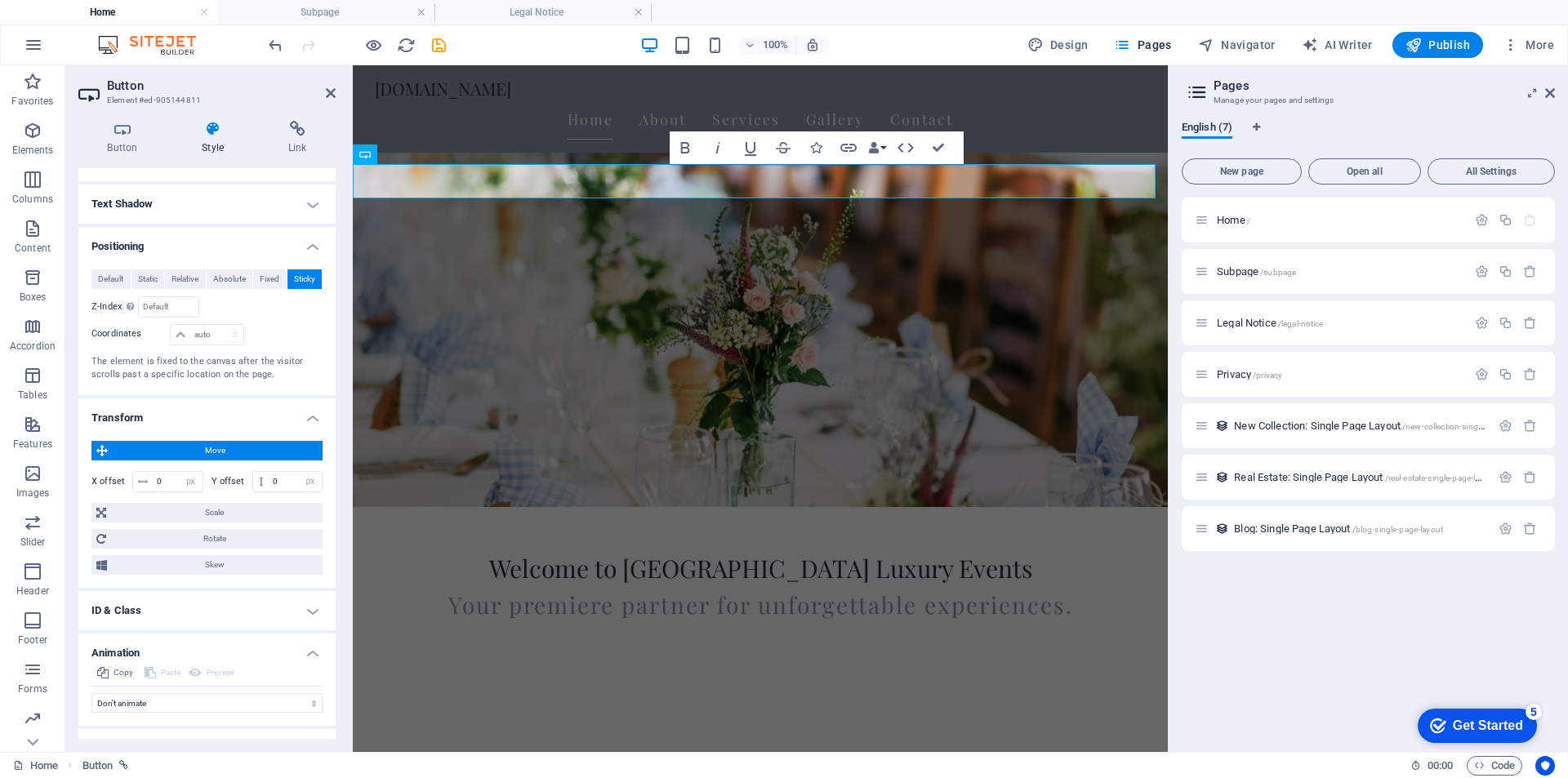
scroll to position [276, 0]
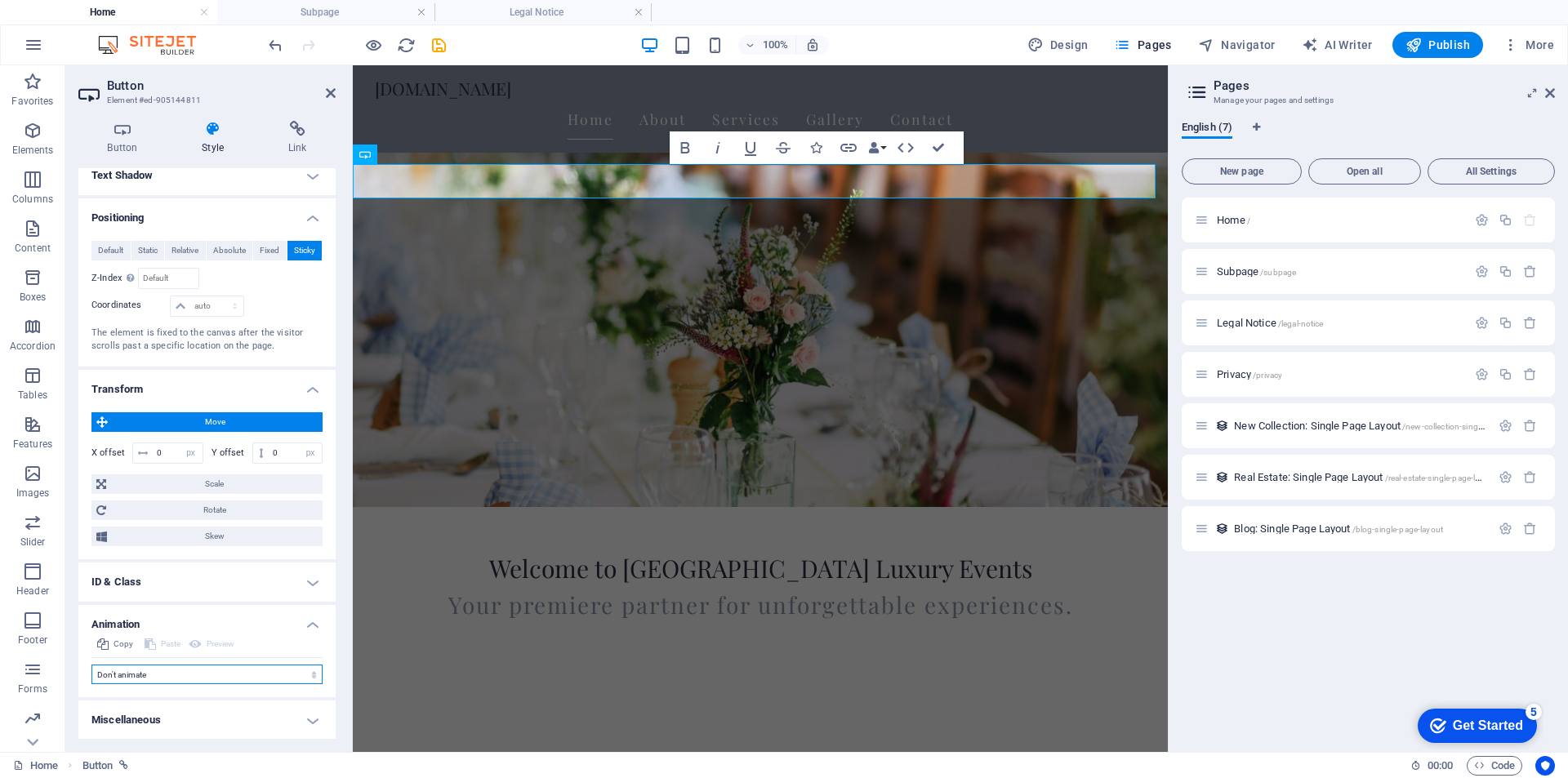
click at [284, 676] on select "Don't animate Show / Hide Slide up/down Zoom in/out Slide left to right Slide r…" at bounding box center [207, 674] width 231 height 19
select select "shrink"
click at [91, 665] on select "Don't animate Show / Hide Slide up/down Zoom in/out Slide left to right Slide r…" at bounding box center [207, 674] width 231 height 19
select select "scroll"
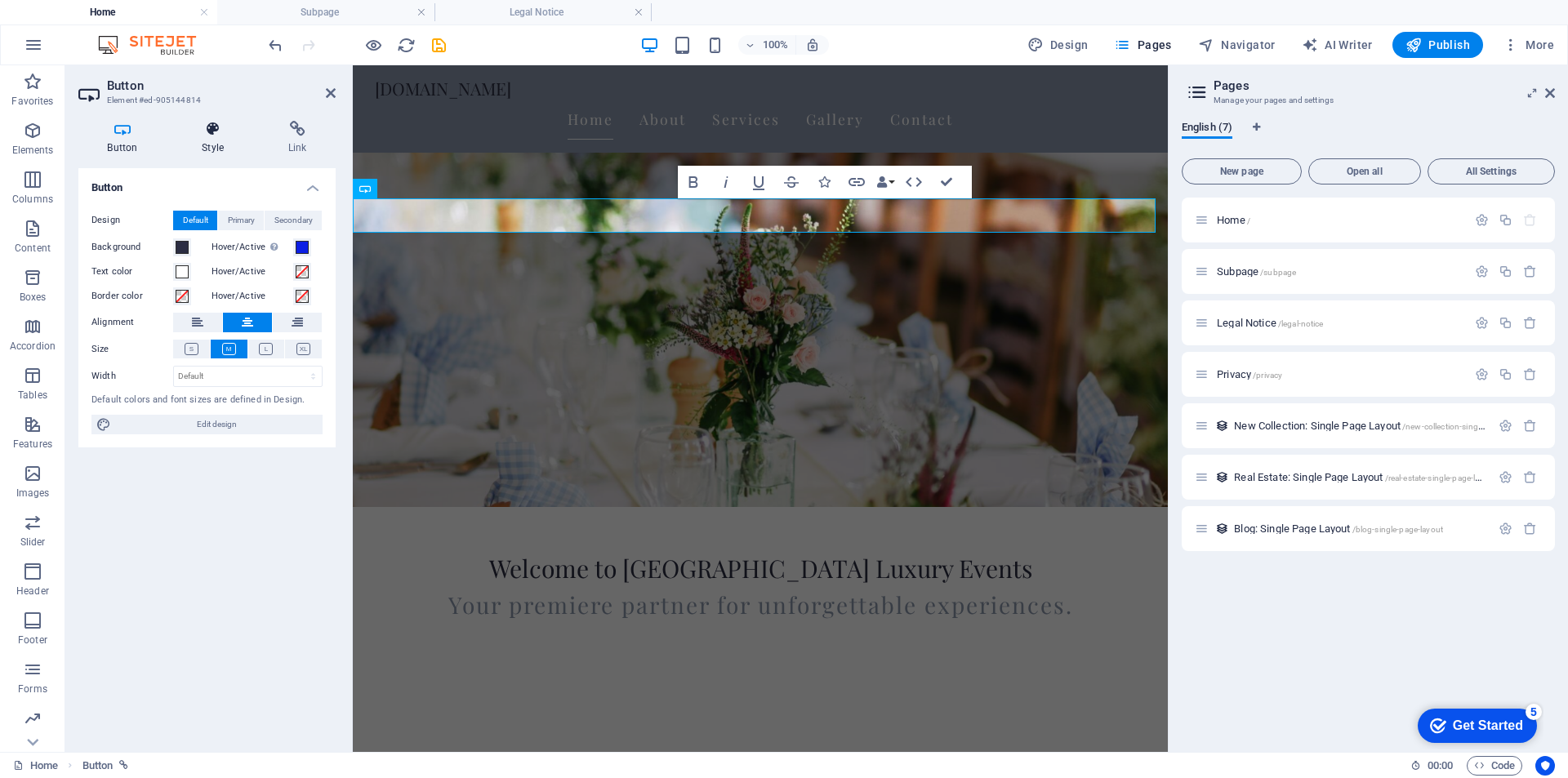
click at [224, 131] on icon at bounding box center [212, 129] width 80 height 16
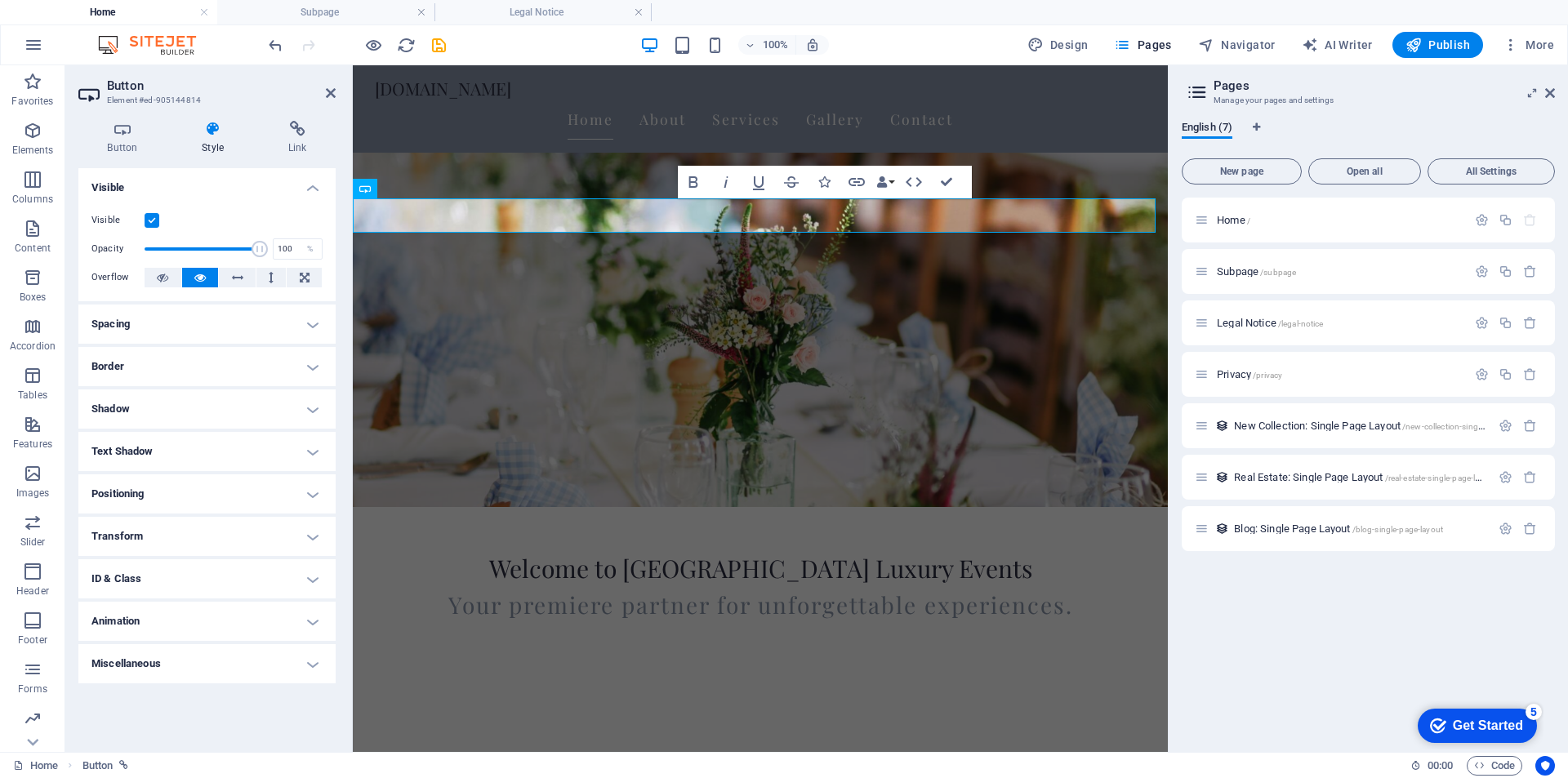
click at [282, 625] on h4 "Animation" at bounding box center [207, 621] width 257 height 39
click at [207, 671] on select "Don't animate Show / Hide Slide up/down Zoom in/out Slide left to right Slide r…" at bounding box center [207, 671] width 231 height 19
select select "shrink"
click at [91, 662] on select "Don't animate Show / Hide Slide up/down Zoom in/out Slide left to right Slide r…" at bounding box center [207, 671] width 231 height 19
select select "scroll"
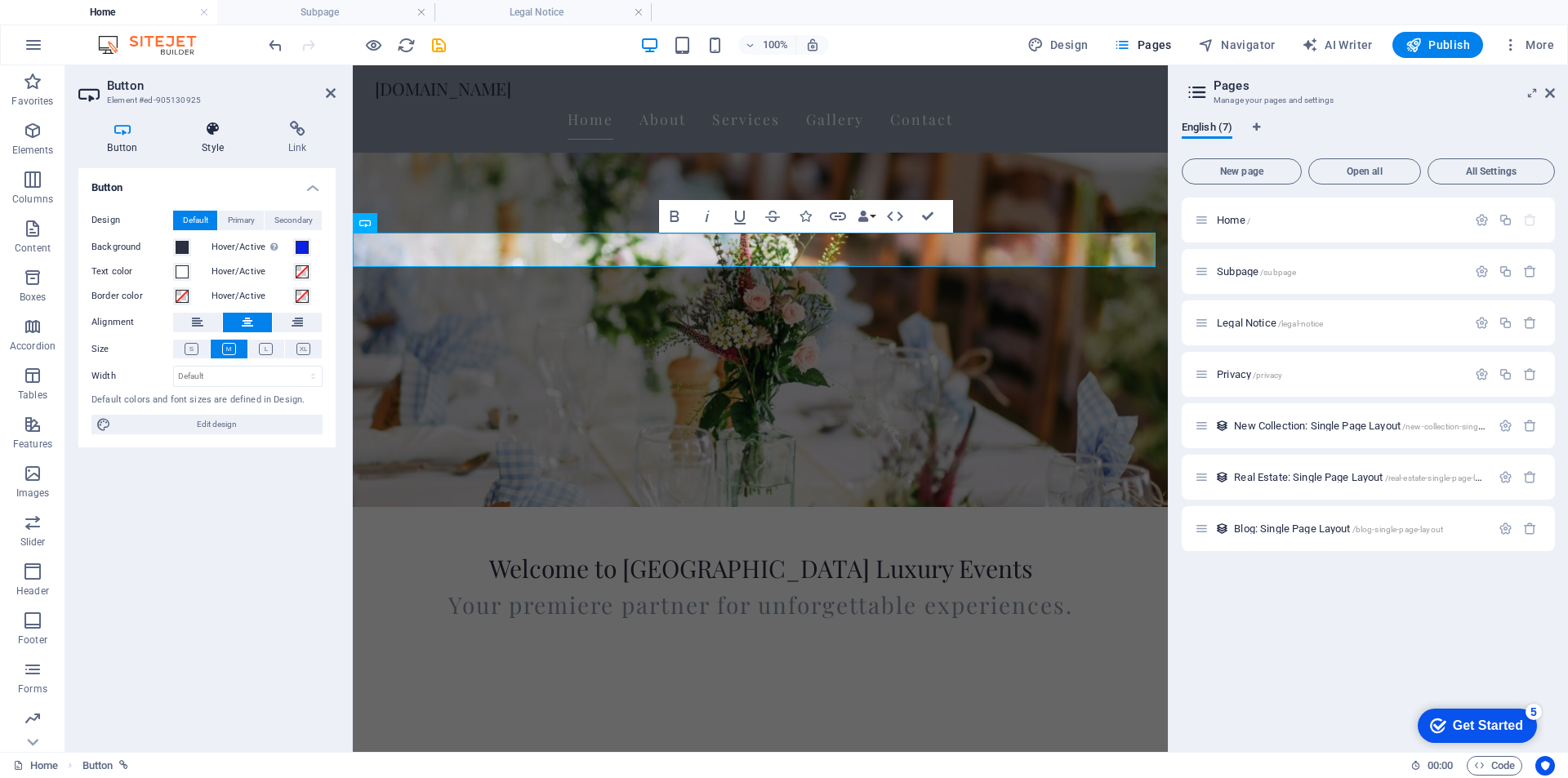
click at [229, 137] on h4 "Style" at bounding box center [215, 138] width 86 height 34
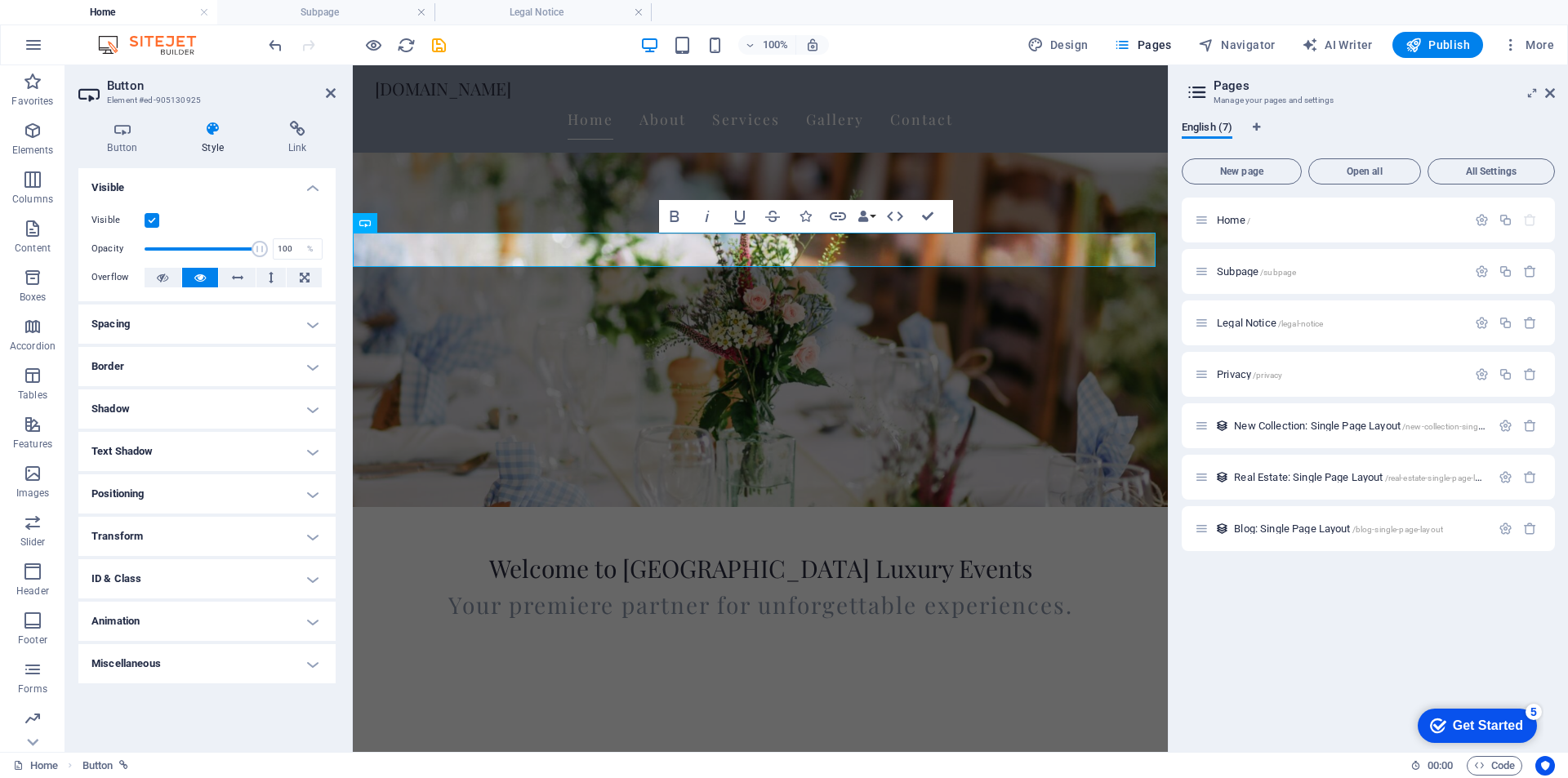
click at [258, 610] on h4 "Animation" at bounding box center [207, 621] width 257 height 39
click at [214, 672] on select "Don't animate Show / Hide Slide up/down Zoom in/out Slide left to right Slide r…" at bounding box center [207, 671] width 231 height 19
select select "pulse"
click at [91, 662] on select "Don't animate Show / Hide Slide up/down Zoom in/out Slide left to right Slide r…" at bounding box center [207, 671] width 231 height 19
select select "scroll"
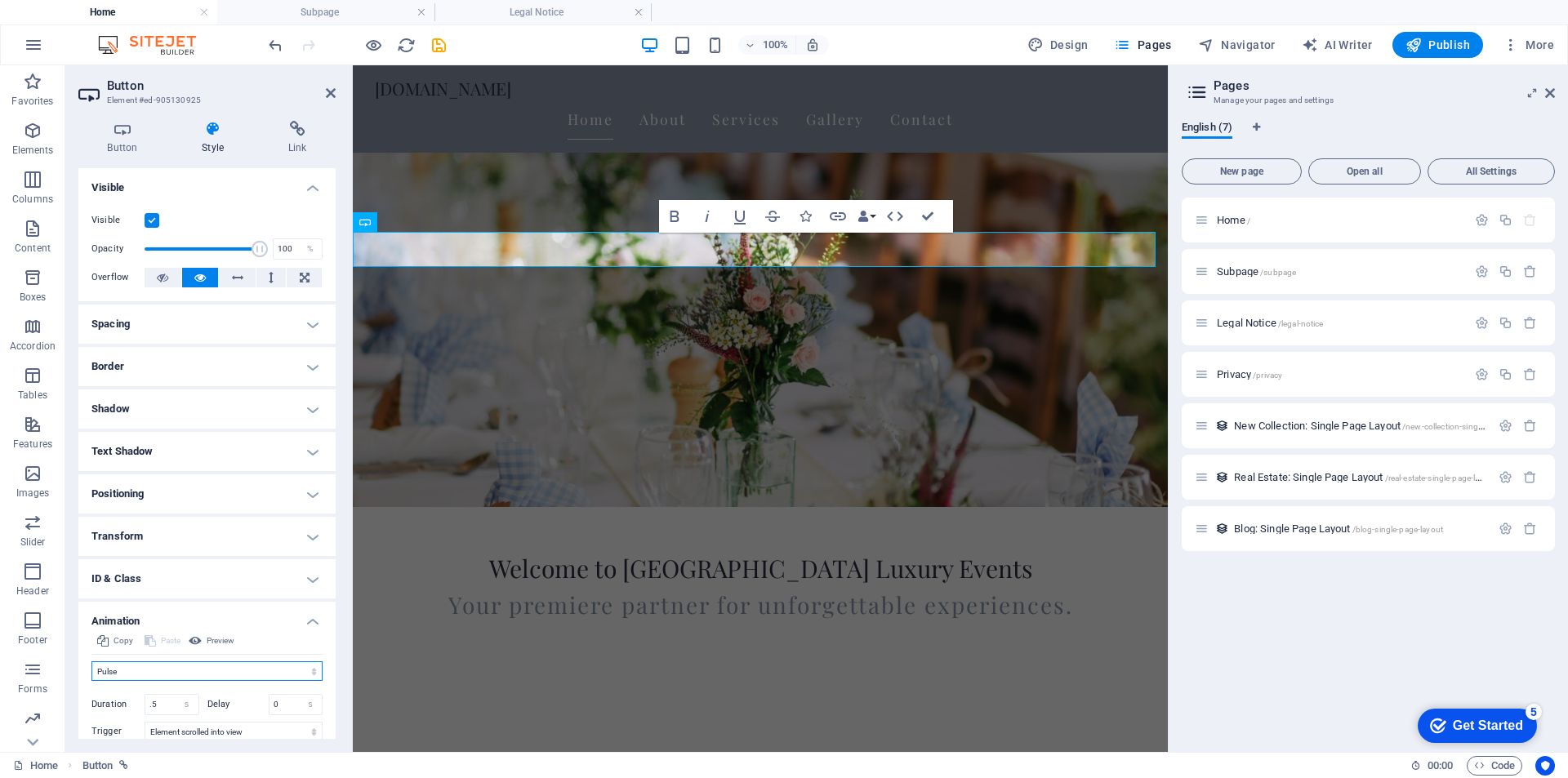
click at [179, 667] on select "Don't animate Show / Hide Slide up/down Zoom in/out Slide left to right Slide r…" at bounding box center [207, 671] width 231 height 19
select select "shrink"
click at [91, 662] on select "Don't animate Show / Hide Slide up/down Zoom in/out Slide left to right Slide r…" at bounding box center [207, 671] width 231 height 19
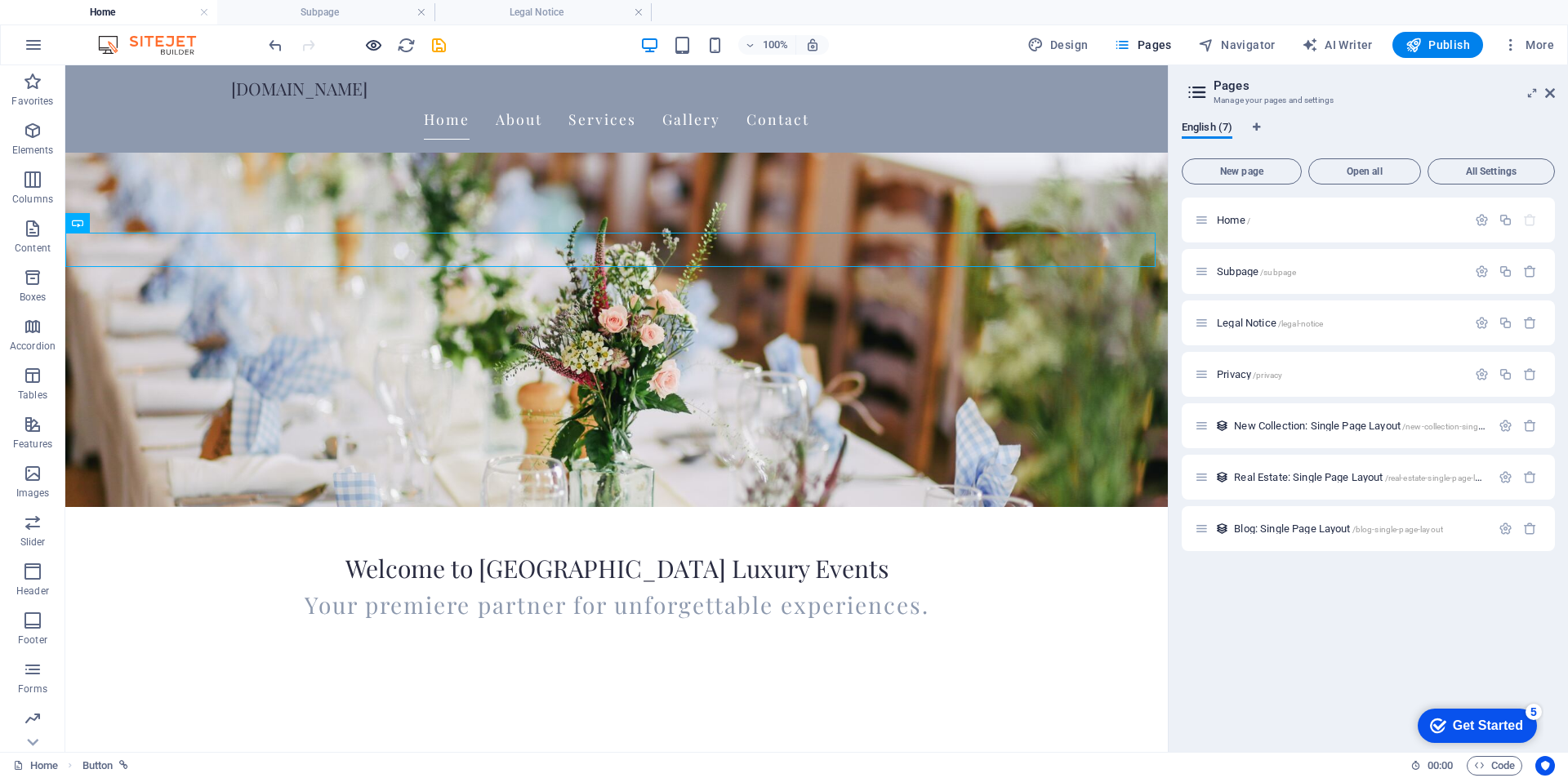
click at [364, 46] on icon "button" at bounding box center [373, 45] width 18 height 18
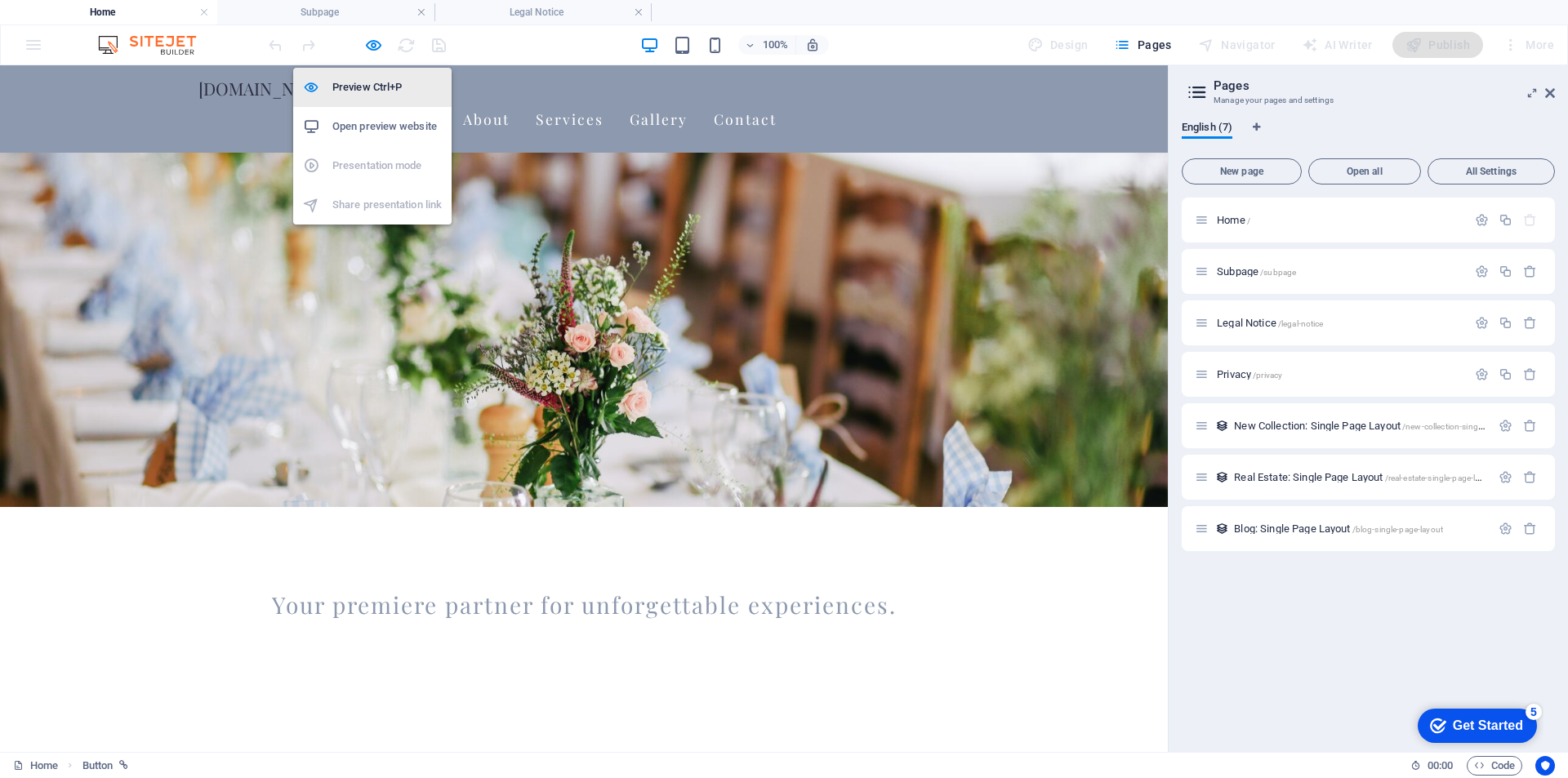
click at [380, 85] on h6 "Preview Ctrl+P" at bounding box center [386, 87] width 110 height 19
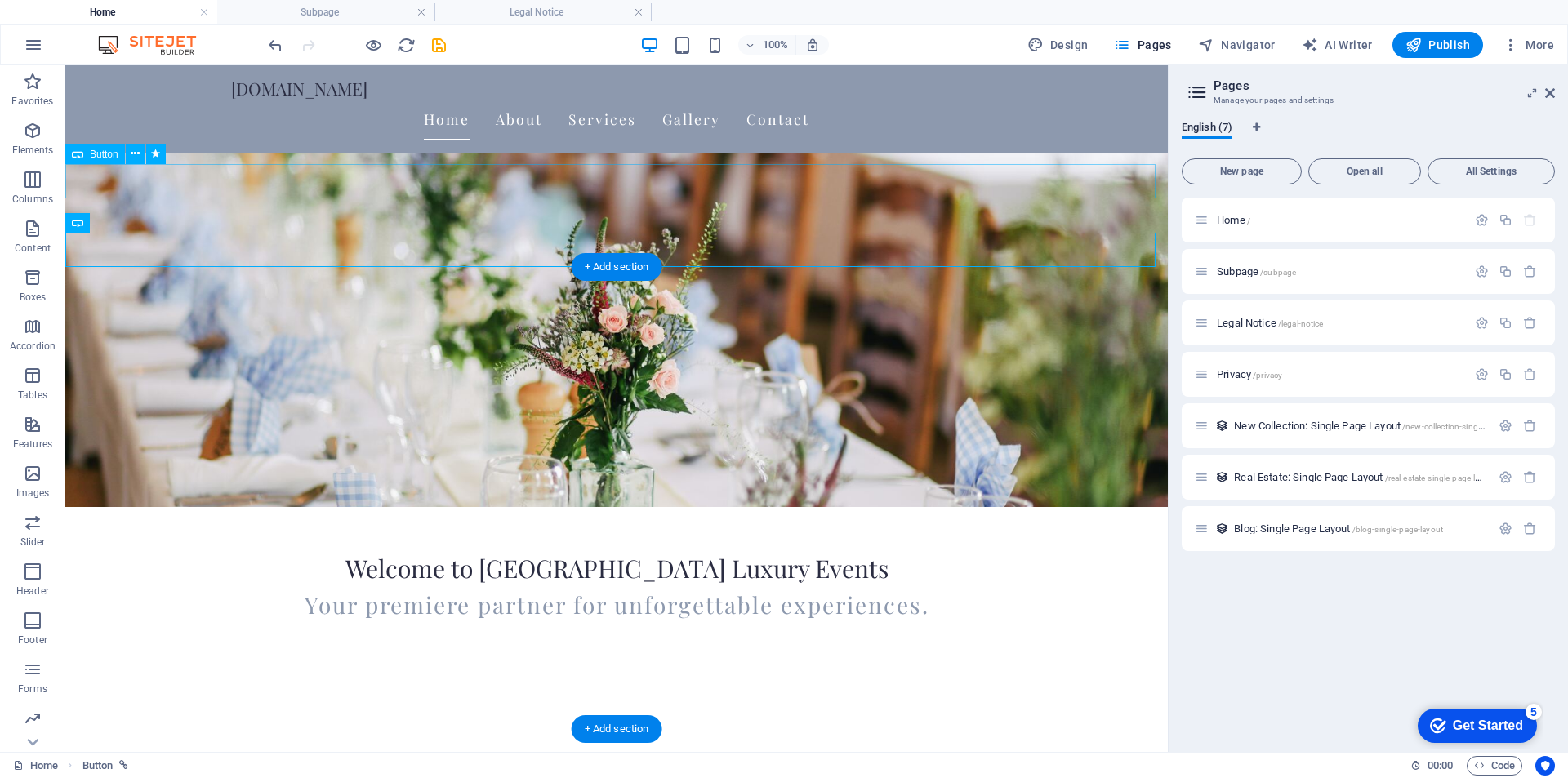
click at [646, 755] on div "Wedding In [GEOGRAPHIC_DATA]" at bounding box center [616, 771] width 1102 height 34
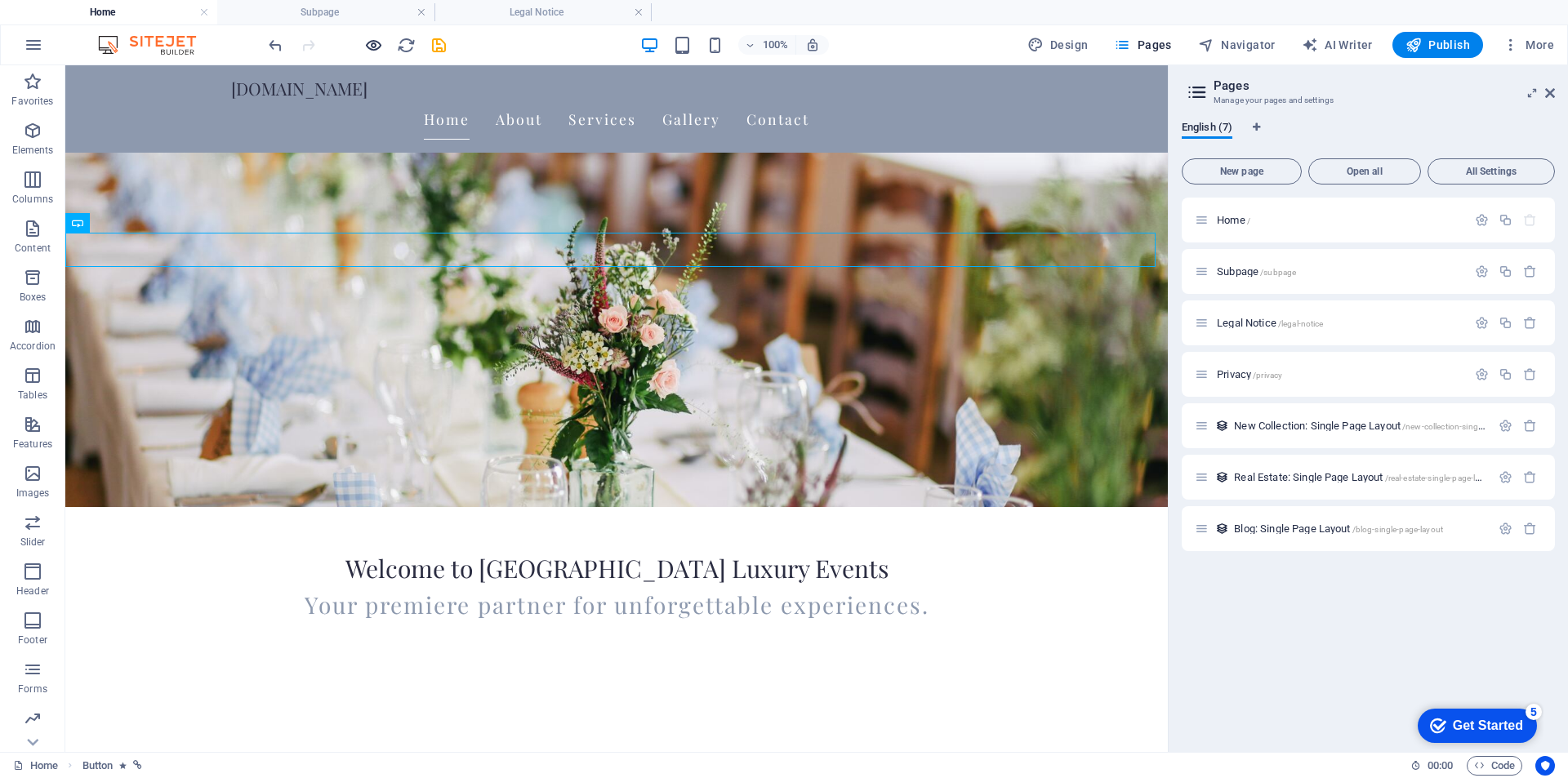
click at [376, 47] on icon "button" at bounding box center [373, 45] width 18 height 18
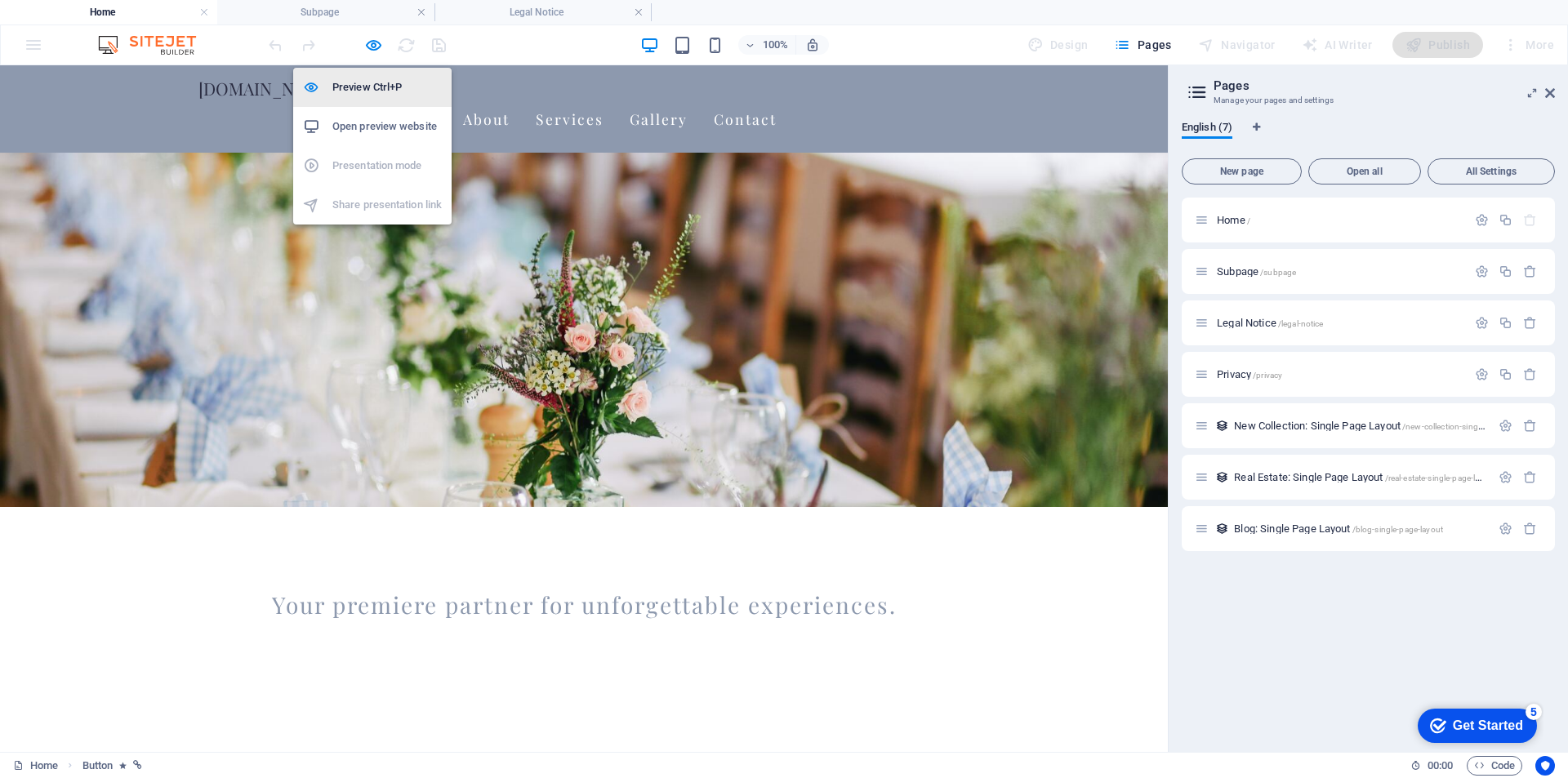
click at [370, 87] on h6 "Preview Ctrl+P" at bounding box center [386, 87] width 110 height 19
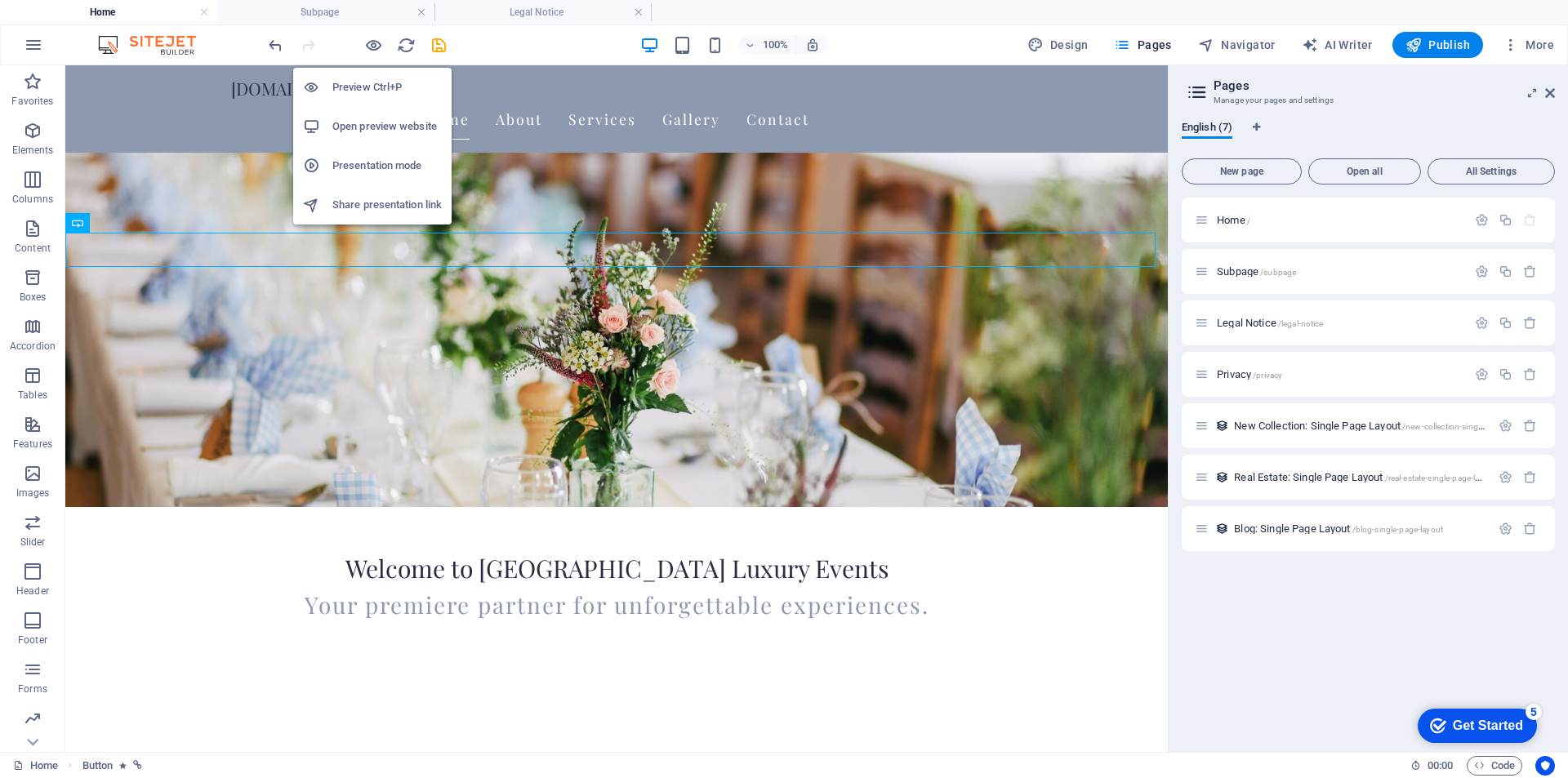
click at [370, 87] on h6 "Preview Ctrl+P" at bounding box center [386, 87] width 110 height 19
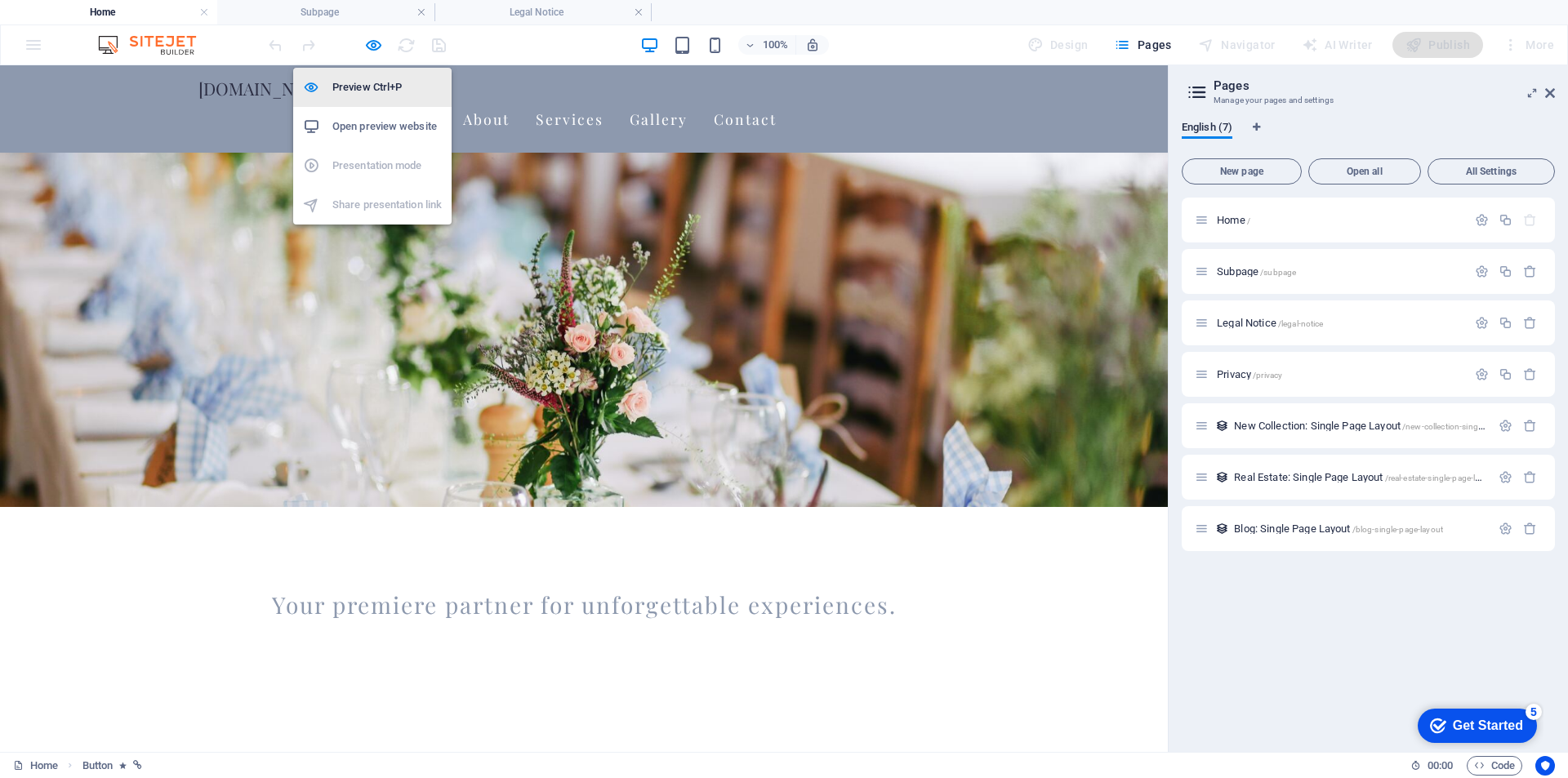
click at [370, 87] on h6 "Preview Ctrl+P" at bounding box center [386, 87] width 110 height 19
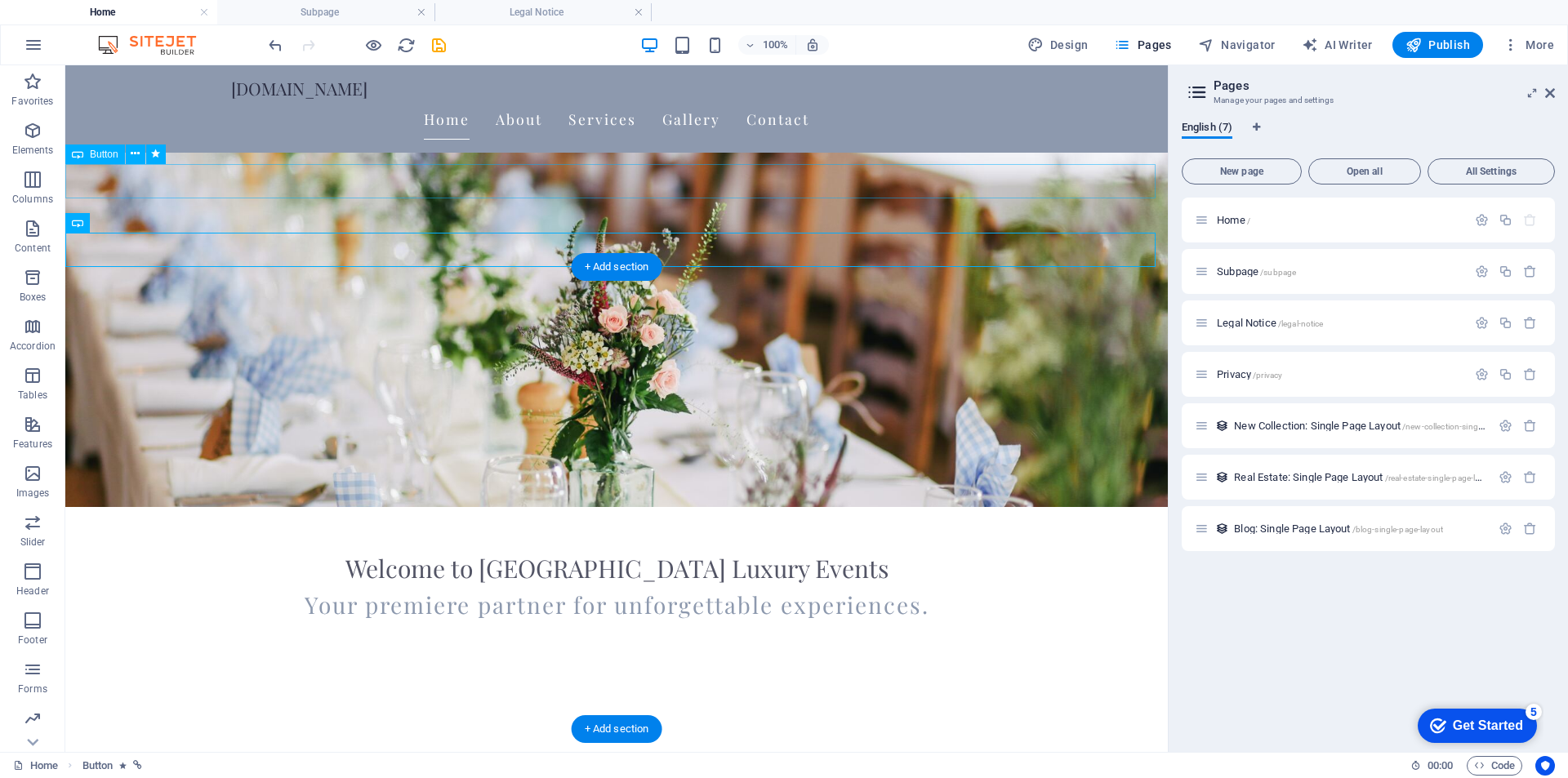
click at [607, 755] on div "Wedding In [GEOGRAPHIC_DATA]" at bounding box center [616, 771] width 1102 height 34
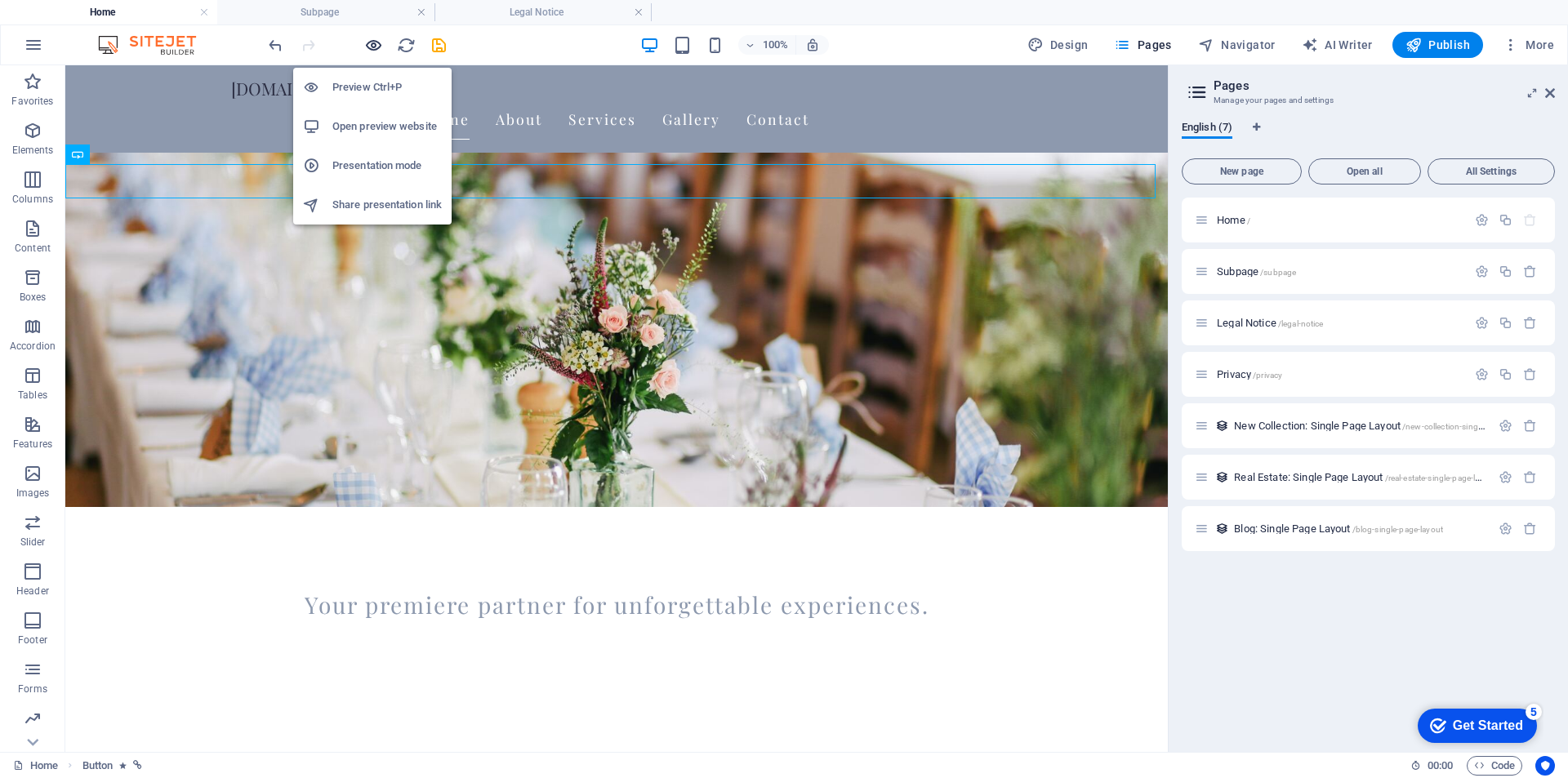
click at [374, 45] on icon "button" at bounding box center [373, 45] width 18 height 18
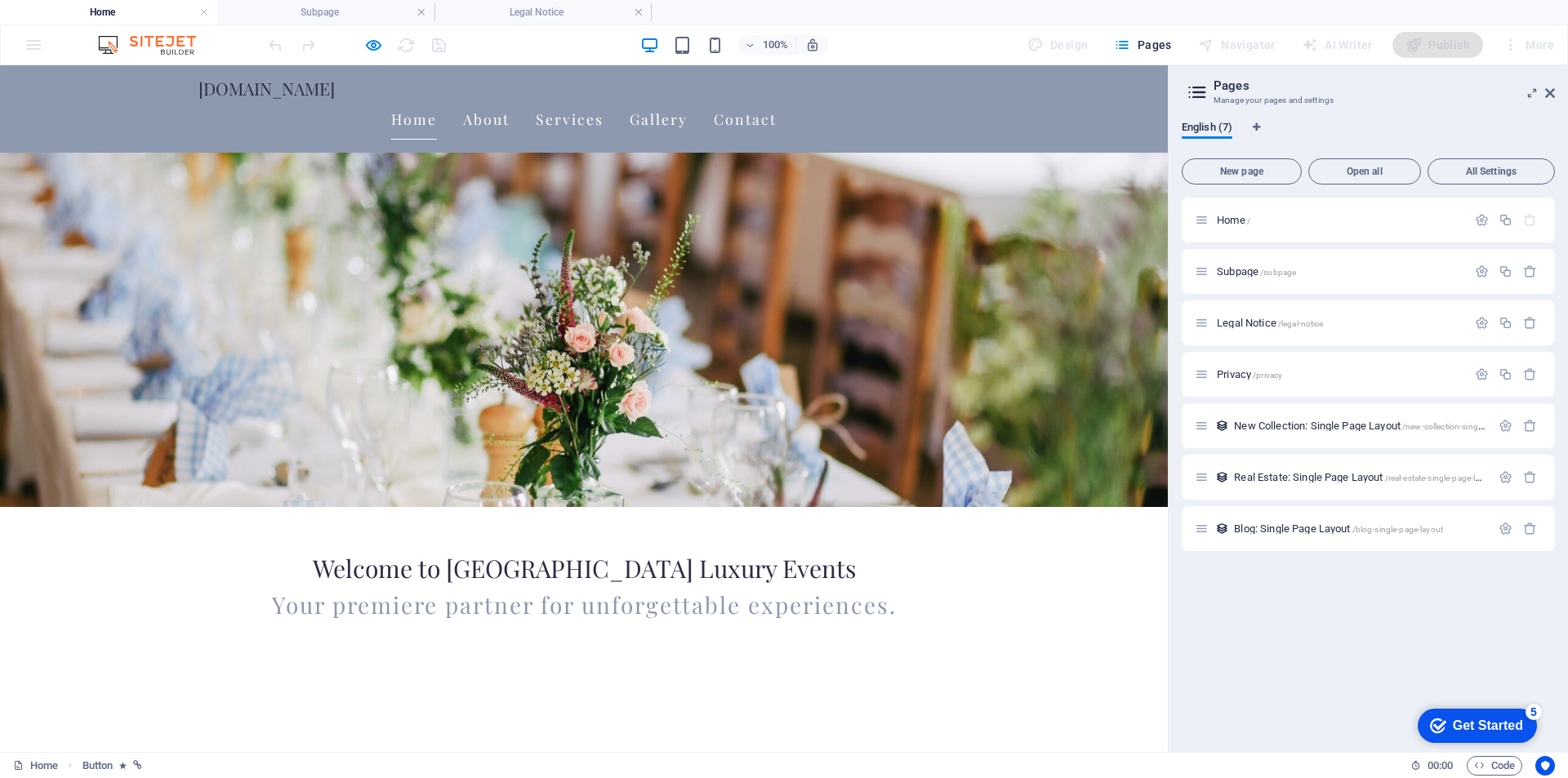
click at [597, 755] on link "Wedding In [GEOGRAPHIC_DATA]" at bounding box center [584, 771] width 254 height 34
click at [591, 755] on link "Wedding In [GEOGRAPHIC_DATA]" at bounding box center [584, 771] width 254 height 34
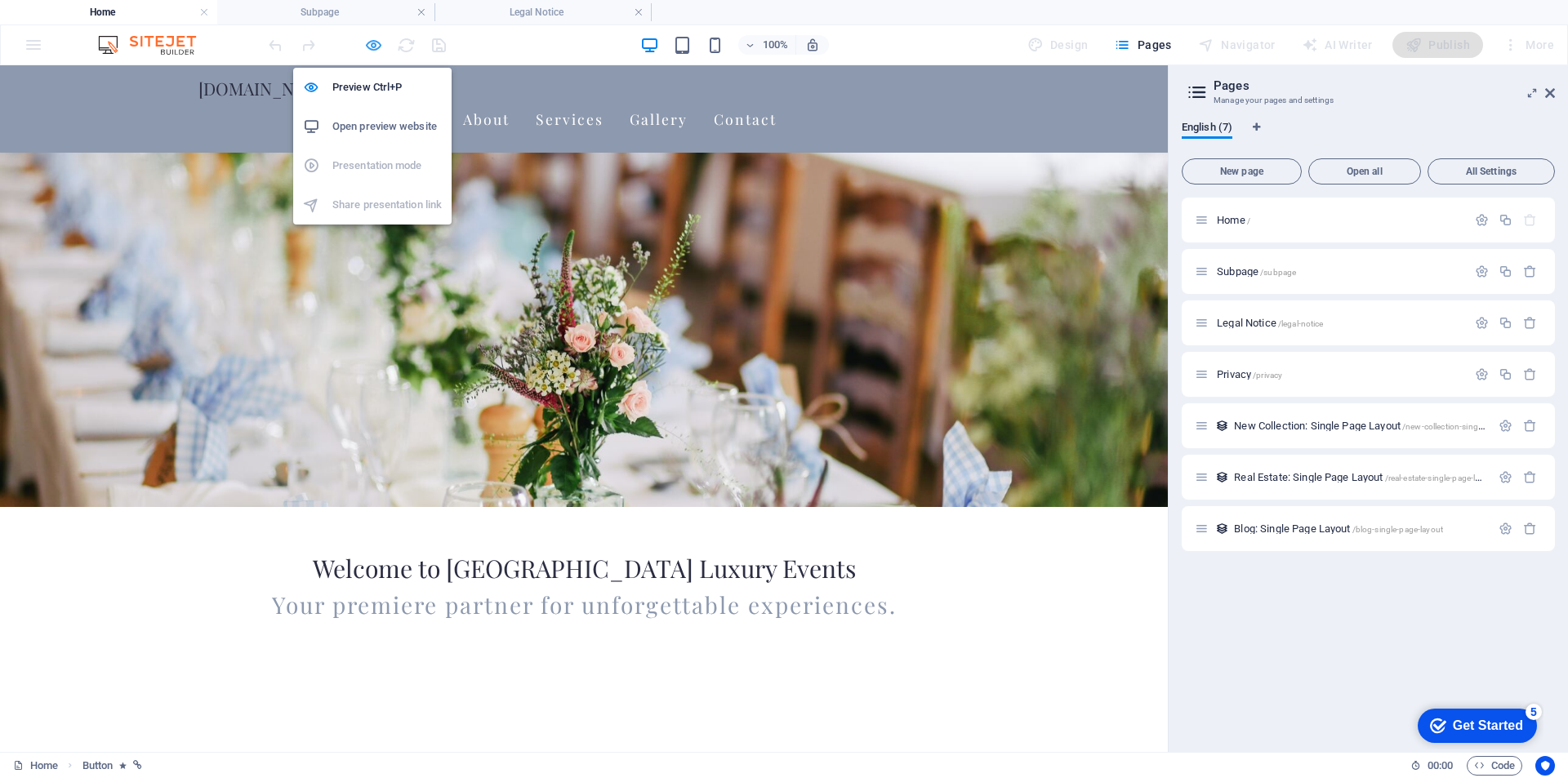
click at [374, 43] on icon "button" at bounding box center [373, 45] width 18 height 18
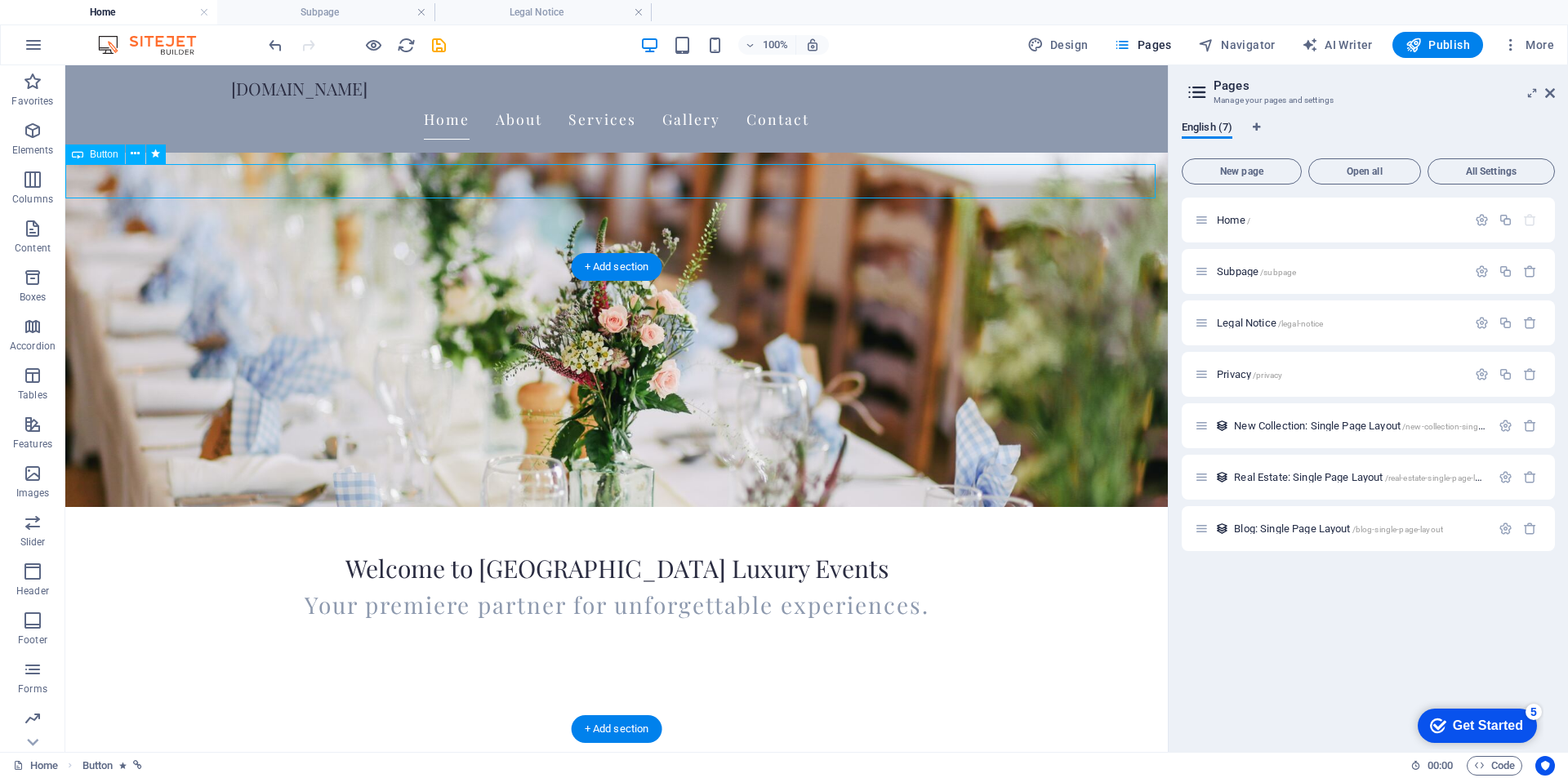
click at [617, 755] on div "Wedding In [GEOGRAPHIC_DATA]" at bounding box center [616, 771] width 1102 height 34
select select "px"
select select "shrink"
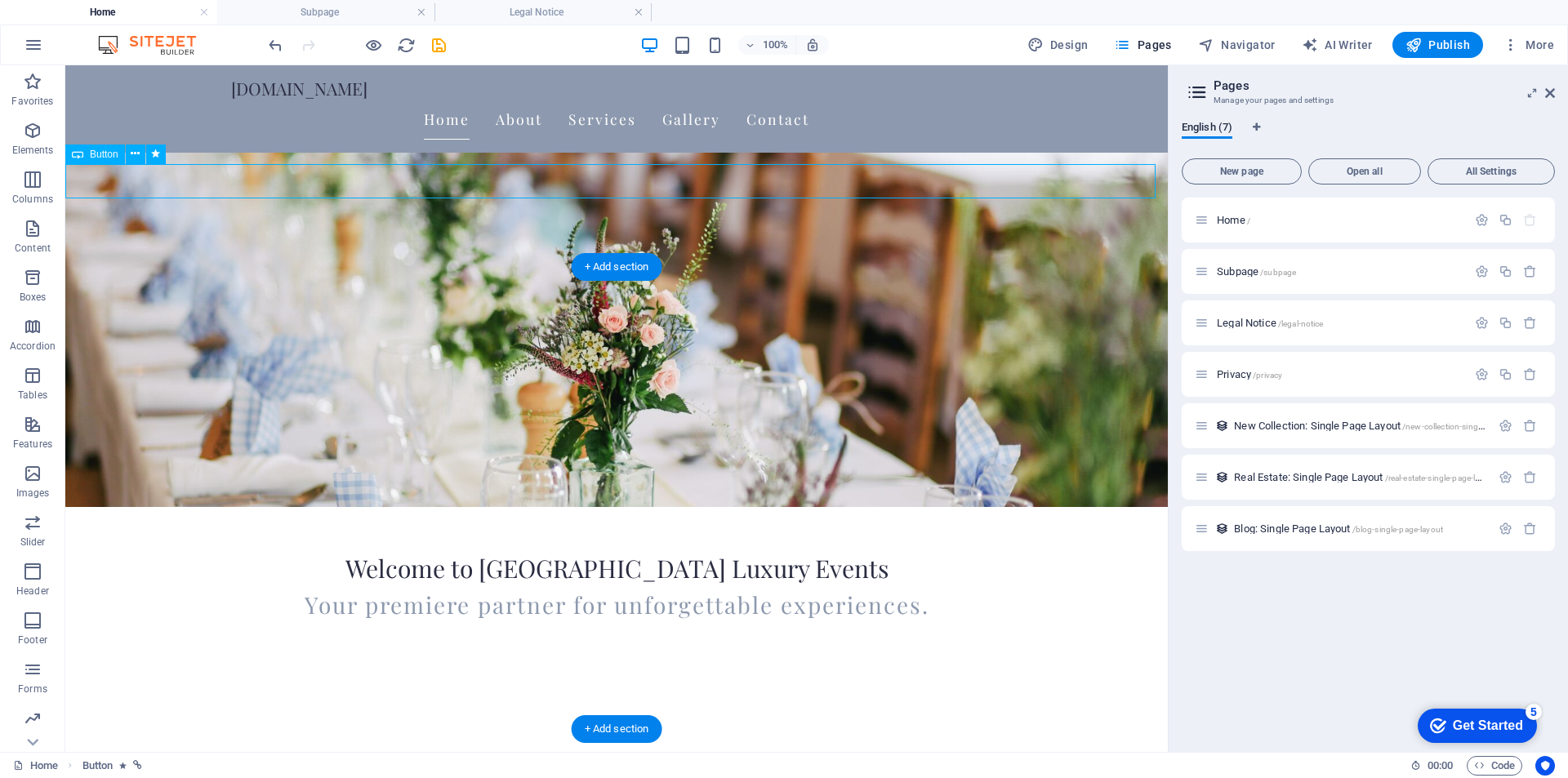
select select "s"
select select "scroll"
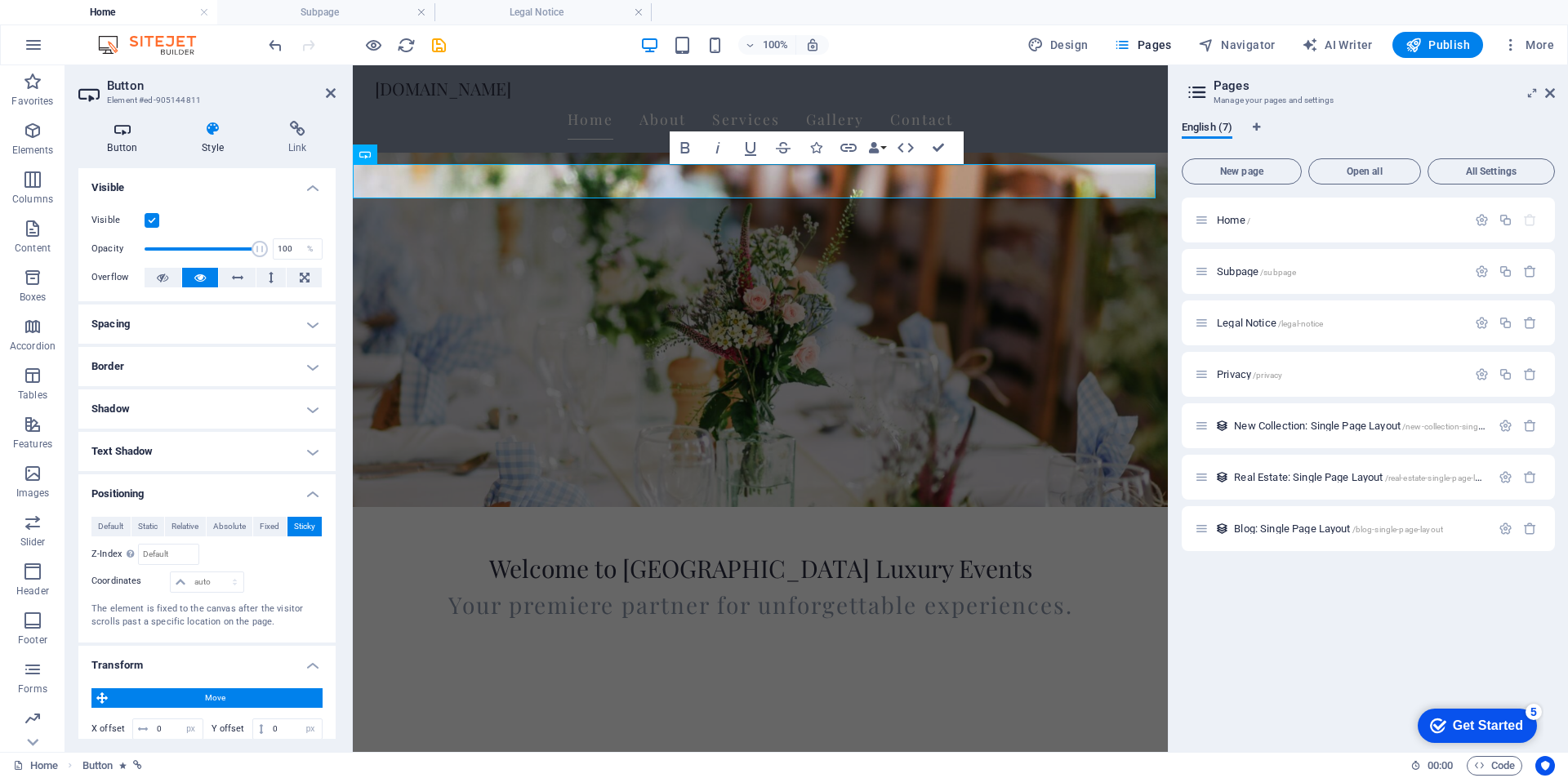
click at [131, 146] on h4 "Button" at bounding box center [126, 138] width 95 height 34
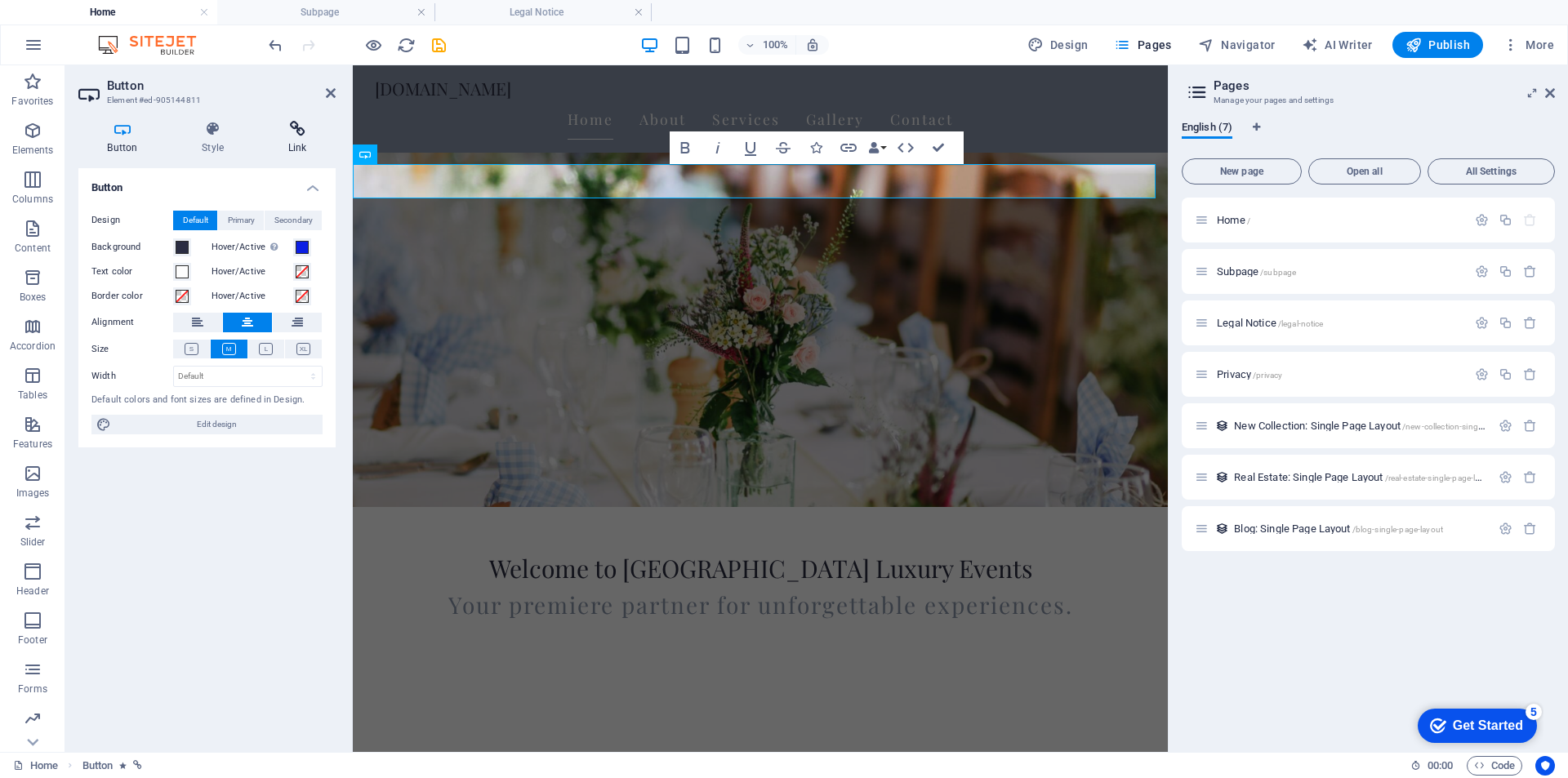
click at [287, 130] on icon at bounding box center [297, 129] width 77 height 16
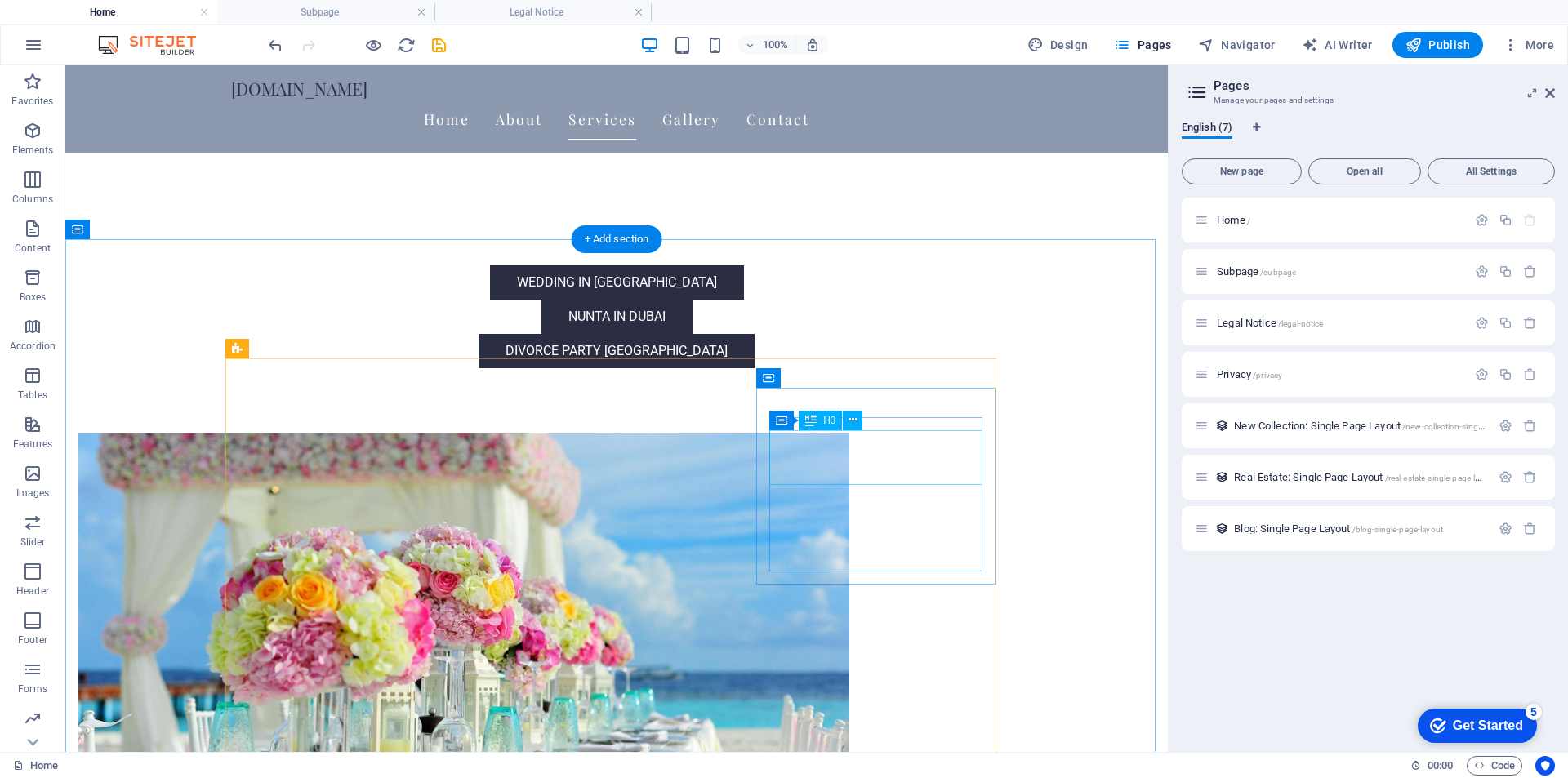
scroll to position [408, 0]
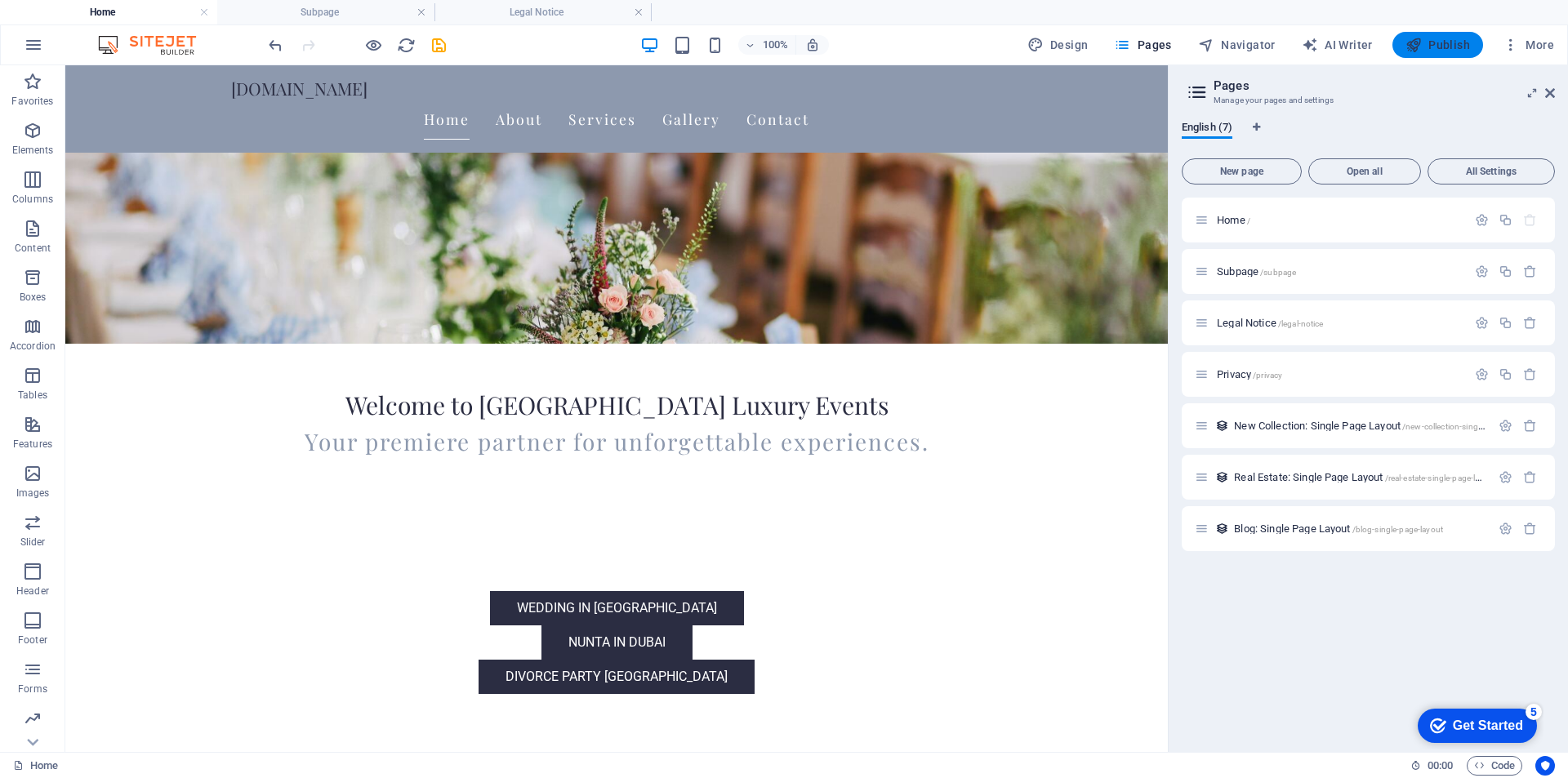
click at [1454, 52] on span "Publish" at bounding box center [1437, 45] width 64 height 16
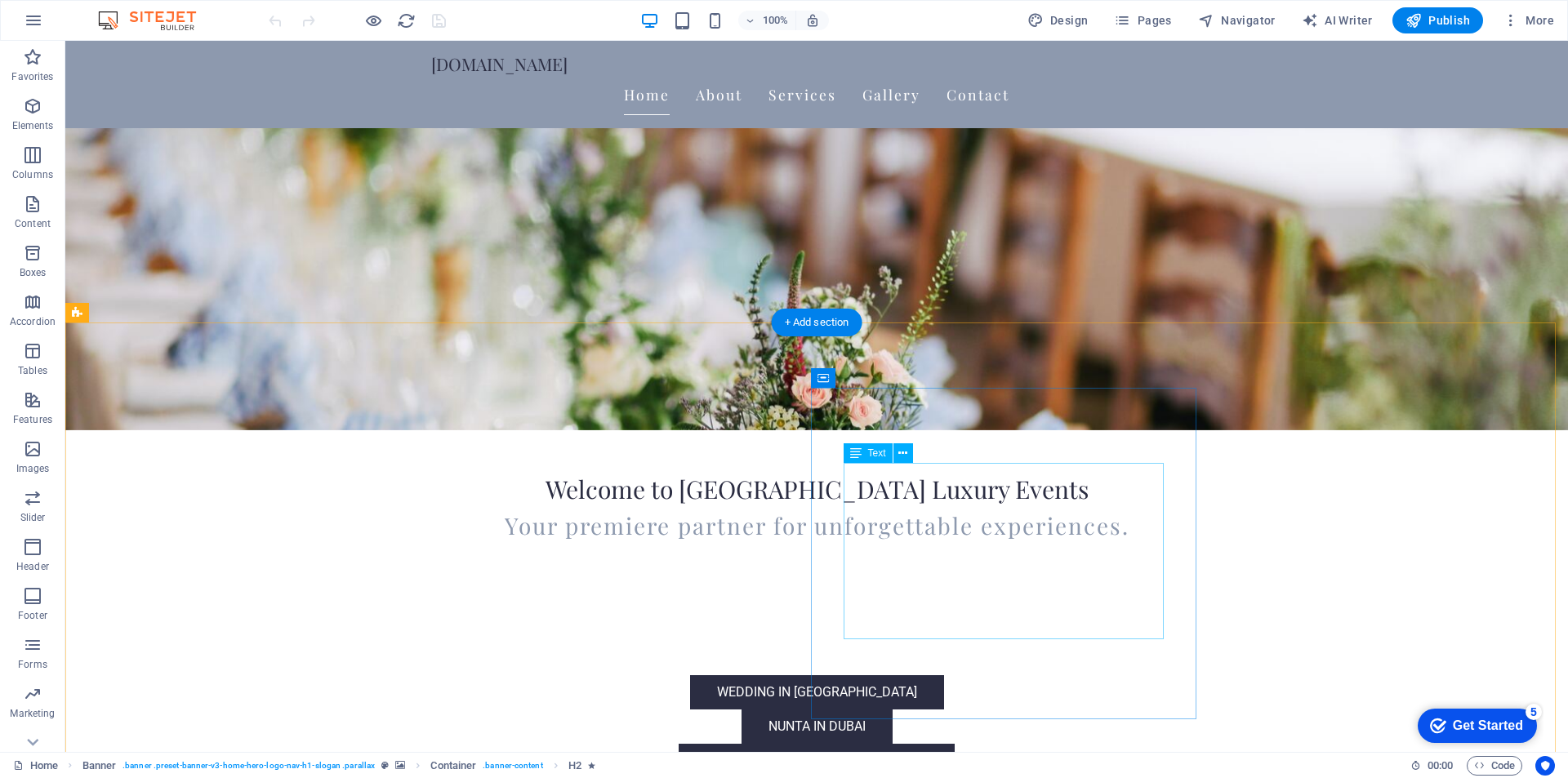
scroll to position [327, 0]
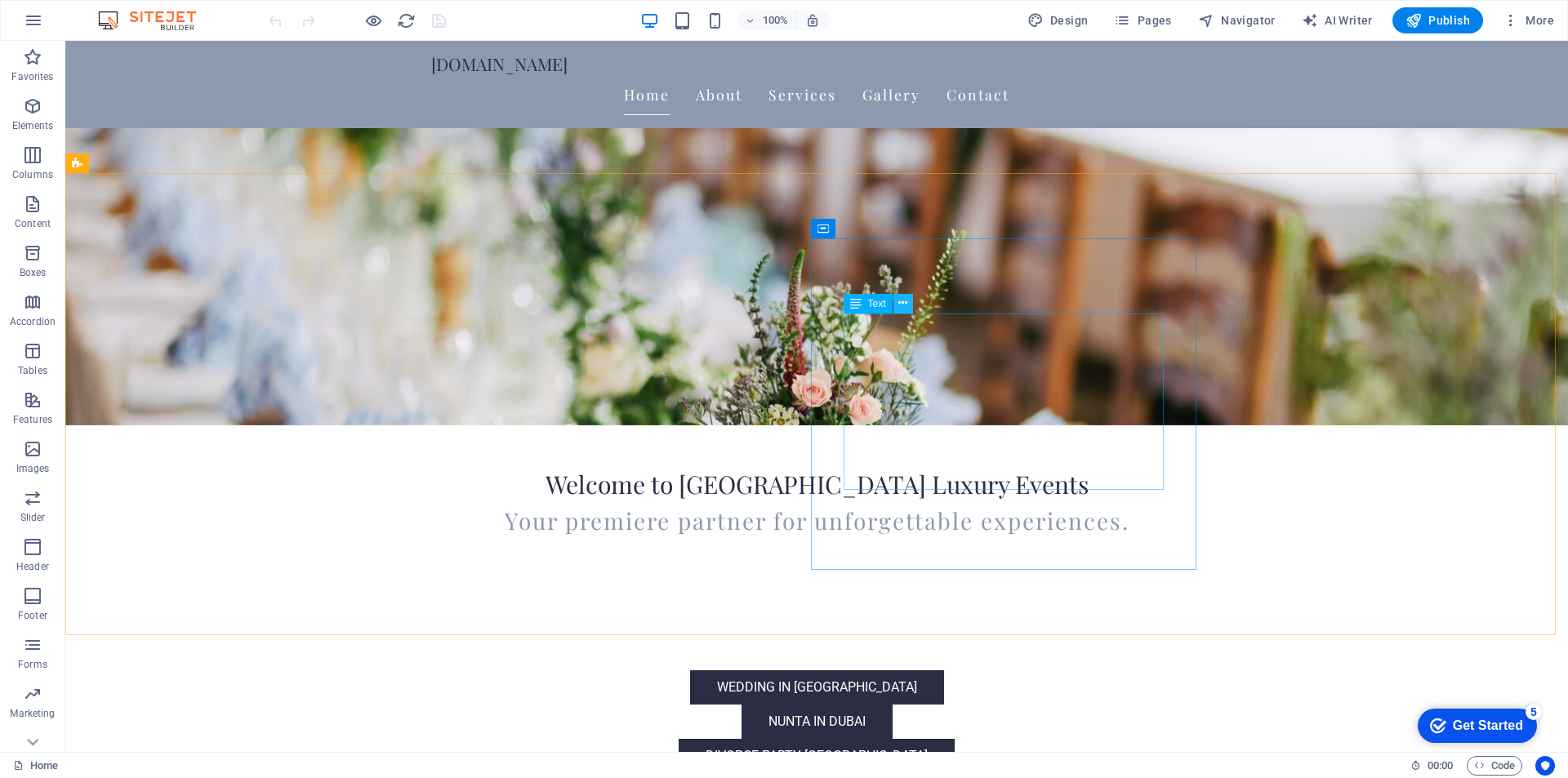
click at [905, 304] on icon at bounding box center [902, 304] width 9 height 17
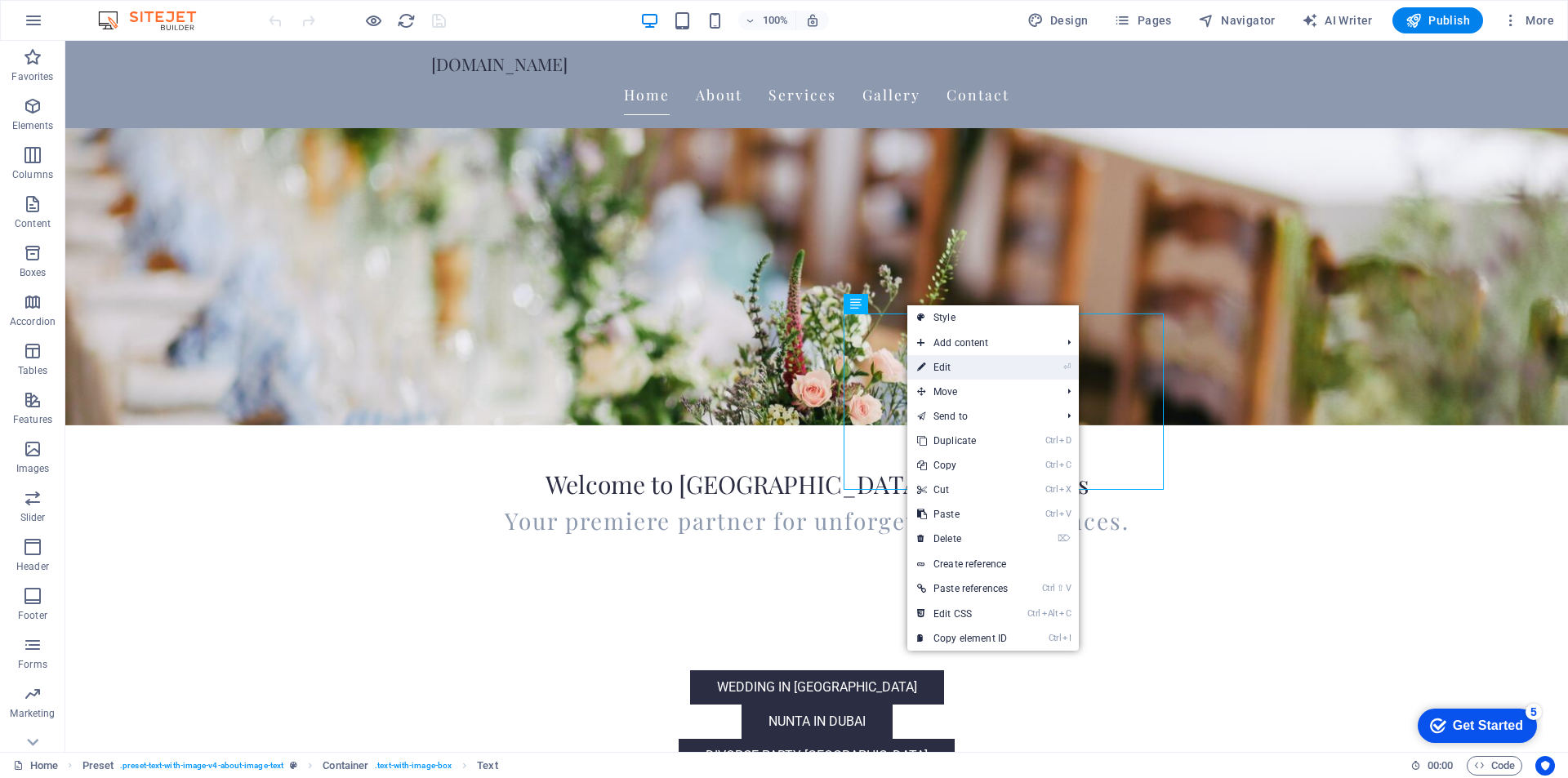
click at [959, 366] on link "⏎ Edit" at bounding box center [963, 367] width 111 height 24
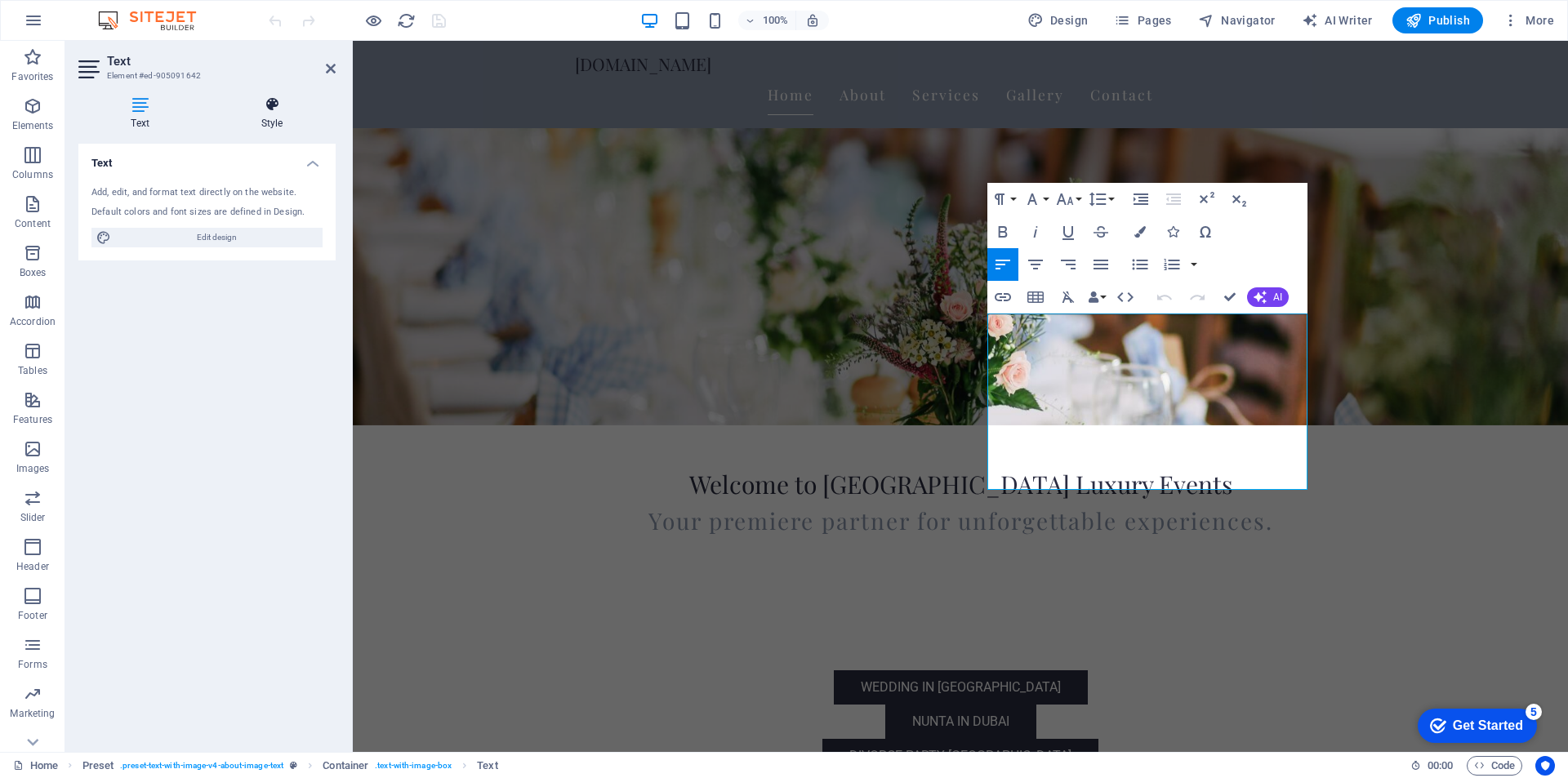
click at [273, 114] on h4 "Style" at bounding box center [272, 113] width 127 height 34
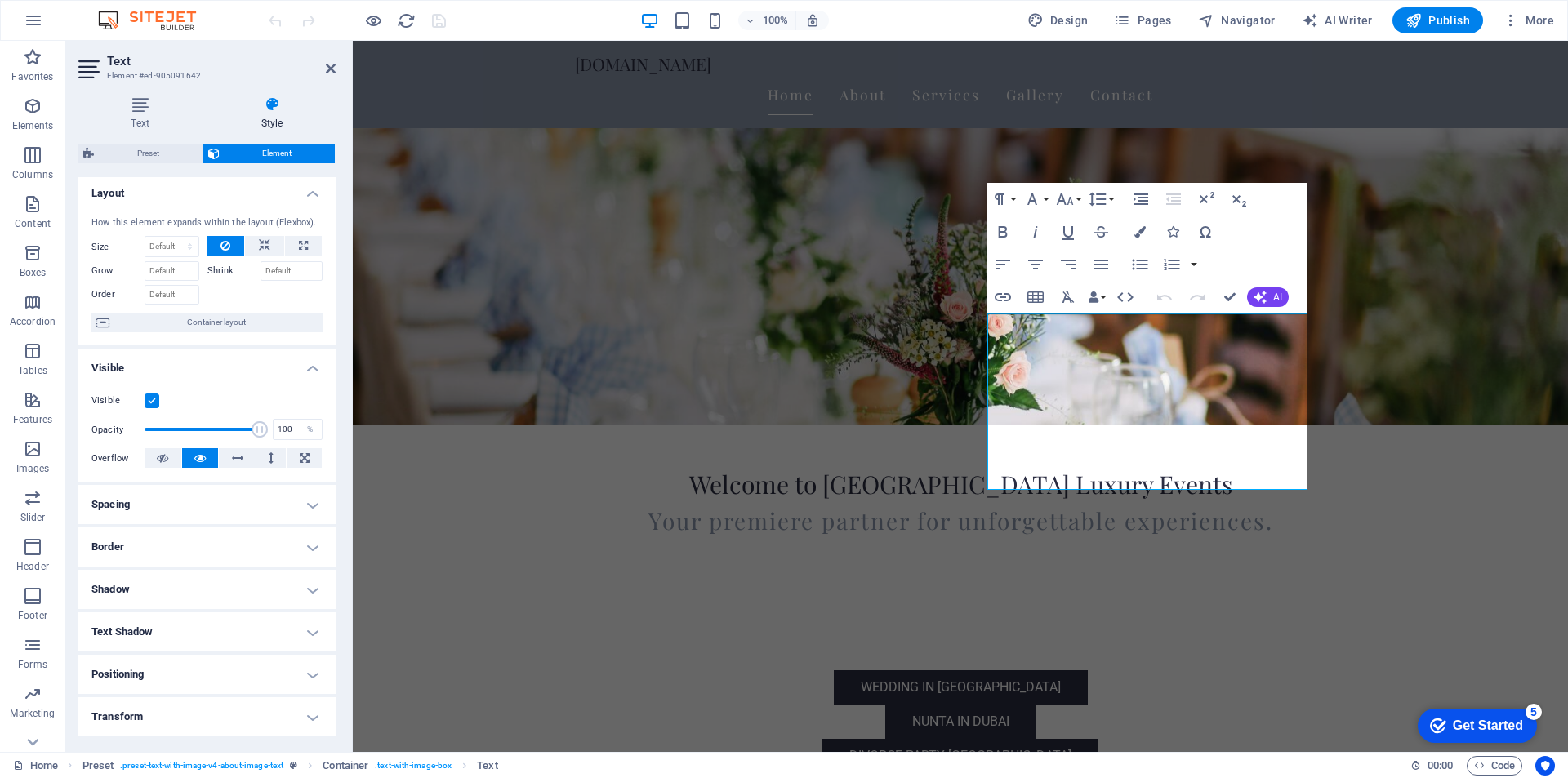
scroll to position [0, 0]
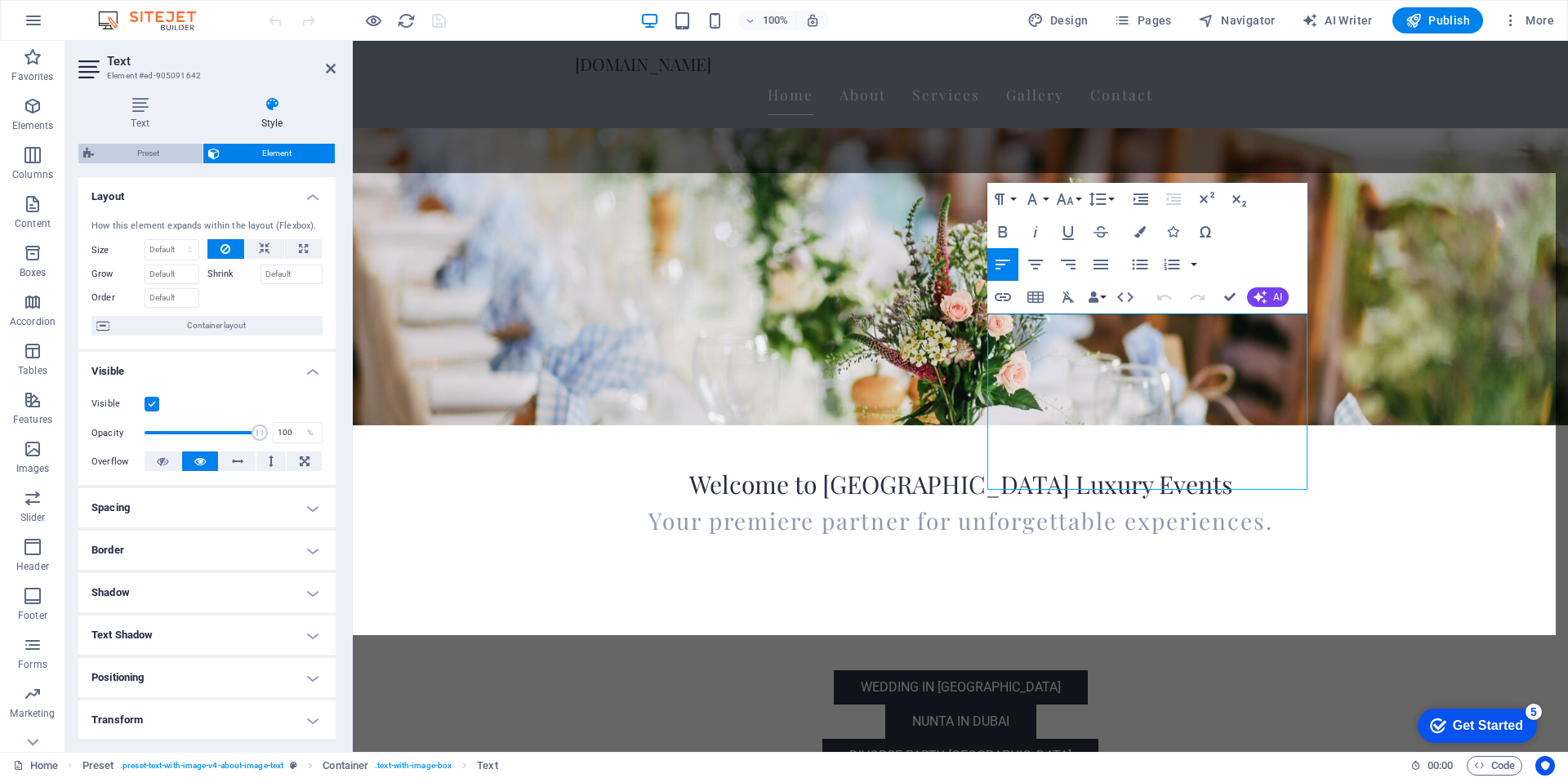
click at [148, 157] on span "Preset" at bounding box center [148, 153] width 99 height 19
select select "rem"
select select "px"
select select "preset-text-with-image-v4-about-image-text"
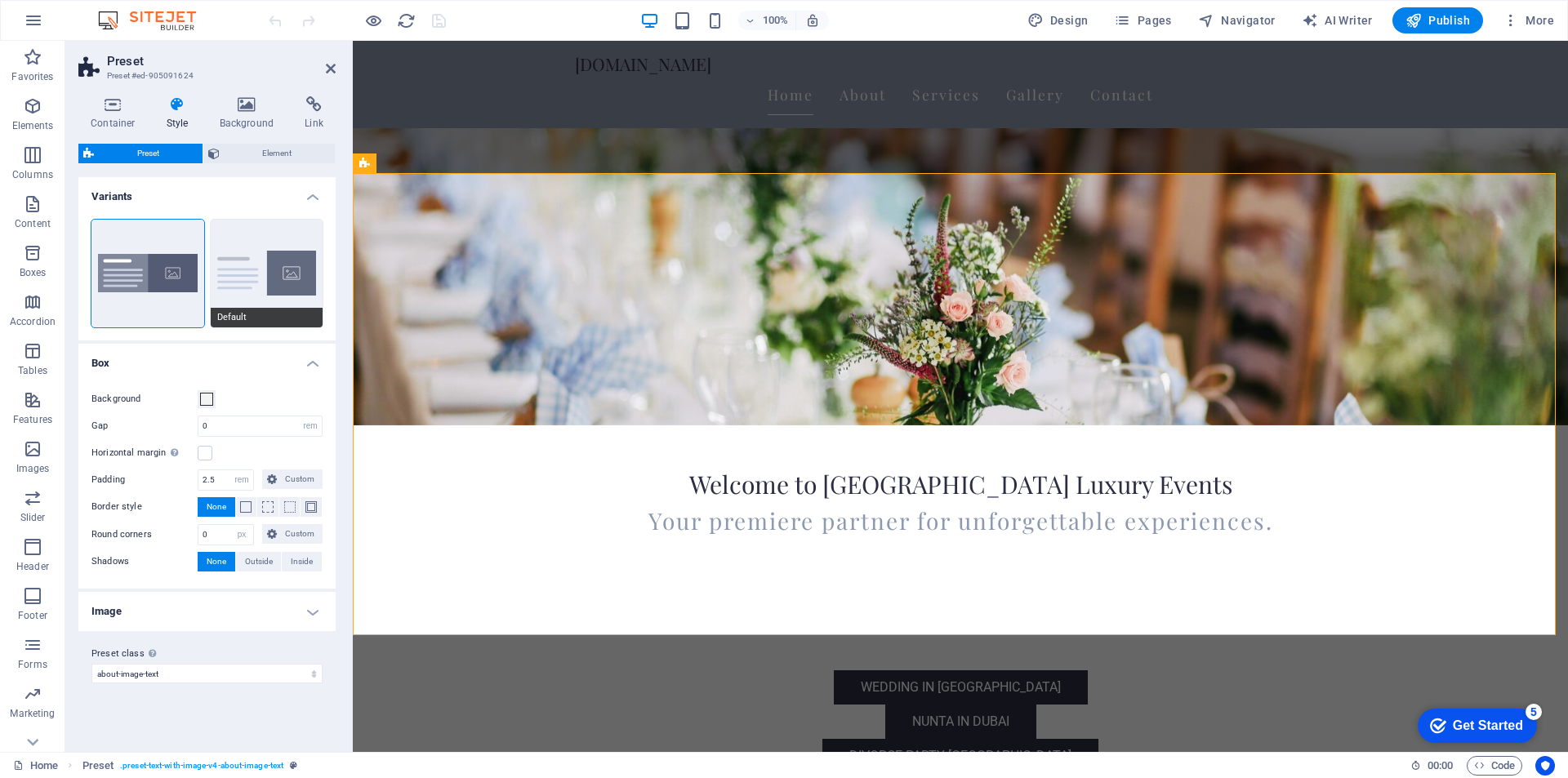
click at [220, 260] on button "Default" at bounding box center [267, 273] width 113 height 108
type input "2"
type input "0"
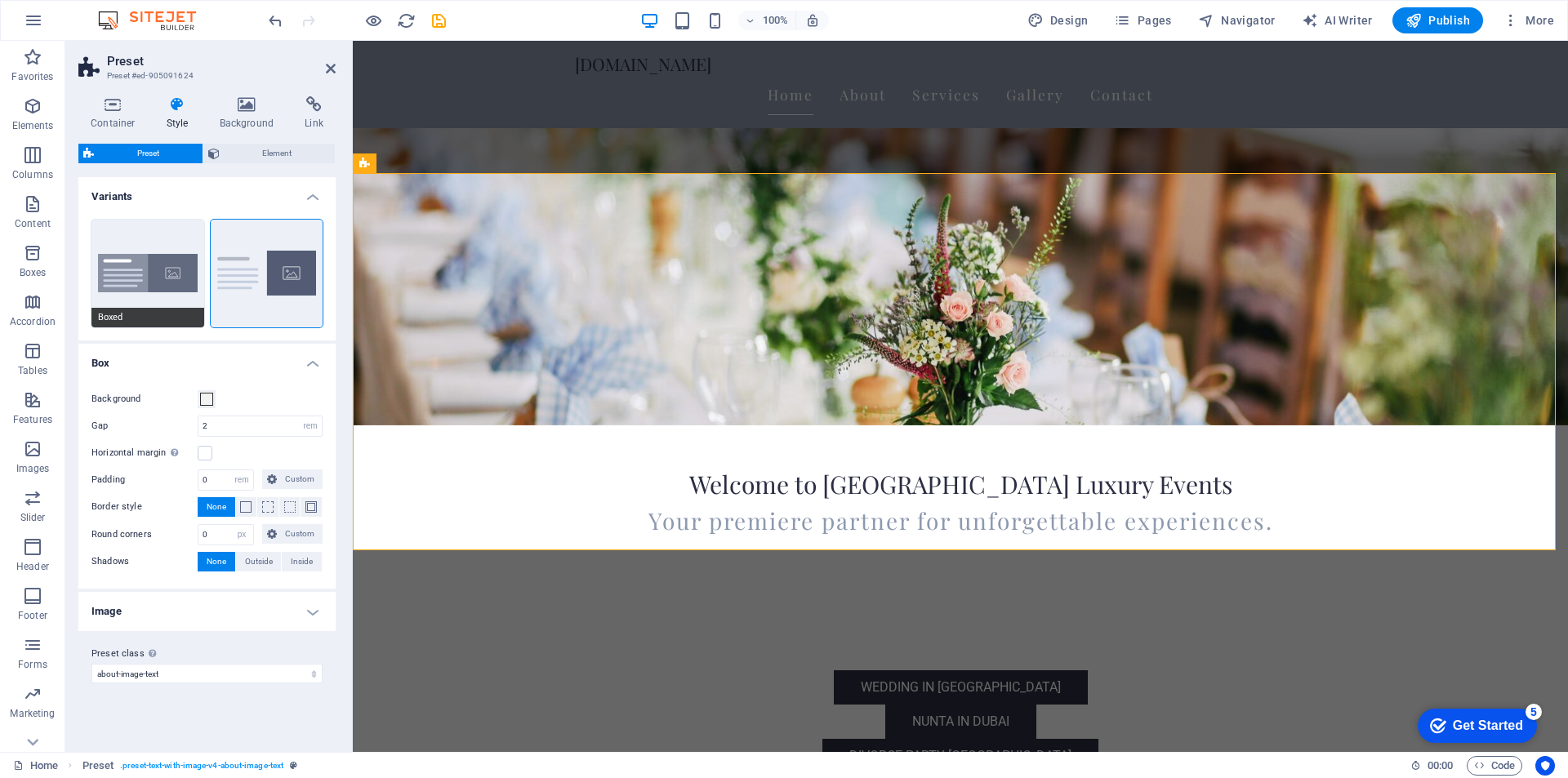
click at [160, 271] on button "Boxed" at bounding box center [147, 273] width 113 height 108
type input "0"
type input "2.5"
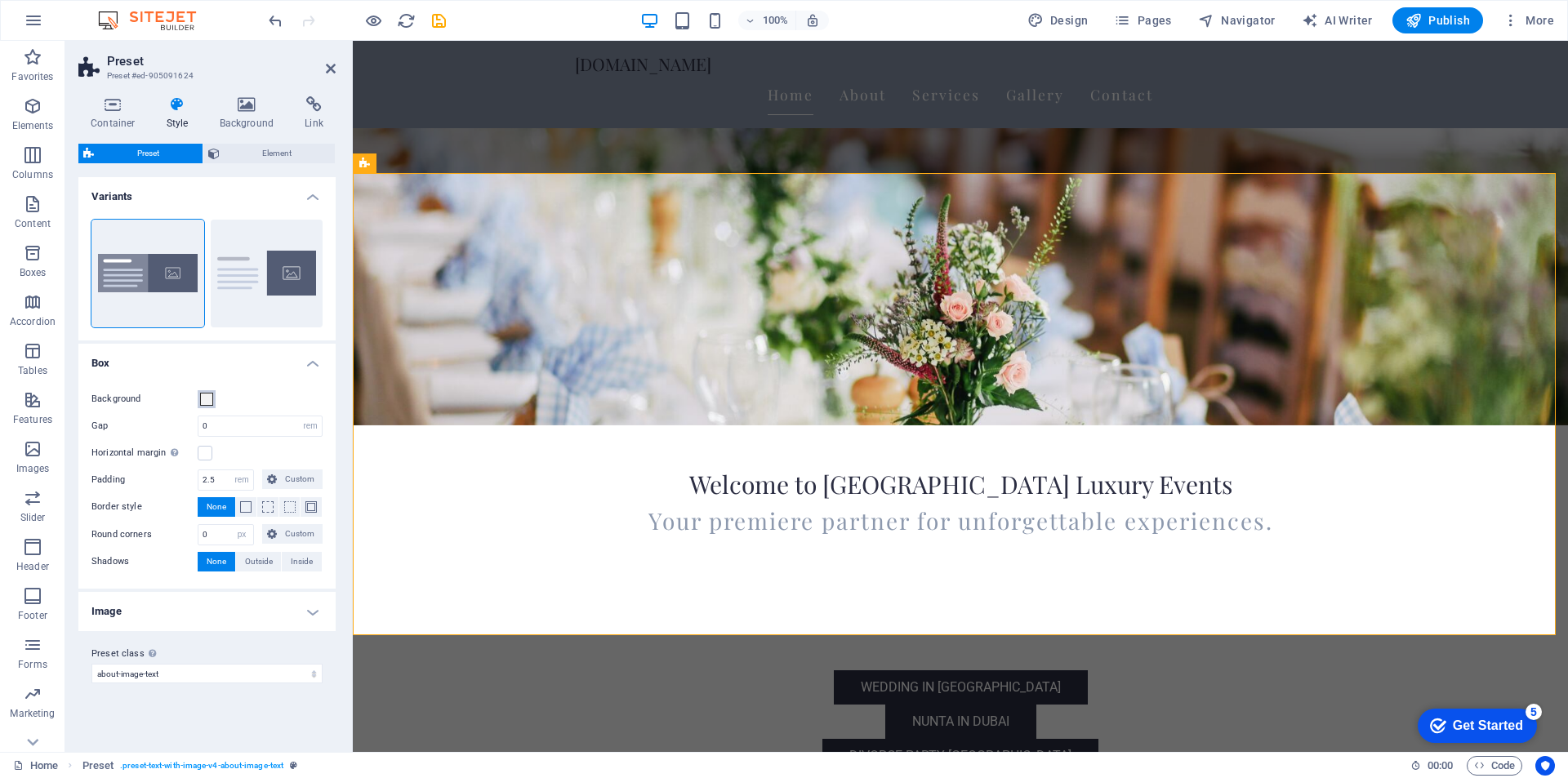
click at [207, 405] on span at bounding box center [206, 399] width 13 height 13
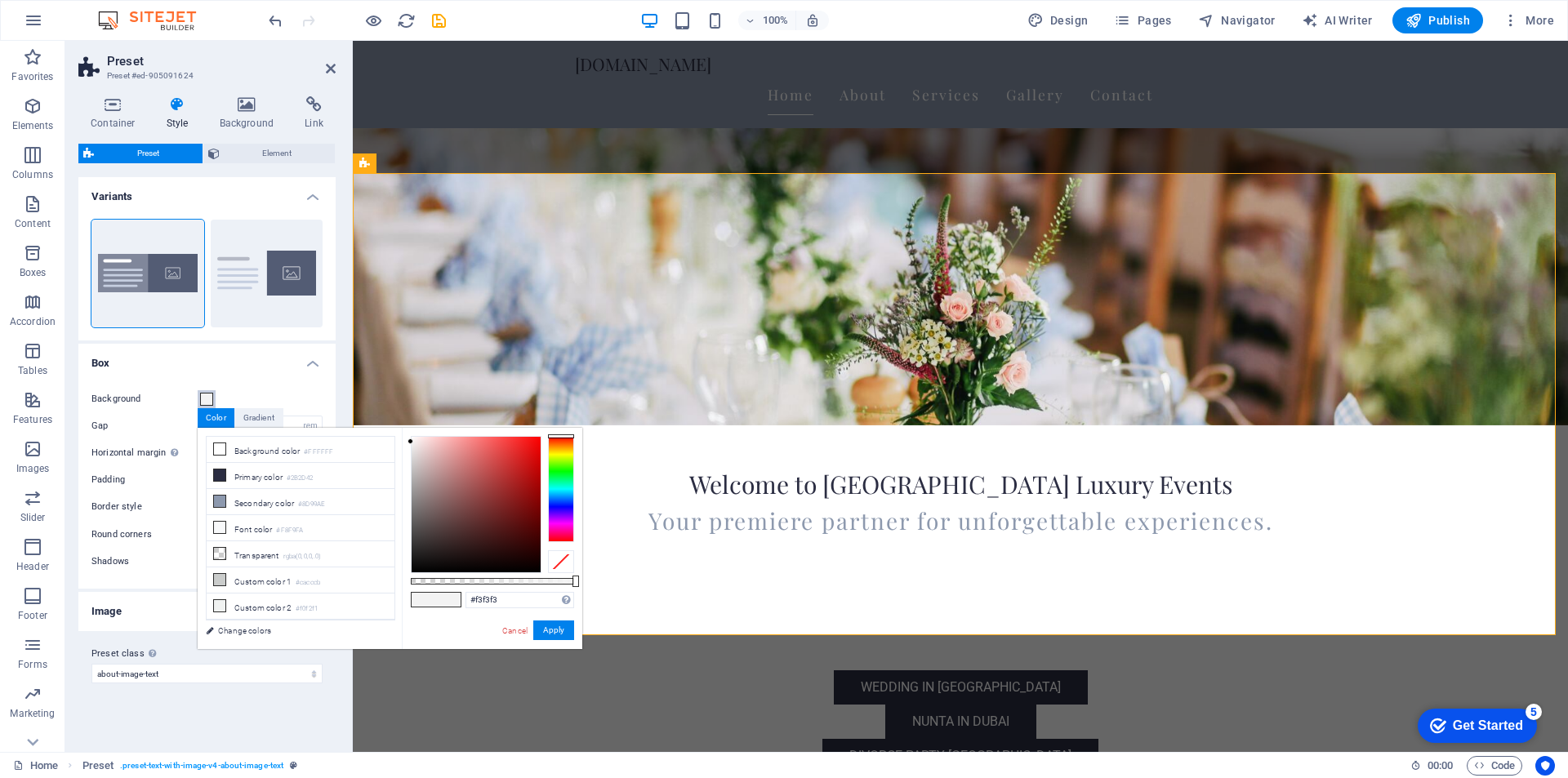
click at [206, 405] on button "Background" at bounding box center [207, 399] width 18 height 18
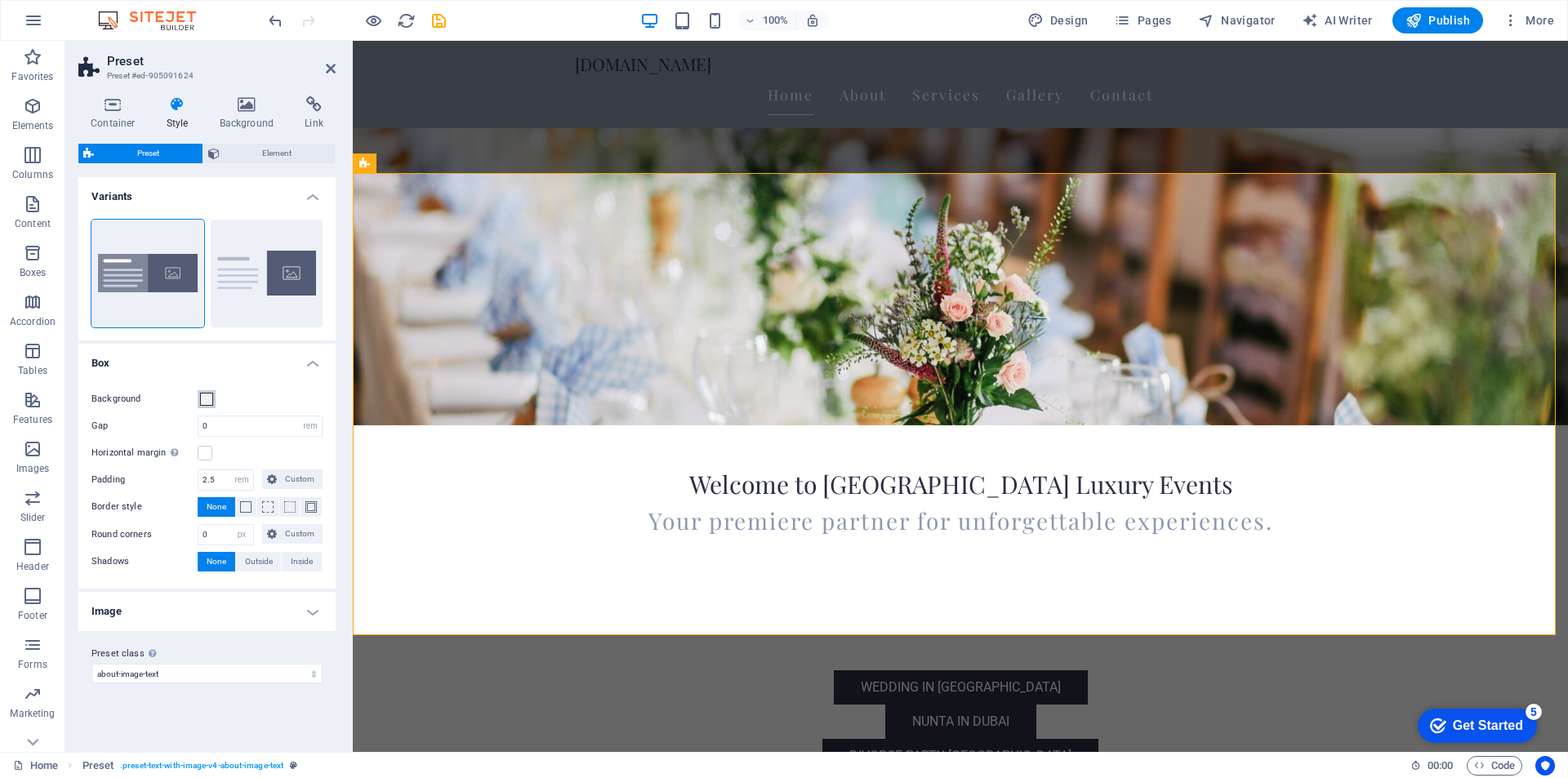
click at [204, 406] on button "Background" at bounding box center [207, 399] width 18 height 18
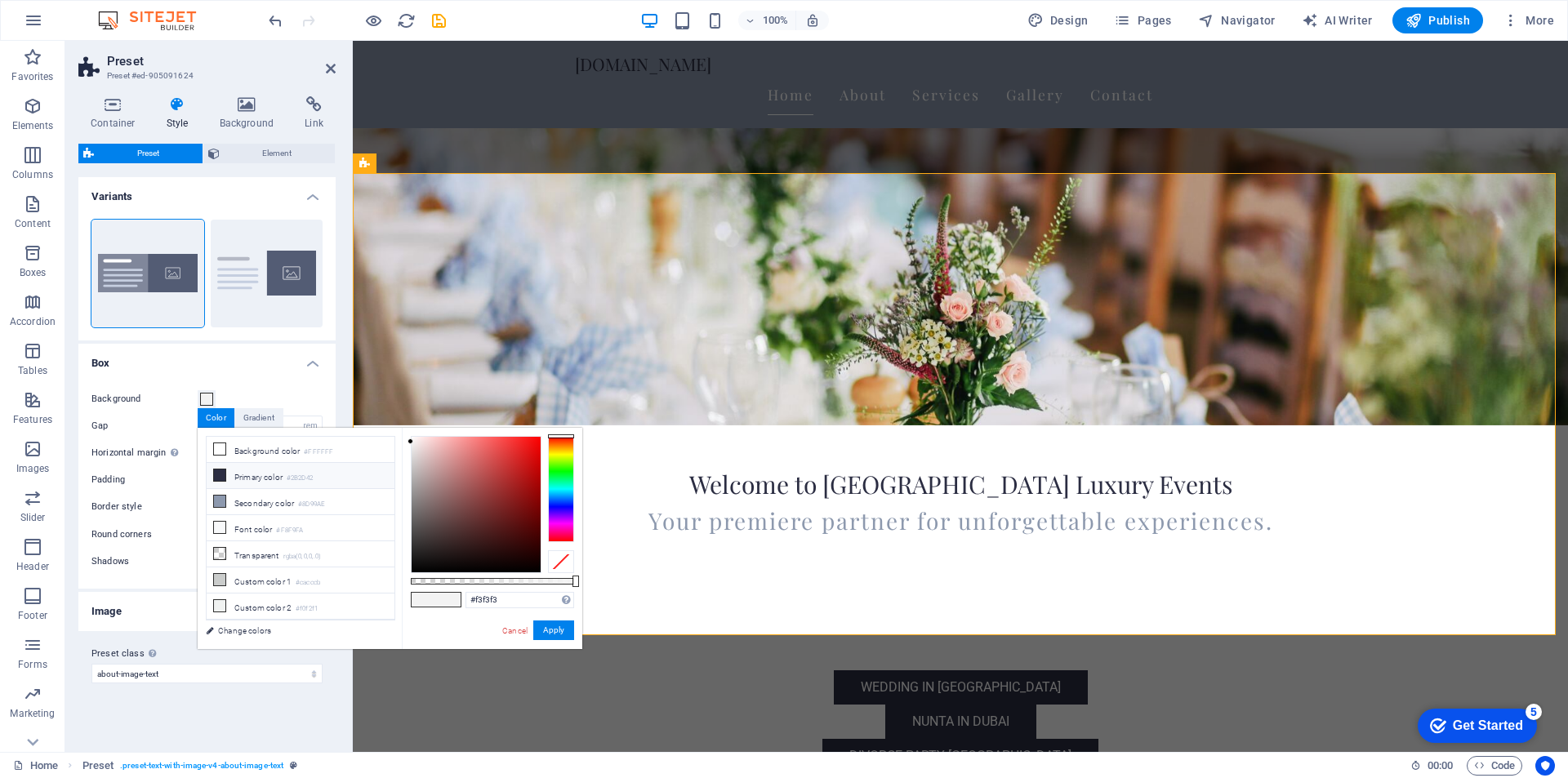
click at [222, 470] on icon at bounding box center [219, 475] width 12 height 12
type input "#2b2d42"
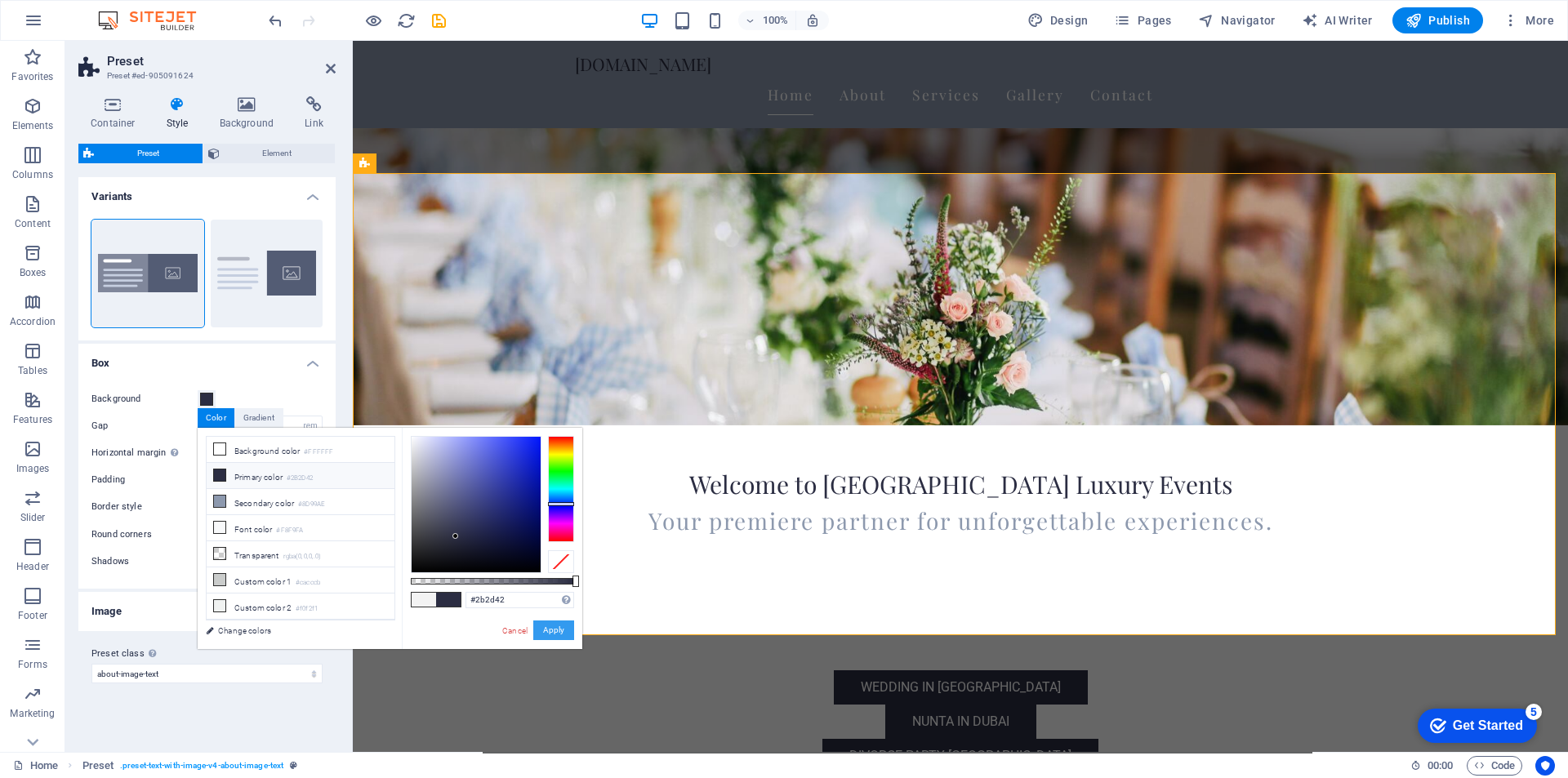
click at [548, 628] on button "Apply" at bounding box center [554, 631] width 41 height 19
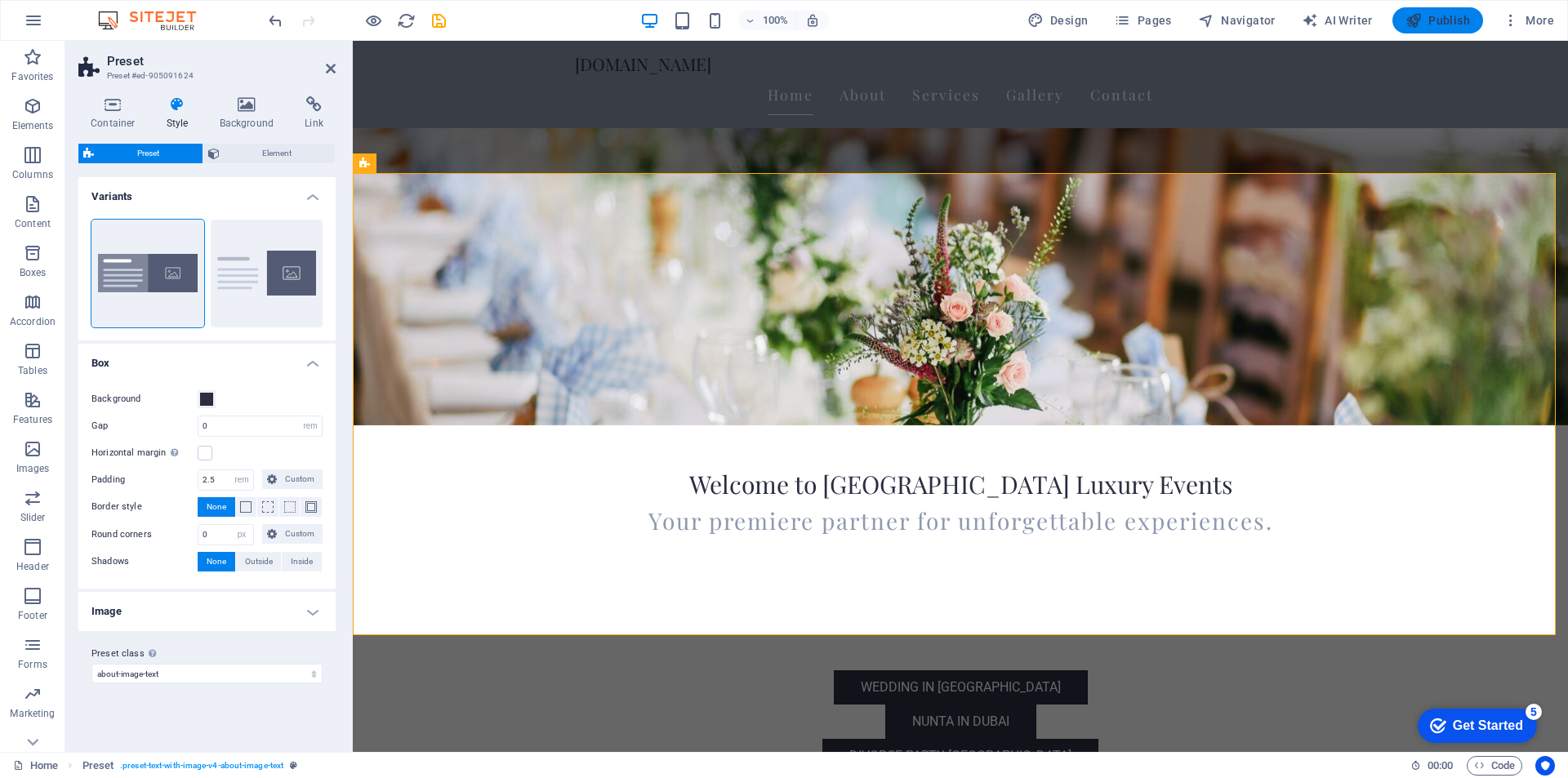
click at [1451, 24] on span "Publish" at bounding box center [1437, 20] width 64 height 16
